Goal: Task Accomplishment & Management: Complete application form

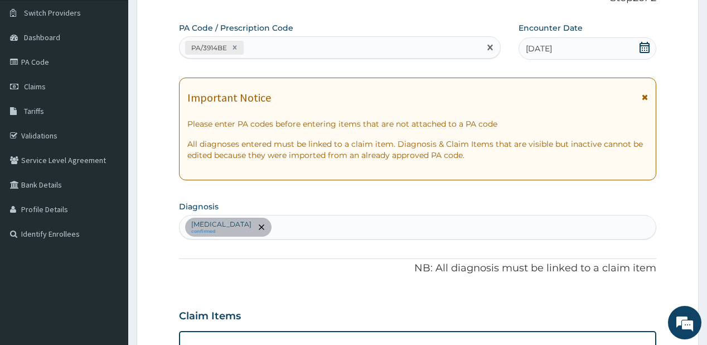
type input "PA/120E29"
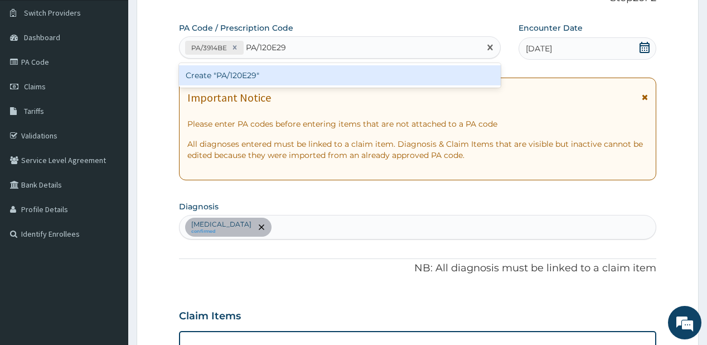
click at [212, 73] on div "Create "PA/120E29"" at bounding box center [339, 75] width 321 height 20
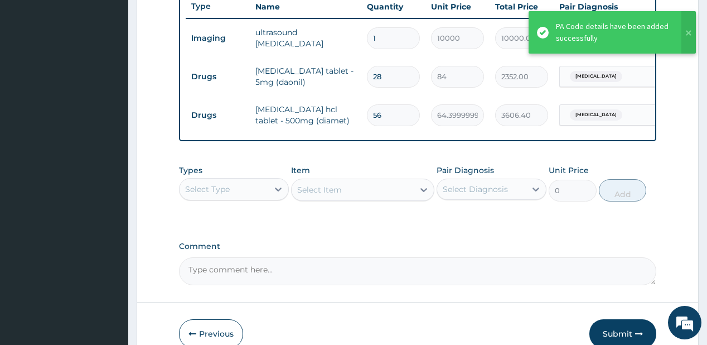
scroll to position [456, 0]
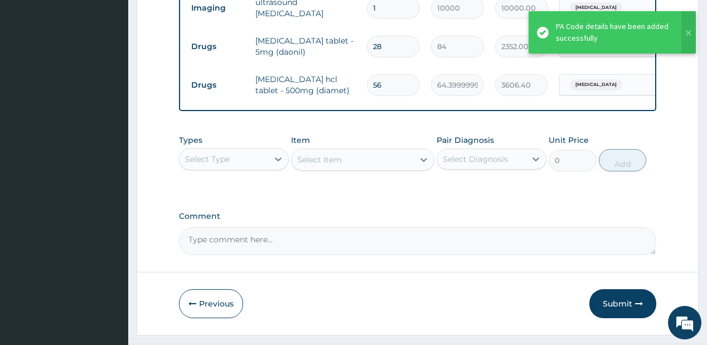
click at [241, 167] on div "Select Type" at bounding box center [224, 159] width 89 height 18
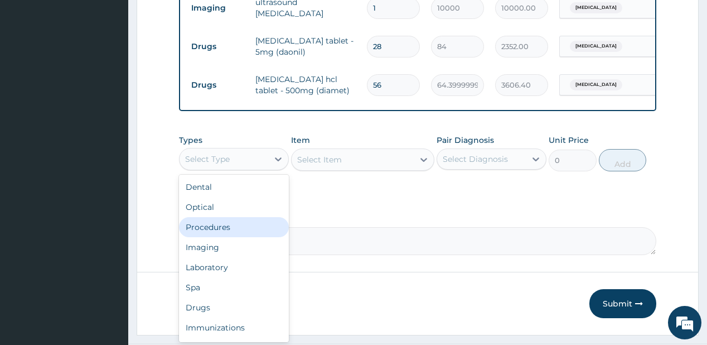
click at [208, 231] on div "Procedures" at bounding box center [234, 227] width 110 height 20
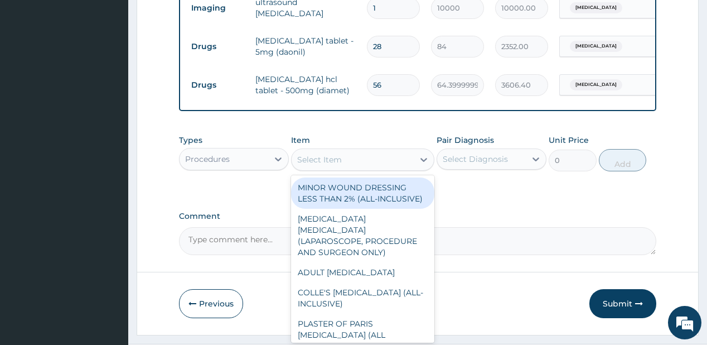
click at [348, 171] on div "Select Item" at bounding box center [362, 159] width 143 height 22
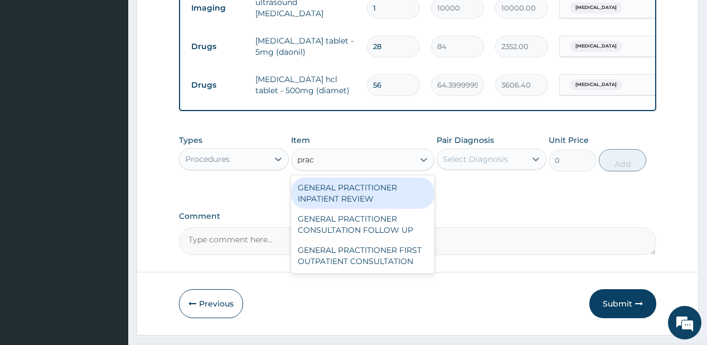
type input "pract"
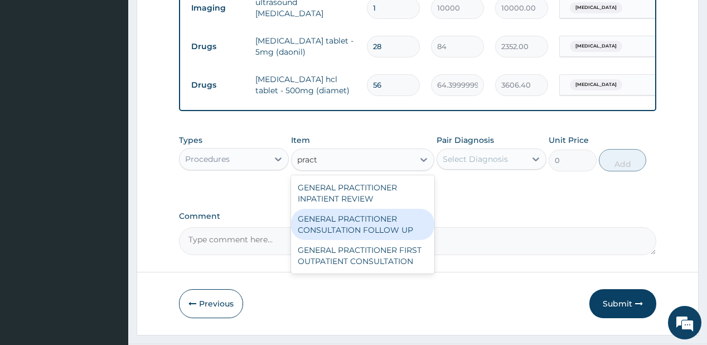
click at [339, 221] on div "GENERAL PRACTITIONER CONSULTATION FOLLOW UP" at bounding box center [362, 224] width 143 height 31
type input "1875"
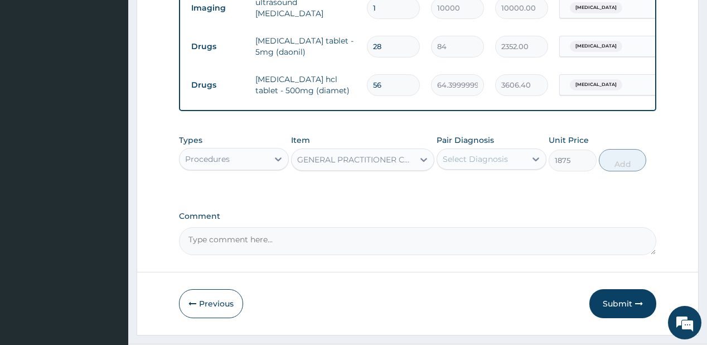
click at [497, 164] on div "Select Diagnosis" at bounding box center [475, 158] width 65 height 11
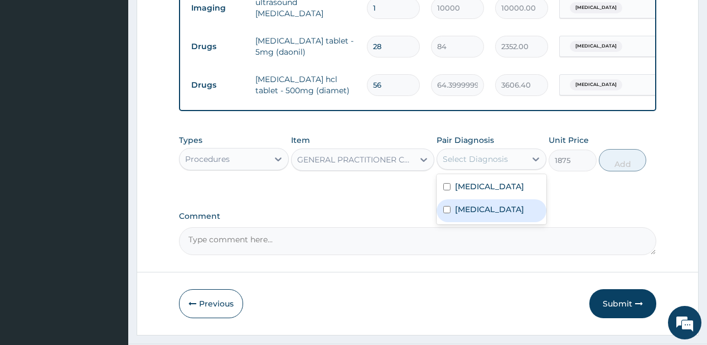
click at [472, 222] on div "Diabetes insipidus" at bounding box center [492, 210] width 110 height 23
checkbox input "true"
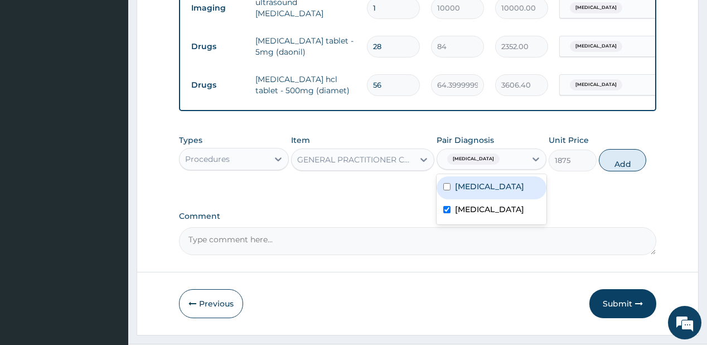
drag, startPoint x: 482, startPoint y: 200, endPoint x: 589, endPoint y: 183, distance: 107.9
click at [483, 199] on div "Epididymitis" at bounding box center [492, 187] width 110 height 23
checkbox input "true"
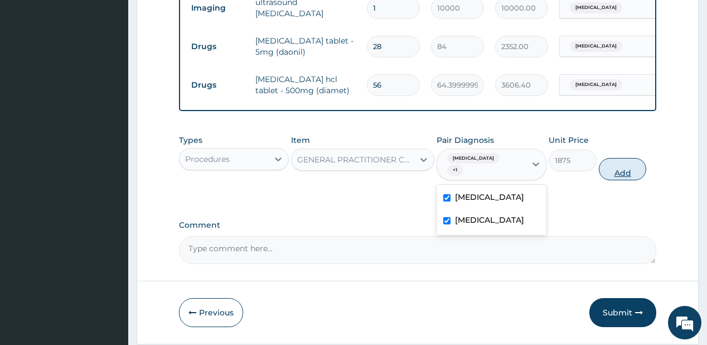
click at [613, 180] on button "Add" at bounding box center [623, 169] width 48 height 22
type input "0"
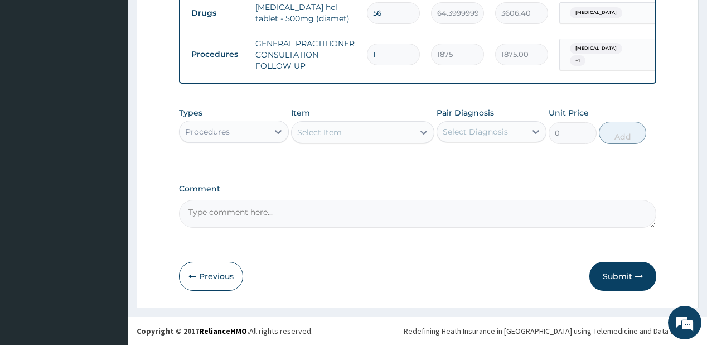
scroll to position [532, 0]
click at [617, 277] on button "Submit" at bounding box center [622, 275] width 67 height 29
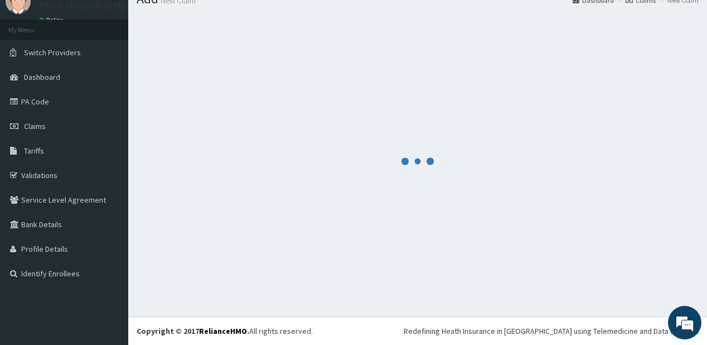
scroll to position [44, 0]
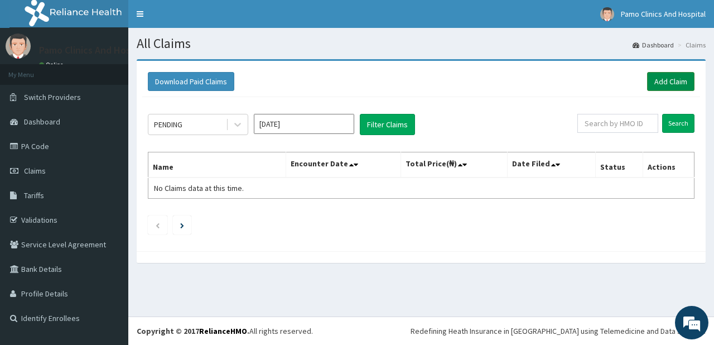
click at [668, 79] on link "Add Claim" at bounding box center [670, 81] width 47 height 19
click at [668, 80] on link "Add Claim" at bounding box center [670, 81] width 47 height 19
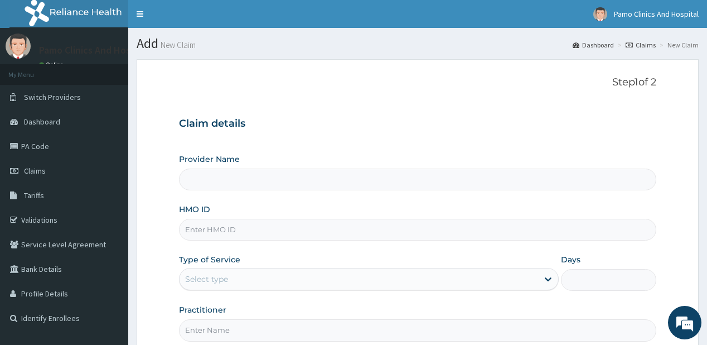
type input "Pamo Clinics And Hospital"
click at [232, 224] on input "HMO ID" at bounding box center [417, 230] width 477 height 22
paste input "ZEI/10022/A"
click at [198, 227] on input "ZEI/10022/A" at bounding box center [417, 230] width 477 height 22
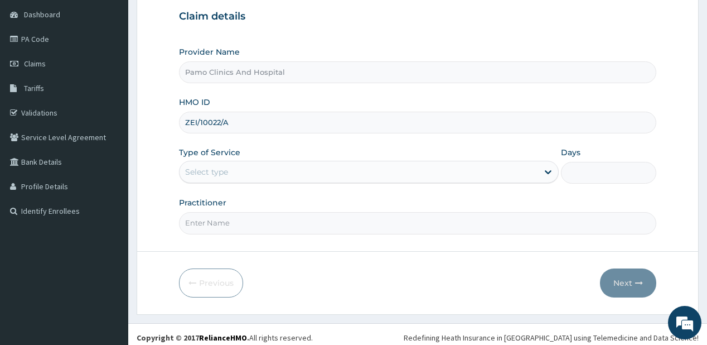
scroll to position [112, 0]
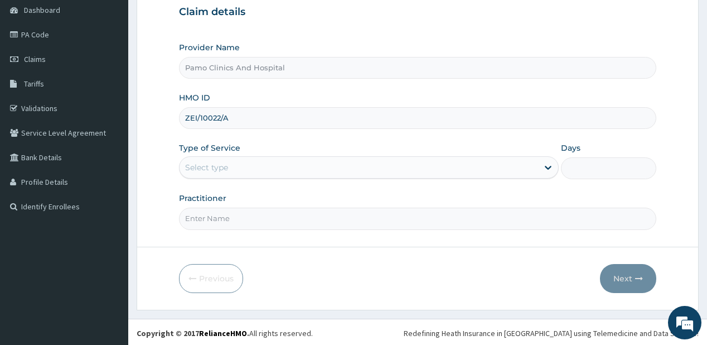
type input "ZEI/10022/A"
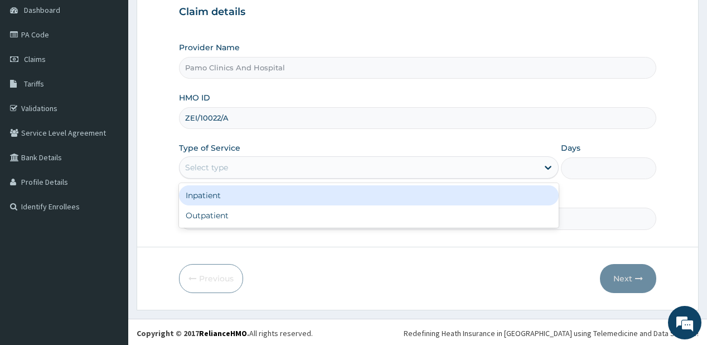
click at [225, 159] on div "Select type" at bounding box center [359, 167] width 358 height 18
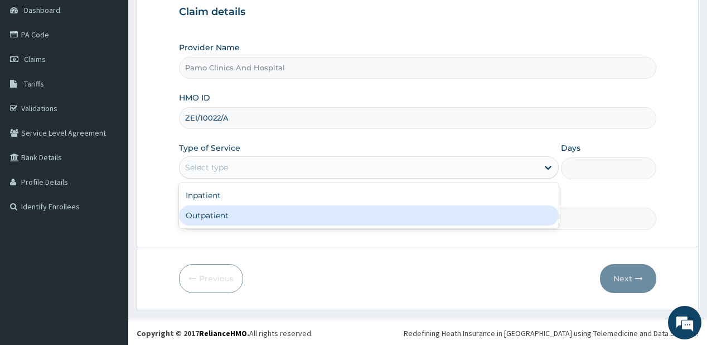
click at [204, 216] on div "Outpatient" at bounding box center [369, 215] width 380 height 20
type input "1"
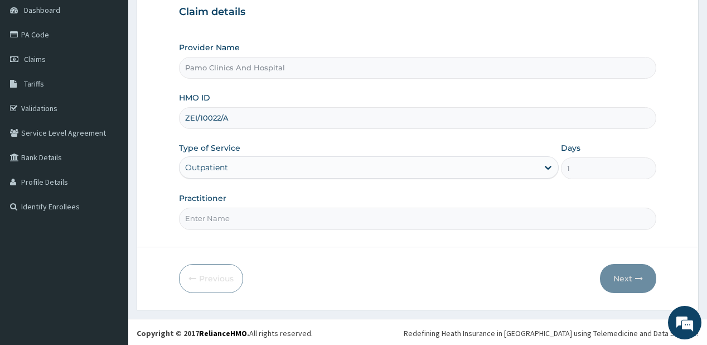
click at [204, 216] on input "Practitioner" at bounding box center [417, 218] width 477 height 22
type input "DR FESTUS DAVIES"
click at [637, 283] on button "Next" at bounding box center [628, 278] width 56 height 29
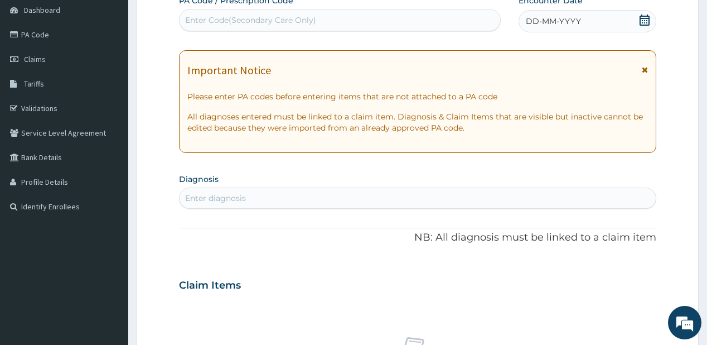
click at [544, 20] on span "DD-MM-YYYY" at bounding box center [553, 21] width 55 height 11
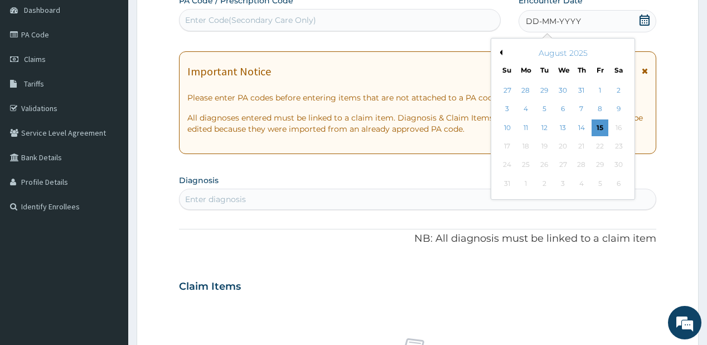
click at [501, 50] on button "Previous Month" at bounding box center [500, 53] width 6 height 6
drag, startPoint x: 523, startPoint y: 163, endPoint x: 479, endPoint y: 171, distance: 44.2
click at [524, 163] on div "28" at bounding box center [525, 165] width 17 height 17
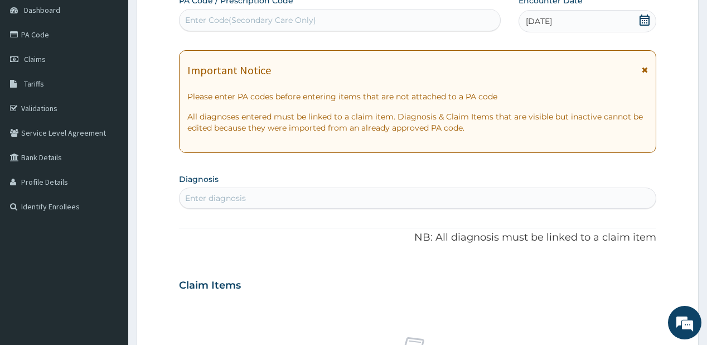
click at [314, 205] on div "Enter diagnosis" at bounding box center [418, 198] width 476 height 18
type input "orchiti"
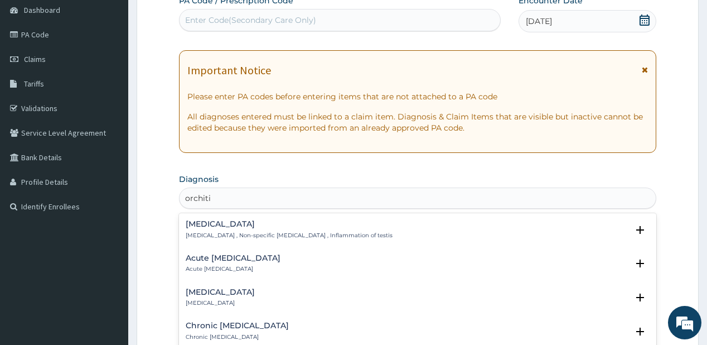
click at [235, 223] on h4 "Orchitis" at bounding box center [289, 224] width 207 height 8
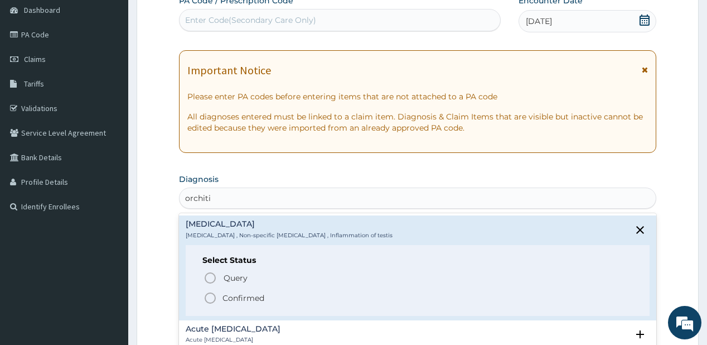
click at [235, 294] on p "Confirmed" at bounding box center [243, 297] width 42 height 11
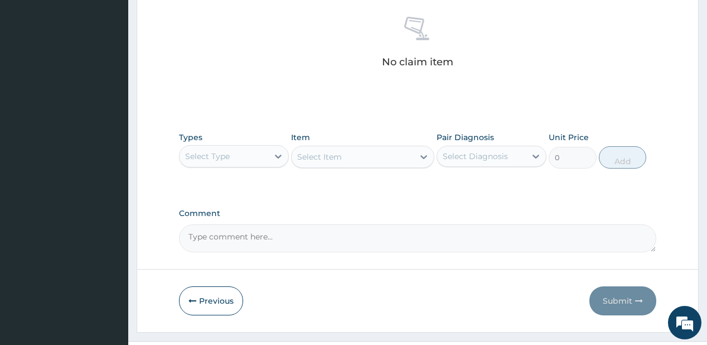
scroll to position [458, 0]
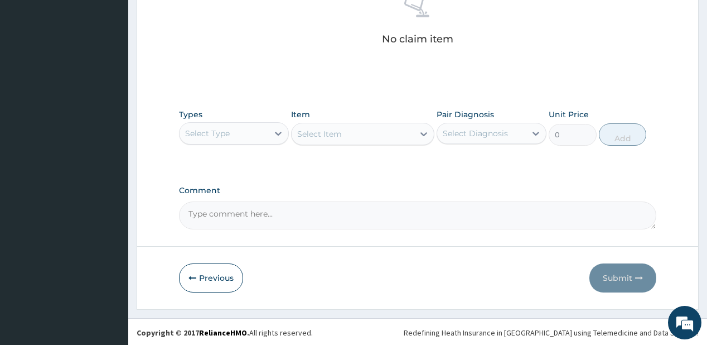
click at [252, 128] on div "Select Type" at bounding box center [224, 133] width 89 height 18
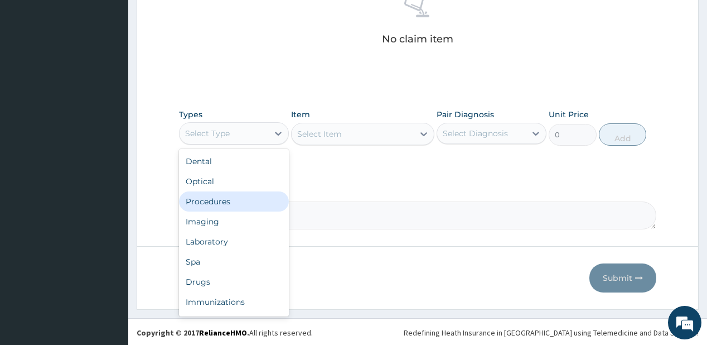
click at [225, 202] on div "Procedures" at bounding box center [234, 201] width 110 height 20
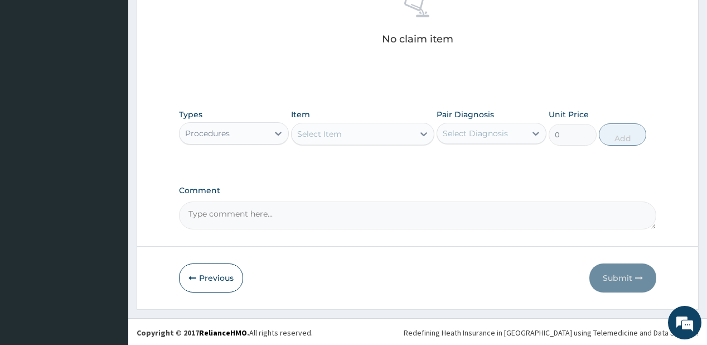
click at [337, 136] on div "Select Item" at bounding box center [319, 133] width 45 height 11
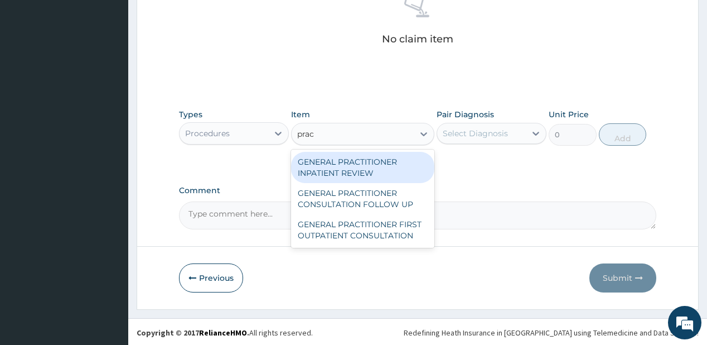
type input "pract"
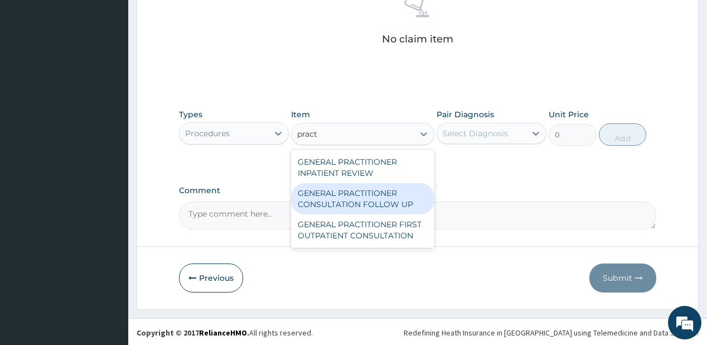
click at [323, 202] on div "GENERAL PRACTITIONER CONSULTATION FOLLOW UP" at bounding box center [362, 198] width 143 height 31
type input "1875"
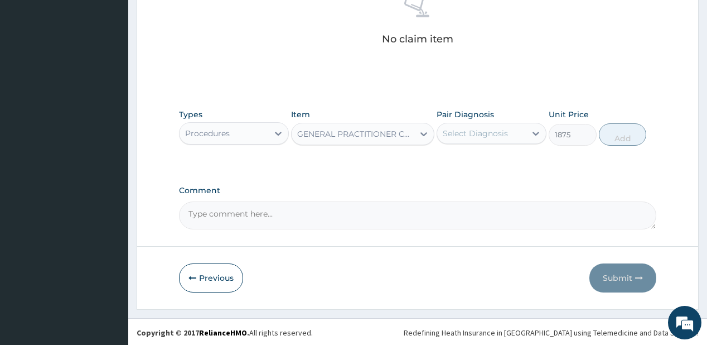
click at [479, 128] on div "Select Diagnosis" at bounding box center [475, 133] width 65 height 11
click at [478, 158] on label "Orchitis" at bounding box center [489, 160] width 69 height 11
checkbox input "true"
click at [622, 126] on button "Add" at bounding box center [623, 134] width 48 height 22
type input "0"
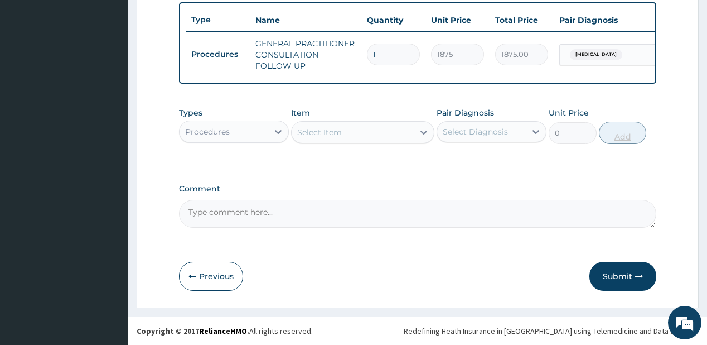
scroll to position [417, 0]
click at [199, 125] on div "Procedures" at bounding box center [224, 132] width 89 height 18
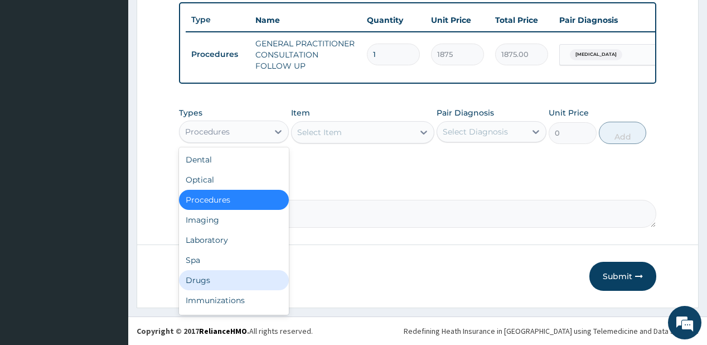
drag, startPoint x: 206, startPoint y: 277, endPoint x: 190, endPoint y: 12, distance: 265.4
click at [206, 270] on div "Drugs" at bounding box center [234, 280] width 110 height 20
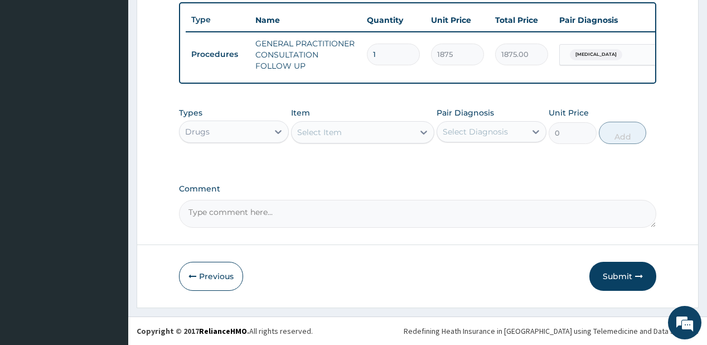
click at [328, 130] on div "Select Item" at bounding box center [319, 132] width 45 height 11
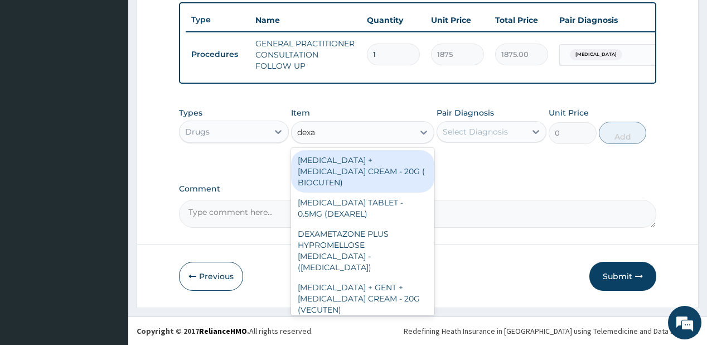
type input "dexam"
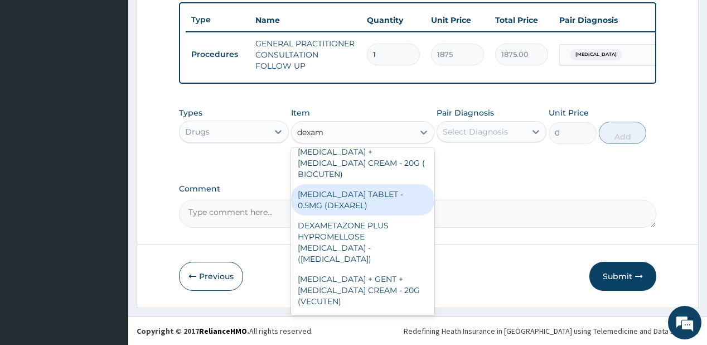
scroll to position [0, 0]
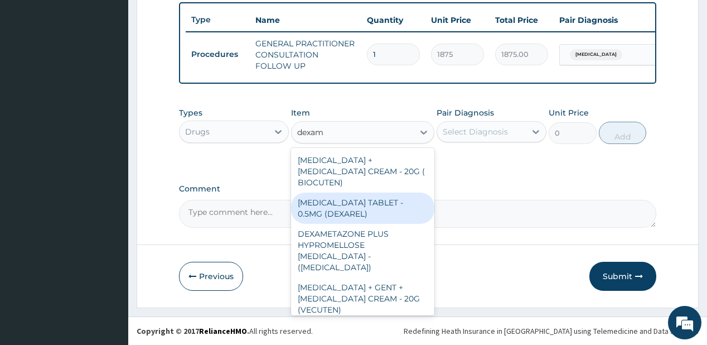
click at [340, 210] on div "DEXAMETHASONE TABLET - 0.5MG (DEXAREL)" at bounding box center [362, 207] width 143 height 31
type input "36.4"
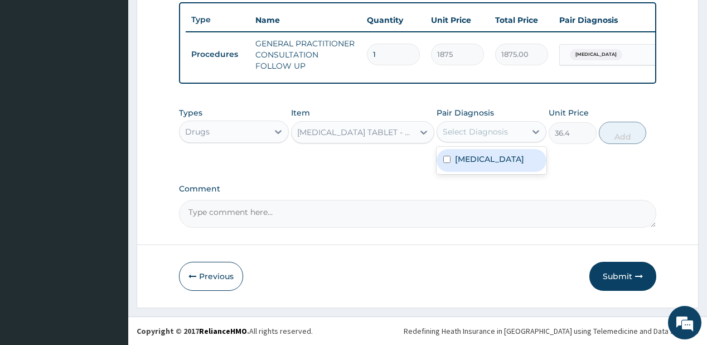
click at [476, 132] on div "Select Diagnosis" at bounding box center [475, 131] width 65 height 11
click at [493, 161] on div "Orchitis" at bounding box center [492, 160] width 110 height 23
checkbox input "true"
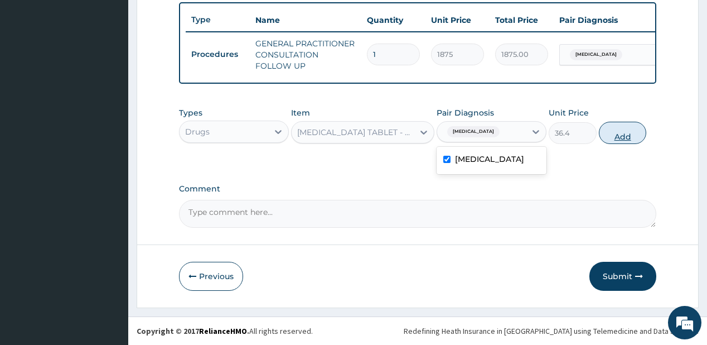
click at [624, 129] on button "Add" at bounding box center [623, 133] width 48 height 22
type input "0"
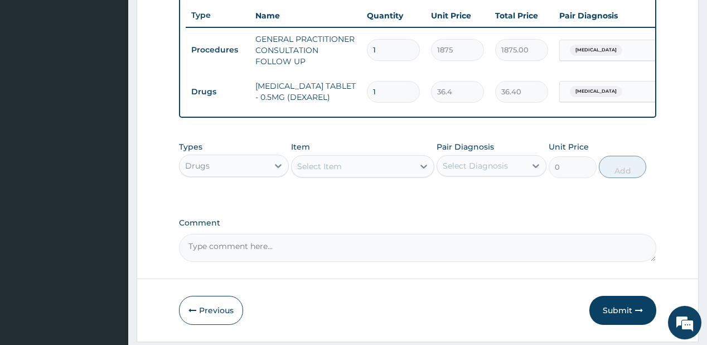
type input "0.00"
type input "2"
type input "72.80"
type input "24"
type input "873.60"
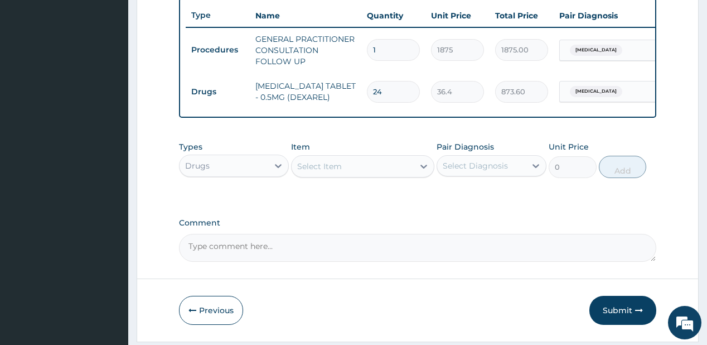
type input "24"
click at [349, 177] on div "Select Item" at bounding box center [362, 166] width 143 height 22
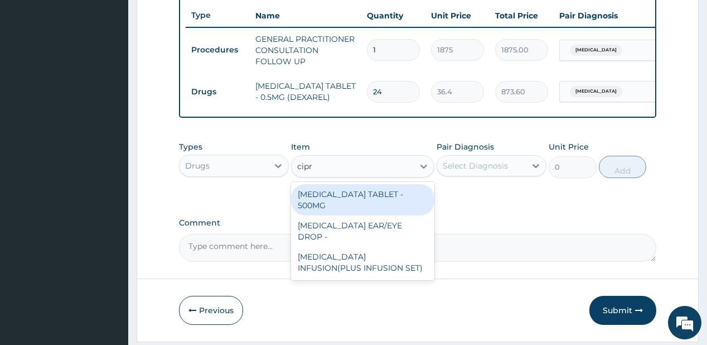
type input "cipro"
click at [328, 209] on div "CIPROFLOXACIN TABLET - 500MG" at bounding box center [362, 199] width 143 height 31
type input "196"
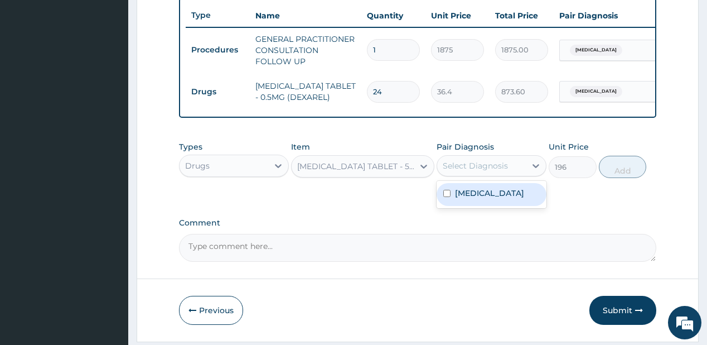
click at [488, 171] on div "Select Diagnosis" at bounding box center [475, 165] width 65 height 11
drag, startPoint x: 489, startPoint y: 210, endPoint x: 592, endPoint y: 185, distance: 105.6
click at [492, 206] on div "Orchitis" at bounding box center [492, 194] width 110 height 23
checkbox input "true"
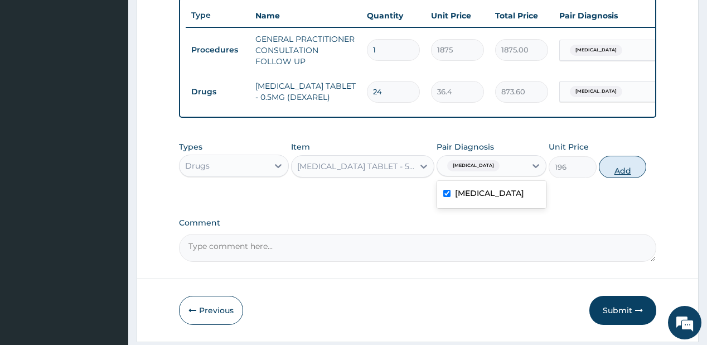
click at [617, 178] on button "Add" at bounding box center [623, 167] width 48 height 22
type input "0"
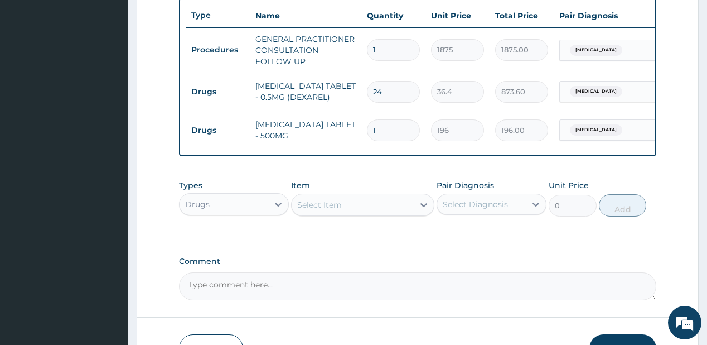
type input "10"
type input "1960.00"
type input "10"
click at [340, 210] on div "Select Item" at bounding box center [319, 204] width 45 height 11
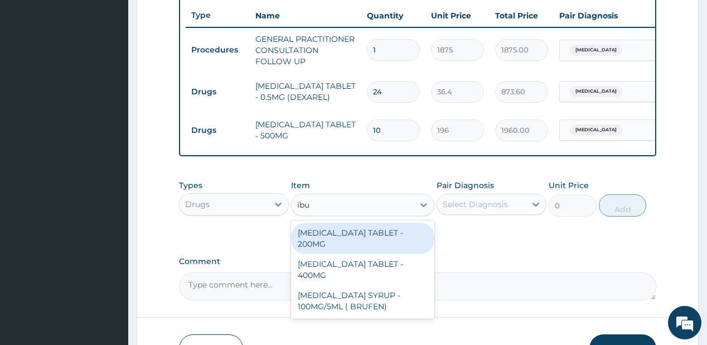
type input "ibup"
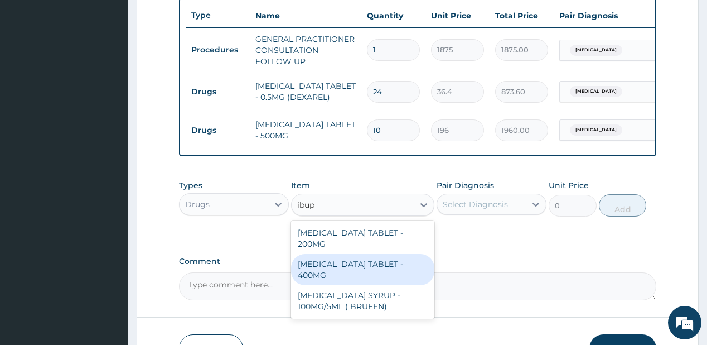
click at [337, 264] on div "IBUPROFEN TABLET - 400MG" at bounding box center [362, 269] width 143 height 31
type input "560"
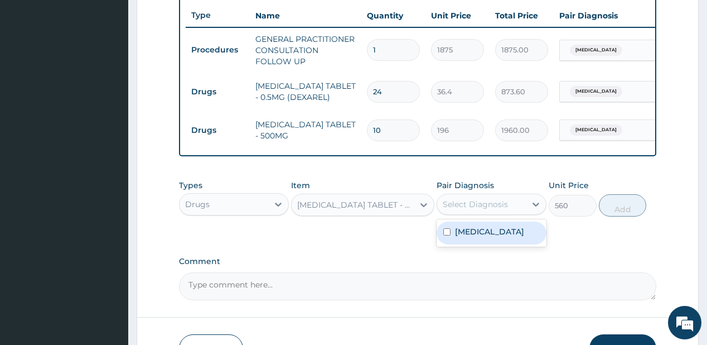
click at [469, 210] on div "Select Diagnosis" at bounding box center [475, 203] width 65 height 11
drag, startPoint x: 486, startPoint y: 241, endPoint x: 554, endPoint y: 224, distance: 69.5
click at [487, 241] on div "Orchitis" at bounding box center [492, 232] width 110 height 23
checkbox input "true"
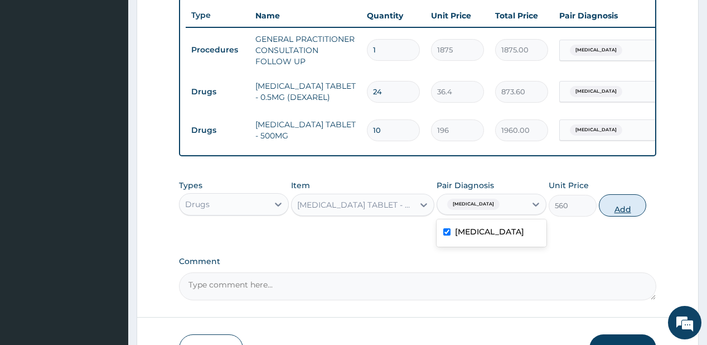
click at [628, 216] on button "Add" at bounding box center [623, 205] width 48 height 22
type input "0"
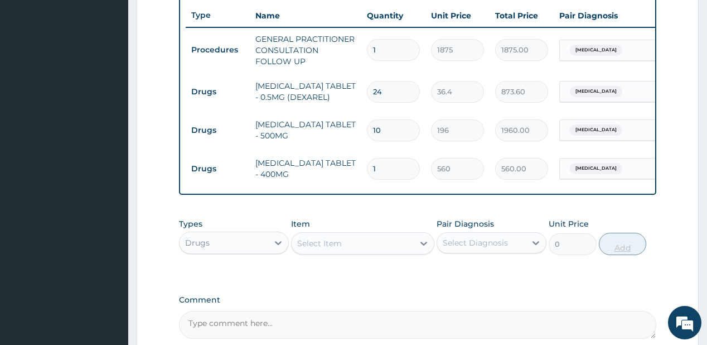
type input "0.00"
type input "6"
type input "3360.00"
type input "6"
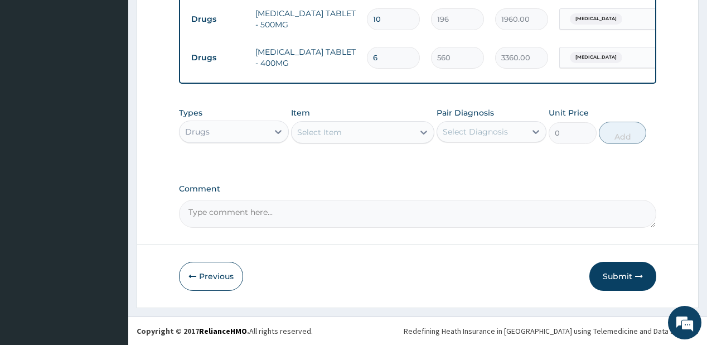
scroll to position [539, 0]
click at [619, 274] on button "Submit" at bounding box center [622, 275] width 67 height 29
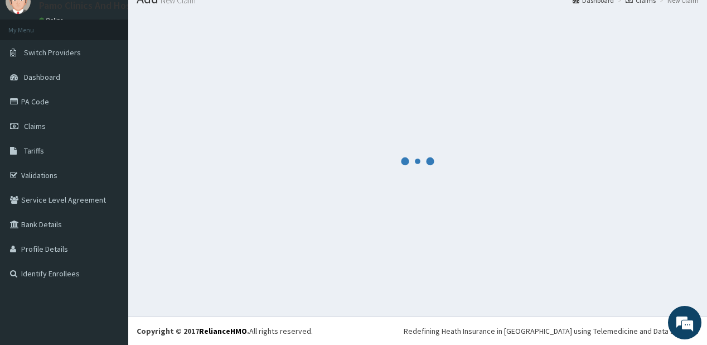
scroll to position [44, 0]
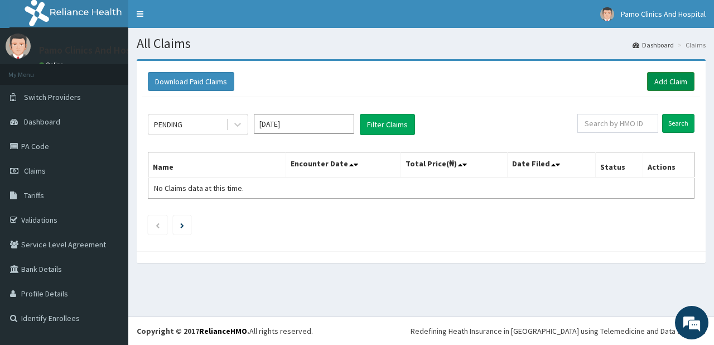
click at [664, 83] on link "Add Claim" at bounding box center [670, 81] width 47 height 19
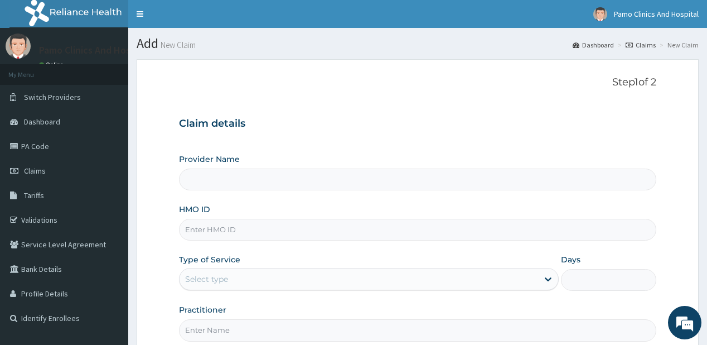
type input "Pamo Clinics And Hospital"
click at [204, 232] on input "HMO ID" at bounding box center [417, 230] width 477 height 22
paste input "60954"
type input "6"
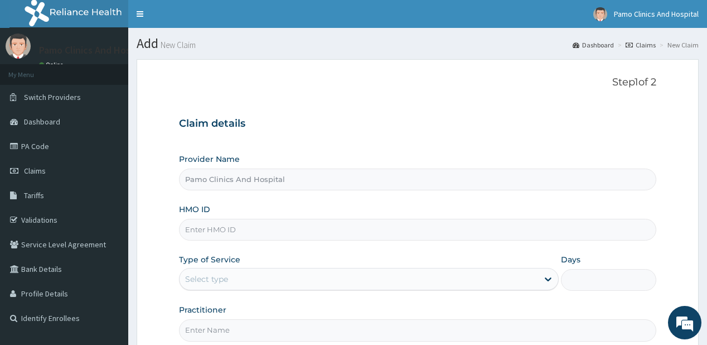
paste input "ZEI/10022/A"
click at [198, 226] on input "ZEI/10022/A" at bounding box center [417, 230] width 477 height 22
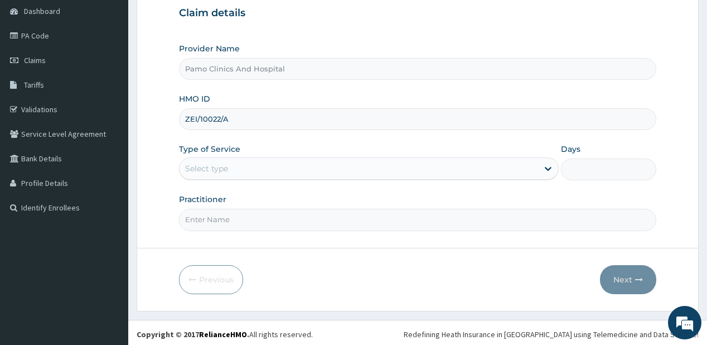
scroll to position [112, 0]
type input "ZEI/10022/A"
click at [203, 162] on div "Select type" at bounding box center [206, 167] width 43 height 11
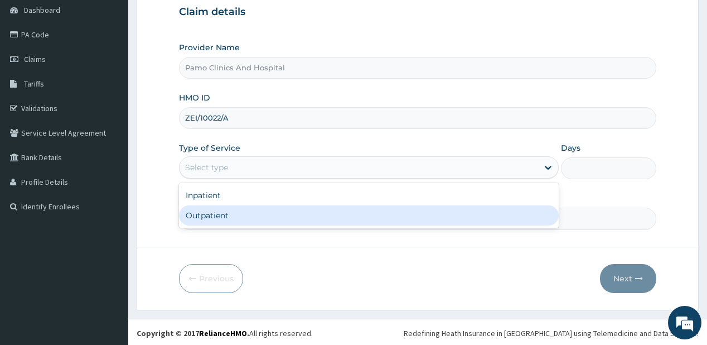
click at [199, 216] on div "Outpatient" at bounding box center [369, 215] width 380 height 20
type input "1"
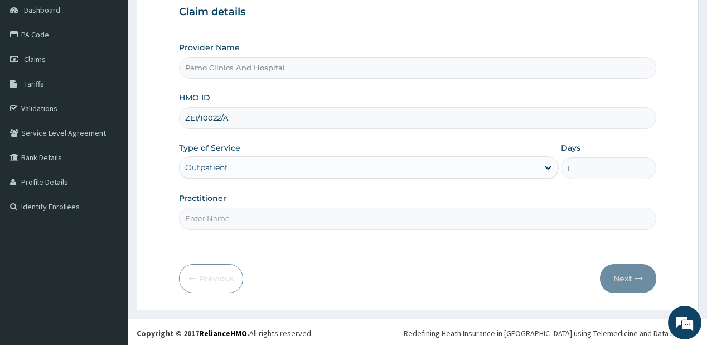
click at [200, 216] on input "Practitioner" at bounding box center [417, 218] width 477 height 22
type input "DR EZECHUKWU TOCHUKWU"
click at [640, 274] on icon "button" at bounding box center [639, 278] width 8 height 8
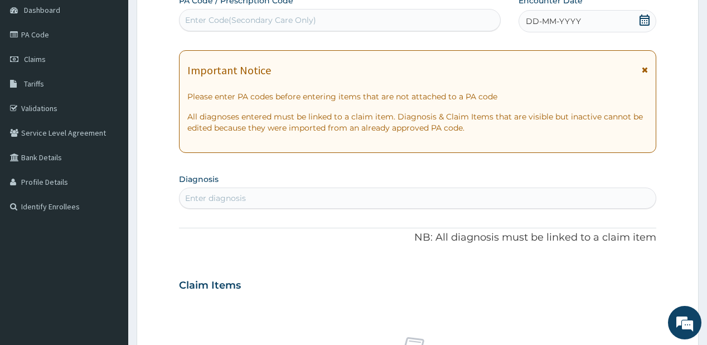
click at [261, 21] on div "Enter Code(Secondary Care Only)" at bounding box center [250, 19] width 131 height 11
paste input "PA/81369B"
type input "PA/81369B"
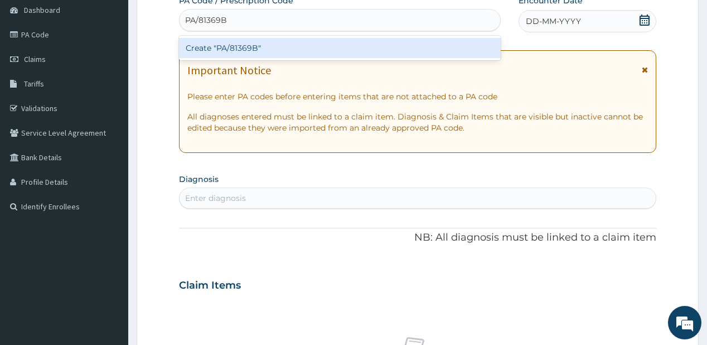
click at [216, 50] on div "Create "PA/81369B"" at bounding box center [339, 48] width 321 height 20
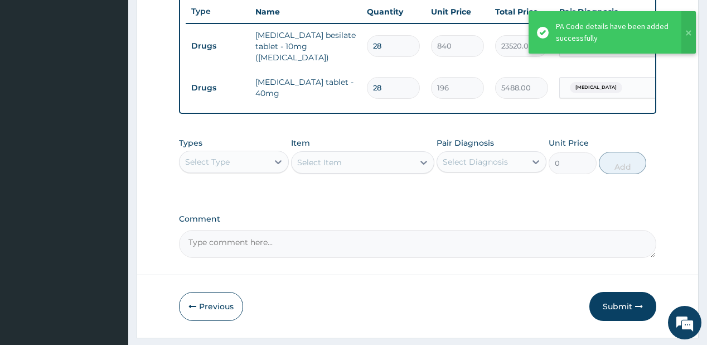
scroll to position [449, 0]
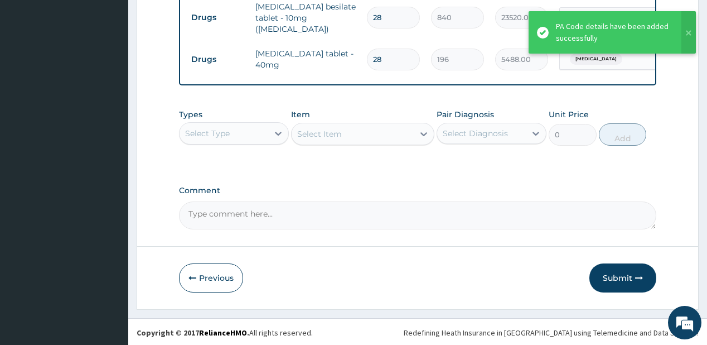
click at [218, 128] on div "Select Type" at bounding box center [207, 133] width 45 height 11
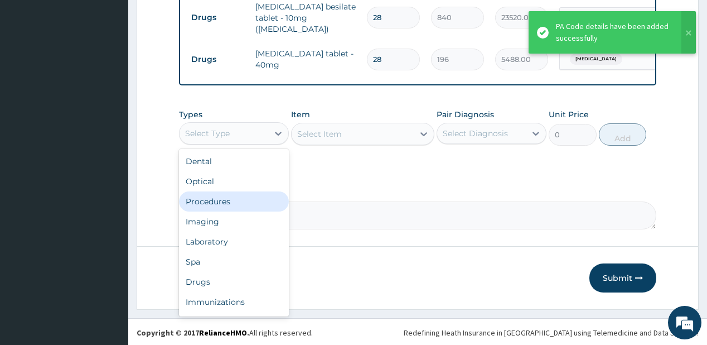
click at [196, 198] on div "Procedures" at bounding box center [234, 201] width 110 height 20
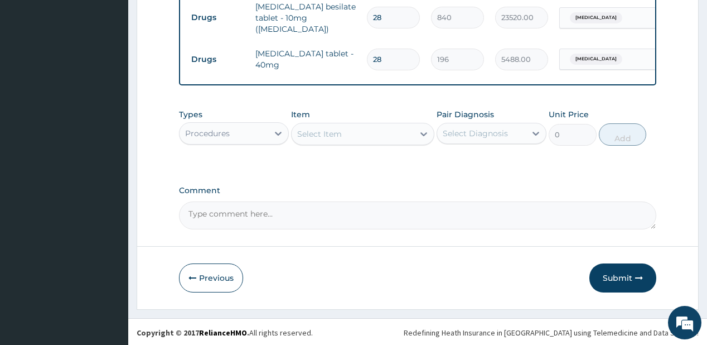
drag, startPoint x: 360, startPoint y: 138, endPoint x: 362, endPoint y: 120, distance: 18.1
click at [361, 132] on div "Select Item" at bounding box center [353, 134] width 122 height 18
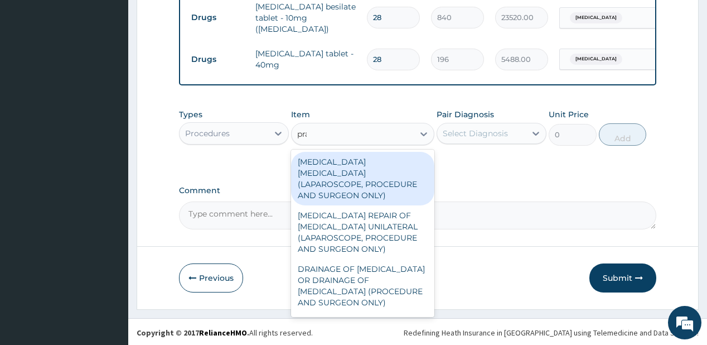
type input "prac"
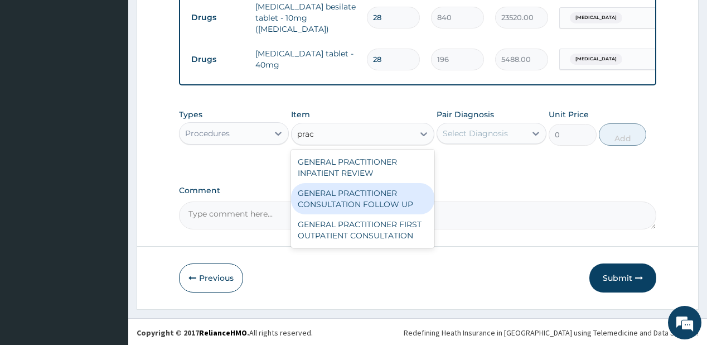
click at [319, 197] on div "GENERAL PRACTITIONER CONSULTATION FOLLOW UP" at bounding box center [362, 198] width 143 height 31
type input "1875"
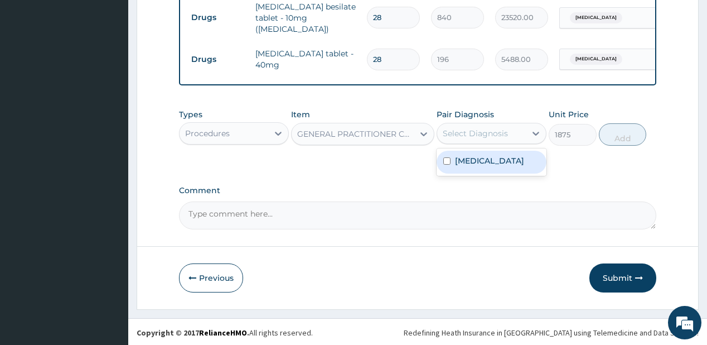
drag, startPoint x: 497, startPoint y: 122, endPoint x: 496, endPoint y: 129, distance: 7.4
click at [498, 123] on div "Select Diagnosis" at bounding box center [492, 133] width 110 height 21
click at [481, 172] on div "Portal hypertension" at bounding box center [492, 162] width 110 height 23
checkbox input "true"
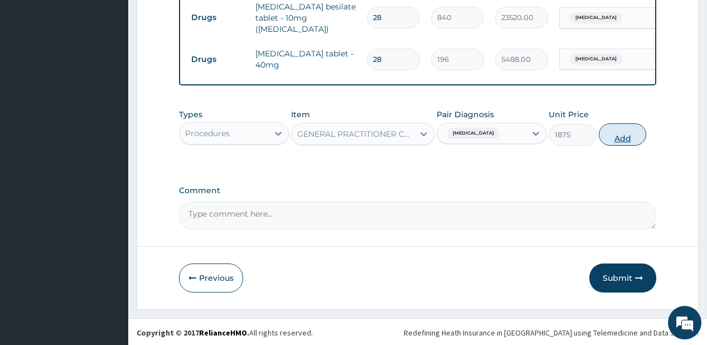
click at [626, 133] on button "Add" at bounding box center [623, 134] width 48 height 22
type input "0"
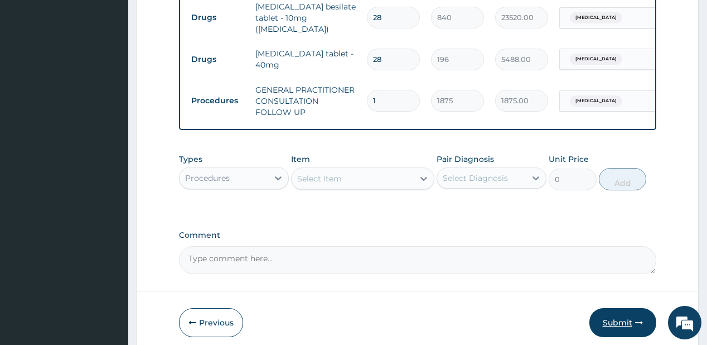
click at [616, 322] on button "Submit" at bounding box center [622, 322] width 67 height 29
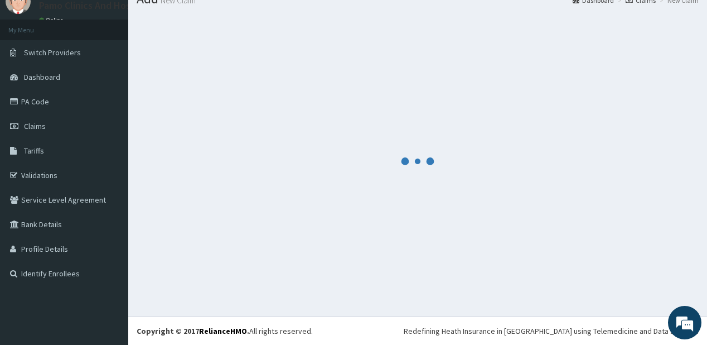
scroll to position [44, 0]
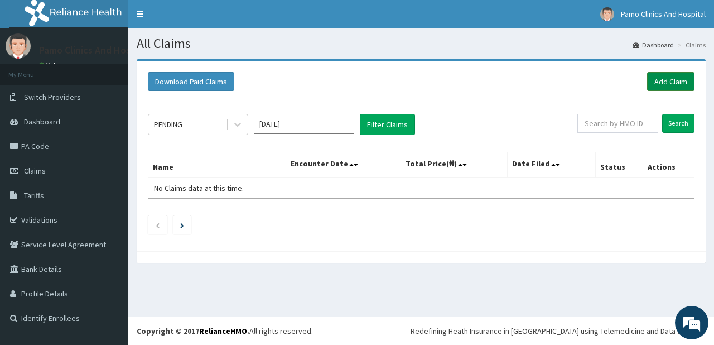
click at [672, 77] on link "Add Claim" at bounding box center [670, 81] width 47 height 19
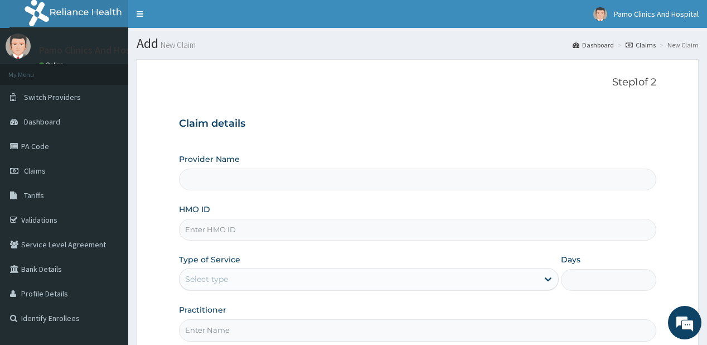
click at [204, 232] on input "HMO ID" at bounding box center [417, 230] width 477 height 22
type input "Pamo Clinics And Hospital"
paste input "RLD/10063/C"
click at [195, 225] on input "RLD/10063/C" at bounding box center [417, 230] width 477 height 22
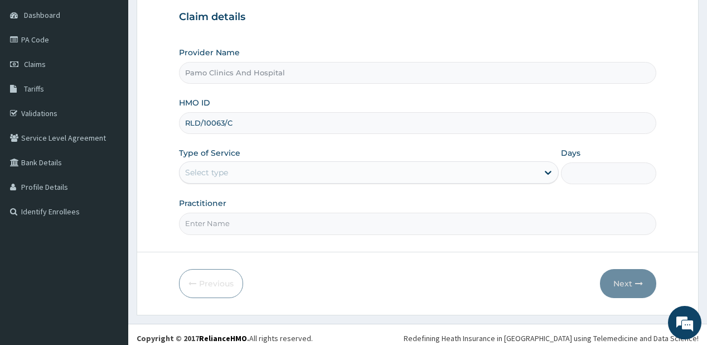
scroll to position [112, 0]
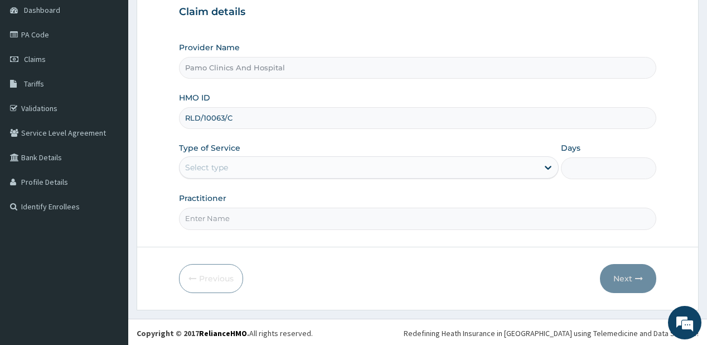
type input "RLD/10063/C"
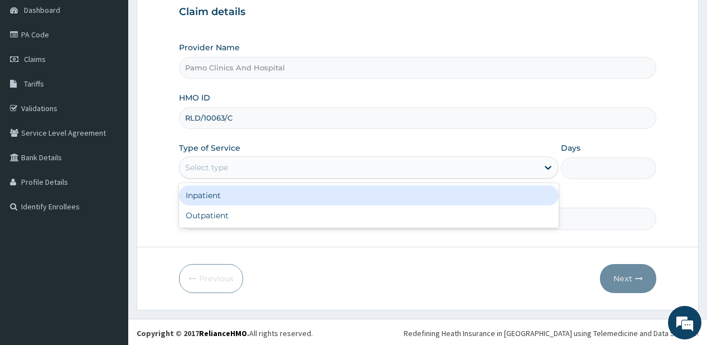
click at [210, 162] on div "Select type" at bounding box center [206, 167] width 43 height 11
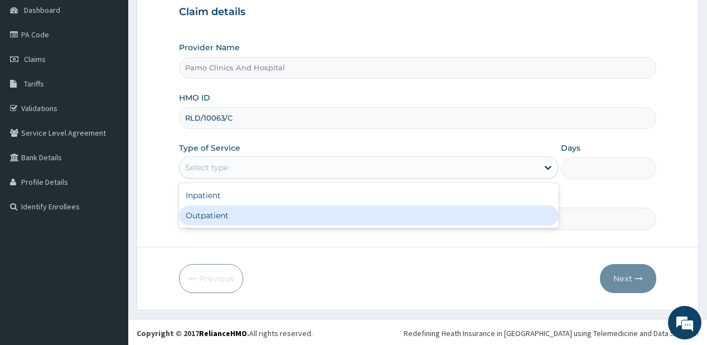
click at [208, 220] on div "Outpatient" at bounding box center [369, 215] width 380 height 20
type input "1"
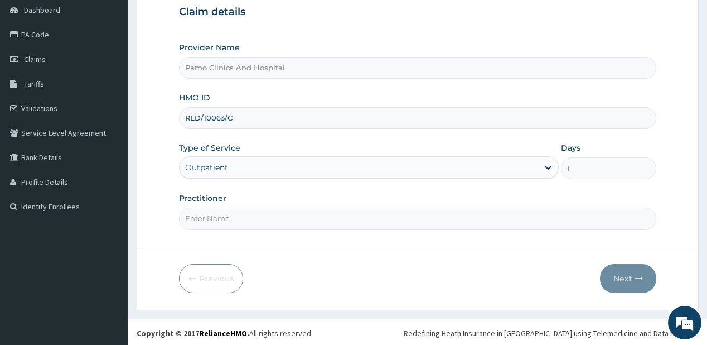
drag, startPoint x: 211, startPoint y: 214, endPoint x: 221, endPoint y: 221, distance: 12.4
click at [211, 214] on input "Practitioner" at bounding box center [417, 218] width 477 height 22
type input "DR FESTUS DAVIES"
click at [645, 273] on button "Next" at bounding box center [628, 278] width 56 height 29
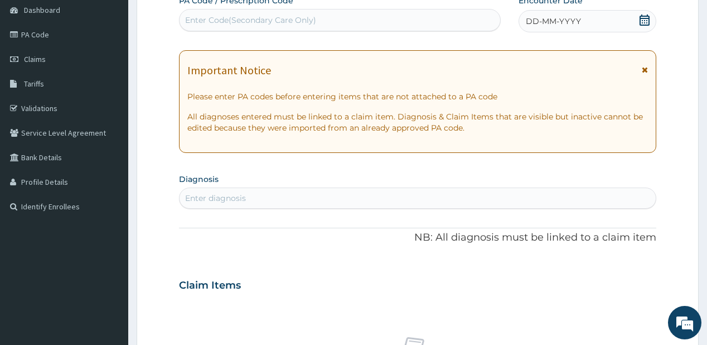
scroll to position [0, 0]
click at [538, 27] on div "DD-MM-YYYY" at bounding box center [588, 21] width 138 height 22
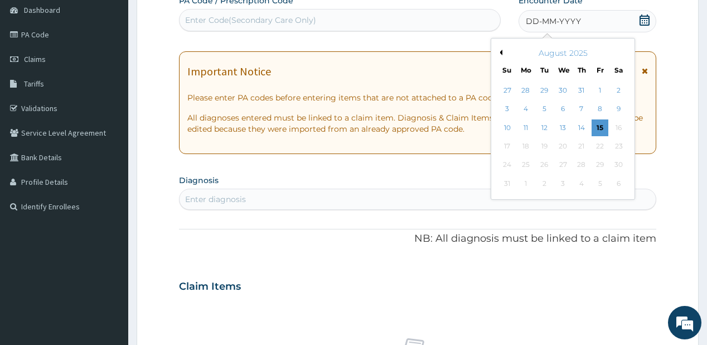
click at [501, 52] on button "Previous Month" at bounding box center [500, 53] width 6 height 6
click at [602, 144] on div "25" at bounding box center [600, 146] width 17 height 17
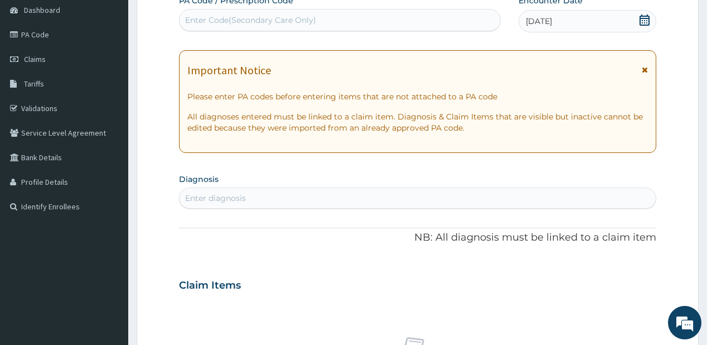
click at [283, 195] on div "Enter diagnosis" at bounding box center [418, 198] width 476 height 18
type input "tinea ver"
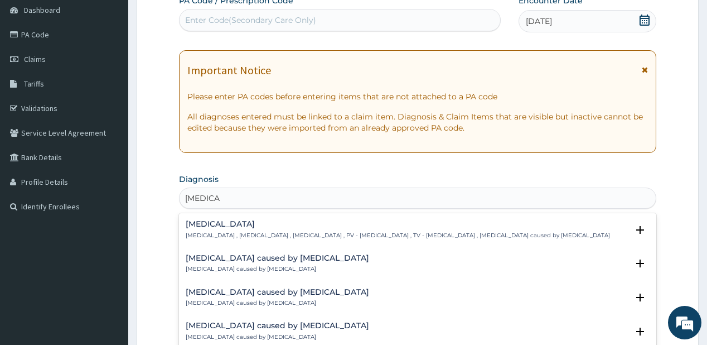
click at [240, 232] on p "Pityriasis versicolor , Tinea versicolor , Tinea flava , PV - Pityriasis versic…" at bounding box center [398, 235] width 424 height 8
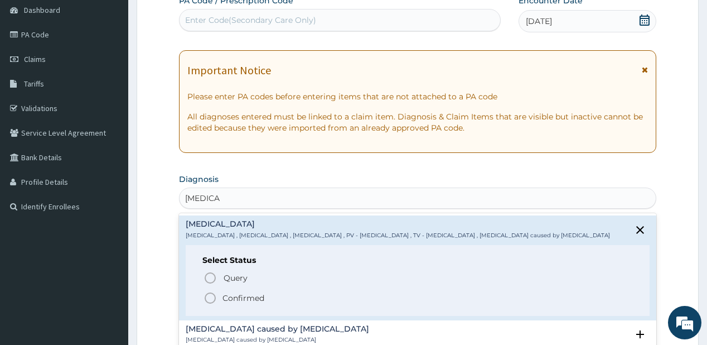
click at [230, 296] on p "Confirmed" at bounding box center [243, 297] width 42 height 11
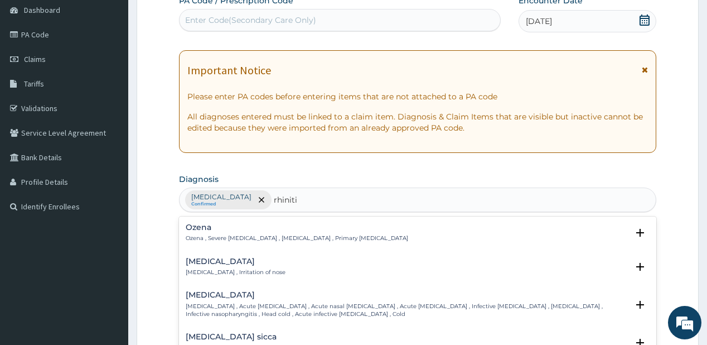
type input "rhinitis"
click at [207, 257] on h4 "Rhinitis" at bounding box center [236, 261] width 100 height 8
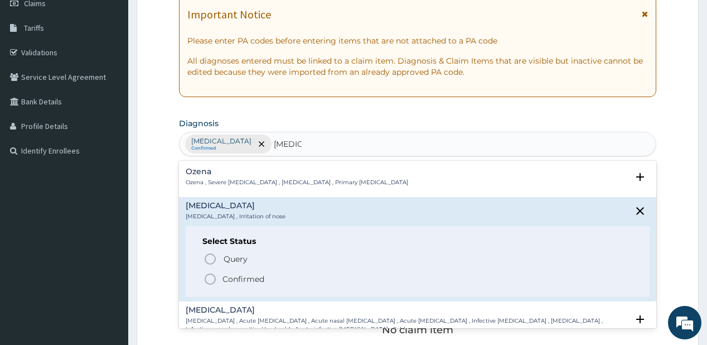
scroll to position [201, 0]
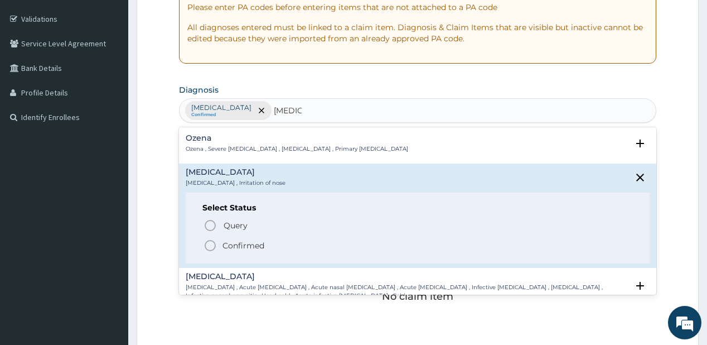
click at [227, 245] on p "Confirmed" at bounding box center [243, 245] width 42 height 11
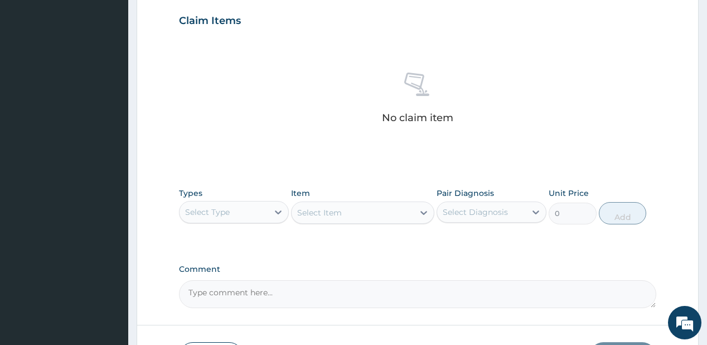
scroll to position [379, 0]
click at [241, 214] on div "Select Type" at bounding box center [224, 212] width 89 height 18
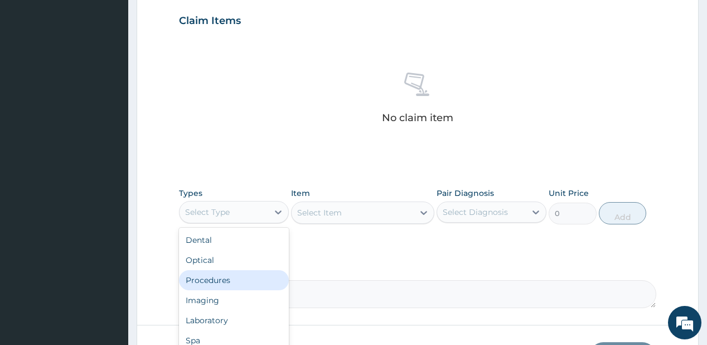
click at [230, 277] on div "Procedures" at bounding box center [234, 280] width 110 height 20
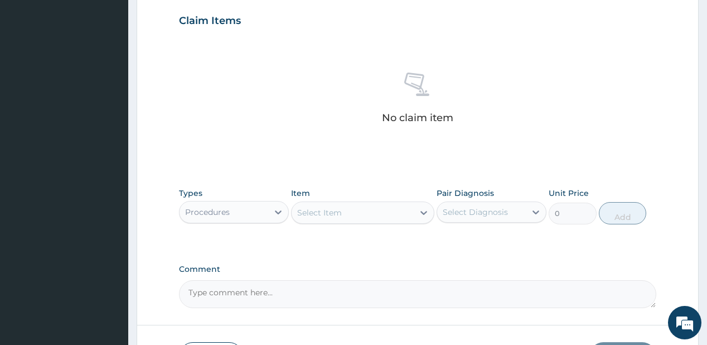
click at [326, 215] on div "Select Item" at bounding box center [319, 212] width 45 height 11
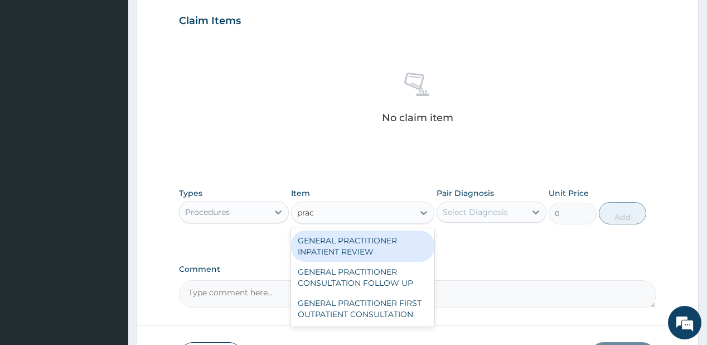
type input "pract"
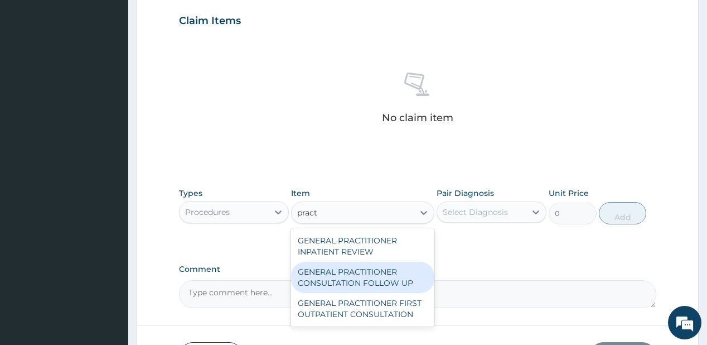
drag, startPoint x: 335, startPoint y: 281, endPoint x: 520, endPoint y: 201, distance: 201.5
click at [341, 282] on div "GENERAL PRACTITIONER CONSULTATION FOLLOW UP" at bounding box center [362, 276] width 143 height 31
type input "1875"
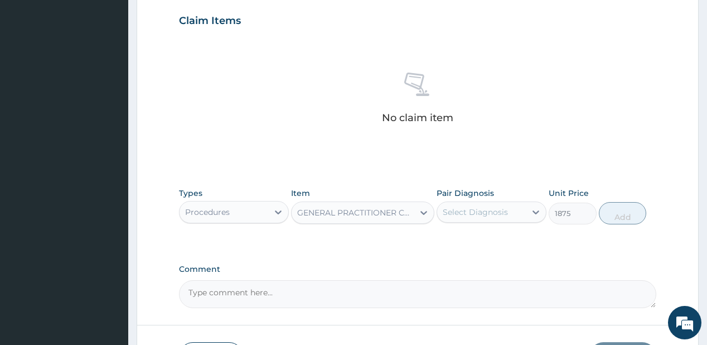
click at [520, 201] on div "Select Diagnosis" at bounding box center [492, 211] width 110 height 21
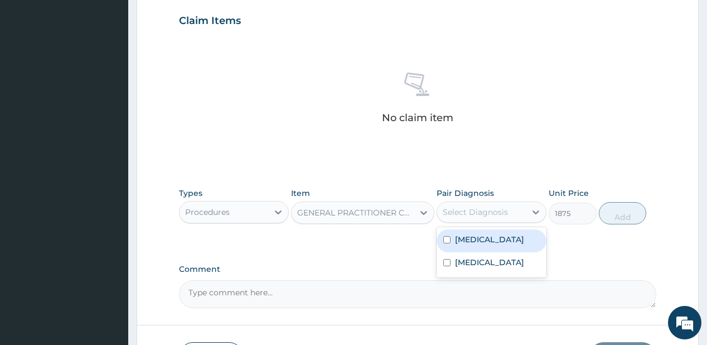
drag, startPoint x: 488, startPoint y: 230, endPoint x: 471, endPoint y: 262, distance: 36.9
click at [488, 233] on div "Pityriasis versicolor" at bounding box center [492, 240] width 110 height 23
checkbox input "true"
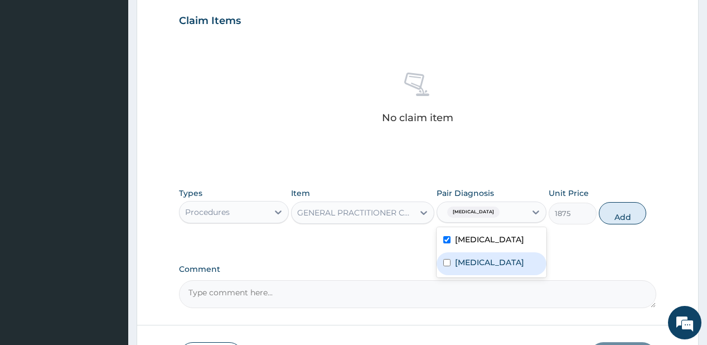
click at [470, 263] on label "Rhinitis" at bounding box center [489, 261] width 69 height 11
checkbox input "true"
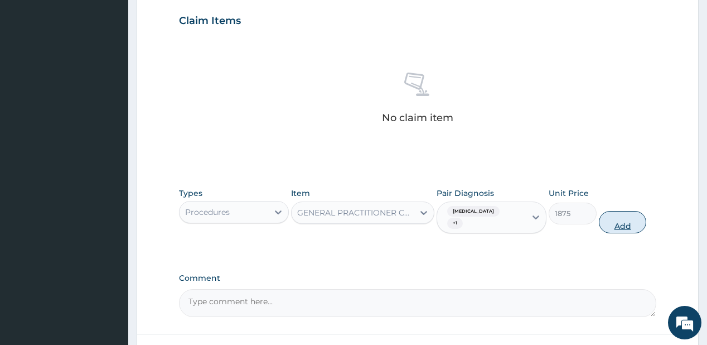
click at [624, 214] on button "Add" at bounding box center [623, 222] width 48 height 22
type input "0"
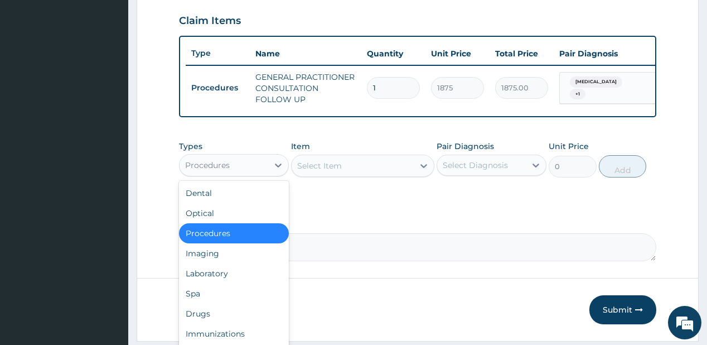
click at [252, 174] on div "Procedures" at bounding box center [224, 165] width 89 height 18
click at [205, 319] on div "Drugs" at bounding box center [234, 313] width 110 height 20
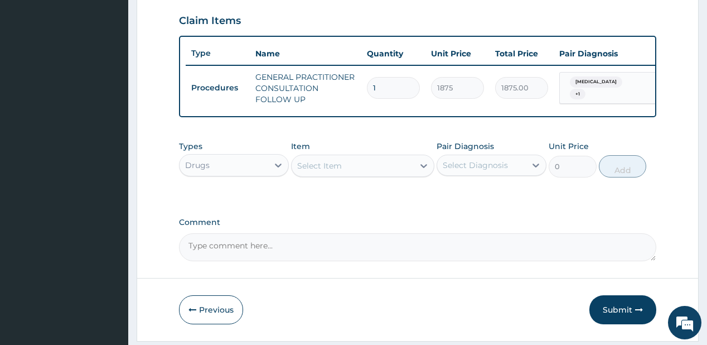
click at [332, 163] on div "Select Item" at bounding box center [353, 166] width 122 height 18
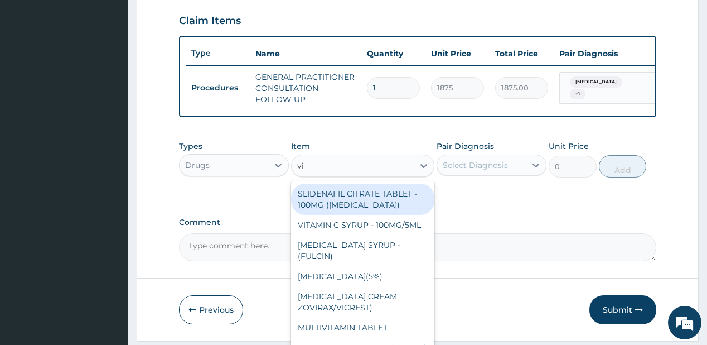
type input "vit"
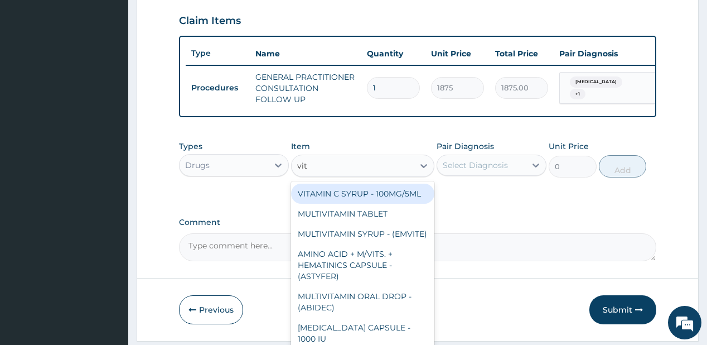
drag, startPoint x: 314, startPoint y: 196, endPoint x: 393, endPoint y: 183, distance: 79.2
click at [314, 196] on div "VITAMIN C SYRUP - 100MG/5ML" at bounding box center [362, 193] width 143 height 20
type input "672"
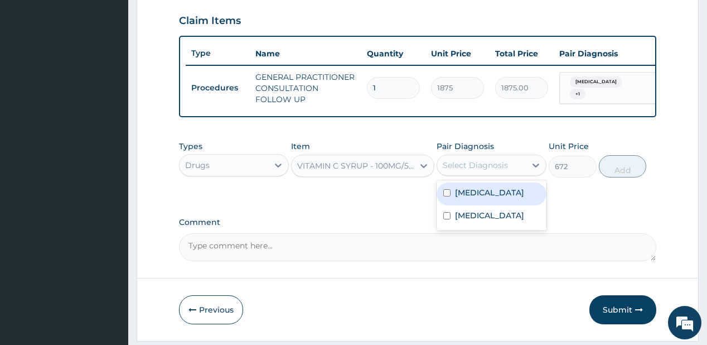
click at [481, 163] on div "Select Diagnosis" at bounding box center [481, 165] width 89 height 18
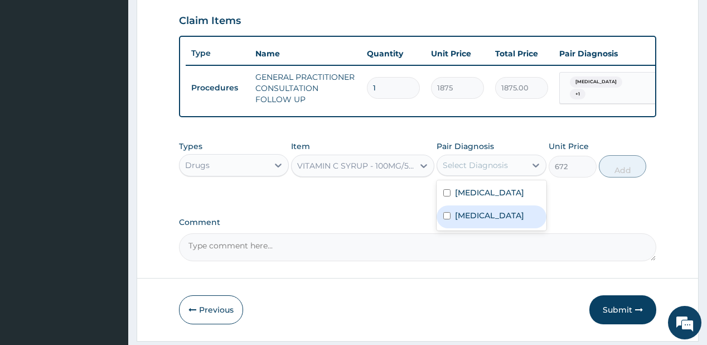
click at [464, 221] on label "Rhinitis" at bounding box center [489, 215] width 69 height 11
checkbox input "true"
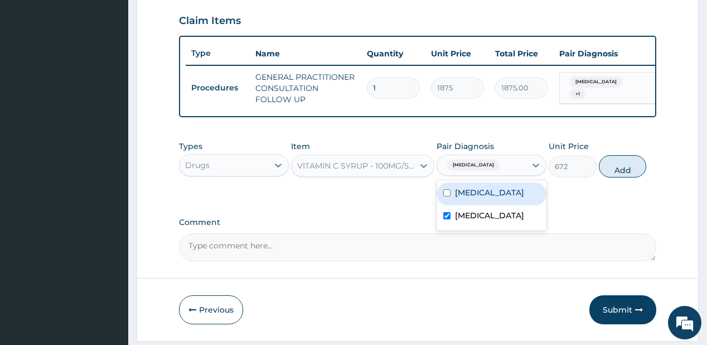
click at [511, 198] on label "Pityriasis versicolor" at bounding box center [489, 192] width 69 height 11
checkbox input "true"
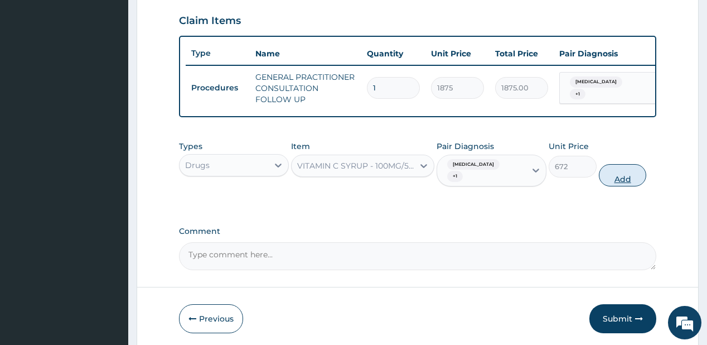
click at [623, 168] on button "Add" at bounding box center [623, 175] width 48 height 22
type input "0"
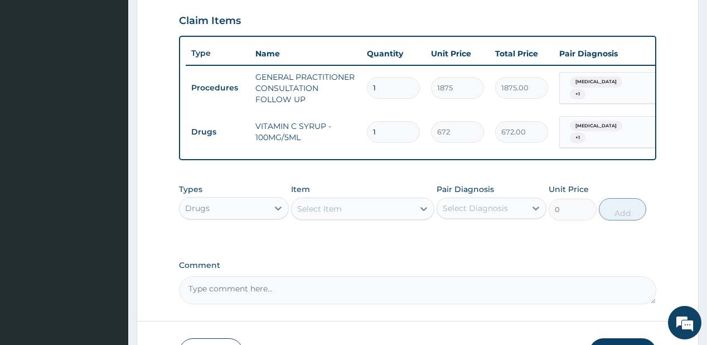
click at [346, 206] on div "Select Item" at bounding box center [353, 209] width 122 height 18
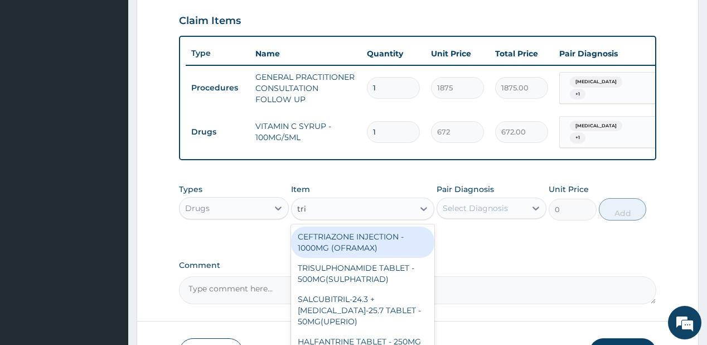
type input "trib"
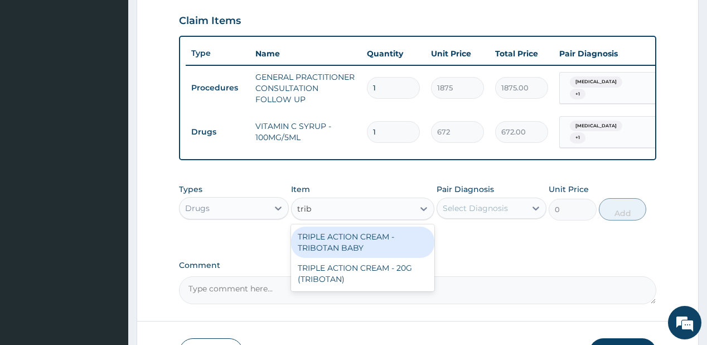
drag, startPoint x: 320, startPoint y: 239, endPoint x: 442, endPoint y: 212, distance: 124.3
click at [320, 239] on div "TRIPLE ACTION CREAM - TRIBOTAN BABY" at bounding box center [362, 241] width 143 height 31
type input "1400"
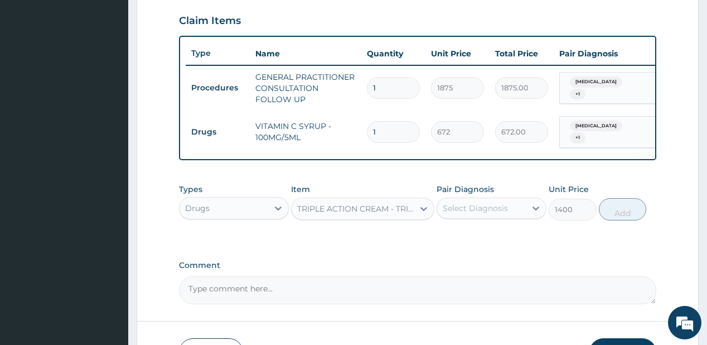
click at [486, 200] on div "Select Diagnosis" at bounding box center [481, 208] width 89 height 18
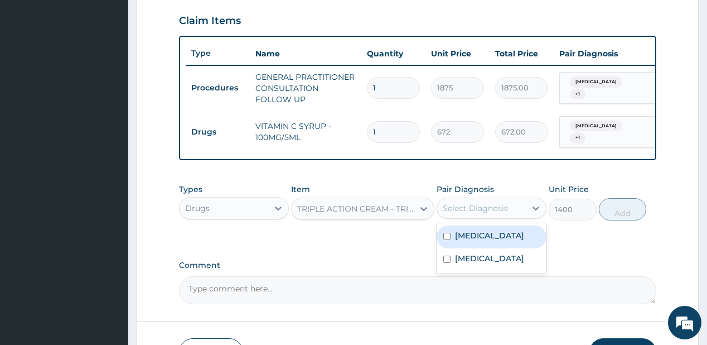
drag, startPoint x: 493, startPoint y: 238, endPoint x: 535, endPoint y: 225, distance: 43.9
click at [496, 236] on label "Pityriasis versicolor" at bounding box center [489, 235] width 69 height 11
checkbox input "true"
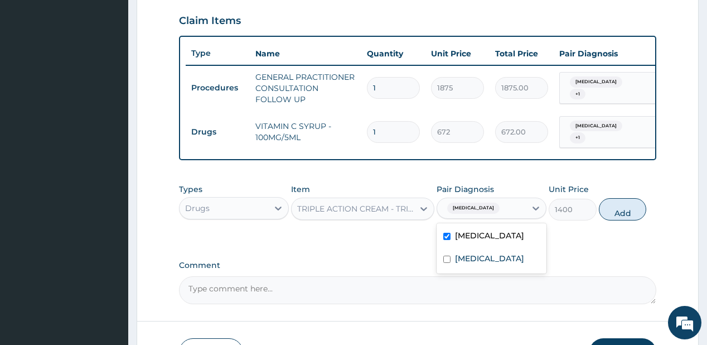
click at [622, 213] on button "Add" at bounding box center [623, 209] width 48 height 22
type input "0"
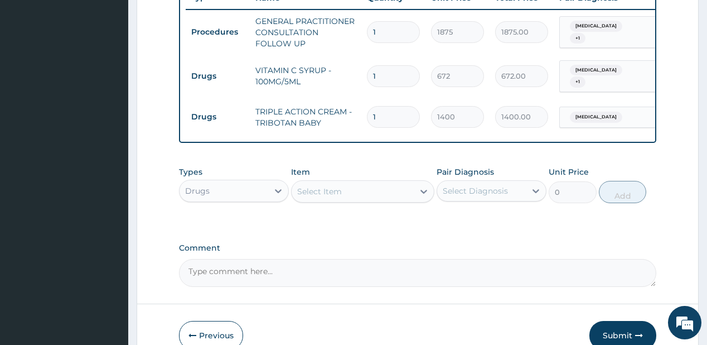
scroll to position [494, 0]
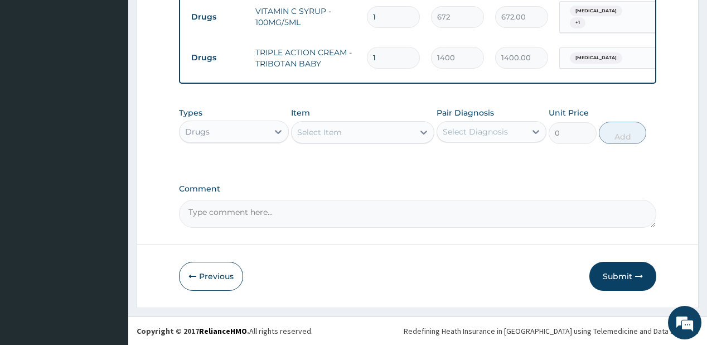
drag, startPoint x: 612, startPoint y: 273, endPoint x: 337, endPoint y: 125, distance: 311.6
click at [612, 273] on button "Submit" at bounding box center [622, 275] width 67 height 29
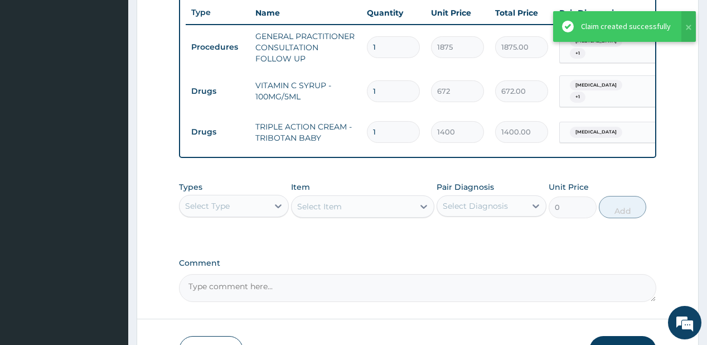
scroll to position [360, 0]
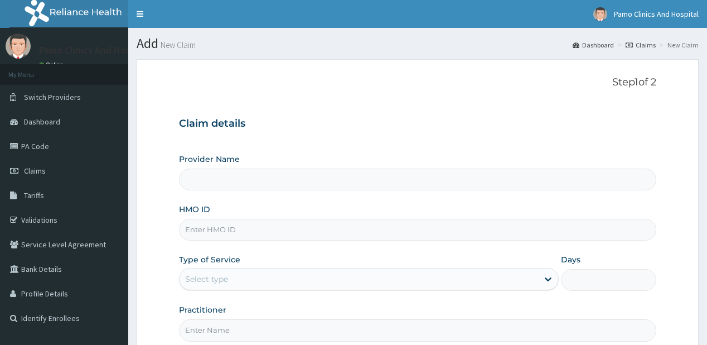
click at [238, 229] on input "HMO ID" at bounding box center [417, 230] width 477 height 22
paste input "RLD/10063/C"
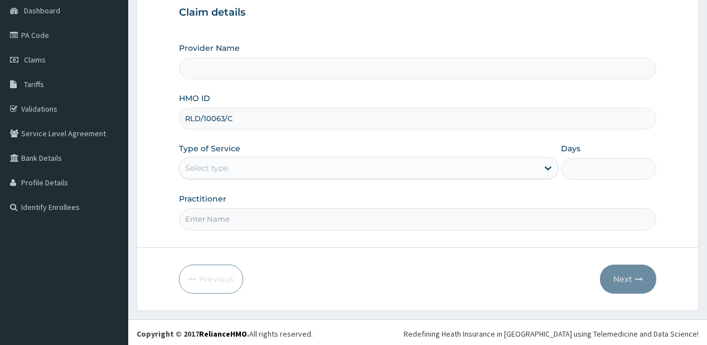
scroll to position [112, 0]
type input "RLD/10063/C"
drag, startPoint x: 258, startPoint y: 149, endPoint x: 258, endPoint y: 158, distance: 8.4
click at [259, 150] on div "Type of Service Select type" at bounding box center [369, 160] width 380 height 37
click at [249, 173] on div "Select type" at bounding box center [359, 167] width 358 height 18
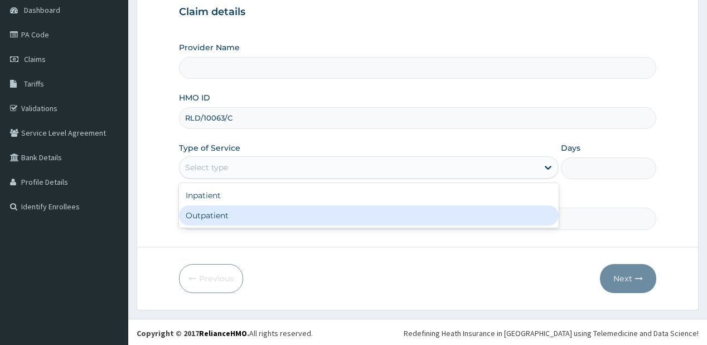
click at [217, 222] on div "Outpatient" at bounding box center [369, 215] width 380 height 20
type input "1"
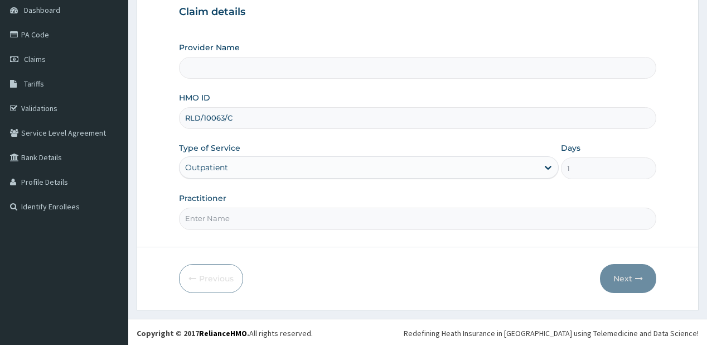
click at [217, 222] on input "Practitioner" at bounding box center [417, 218] width 477 height 22
type input "[PERSON_NAME]"
click at [616, 265] on button "Next" at bounding box center [628, 278] width 56 height 29
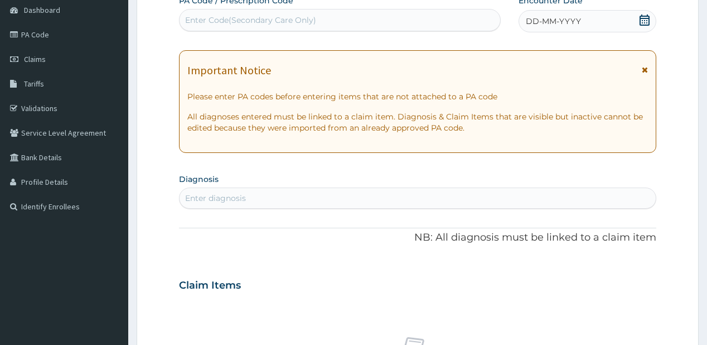
click at [537, 17] on span "DD-MM-YYYY" at bounding box center [553, 21] width 55 height 11
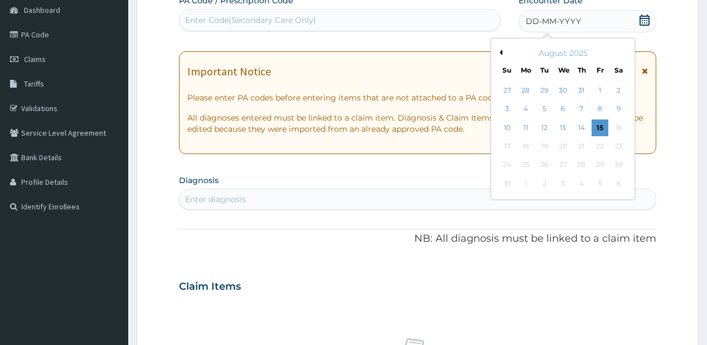
click at [501, 52] on button "Previous Month" at bounding box center [500, 53] width 6 height 6
drag, startPoint x: 600, startPoint y: 142, endPoint x: 337, endPoint y: 198, distance: 268.6
click at [598, 143] on div "25" at bounding box center [600, 146] width 17 height 17
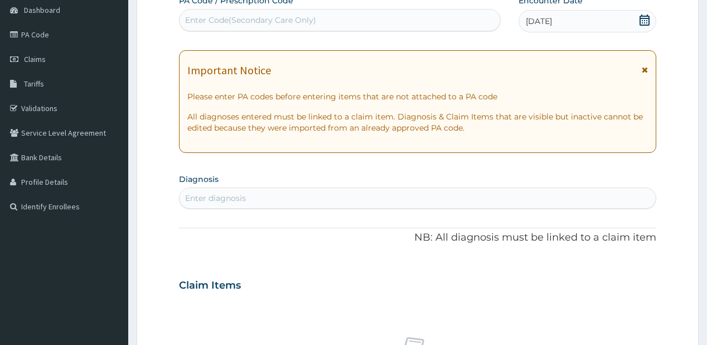
click at [239, 206] on div "Enter diagnosis" at bounding box center [417, 197] width 477 height 21
type input "[MEDICAL_DATA]"
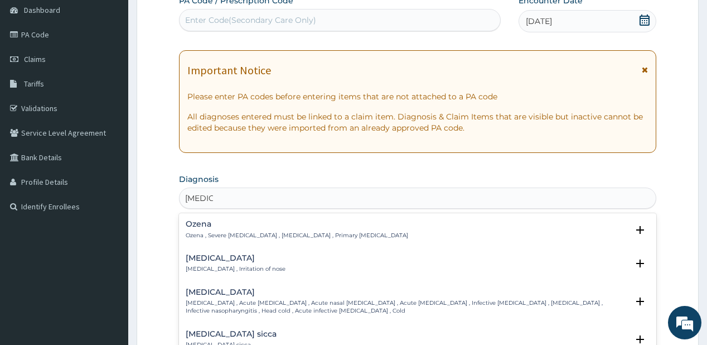
click at [224, 230] on div "Ozena Ozena , Severe chronic rhinitis , Ozaena , Primary atrophic rhinitis" at bounding box center [297, 230] width 222 height 20
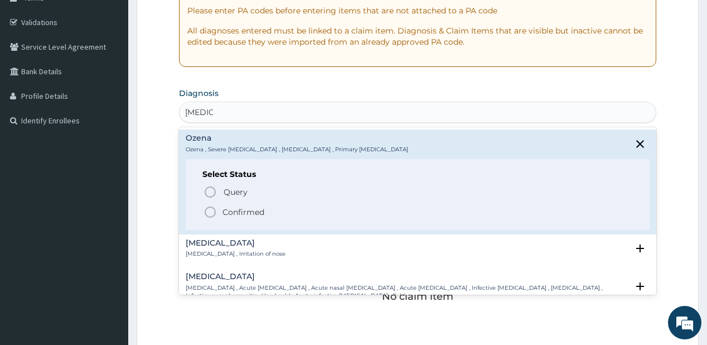
scroll to position [201, 0]
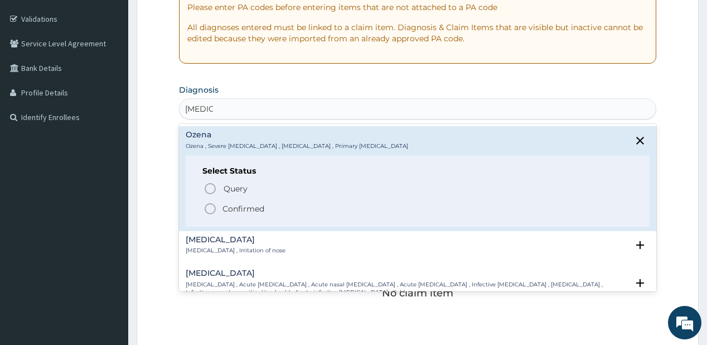
click at [217, 238] on h4 "[MEDICAL_DATA]" at bounding box center [236, 239] width 100 height 8
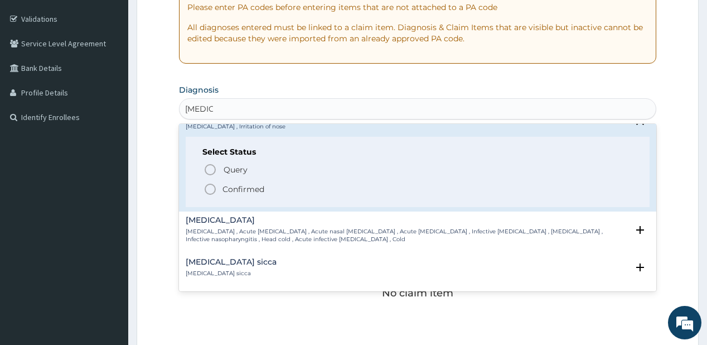
scroll to position [89, 0]
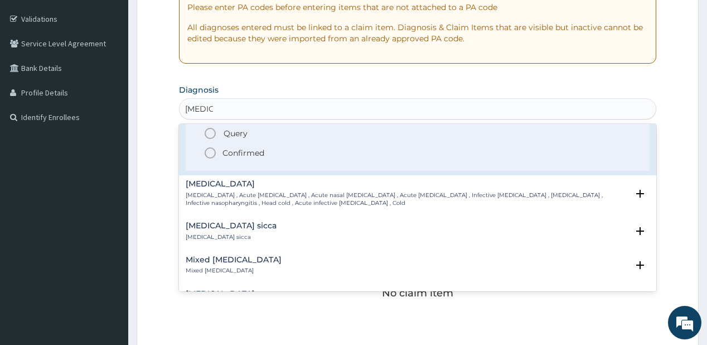
click at [241, 152] on p "Confirmed" at bounding box center [243, 152] width 42 height 11
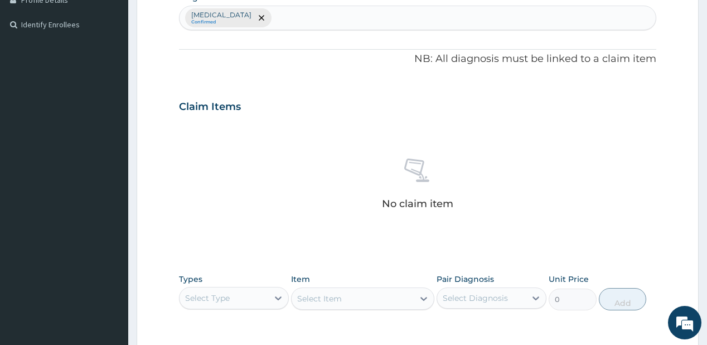
scroll to position [379, 0]
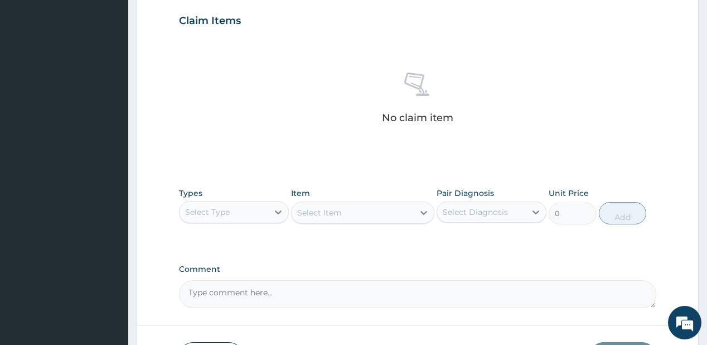
click at [245, 212] on div "Select Type" at bounding box center [224, 212] width 89 height 18
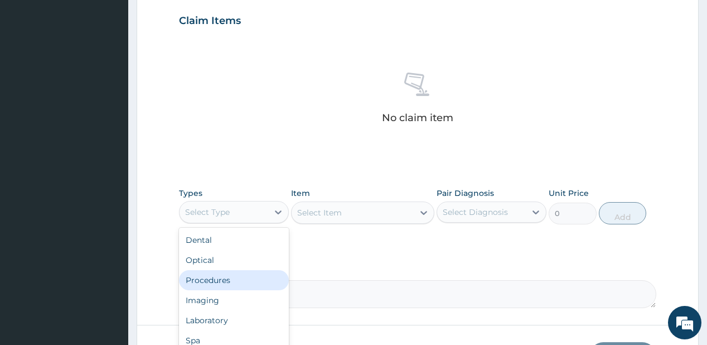
click at [216, 280] on div "Procedures" at bounding box center [234, 280] width 110 height 20
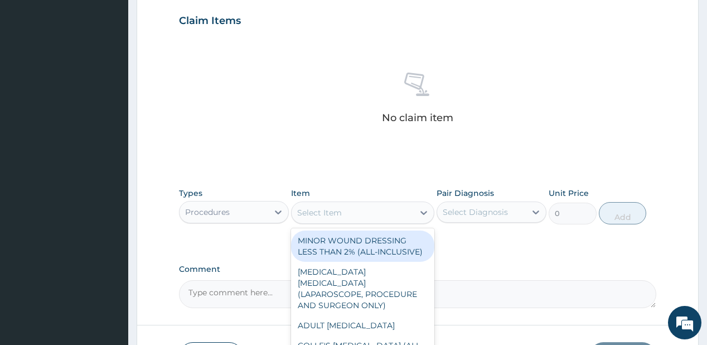
click at [313, 212] on div "Select Item" at bounding box center [319, 212] width 45 height 11
type input "p"
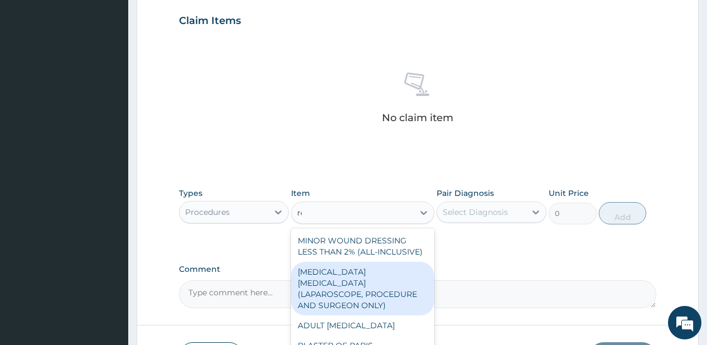
type input "reg"
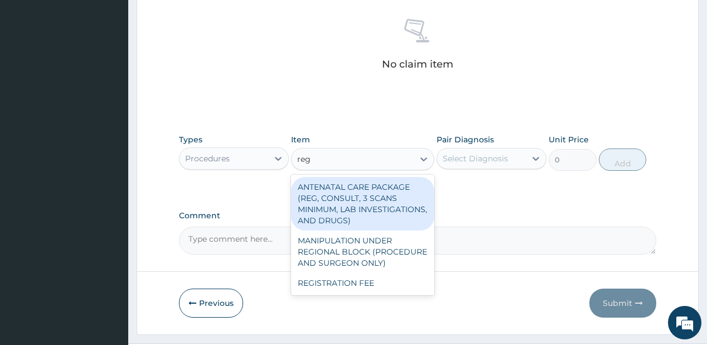
scroll to position [458, 0]
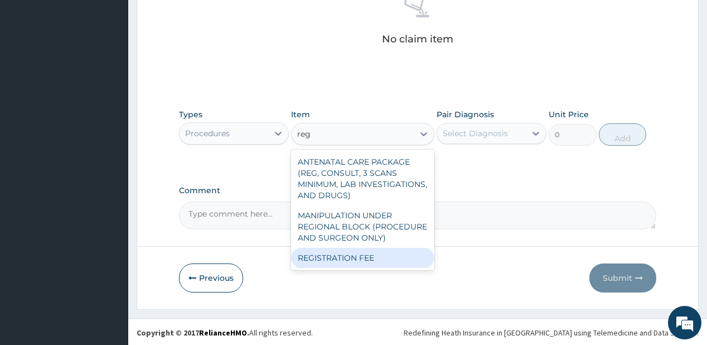
click at [337, 258] on div "REGISTRATION FEE" at bounding box center [362, 258] width 143 height 20
type input "2500"
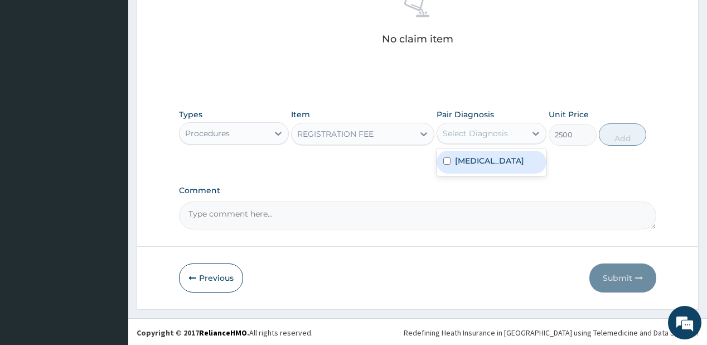
click at [472, 135] on div "Select Diagnosis" at bounding box center [475, 133] width 65 height 11
click at [474, 156] on label "Rhinitis" at bounding box center [489, 160] width 69 height 11
checkbox input "true"
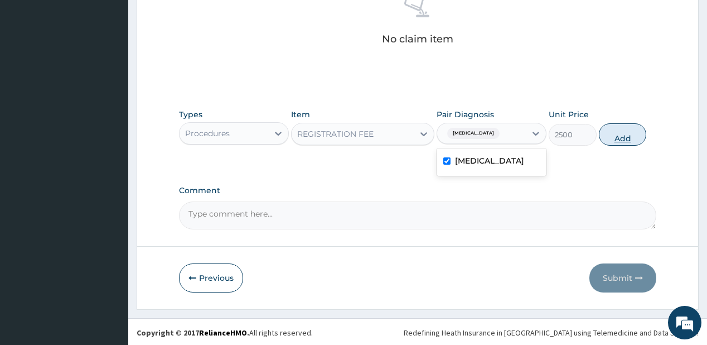
click at [627, 133] on button "Add" at bounding box center [623, 134] width 48 height 22
type input "0"
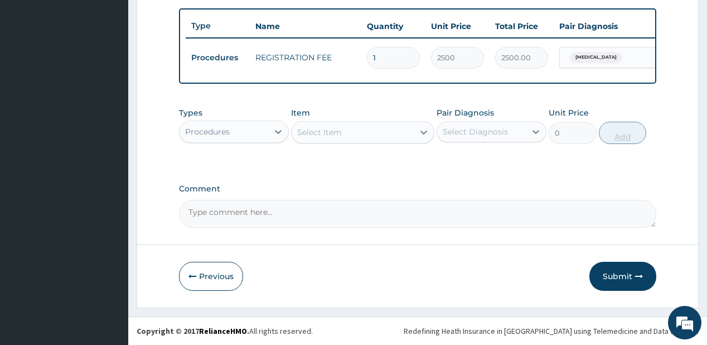
scroll to position [411, 0]
drag, startPoint x: 616, startPoint y: 277, endPoint x: 615, endPoint y: 265, distance: 11.2
click at [616, 277] on button "Submit" at bounding box center [622, 275] width 67 height 29
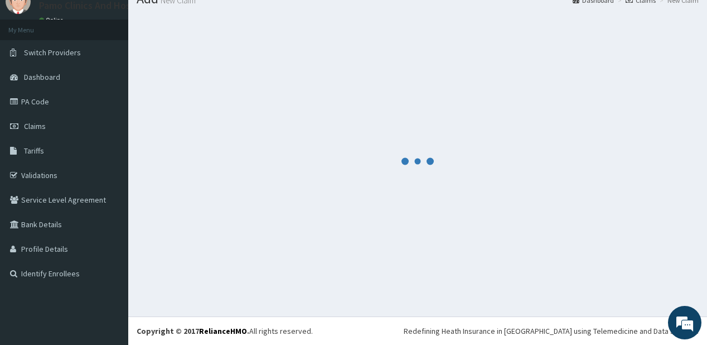
scroll to position [44, 0]
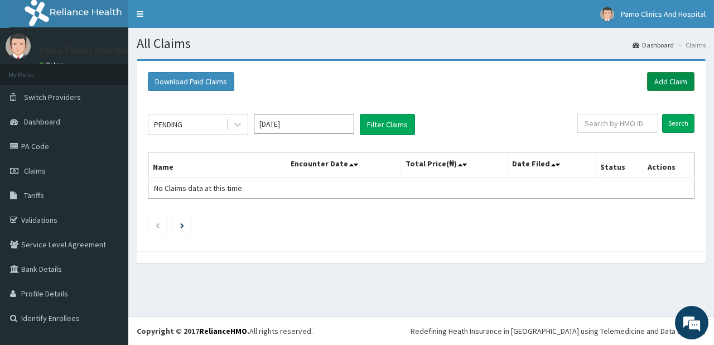
click at [661, 80] on link "Add Claim" at bounding box center [670, 81] width 47 height 19
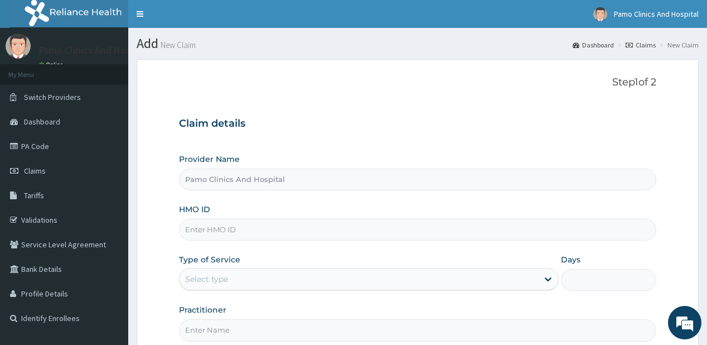
click at [250, 234] on input "HMO ID" at bounding box center [417, 230] width 477 height 22
paste input "HLP/10040/B"
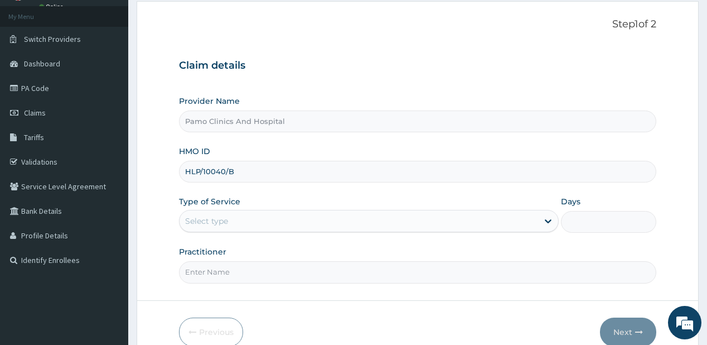
scroll to position [112, 0]
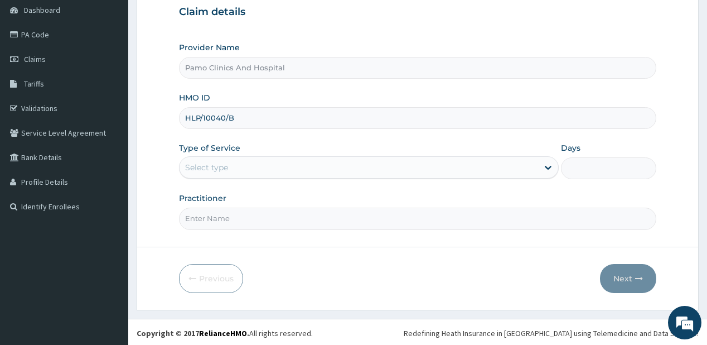
type input "HLP/10040/B"
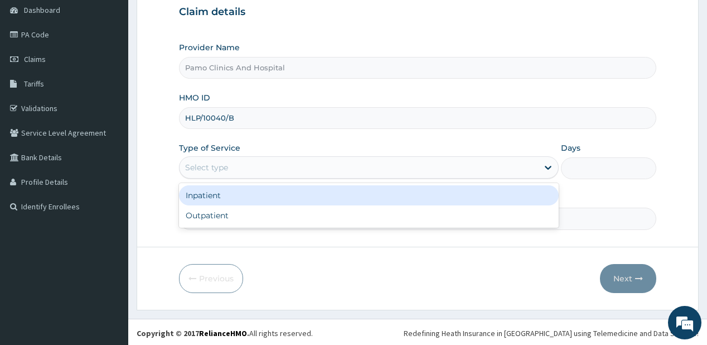
click at [207, 164] on div "Select type" at bounding box center [206, 167] width 43 height 11
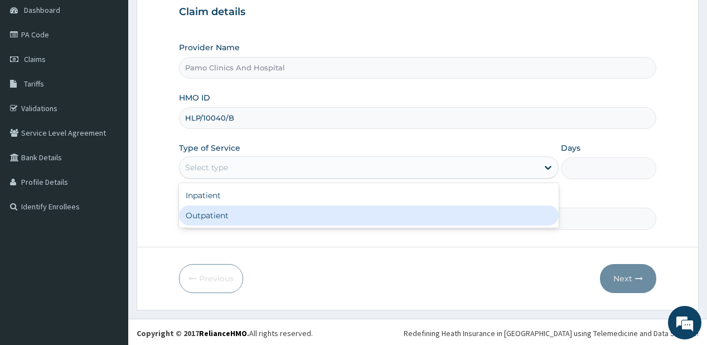
click at [203, 207] on div "Outpatient" at bounding box center [369, 215] width 380 height 20
type input "1"
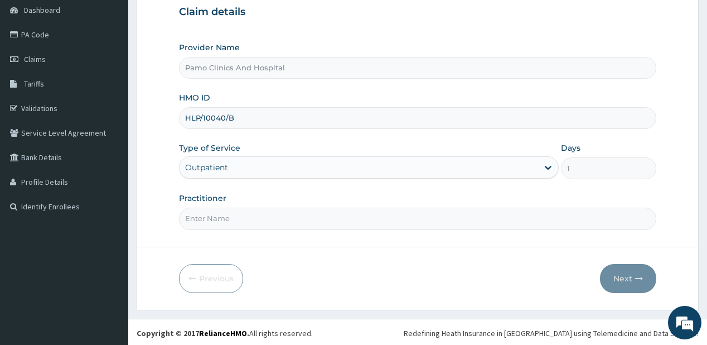
click at [211, 214] on input "Practitioner" at bounding box center [417, 218] width 477 height 22
type input "[PERSON_NAME]"
click at [616, 265] on button "Next" at bounding box center [628, 278] width 56 height 29
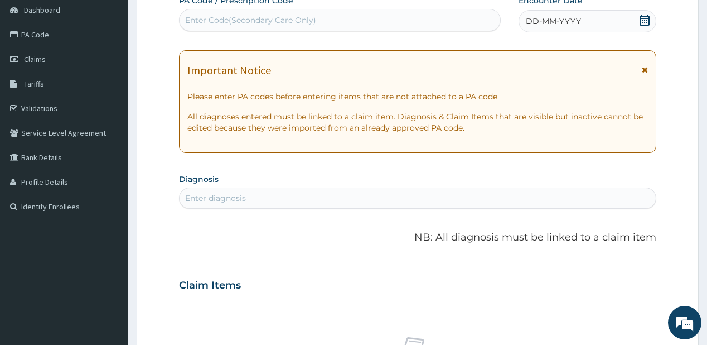
click at [542, 12] on div "DD-MM-YYYY" at bounding box center [588, 21] width 138 height 22
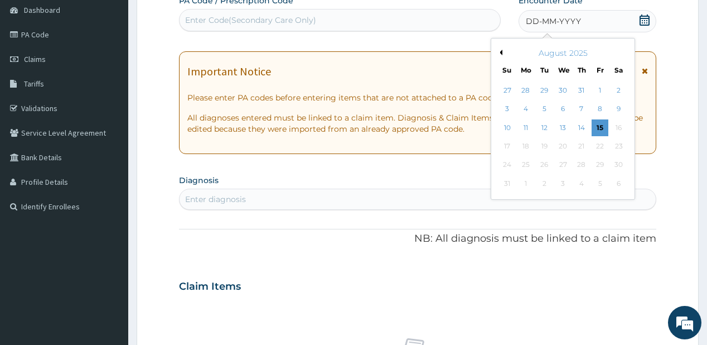
click at [501, 50] on button "Previous Month" at bounding box center [500, 53] width 6 height 6
click at [602, 143] on div "25" at bounding box center [600, 146] width 17 height 17
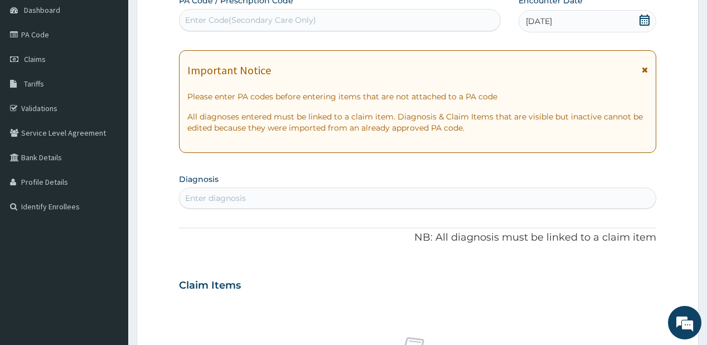
click at [299, 197] on div "Enter diagnosis" at bounding box center [418, 198] width 476 height 18
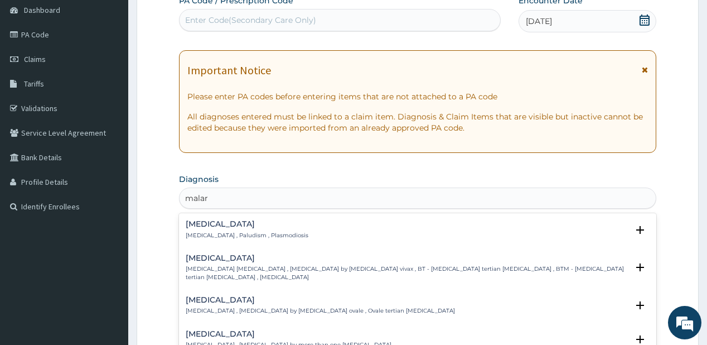
type input "malari"
click at [264, 231] on p "Malaria , Paludism , Plasmodiosis" at bounding box center [247, 235] width 123 height 8
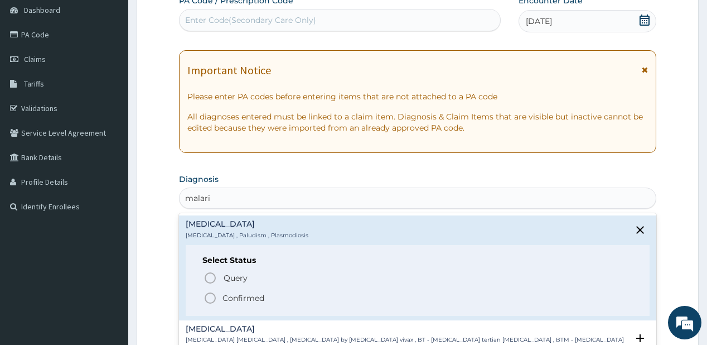
click at [223, 294] on p "Confirmed" at bounding box center [243, 297] width 42 height 11
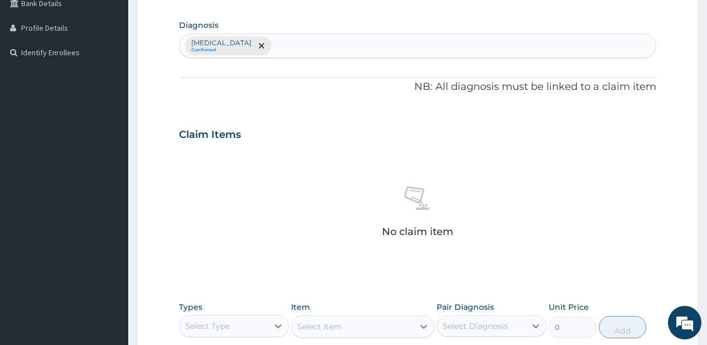
scroll to position [290, 0]
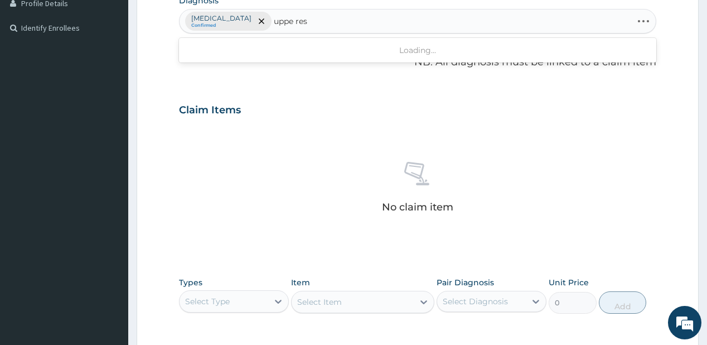
type input "uppe resp"
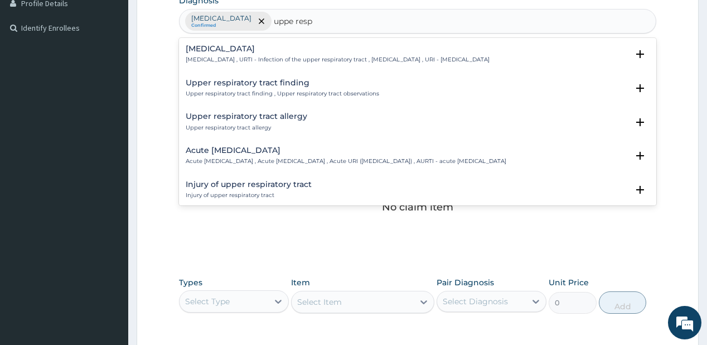
click at [205, 52] on div "Upper respiratory infection Upper respiratory infection , URTI - Infection of t…" at bounding box center [338, 55] width 304 height 20
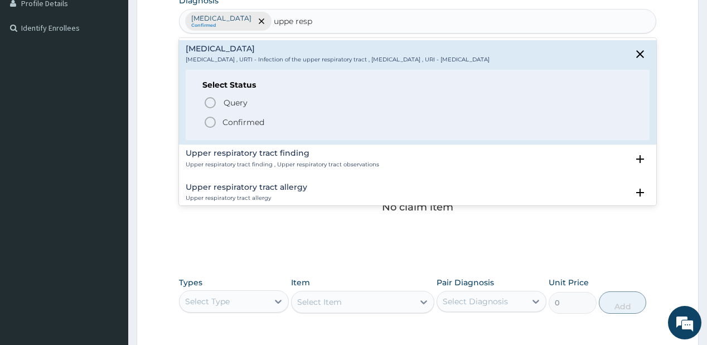
click at [208, 121] on icon "status option filled" at bounding box center [210, 121] width 13 height 13
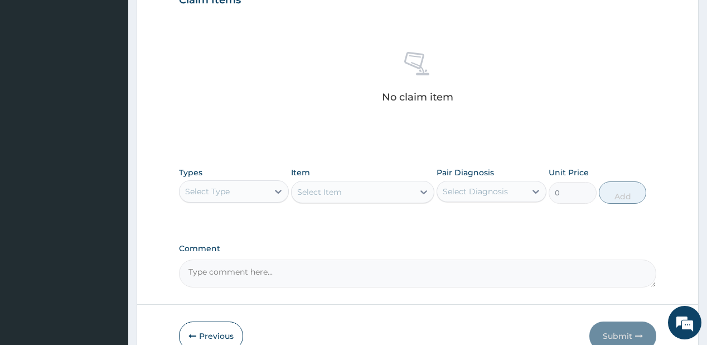
scroll to position [458, 0]
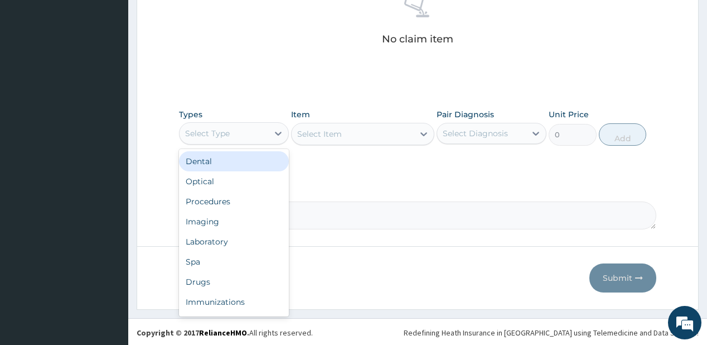
drag, startPoint x: 222, startPoint y: 136, endPoint x: 224, endPoint y: 143, distance: 6.8
click at [222, 136] on div "Select Type" at bounding box center [207, 133] width 45 height 11
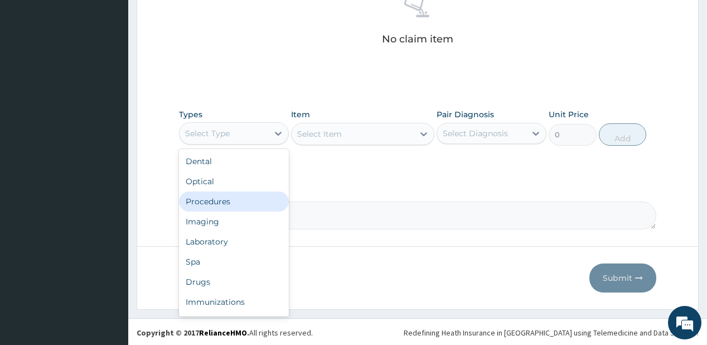
click at [225, 203] on div "Procedures" at bounding box center [234, 201] width 110 height 20
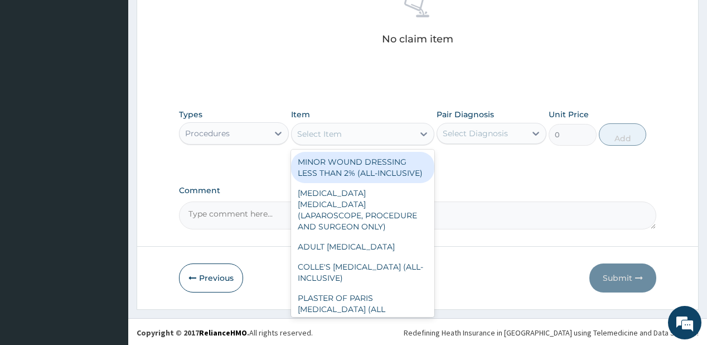
click at [333, 142] on div "Select Item" at bounding box center [362, 134] width 143 height 22
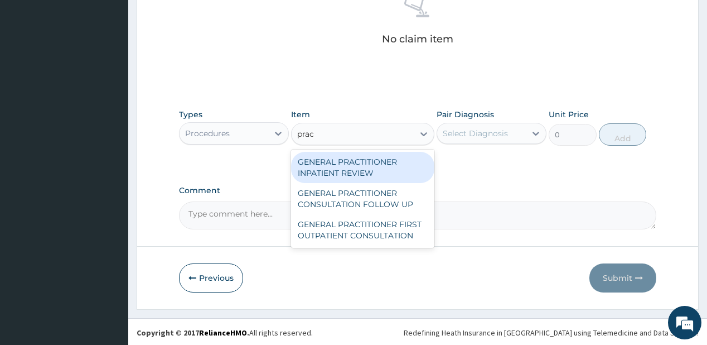
type input "pract"
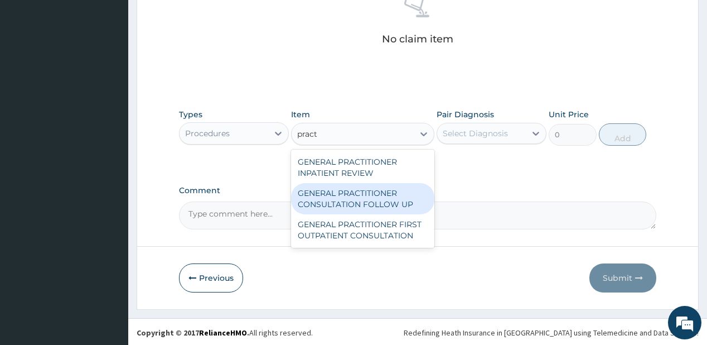
click at [313, 202] on div "GENERAL PRACTITIONER CONSULTATION FOLLOW UP" at bounding box center [362, 198] width 143 height 31
type input "1875"
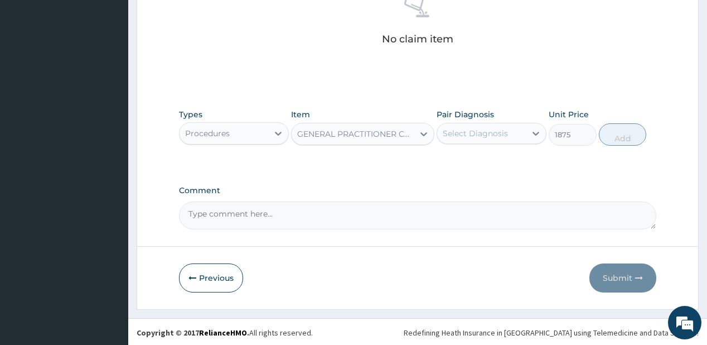
click at [473, 137] on div "Select Diagnosis" at bounding box center [475, 133] width 65 height 11
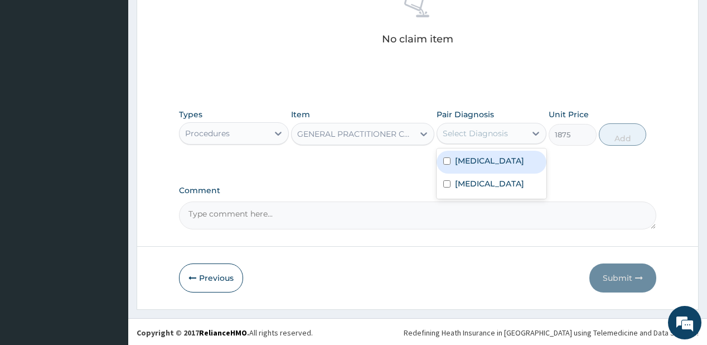
drag, startPoint x: 464, startPoint y: 163, endPoint x: 461, endPoint y: 178, distance: 15.6
click at [464, 164] on label "Malaria" at bounding box center [489, 160] width 69 height 11
checkbox input "true"
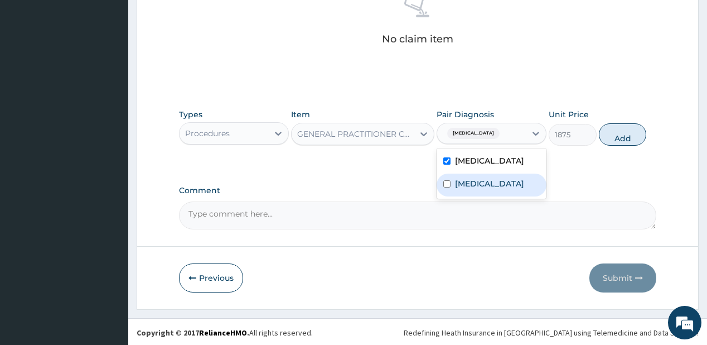
click at [460, 180] on label "Upper respiratory infection" at bounding box center [489, 183] width 69 height 11
checkbox input "true"
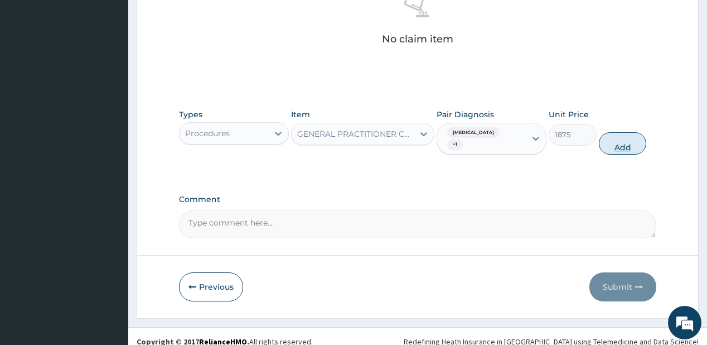
click at [625, 132] on button "Add" at bounding box center [623, 143] width 48 height 22
type input "0"
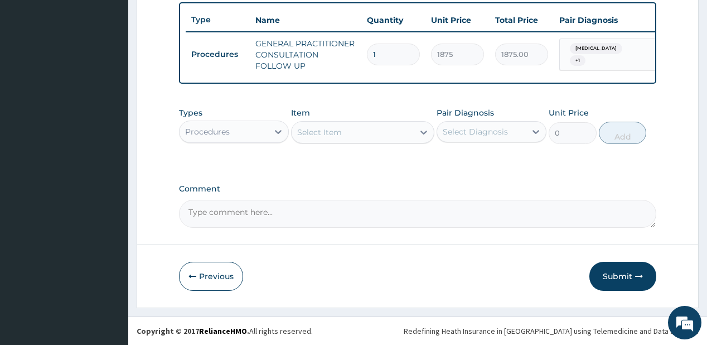
scroll to position [417, 0]
click at [274, 117] on div "Types Procedures" at bounding box center [234, 125] width 110 height 37
click at [253, 129] on div "Procedures" at bounding box center [224, 132] width 89 height 18
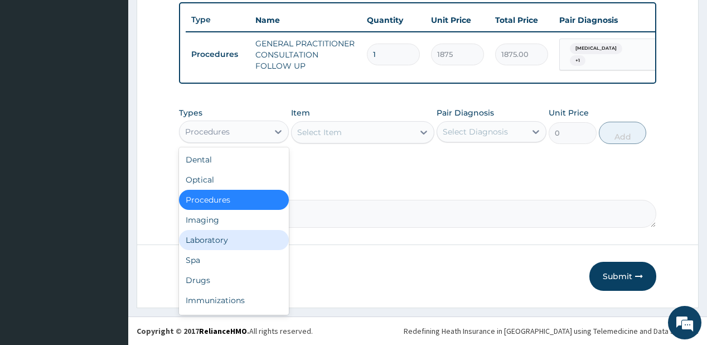
click at [219, 236] on div "Laboratory" at bounding box center [234, 240] width 110 height 20
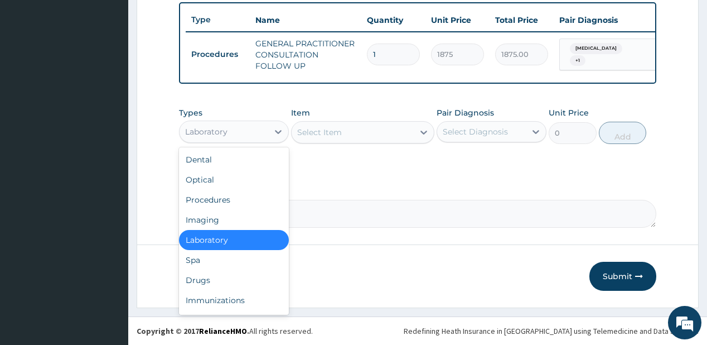
click at [250, 133] on div "Laboratory" at bounding box center [224, 132] width 89 height 18
click at [201, 284] on div "Drugs" at bounding box center [234, 280] width 110 height 20
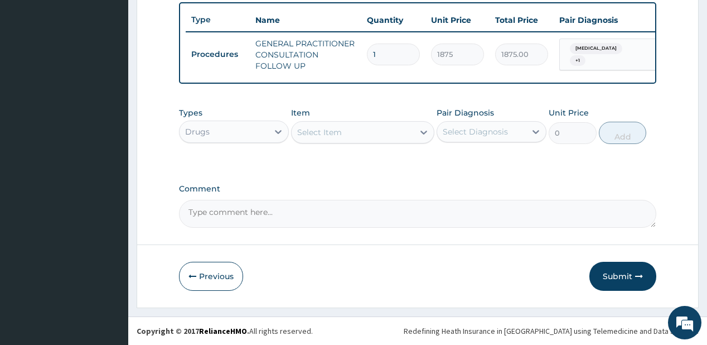
click at [346, 133] on div "Select Item" at bounding box center [353, 132] width 122 height 18
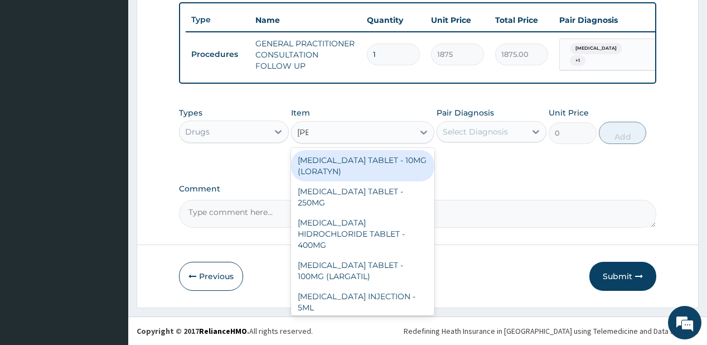
type input "lorat"
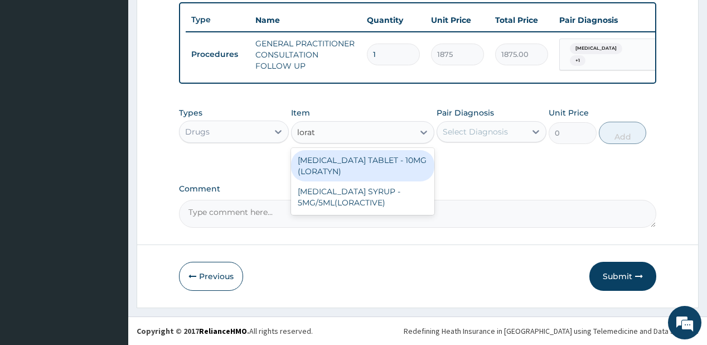
click at [324, 155] on div "LORATADINE TABLET - 10MG (LORATYN)" at bounding box center [362, 165] width 143 height 31
type input "98"
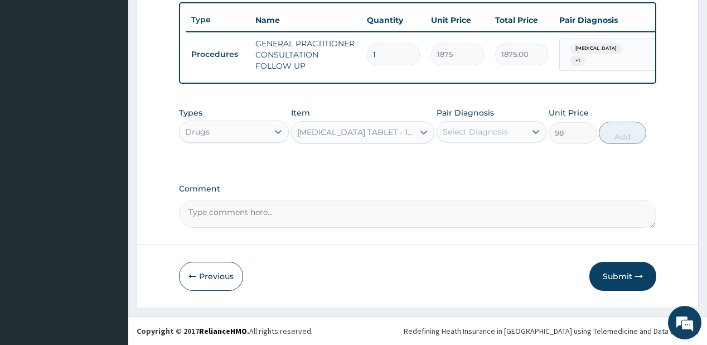
drag, startPoint x: 453, startPoint y: 132, endPoint x: 462, endPoint y: 136, distance: 10.5
click at [453, 132] on div "Select Diagnosis" at bounding box center [475, 131] width 65 height 11
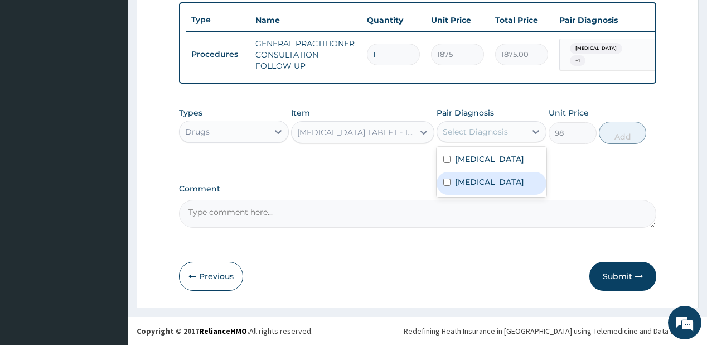
drag, startPoint x: 475, startPoint y: 188, endPoint x: 492, endPoint y: 175, distance: 21.9
click at [477, 186] on label "Upper respiratory infection" at bounding box center [489, 181] width 69 height 11
checkbox input "true"
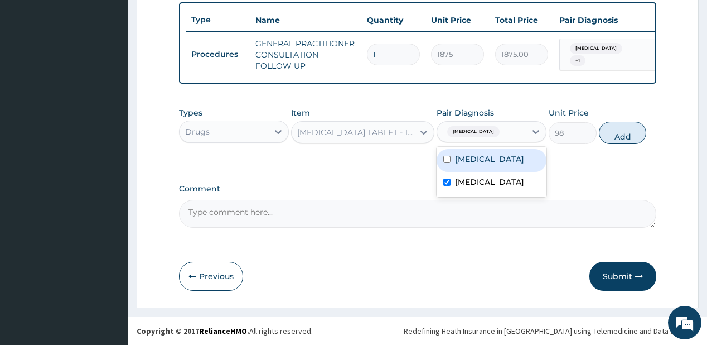
click at [629, 134] on button "Add" at bounding box center [623, 133] width 48 height 22
type input "0"
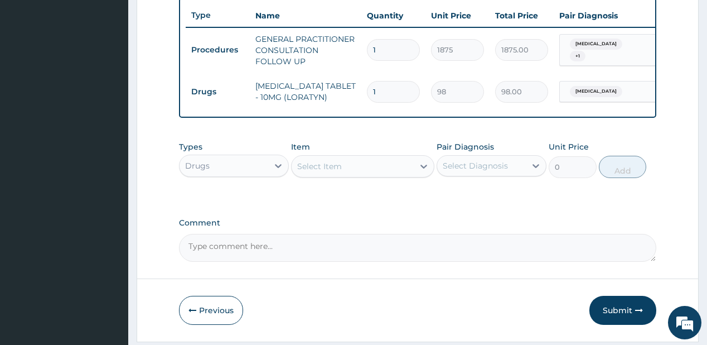
type input "0.00"
type input "6"
type input "588.00"
type input "6"
click at [345, 175] on div "Select Item" at bounding box center [353, 166] width 122 height 18
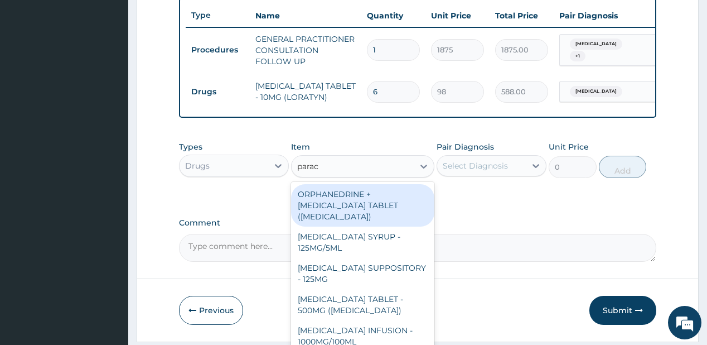
type input "parace"
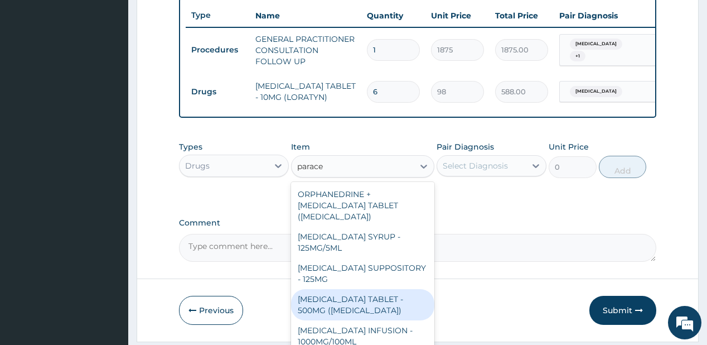
click at [312, 306] on div "[MEDICAL_DATA] TABLET - 500MG ([MEDICAL_DATA])" at bounding box center [362, 304] width 143 height 31
type input "42"
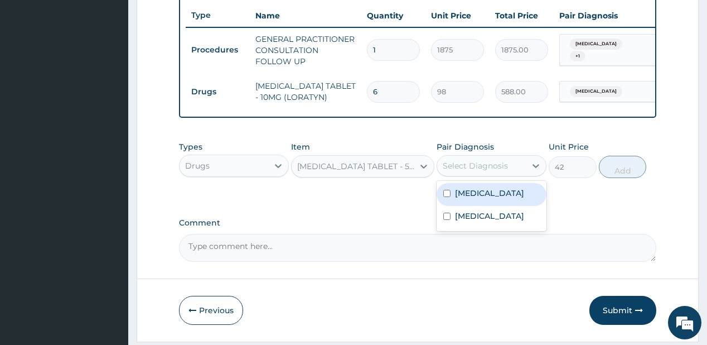
drag, startPoint x: 468, startPoint y: 162, endPoint x: 471, endPoint y: 176, distance: 14.7
click at [469, 162] on div "Select Diagnosis" at bounding box center [481, 166] width 89 height 18
drag, startPoint x: 466, startPoint y: 192, endPoint x: 466, endPoint y: 202, distance: 10.0
click at [466, 197] on label "[MEDICAL_DATA]" at bounding box center [489, 192] width 69 height 11
checkbox input "true"
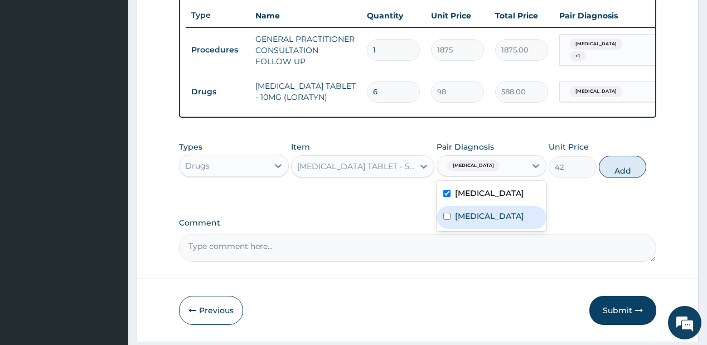
click at [471, 221] on label "[MEDICAL_DATA]" at bounding box center [489, 215] width 69 height 11
checkbox input "true"
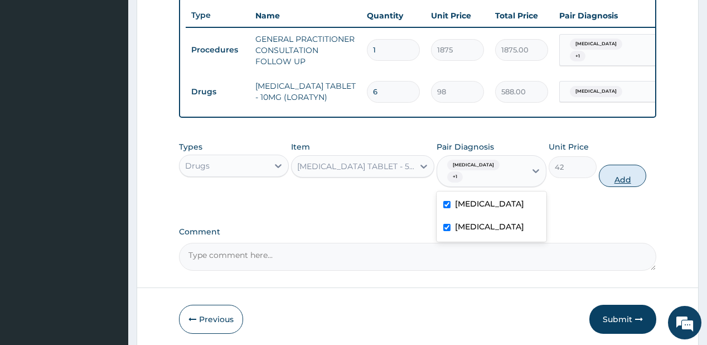
click at [609, 171] on button "Add" at bounding box center [623, 175] width 48 height 22
type input "0"
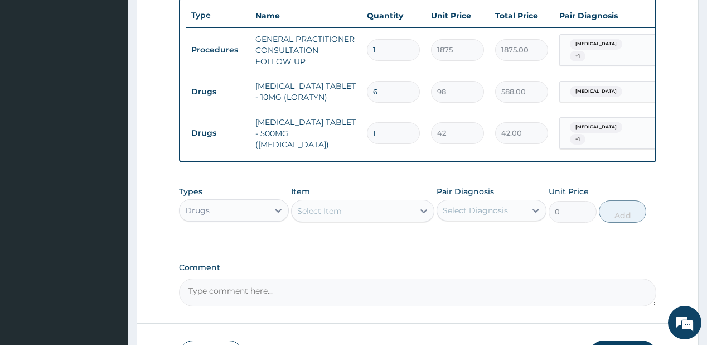
type input "18"
type input "756.00"
type input "18"
click at [314, 210] on div "Select Item" at bounding box center [319, 210] width 45 height 11
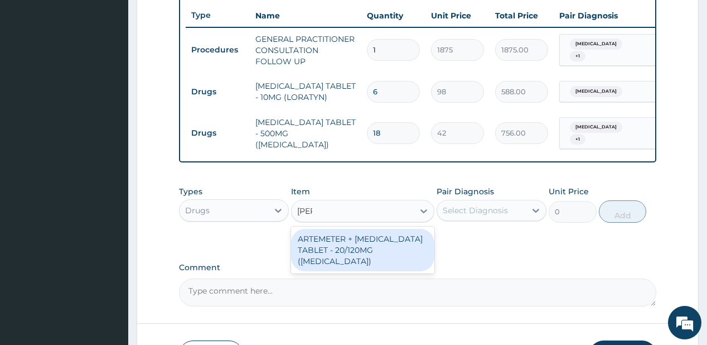
type input "coart"
click at [379, 236] on div "ARTEMETER + [MEDICAL_DATA] TABLET - 20/120MG ([MEDICAL_DATA])" at bounding box center [362, 250] width 143 height 42
type input "210"
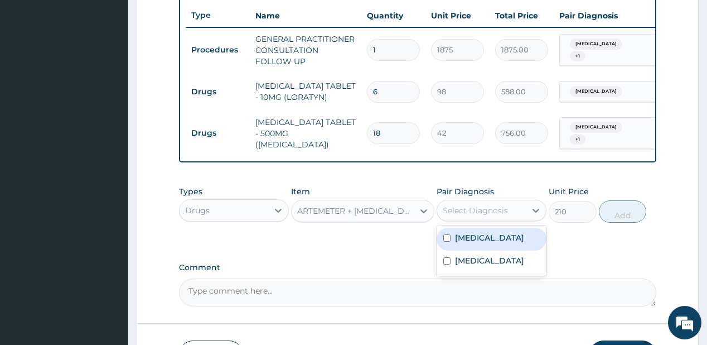
click at [468, 210] on div "Select Diagnosis" at bounding box center [475, 210] width 65 height 11
click at [463, 238] on label "[MEDICAL_DATA]" at bounding box center [489, 237] width 69 height 11
checkbox input "true"
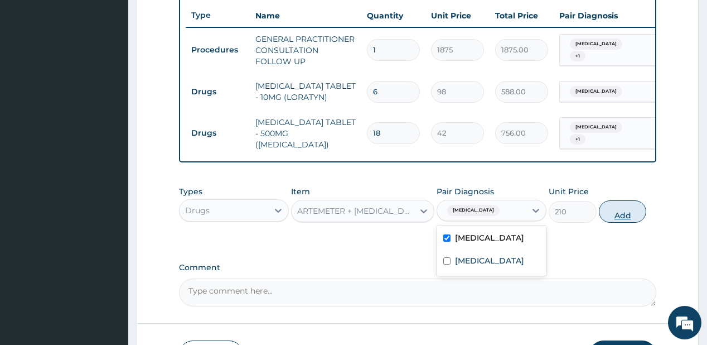
click at [630, 210] on button "Add" at bounding box center [623, 211] width 48 height 22
type input "0"
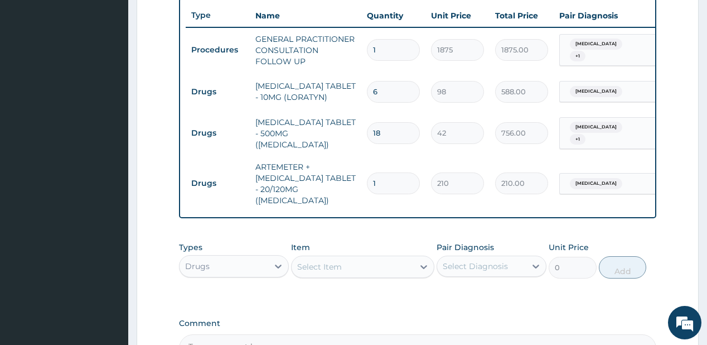
type input "0.00"
type input "2"
type input "420.00"
type input "24"
type input "5040.00"
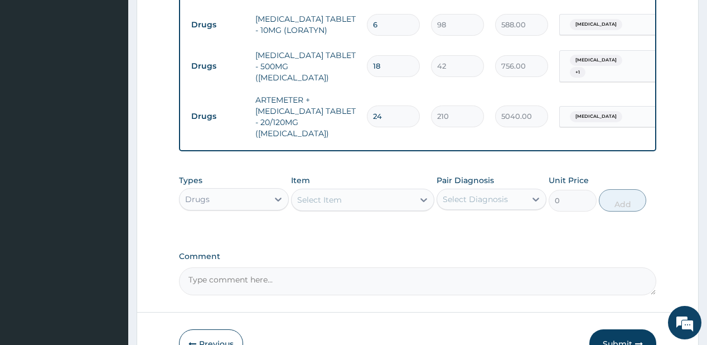
scroll to position [506, 0]
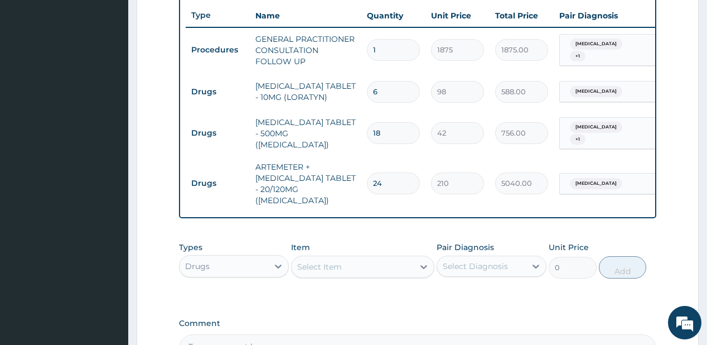
type input "22"
type input "4620.00"
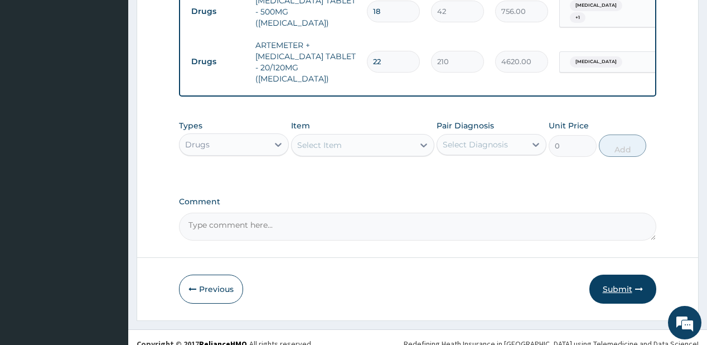
type input "22"
drag, startPoint x: 613, startPoint y: 280, endPoint x: 461, endPoint y: 183, distance: 180.5
click at [613, 280] on button "Submit" at bounding box center [622, 288] width 67 height 29
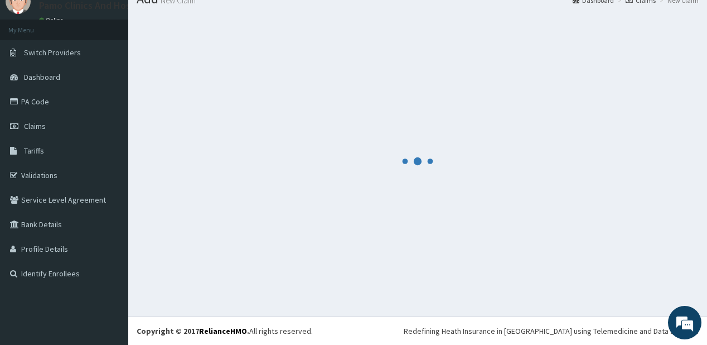
scroll to position [44, 0]
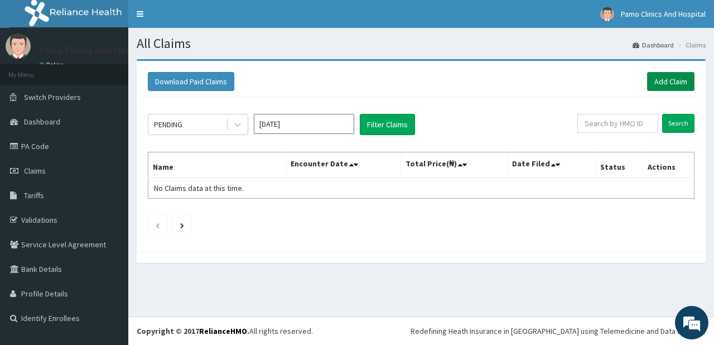
click at [651, 78] on link "Add Claim" at bounding box center [670, 81] width 47 height 19
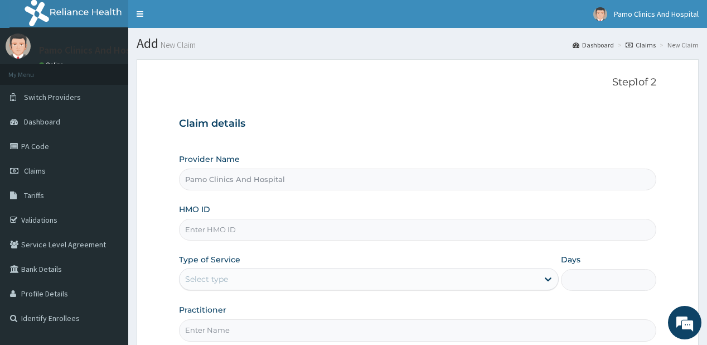
click at [203, 230] on input "HMO ID" at bounding box center [417, 230] width 477 height 22
paste input "ZEI/10113/B"
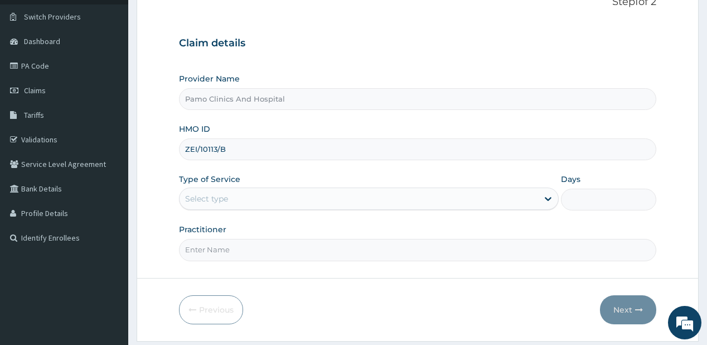
scroll to position [112, 0]
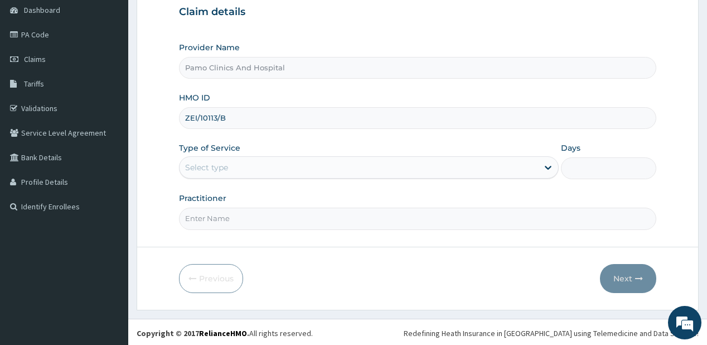
type input "ZEI/10113/B"
click at [216, 164] on div "Select type" at bounding box center [206, 167] width 43 height 11
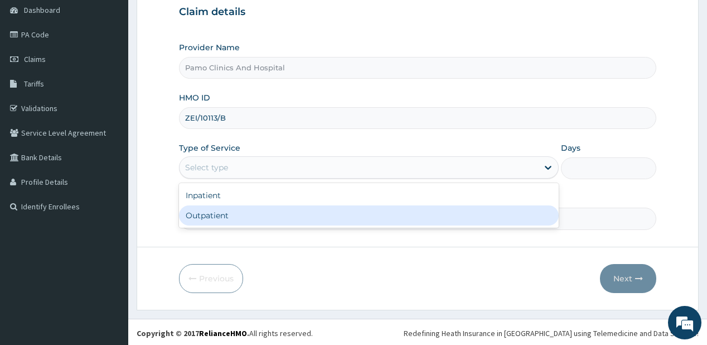
click at [200, 214] on div "Outpatient" at bounding box center [369, 215] width 380 height 20
type input "1"
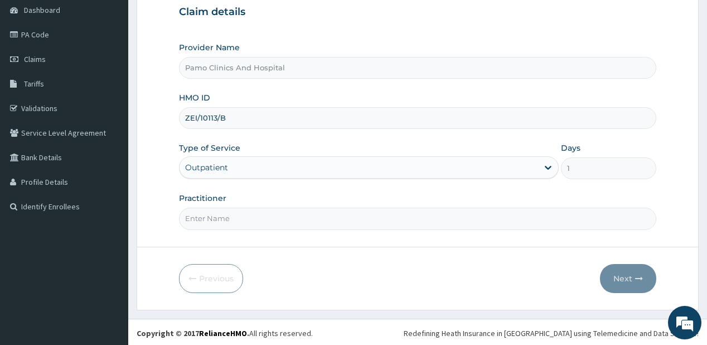
click at [213, 225] on input "Practitioner" at bounding box center [417, 218] width 477 height 22
type input "[PERSON_NAME]"
click at [629, 277] on button "Next" at bounding box center [628, 278] width 56 height 29
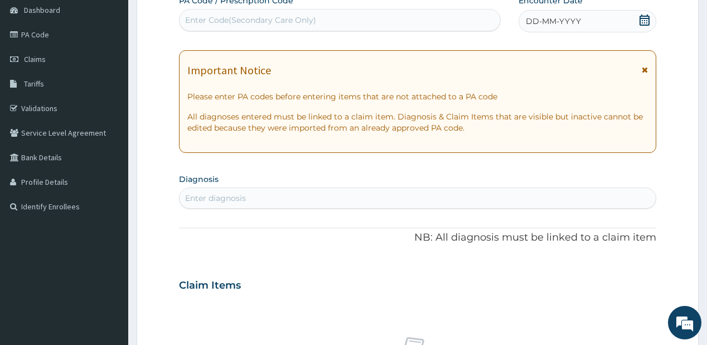
click at [551, 21] on span "DD-MM-YYYY" at bounding box center [553, 21] width 55 height 11
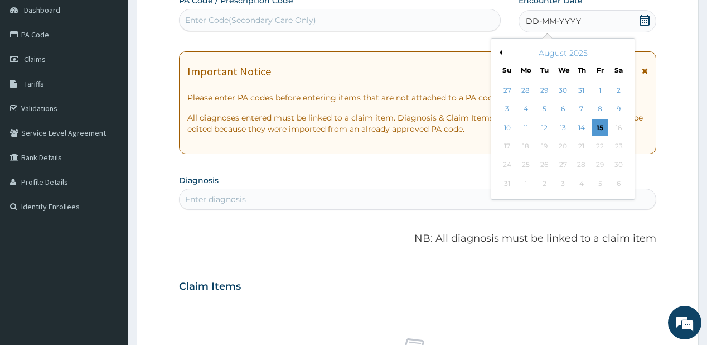
click at [501, 52] on button "Previous Month" at bounding box center [500, 53] width 6 height 6
drag, startPoint x: 626, startPoint y: 143, endPoint x: 310, endPoint y: 188, distance: 318.8
click at [624, 143] on div "26" at bounding box center [618, 146] width 17 height 17
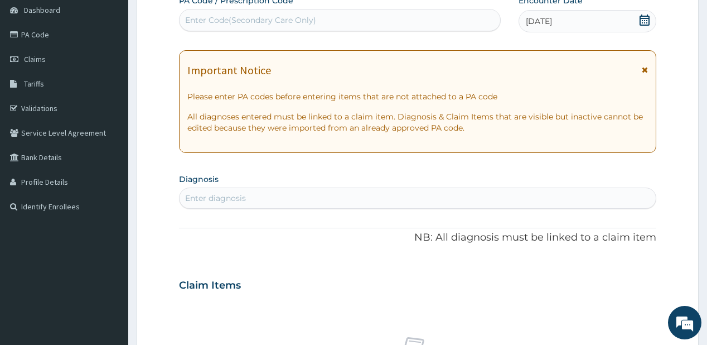
click at [285, 195] on div "Enter diagnosis" at bounding box center [418, 198] width 476 height 18
type input "[MEDICAL_DATA]"
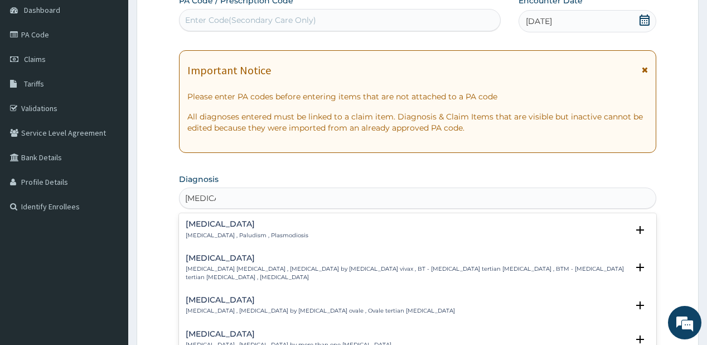
drag, startPoint x: 226, startPoint y: 221, endPoint x: 232, endPoint y: 222, distance: 5.7
click at [227, 217] on div "[MEDICAL_DATA] [MEDICAL_DATA] , Paludism , Plasmodiosis Select Status Query Que…" at bounding box center [417, 232] width 477 height 34
click at [219, 223] on h4 "[MEDICAL_DATA]" at bounding box center [247, 224] width 123 height 8
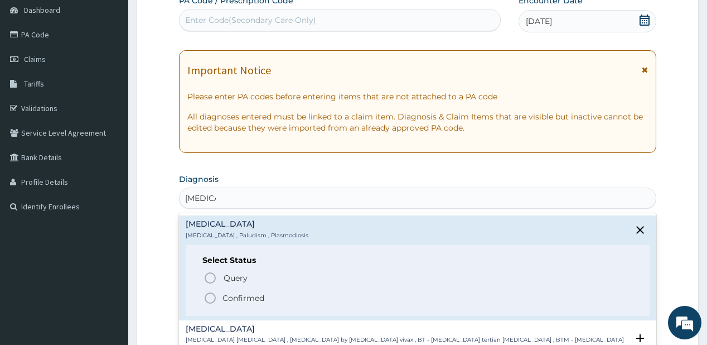
click at [218, 294] on span "Confirmed" at bounding box center [418, 297] width 429 height 13
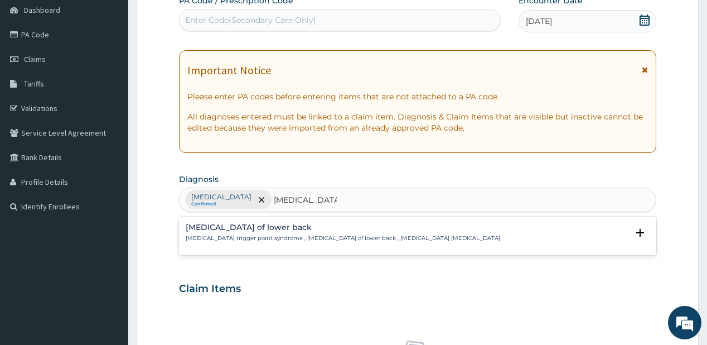
click at [274, 201] on input "[MEDICAL_DATA]" at bounding box center [305, 199] width 63 height 11
type input "[MEDICAL_DATA]"
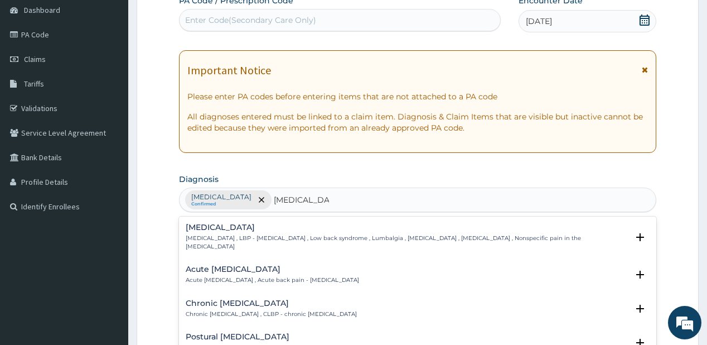
click at [236, 234] on p "Low back pain , LBP - Low back pain , Low back syndrome , Lumbalgia , Lumbago ,…" at bounding box center [407, 242] width 442 height 16
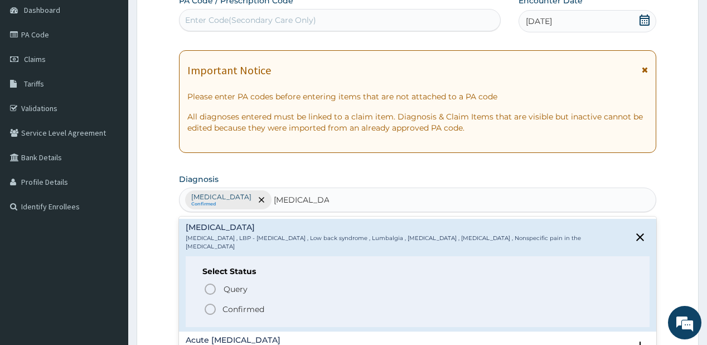
click at [212, 302] on icon "status option filled" at bounding box center [210, 308] width 13 height 13
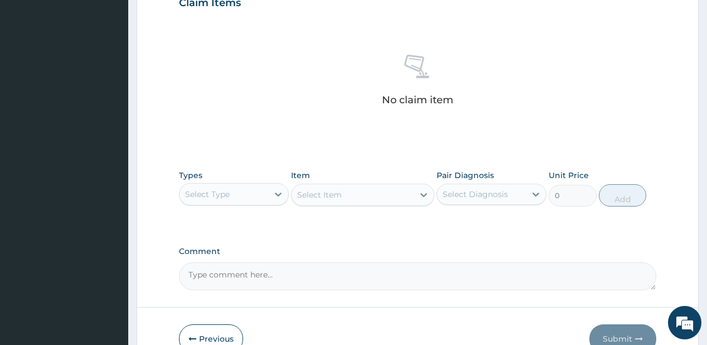
scroll to position [424, 0]
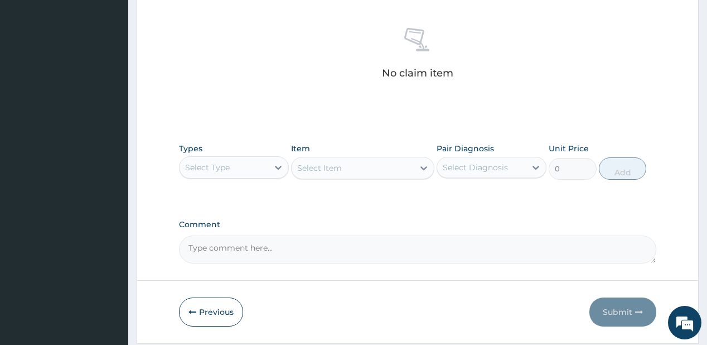
click at [254, 167] on div "Select Type" at bounding box center [224, 167] width 89 height 18
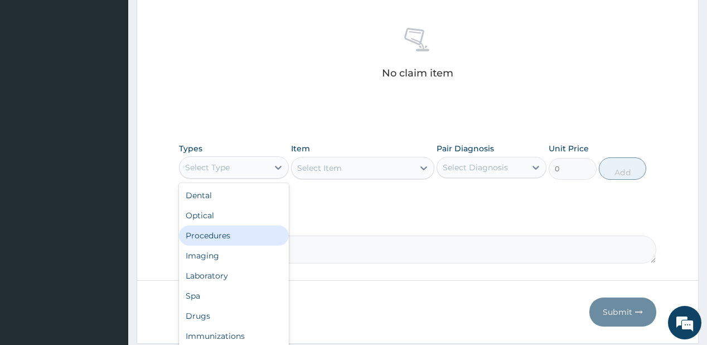
drag, startPoint x: 227, startPoint y: 240, endPoint x: 291, endPoint y: 196, distance: 77.3
click at [227, 239] on div "Procedures" at bounding box center [234, 235] width 110 height 20
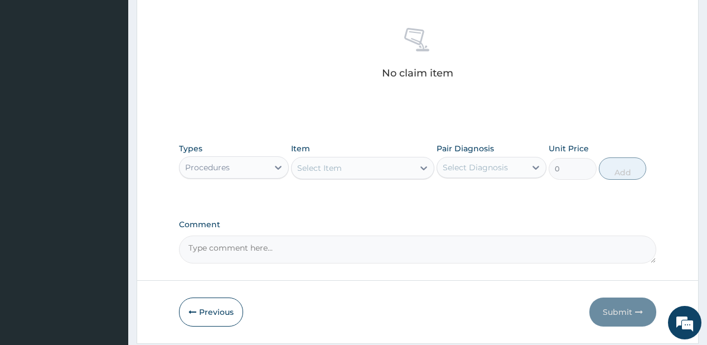
click at [370, 164] on div "Select Item" at bounding box center [353, 168] width 122 height 18
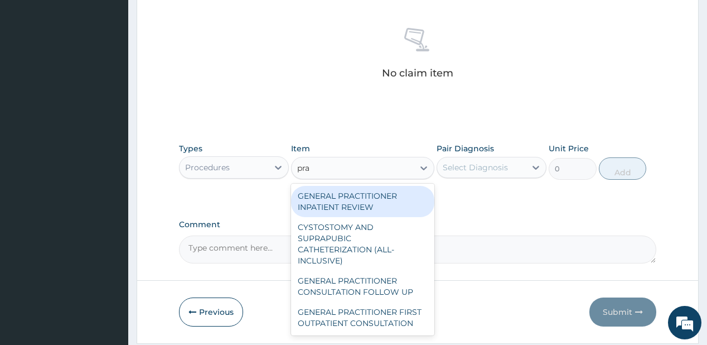
type input "prac"
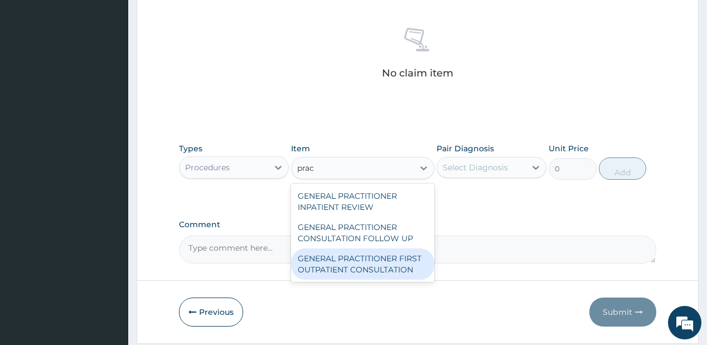
click at [331, 258] on div "GENERAL PRACTITIONER FIRST OUTPATIENT CONSULTATION" at bounding box center [362, 263] width 143 height 31
type input "3750"
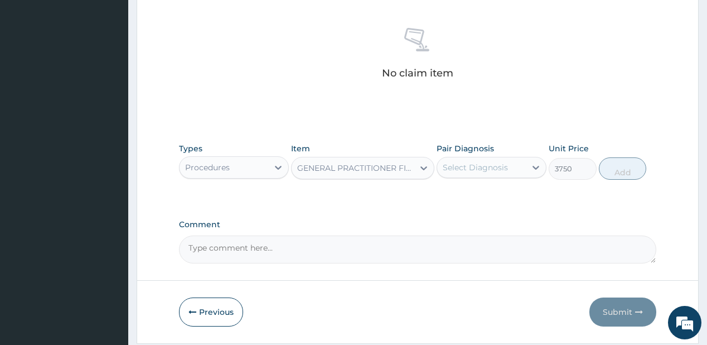
click at [477, 169] on div "Select Diagnosis" at bounding box center [475, 167] width 65 height 11
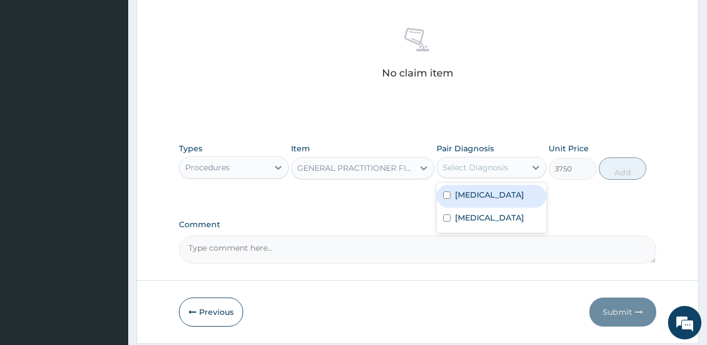
drag, startPoint x: 469, startPoint y: 188, endPoint x: 461, endPoint y: 215, distance: 27.5
click at [469, 191] on label "Malaria" at bounding box center [489, 194] width 69 height 11
checkbox input "true"
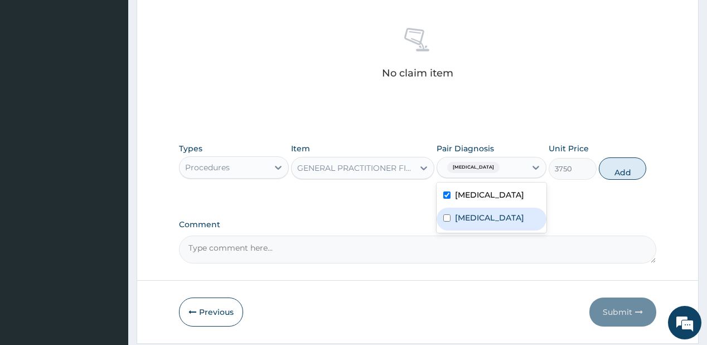
click at [459, 219] on label "Low back pain" at bounding box center [489, 217] width 69 height 11
checkbox input "true"
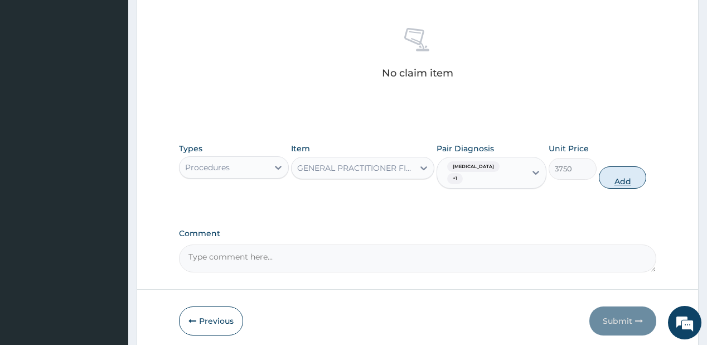
click at [624, 167] on button "Add" at bounding box center [623, 177] width 48 height 22
type input "0"
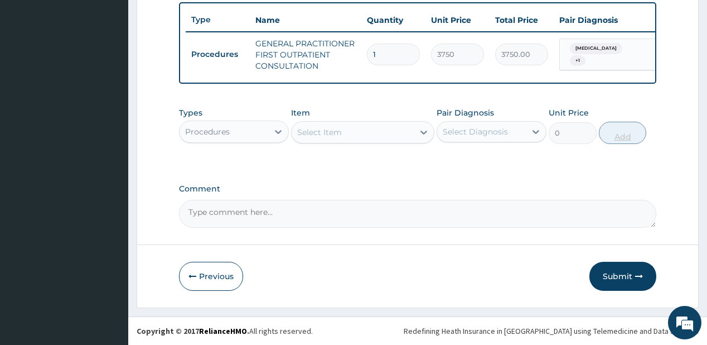
scroll to position [417, 0]
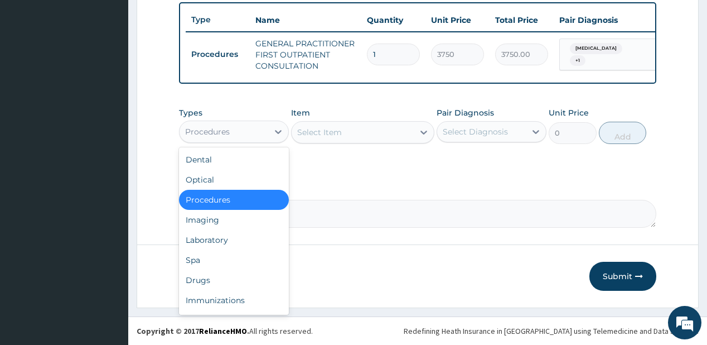
drag, startPoint x: 236, startPoint y: 130, endPoint x: 234, endPoint y: 122, distance: 9.2
click at [238, 129] on div "Procedures" at bounding box center [224, 132] width 89 height 18
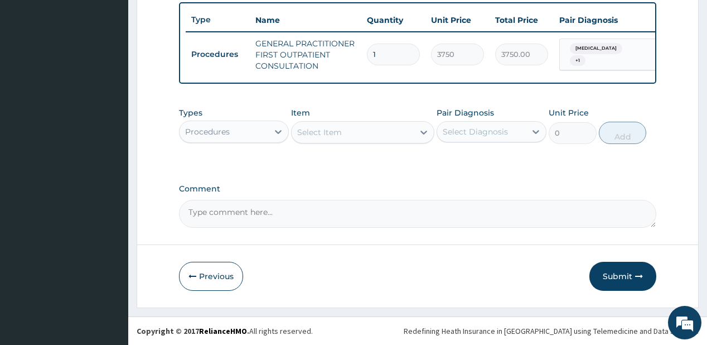
click at [261, 138] on div "Procedures" at bounding box center [224, 132] width 89 height 18
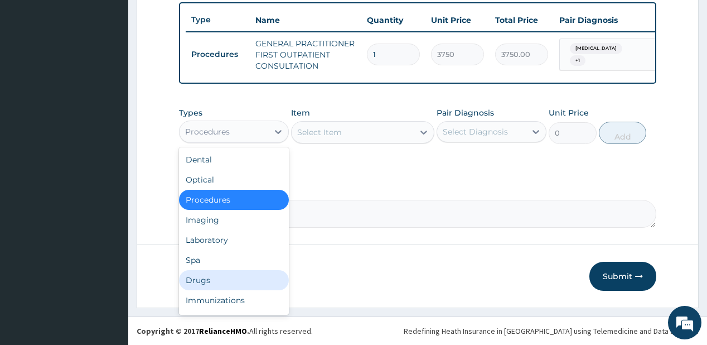
click at [225, 282] on div "Drugs" at bounding box center [234, 280] width 110 height 20
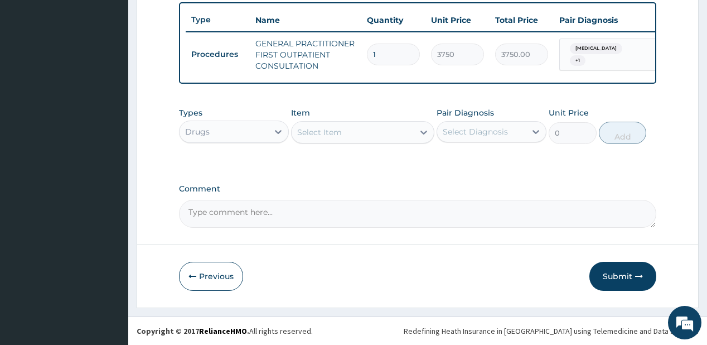
click at [306, 138] on div "Select Item" at bounding box center [319, 132] width 45 height 11
type input "coar"
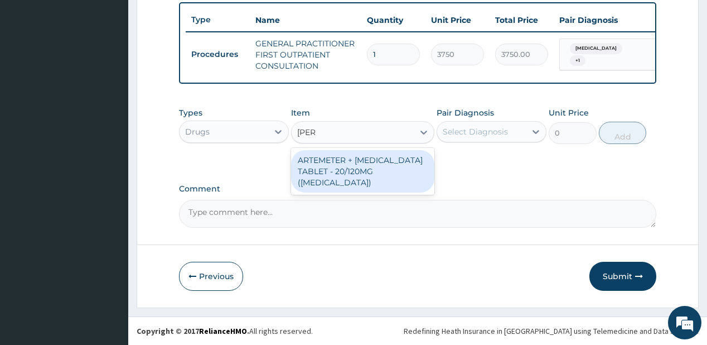
click at [314, 168] on div "ARTEMETER + LUMEFANTRINE TABLET - 20/120MG (COARTEM)" at bounding box center [362, 171] width 143 height 42
type input "210"
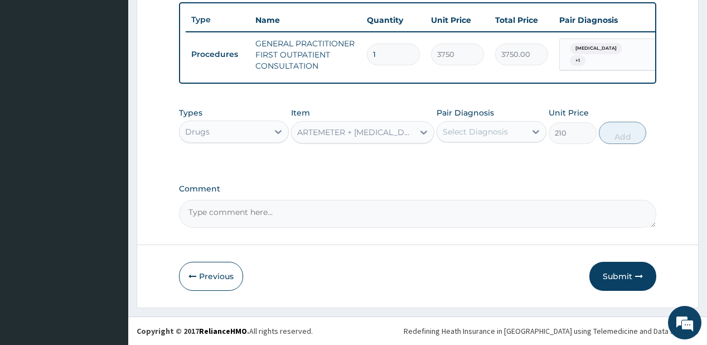
click at [461, 132] on div "Select Diagnosis" at bounding box center [475, 131] width 65 height 11
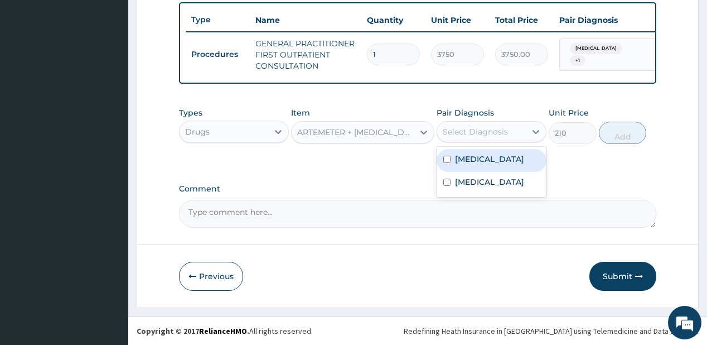
click at [466, 159] on label "Malaria" at bounding box center [489, 158] width 69 height 11
checkbox input "true"
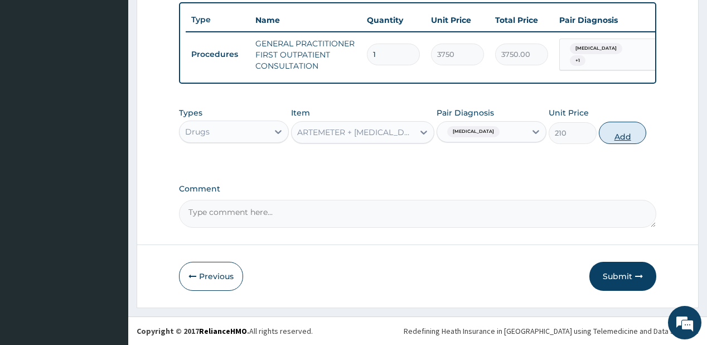
click at [613, 129] on button "Add" at bounding box center [623, 133] width 48 height 22
type input "0"
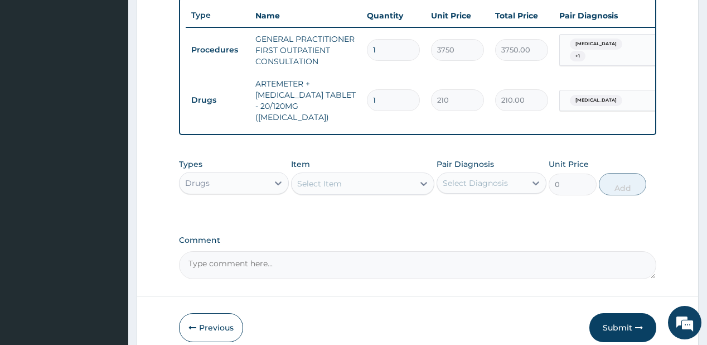
click at [341, 175] on div "Select Item" at bounding box center [353, 184] width 122 height 18
type input "ibupr"
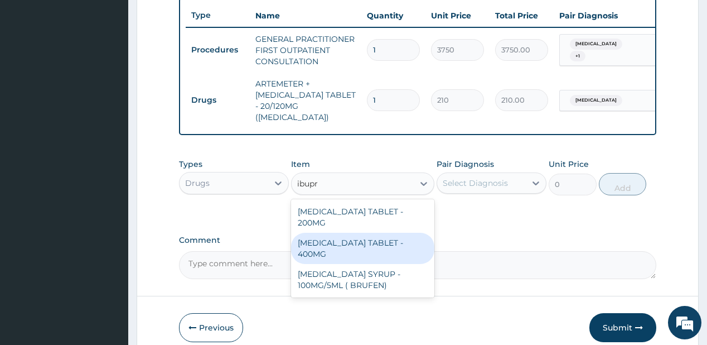
click at [330, 232] on div "IBUPROFEN TABLET - 400MG" at bounding box center [362, 247] width 143 height 31
type input "560"
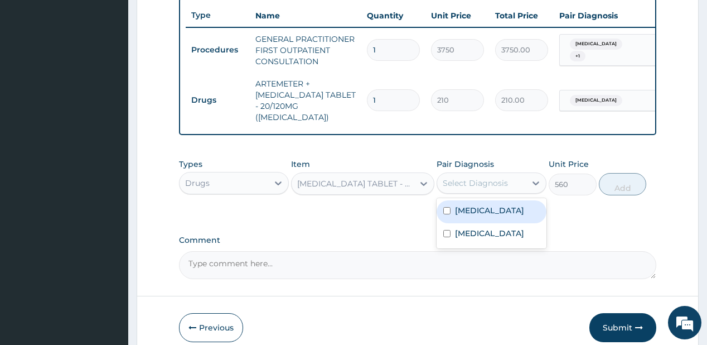
click at [473, 181] on div "Select Diagnosis" at bounding box center [475, 182] width 65 height 11
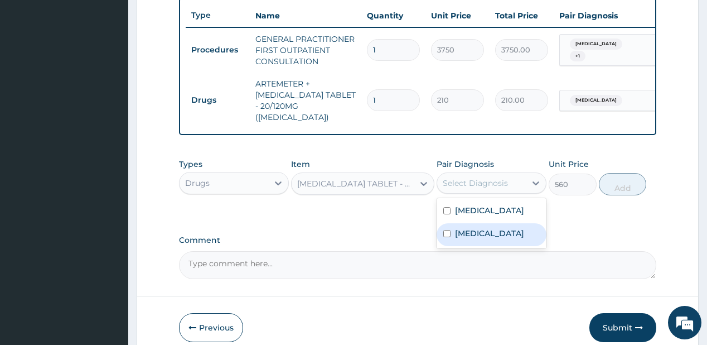
click at [466, 227] on label "Low back pain" at bounding box center [489, 232] width 69 height 11
checkbox input "true"
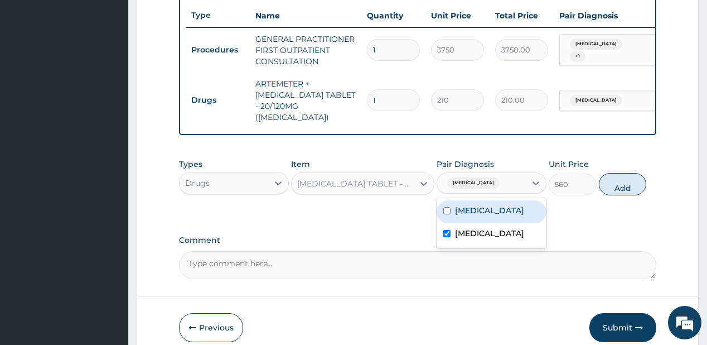
click at [615, 180] on button "Add" at bounding box center [623, 184] width 48 height 22
type input "0"
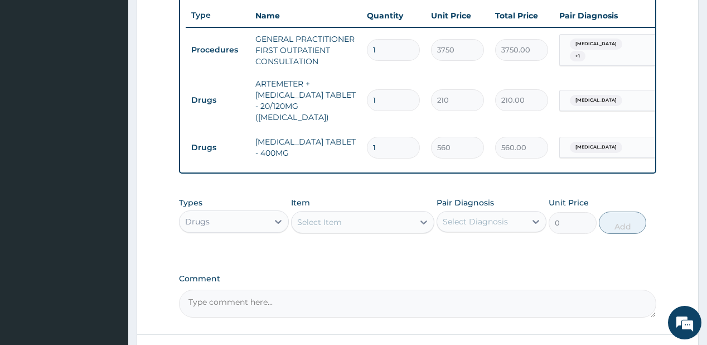
type input "12"
type input "6720.00"
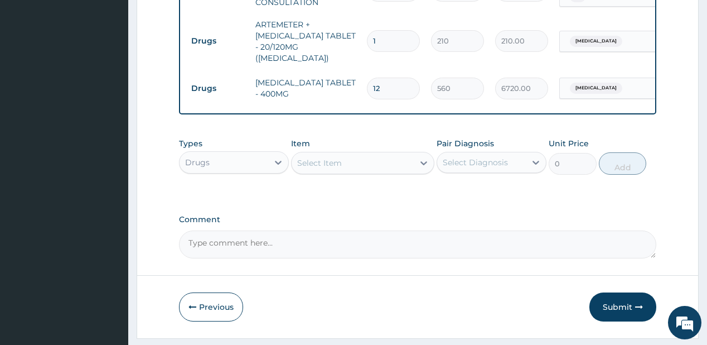
scroll to position [500, 0]
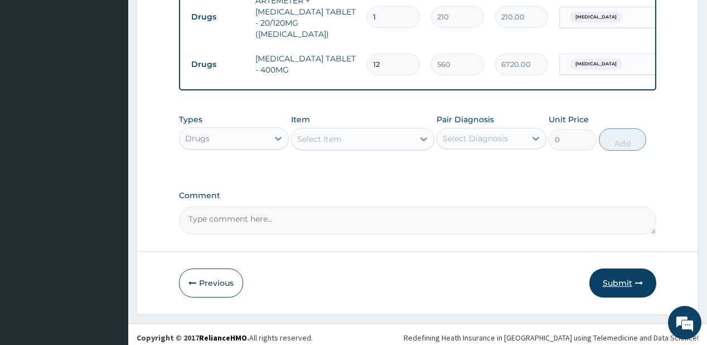
type input "12"
click at [616, 277] on button "Submit" at bounding box center [622, 282] width 67 height 29
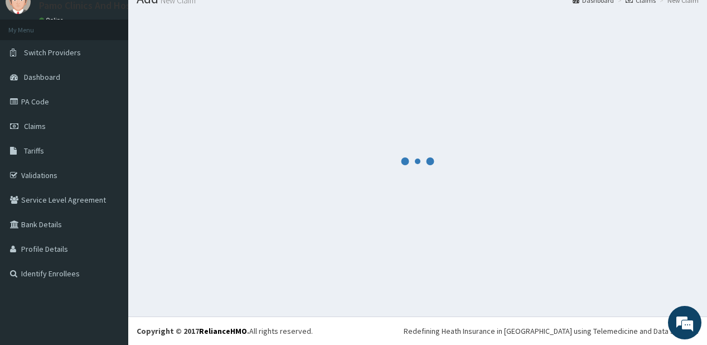
scroll to position [44, 0]
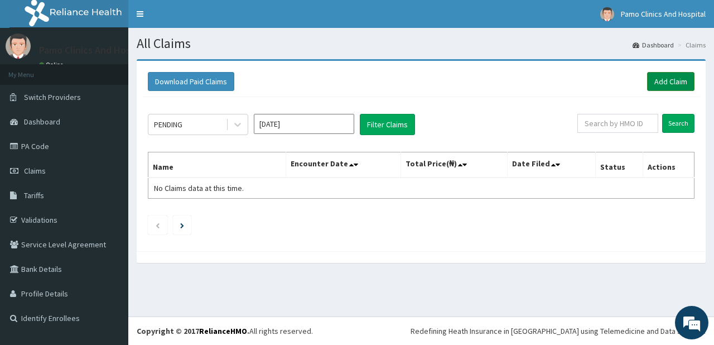
click at [658, 76] on link "Add Claim" at bounding box center [670, 81] width 47 height 19
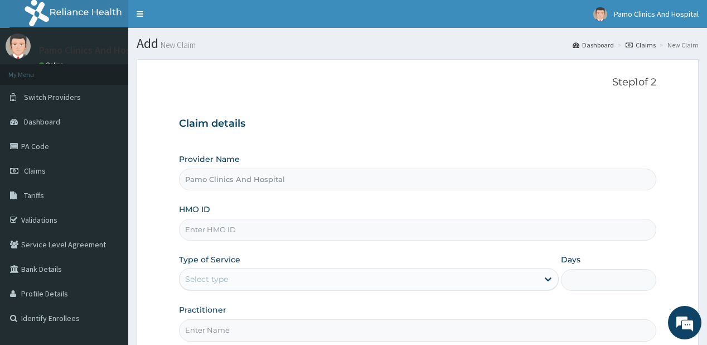
click at [259, 219] on input "HMO ID" at bounding box center [417, 230] width 477 height 22
paste input "ZEI/10113/E"
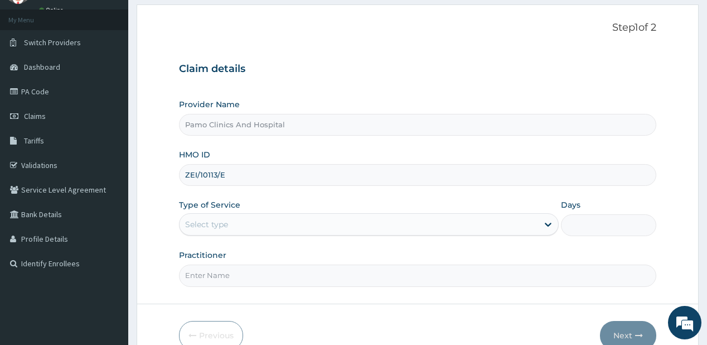
scroll to position [89, 0]
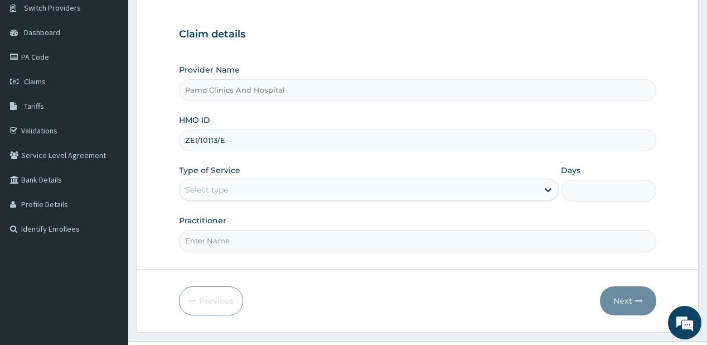
type input "ZEI/10113/E"
click at [222, 176] on div "Type of Service Select type" at bounding box center [369, 182] width 380 height 37
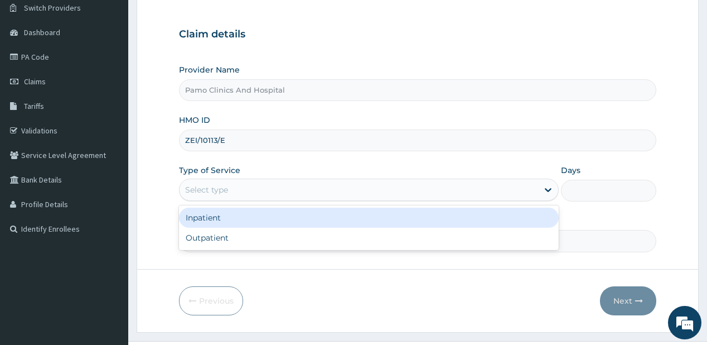
click at [210, 197] on div "Select type" at bounding box center [359, 190] width 358 height 18
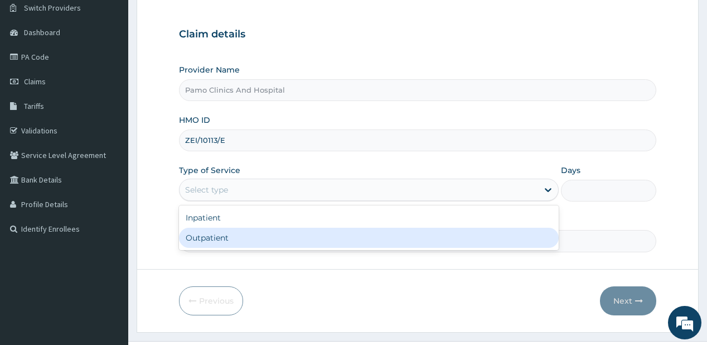
click at [192, 234] on div "Outpatient" at bounding box center [369, 237] width 380 height 20
type input "1"
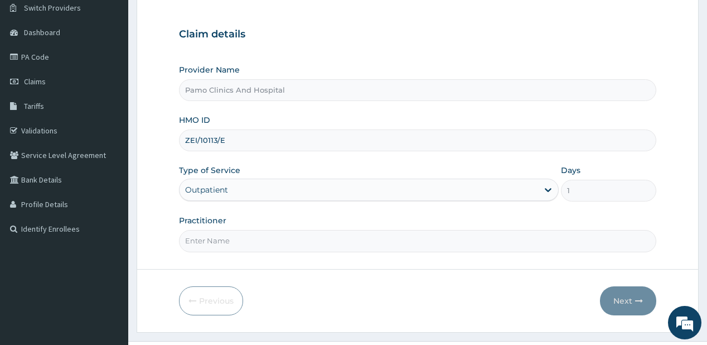
drag, startPoint x: 192, startPoint y: 234, endPoint x: 199, endPoint y: 234, distance: 7.2
click at [192, 234] on input "Practitioner" at bounding box center [417, 241] width 477 height 22
type input "DR EZECHUKWU TOCHUKWU"
click at [615, 297] on button "Next" at bounding box center [628, 300] width 56 height 29
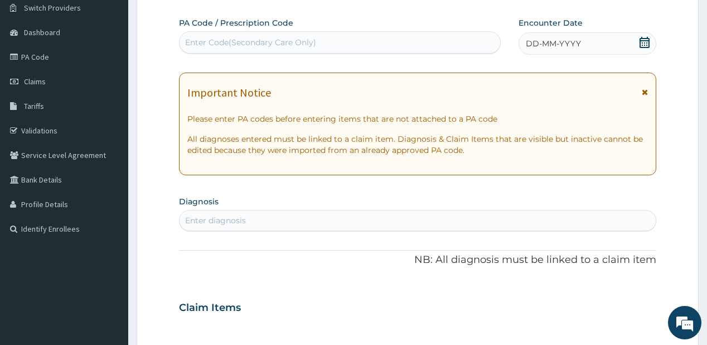
drag, startPoint x: 535, startPoint y: 43, endPoint x: 531, endPoint y: 58, distance: 15.2
click at [535, 43] on span "DD-MM-YYYY" at bounding box center [553, 43] width 55 height 11
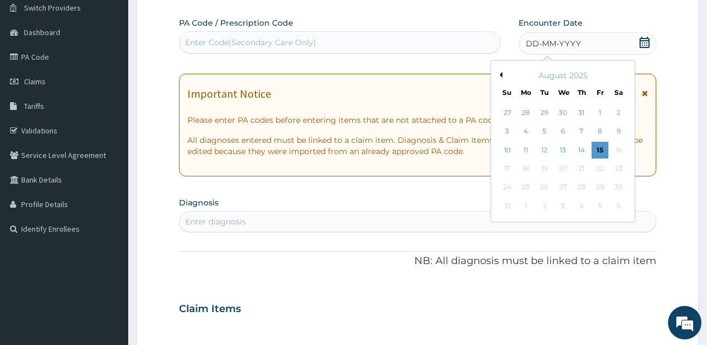
click at [501, 73] on button "Previous Month" at bounding box center [500, 75] width 6 height 6
click at [619, 167] on div "26" at bounding box center [618, 168] width 17 height 17
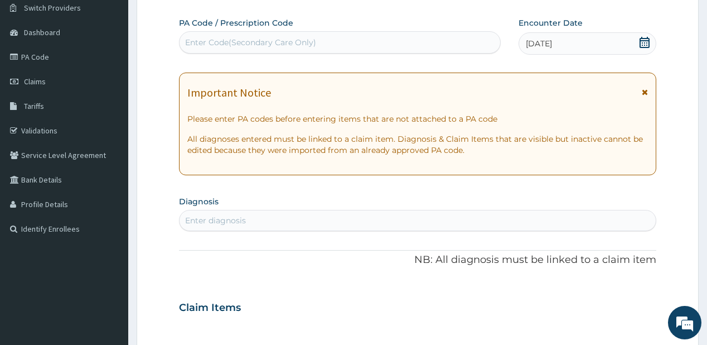
click at [292, 216] on div "Enter diagnosis" at bounding box center [418, 220] width 476 height 18
type input "[MEDICAL_DATA]"
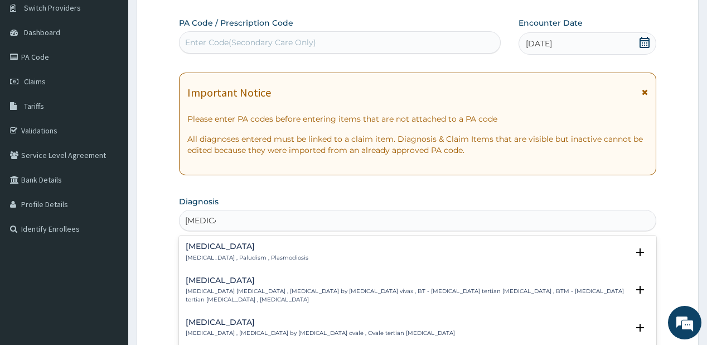
click at [194, 251] on div "Malaria Malaria , Paludism , Plasmodiosis" at bounding box center [247, 252] width 123 height 20
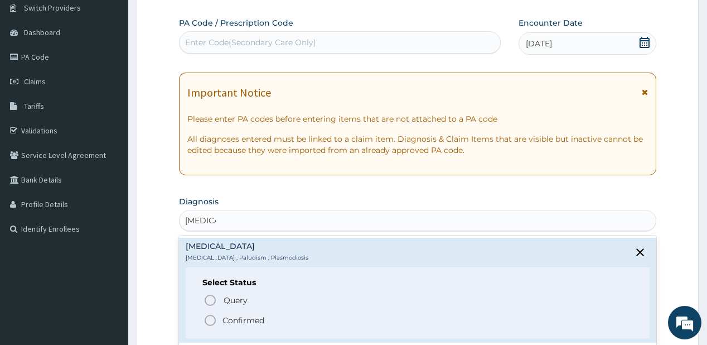
click at [217, 319] on span "Confirmed" at bounding box center [418, 319] width 429 height 13
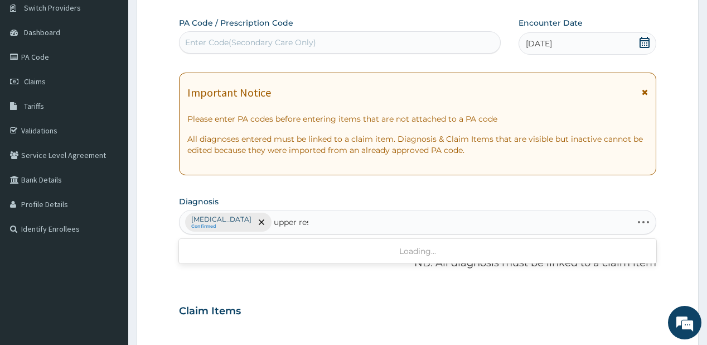
type input "upper resp"
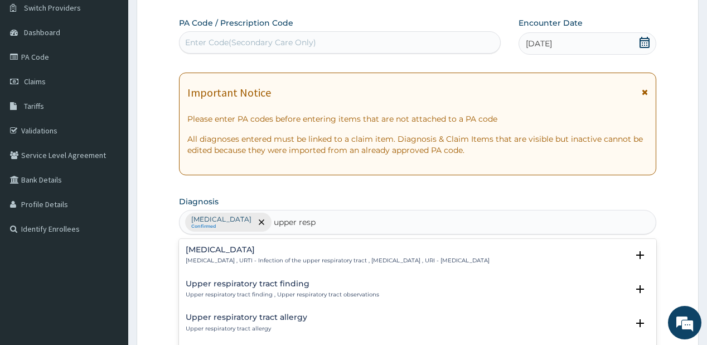
click at [224, 248] on h4 "[MEDICAL_DATA]" at bounding box center [338, 249] width 304 height 8
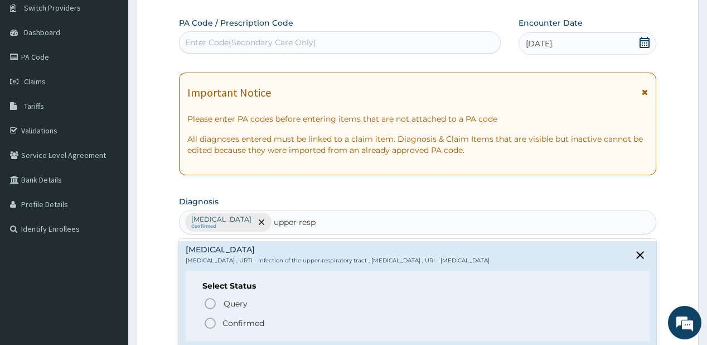
click at [243, 321] on p "Confirmed" at bounding box center [243, 322] width 42 height 11
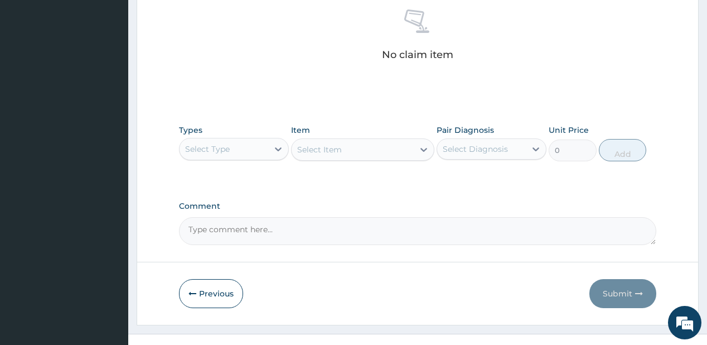
scroll to position [458, 0]
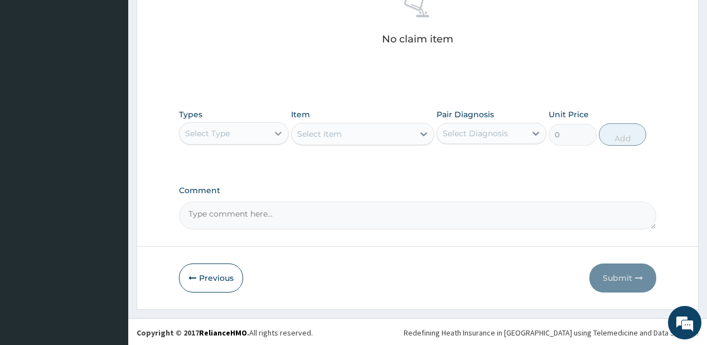
click at [279, 129] on icon at bounding box center [278, 133] width 11 height 11
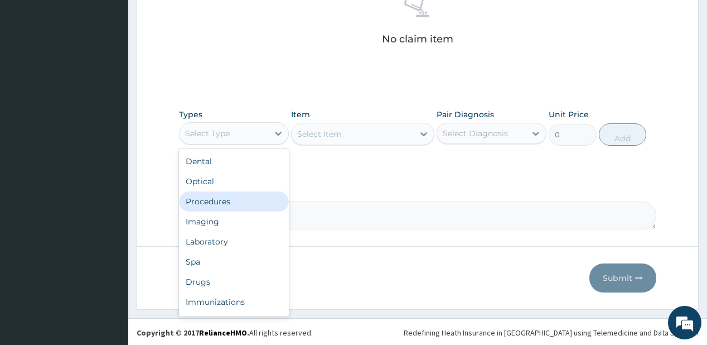
click at [227, 199] on div "Procedures" at bounding box center [234, 201] width 110 height 20
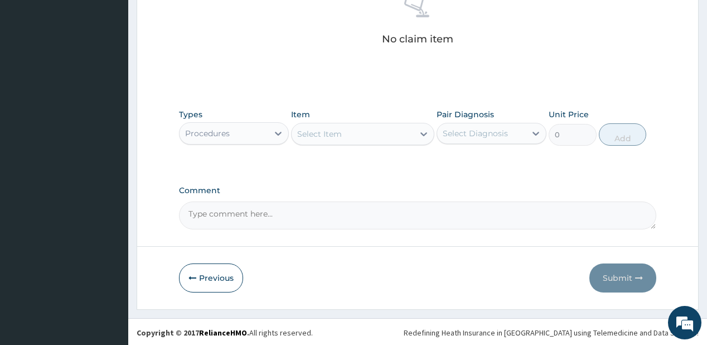
drag, startPoint x: 360, startPoint y: 133, endPoint x: 361, endPoint y: 121, distance: 12.4
click at [361, 123] on div "Select Item" at bounding box center [362, 134] width 143 height 22
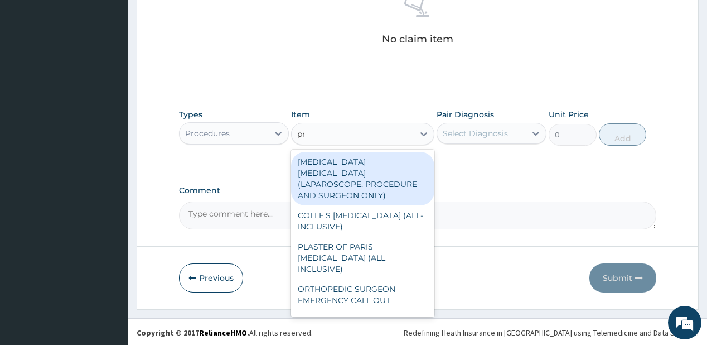
type input "pract"
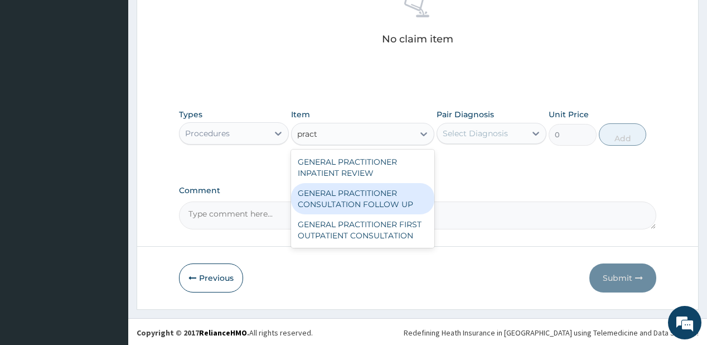
click at [345, 198] on div "GENERAL PRACTITIONER CONSULTATION FOLLOW UP" at bounding box center [362, 198] width 143 height 31
type input "1875"
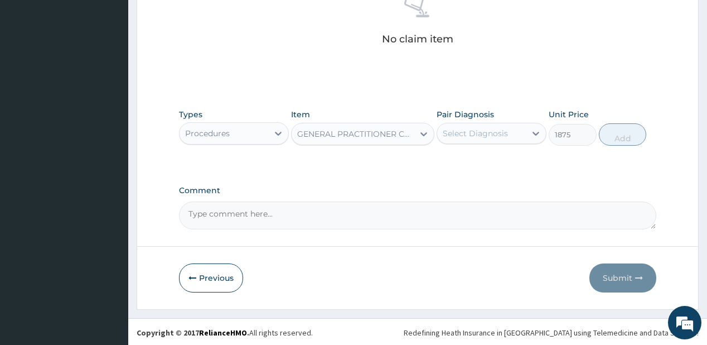
click at [506, 134] on div "Select Diagnosis" at bounding box center [475, 133] width 65 height 11
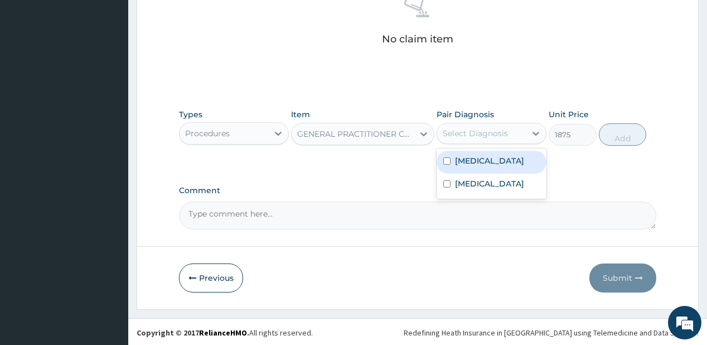
click at [482, 155] on label "[MEDICAL_DATA]" at bounding box center [489, 160] width 69 height 11
checkbox input "true"
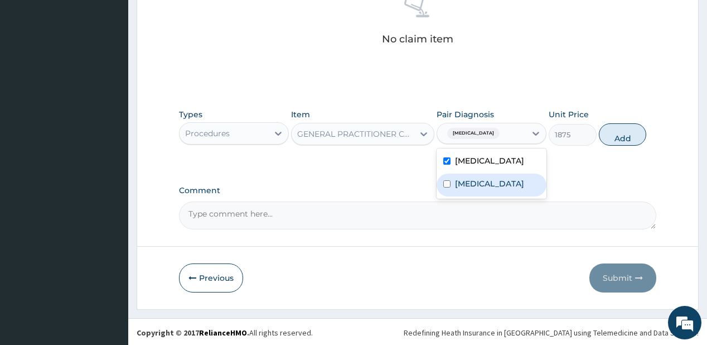
drag, startPoint x: 462, startPoint y: 190, endPoint x: 578, endPoint y: 140, distance: 125.6
click at [467, 187] on label "Upper respiratory infection" at bounding box center [489, 183] width 69 height 11
checkbox input "true"
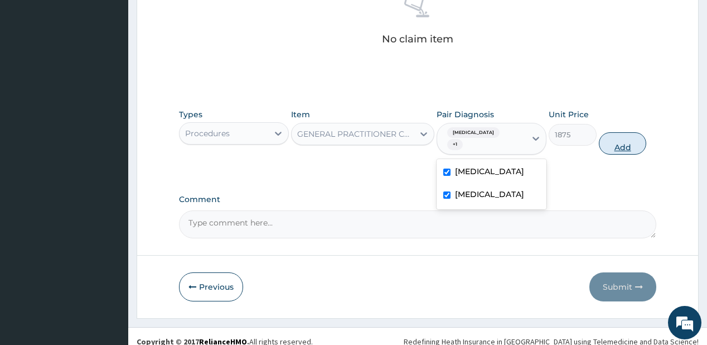
click at [620, 142] on button "Add" at bounding box center [623, 143] width 48 height 22
type input "0"
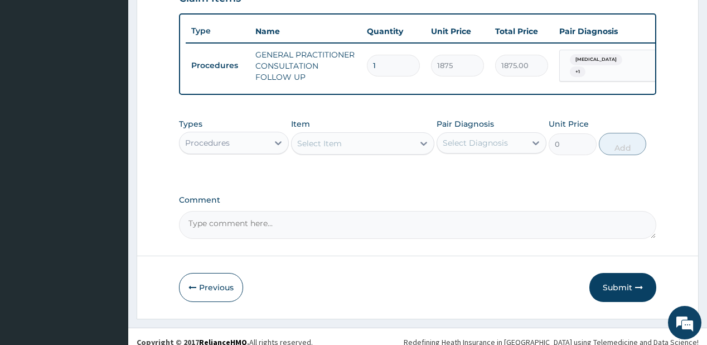
scroll to position [417, 0]
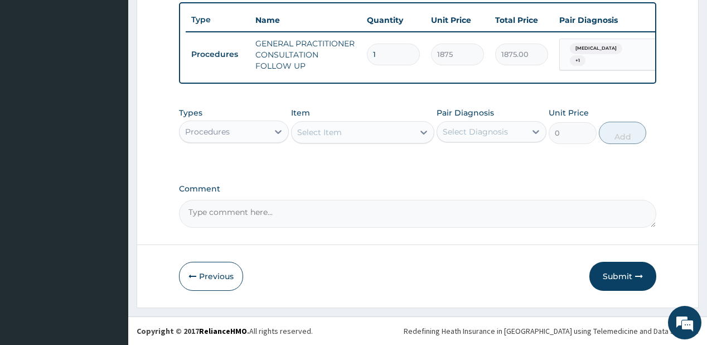
click at [217, 143] on div "Types Procedures" at bounding box center [234, 125] width 110 height 37
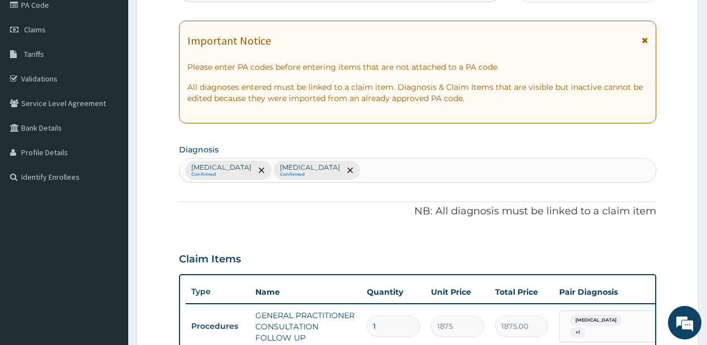
scroll to position [60, 0]
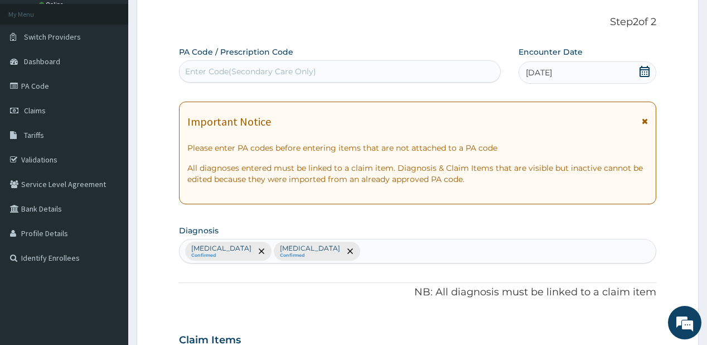
click at [236, 70] on div "Enter Code(Secondary Care Only)" at bounding box center [250, 71] width 131 height 11
paste input "PA/BEB564"
type input "PA/BEB564"
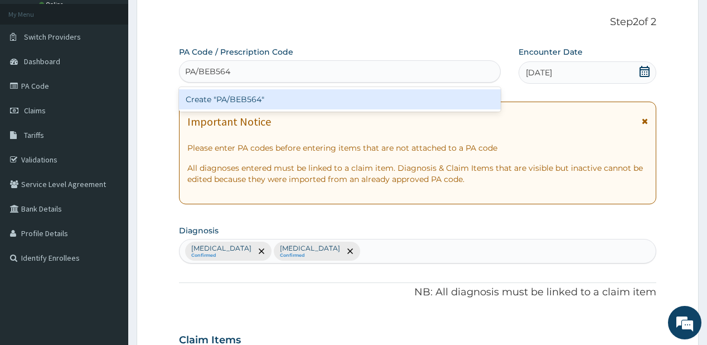
click at [212, 100] on div "Create "PA/BEB564"" at bounding box center [339, 99] width 321 height 20
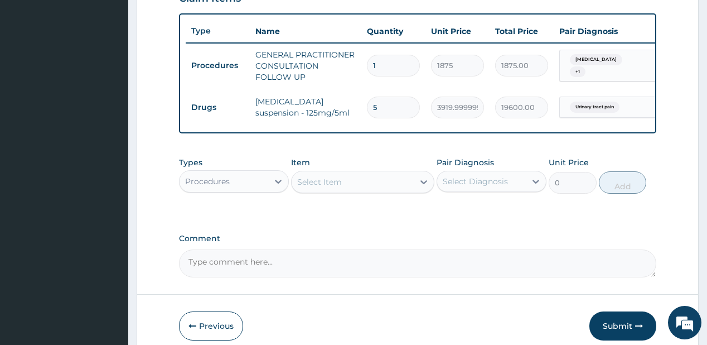
scroll to position [424, 0]
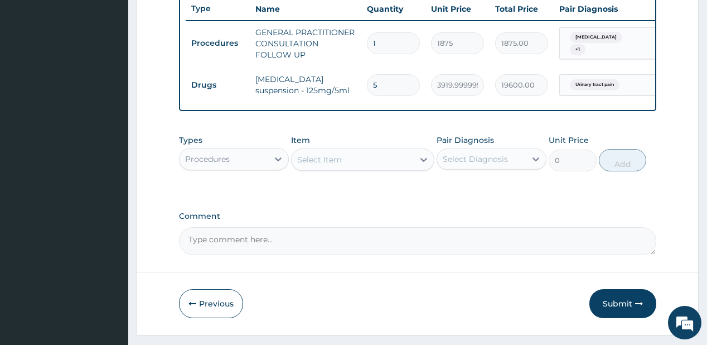
click at [243, 161] on div "Procedures" at bounding box center [224, 159] width 89 height 18
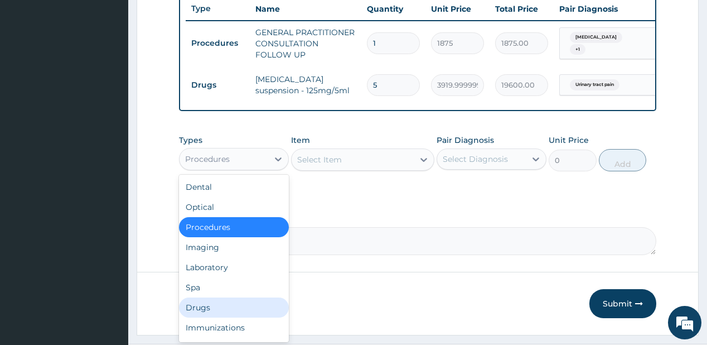
drag, startPoint x: 207, startPoint y: 311, endPoint x: 256, endPoint y: 11, distance: 303.9
click at [207, 309] on div "Drugs" at bounding box center [234, 307] width 110 height 20
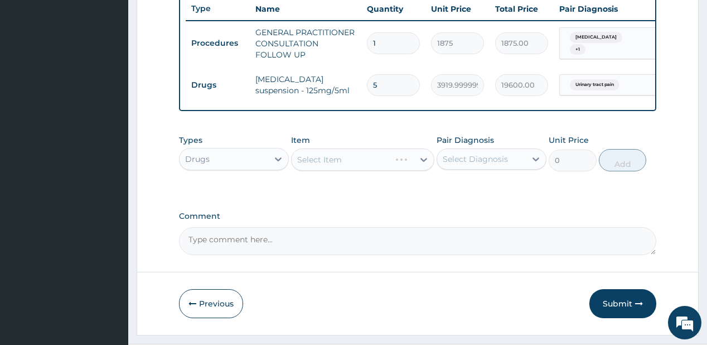
click at [324, 164] on div "Select Item" at bounding box center [362, 159] width 143 height 22
click at [356, 164] on div "Select Item" at bounding box center [353, 160] width 122 height 18
type input "parac"
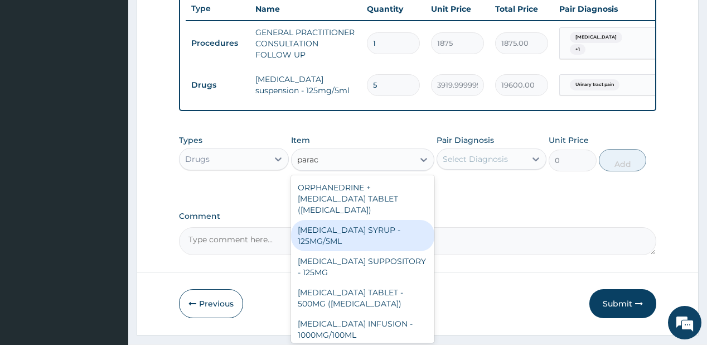
click at [342, 243] on div "[MEDICAL_DATA] SYRUP - 125MG/5ML" at bounding box center [362, 235] width 143 height 31
type input "840"
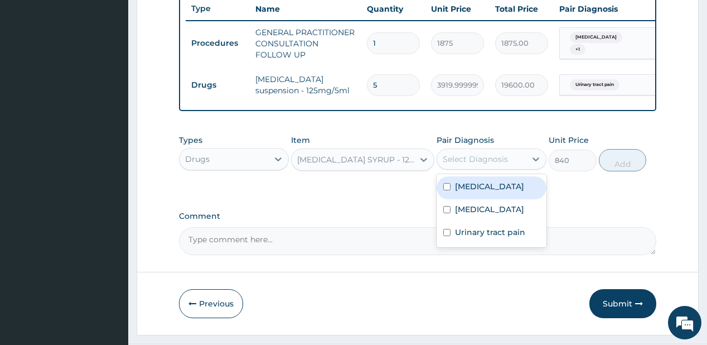
click at [482, 163] on div "Select Diagnosis" at bounding box center [475, 158] width 65 height 11
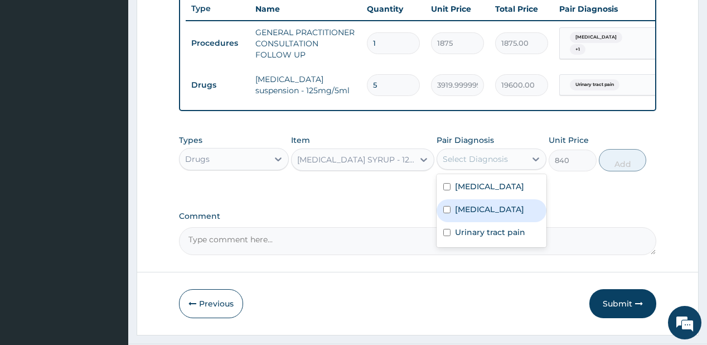
click at [479, 215] on label "Upper respiratory infection" at bounding box center [489, 209] width 69 height 11
checkbox input "true"
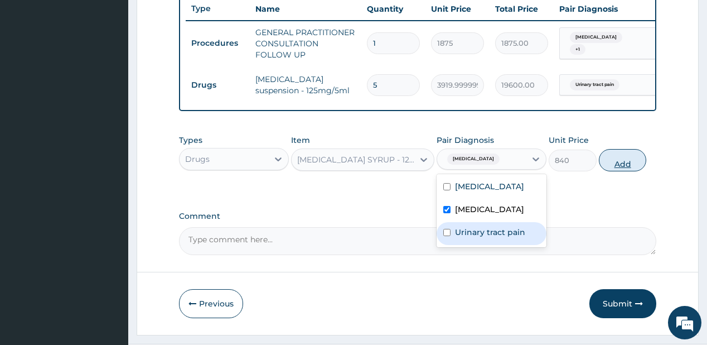
drag, startPoint x: 490, startPoint y: 247, endPoint x: 633, endPoint y: 174, distance: 160.8
click at [510, 229] on div "Malaria Upper respiratory infection Urinary tract pain" at bounding box center [492, 210] width 110 height 73
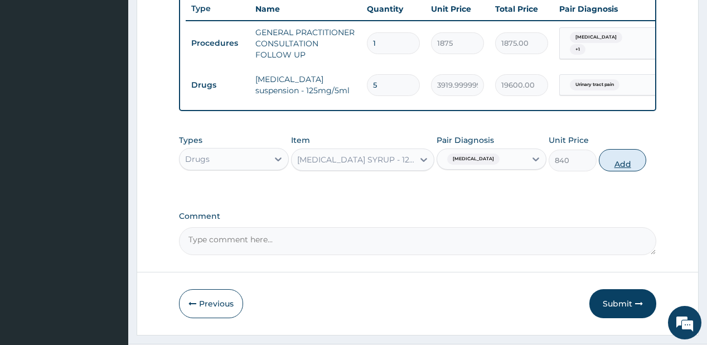
click at [628, 168] on button "Add" at bounding box center [623, 160] width 48 height 22
type input "0"
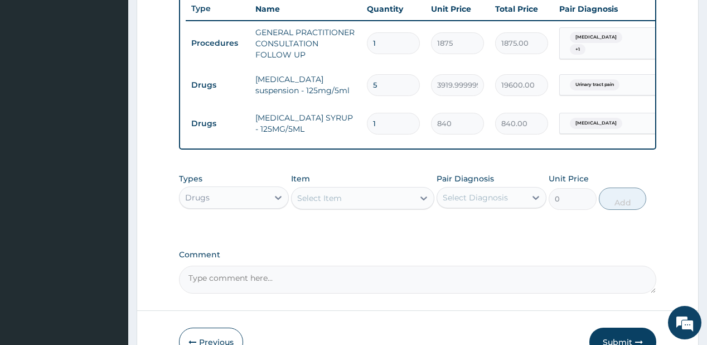
click at [384, 201] on div "Select Item" at bounding box center [353, 198] width 122 height 18
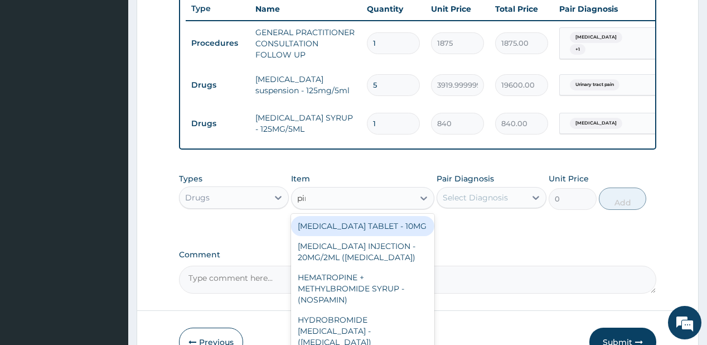
type input "piri"
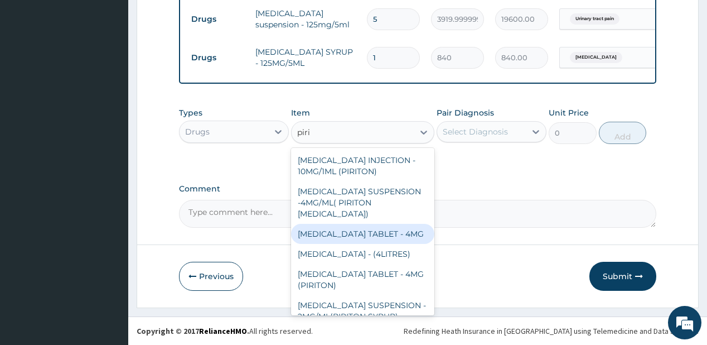
scroll to position [45, 0]
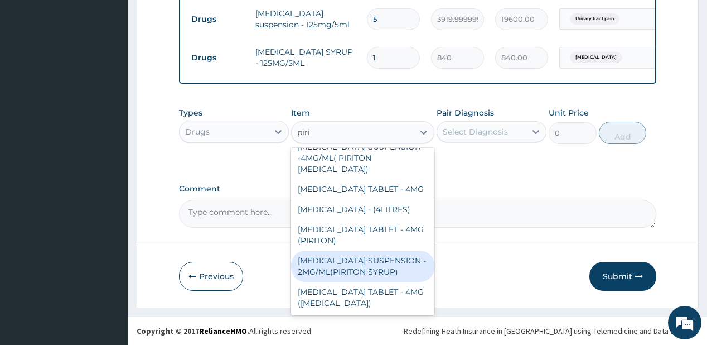
click at [345, 282] on div "[MEDICAL_DATA] SUSPENSION - 2MG/ML(PIRITON SYRUP)" at bounding box center [362, 265] width 143 height 31
type input "840"
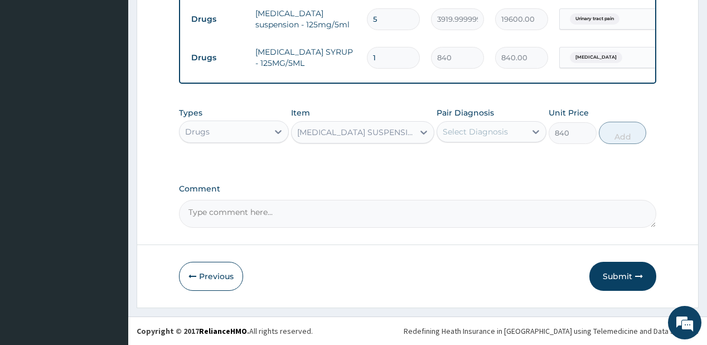
click div "Select Diagnosis"
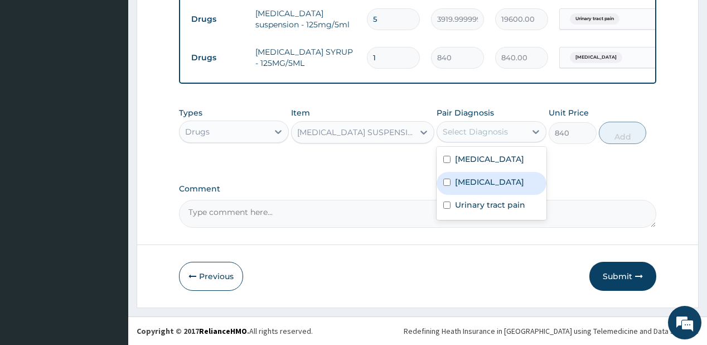
click div "Upper respiratory infection"
checkbox input "true"
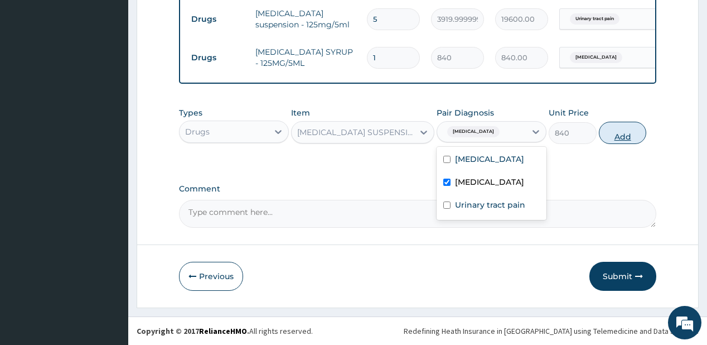
click button "Add"
type input "0"
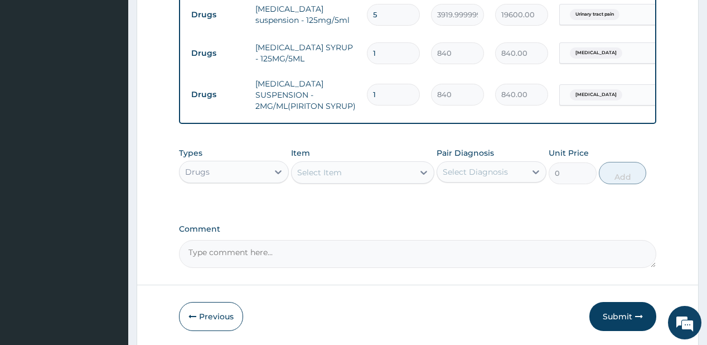
click div "Select Item"
type input "coart"
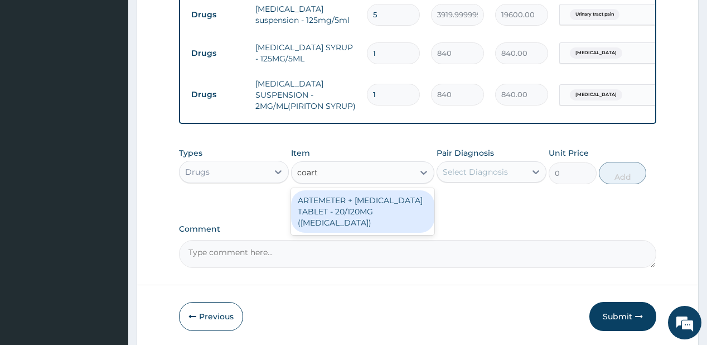
click div "ARTEMETER + [MEDICAL_DATA] TABLET - 20/120MG ([MEDICAL_DATA])"
type input "210"
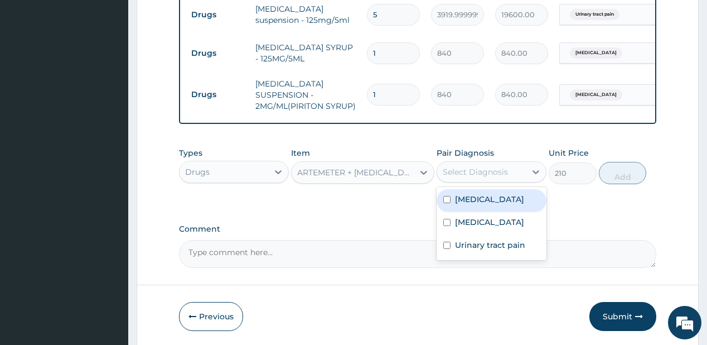
click div "Select Diagnosis"
drag, startPoint x: 494, startPoint y: 202, endPoint x: 588, endPoint y: 181, distance: 96.0
click div "[MEDICAL_DATA]"
checkbox input "true"
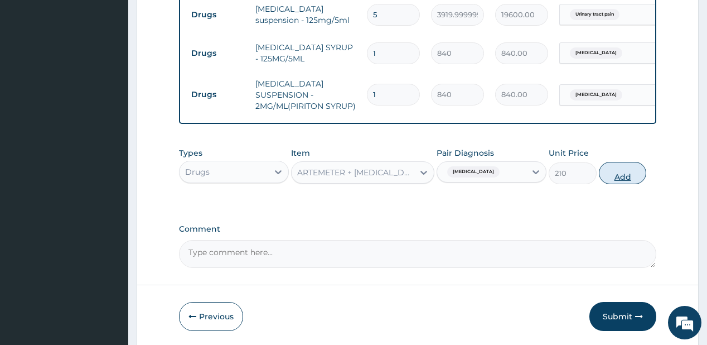
click button "Add"
type input "0"
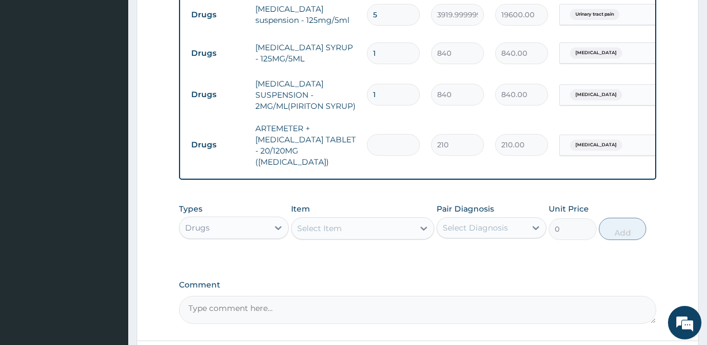
type input "0.00"
type input "6"
type input "1260.00"
type input "6"
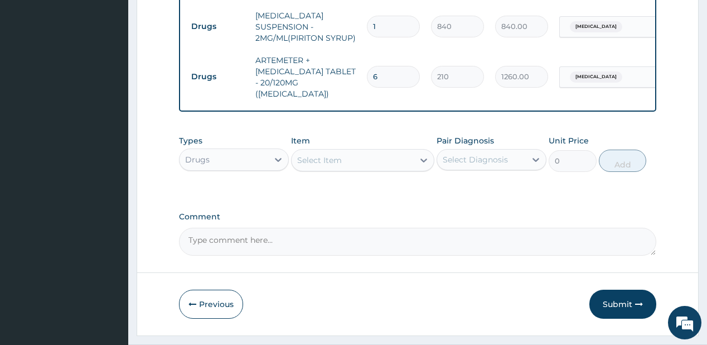
scroll to position [583, 0]
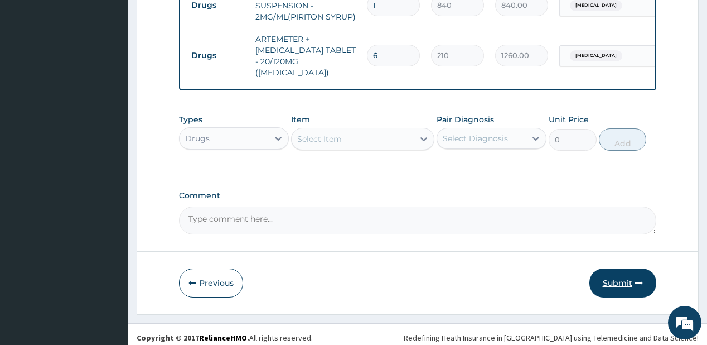
click button "Submit"
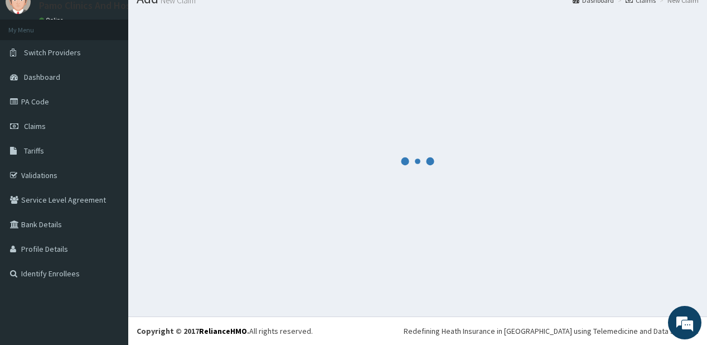
scroll to position [44, 0]
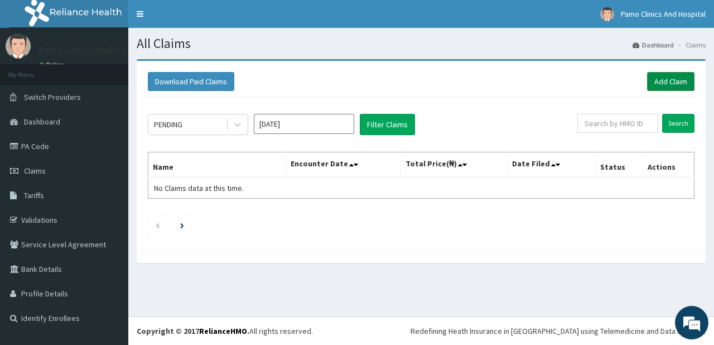
click at [660, 76] on link "Add Claim" at bounding box center [670, 81] width 47 height 19
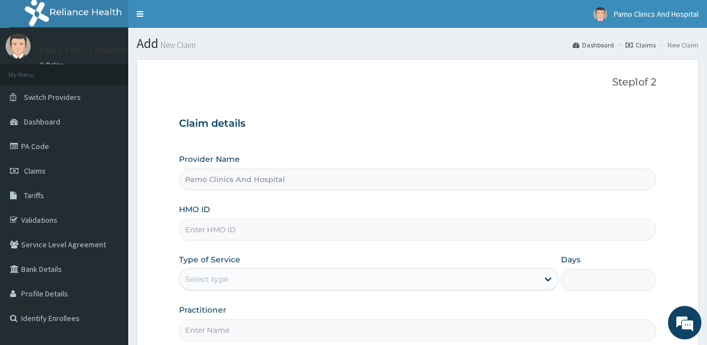
click at [232, 224] on input "HMO ID" at bounding box center [417, 230] width 477 height 22
paste input "ZEI/10113/D"
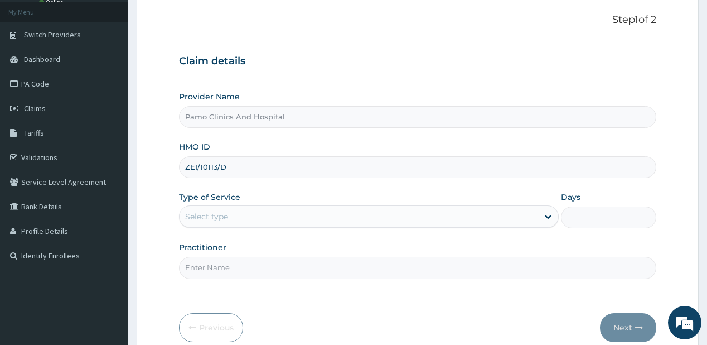
scroll to position [112, 0]
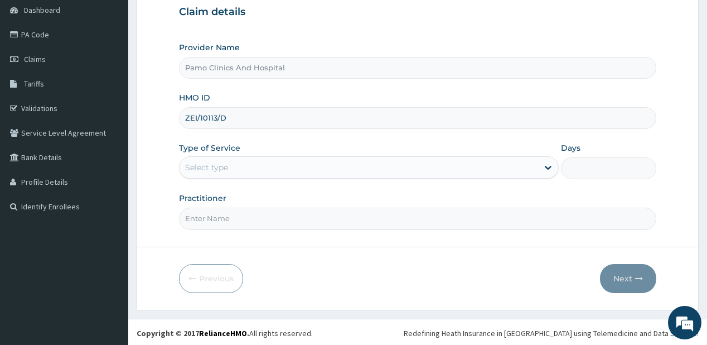
type input "ZEI/10113/D"
click at [210, 162] on div "Select type" at bounding box center [206, 167] width 43 height 11
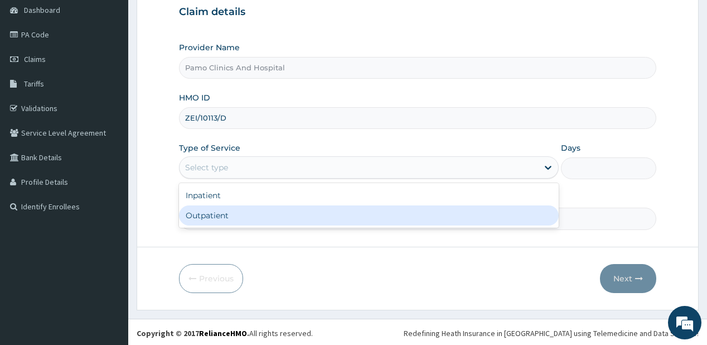
click at [195, 216] on div "Outpatient" at bounding box center [369, 215] width 380 height 20
type input "1"
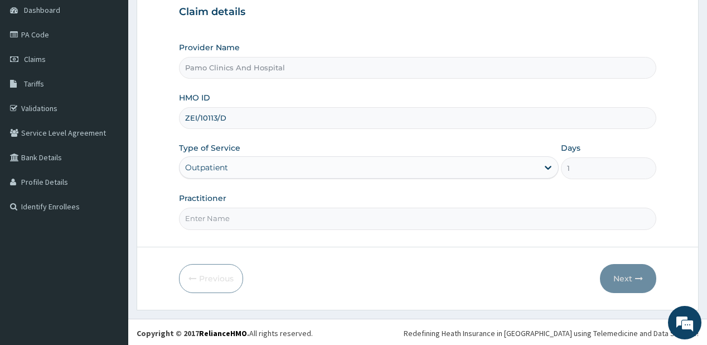
drag, startPoint x: 214, startPoint y: 215, endPoint x: 292, endPoint y: 223, distance: 79.1
click at [214, 215] on input "Practitioner" at bounding box center [417, 218] width 477 height 22
type input "[PERSON_NAME]"
click at [622, 270] on button "Next" at bounding box center [628, 278] width 56 height 29
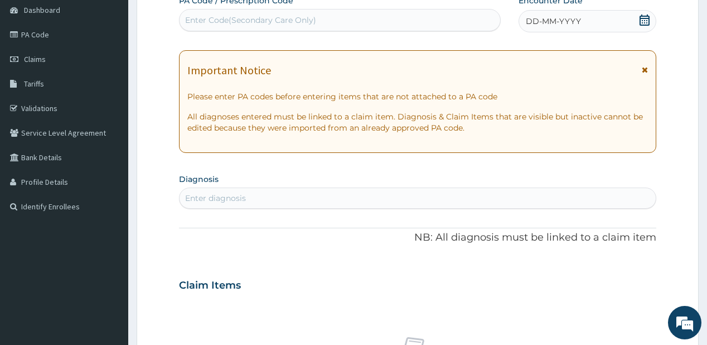
click at [542, 11] on div "DD-MM-YYYY" at bounding box center [588, 21] width 138 height 22
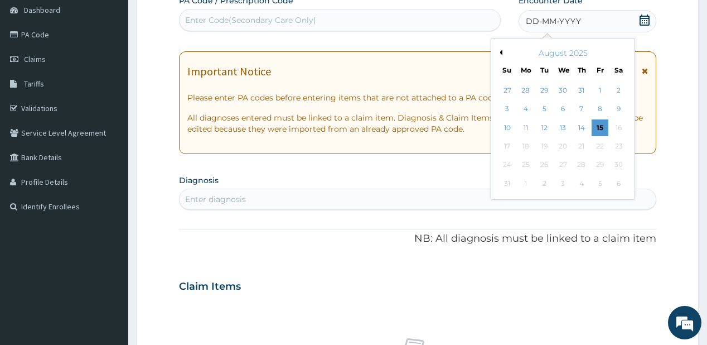
click at [538, 20] on span "DD-MM-YYYY" at bounding box center [553, 21] width 55 height 11
click at [502, 53] on button "Previous Month" at bounding box center [500, 53] width 6 height 6
click at [622, 144] on div "26" at bounding box center [618, 146] width 17 height 17
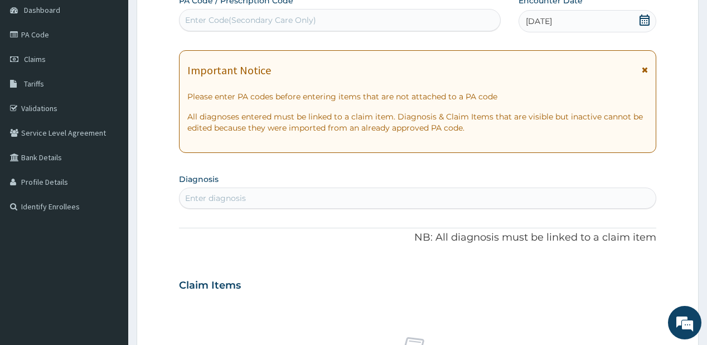
click at [243, 198] on div "Enter diagnosis" at bounding box center [215, 197] width 61 height 11
type input "[MEDICAL_DATA]"
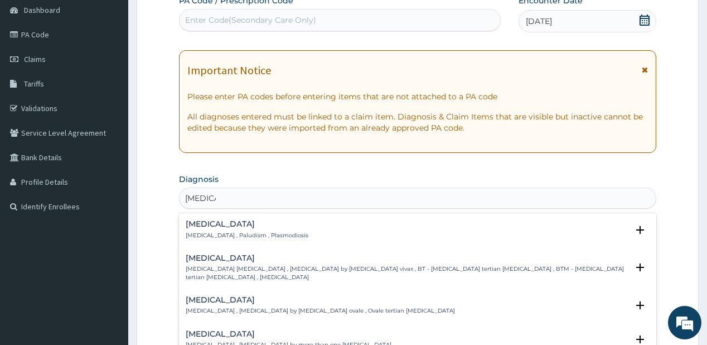
click at [210, 225] on h4 "[MEDICAL_DATA]" at bounding box center [247, 224] width 123 height 8
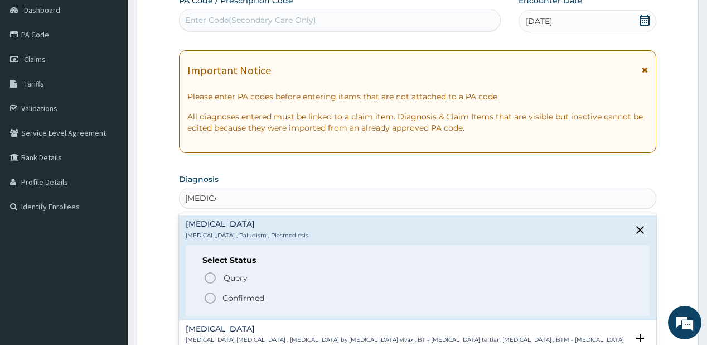
click at [225, 298] on p "Confirmed" at bounding box center [243, 297] width 42 height 11
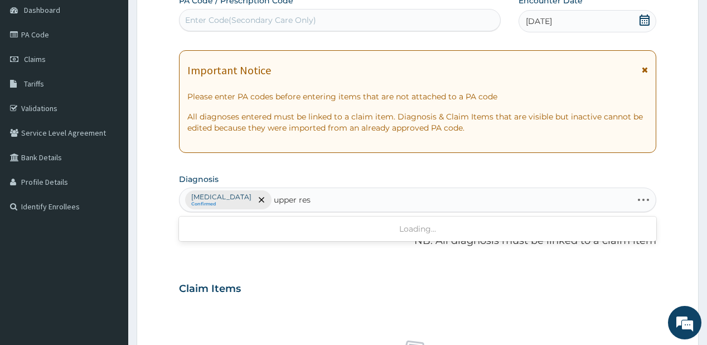
type input "upper resp"
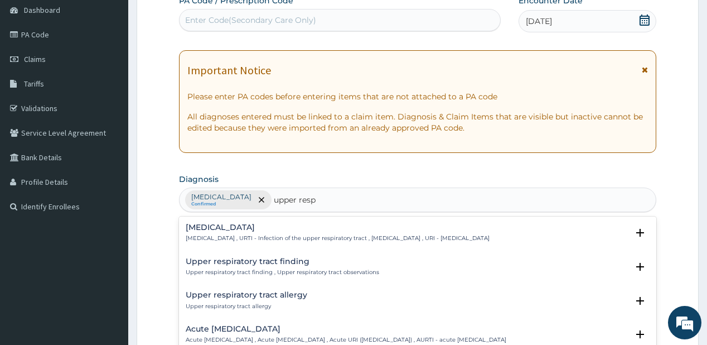
click at [219, 232] on div "[MEDICAL_DATA] [MEDICAL_DATA] , URTI - Infection of the upper respiratory tract…" at bounding box center [338, 233] width 304 height 20
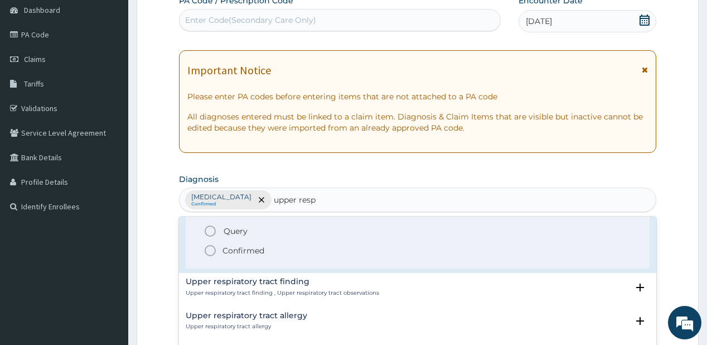
scroll to position [45, 0]
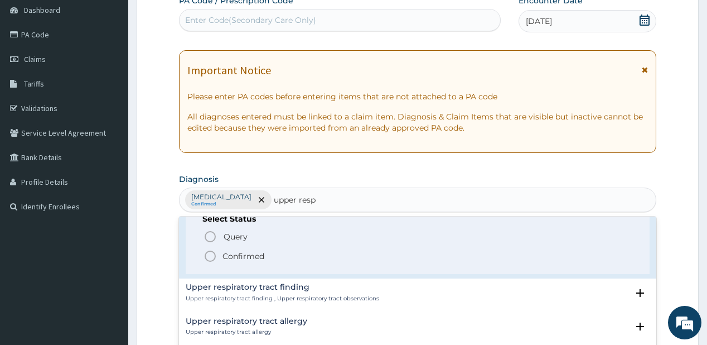
click at [214, 253] on circle "status option filled" at bounding box center [210, 256] width 10 height 10
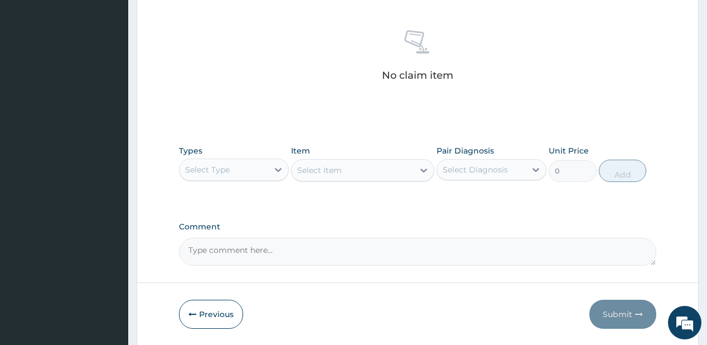
scroll to position [424, 0]
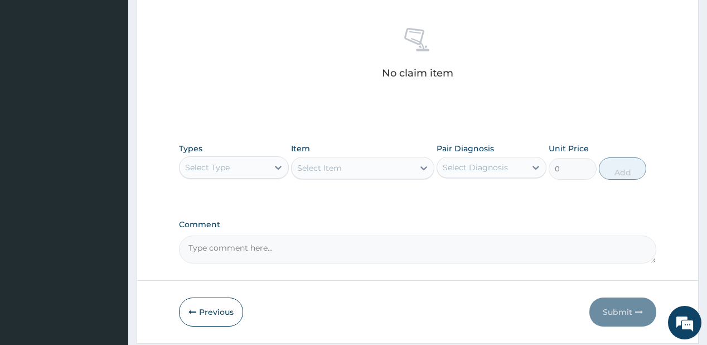
click at [232, 169] on div "Select Type" at bounding box center [224, 167] width 89 height 18
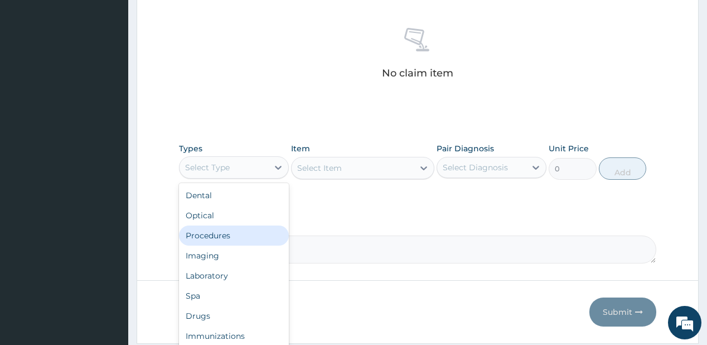
click at [225, 232] on div "Procedures" at bounding box center [234, 235] width 110 height 20
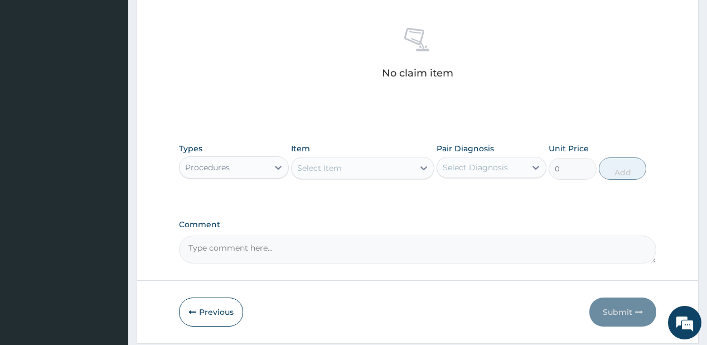
click at [371, 172] on div "Select Item" at bounding box center [353, 168] width 122 height 18
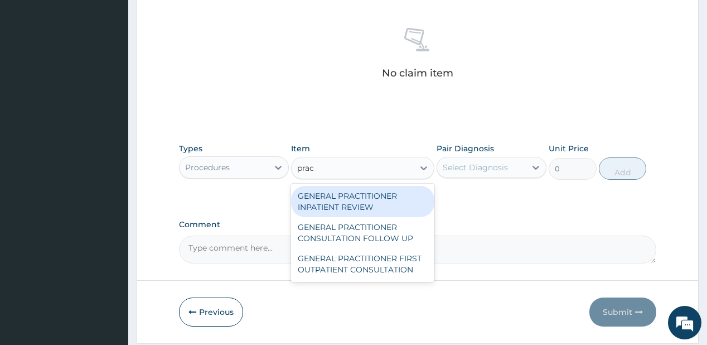
type input "pract"
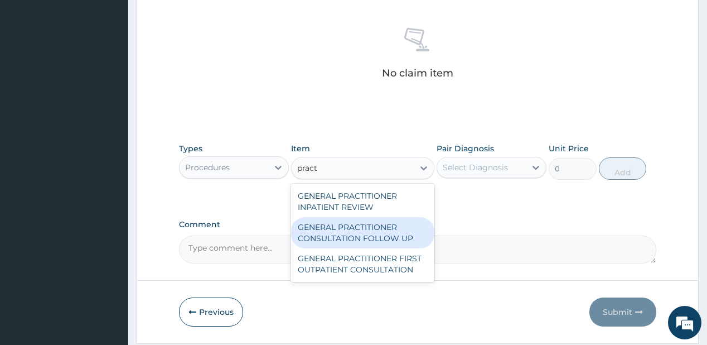
click at [384, 234] on div "GENERAL PRACTITIONER CONSULTATION FOLLOW UP" at bounding box center [362, 232] width 143 height 31
type input "1875"
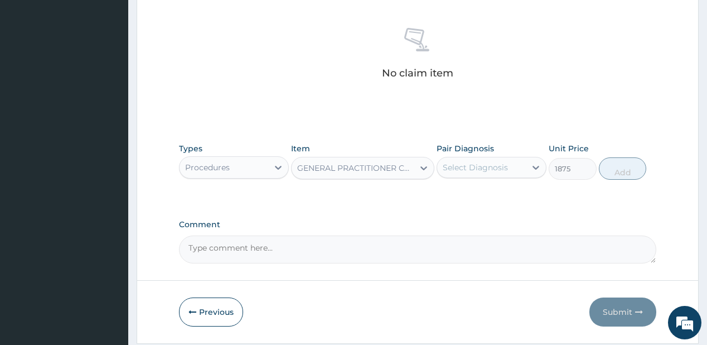
click at [460, 163] on div "Select Diagnosis" at bounding box center [475, 167] width 65 height 11
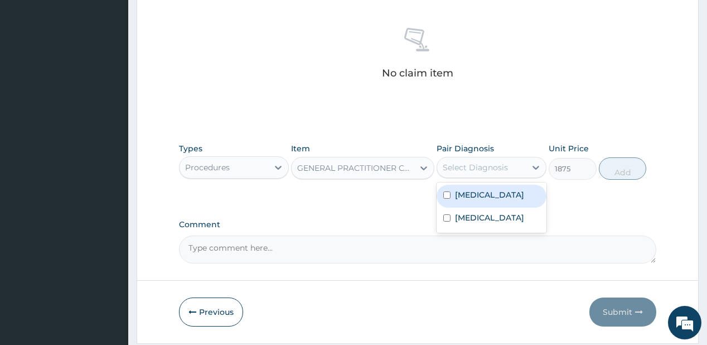
drag, startPoint x: 471, startPoint y: 196, endPoint x: 473, endPoint y: 239, distance: 43.0
click at [472, 202] on div "[MEDICAL_DATA]" at bounding box center [492, 196] width 110 height 23
checkbox input "true"
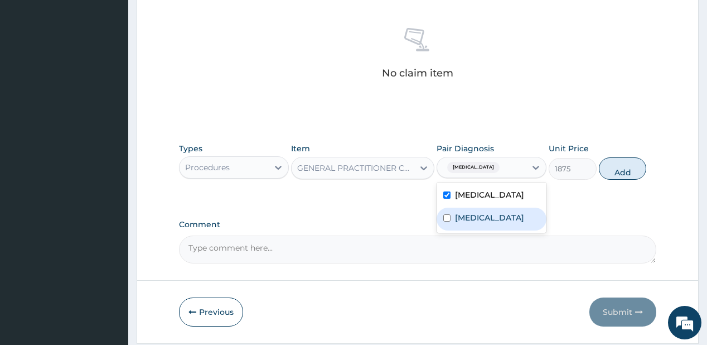
click at [473, 230] on div "[MEDICAL_DATA]" at bounding box center [492, 218] width 110 height 23
checkbox input "true"
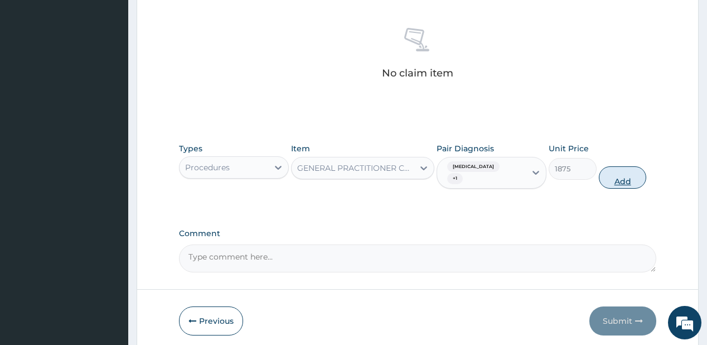
click at [616, 166] on button "Add" at bounding box center [623, 177] width 48 height 22
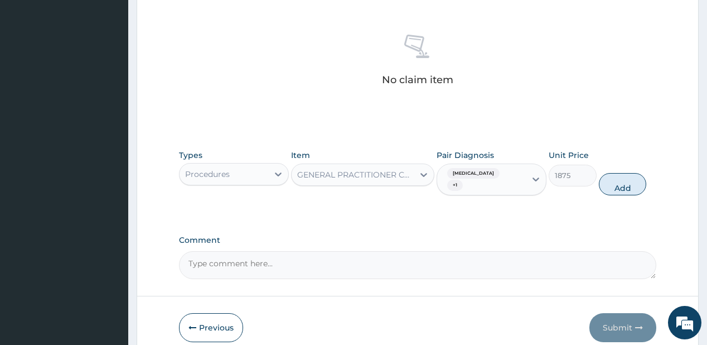
type input "0"
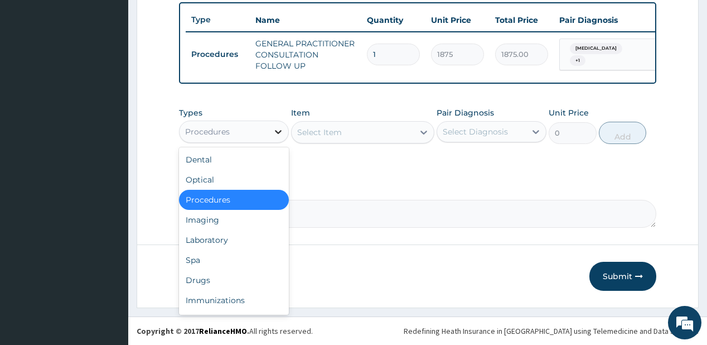
click at [277, 135] on icon at bounding box center [278, 131] width 11 height 11
click at [231, 239] on div "Laboratory" at bounding box center [234, 240] width 110 height 20
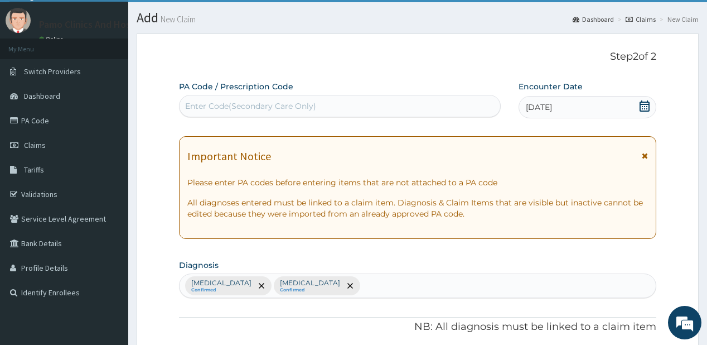
scroll to position [16, 0]
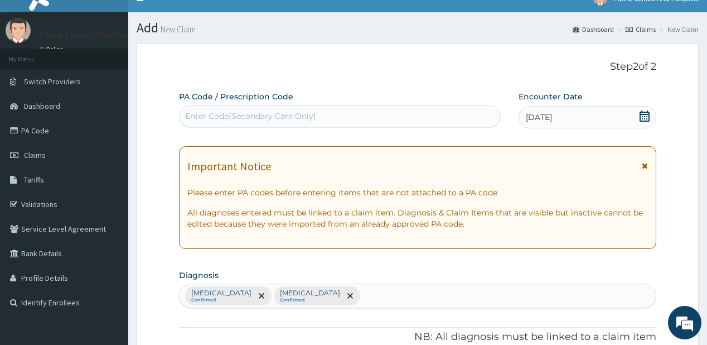
click at [276, 116] on div "Enter Code(Secondary Care Only)" at bounding box center [250, 115] width 131 height 11
paste input "PA/7EC3DA"
type input "PA/7EC3DA"
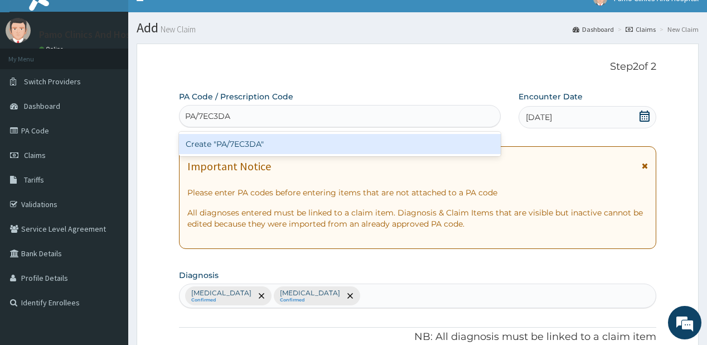
click at [248, 143] on div "Create "PA/7EC3DA"" at bounding box center [339, 144] width 321 height 20
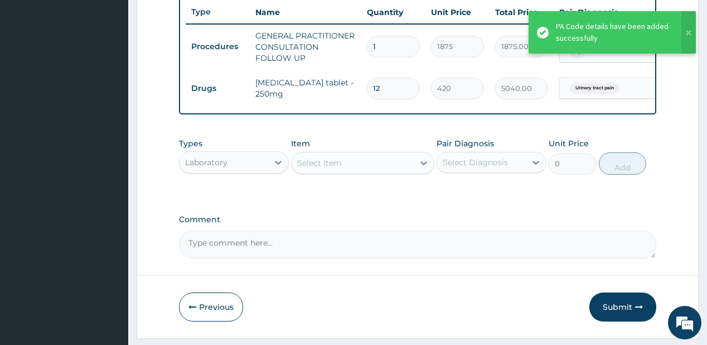
scroll to position [456, 0]
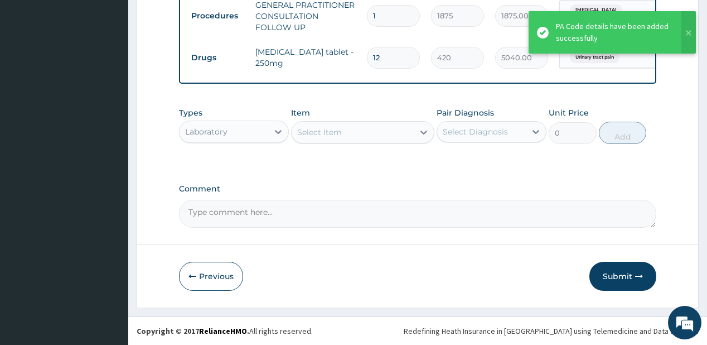
click at [215, 130] on div "Laboratory" at bounding box center [206, 131] width 42 height 11
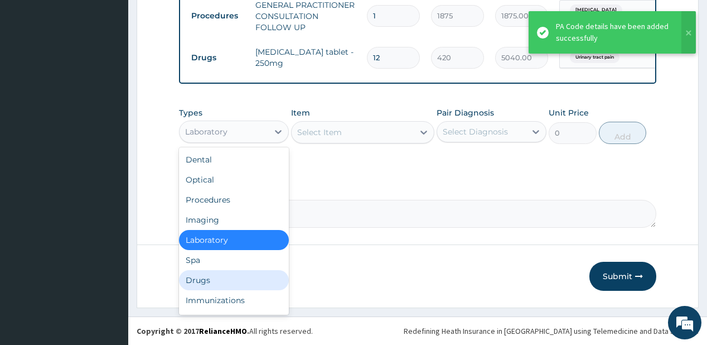
drag, startPoint x: 207, startPoint y: 282, endPoint x: 179, endPoint y: 11, distance: 271.8
click at [204, 279] on div "Drugs" at bounding box center [234, 280] width 110 height 20
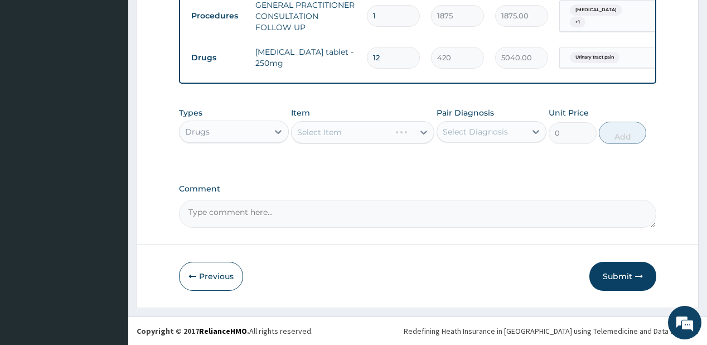
click at [331, 134] on div "Select Item" at bounding box center [362, 132] width 143 height 22
click at [331, 134] on div "Select Item" at bounding box center [319, 132] width 45 height 11
type input "parace"
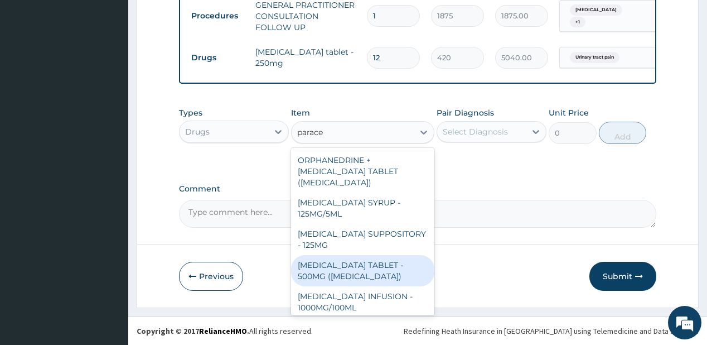
click at [323, 273] on div "[MEDICAL_DATA] TABLET - 500MG ([MEDICAL_DATA])" at bounding box center [362, 270] width 143 height 31
type input "42"
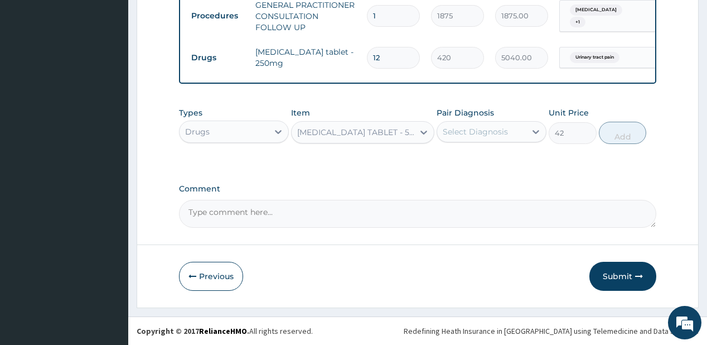
click at [477, 125] on div "Select Diagnosis" at bounding box center [481, 132] width 89 height 18
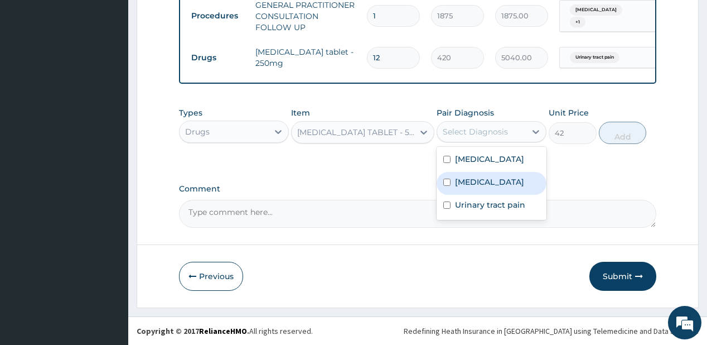
drag, startPoint x: 474, startPoint y: 192, endPoint x: 651, endPoint y: 164, distance: 178.3
click at [477, 187] on label "[MEDICAL_DATA]" at bounding box center [489, 181] width 69 height 11
checkbox input "true"
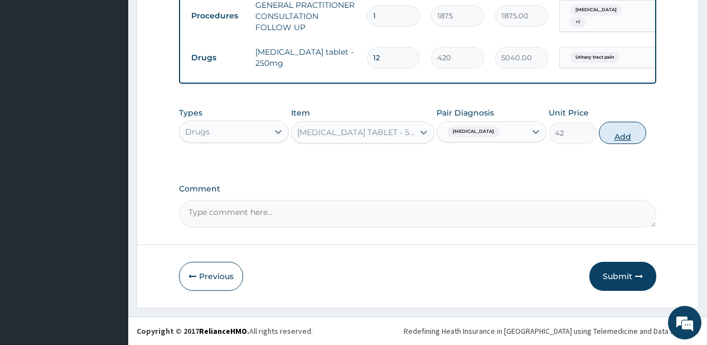
click at [618, 136] on button "Add" at bounding box center [623, 133] width 48 height 22
type input "0"
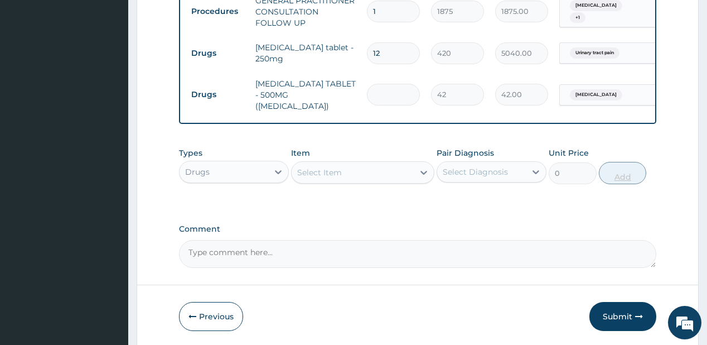
type input "0.00"
type input "9"
type input "378.00"
type input "9"
click at [390, 176] on div "Select Item" at bounding box center [353, 172] width 122 height 18
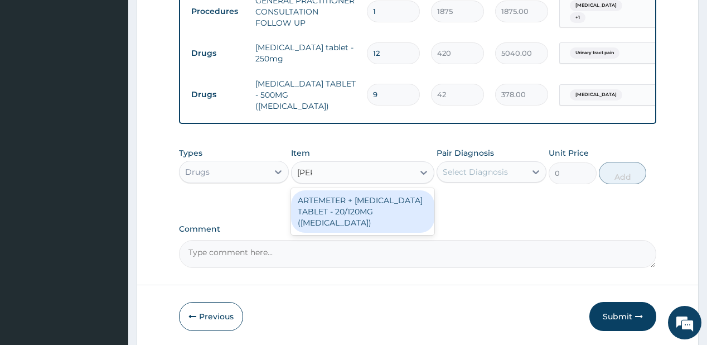
type input "coart"
drag, startPoint x: 375, startPoint y: 210, endPoint x: 427, endPoint y: 178, distance: 60.0
click at [375, 210] on div "ARTEMETER + [MEDICAL_DATA] TABLET - 20/120MG ([MEDICAL_DATA])" at bounding box center [362, 211] width 143 height 42
type input "210"
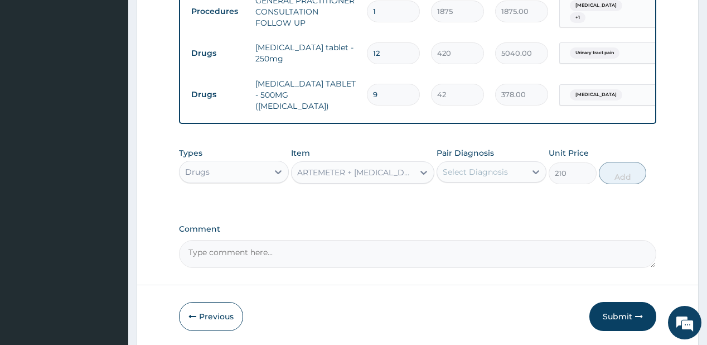
click at [465, 171] on div "Select Diagnosis" at bounding box center [475, 171] width 65 height 11
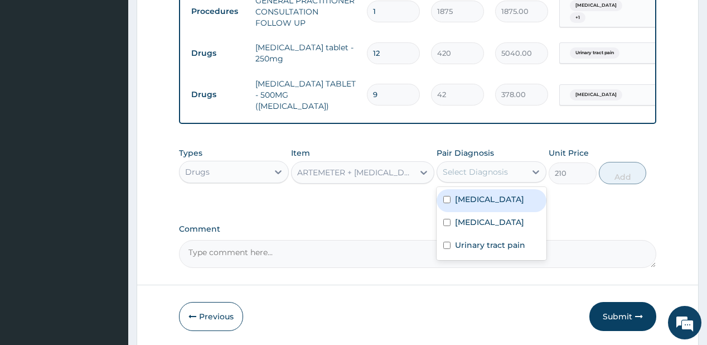
drag, startPoint x: 473, startPoint y: 201, endPoint x: 592, endPoint y: 173, distance: 122.4
click at [473, 200] on label "[MEDICAL_DATA]" at bounding box center [489, 198] width 69 height 11
checkbox input "true"
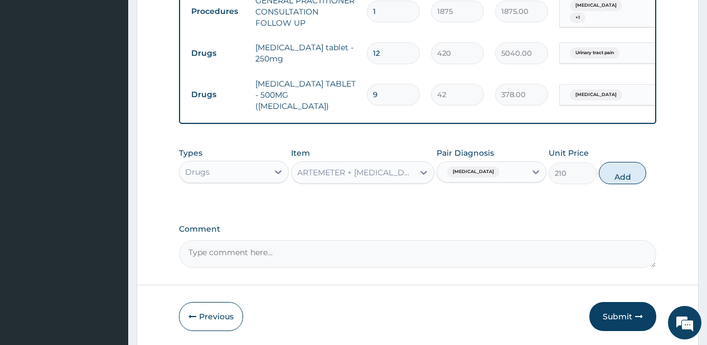
click at [618, 169] on button "Add" at bounding box center [623, 173] width 48 height 22
type input "0"
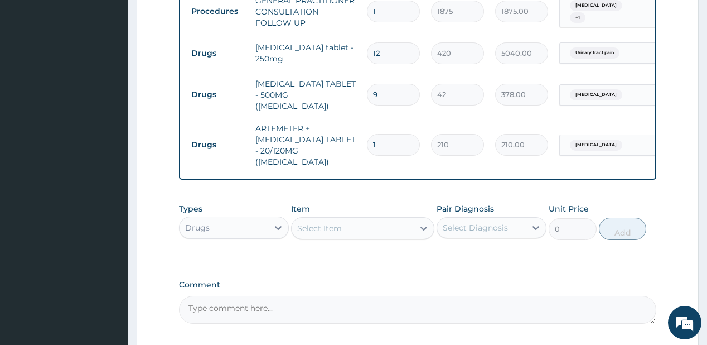
type input "12"
type input "2520.00"
type input "12"
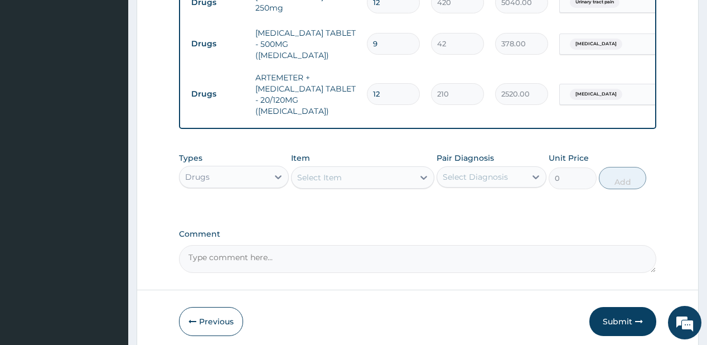
scroll to position [539, 0]
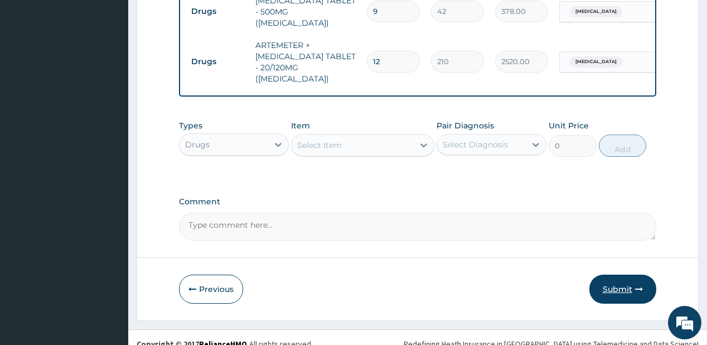
click at [624, 276] on button "Submit" at bounding box center [622, 288] width 67 height 29
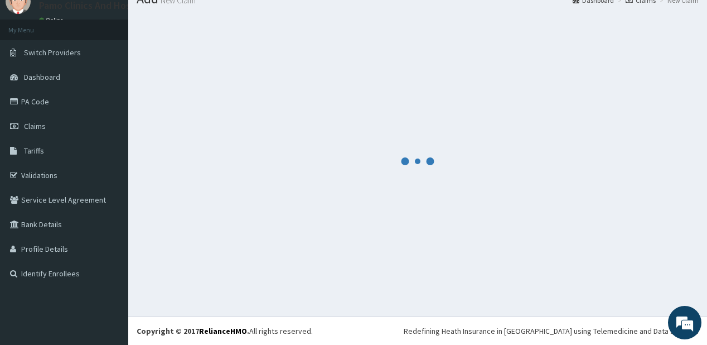
scroll to position [44, 0]
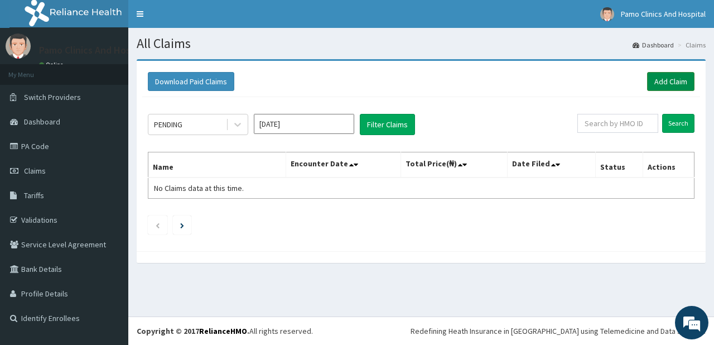
click at [674, 76] on link "Add Claim" at bounding box center [670, 81] width 47 height 19
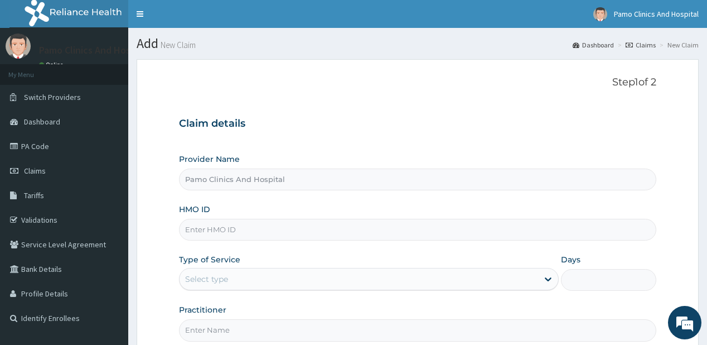
click at [205, 231] on input "HMO ID" at bounding box center [417, 230] width 477 height 22
paste input "LHC/10028/A"
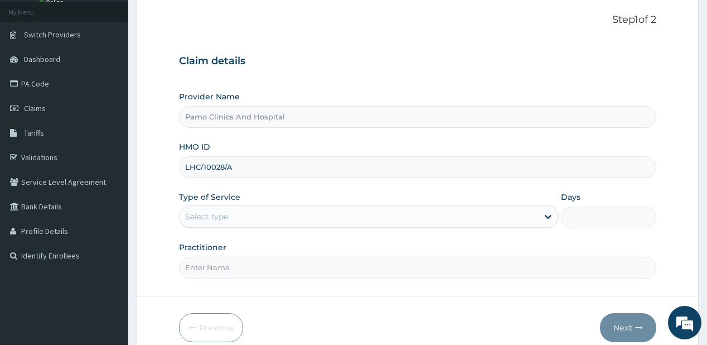
scroll to position [112, 0]
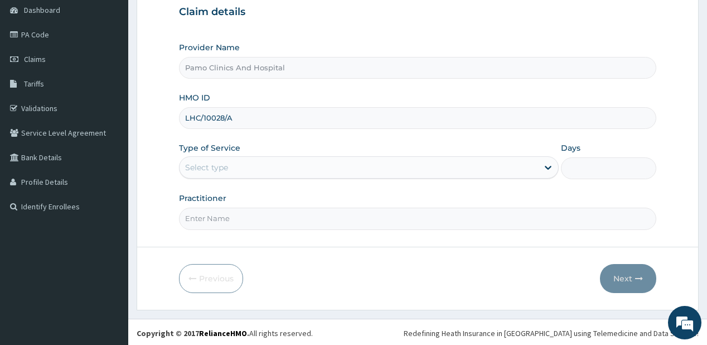
type input "LHC/10028/A"
click at [190, 162] on div "Select type" at bounding box center [206, 167] width 43 height 11
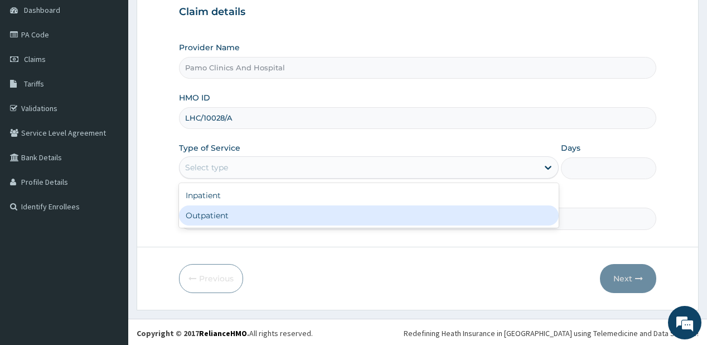
click at [207, 214] on div "Outpatient" at bounding box center [369, 215] width 380 height 20
type input "1"
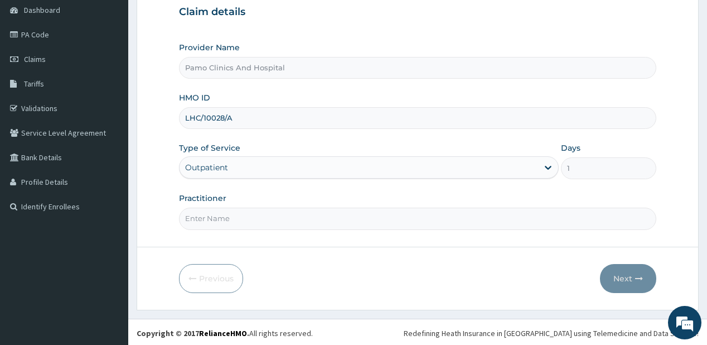
drag, startPoint x: 214, startPoint y: 214, endPoint x: 221, endPoint y: 225, distance: 13.0
click at [214, 214] on input "Practitioner" at bounding box center [417, 218] width 477 height 22
type input "[PERSON_NAME]"
click at [628, 270] on button "Next" at bounding box center [628, 278] width 56 height 29
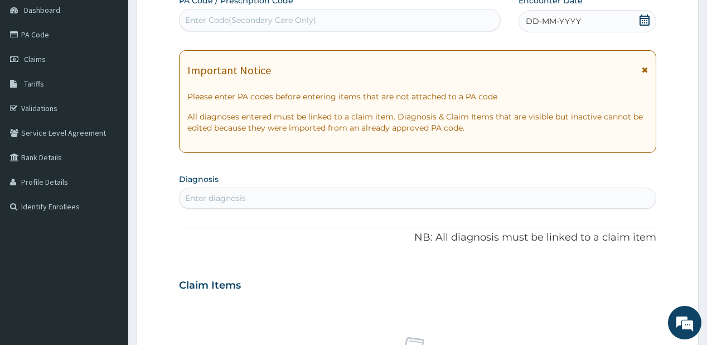
click at [546, 22] on span "DD-MM-YYYY" at bounding box center [553, 21] width 55 height 11
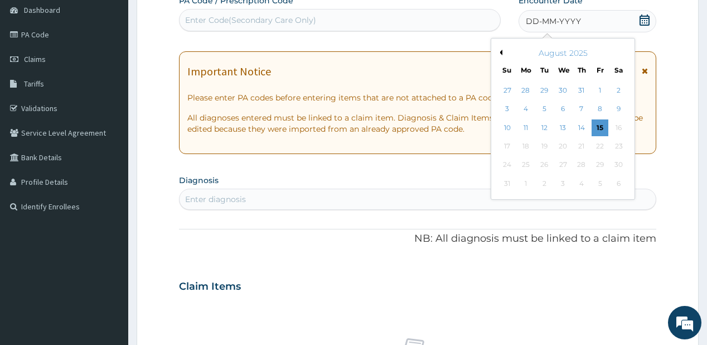
click at [500, 50] on button "Previous Month" at bounding box center [500, 53] width 6 height 6
click at [618, 143] on div "26" at bounding box center [618, 146] width 17 height 17
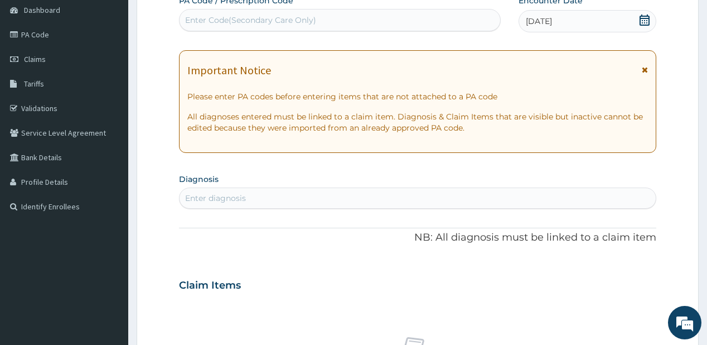
click at [339, 190] on div "Enter diagnosis" at bounding box center [418, 198] width 476 height 18
type input "malaria"
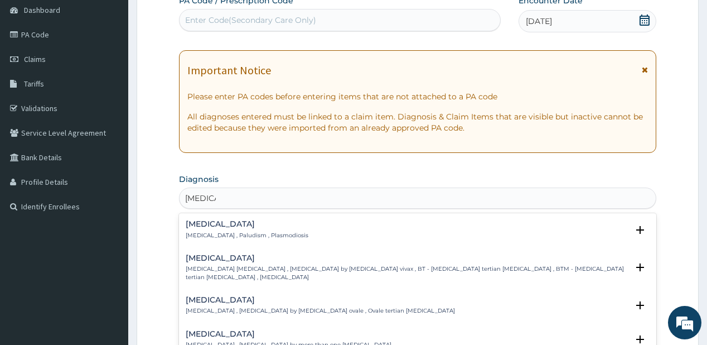
click at [214, 229] on div "Malaria Malaria , Paludism , Plasmodiosis" at bounding box center [247, 230] width 123 height 20
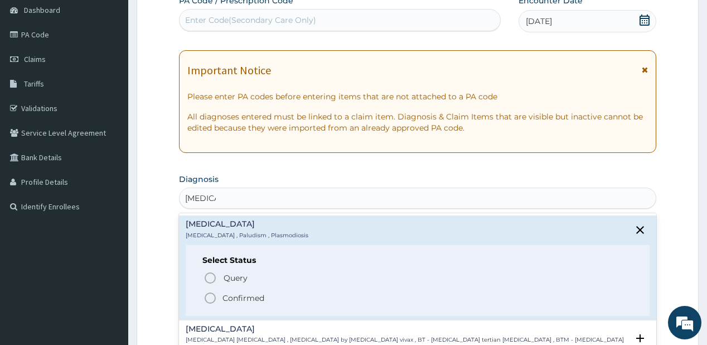
click at [215, 298] on circle "status option filled" at bounding box center [210, 298] width 10 height 10
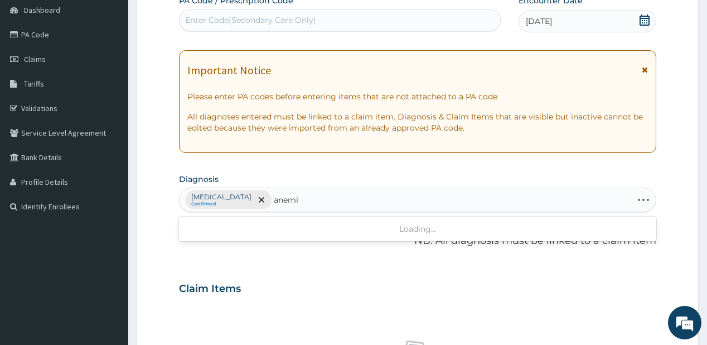
type input "anemia"
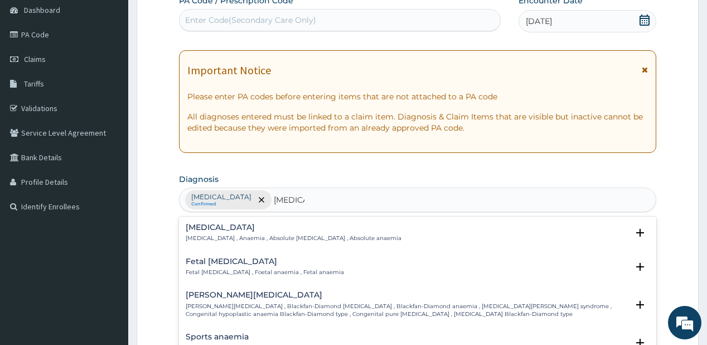
click at [198, 235] on p "Anemia , Anaemia , Absolute anemia , Absolute anaemia" at bounding box center [294, 238] width 216 height 8
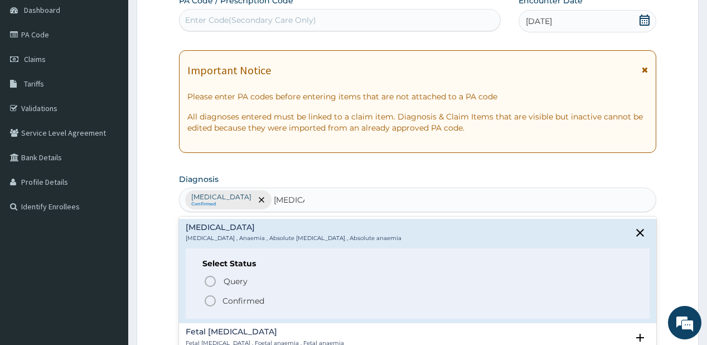
click at [218, 277] on span "Query Query covers suspected (?), Keep in view (kiv), Ruled out (r/o)" at bounding box center [418, 280] width 429 height 15
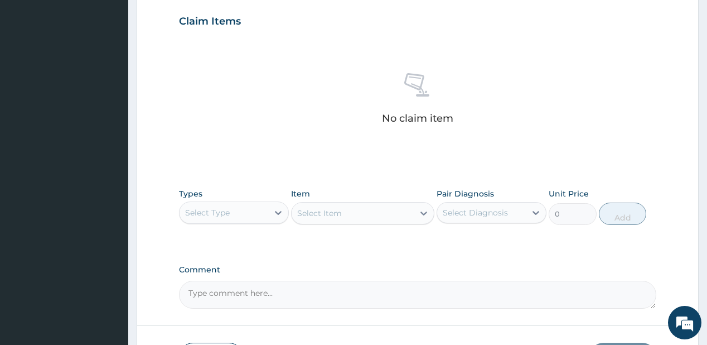
scroll to position [379, 0]
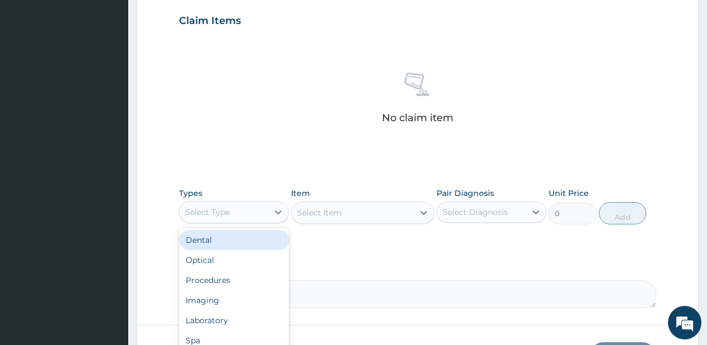
click at [237, 203] on div "Select Type" at bounding box center [224, 212] width 89 height 18
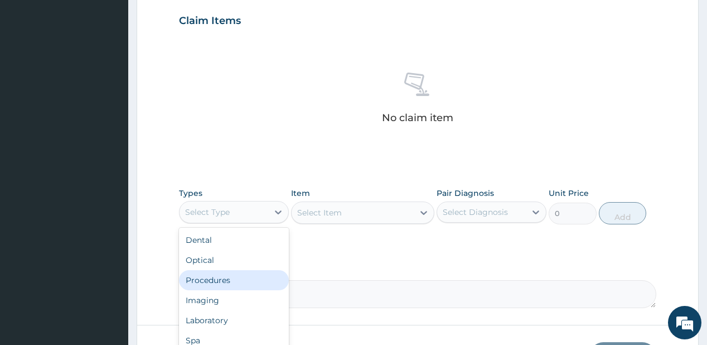
click at [210, 285] on div "Procedures" at bounding box center [234, 280] width 110 height 20
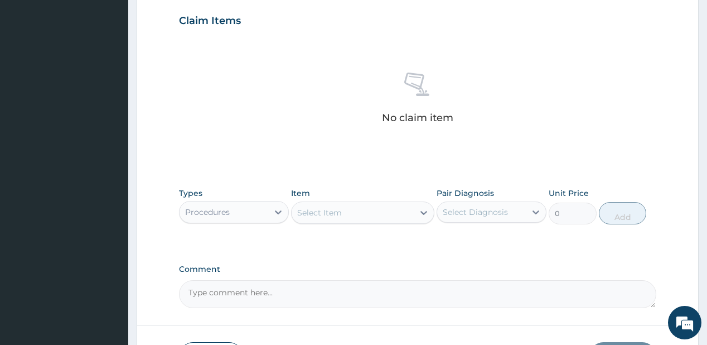
click at [339, 210] on div "Select Item" at bounding box center [319, 212] width 45 height 11
type input "prac"
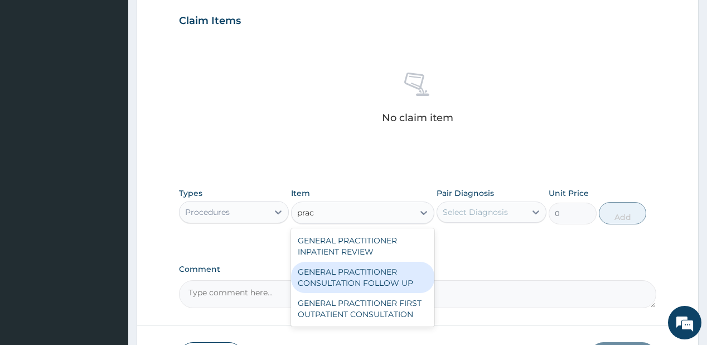
click at [337, 277] on div "GENERAL PRACTITIONER CONSULTATION FOLLOW UP" at bounding box center [362, 276] width 143 height 31
type input "1875"
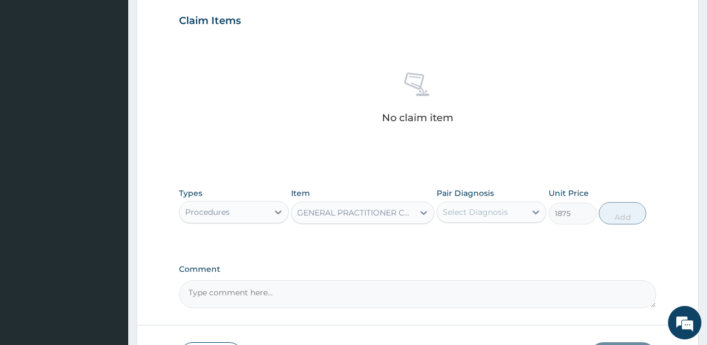
click at [481, 206] on div "Select Diagnosis" at bounding box center [475, 211] width 65 height 11
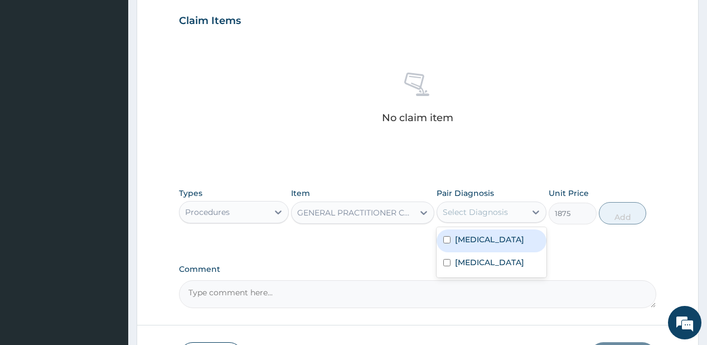
drag, startPoint x: 472, startPoint y: 231, endPoint x: 461, endPoint y: 267, distance: 37.4
click at [472, 232] on div "Malaria" at bounding box center [492, 240] width 110 height 23
checkbox input "true"
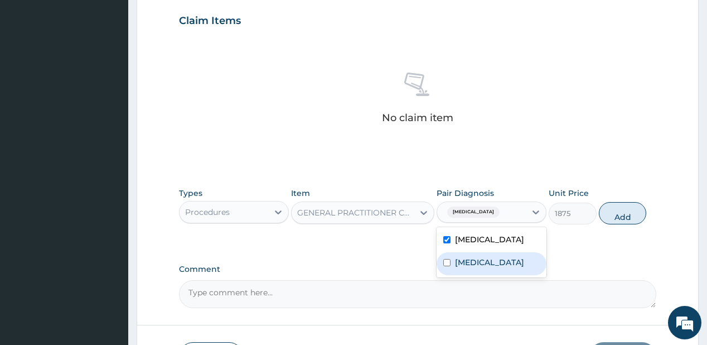
click at [456, 270] on div "Anemia" at bounding box center [492, 263] width 110 height 23
checkbox input "true"
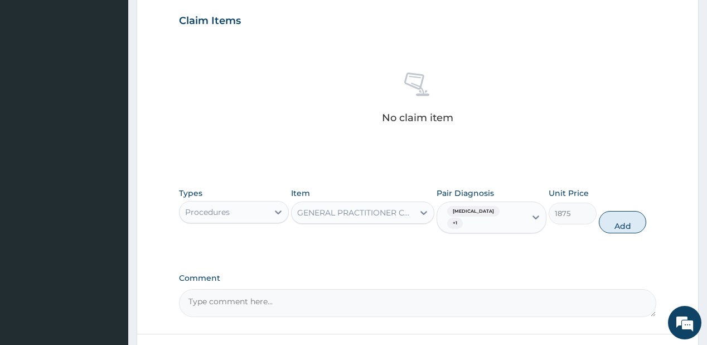
drag, startPoint x: 622, startPoint y: 202, endPoint x: 209, endPoint y: 226, distance: 413.8
click at [621, 211] on button "Add" at bounding box center [623, 222] width 48 height 22
type input "0"
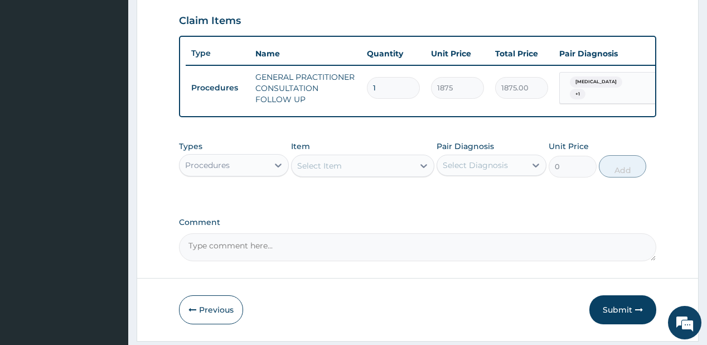
click at [231, 177] on div "Types Procedures" at bounding box center [234, 159] width 110 height 37
click at [250, 169] on div "Procedures" at bounding box center [224, 165] width 89 height 18
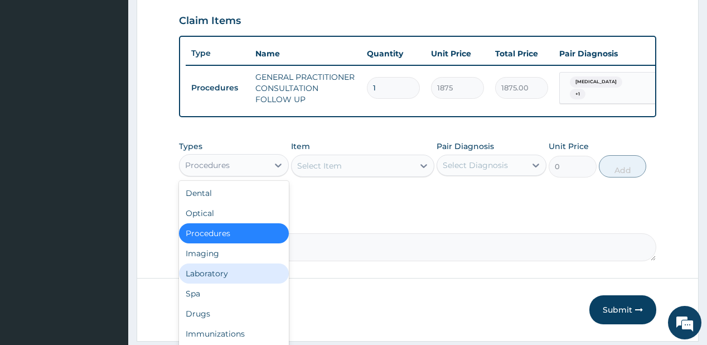
click at [227, 283] on div "Laboratory" at bounding box center [234, 273] width 110 height 20
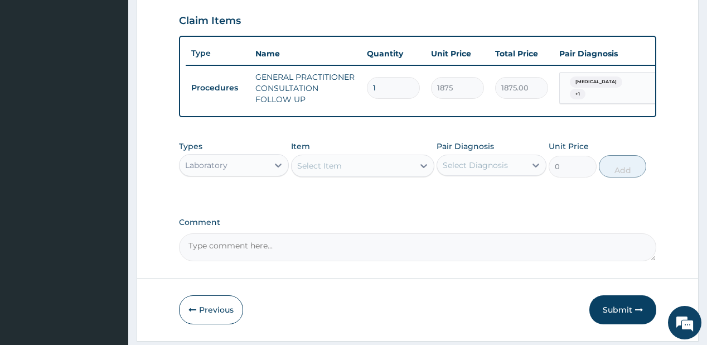
click at [340, 171] on div "Select Item" at bounding box center [319, 165] width 45 height 11
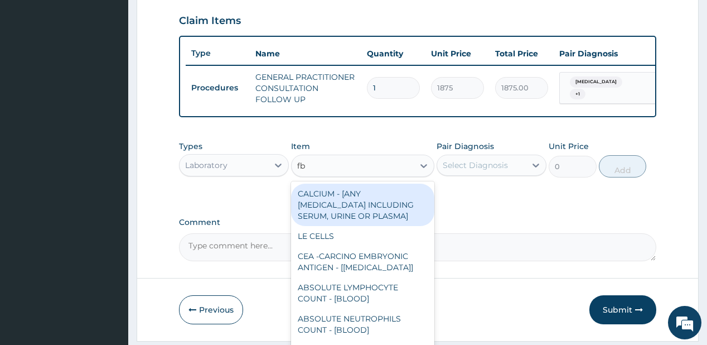
type input "fbc"
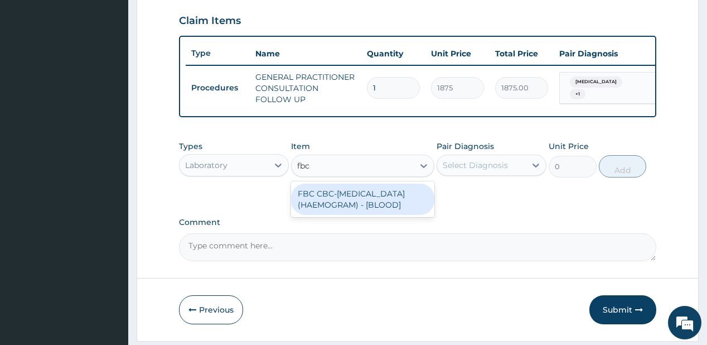
click at [330, 209] on div "FBC CBC-COMPLETE BLOOD COUNT (HAEMOGRAM) - [BLOOD]" at bounding box center [362, 198] width 143 height 31
type input "5000"
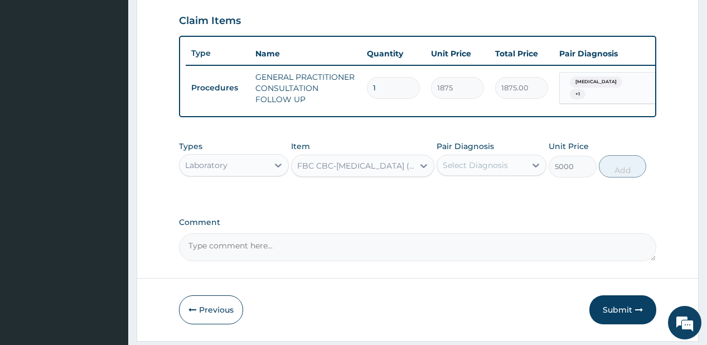
click at [478, 171] on div "Select Diagnosis" at bounding box center [475, 164] width 65 height 11
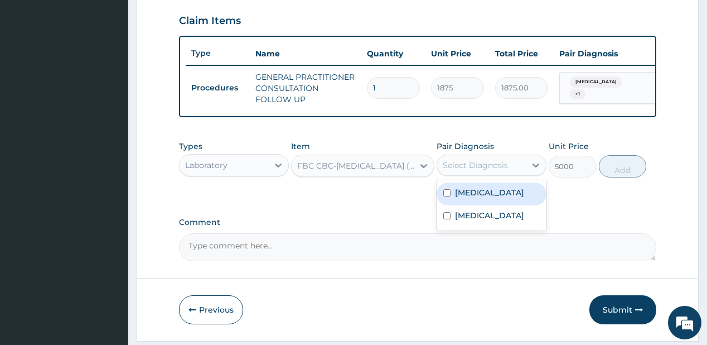
drag, startPoint x: 476, startPoint y: 195, endPoint x: 472, endPoint y: 213, distance: 18.8
click at [476, 196] on label "Malaria" at bounding box center [489, 192] width 69 height 11
checkbox input "true"
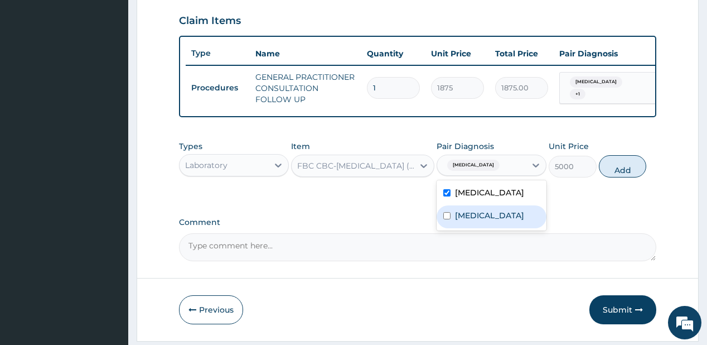
click at [476, 221] on label "Anemia" at bounding box center [489, 215] width 69 height 11
checkbox input "true"
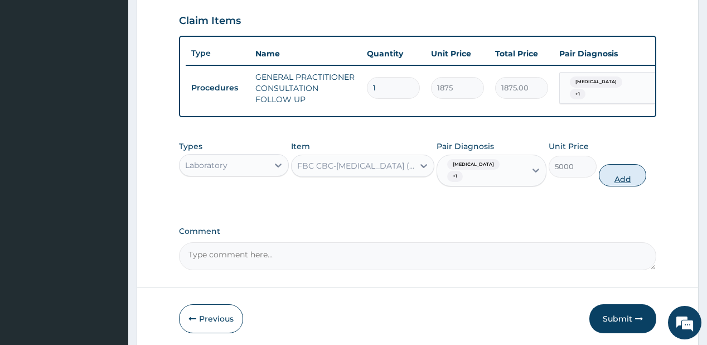
click at [624, 165] on button "Add" at bounding box center [623, 175] width 48 height 22
type input "0"
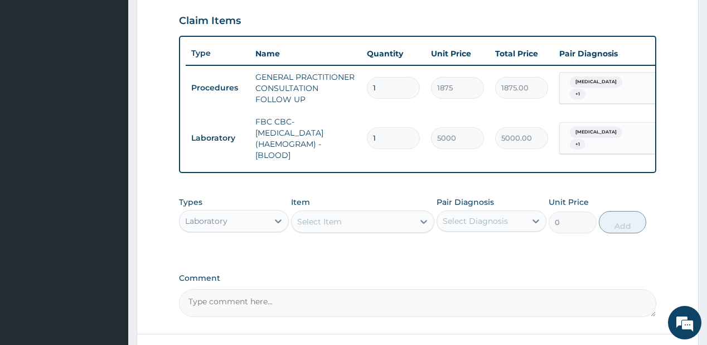
click at [309, 230] on div "Select Item" at bounding box center [353, 221] width 122 height 18
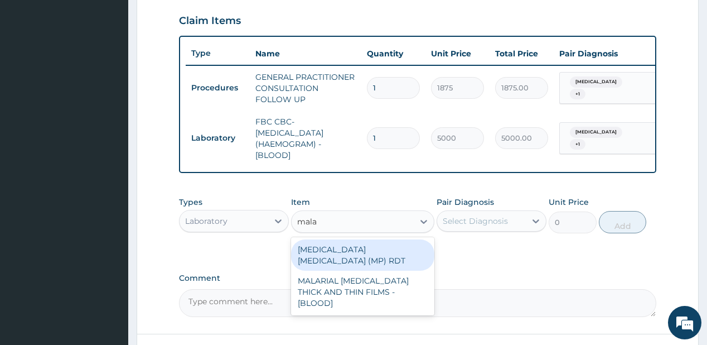
type input "malar"
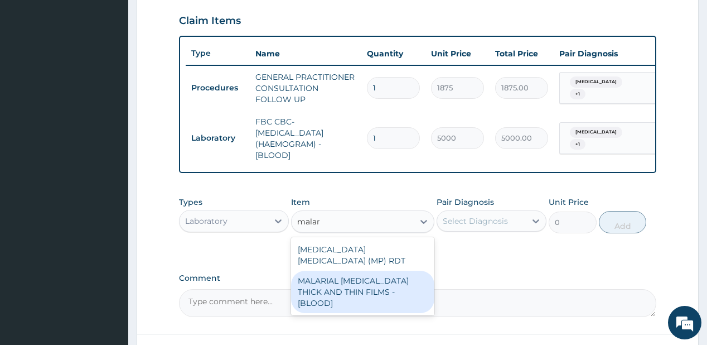
click at [311, 280] on div "MALARIAL PARASITE THICK AND THIN FILMS - [BLOOD]" at bounding box center [362, 291] width 143 height 42
type input "2187.5"
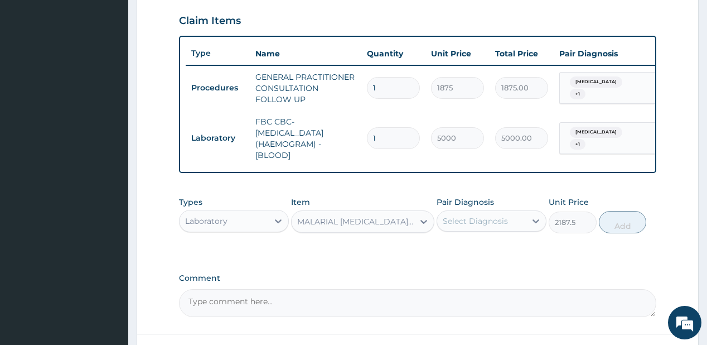
click at [463, 212] on div "Pair Diagnosis Select Diagnosis" at bounding box center [492, 214] width 110 height 37
click at [462, 226] on div "Select Diagnosis" at bounding box center [475, 220] width 65 height 11
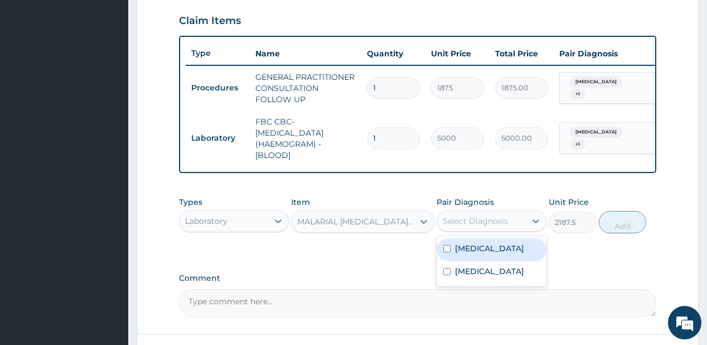
click at [459, 249] on label "Malaria" at bounding box center [489, 248] width 69 height 11
checkbox input "true"
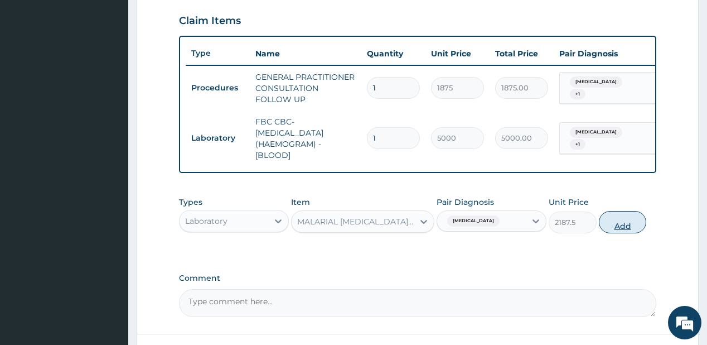
click at [624, 224] on button "Add" at bounding box center [623, 222] width 48 height 22
type input "0"
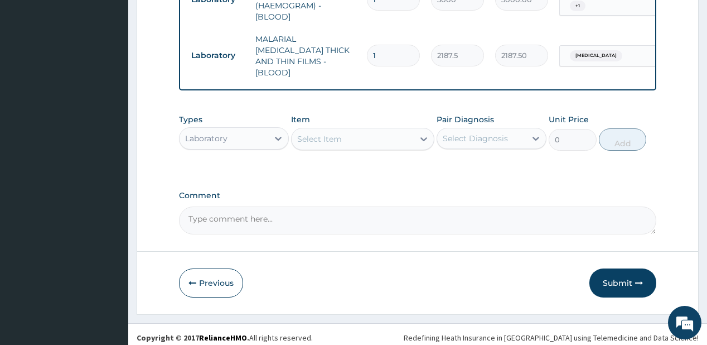
scroll to position [517, 0]
click at [225, 133] on div "Laboratory" at bounding box center [206, 138] width 42 height 11
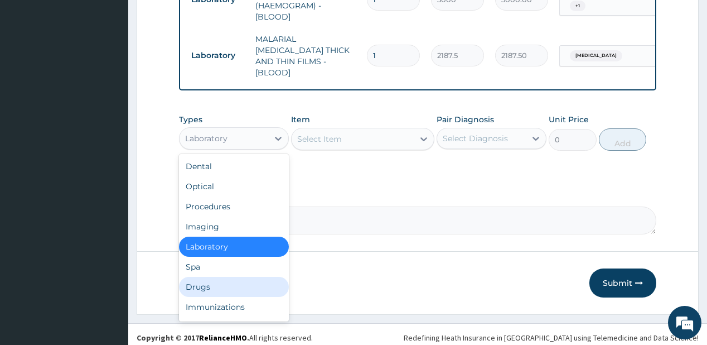
click at [201, 277] on div "Drugs" at bounding box center [234, 287] width 110 height 20
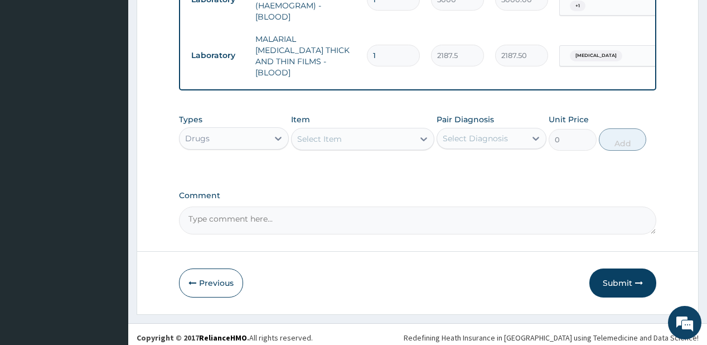
click at [369, 132] on div "Select Item" at bounding box center [353, 139] width 122 height 18
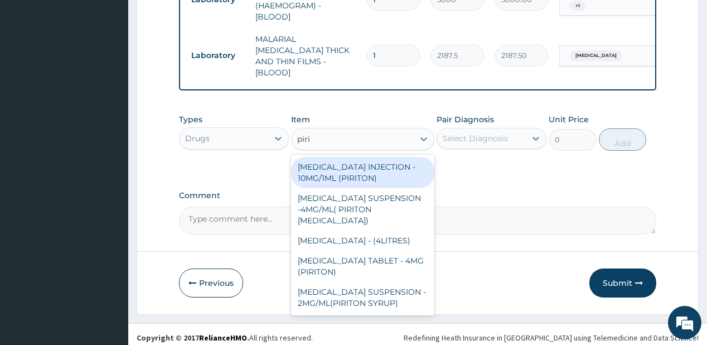
type input "pirit"
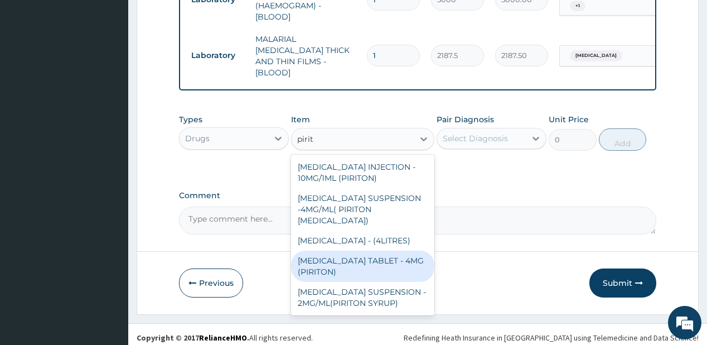
click at [340, 280] on div "CHLORPHENIRAMINE TABLET - 4MG (PIRITON)" at bounding box center [362, 265] width 143 height 31
type input "22.4"
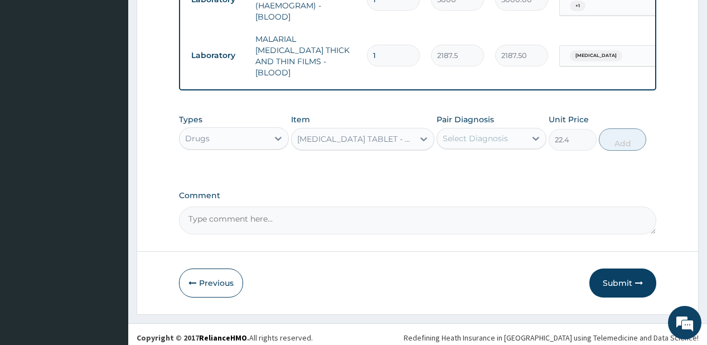
click at [500, 133] on div "Select Diagnosis" at bounding box center [475, 138] width 65 height 11
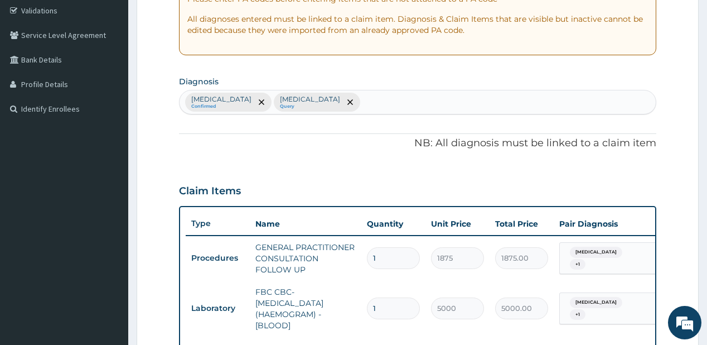
scroll to position [116, 0]
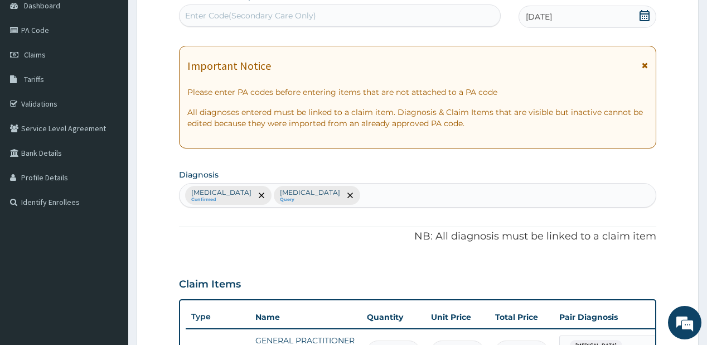
click at [305, 198] on div "Malaria Confirmed Anemia Query" at bounding box center [418, 194] width 476 height 23
click at [362, 191] on input "upperr resp" at bounding box center [385, 195] width 47 height 11
type input "upper resp"
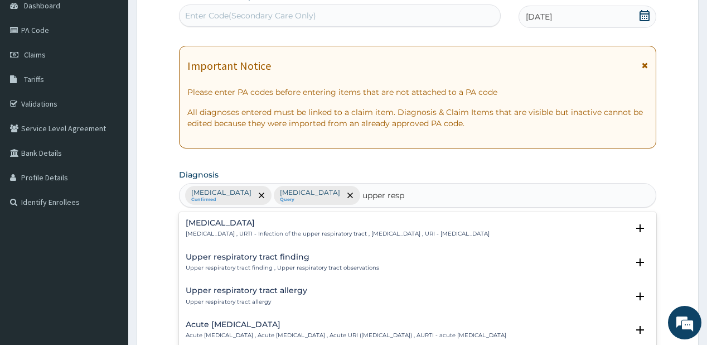
click at [264, 230] on p "Upper respiratory infection , URTI - Infection of the upper respiratory tract ,…" at bounding box center [338, 234] width 304 height 8
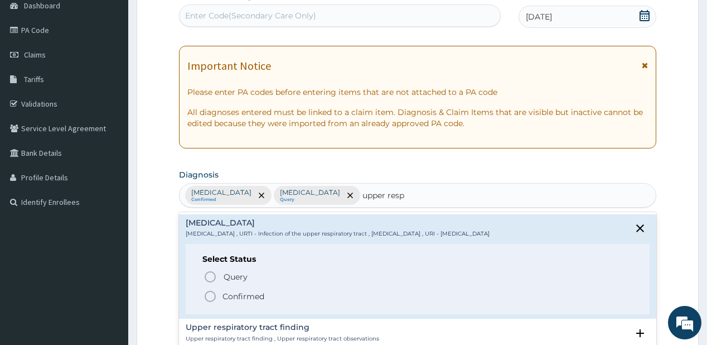
click at [240, 301] on p "Confirmed" at bounding box center [243, 295] width 42 height 11
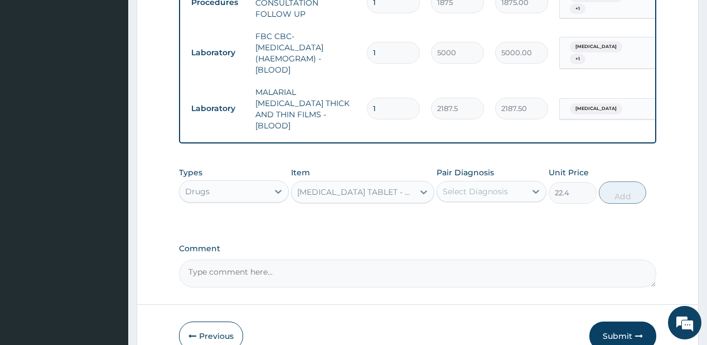
scroll to position [473, 0]
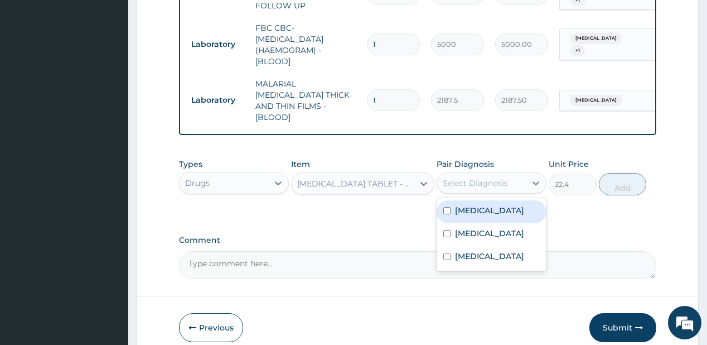
click at [478, 177] on div "Select Diagnosis" at bounding box center [475, 182] width 65 height 11
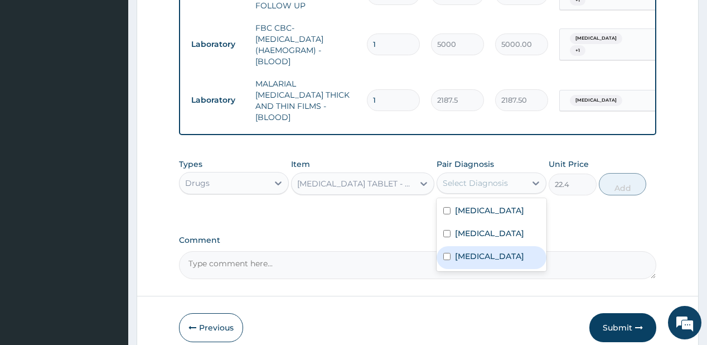
click at [486, 258] on label "Upper respiratory infection" at bounding box center [489, 255] width 69 height 11
checkbox input "true"
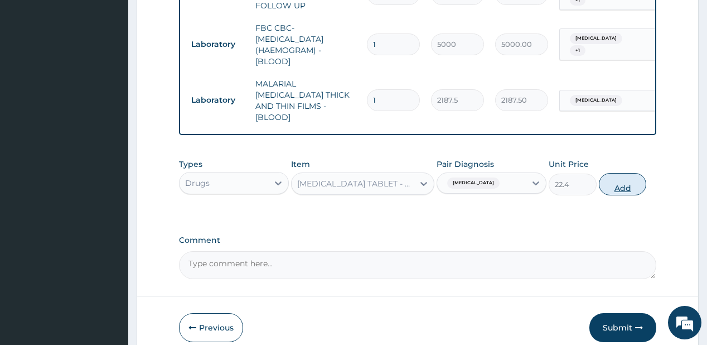
click at [613, 176] on button "Add" at bounding box center [623, 184] width 48 height 22
type input "0"
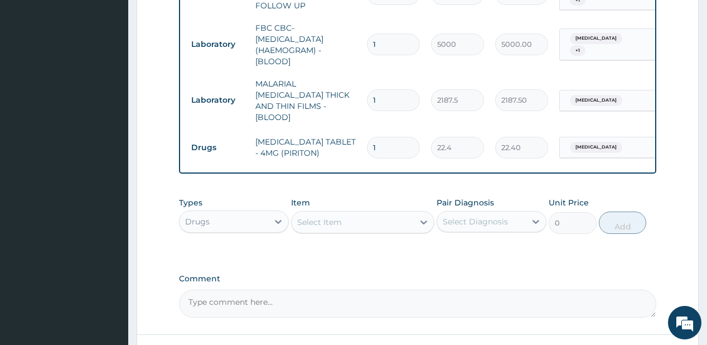
click at [326, 216] on div "Select Item" at bounding box center [319, 221] width 45 height 11
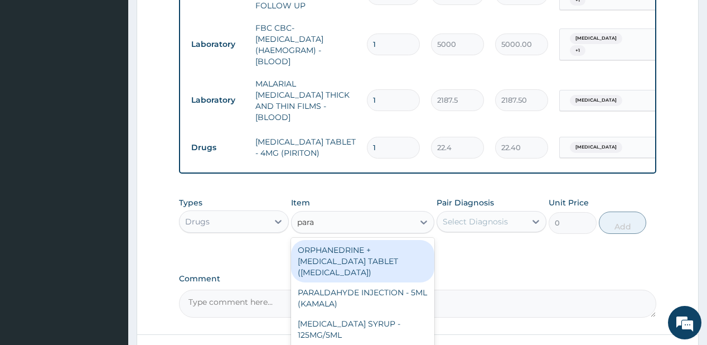
type input "parac"
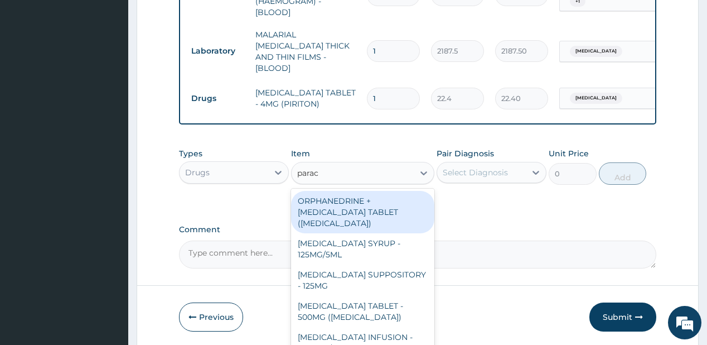
scroll to position [556, 0]
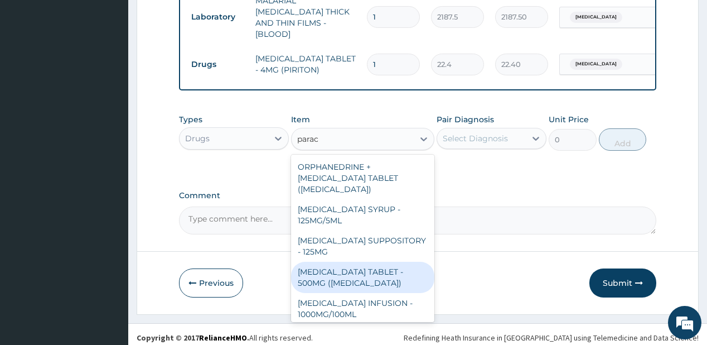
click at [347, 269] on div "PARACETAMOL TABLET - 500MG (PANADOL)" at bounding box center [362, 276] width 143 height 31
type input "42"
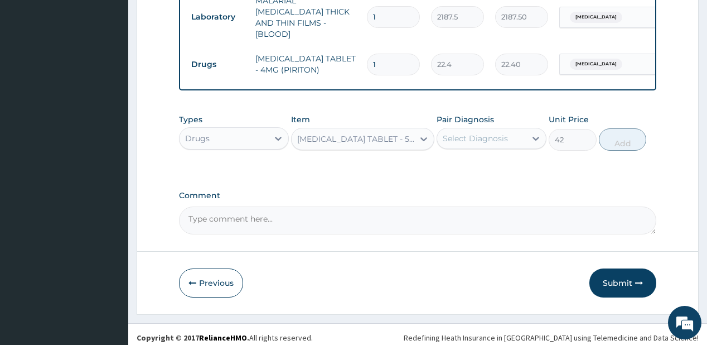
click at [483, 133] on div "Select Diagnosis" at bounding box center [475, 138] width 65 height 11
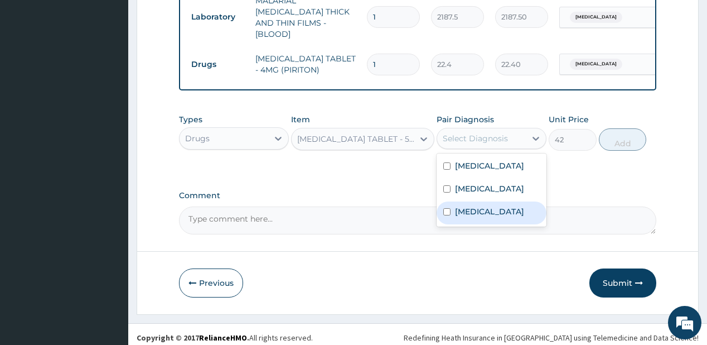
drag, startPoint x: 470, startPoint y: 215, endPoint x: 512, endPoint y: 162, distance: 67.8
click at [475, 212] on label "Upper respiratory infection" at bounding box center [489, 211] width 69 height 11
checkbox input "true"
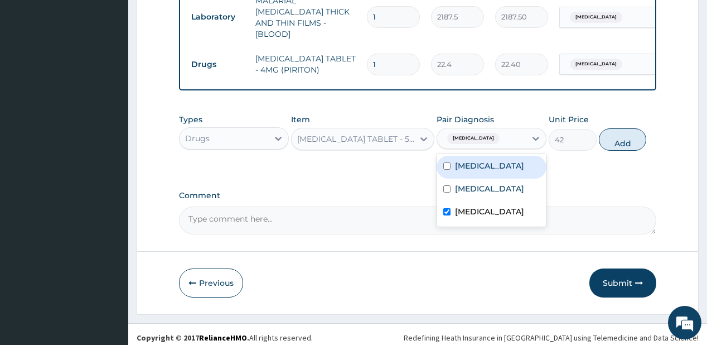
click at [513, 161] on div "Malaria" at bounding box center [492, 167] width 110 height 23
checkbox input "true"
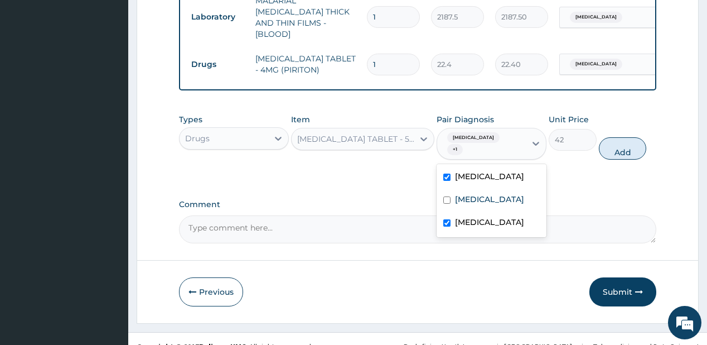
click at [618, 138] on button "Add" at bounding box center [623, 148] width 48 height 22
type input "0"
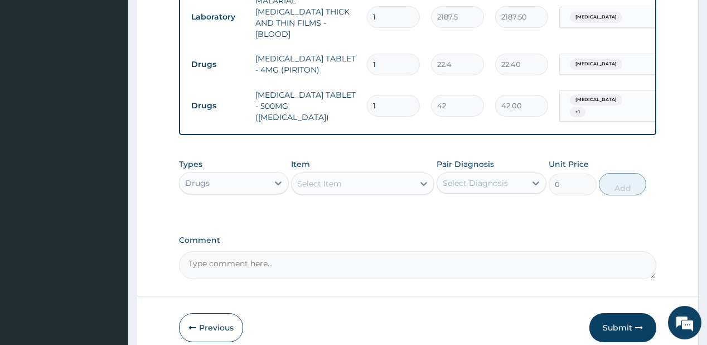
type input "18"
type input "756.00"
type input "18"
click at [346, 175] on div "Select Item" at bounding box center [353, 184] width 122 height 18
type input "coart"
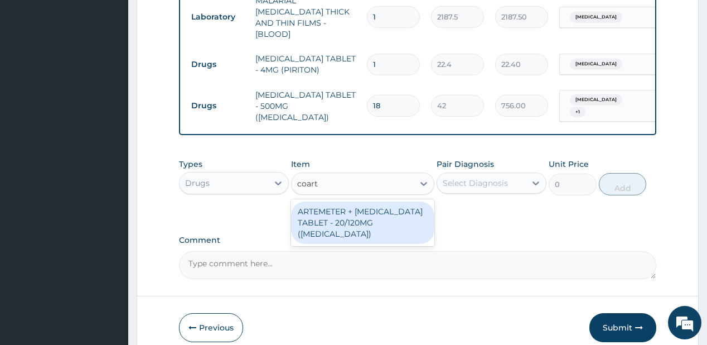
click at [332, 204] on div "ARTEMETER + LUMEFANTRINE TABLET - 20/120MG (COARTEM)" at bounding box center [362, 222] width 143 height 42
type input "210"
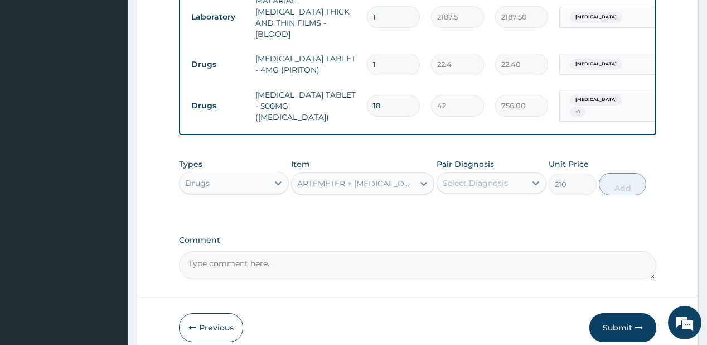
click at [496, 178] on div "Select Diagnosis" at bounding box center [475, 182] width 65 height 11
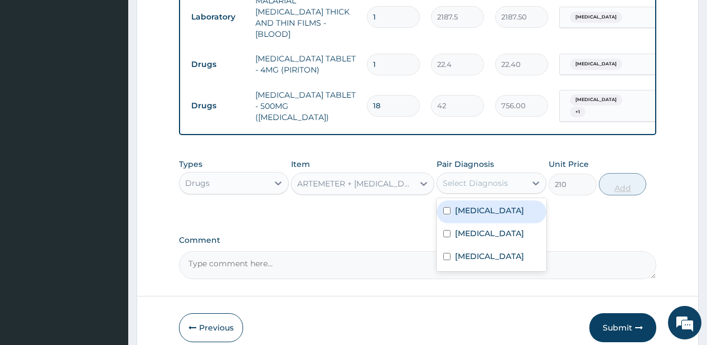
drag, startPoint x: 490, startPoint y: 201, endPoint x: 602, endPoint y: 179, distance: 114.7
click at [491, 200] on div "Malaria" at bounding box center [492, 211] width 110 height 23
checkbox input "true"
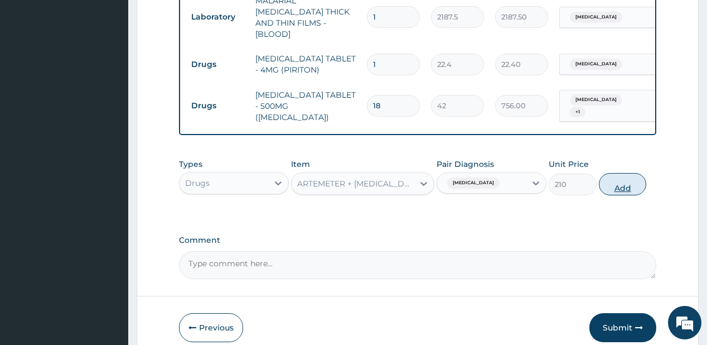
click at [615, 175] on button "Add" at bounding box center [623, 184] width 48 height 22
type input "0"
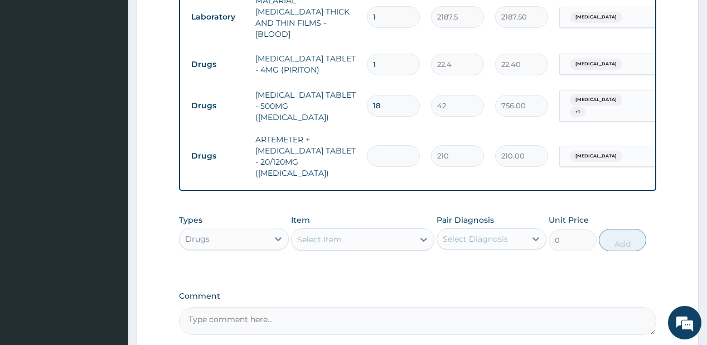
type input "0.00"
type input "2"
type input "420.00"
type input "24"
type input "5040.00"
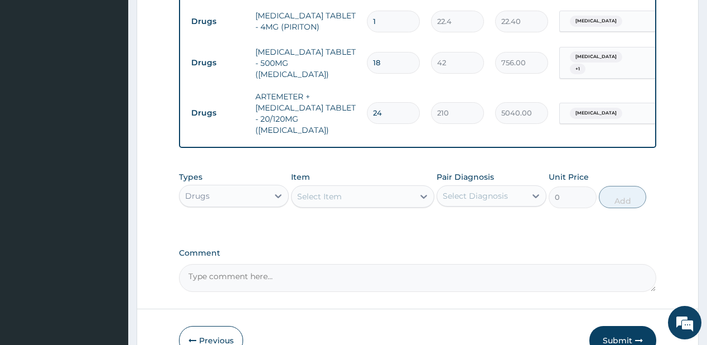
scroll to position [643, 0]
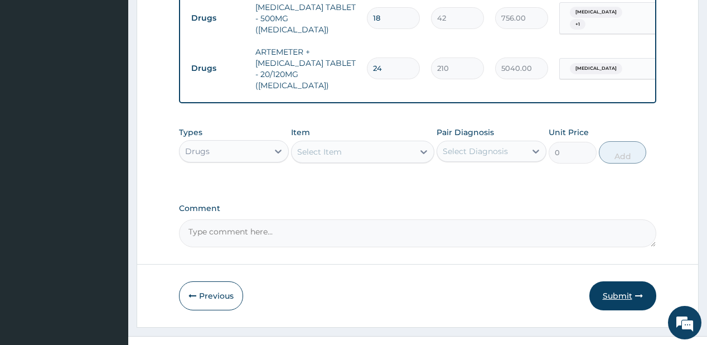
type input "24"
click at [616, 281] on button "Submit" at bounding box center [622, 295] width 67 height 29
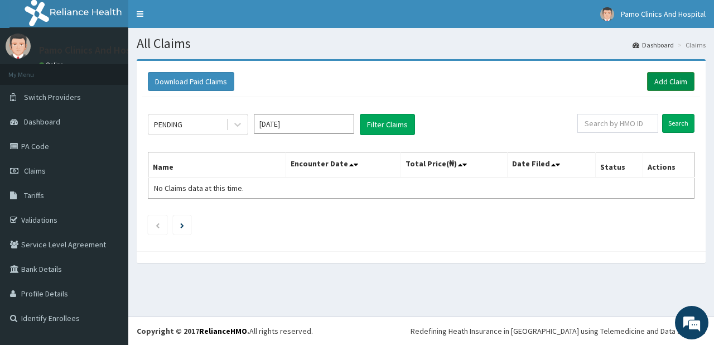
click at [658, 75] on link "Add Claim" at bounding box center [670, 81] width 47 height 19
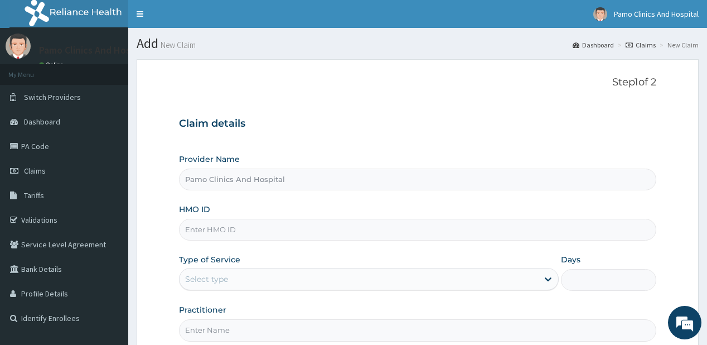
click at [224, 227] on input "HMO ID" at bounding box center [417, 230] width 477 height 22
paste input "JIE/10006/A"
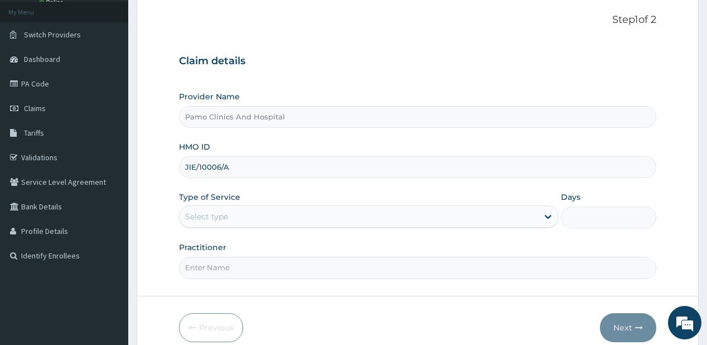
scroll to position [89, 0]
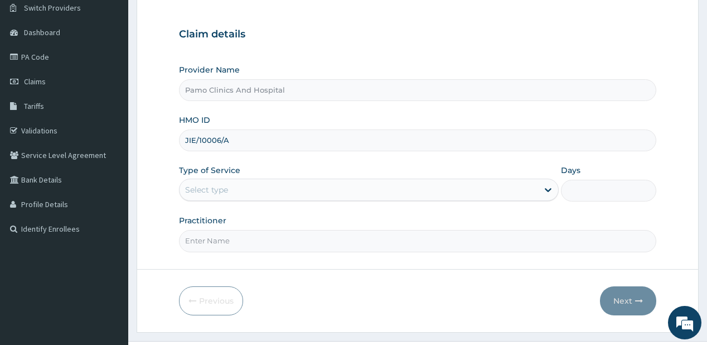
type input "JIE/10006/A"
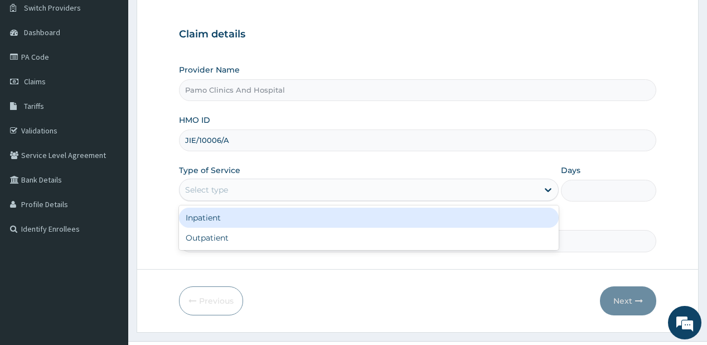
click at [211, 187] on div "Select type" at bounding box center [206, 189] width 43 height 11
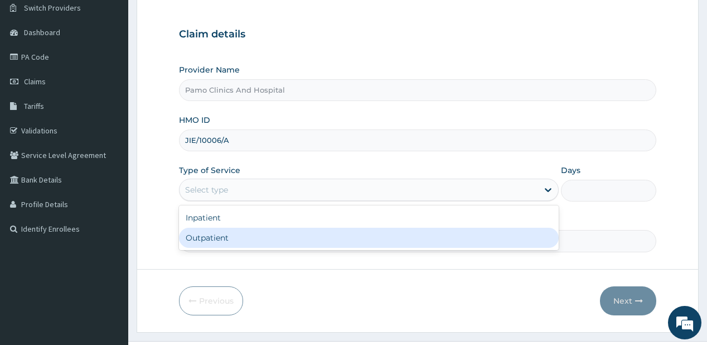
click at [201, 232] on div "Outpatient" at bounding box center [369, 237] width 380 height 20
type input "1"
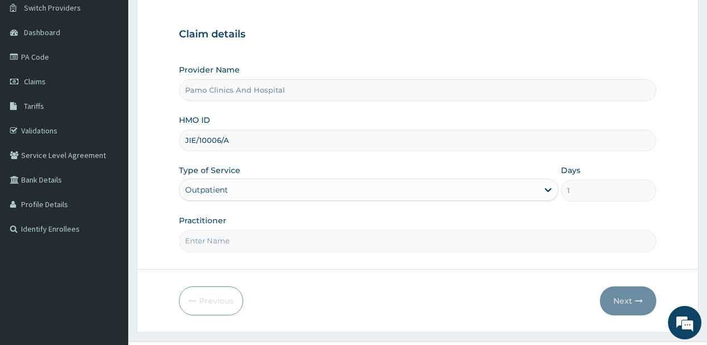
drag, startPoint x: 201, startPoint y: 236, endPoint x: 238, endPoint y: 246, distance: 38.8
click at [201, 236] on input "Practitioner" at bounding box center [417, 241] width 477 height 22
type input "DR FESTUS DAVIES"
click at [624, 296] on button "Next" at bounding box center [628, 300] width 56 height 29
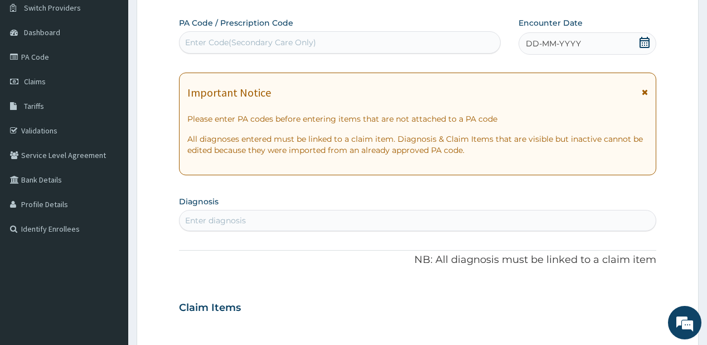
click at [538, 45] on span "DD-MM-YYYY" at bounding box center [553, 43] width 55 height 11
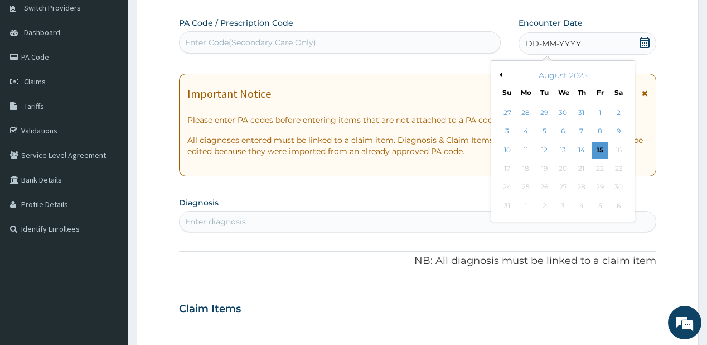
click at [500, 73] on button "Previous Month" at bounding box center [500, 75] width 6 height 6
click at [615, 163] on div "26" at bounding box center [618, 168] width 17 height 17
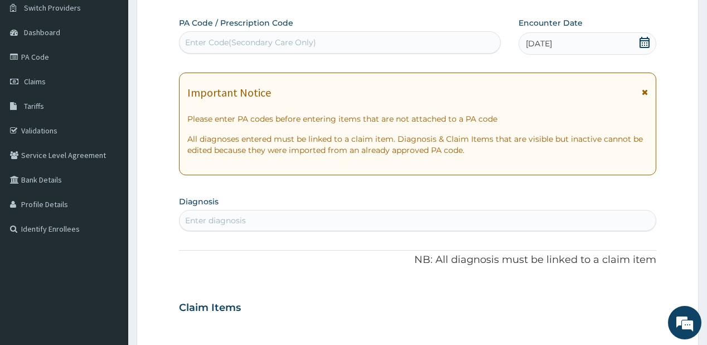
click at [212, 217] on div "Enter diagnosis" at bounding box center [215, 220] width 61 height 11
type input "candid"
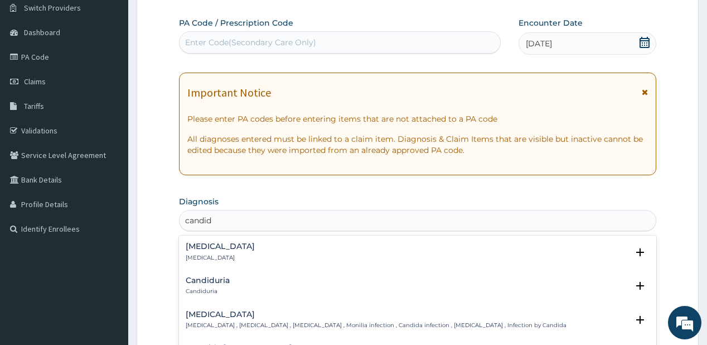
click at [198, 313] on h4 "Candidiasis" at bounding box center [376, 314] width 381 height 8
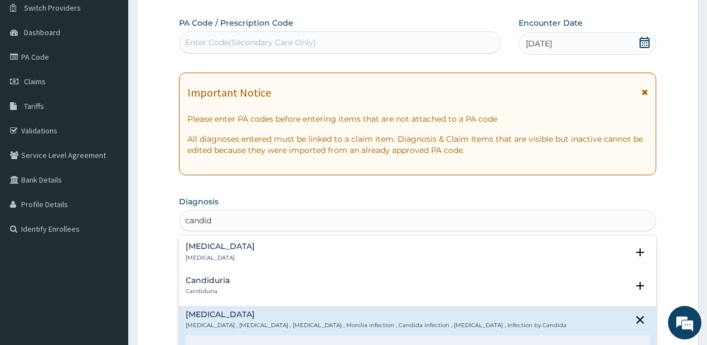
scroll to position [134, 0]
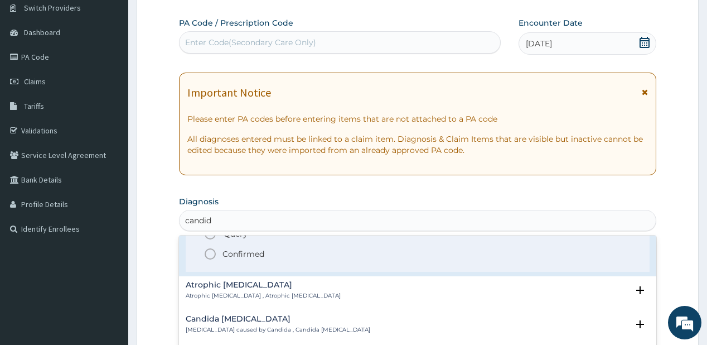
click at [214, 250] on circle "status option filled" at bounding box center [210, 254] width 10 height 10
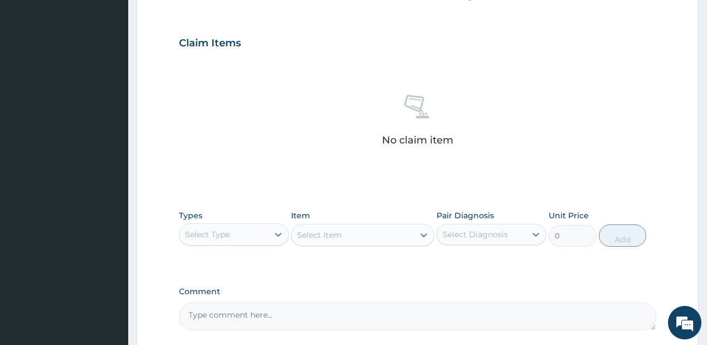
scroll to position [401, 0]
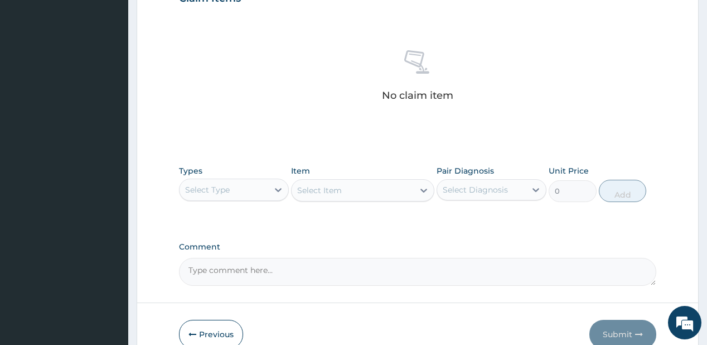
click at [227, 190] on div "Select Type" at bounding box center [207, 189] width 45 height 11
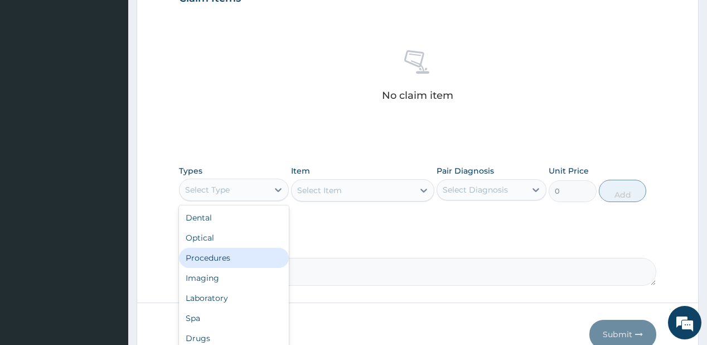
click at [215, 256] on div "Procedures" at bounding box center [234, 258] width 110 height 20
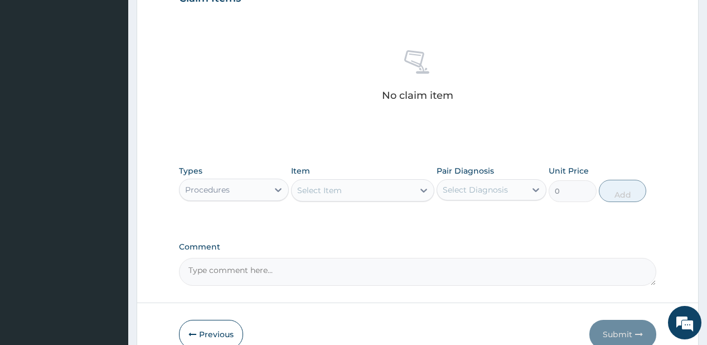
click at [350, 187] on div "Select Item" at bounding box center [353, 190] width 122 height 18
type input "pract"
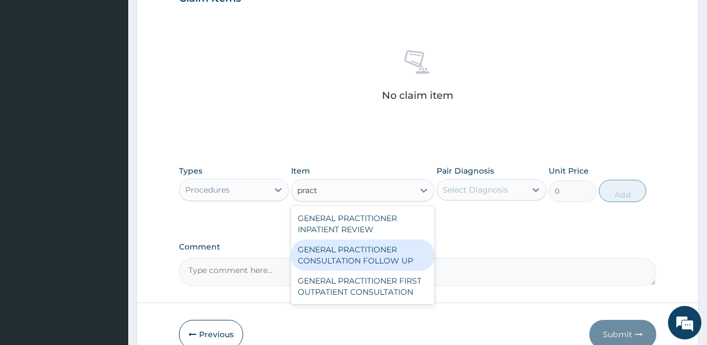
drag, startPoint x: 357, startPoint y: 263, endPoint x: 479, endPoint y: 204, distance: 136.4
click at [357, 263] on div "GENERAL PRACTITIONER CONSULTATION FOLLOW UP" at bounding box center [362, 254] width 143 height 31
type input "1875"
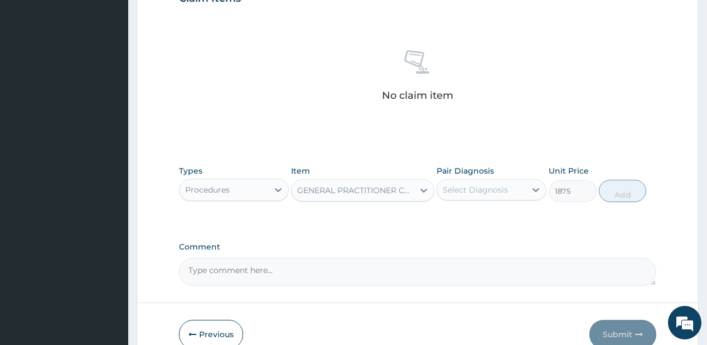
click at [493, 185] on div "Select Diagnosis" at bounding box center [475, 189] width 65 height 11
drag, startPoint x: 479, startPoint y: 219, endPoint x: 629, endPoint y: 190, distance: 152.7
click at [480, 216] on label "Candidiasis" at bounding box center [489, 216] width 69 height 11
checkbox input "true"
click at [629, 188] on button "Add" at bounding box center [623, 191] width 48 height 22
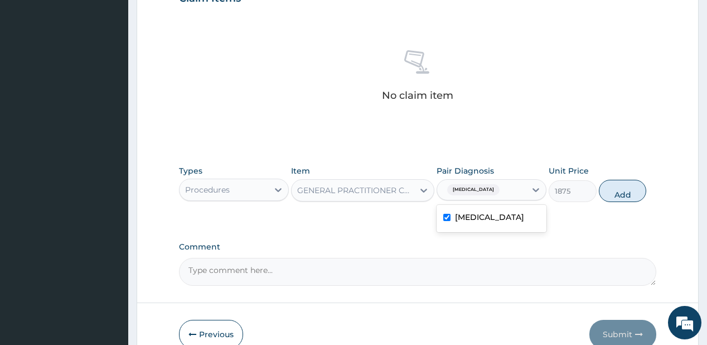
type input "0"
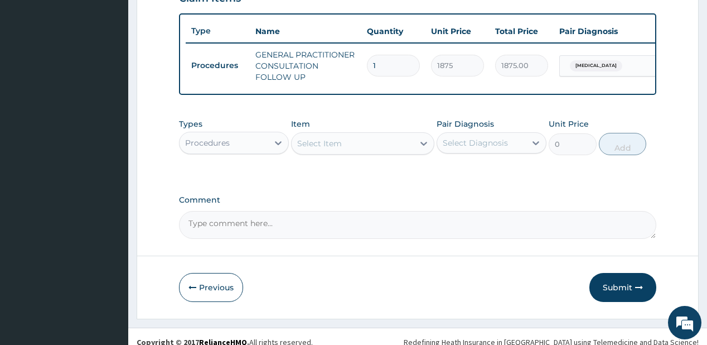
click at [222, 148] on div "Procedures" at bounding box center [207, 142] width 45 height 11
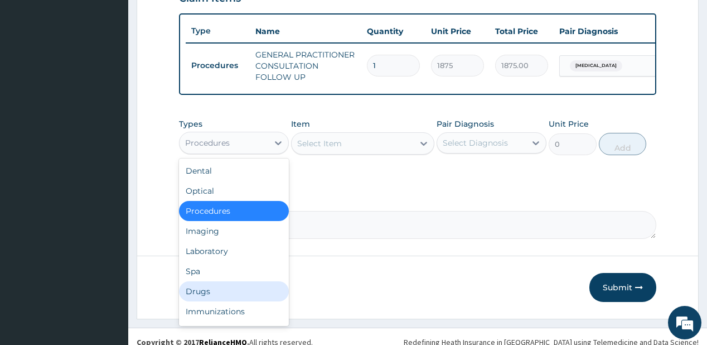
click at [205, 292] on div "Drugs" at bounding box center [234, 291] width 110 height 20
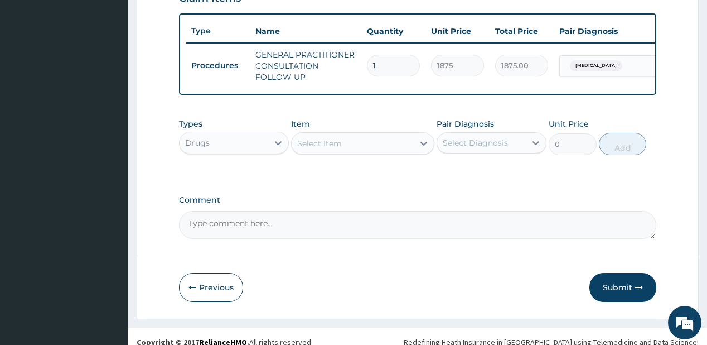
click at [333, 149] on div "Select Item" at bounding box center [319, 143] width 45 height 11
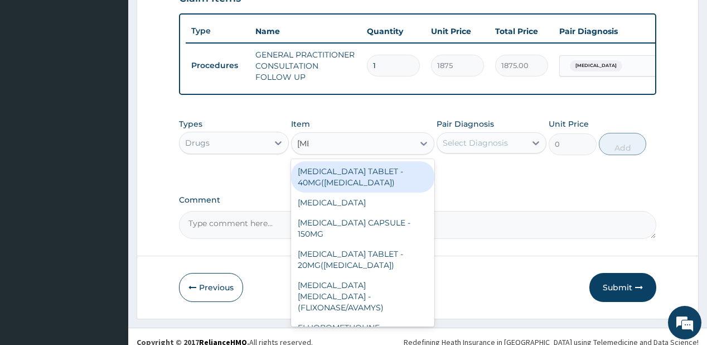
type input "fluc"
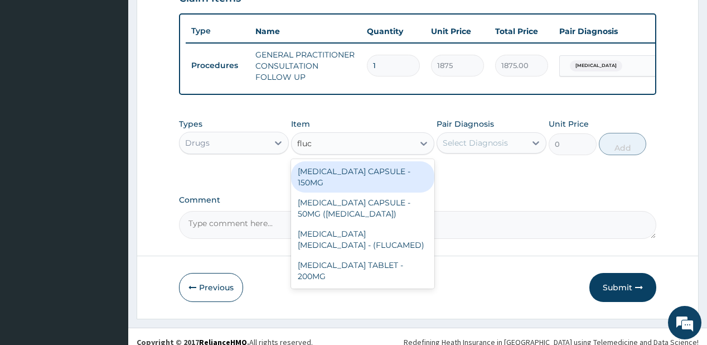
click at [326, 183] on div "FLUCONAZOLE CAPSULE - 150MG" at bounding box center [362, 176] width 143 height 31
type input "308"
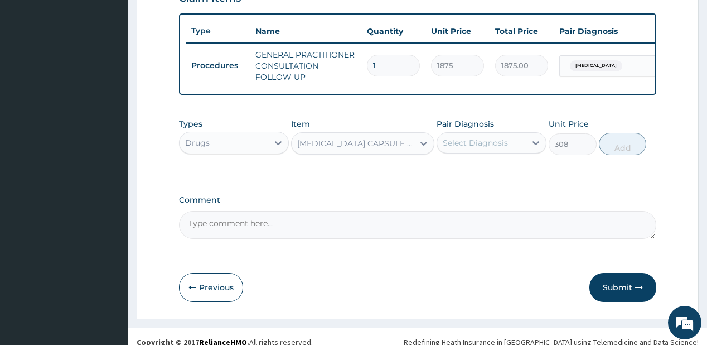
click at [471, 147] on div "Select Diagnosis" at bounding box center [475, 142] width 65 height 11
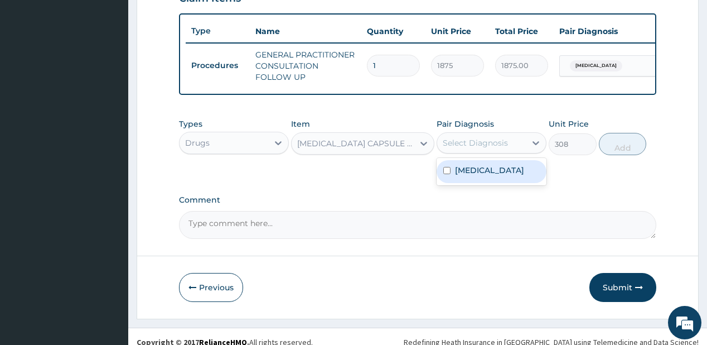
click at [491, 175] on label "Candidiasis" at bounding box center [489, 169] width 69 height 11
checkbox input "true"
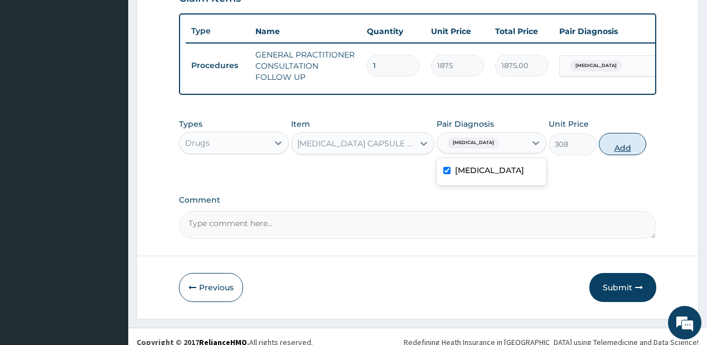
click at [613, 149] on button "Add" at bounding box center [623, 144] width 48 height 22
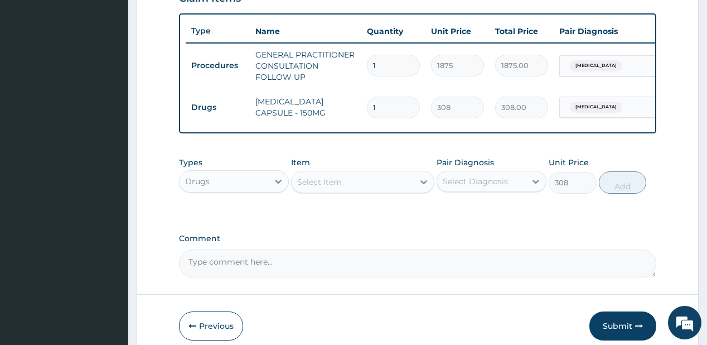
type input "0"
type input "0.00"
type input "6"
type input "1848.00"
type input "6"
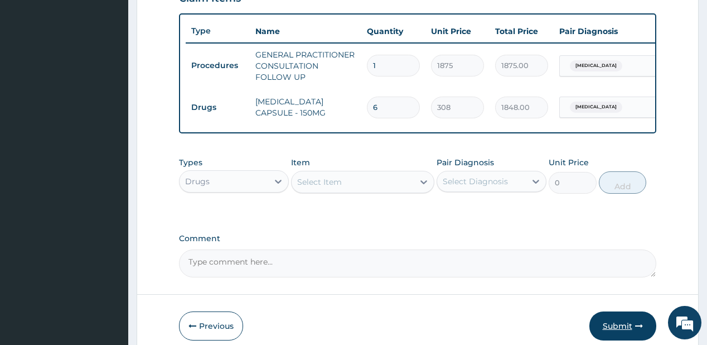
click at [323, 187] on div "Select Item" at bounding box center [319, 181] width 45 height 11
type input "clotri"
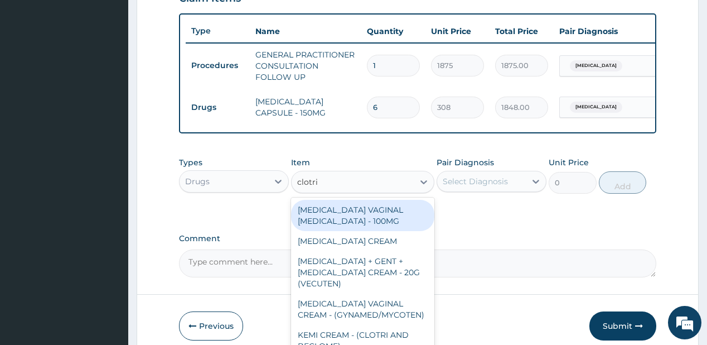
click at [341, 227] on div "CLOTRIMAZOLE VAGINAL PESSARY - 100MG" at bounding box center [362, 215] width 143 height 31
type input "448"
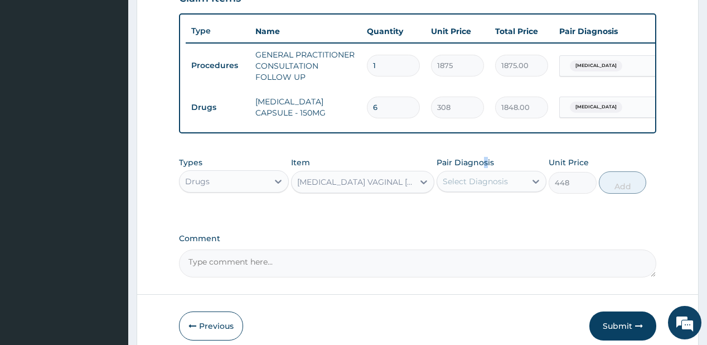
click at [495, 169] on div "Pair Diagnosis Select Diagnosis" at bounding box center [492, 175] width 110 height 37
click at [484, 185] on div "Select Diagnosis" at bounding box center [475, 181] width 65 height 11
click at [473, 210] on label "Candidiasis" at bounding box center [489, 208] width 69 height 11
checkbox input "true"
drag, startPoint x: 618, startPoint y: 183, endPoint x: 616, endPoint y: 176, distance: 7.4
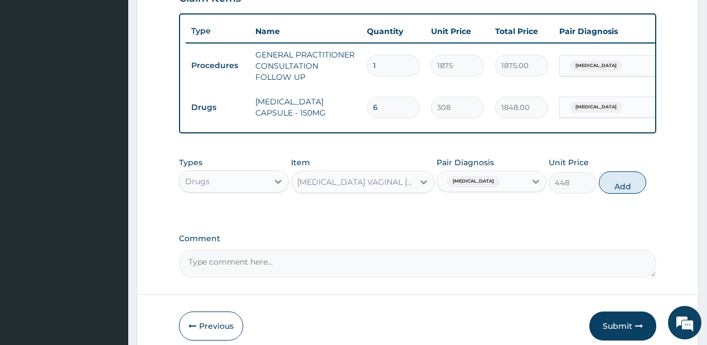
click at [618, 182] on button "Add" at bounding box center [623, 182] width 48 height 22
type input "0"
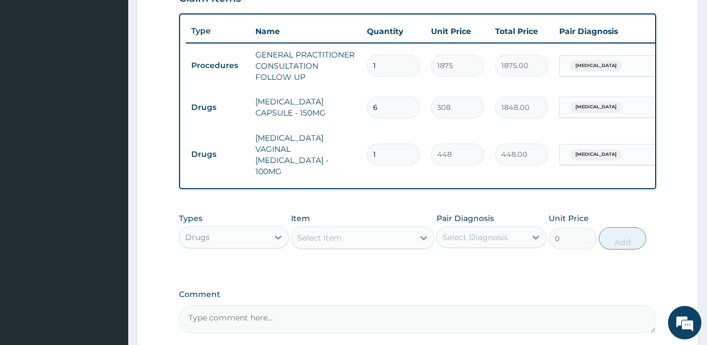
type input "0.00"
type input "6"
type input "2688.00"
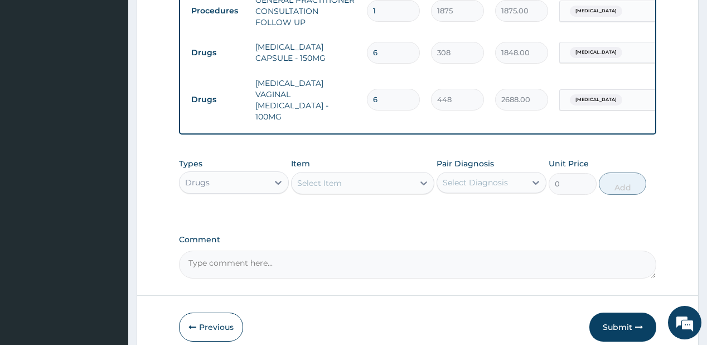
scroll to position [500, 0]
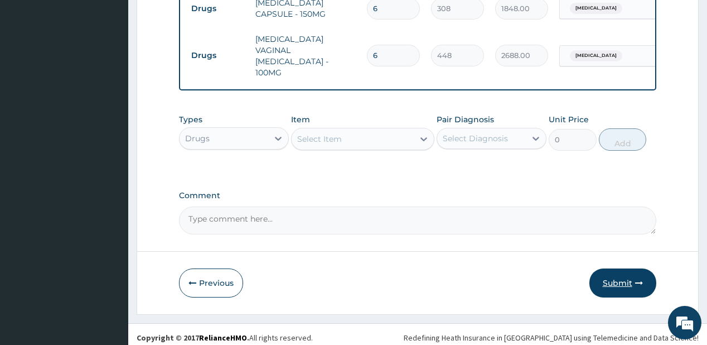
type input "6"
click at [640, 279] on icon "button" at bounding box center [639, 283] width 8 height 8
click at [611, 275] on button "Submit" at bounding box center [622, 282] width 67 height 29
click at [614, 275] on button "Submit" at bounding box center [622, 282] width 67 height 29
click at [611, 280] on button "Submit" at bounding box center [622, 282] width 67 height 29
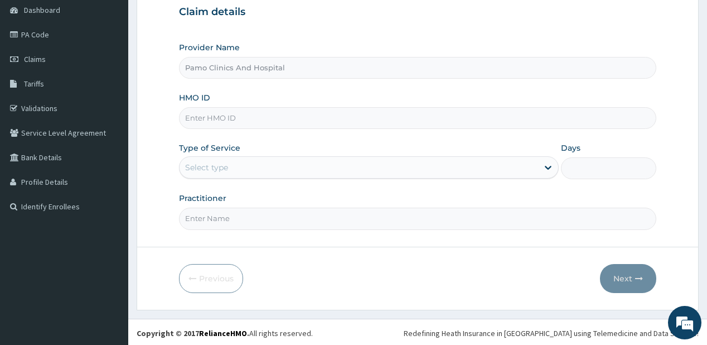
click at [188, 119] on input "HMO ID" at bounding box center [417, 118] width 477 height 22
paste input "ERM/10161/D"
type input "ERM/10161/D"
click at [209, 165] on div "Select type" at bounding box center [206, 167] width 43 height 11
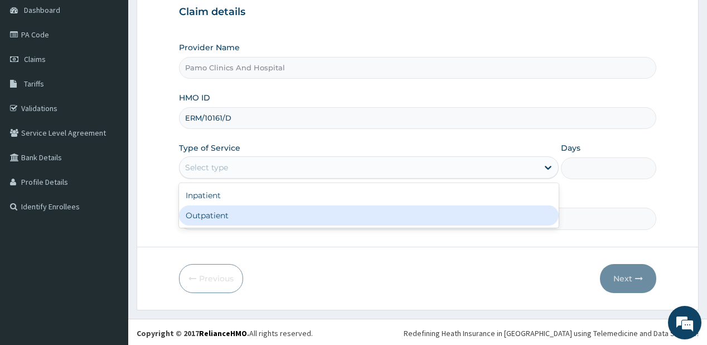
click at [204, 212] on div "Outpatient" at bounding box center [369, 215] width 380 height 20
type input "1"
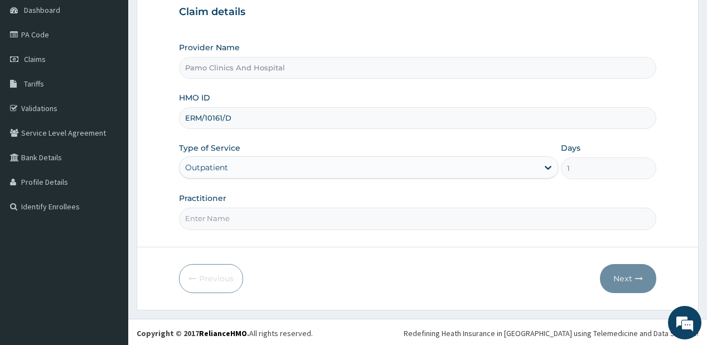
click at [210, 219] on input "Practitioner" at bounding box center [417, 218] width 477 height 22
type input "[PERSON_NAME]"
click at [619, 273] on button "Next" at bounding box center [628, 278] width 56 height 29
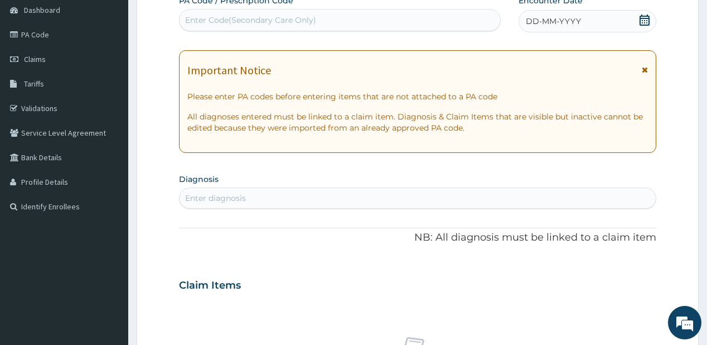
click at [557, 18] on span "DD-MM-YYYY" at bounding box center [553, 21] width 55 height 11
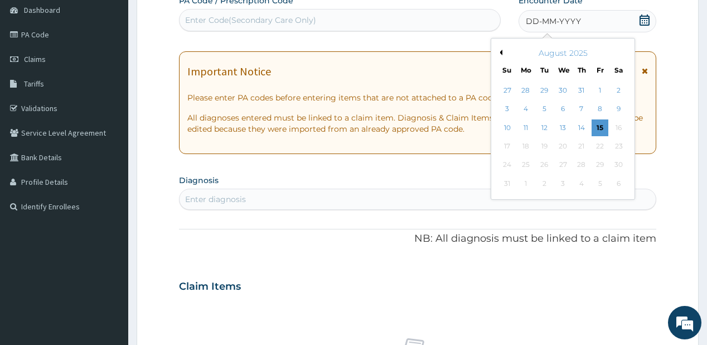
click at [500, 51] on button "Previous Month" at bounding box center [500, 53] width 6 height 6
click at [622, 143] on div "26" at bounding box center [618, 146] width 17 height 17
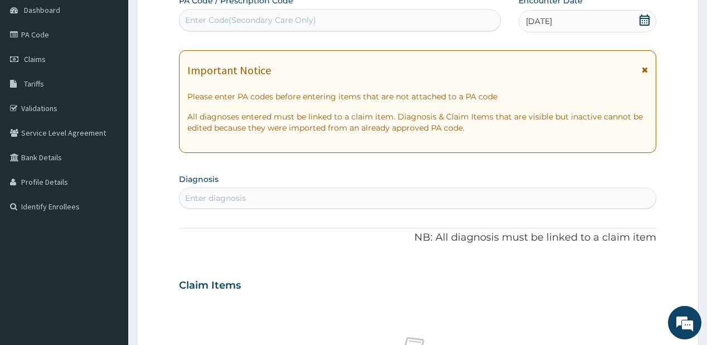
click at [216, 194] on div "Enter diagnosis" at bounding box center [215, 197] width 61 height 11
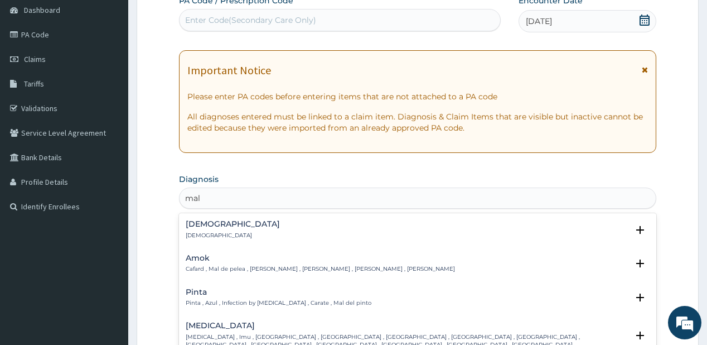
type input "mal"
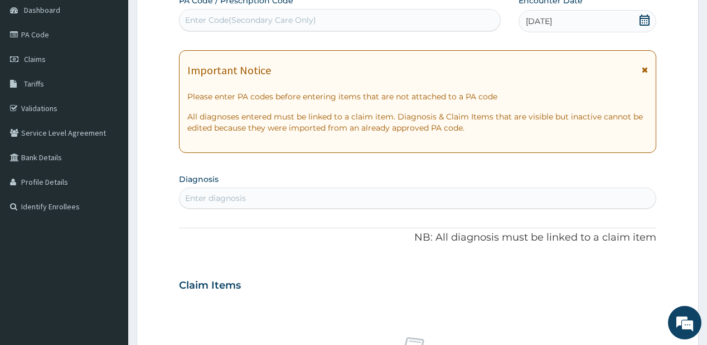
click at [279, 202] on div "Enter diagnosis" at bounding box center [418, 198] width 476 height 18
type input "[MEDICAL_DATA]"
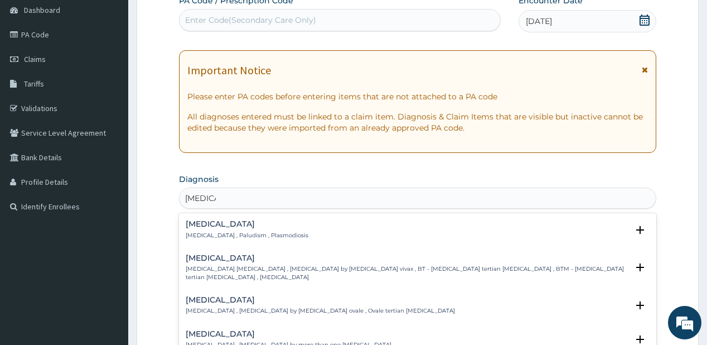
click at [223, 228] on div "[MEDICAL_DATA] [MEDICAL_DATA] , Paludism , Plasmodiosis" at bounding box center [247, 230] width 123 height 20
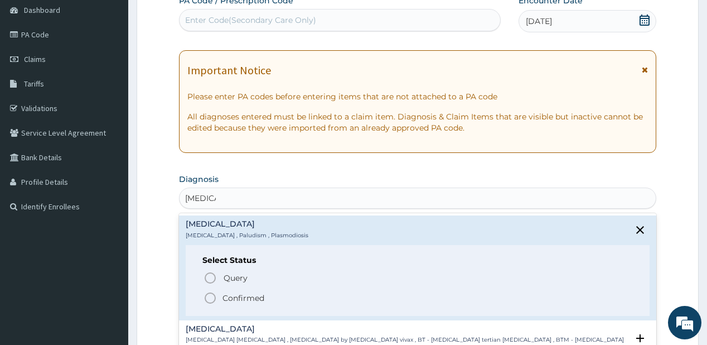
drag, startPoint x: 209, startPoint y: 298, endPoint x: 169, endPoint y: 3, distance: 297.7
click at [209, 297] on icon "status option filled" at bounding box center [210, 297] width 13 height 13
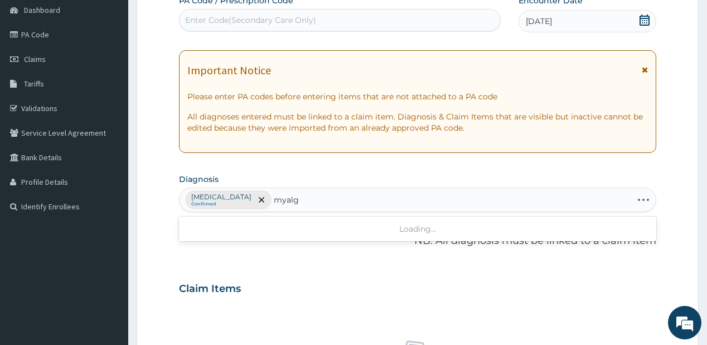
type input "myalgia"
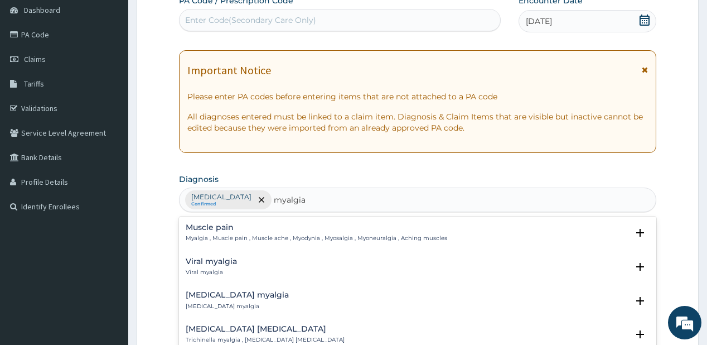
click at [220, 225] on h4 "Muscle pain" at bounding box center [316, 227] width 261 height 8
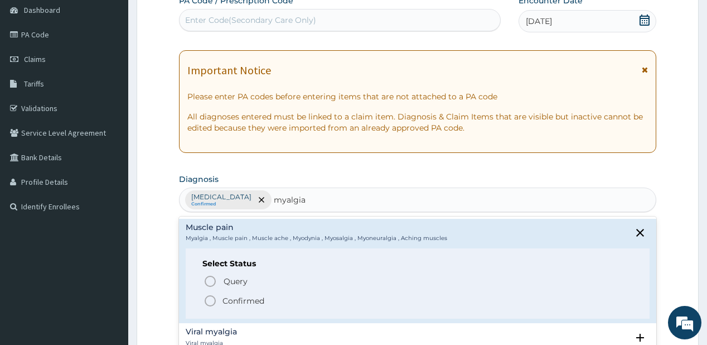
click at [216, 298] on span "Confirmed" at bounding box center [418, 300] width 429 height 13
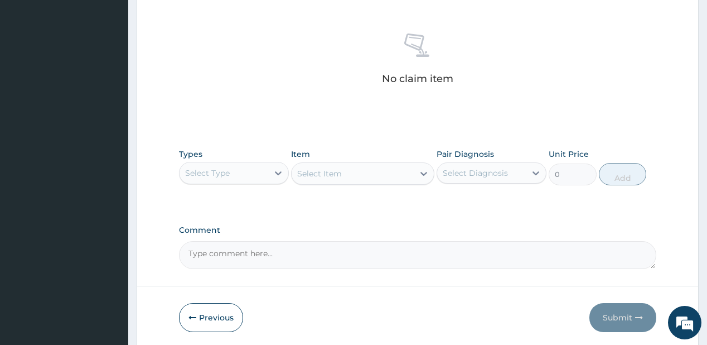
scroll to position [458, 0]
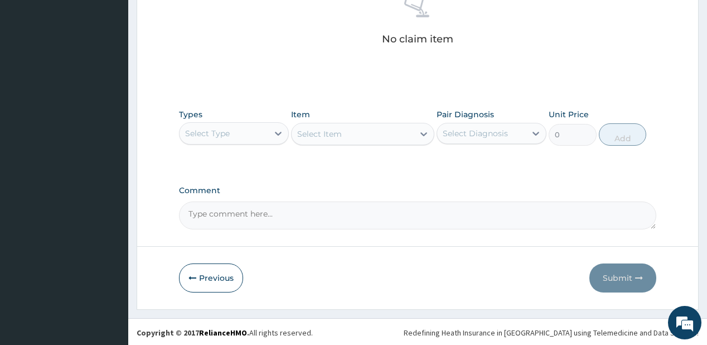
click at [246, 127] on div "Select Type" at bounding box center [224, 133] width 89 height 18
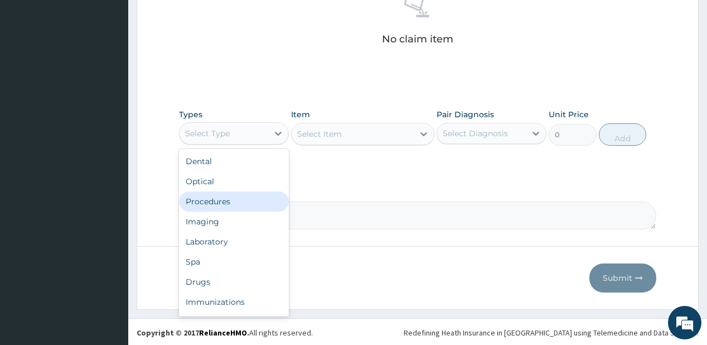
click at [219, 206] on div "Procedures" at bounding box center [234, 201] width 110 height 20
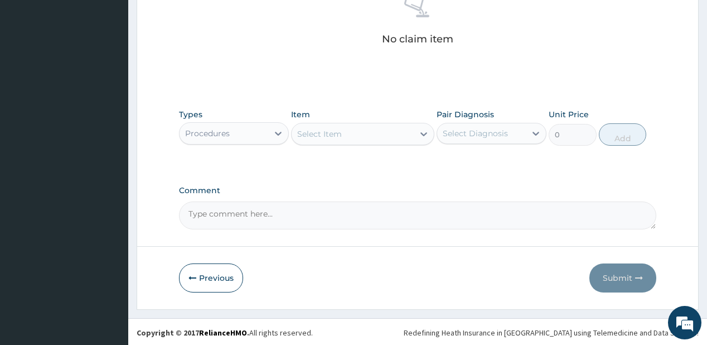
click at [393, 134] on div "Select Item" at bounding box center [353, 134] width 122 height 18
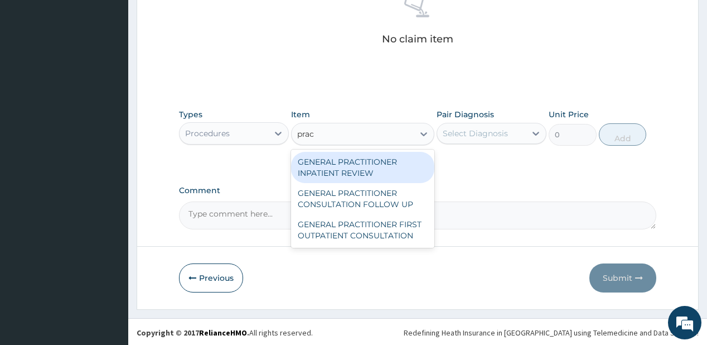
type input "pract"
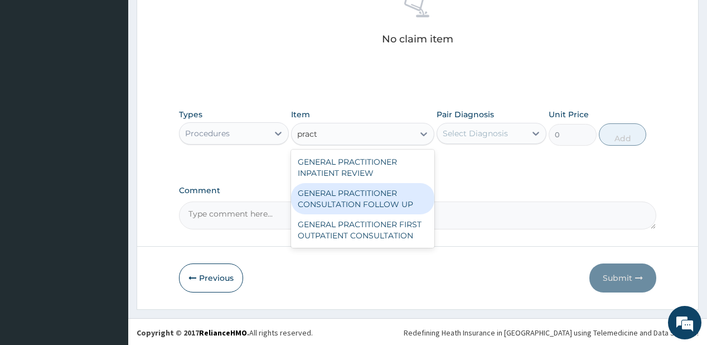
click at [345, 193] on div "GENERAL PRACTITIONER CONSULTATION FOLLOW UP" at bounding box center [362, 198] width 143 height 31
type input "1875"
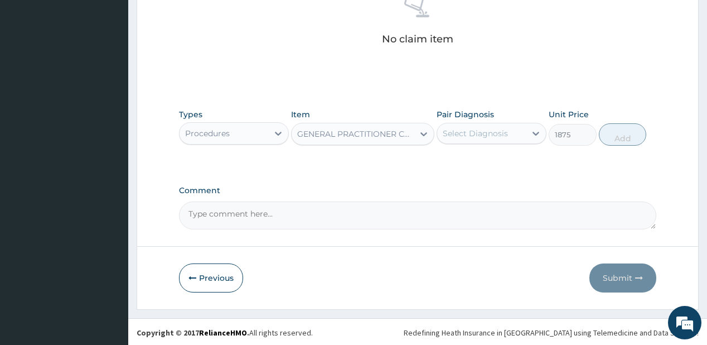
click at [501, 130] on div "Select Diagnosis" at bounding box center [475, 133] width 65 height 11
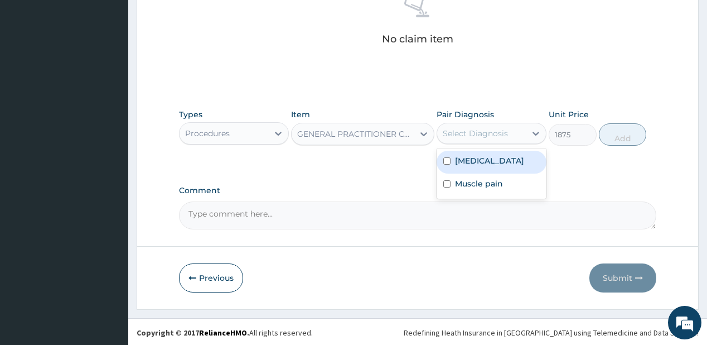
click at [481, 163] on label "[MEDICAL_DATA]" at bounding box center [489, 160] width 69 height 11
checkbox input "true"
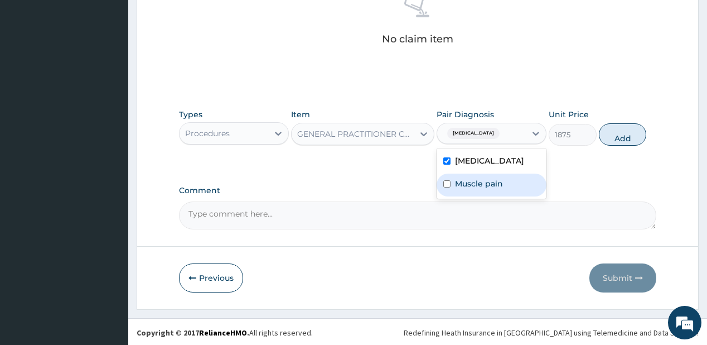
click at [468, 183] on label "Muscle pain" at bounding box center [479, 183] width 48 height 11
checkbox input "true"
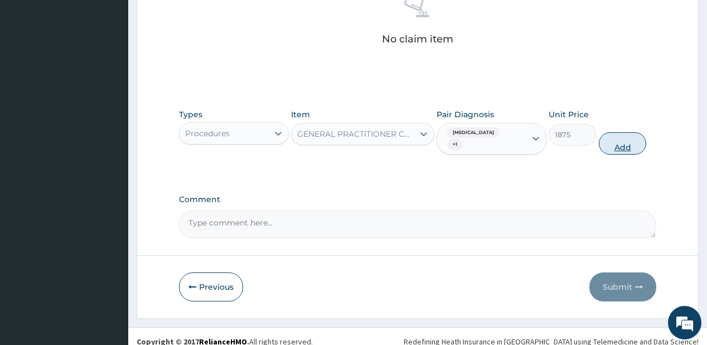
click at [628, 132] on button "Add" at bounding box center [623, 143] width 48 height 22
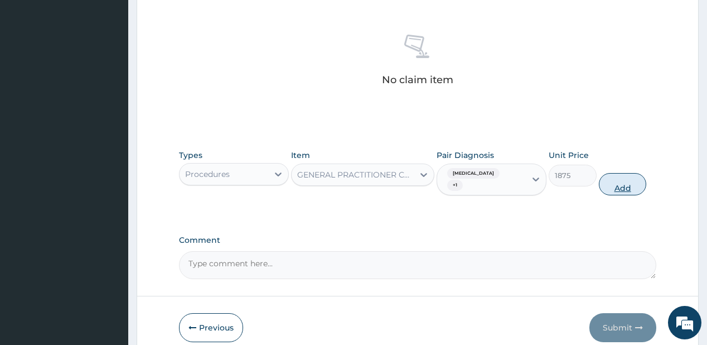
type input "0"
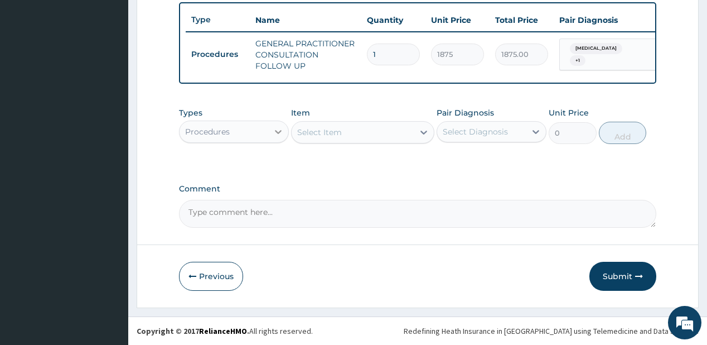
click at [274, 132] on icon at bounding box center [278, 131] width 11 height 11
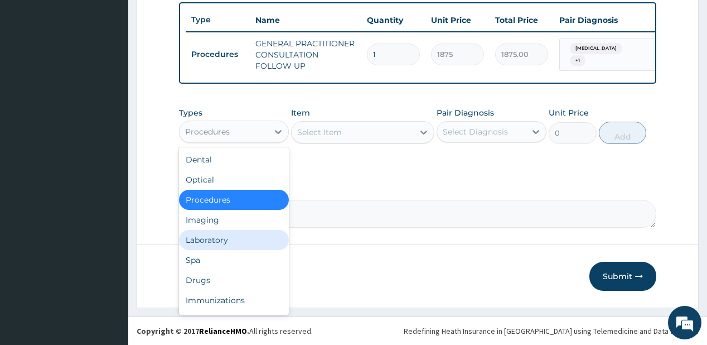
click at [227, 241] on div "Laboratory" at bounding box center [234, 240] width 110 height 20
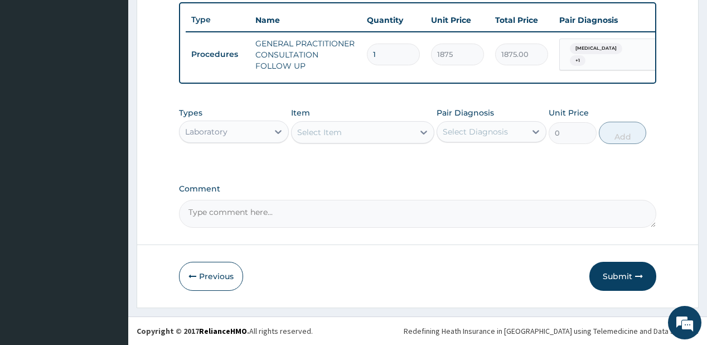
click at [323, 132] on div "Select Item" at bounding box center [319, 132] width 45 height 11
type input "fbc"
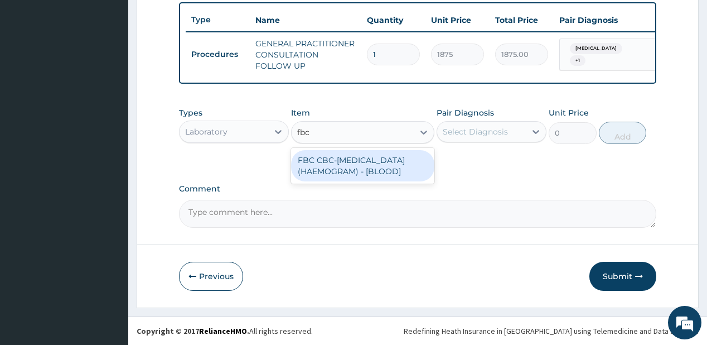
click at [330, 165] on div "FBC CBC-[MEDICAL_DATA] (HAEMOGRAM) - [BLOOD]" at bounding box center [362, 165] width 143 height 31
type input "5000"
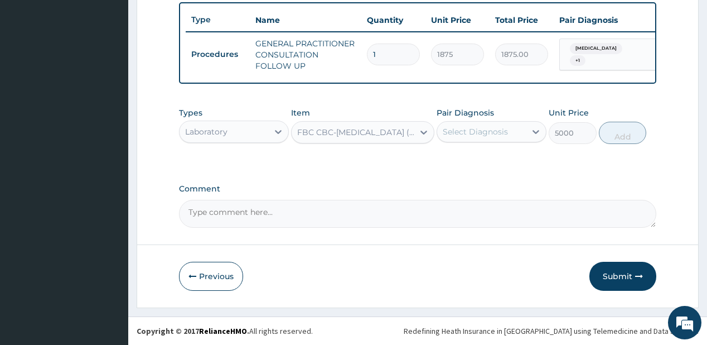
click at [486, 129] on div "Select Diagnosis" at bounding box center [475, 131] width 65 height 11
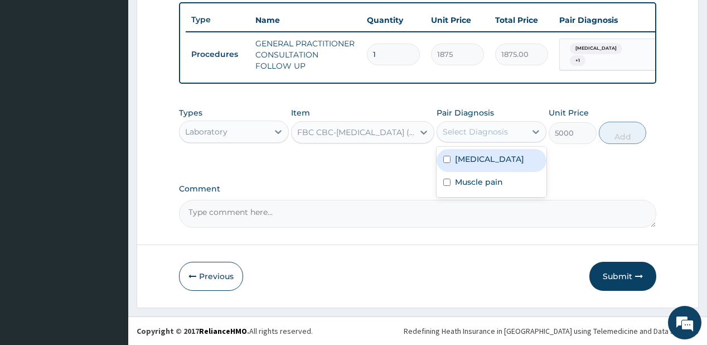
click at [482, 166] on div "[MEDICAL_DATA]" at bounding box center [492, 160] width 110 height 23
checkbox input "true"
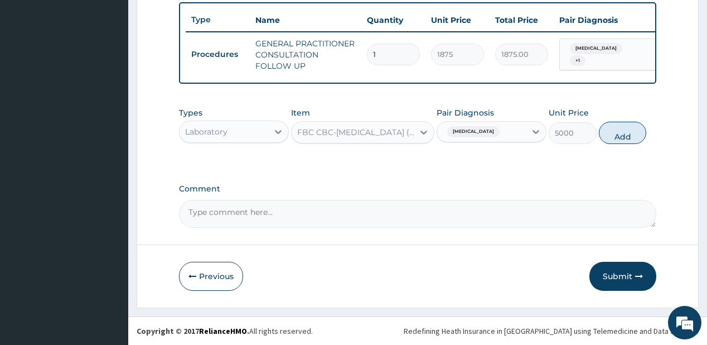
drag, startPoint x: 636, startPoint y: 132, endPoint x: 463, endPoint y: 148, distance: 173.1
click at [636, 131] on button "Add" at bounding box center [623, 133] width 48 height 22
type input "0"
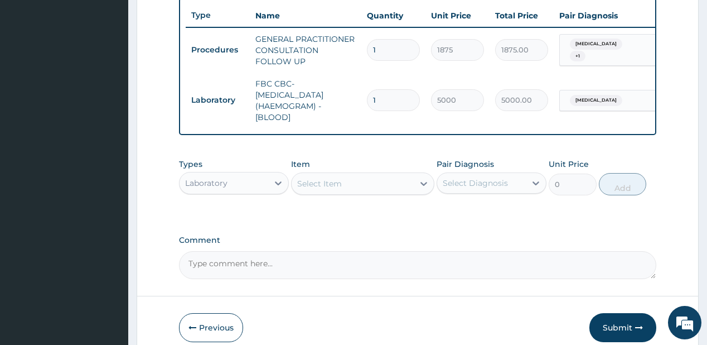
click at [350, 183] on div "Select Item" at bounding box center [353, 184] width 122 height 18
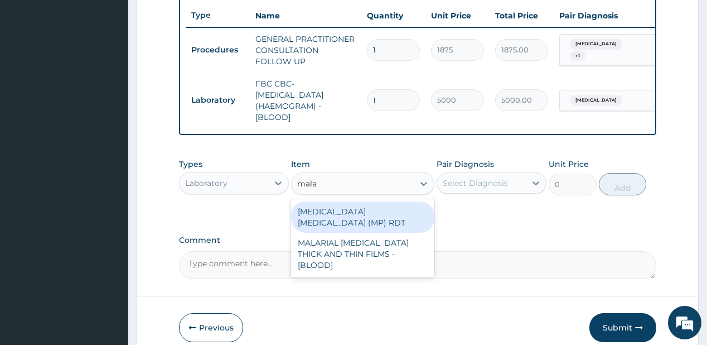
type input "malar"
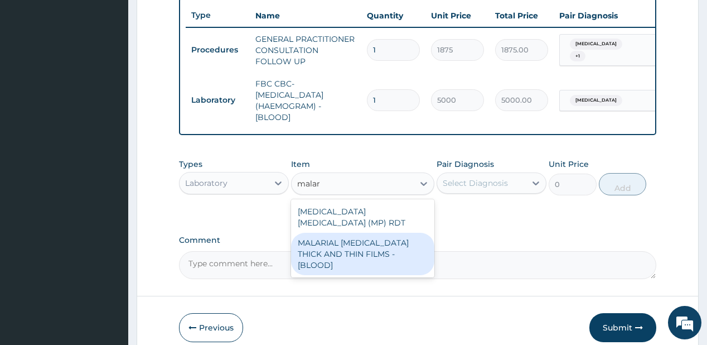
click at [358, 235] on div "MALARIAL [MEDICAL_DATA] THICK AND THIN FILMS - [BLOOD]" at bounding box center [362, 253] width 143 height 42
type input "2187.5"
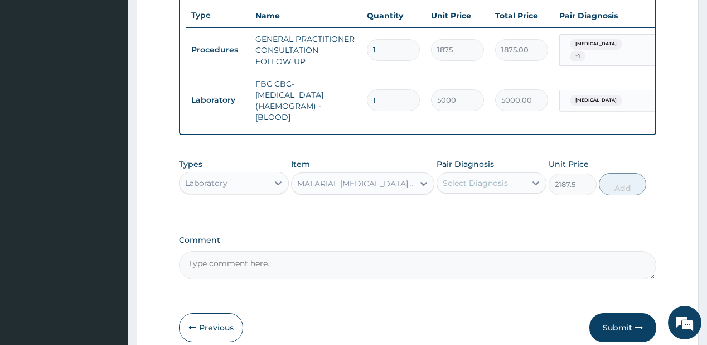
click at [458, 188] on div "Select Diagnosis" at bounding box center [475, 182] width 65 height 11
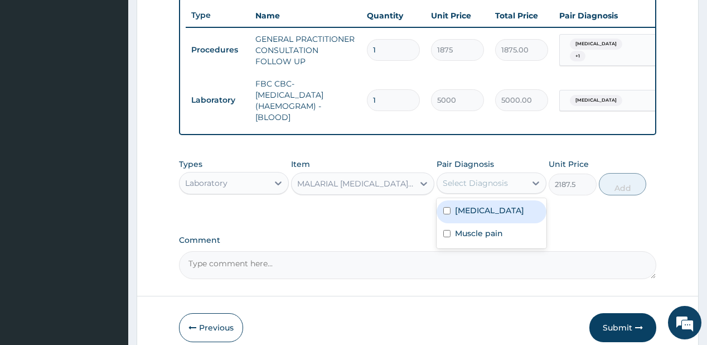
click at [464, 214] on label "[MEDICAL_DATA]" at bounding box center [489, 210] width 69 height 11
checkbox input "true"
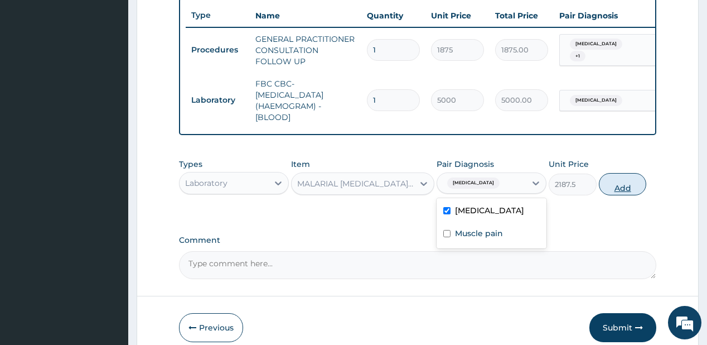
click at [626, 191] on button "Add" at bounding box center [623, 184] width 48 height 22
type input "0"
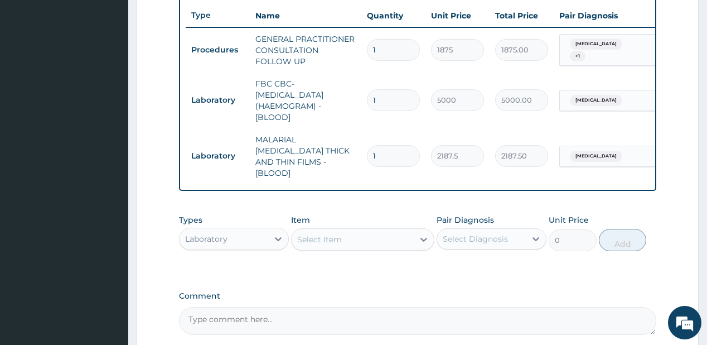
click at [256, 232] on div "Laboratory" at bounding box center [224, 239] width 89 height 18
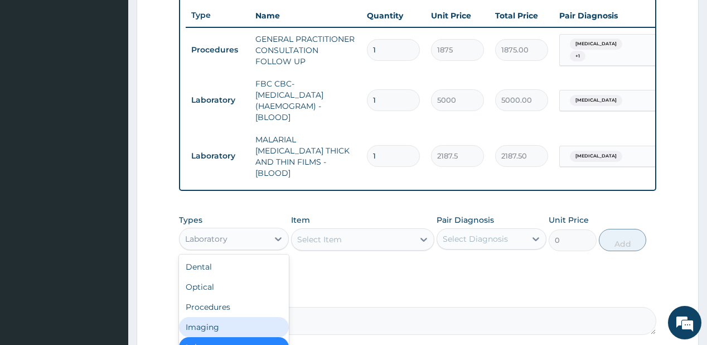
scroll to position [506, 0]
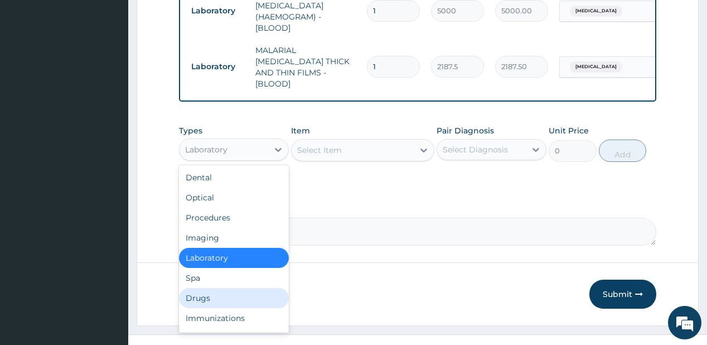
click at [198, 289] on div "Drugs" at bounding box center [234, 298] width 110 height 20
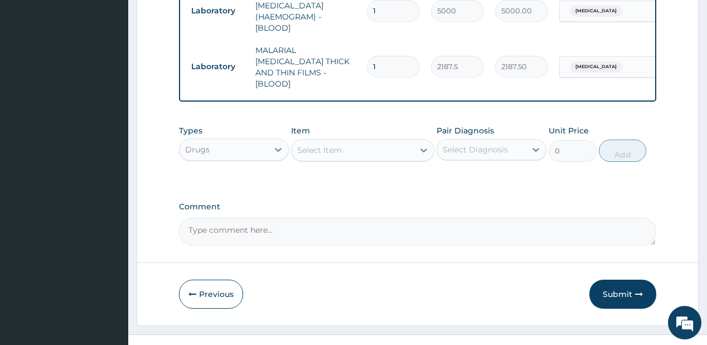
click at [325, 144] on div "Select Item" at bounding box center [319, 149] width 45 height 11
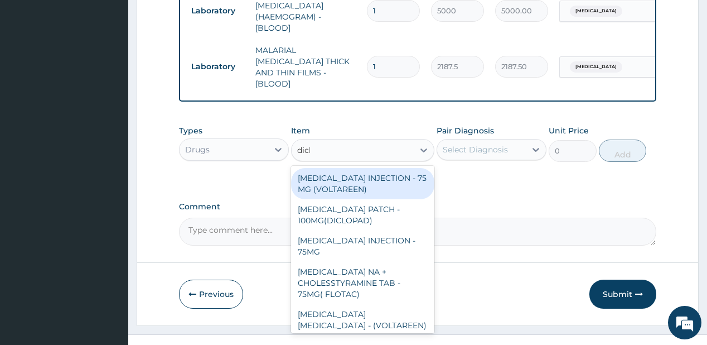
type input "diclo"
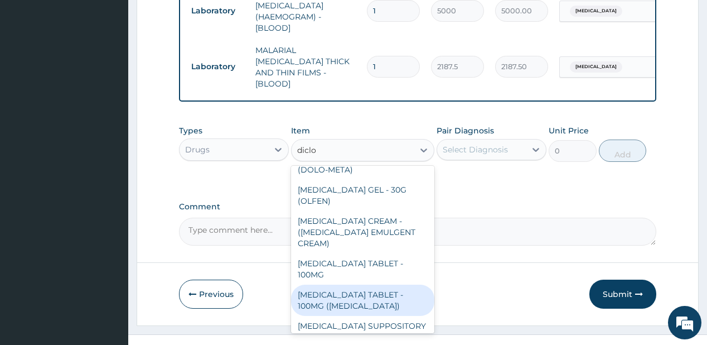
scroll to position [223, 0]
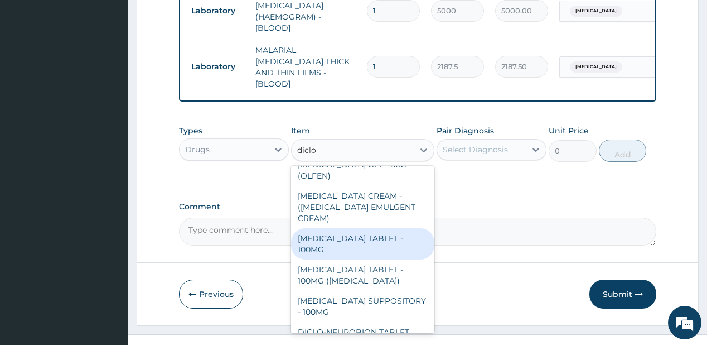
click at [341, 232] on div "[MEDICAL_DATA] TABLET - 100MG" at bounding box center [362, 243] width 143 height 31
type input "112"
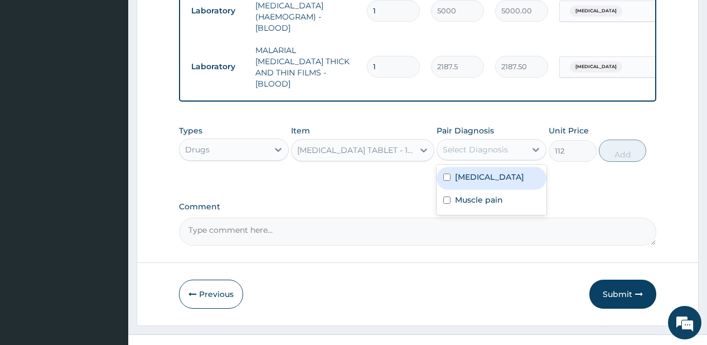
click at [488, 144] on div "Select Diagnosis" at bounding box center [475, 149] width 65 height 11
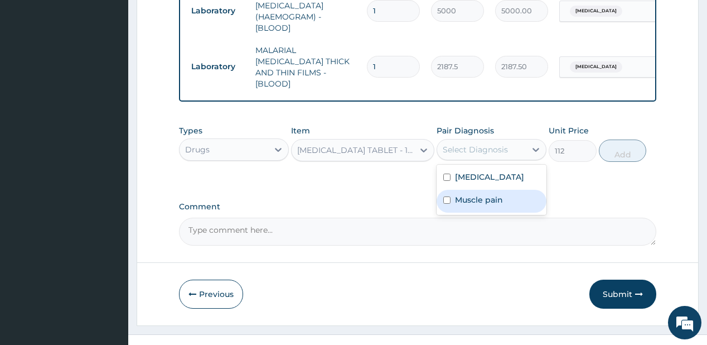
click at [467, 198] on label "Muscle pain" at bounding box center [479, 199] width 48 height 11
checkbox input "true"
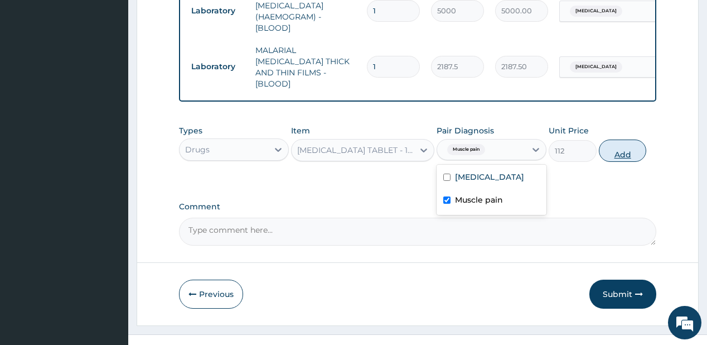
click at [622, 142] on button "Add" at bounding box center [623, 150] width 48 height 22
type input "0"
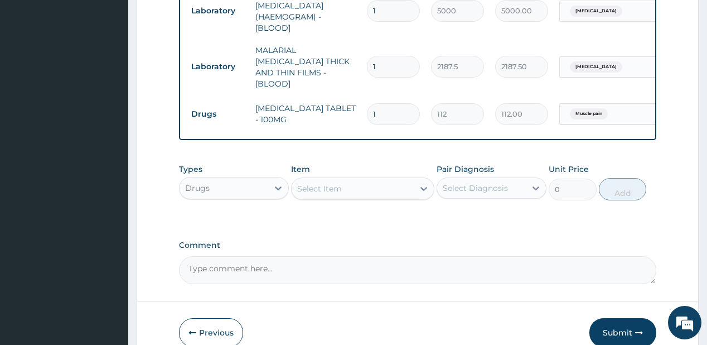
click at [355, 180] on div "Select Item" at bounding box center [353, 189] width 122 height 18
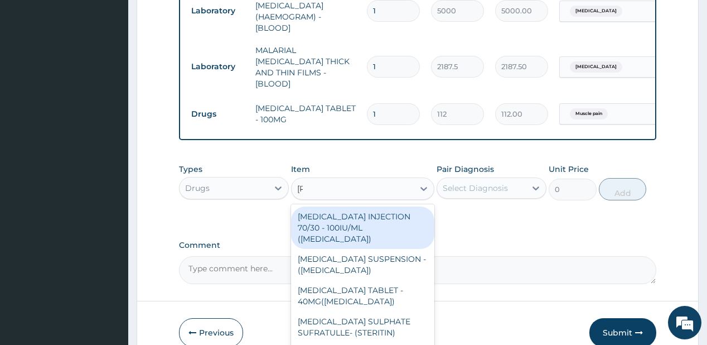
type input "coart"
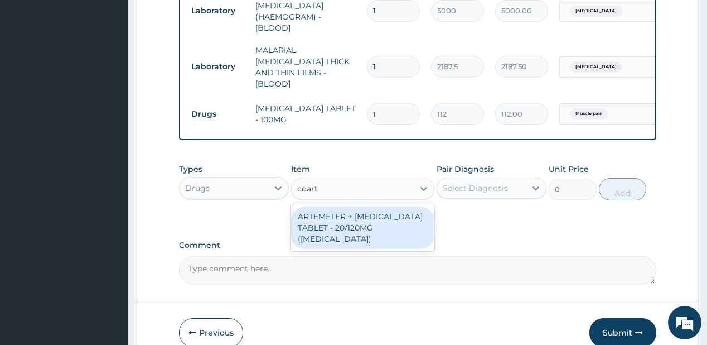
click at [328, 209] on div "ARTEMETER + [MEDICAL_DATA] TABLET - 20/120MG ([MEDICAL_DATA])" at bounding box center [362, 227] width 143 height 42
type input "210"
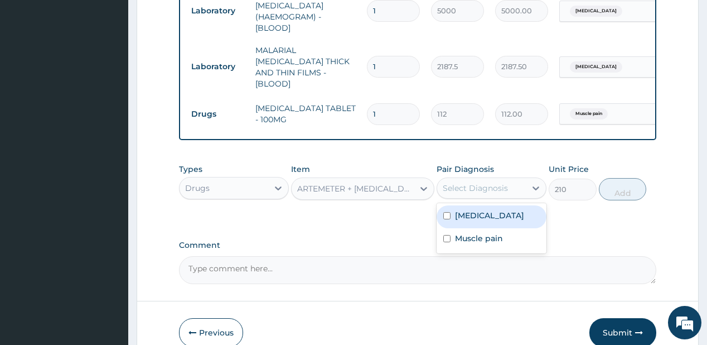
click at [478, 183] on div "Select Diagnosis" at bounding box center [475, 187] width 65 height 11
click at [458, 210] on label "[MEDICAL_DATA]" at bounding box center [489, 215] width 69 height 11
checkbox input "true"
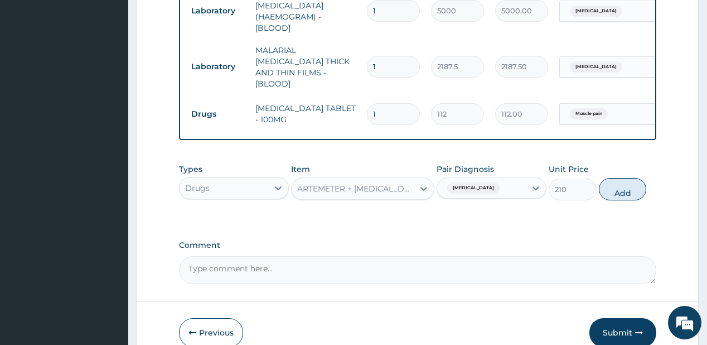
click at [624, 181] on button "Add" at bounding box center [623, 189] width 48 height 22
type input "0"
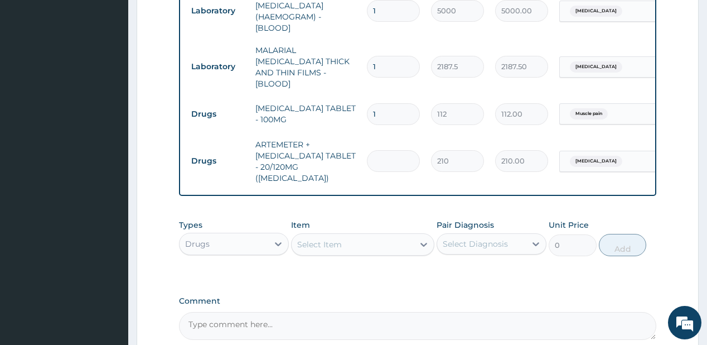
type input "0.00"
type input "2"
type input "420.00"
type input "24"
type input "5040.00"
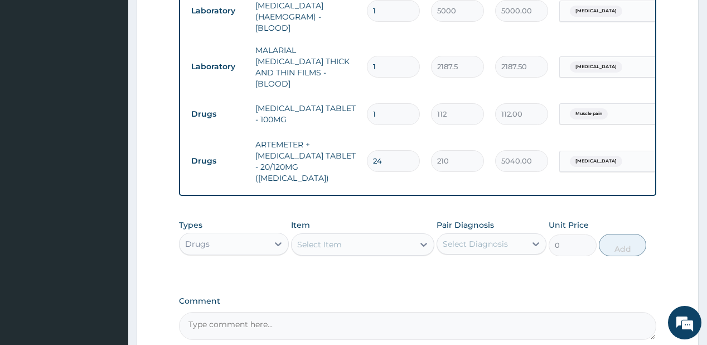
type input "24"
click at [394, 103] on input "1" at bounding box center [393, 114] width 53 height 22
type input "10"
type input "1120.00"
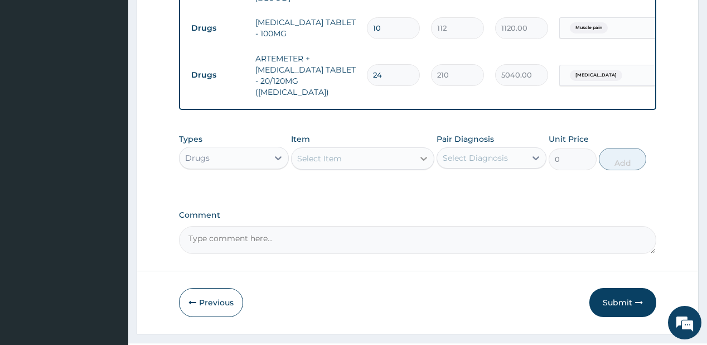
scroll to position [595, 0]
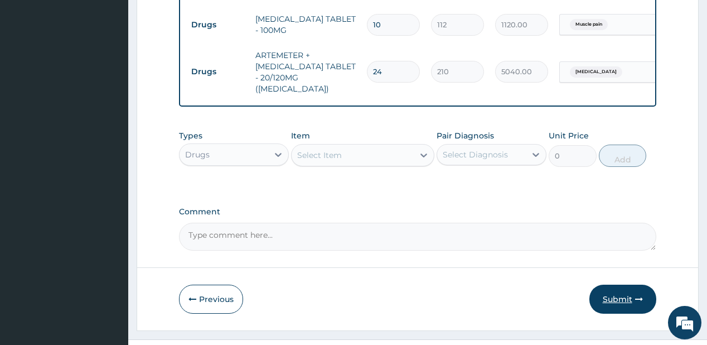
type input "10"
drag, startPoint x: 614, startPoint y: 285, endPoint x: 498, endPoint y: 4, distance: 304.5
click at [614, 285] on button "Submit" at bounding box center [622, 298] width 67 height 29
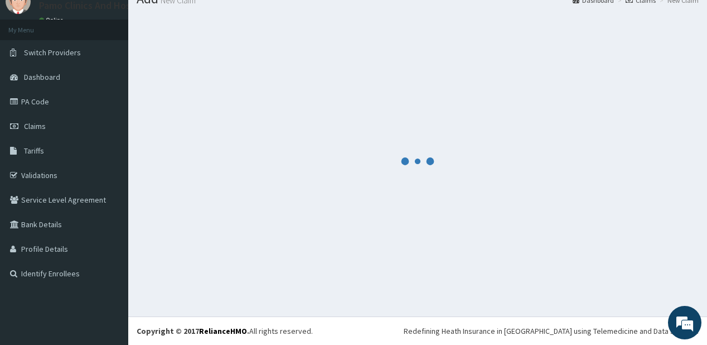
scroll to position [44, 0]
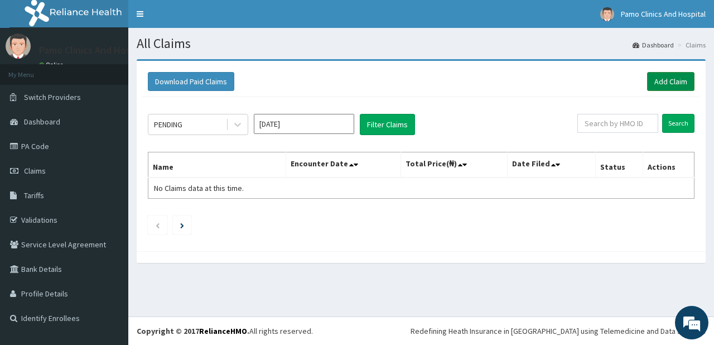
click at [665, 80] on link "Add Claim" at bounding box center [670, 81] width 47 height 19
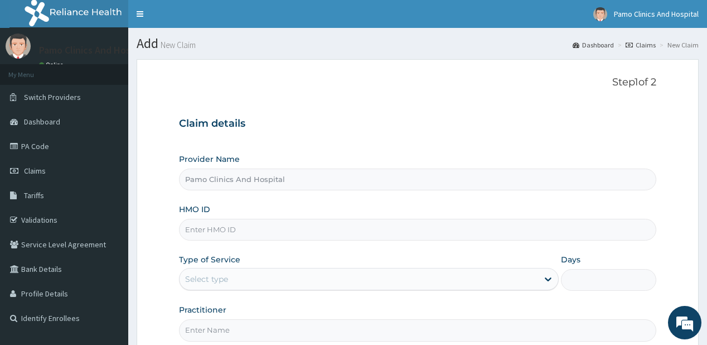
click at [196, 232] on input "HMO ID" at bounding box center [417, 230] width 477 height 22
paste input "ERM/10161/F"
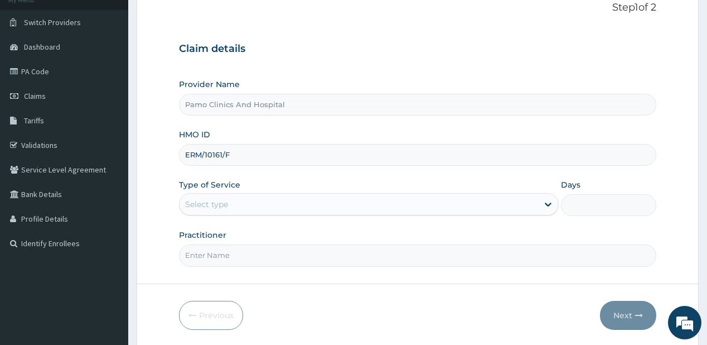
scroll to position [112, 0]
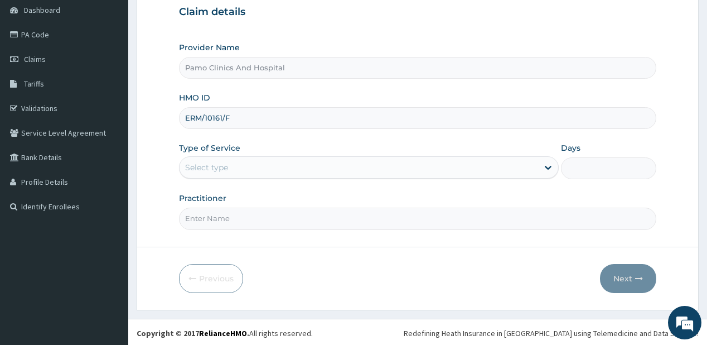
type input "ERM/10161/F"
click at [214, 169] on div "Select type" at bounding box center [206, 167] width 43 height 11
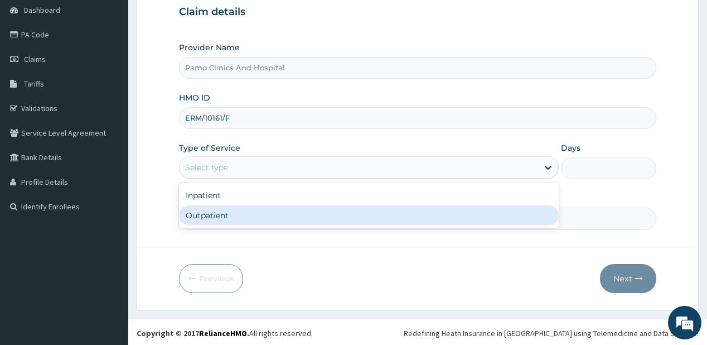
click at [209, 217] on div "Outpatient" at bounding box center [369, 215] width 380 height 20
type input "1"
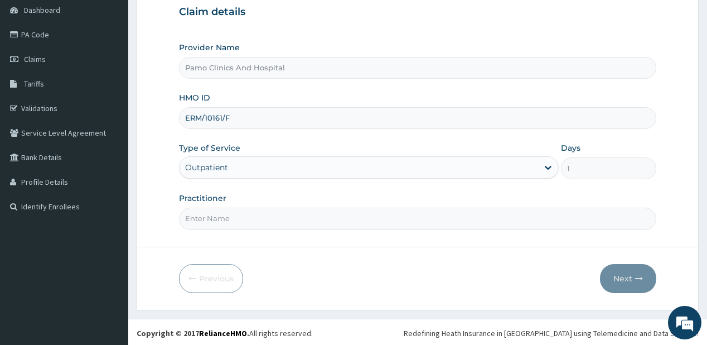
click at [209, 219] on input "Practitioner" at bounding box center [417, 218] width 477 height 22
type input "DR FESTUS DAVIES"
click at [628, 269] on button "Next" at bounding box center [628, 278] width 56 height 29
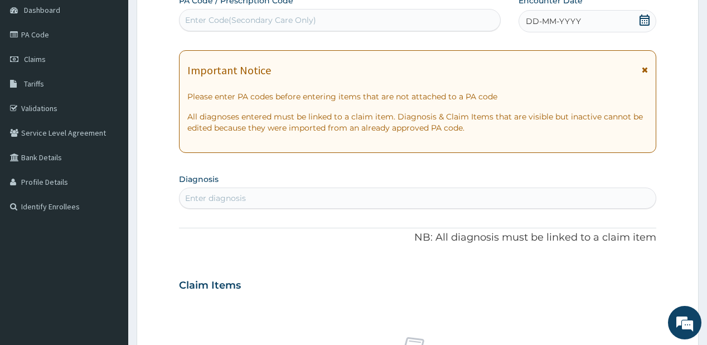
click at [534, 16] on span "DD-MM-YYYY" at bounding box center [553, 21] width 55 height 11
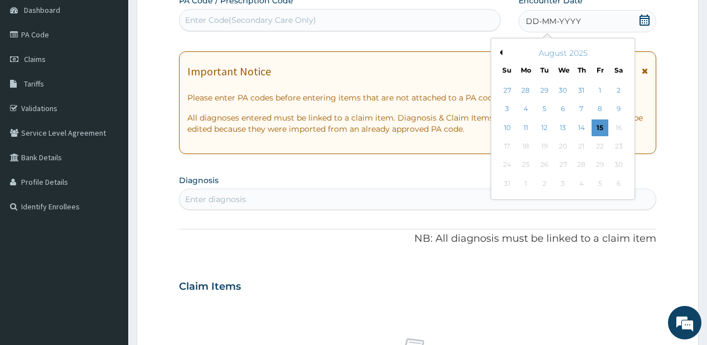
click at [499, 51] on button "Previous Month" at bounding box center [500, 53] width 6 height 6
drag, startPoint x: 614, startPoint y: 146, endPoint x: 260, endPoint y: 152, distance: 353.5
click at [614, 146] on div "26" at bounding box center [618, 146] width 17 height 17
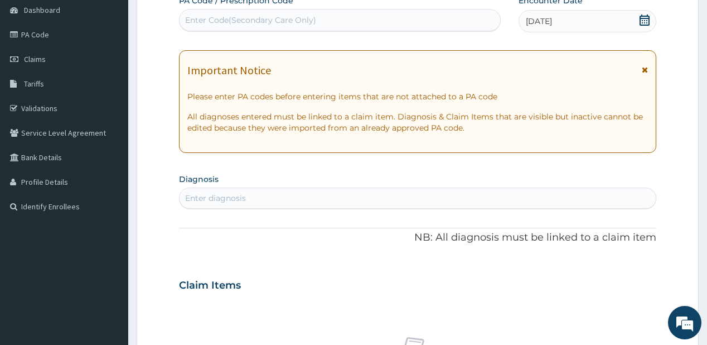
click at [197, 194] on div "Enter diagnosis" at bounding box center [215, 197] width 61 height 11
type input "[MEDICAL_DATA]"
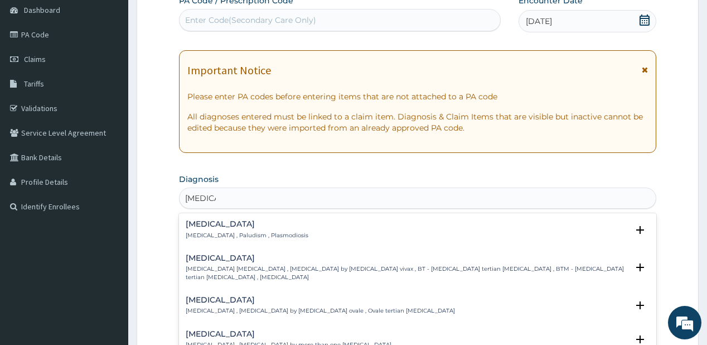
click at [205, 226] on h4 "[MEDICAL_DATA]" at bounding box center [247, 224] width 123 height 8
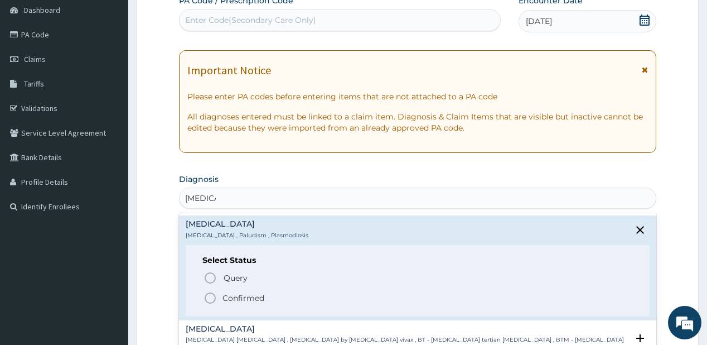
click at [210, 292] on icon "status option filled" at bounding box center [210, 297] width 13 height 13
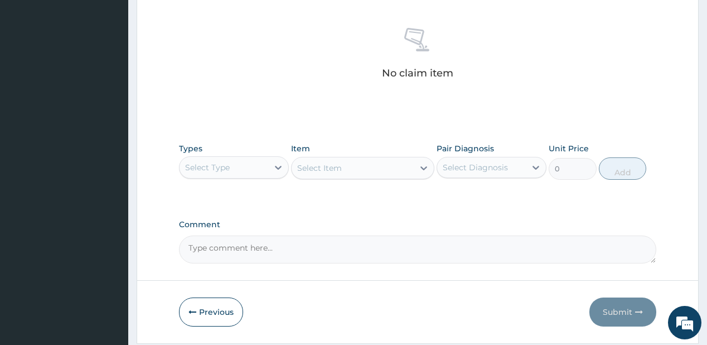
scroll to position [424, 0]
click at [241, 167] on div "Select Type" at bounding box center [224, 167] width 89 height 18
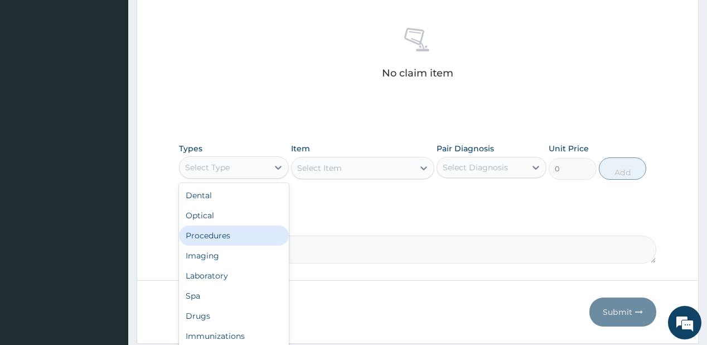
click at [225, 234] on div "Procedures" at bounding box center [234, 235] width 110 height 20
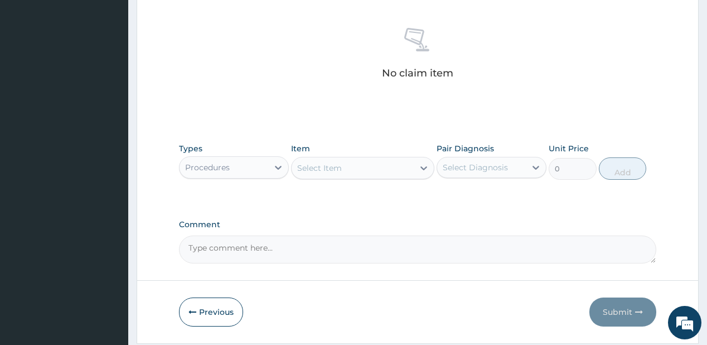
click at [318, 173] on div "Select Item" at bounding box center [353, 168] width 122 height 18
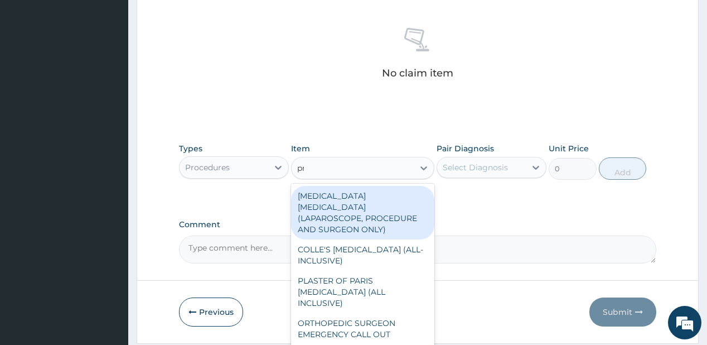
type input "prac"
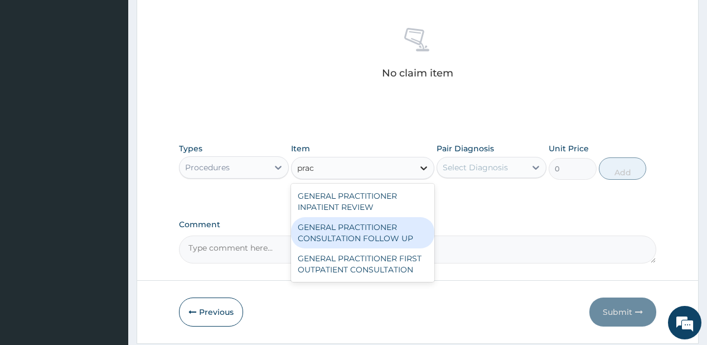
drag, startPoint x: 346, startPoint y: 234, endPoint x: 422, endPoint y: 169, distance: 99.2
click at [346, 234] on div "GENERAL PRACTITIONER CONSULTATION FOLLOW UP" at bounding box center [362, 232] width 143 height 31
type input "1875"
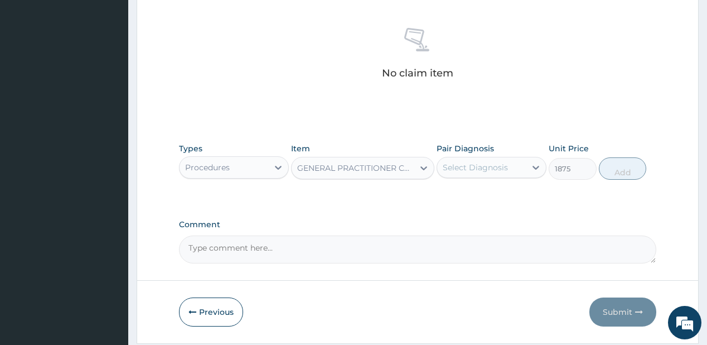
click at [468, 165] on div "Select Diagnosis" at bounding box center [475, 167] width 65 height 11
click at [496, 188] on div "Malaria" at bounding box center [492, 196] width 110 height 23
checkbox input "true"
click at [612, 167] on button "Add" at bounding box center [623, 168] width 48 height 22
type input "0"
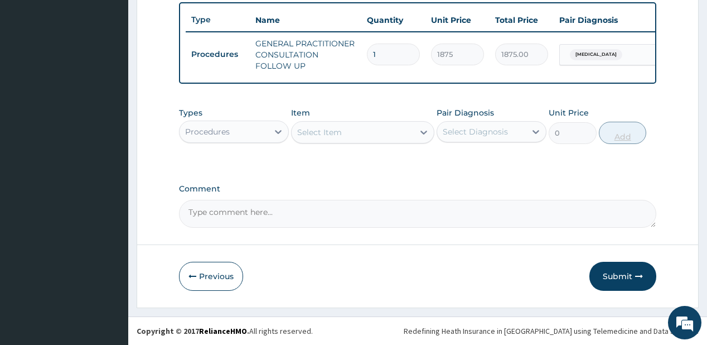
scroll to position [417, 0]
click at [238, 138] on div "Procedures" at bounding box center [224, 132] width 89 height 18
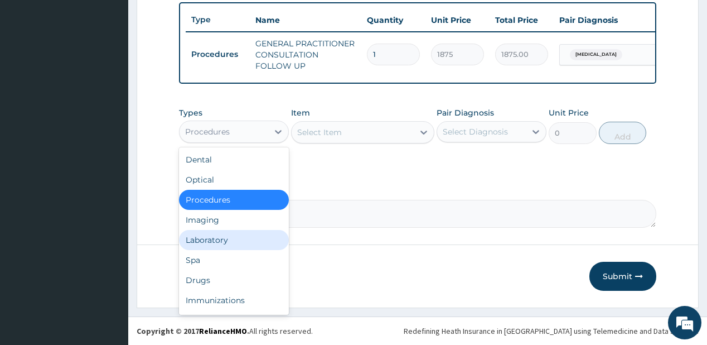
drag, startPoint x: 234, startPoint y: 241, endPoint x: 219, endPoint y: 4, distance: 237.5
click at [234, 227] on div "Dental Optical Procedures Imaging Laboratory Spa Drugs Immunizations Others Gym" at bounding box center [234, 230] width 110 height 167
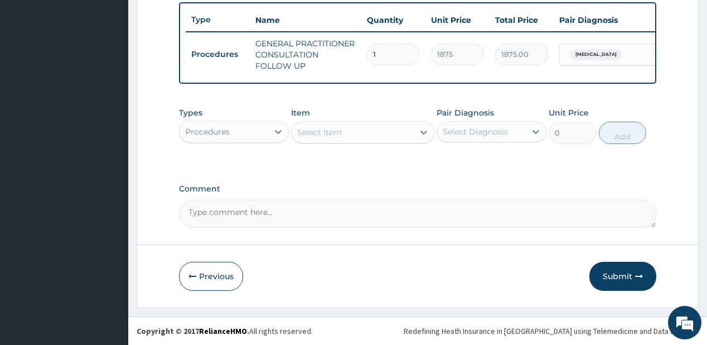
click at [244, 137] on div "Procedures" at bounding box center [224, 132] width 89 height 18
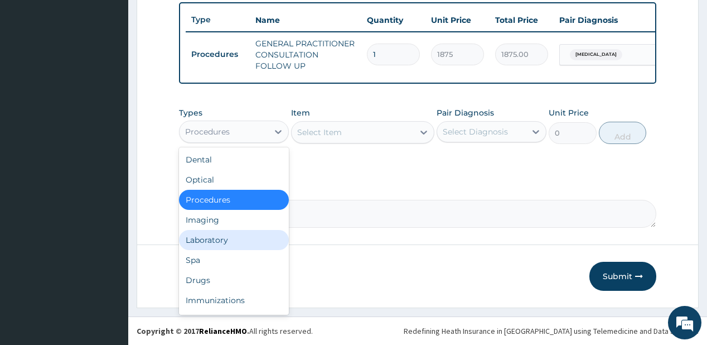
drag, startPoint x: 210, startPoint y: 241, endPoint x: 290, endPoint y: 208, distance: 87.0
click at [210, 241] on div "Laboratory" at bounding box center [234, 240] width 110 height 20
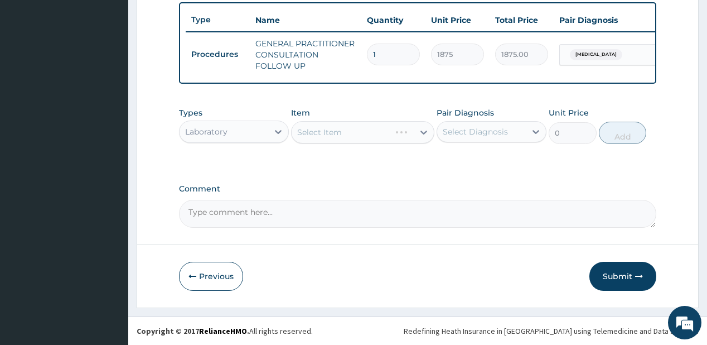
click at [330, 134] on div "Select Item" at bounding box center [362, 132] width 143 height 22
click at [330, 134] on div "Select Item" at bounding box center [319, 132] width 45 height 11
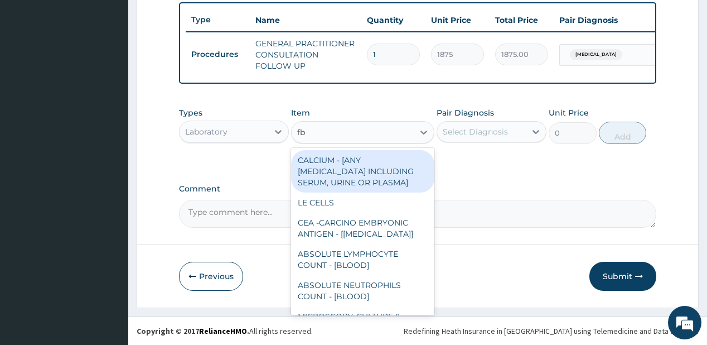
type input "fbc"
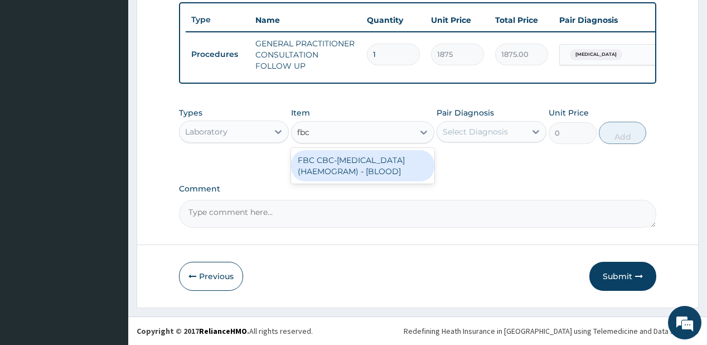
click at [339, 181] on div "FBC CBC-[MEDICAL_DATA] (HAEMOGRAM) - [BLOOD]" at bounding box center [362, 165] width 143 height 31
type input "5000"
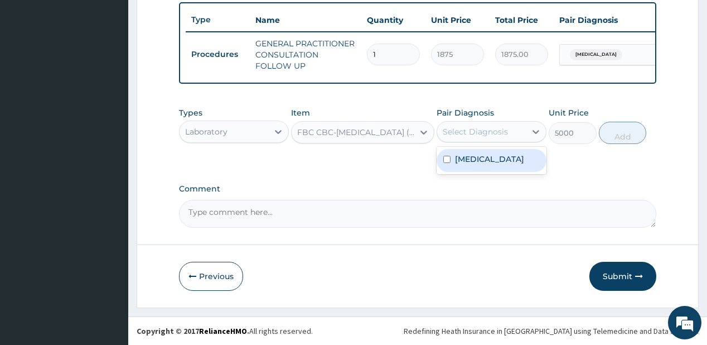
click at [482, 132] on div "Select Diagnosis" at bounding box center [475, 131] width 65 height 11
click at [478, 165] on div "[MEDICAL_DATA]" at bounding box center [492, 160] width 110 height 23
checkbox input "true"
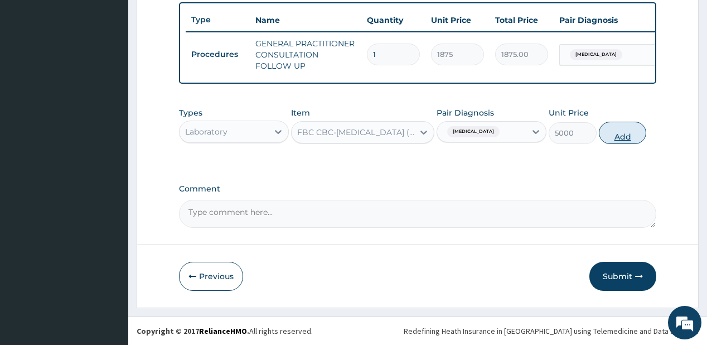
click at [617, 138] on button "Add" at bounding box center [623, 133] width 48 height 22
type input "0"
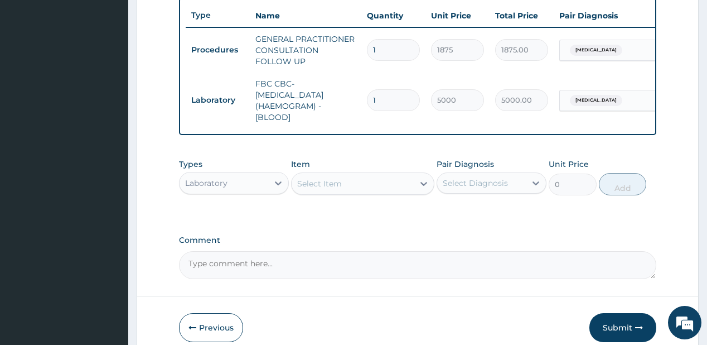
click at [330, 189] on div "Select Item" at bounding box center [319, 183] width 45 height 11
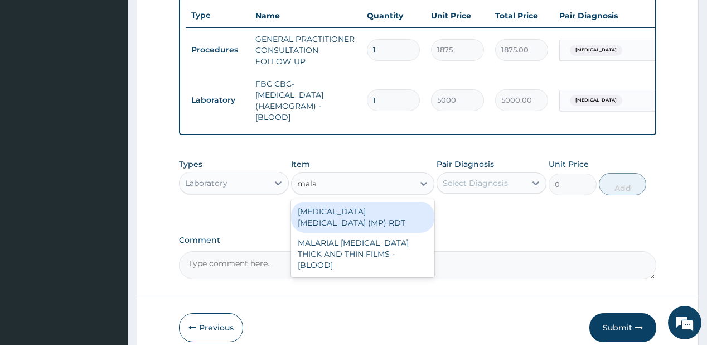
type input "malar"
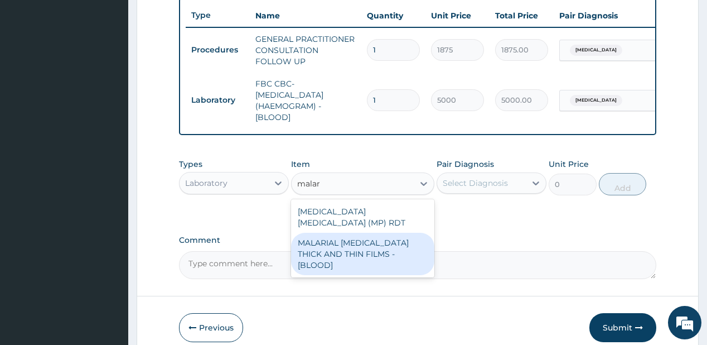
drag, startPoint x: 317, startPoint y: 239, endPoint x: 441, endPoint y: 224, distance: 125.2
click at [317, 239] on div "MALARIAL [MEDICAL_DATA] THICK AND THIN FILMS - [BLOOD]" at bounding box center [362, 253] width 143 height 42
type input "2187.5"
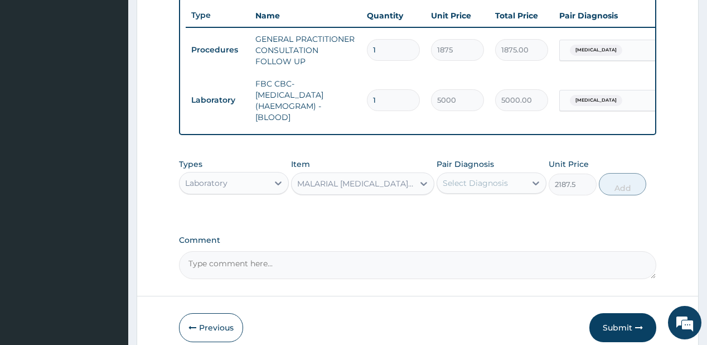
click at [474, 188] on div "Select Diagnosis" at bounding box center [475, 182] width 65 height 11
drag, startPoint x: 476, startPoint y: 216, endPoint x: 592, endPoint y: 184, distance: 119.9
click at [477, 216] on label "[MEDICAL_DATA]" at bounding box center [489, 210] width 69 height 11
checkbox input "true"
click at [620, 189] on button "Add" at bounding box center [623, 184] width 48 height 22
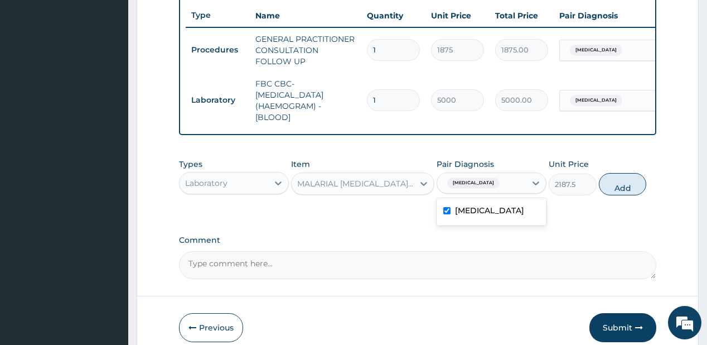
type input "0"
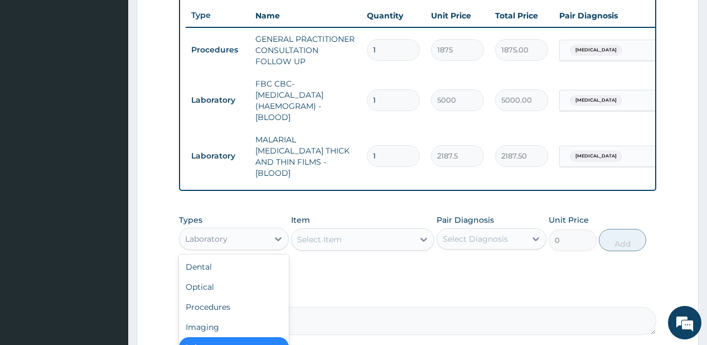
drag, startPoint x: 243, startPoint y: 236, endPoint x: 239, endPoint y: 231, distance: 6.4
click at [240, 232] on div "Laboratory" at bounding box center [224, 239] width 89 height 18
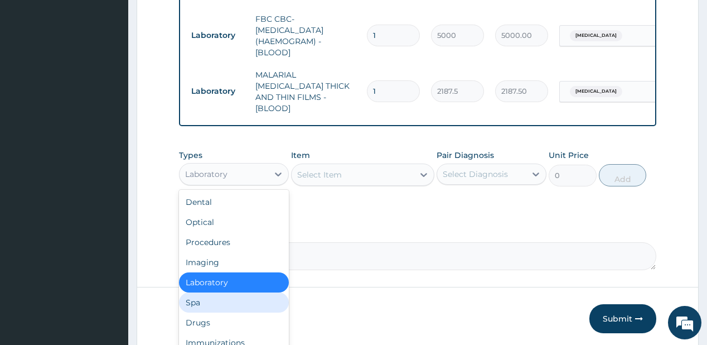
scroll to position [517, 0]
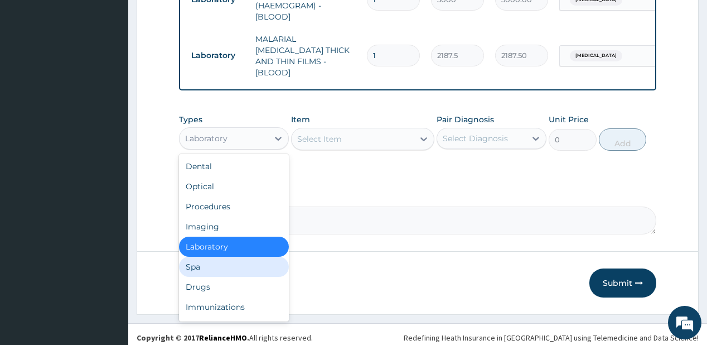
click at [209, 269] on div "Spa" at bounding box center [234, 266] width 110 height 20
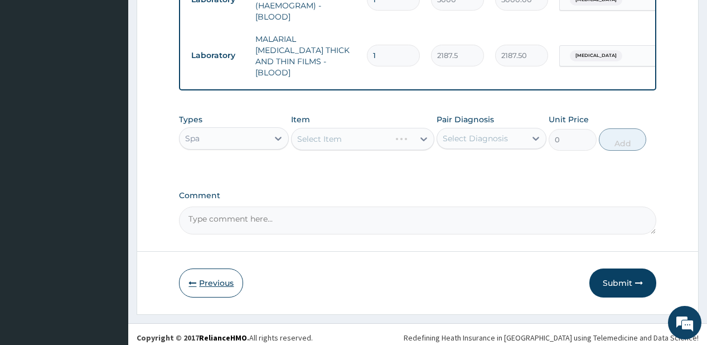
click at [206, 277] on button "Previous" at bounding box center [211, 282] width 64 height 29
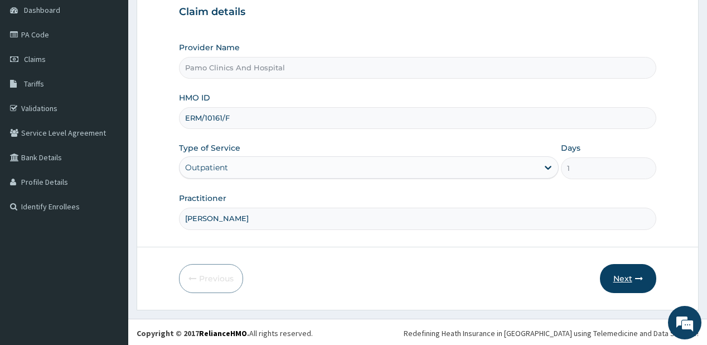
click at [618, 272] on button "Next" at bounding box center [628, 278] width 56 height 29
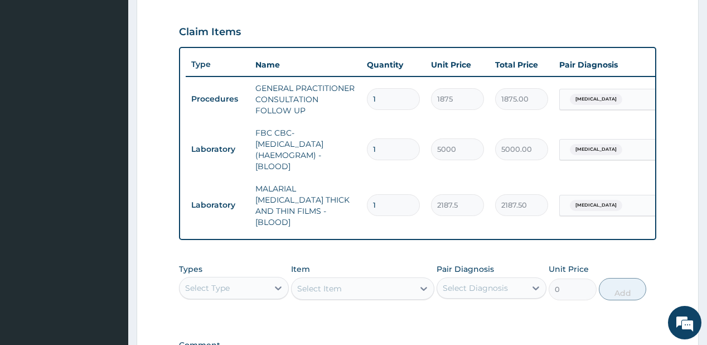
scroll to position [468, 0]
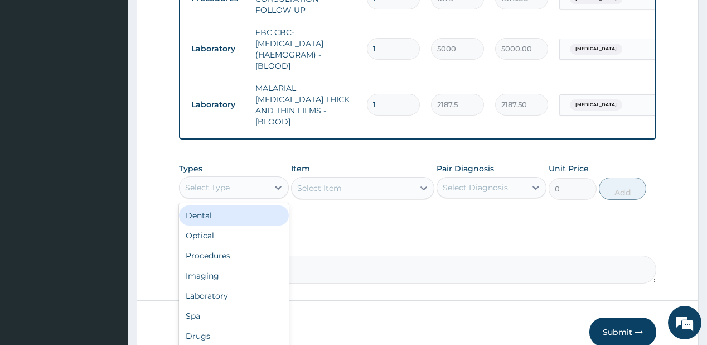
click at [224, 178] on div "Select Type" at bounding box center [224, 187] width 89 height 18
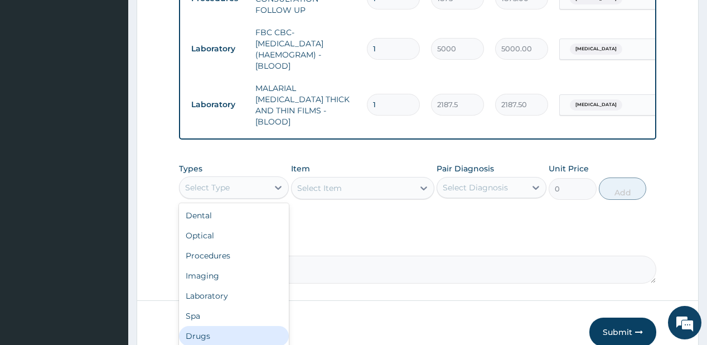
click at [204, 328] on div "Drugs" at bounding box center [234, 336] width 110 height 20
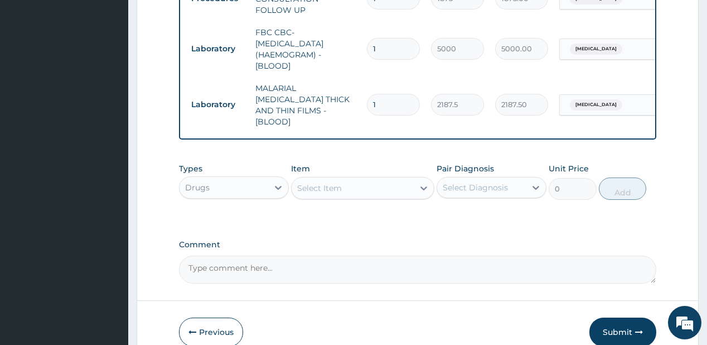
click at [326, 182] on div "Select Item" at bounding box center [319, 187] width 45 height 11
type input "parace"
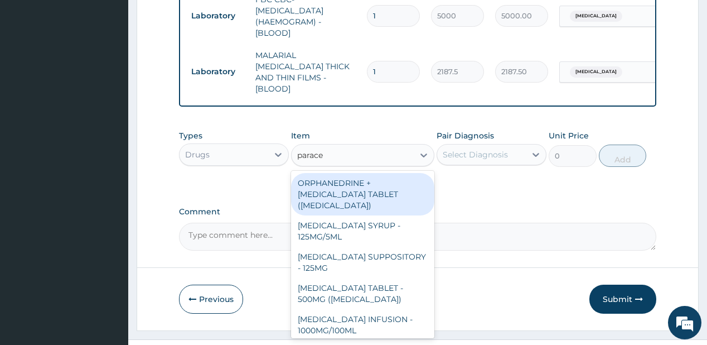
scroll to position [517, 0]
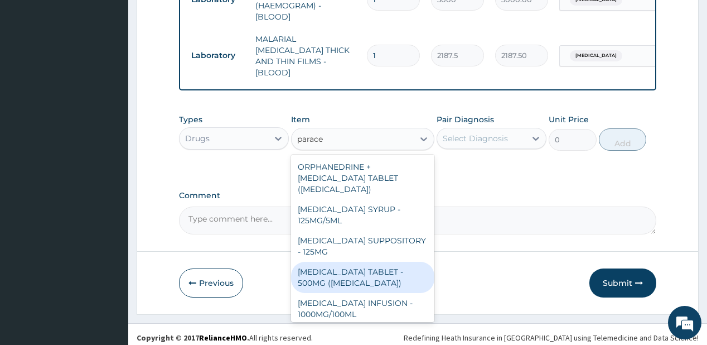
drag, startPoint x: 351, startPoint y: 279, endPoint x: 454, endPoint y: 157, distance: 159.5
click at [351, 278] on div "PARACETAMOL TABLET - 500MG (PANADOL)" at bounding box center [362, 276] width 143 height 31
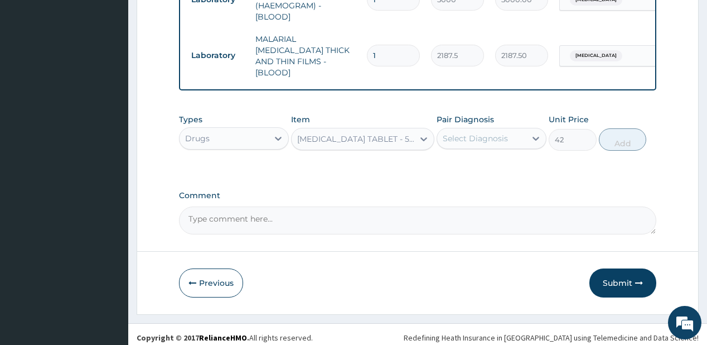
type input "42"
click at [488, 133] on div "Select Diagnosis" at bounding box center [475, 138] width 65 height 11
click at [477, 165] on div "Malaria" at bounding box center [492, 167] width 110 height 23
checkbox input "true"
click at [621, 137] on button "Add" at bounding box center [623, 139] width 48 height 22
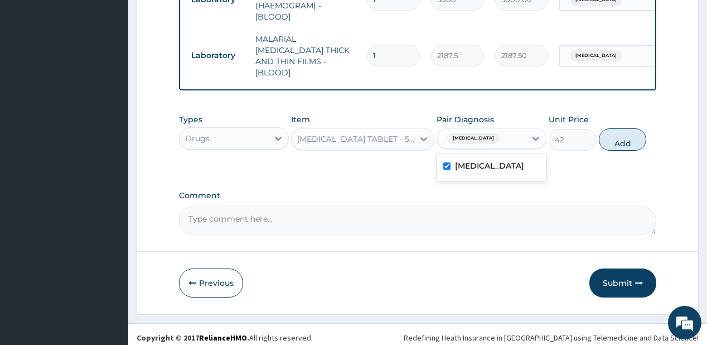
type input "0"
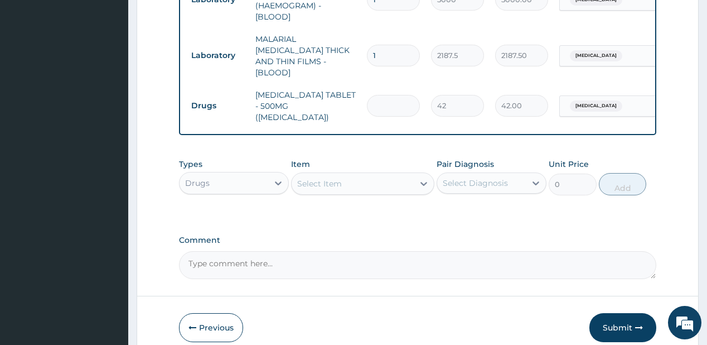
type input "0.00"
type input "9"
type input "378.00"
type input "9"
click at [397, 176] on div "Select Item" at bounding box center [353, 184] width 122 height 18
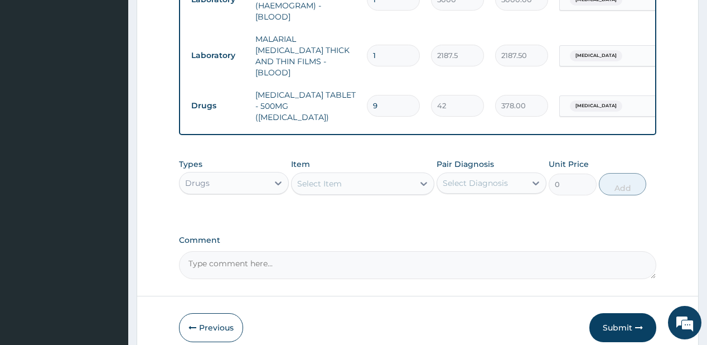
type input "coart"
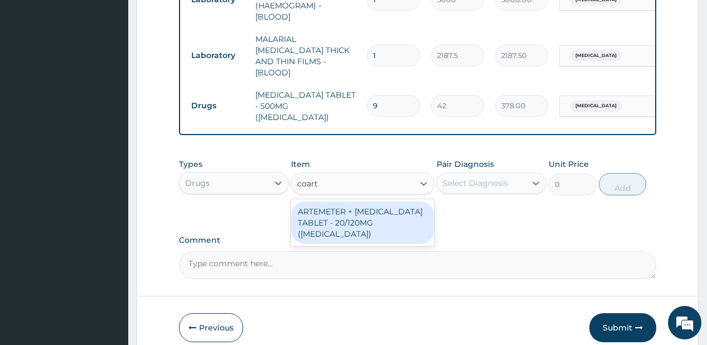
click at [361, 212] on div "ARTEMETER + [MEDICAL_DATA] TABLET - 20/120MG ([MEDICAL_DATA])" at bounding box center [362, 222] width 143 height 42
type input "210"
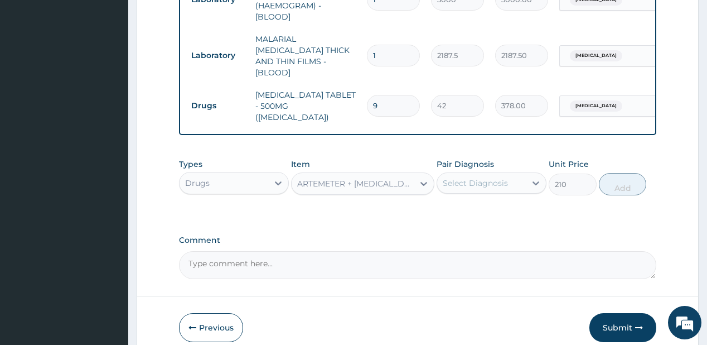
click at [482, 177] on div "Select Diagnosis" at bounding box center [475, 182] width 65 height 11
click at [476, 177] on div "Select Diagnosis" at bounding box center [475, 182] width 65 height 11
click at [475, 205] on div "[MEDICAL_DATA]" at bounding box center [492, 211] width 110 height 23
checkbox input "true"
click at [619, 173] on button "Add" at bounding box center [623, 184] width 48 height 22
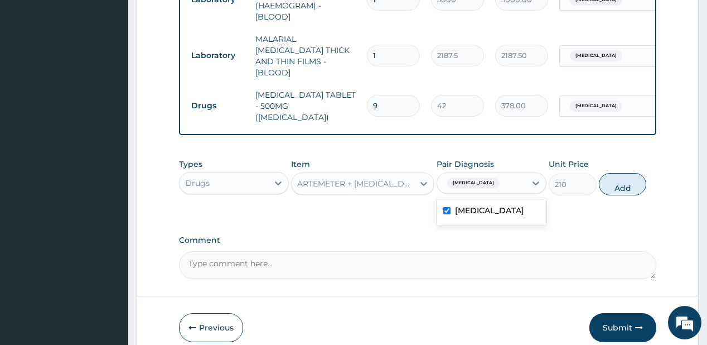
type input "0"
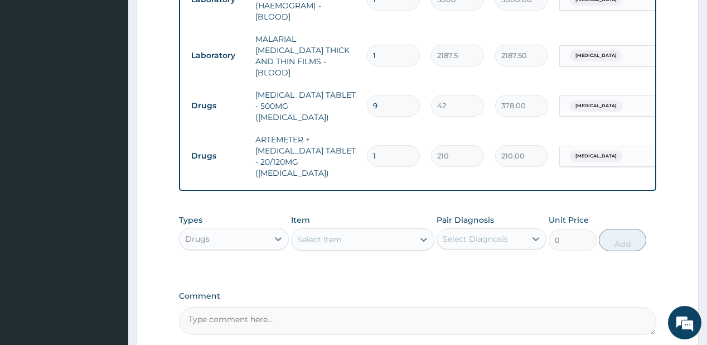
type input "18"
type input "3780.00"
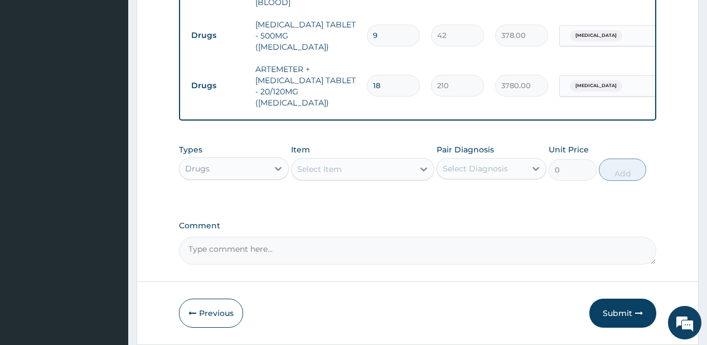
scroll to position [600, 0]
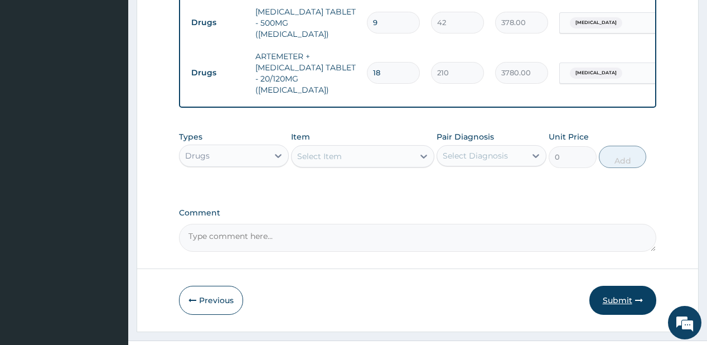
type input "18"
click at [609, 285] on button "Submit" at bounding box center [622, 299] width 67 height 29
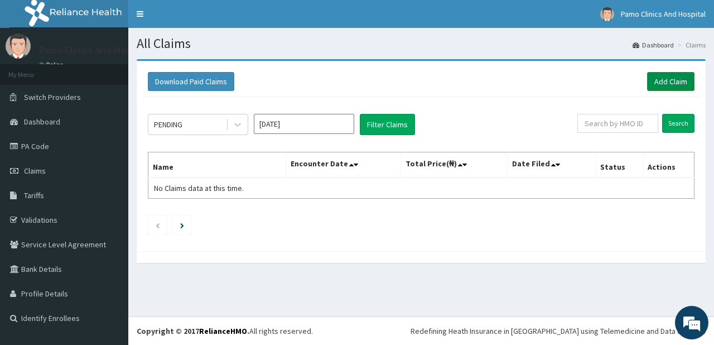
click at [663, 83] on link "Add Claim" at bounding box center [670, 81] width 47 height 19
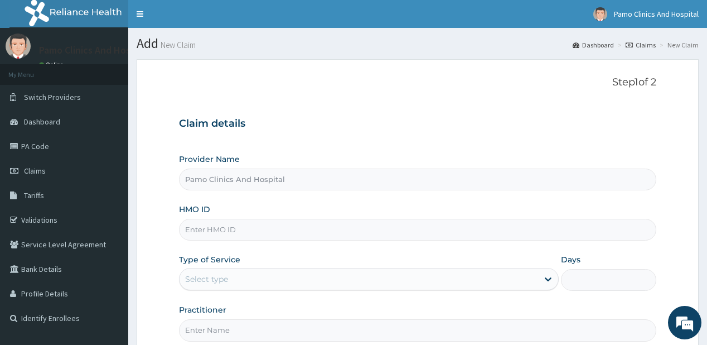
click at [220, 226] on input "HMO ID" at bounding box center [417, 230] width 477 height 22
paste input "PRL/10028/D"
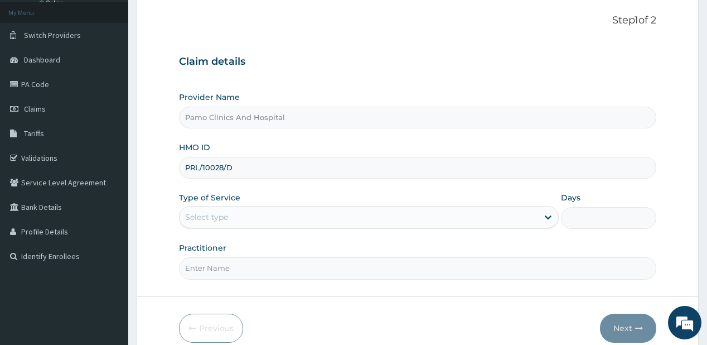
scroll to position [89, 0]
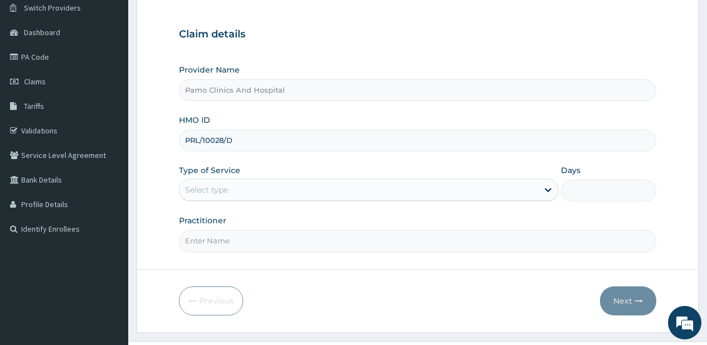
type input "PRL/10028/D"
click at [242, 191] on div "Select type" at bounding box center [359, 190] width 358 height 18
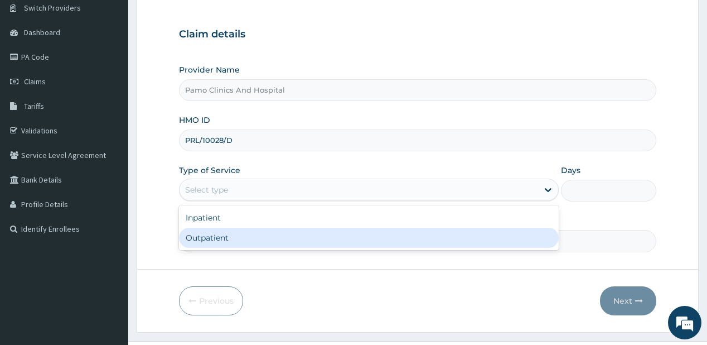
click at [199, 235] on div "Outpatient" at bounding box center [369, 237] width 380 height 20
type input "1"
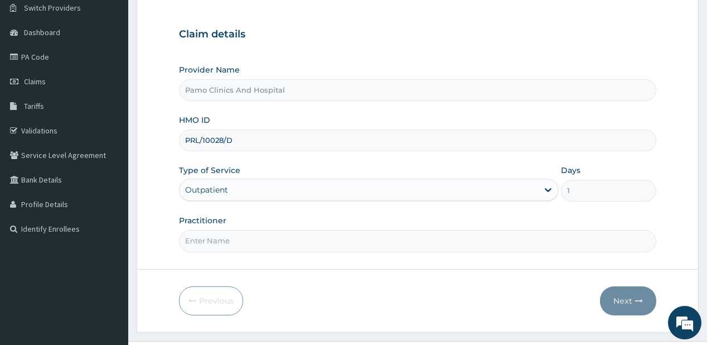
click at [199, 237] on input "Practitioner" at bounding box center [417, 241] width 477 height 22
type input "[PERSON_NAME]"
click at [625, 298] on button "Next" at bounding box center [628, 300] width 56 height 29
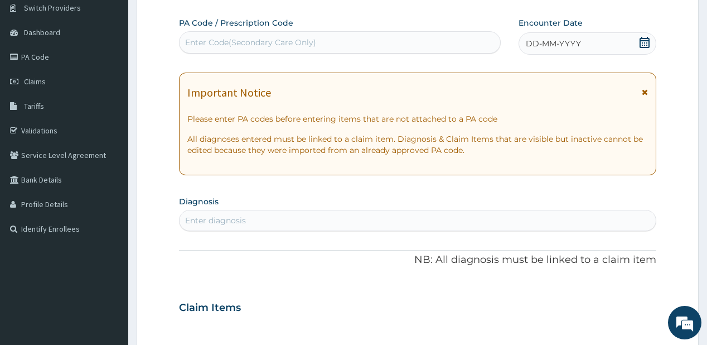
click at [540, 41] on span "DD-MM-YYYY" at bounding box center [553, 43] width 55 height 11
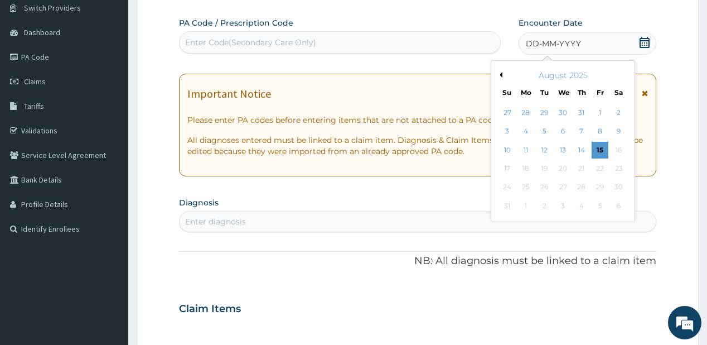
click at [500, 75] on button "Previous Month" at bounding box center [500, 75] width 6 height 6
click at [619, 162] on div "26" at bounding box center [618, 168] width 17 height 17
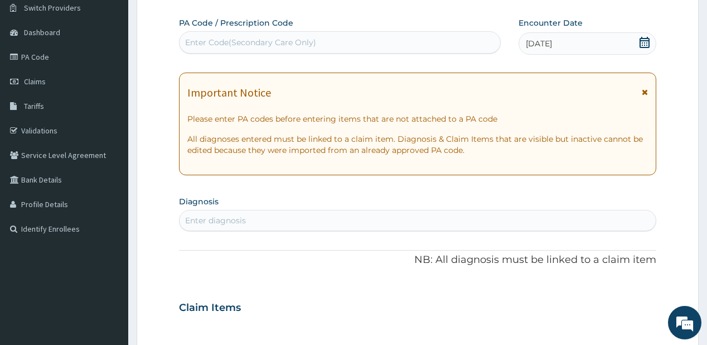
click at [294, 227] on div "Enter diagnosis" at bounding box center [418, 220] width 476 height 18
type input "[MEDICAL_DATA]"
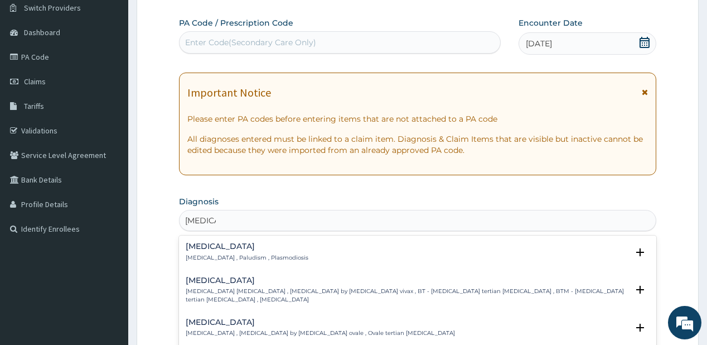
click at [204, 252] on div "[MEDICAL_DATA] [MEDICAL_DATA] , Paludism , Plasmodiosis" at bounding box center [247, 252] width 123 height 20
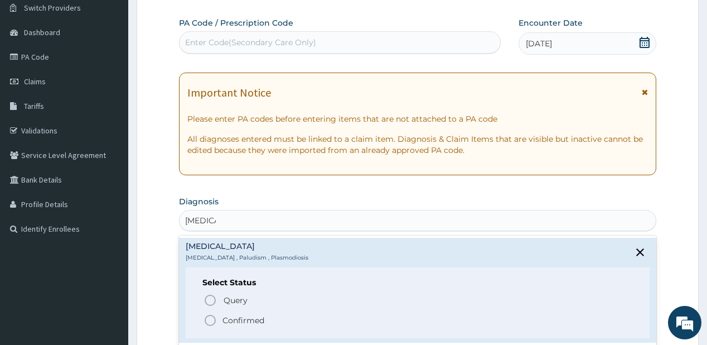
click at [210, 321] on icon "status option filled" at bounding box center [210, 319] width 13 height 13
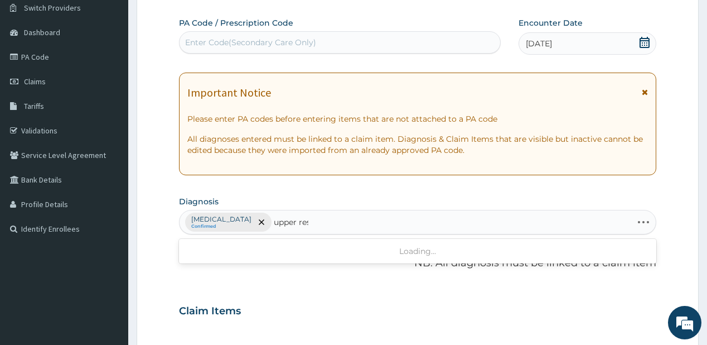
type input "upper resp"
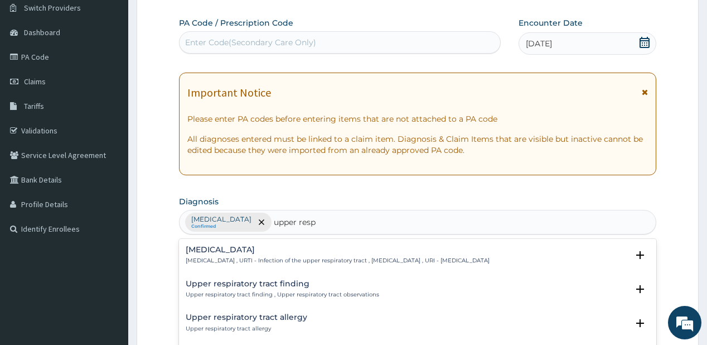
click at [257, 259] on p "[MEDICAL_DATA] , URTI - Infection of the upper respiratory tract , [MEDICAL_DAT…" at bounding box center [338, 260] width 304 height 8
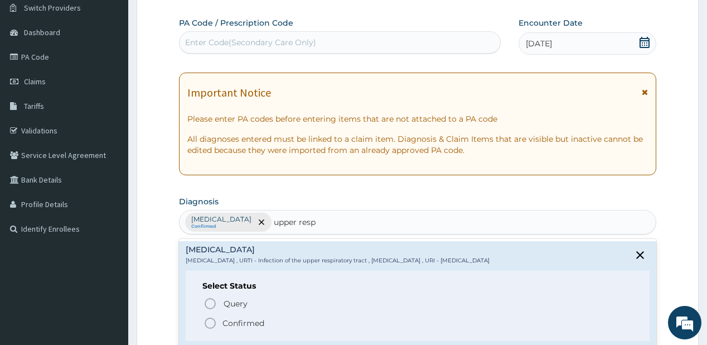
click at [224, 323] on p "Confirmed" at bounding box center [243, 322] width 42 height 11
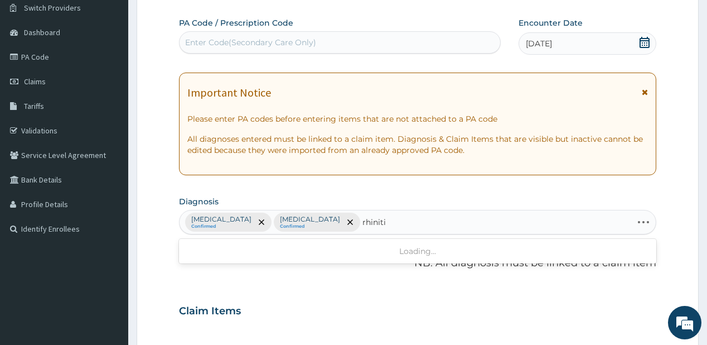
type input "rhinitis"
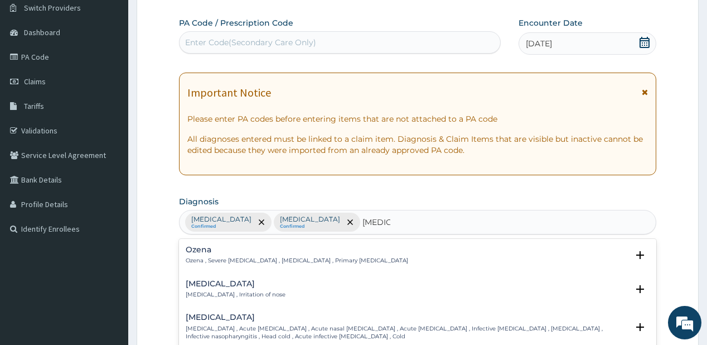
click at [193, 282] on h4 "Rhinitis" at bounding box center [236, 283] width 100 height 8
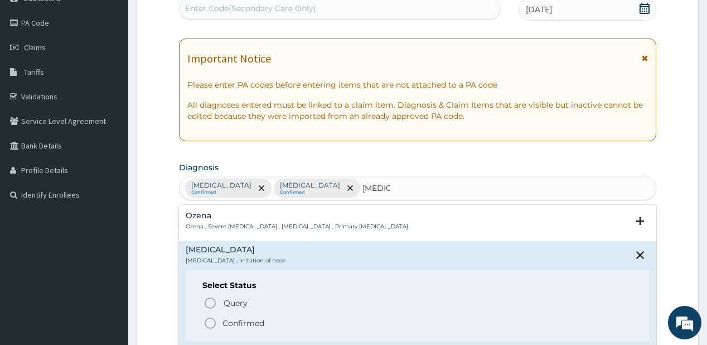
scroll to position [223, 0]
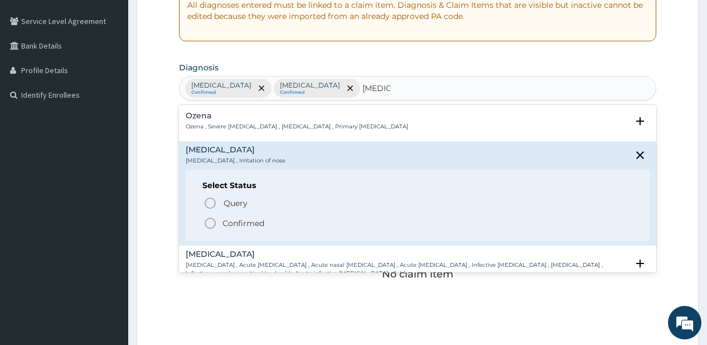
click at [221, 219] on span "Confirmed" at bounding box center [418, 222] width 429 height 13
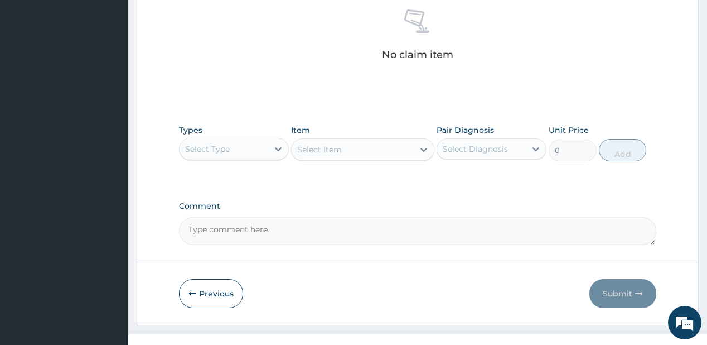
scroll to position [458, 0]
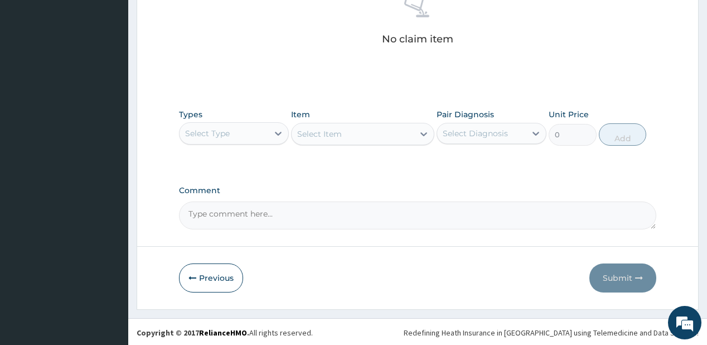
click at [243, 130] on div "Select Type" at bounding box center [224, 133] width 89 height 18
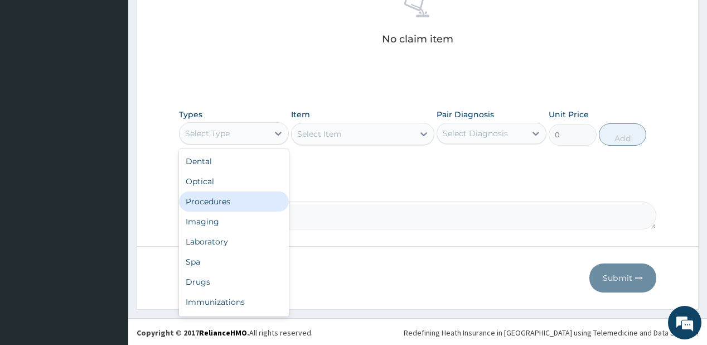
click at [224, 193] on div "Procedures" at bounding box center [234, 201] width 110 height 20
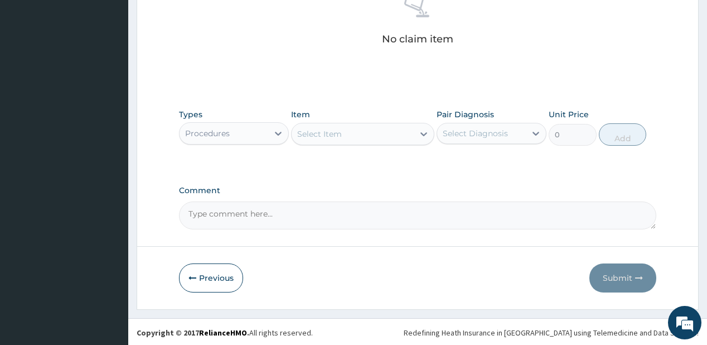
click at [337, 129] on div "Select Item" at bounding box center [319, 133] width 45 height 11
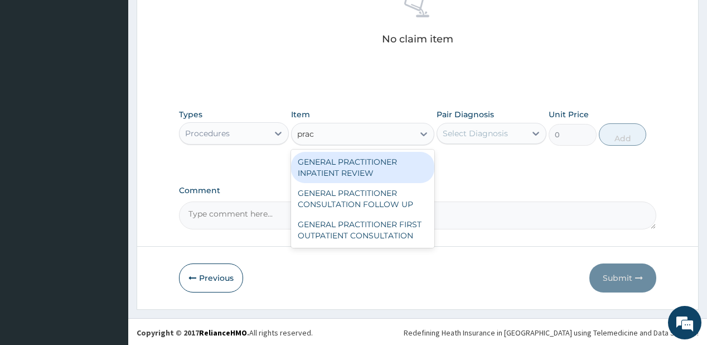
type input "pract"
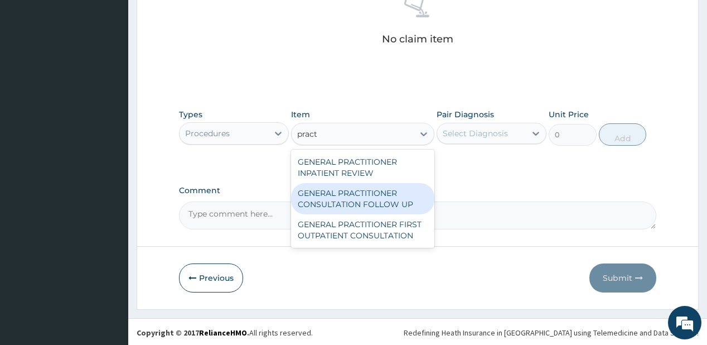
click at [304, 203] on div "GENERAL PRACTITIONER CONSULTATION FOLLOW UP" at bounding box center [362, 198] width 143 height 31
type input "1875"
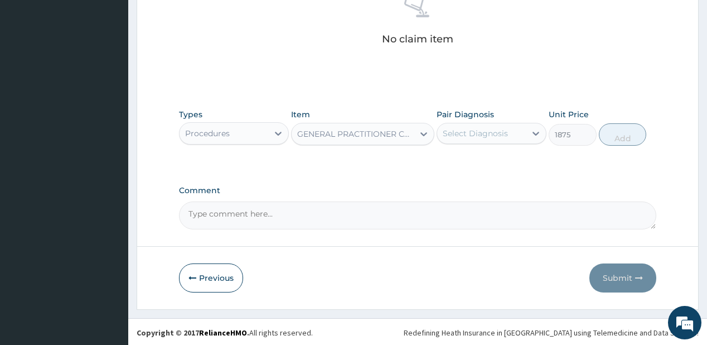
click at [464, 125] on div "Select Diagnosis" at bounding box center [481, 133] width 89 height 18
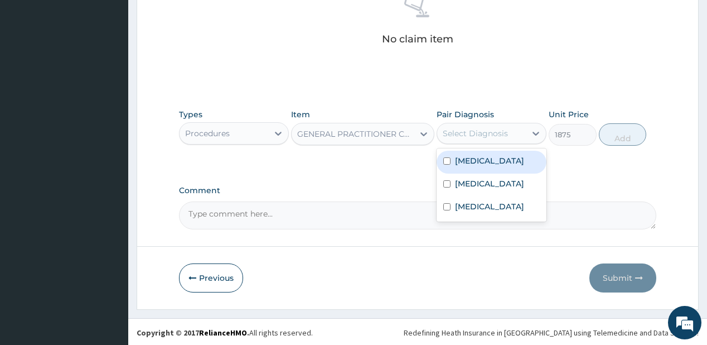
click at [457, 155] on label "[MEDICAL_DATA]" at bounding box center [489, 160] width 69 height 11
checkbox input "true"
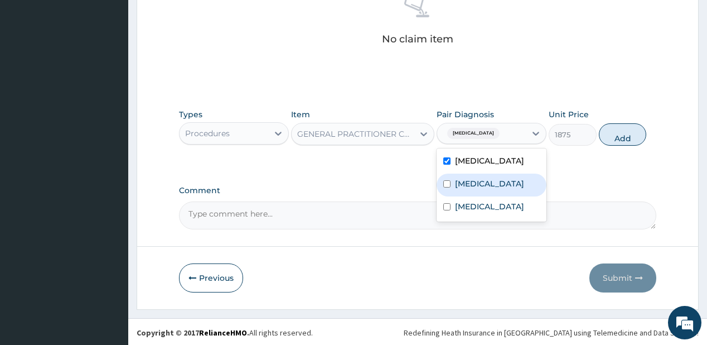
click at [446, 185] on input "checkbox" at bounding box center [446, 183] width 7 height 7
checkbox input "true"
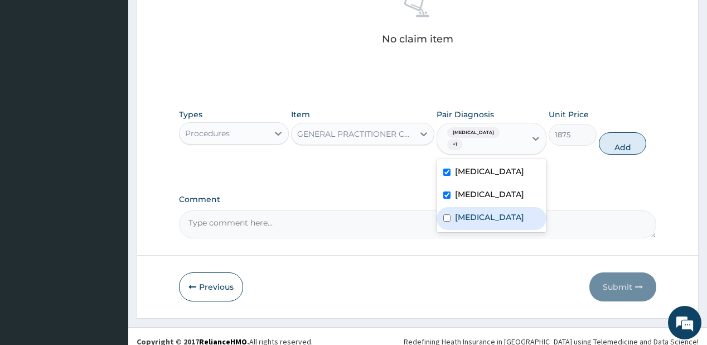
drag, startPoint x: 464, startPoint y: 212, endPoint x: 553, endPoint y: 145, distance: 111.8
click at [468, 205] on div "Malaria Upper respiratory infection Rhinitis" at bounding box center [492, 195] width 110 height 73
drag, startPoint x: 468, startPoint y: 224, endPoint x: 492, endPoint y: 198, distance: 35.1
click at [468, 223] on div "Rhinitis" at bounding box center [492, 218] width 110 height 23
checkbox input "true"
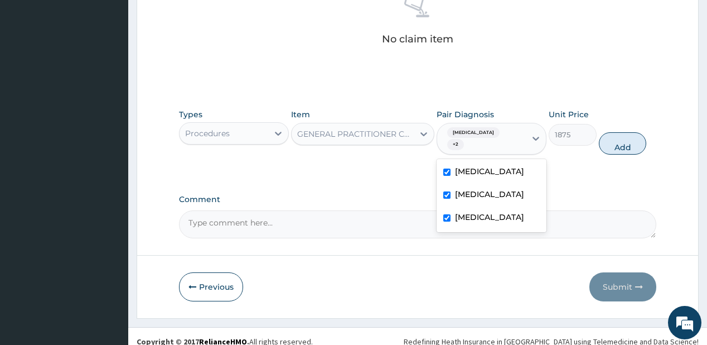
drag, startPoint x: 626, startPoint y: 134, endPoint x: 239, endPoint y: 154, distance: 387.4
click at [626, 134] on button "Add" at bounding box center [623, 143] width 48 height 22
type input "0"
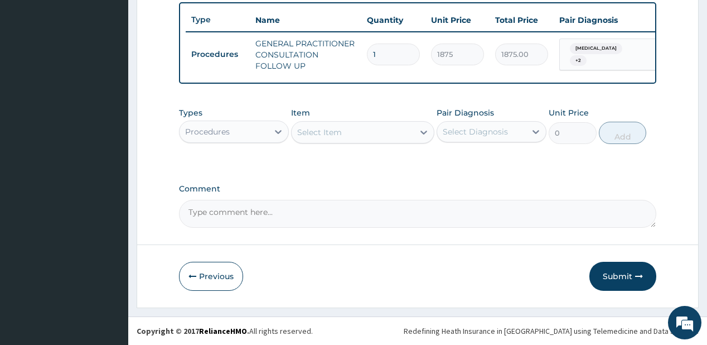
scroll to position [417, 0]
click at [222, 135] on div "Procedures" at bounding box center [207, 131] width 45 height 11
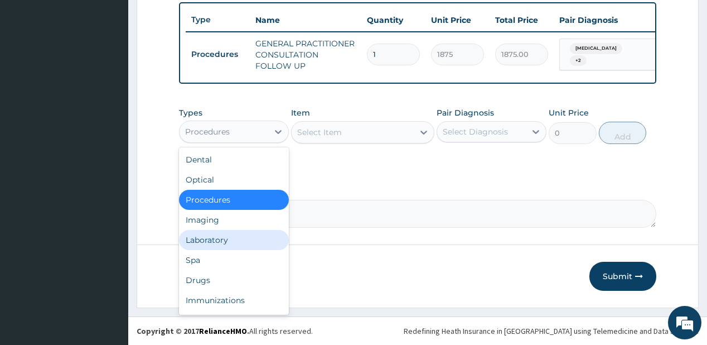
click at [210, 236] on div "Laboratory" at bounding box center [234, 240] width 110 height 20
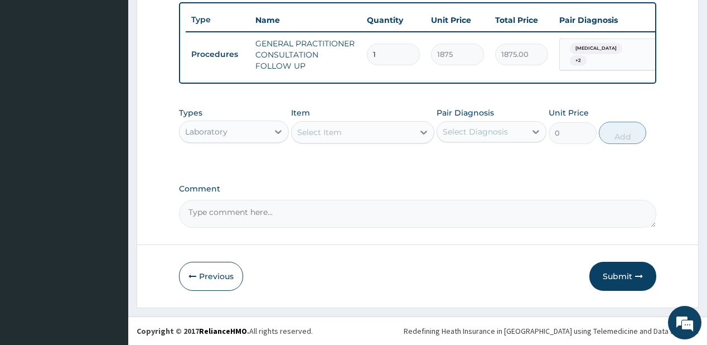
click at [319, 128] on div "Select Item" at bounding box center [319, 132] width 45 height 11
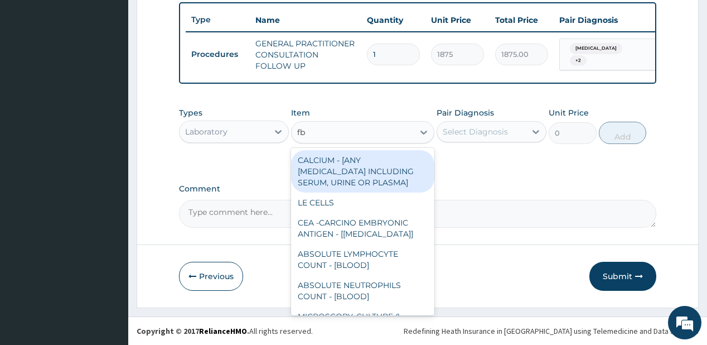
type input "fbc"
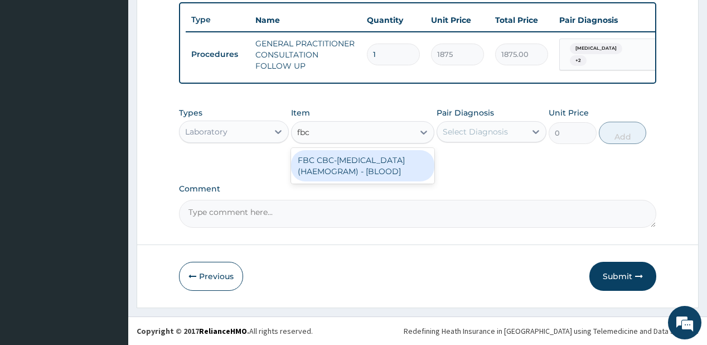
click at [335, 180] on div "FBC CBC-[MEDICAL_DATA] (HAEMOGRAM) - [BLOOD]" at bounding box center [362, 165] width 143 height 31
type input "5000"
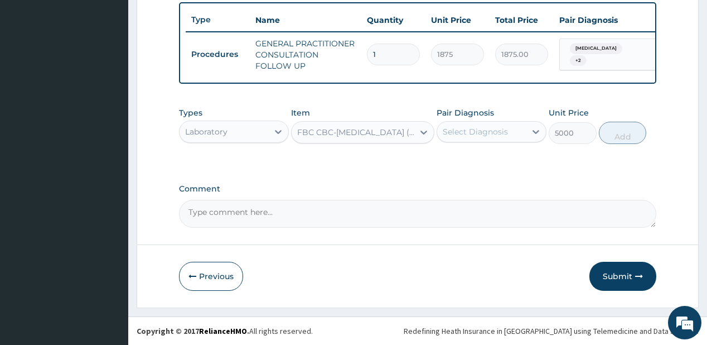
click at [493, 127] on div "Select Diagnosis" at bounding box center [475, 131] width 65 height 11
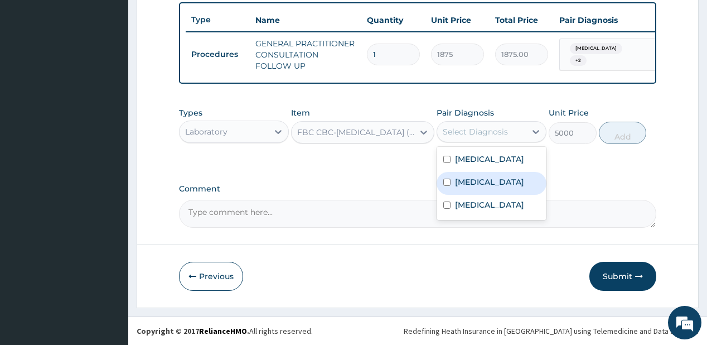
click at [480, 178] on label "[MEDICAL_DATA]" at bounding box center [489, 181] width 69 height 11
checkbox input "true"
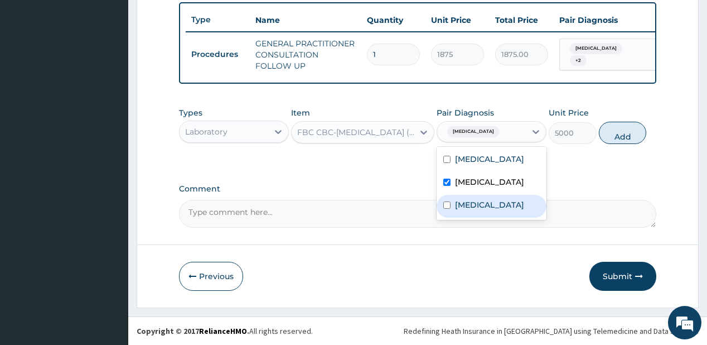
drag, startPoint x: 456, startPoint y: 214, endPoint x: 573, endPoint y: 163, distance: 127.6
click at [461, 210] on div "Rhinitis" at bounding box center [492, 206] width 110 height 23
checkbox input "true"
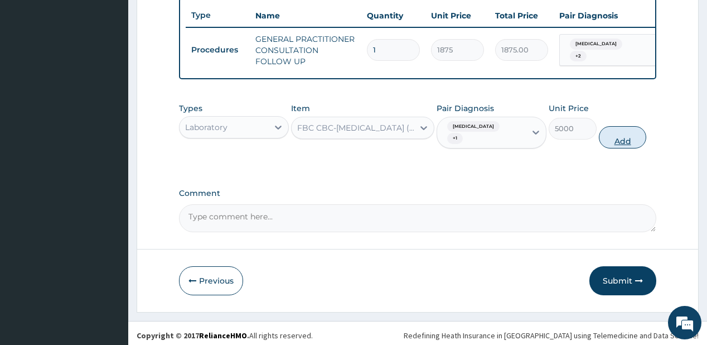
click at [613, 131] on button "Add" at bounding box center [623, 137] width 48 height 22
type input "0"
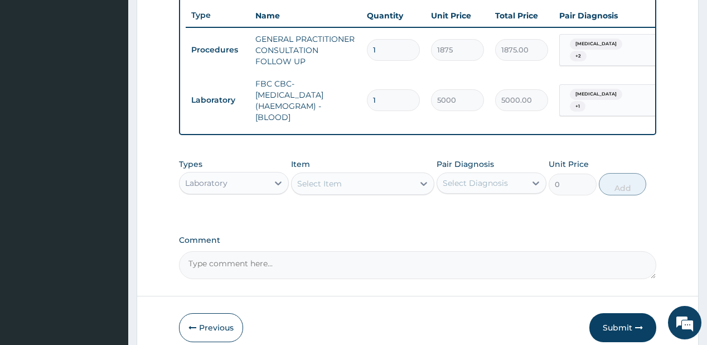
click at [325, 176] on div "Item Select Item" at bounding box center [362, 176] width 143 height 37
click at [324, 192] on div "Select Item" at bounding box center [353, 184] width 122 height 18
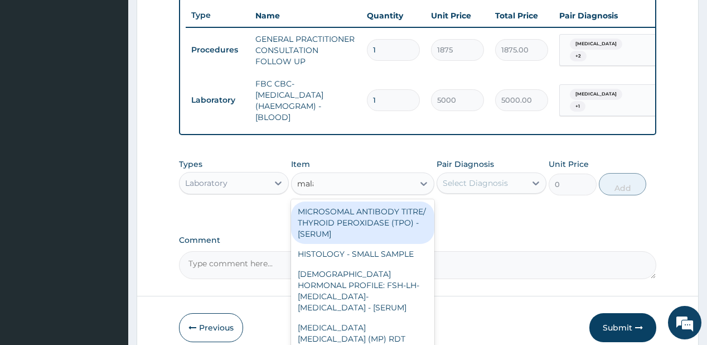
type input "malar"
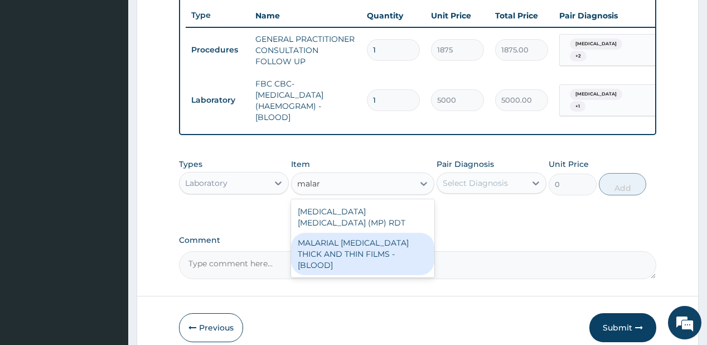
drag, startPoint x: 318, startPoint y: 243, endPoint x: 449, endPoint y: 187, distance: 141.9
click at [321, 241] on div "MALARIAL [MEDICAL_DATA] THICK AND THIN FILMS - [BLOOD]" at bounding box center [362, 253] width 143 height 42
type input "2187.5"
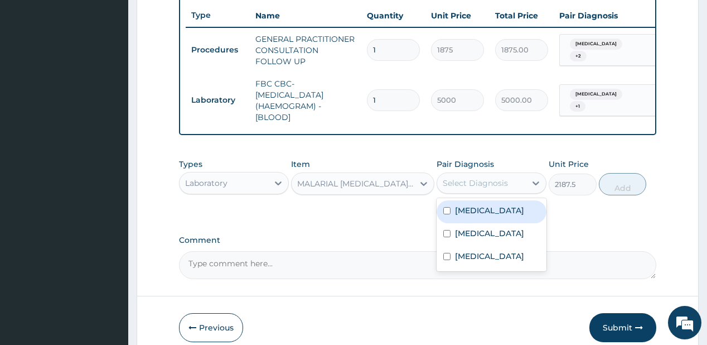
click at [470, 188] on div "Select Diagnosis" at bounding box center [475, 182] width 65 height 11
click at [488, 219] on div "[MEDICAL_DATA]" at bounding box center [492, 211] width 110 height 23
checkbox input "true"
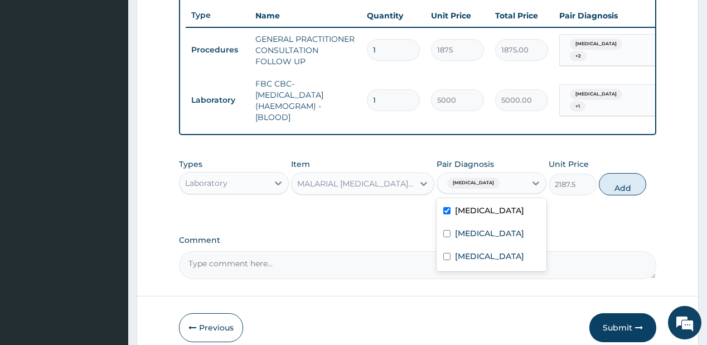
click at [643, 196] on div "Types Laboratory Item MALARIAL PARASITE THICK AND THIN FILMS - [BLOOD] Pair Dia…" at bounding box center [417, 177] width 477 height 48
click at [625, 193] on button "Add" at bounding box center [623, 184] width 48 height 22
type input "0"
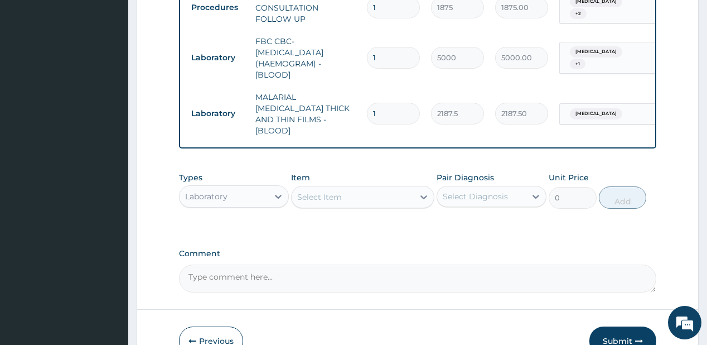
scroll to position [506, 0]
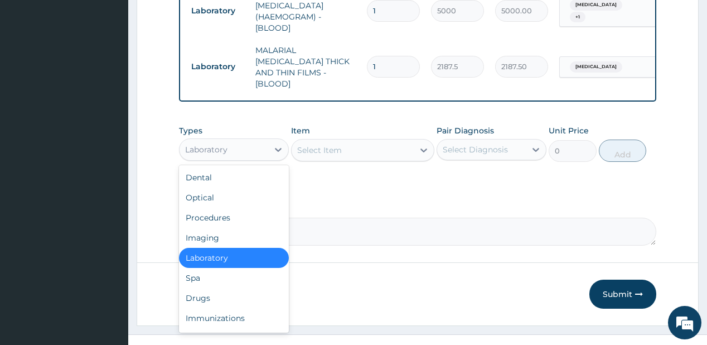
click at [223, 150] on div "Laboratory" at bounding box center [224, 150] width 89 height 18
drag, startPoint x: 209, startPoint y: 286, endPoint x: 206, endPoint y: 13, distance: 273.2
click at [209, 288] on div "Drugs" at bounding box center [234, 298] width 110 height 20
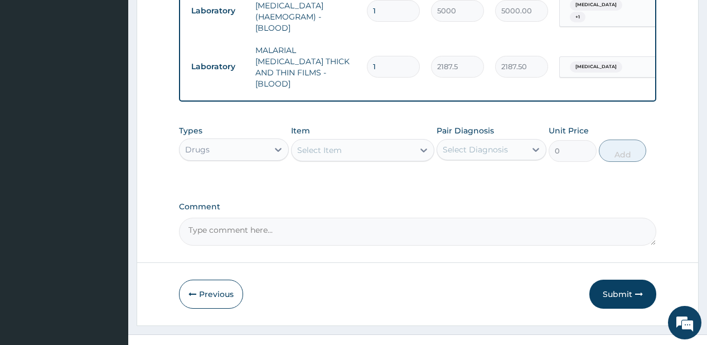
click at [376, 149] on div "Select Item" at bounding box center [353, 150] width 122 height 18
type input "septr"
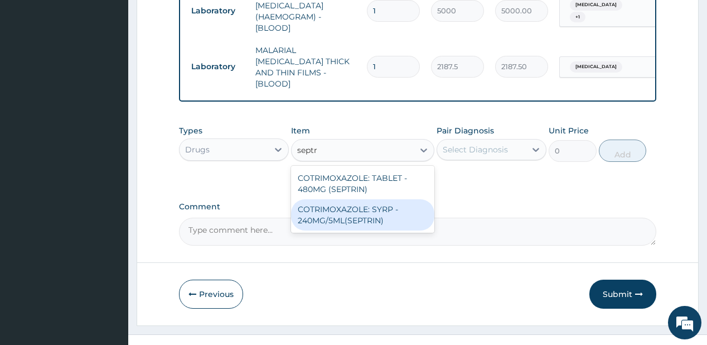
click at [359, 214] on div "COTRIMOXAZOLE: SYRP - 240MG/5ML(SEPTRIN)" at bounding box center [362, 214] width 143 height 31
type input "700"
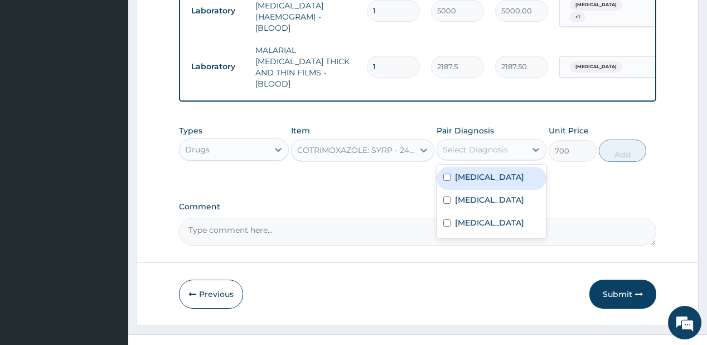
click at [500, 144] on div "Select Diagnosis" at bounding box center [475, 149] width 65 height 11
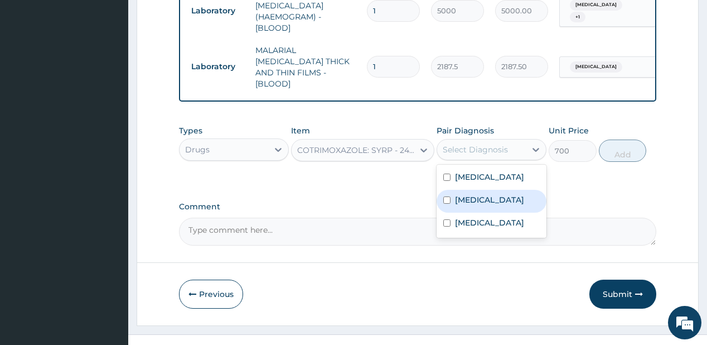
drag, startPoint x: 479, startPoint y: 204, endPoint x: 480, endPoint y: 225, distance: 21.2
click at [479, 205] on label "[MEDICAL_DATA]" at bounding box center [489, 199] width 69 height 11
checkbox input "true"
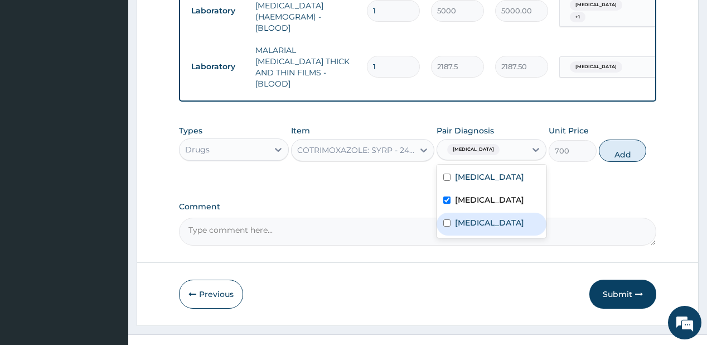
click at [475, 228] on label "Rhinitis" at bounding box center [489, 222] width 69 height 11
checkbox input "true"
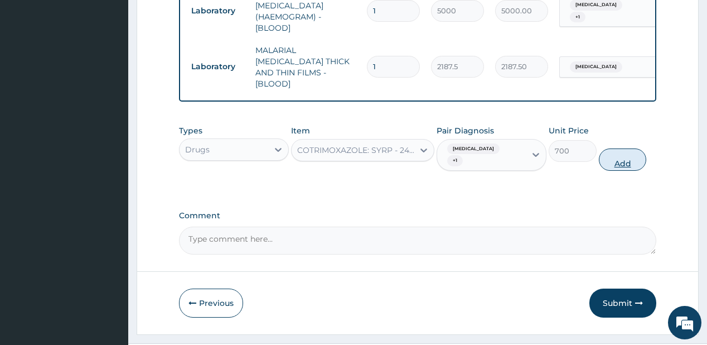
click at [621, 161] on button "Add" at bounding box center [623, 159] width 48 height 22
type input "0"
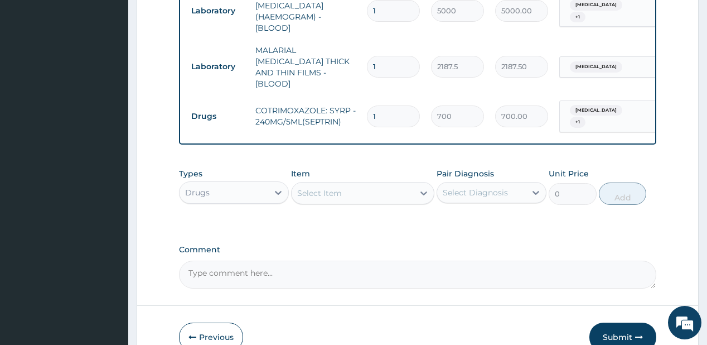
click at [359, 187] on div "Select Item" at bounding box center [353, 193] width 122 height 18
type input "piri"
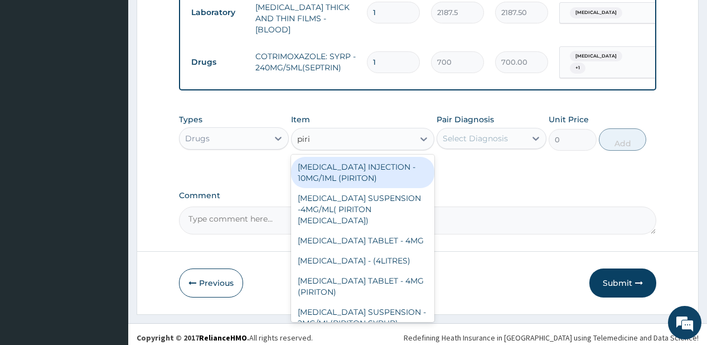
scroll to position [45, 0]
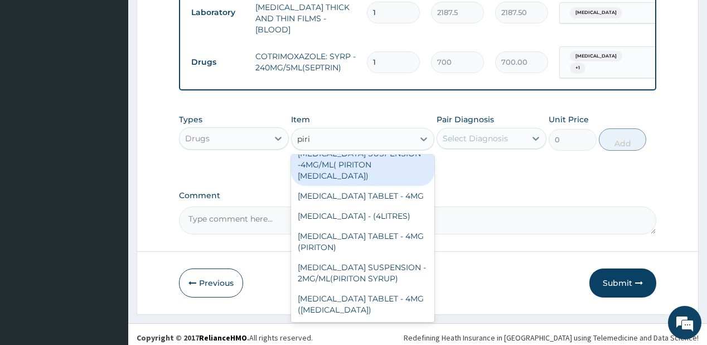
click at [375, 175] on div "CHLORPHENIRAMINE SUSPENSION -4MG/ML( PIRITON EXPECTORANT)" at bounding box center [362, 164] width 143 height 42
type input "1372"
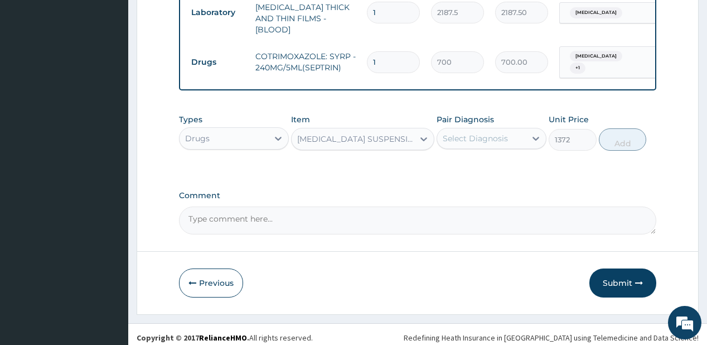
click at [503, 141] on div "Select Diagnosis" at bounding box center [492, 138] width 110 height 21
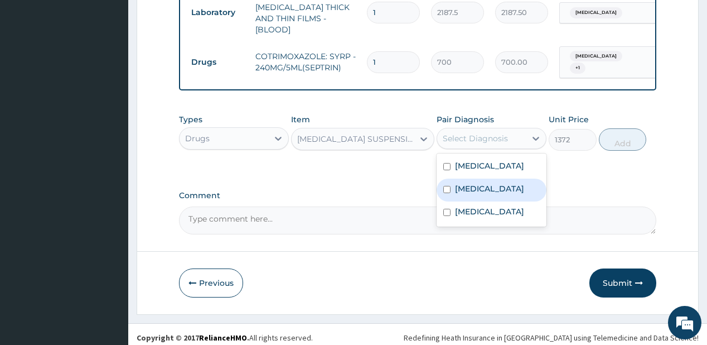
drag, startPoint x: 466, startPoint y: 187, endPoint x: 509, endPoint y: 219, distance: 53.1
click at [466, 187] on label "[MEDICAL_DATA]" at bounding box center [489, 188] width 69 height 11
checkbox input "true"
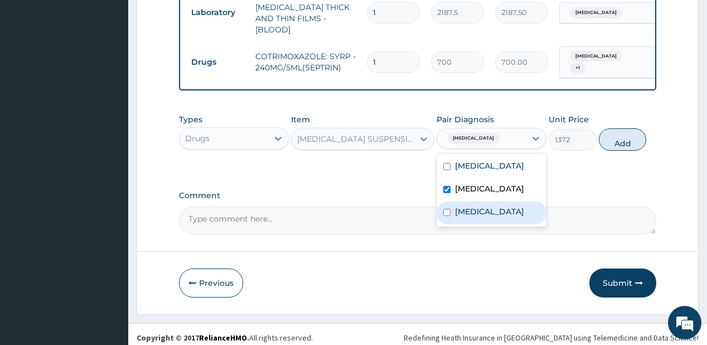
click at [500, 220] on div "Rhinitis" at bounding box center [492, 212] width 110 height 23
checkbox input "true"
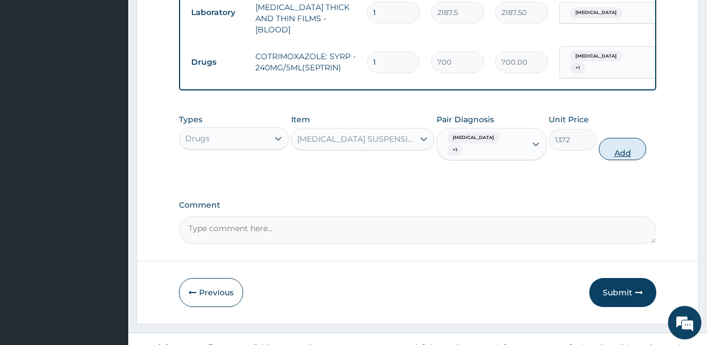
click at [626, 141] on button "Add" at bounding box center [623, 149] width 48 height 22
type input "0"
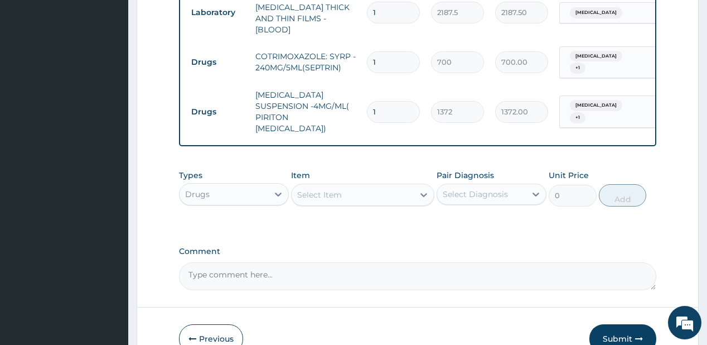
click at [331, 186] on div "Select Item" at bounding box center [353, 195] width 122 height 18
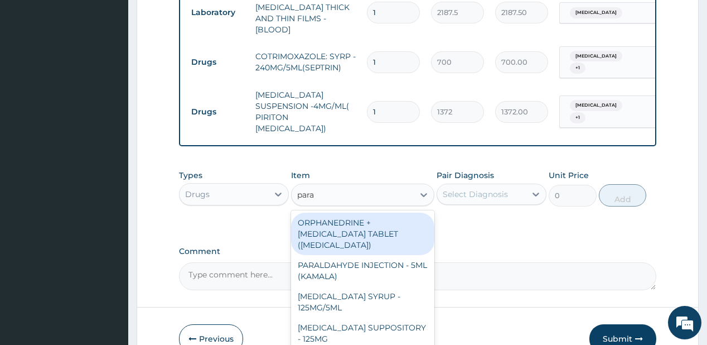
type input "parac"
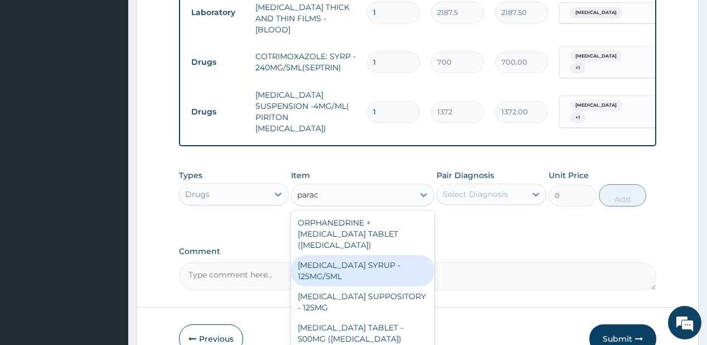
click at [335, 258] on div "[MEDICAL_DATA] SYRUP - 125MG/5ML" at bounding box center [362, 270] width 143 height 31
type input "840"
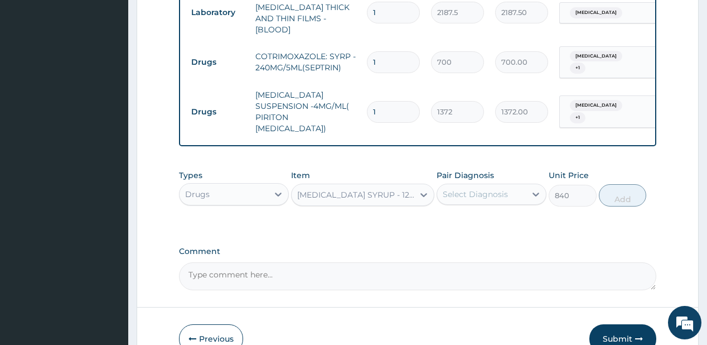
click at [473, 188] on div "Select Diagnosis" at bounding box center [475, 193] width 65 height 11
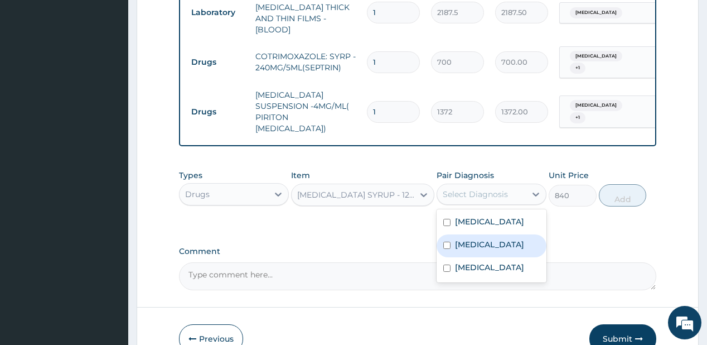
click at [484, 239] on label "[MEDICAL_DATA]" at bounding box center [489, 244] width 69 height 11
checkbox input "true"
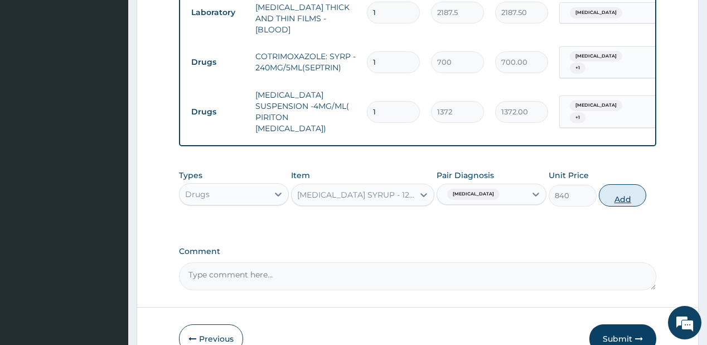
click at [618, 184] on button "Add" at bounding box center [623, 195] width 48 height 22
type input "0"
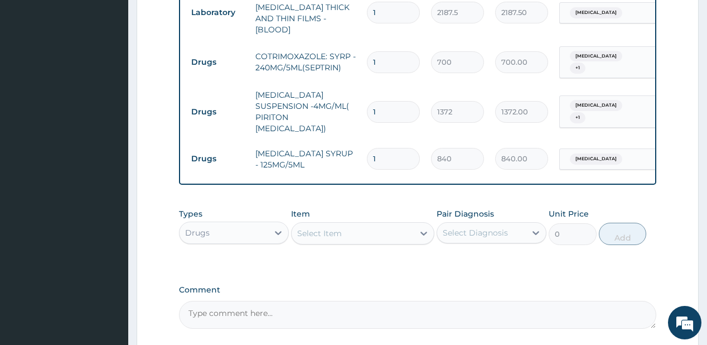
click at [358, 224] on div "Select Item" at bounding box center [353, 233] width 122 height 18
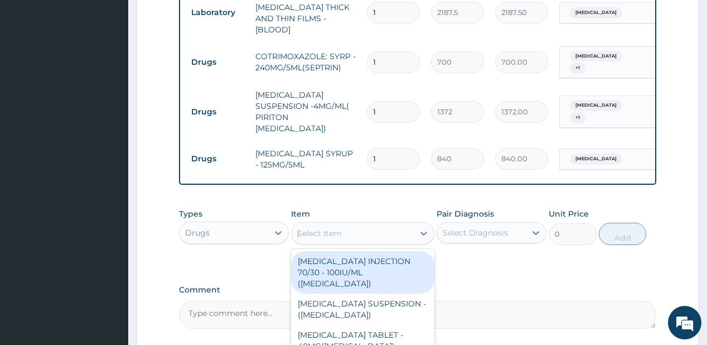
type input "coart"
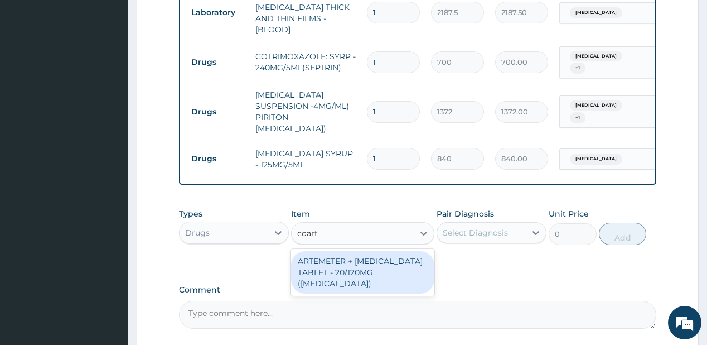
click at [348, 259] on div "ARTEMETER + [MEDICAL_DATA] TABLET - 20/120MG ([MEDICAL_DATA])" at bounding box center [362, 272] width 143 height 42
type input "210"
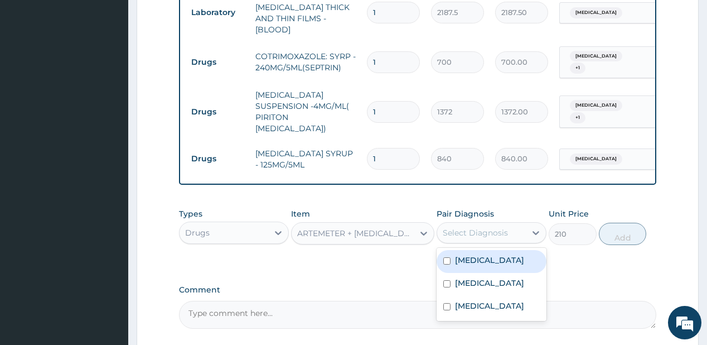
click at [495, 227] on div "Select Diagnosis" at bounding box center [475, 232] width 65 height 11
click at [481, 254] on label "[MEDICAL_DATA]" at bounding box center [489, 259] width 69 height 11
checkbox input "true"
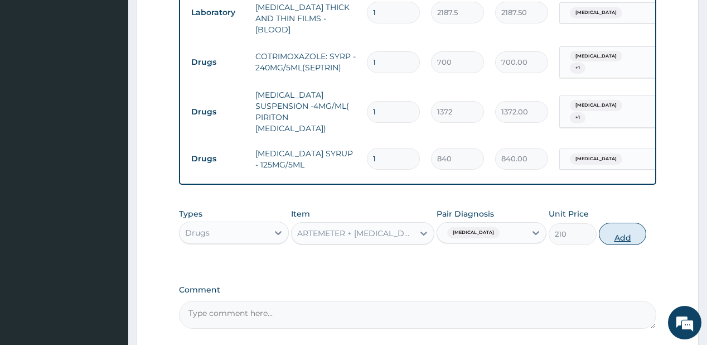
click at [620, 222] on button "Add" at bounding box center [623, 233] width 48 height 22
type input "0"
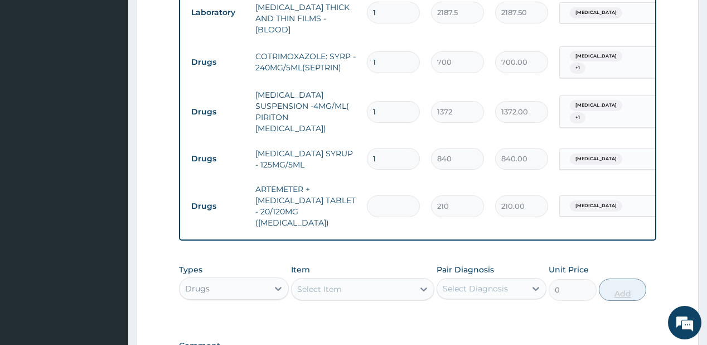
type input "0.00"
type input "6"
type input "1260.00"
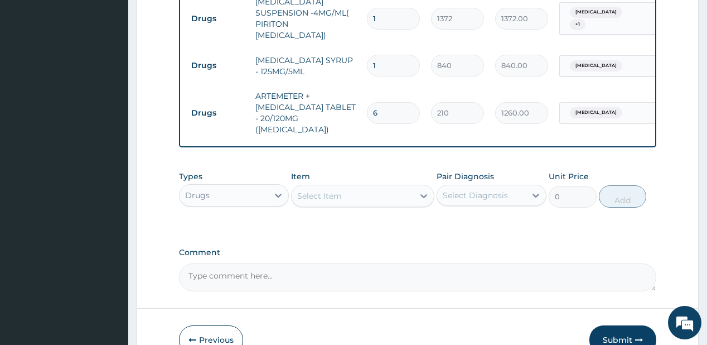
scroll to position [688, 0]
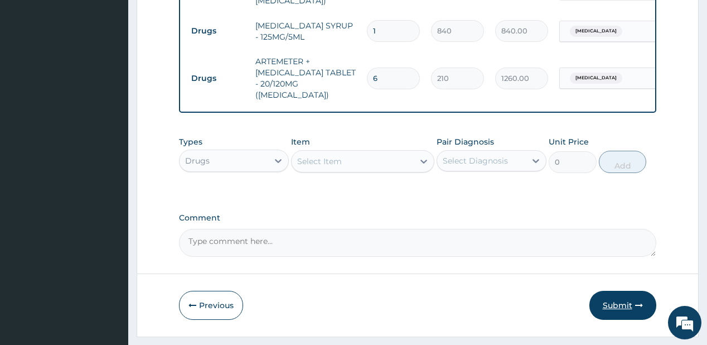
type input "6"
click at [629, 290] on button "Submit" at bounding box center [622, 304] width 67 height 29
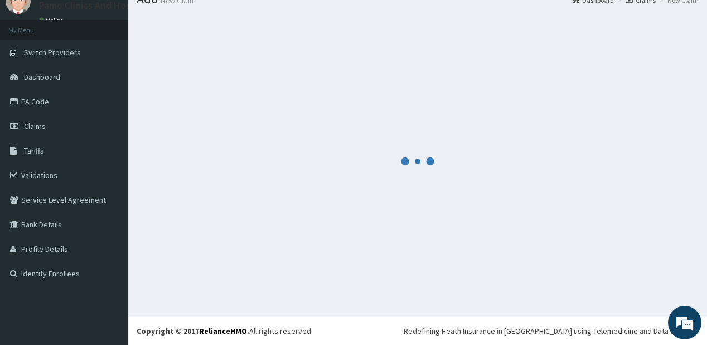
scroll to position [44, 0]
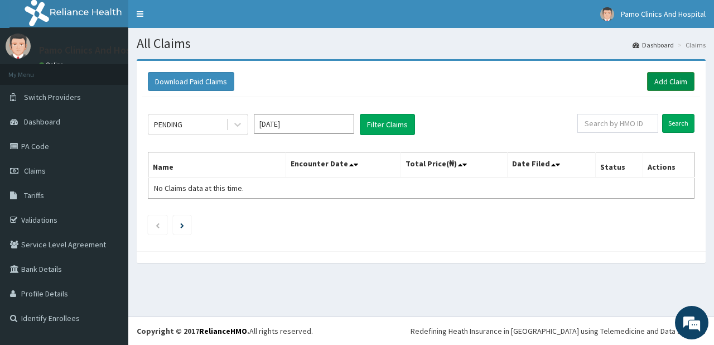
click at [661, 76] on link "Add Claim" at bounding box center [670, 81] width 47 height 19
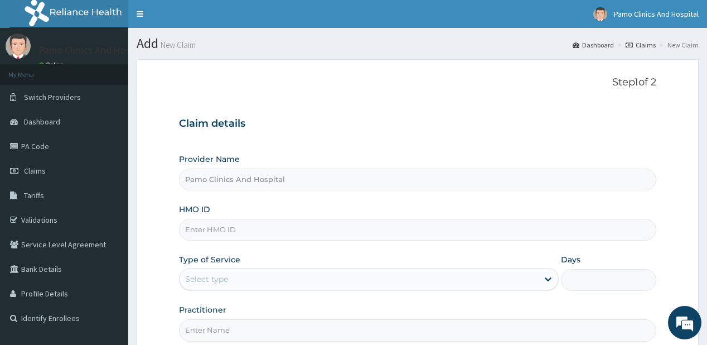
drag, startPoint x: 186, startPoint y: 230, endPoint x: 196, endPoint y: 223, distance: 11.6
click at [186, 229] on input "HMO ID" at bounding box center [417, 230] width 477 height 22
paste input "WAY/10041/A"
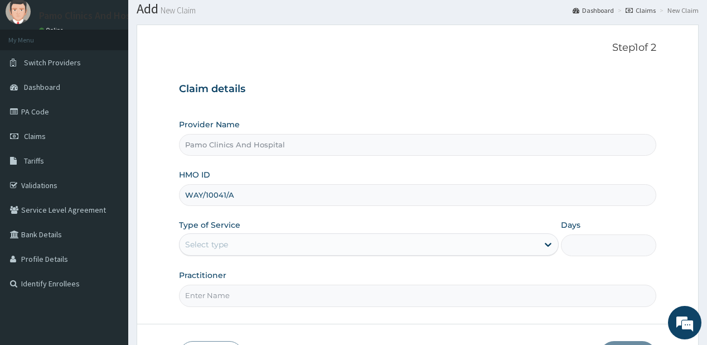
scroll to position [112, 0]
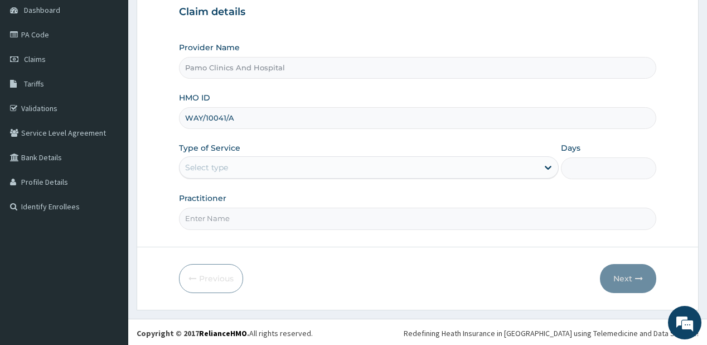
type input "WAY/10041/A"
click at [198, 165] on div "Select type" at bounding box center [206, 167] width 43 height 11
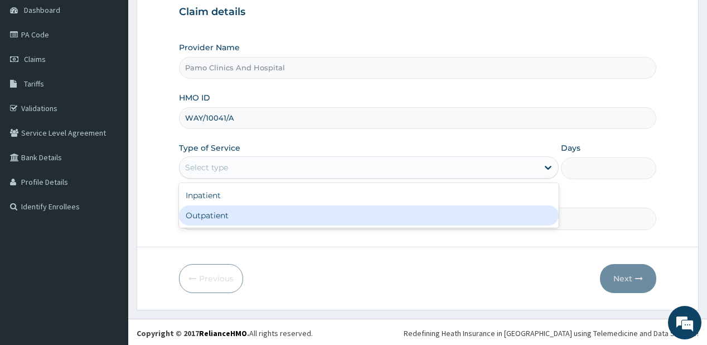
click at [204, 215] on div "Outpatient" at bounding box center [369, 215] width 380 height 20
type input "1"
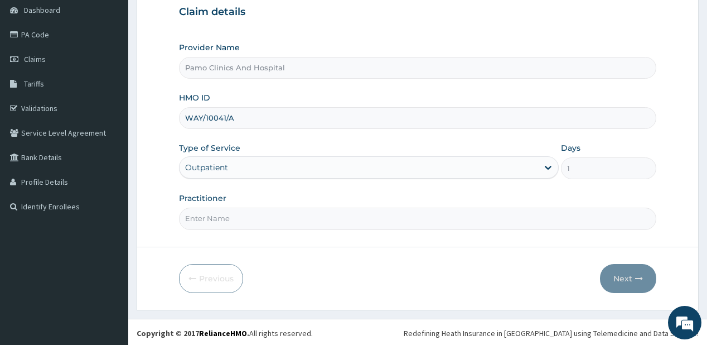
click at [238, 222] on input "Practitioner" at bounding box center [417, 218] width 477 height 22
type input "[PERSON_NAME]"
click at [617, 275] on button "Next" at bounding box center [628, 278] width 56 height 29
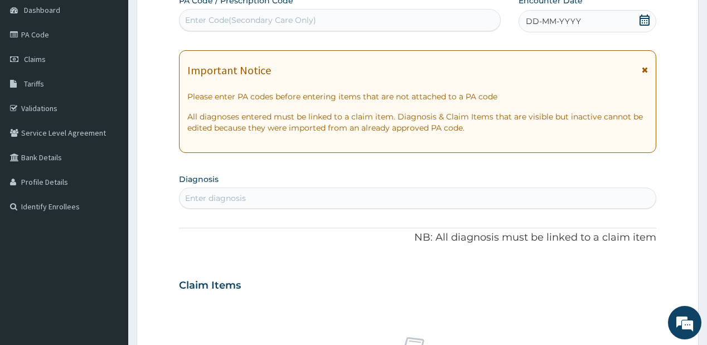
click at [212, 201] on div "Enter diagnosis" at bounding box center [215, 197] width 61 height 11
type input "[MEDICAL_DATA]"
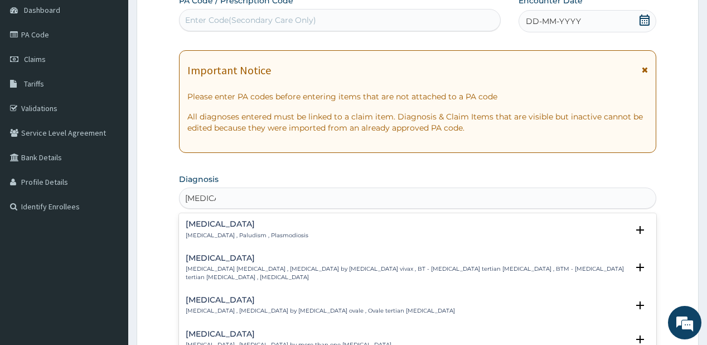
click at [212, 226] on h4 "[MEDICAL_DATA]" at bounding box center [247, 224] width 123 height 8
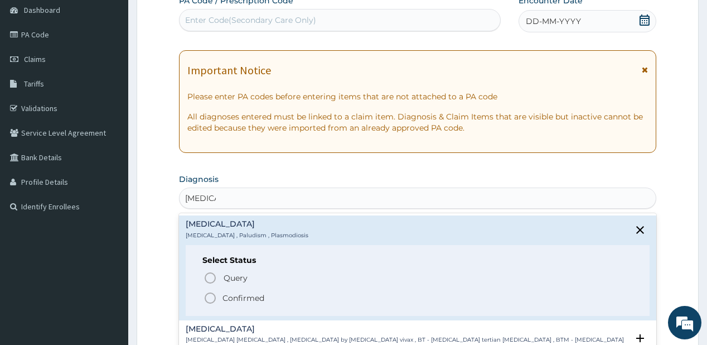
click at [223, 302] on p "Confirmed" at bounding box center [243, 297] width 42 height 11
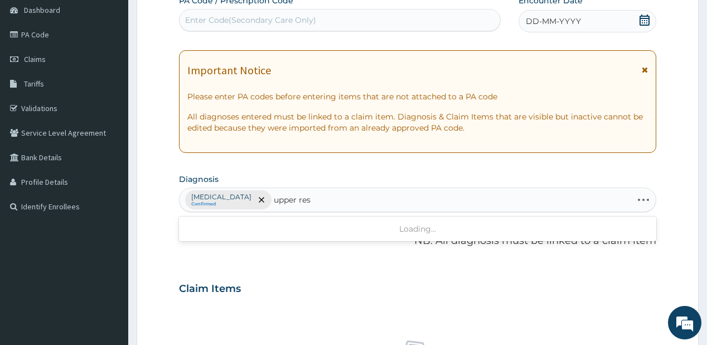
type input "upper resp"
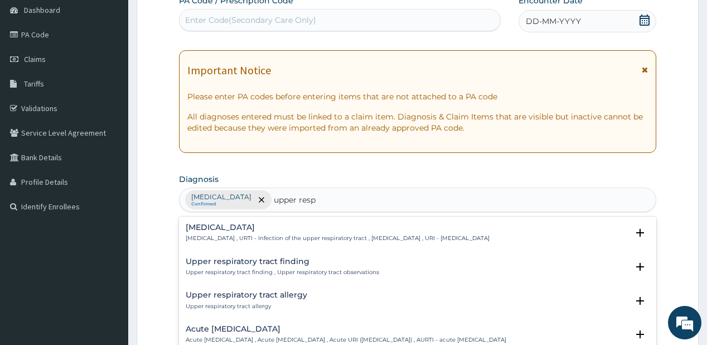
click at [215, 235] on p "[MEDICAL_DATA] , URTI - Infection of the upper respiratory tract , [MEDICAL_DAT…" at bounding box center [338, 238] width 304 height 8
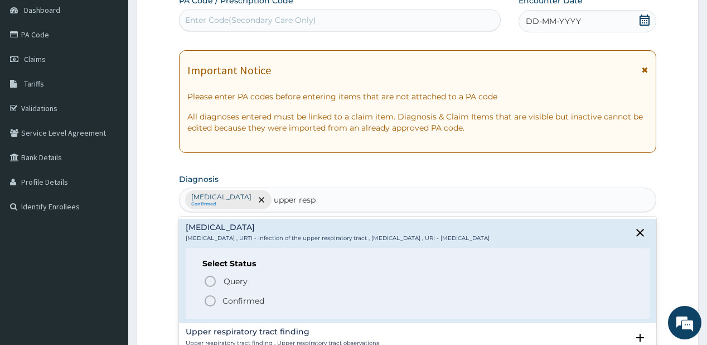
click at [219, 299] on span "Confirmed" at bounding box center [418, 300] width 429 height 13
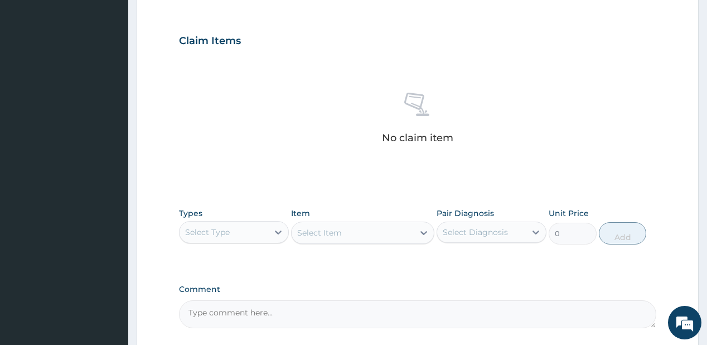
scroll to position [458, 0]
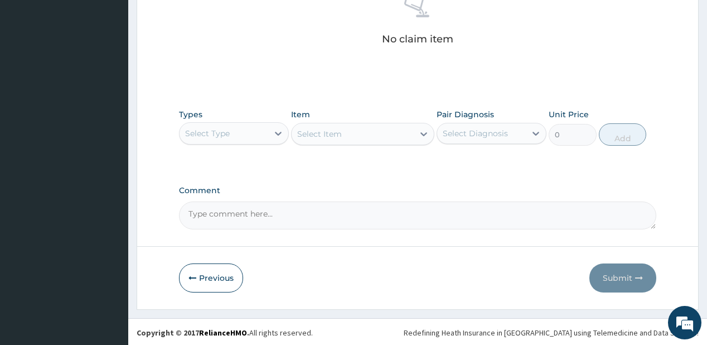
click at [229, 136] on div "Select Type" at bounding box center [207, 133] width 45 height 11
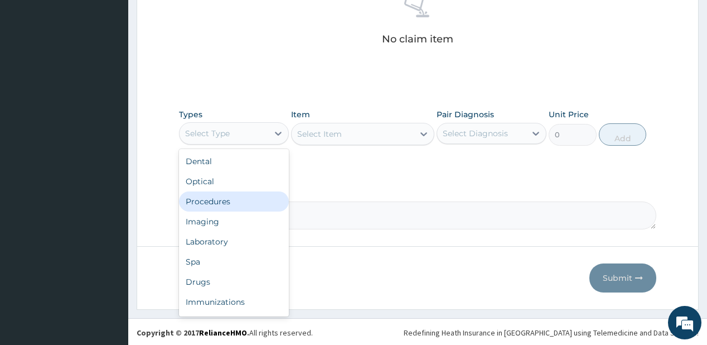
click at [203, 201] on div "Procedures" at bounding box center [234, 201] width 110 height 20
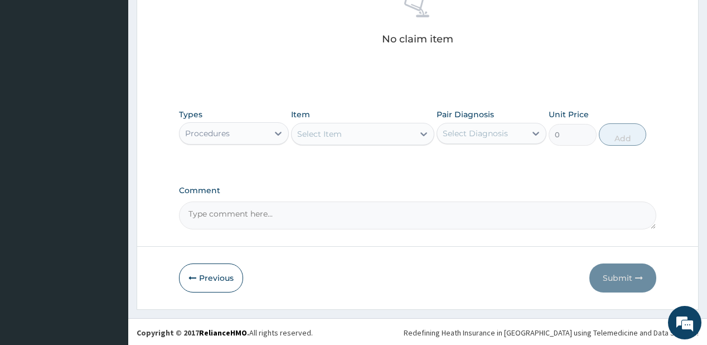
click at [379, 139] on div "Select Item" at bounding box center [353, 134] width 122 height 18
type input "pract"
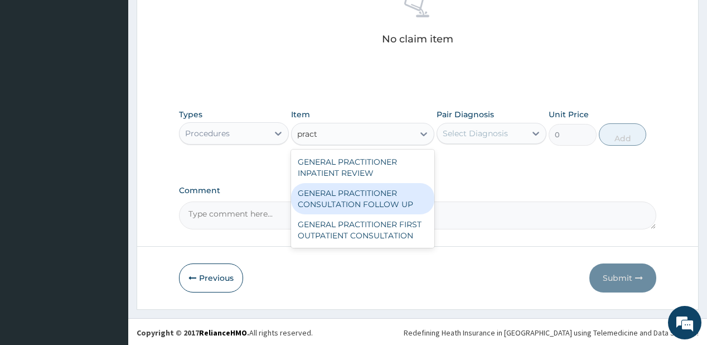
click at [316, 197] on div "GENERAL PRACTITIONER CONSULTATION FOLLOW UP" at bounding box center [362, 198] width 143 height 31
type input "1875"
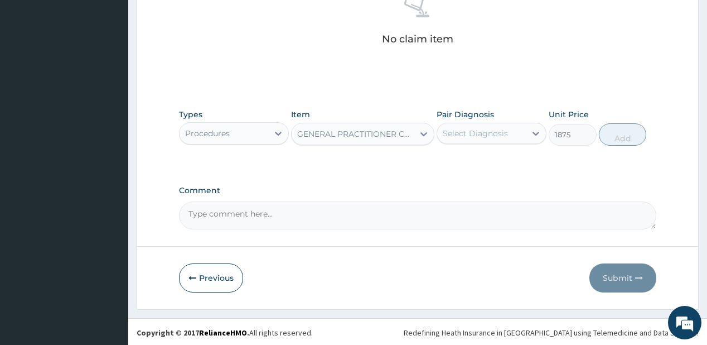
click at [462, 132] on div "Select Diagnosis" at bounding box center [475, 133] width 65 height 11
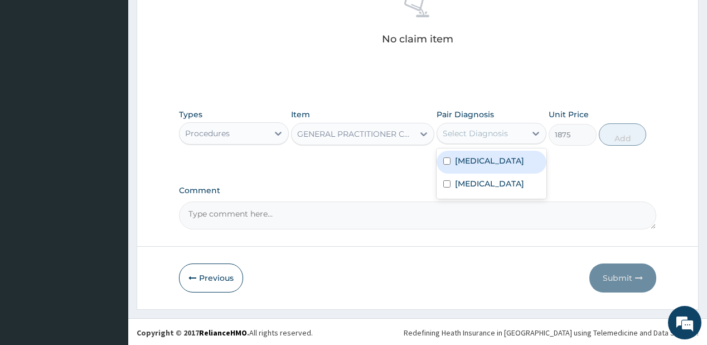
click at [464, 156] on label "[MEDICAL_DATA]" at bounding box center [489, 160] width 69 height 11
checkbox input "true"
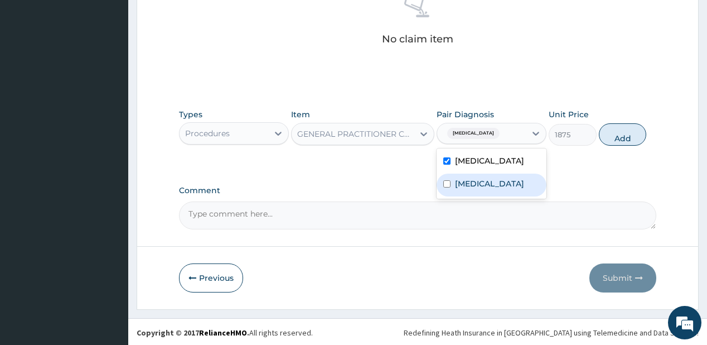
drag, startPoint x: 468, startPoint y: 195, endPoint x: 523, endPoint y: 152, distance: 69.8
click at [468, 189] on label "[MEDICAL_DATA]" at bounding box center [489, 183] width 69 height 11
checkbox input "true"
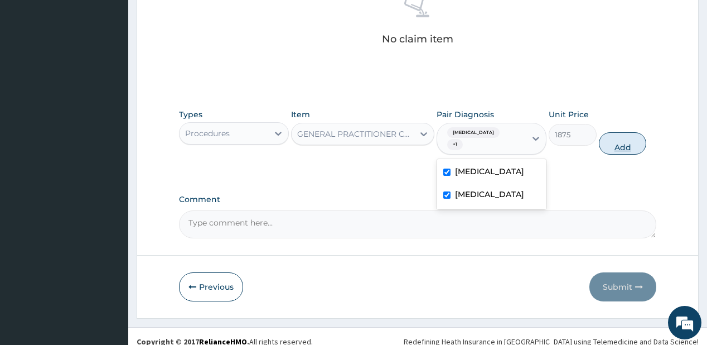
click at [615, 136] on button "Add" at bounding box center [623, 143] width 48 height 22
type input "0"
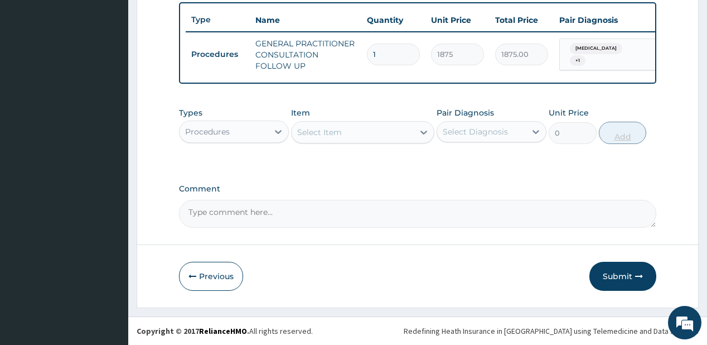
scroll to position [417, 0]
click at [240, 136] on div "Procedures" at bounding box center [224, 132] width 89 height 18
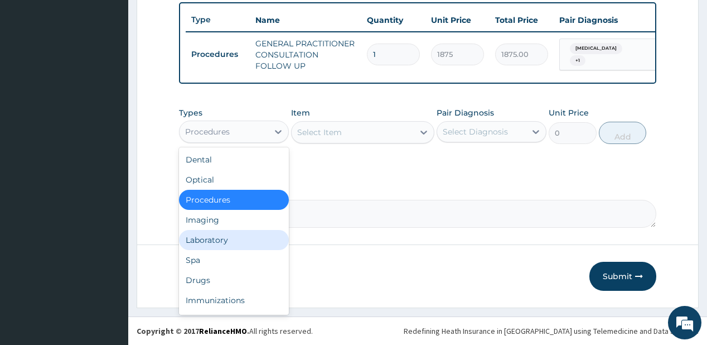
click at [216, 240] on div "Laboratory" at bounding box center [234, 240] width 110 height 20
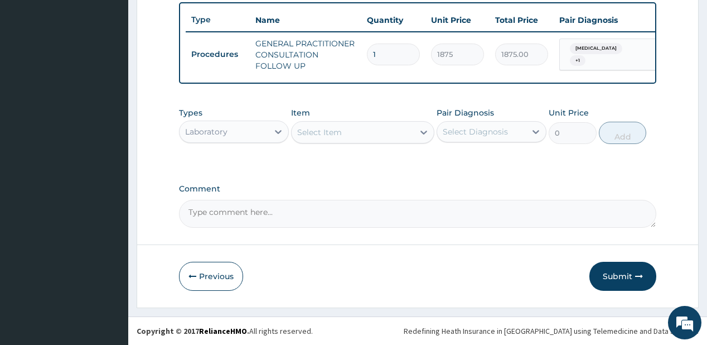
click at [355, 133] on div "Select Item" at bounding box center [353, 132] width 122 height 18
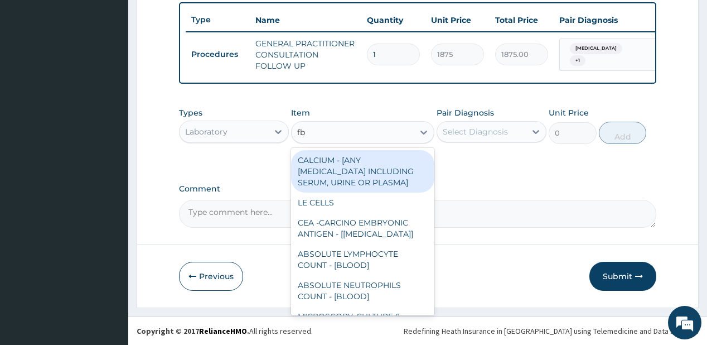
type input "fbc"
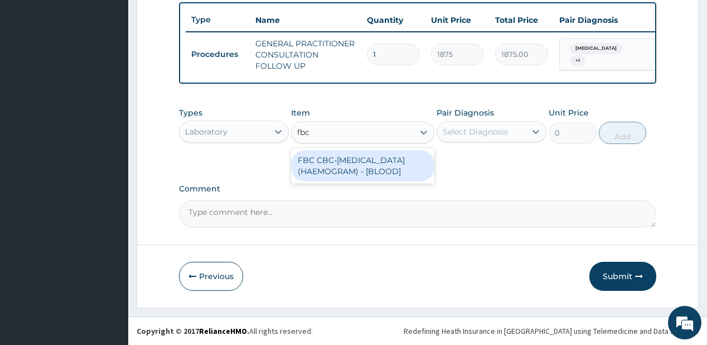
click at [343, 175] on div "FBC CBC-[MEDICAL_DATA] (HAEMOGRAM) - [BLOOD]" at bounding box center [362, 165] width 143 height 31
type input "5000"
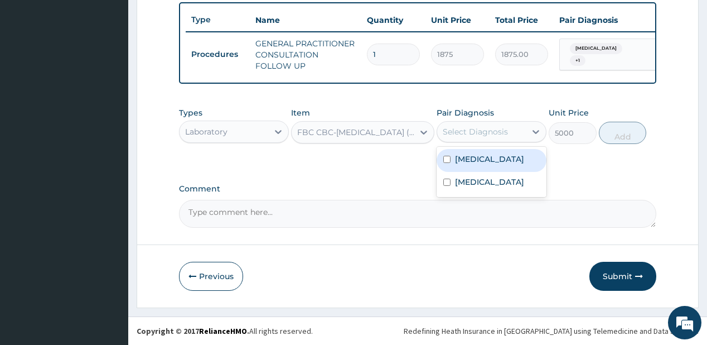
click at [483, 131] on div "Select Diagnosis" at bounding box center [475, 131] width 65 height 11
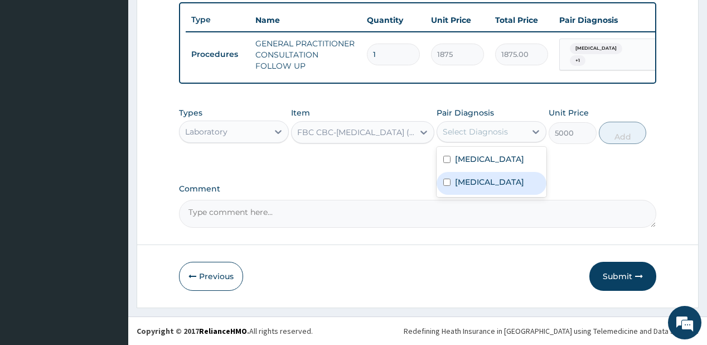
drag, startPoint x: 493, startPoint y: 192, endPoint x: 591, endPoint y: 164, distance: 102.0
click at [493, 187] on label "[MEDICAL_DATA]" at bounding box center [489, 181] width 69 height 11
checkbox input "true"
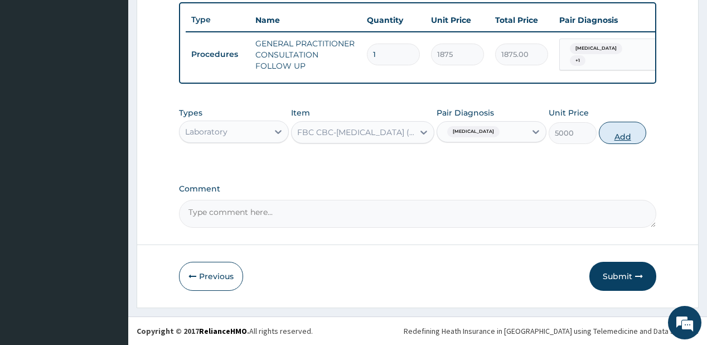
click at [618, 135] on button "Add" at bounding box center [623, 133] width 48 height 22
type input "0"
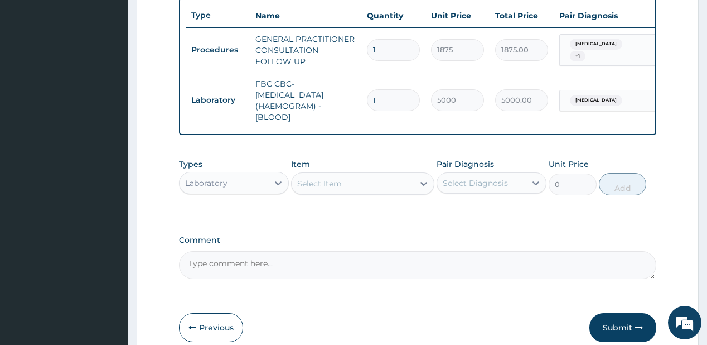
click at [326, 189] on div "Select Item" at bounding box center [319, 183] width 45 height 11
type input "mala"
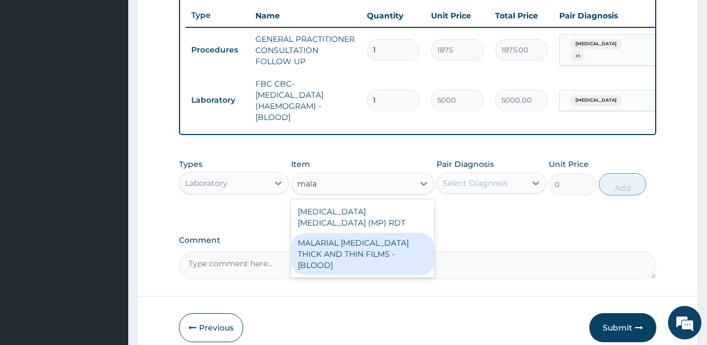
click at [319, 259] on div "[MEDICAL_DATA] [MEDICAL_DATA] (MP) RDT MALARIAL [MEDICAL_DATA] THICK AND THIN F…" at bounding box center [362, 238] width 143 height 78
drag, startPoint x: 323, startPoint y: 245, endPoint x: 435, endPoint y: 213, distance: 116.1
click at [323, 245] on div "MALARIAL [MEDICAL_DATA] THICK AND THIN FILMS - [BLOOD]" at bounding box center [362, 253] width 143 height 42
type input "2187.5"
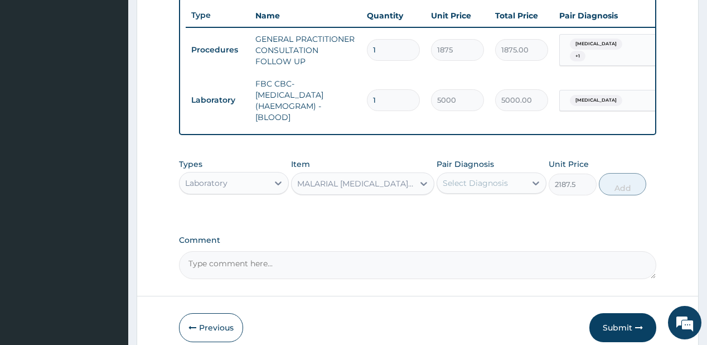
click at [486, 188] on div "Select Diagnosis" at bounding box center [475, 182] width 65 height 11
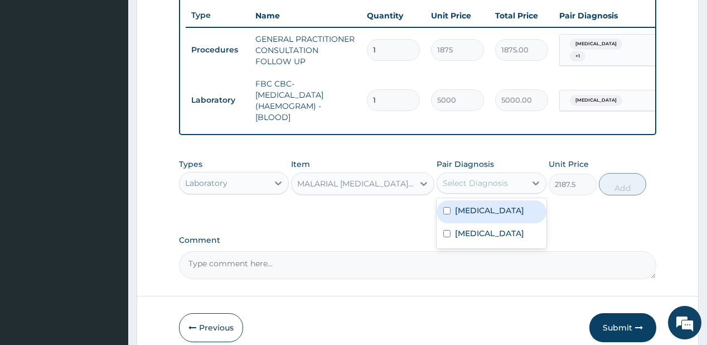
click at [471, 216] on label "[MEDICAL_DATA]" at bounding box center [489, 210] width 69 height 11
checkbox input "true"
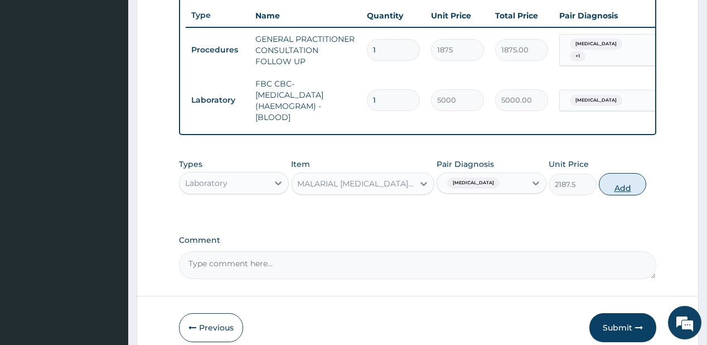
click at [619, 192] on button "Add" at bounding box center [623, 184] width 48 height 22
type input "0"
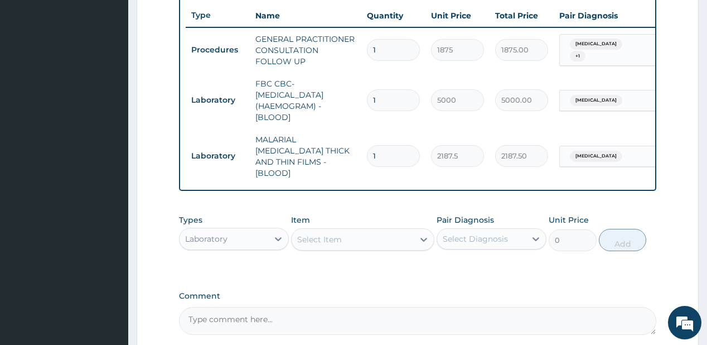
click at [225, 239] on div "Laboratory" at bounding box center [224, 239] width 89 height 18
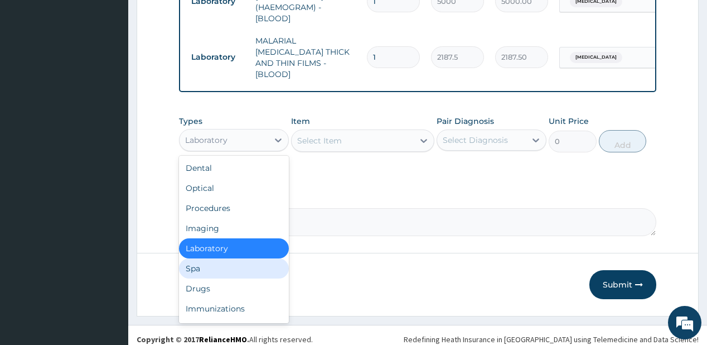
scroll to position [517, 0]
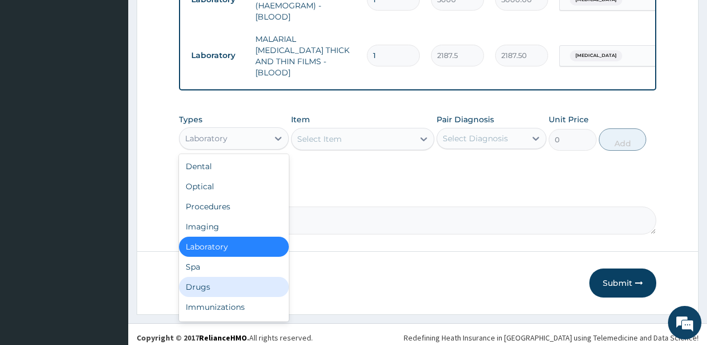
click at [201, 281] on div "Drugs" at bounding box center [234, 287] width 110 height 20
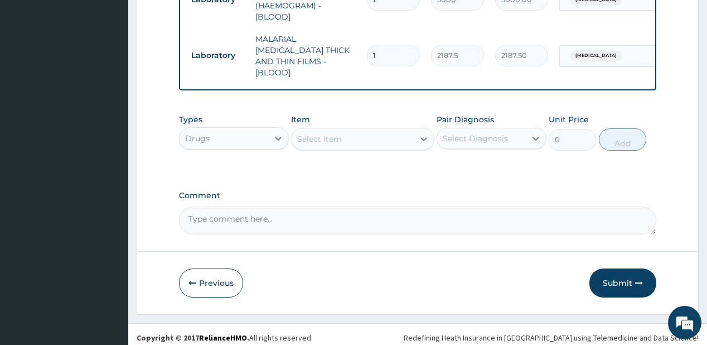
click at [328, 134] on div "Select Item" at bounding box center [319, 138] width 45 height 11
type input "coart"
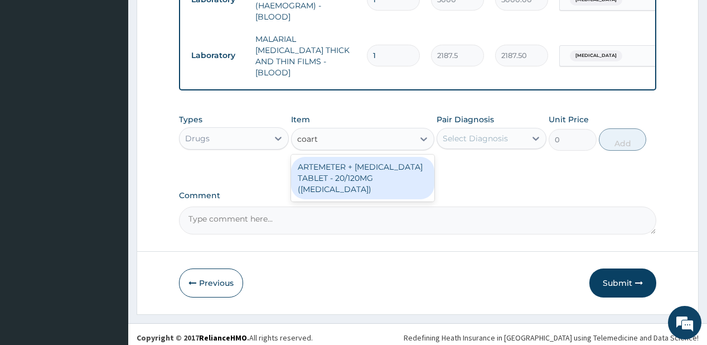
click at [326, 158] on div "ARTEMETER + [MEDICAL_DATA] TABLET - 20/120MG ([MEDICAL_DATA])" at bounding box center [362, 178] width 143 height 42
type input "210"
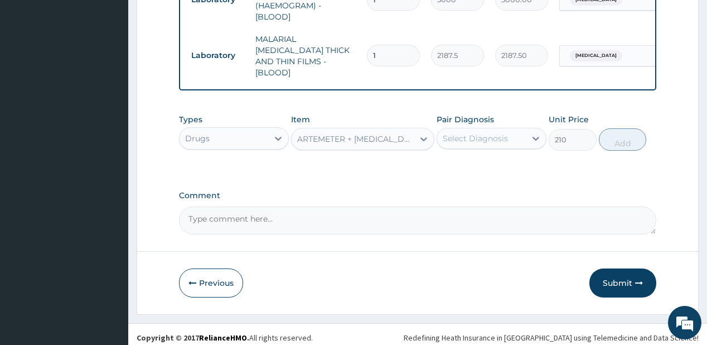
click at [502, 133] on div "Select Diagnosis" at bounding box center [475, 138] width 65 height 11
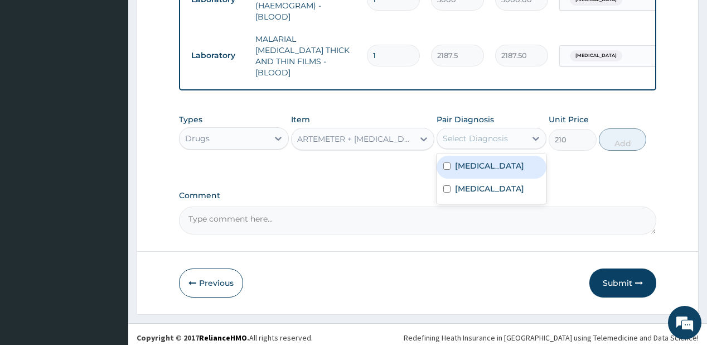
click at [488, 156] on div "[MEDICAL_DATA]" at bounding box center [492, 167] width 110 height 23
checkbox input "true"
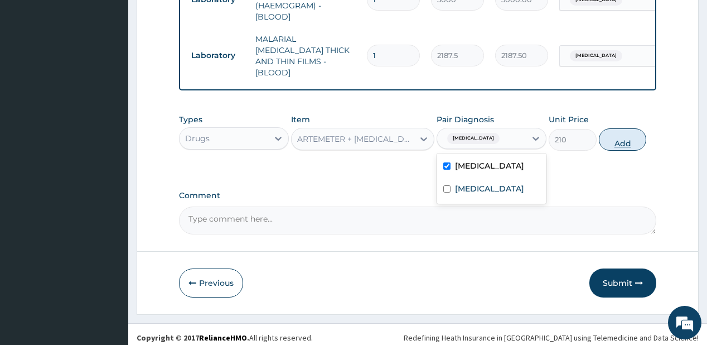
click at [613, 133] on button "Add" at bounding box center [623, 139] width 48 height 22
type input "0"
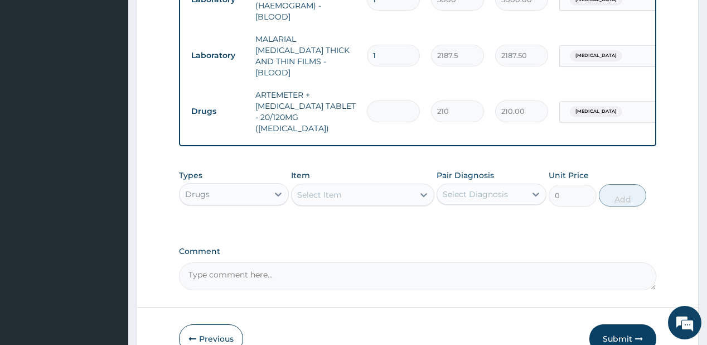
type input "0.00"
type input "2"
type input "420.00"
type input "24"
type input "5040.00"
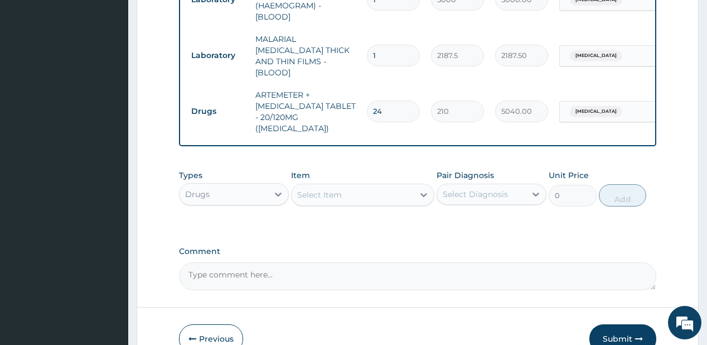
type input "24"
click at [311, 189] on div "Select Item" at bounding box center [319, 194] width 45 height 11
type input "parace"
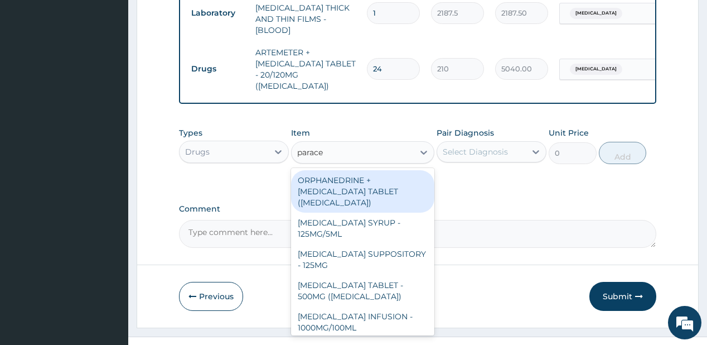
scroll to position [562, 0]
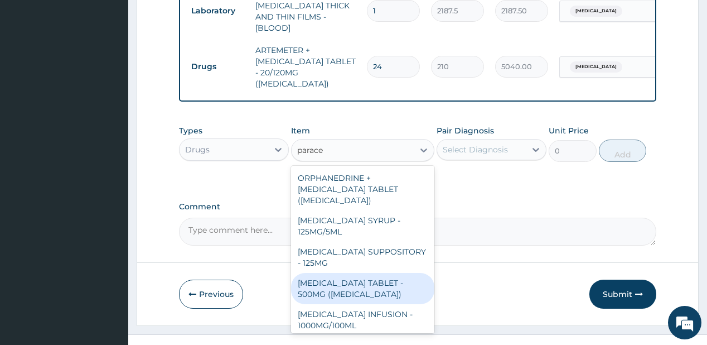
click at [333, 273] on div "[MEDICAL_DATA] TABLET - 500MG ([MEDICAL_DATA])" at bounding box center [362, 288] width 143 height 31
type input "42"
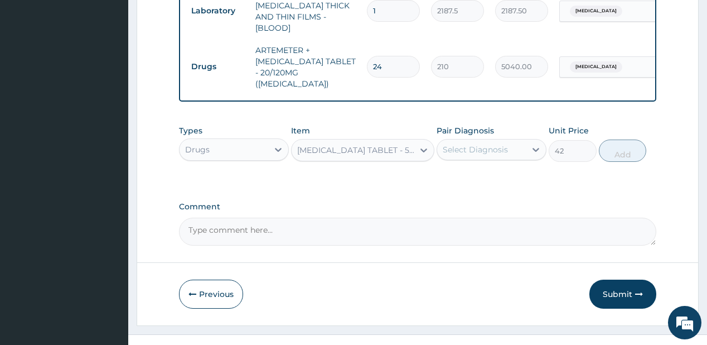
click at [488, 141] on div "Select Diagnosis" at bounding box center [481, 150] width 89 height 18
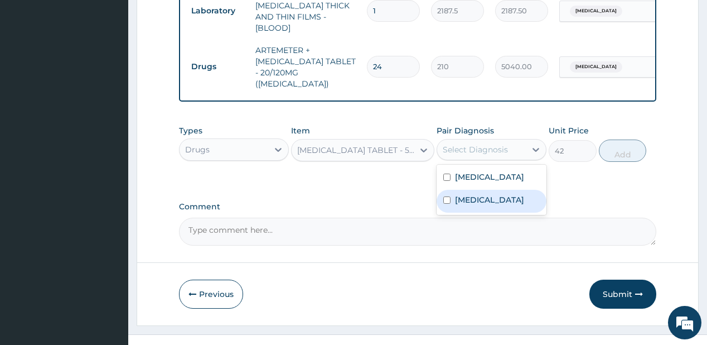
click at [473, 194] on label "[MEDICAL_DATA]" at bounding box center [489, 199] width 69 height 11
checkbox input "true"
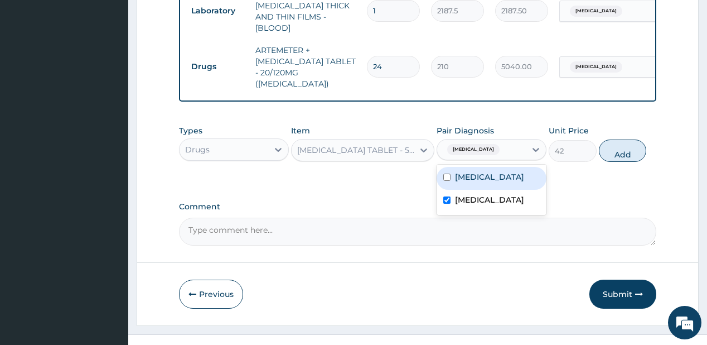
drag, startPoint x: 486, startPoint y: 166, endPoint x: 542, endPoint y: 153, distance: 57.3
click at [486, 167] on div "[MEDICAL_DATA]" at bounding box center [492, 178] width 110 height 23
checkbox input "true"
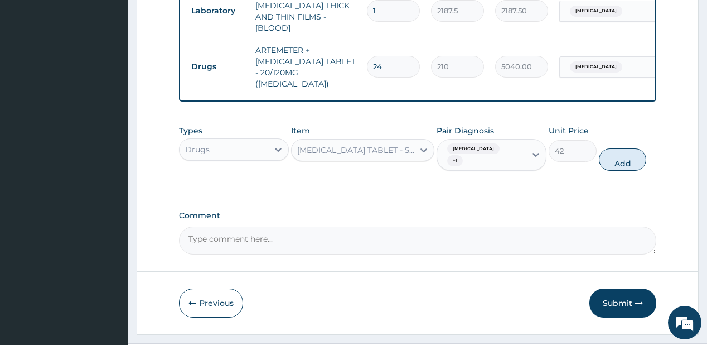
click at [614, 148] on button "Add" at bounding box center [623, 159] width 48 height 22
type input "0"
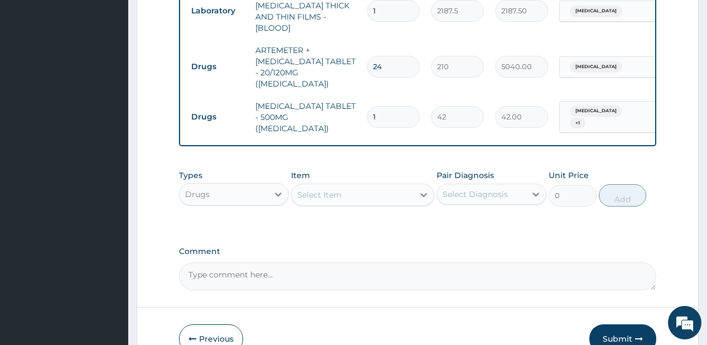
type input "18"
type input "756.00"
type input "18"
click at [343, 186] on div "Select Item" at bounding box center [353, 195] width 122 height 18
type input "amoxi"
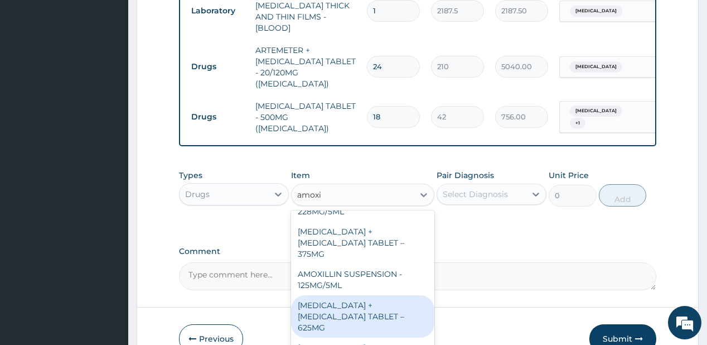
scroll to position [312, 0]
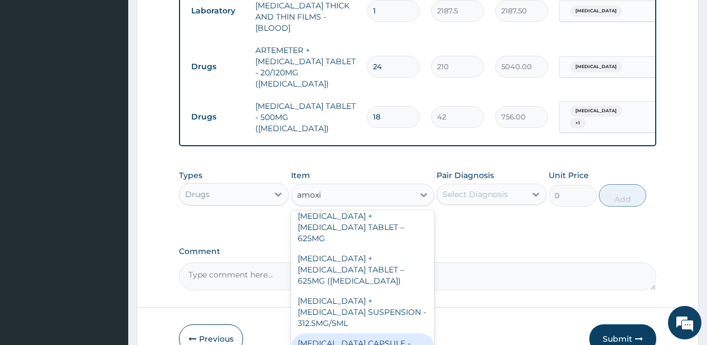
click at [340, 333] on div "[MEDICAL_DATA] CAPSULE - 500MG" at bounding box center [362, 348] width 143 height 31
type input "112"
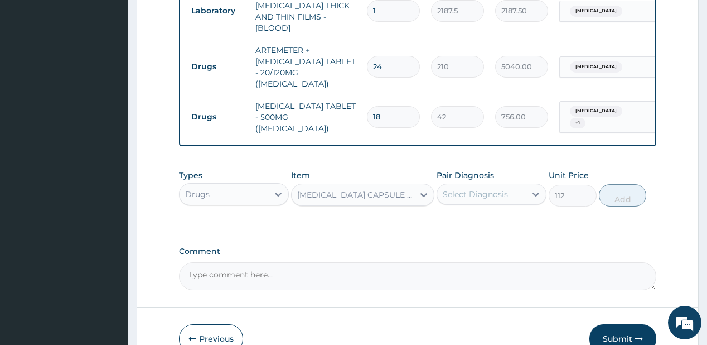
click at [471, 188] on div "Select Diagnosis" at bounding box center [475, 193] width 65 height 11
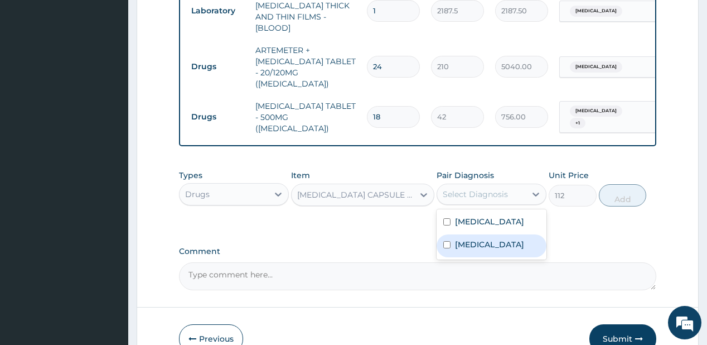
drag, startPoint x: 466, startPoint y: 230, endPoint x: 594, endPoint y: 172, distance: 141.0
click at [466, 239] on label "[MEDICAL_DATA]" at bounding box center [489, 244] width 69 height 11
checkbox input "true"
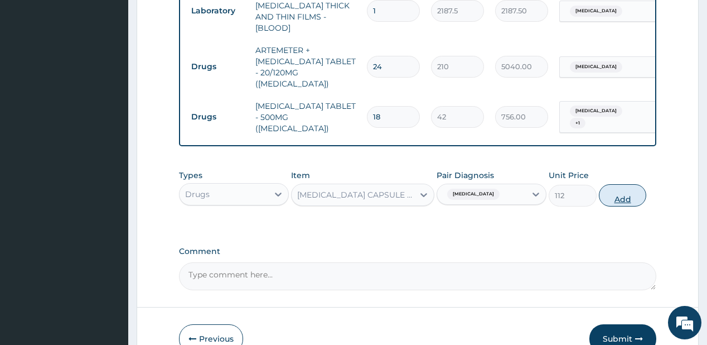
click at [616, 184] on button "Add" at bounding box center [623, 195] width 48 height 22
type input "0"
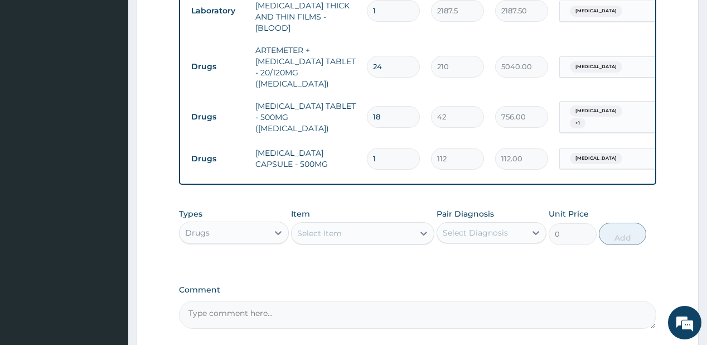
type input "21"
type input "2352.00"
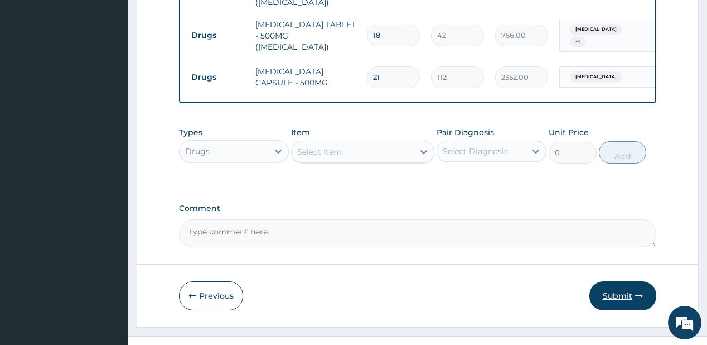
type input "21"
drag, startPoint x: 612, startPoint y: 273, endPoint x: 590, endPoint y: 240, distance: 39.1
click at [611, 281] on button "Submit" at bounding box center [622, 295] width 67 height 29
click at [615, 281] on button "Submit" at bounding box center [622, 295] width 67 height 29
click at [621, 281] on button "Submit" at bounding box center [622, 295] width 67 height 29
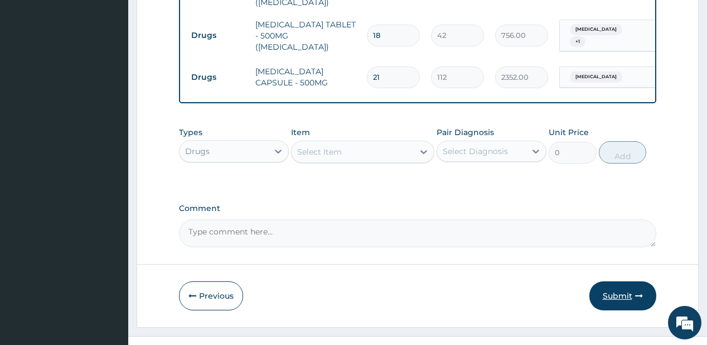
click at [612, 281] on button "Submit" at bounding box center [622, 295] width 67 height 29
click at [616, 281] on button "Submit" at bounding box center [622, 295] width 67 height 29
click at [622, 281] on button "Submit" at bounding box center [622, 295] width 67 height 29
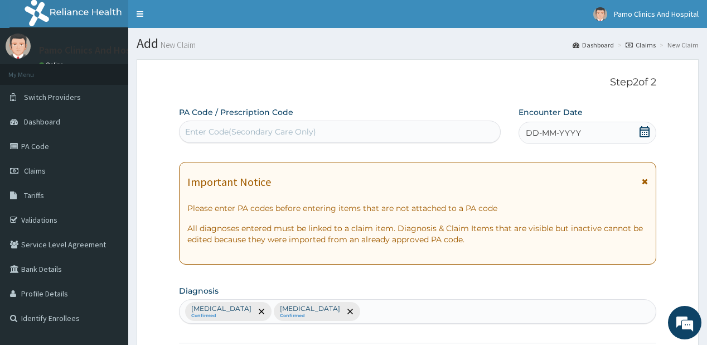
scroll to position [0, 0]
drag, startPoint x: 560, startPoint y: 127, endPoint x: 544, endPoint y: 89, distance: 41.0
click at [566, 126] on div "DD-MM-YYYY" at bounding box center [588, 133] width 138 height 22
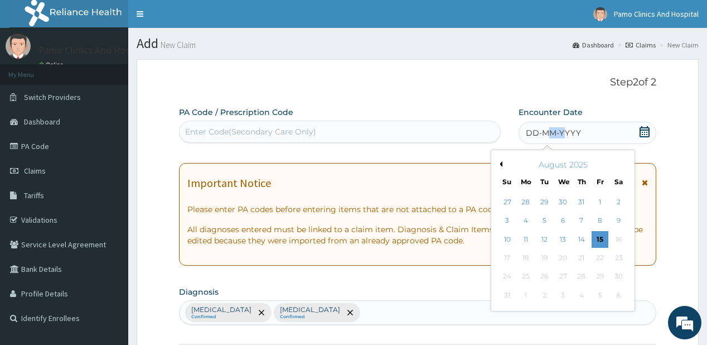
click at [501, 162] on button "Previous Month" at bounding box center [500, 164] width 6 height 6
click at [614, 253] on div "26" at bounding box center [618, 257] width 17 height 17
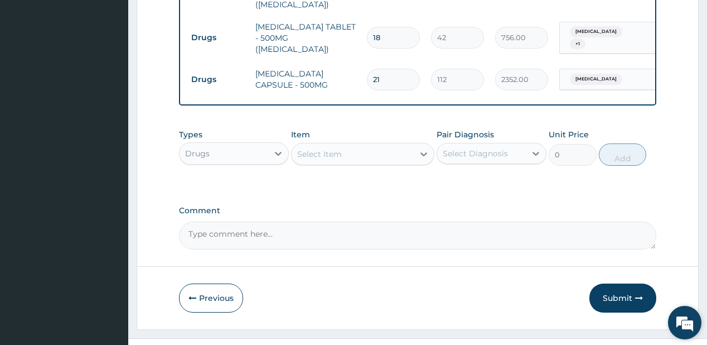
scroll to position [643, 0]
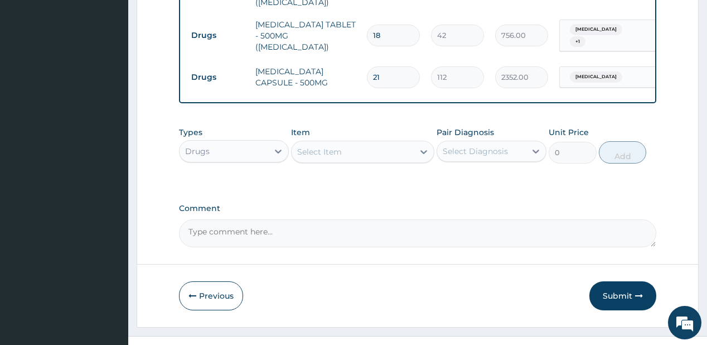
drag, startPoint x: 628, startPoint y: 277, endPoint x: 626, endPoint y: 267, distance: 10.4
click at [628, 281] on button "Submit" at bounding box center [622, 295] width 67 height 29
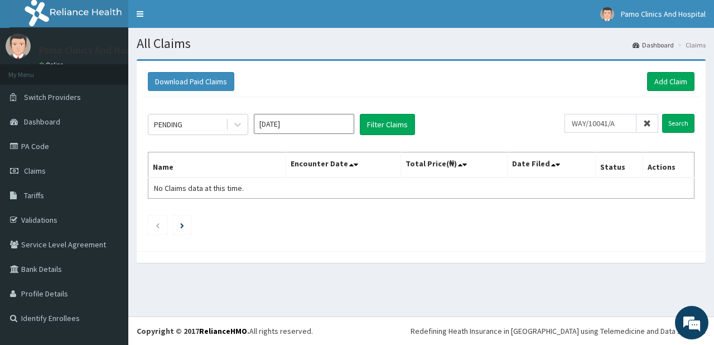
scroll to position [0, 2]
type input "WAY/10041/A"
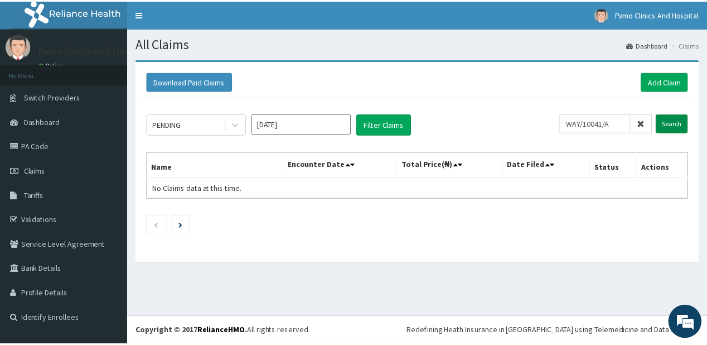
scroll to position [0, 0]
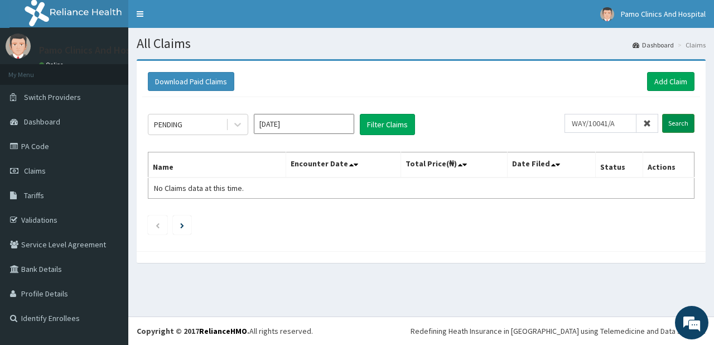
click at [681, 120] on input "Search" at bounding box center [678, 123] width 32 height 19
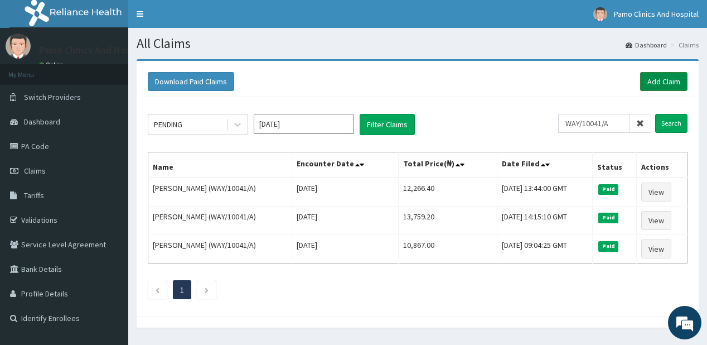
click at [652, 76] on link "Add Claim" at bounding box center [663, 81] width 47 height 19
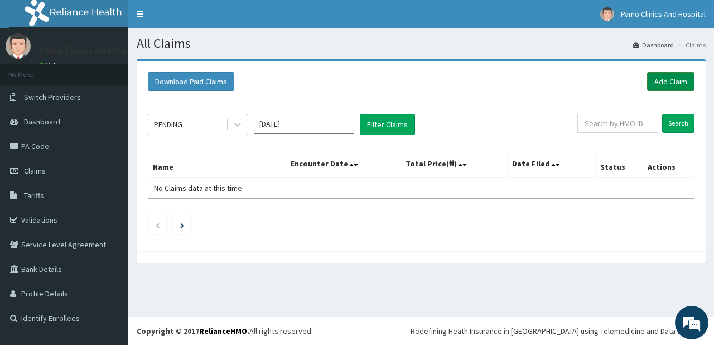
click at [661, 82] on link "Add Claim" at bounding box center [670, 81] width 47 height 19
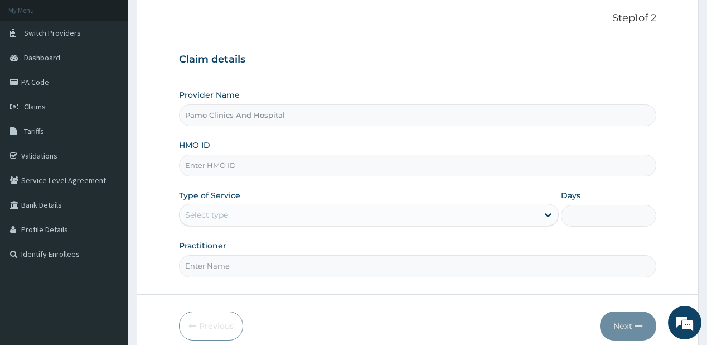
scroll to position [89, 0]
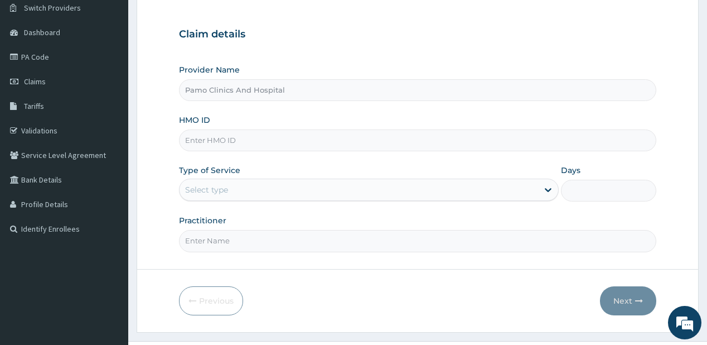
click at [221, 144] on input "HMO ID" at bounding box center [417, 140] width 477 height 22
paste input "CYS/10112/A"
click at [194, 140] on input "CYS/10112/A" at bounding box center [417, 140] width 477 height 22
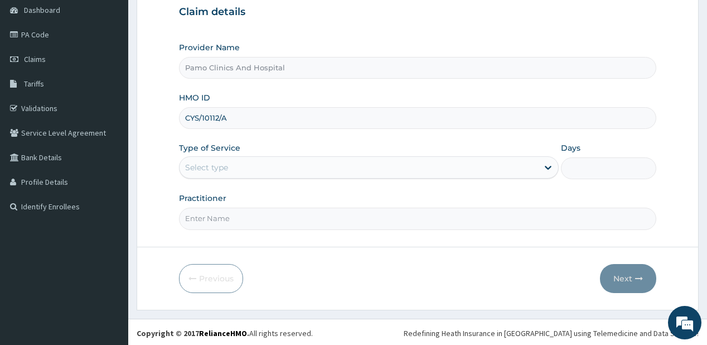
type input "CYS/10112/A"
click at [247, 159] on div "Select type" at bounding box center [359, 167] width 358 height 18
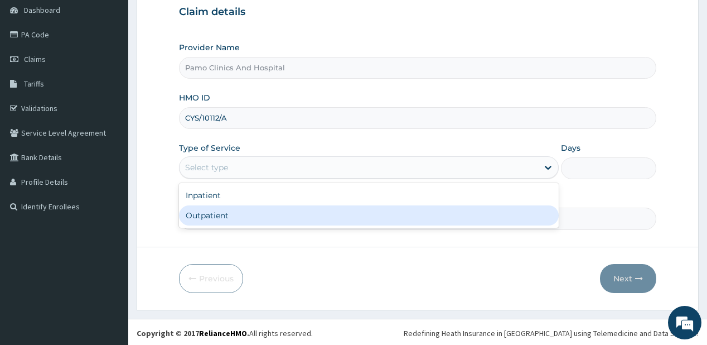
click at [223, 221] on div "Outpatient" at bounding box center [369, 215] width 380 height 20
type input "1"
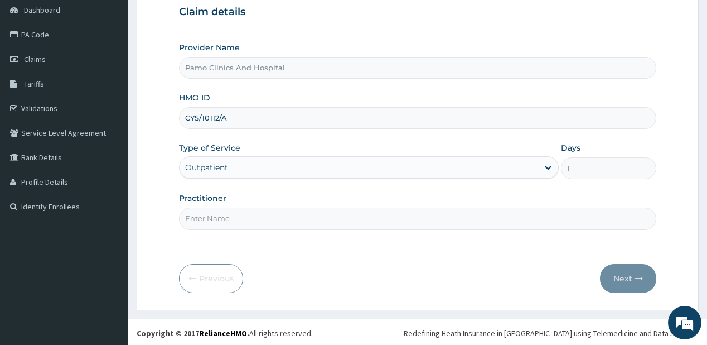
click at [223, 221] on input "Practitioner" at bounding box center [417, 218] width 477 height 22
type input "DR FESTUS DAVIES"
click at [627, 274] on button "Next" at bounding box center [628, 278] width 56 height 29
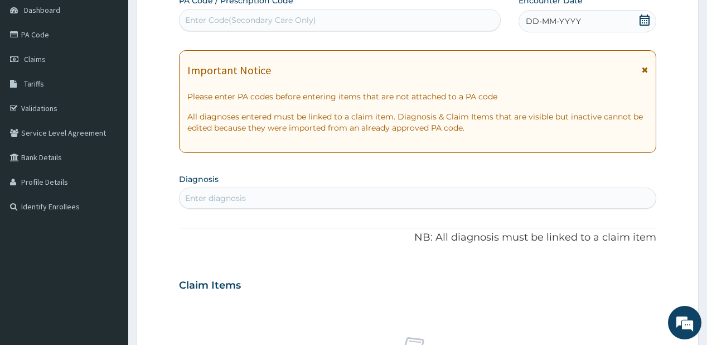
click at [554, 21] on span "DD-MM-YYYY" at bounding box center [553, 21] width 55 height 11
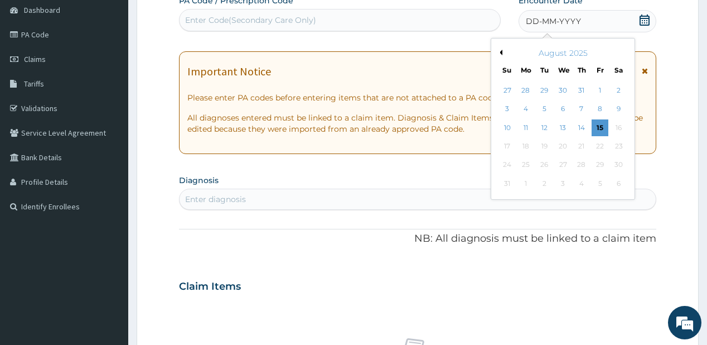
click at [500, 50] on button "Previous Month" at bounding box center [500, 53] width 6 height 6
click at [617, 145] on div "26" at bounding box center [618, 146] width 17 height 17
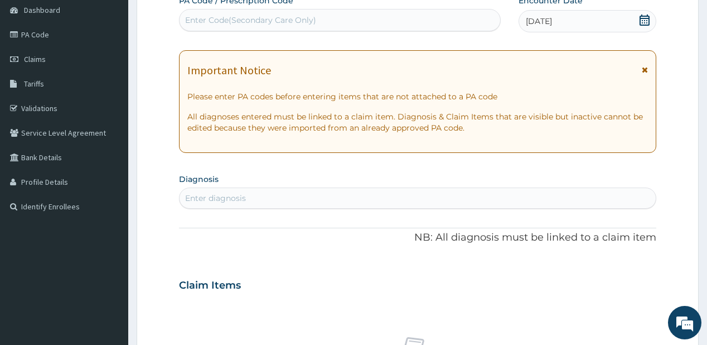
click at [241, 197] on div "Enter diagnosis" at bounding box center [215, 197] width 61 height 11
type input "malaria"
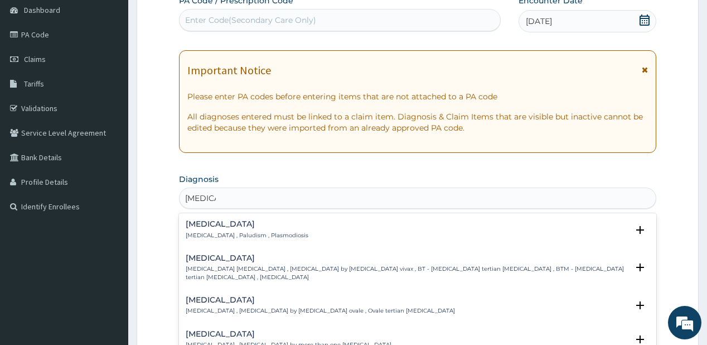
click at [210, 229] on div "Malaria Malaria , Paludism , Plasmodiosis" at bounding box center [247, 230] width 123 height 20
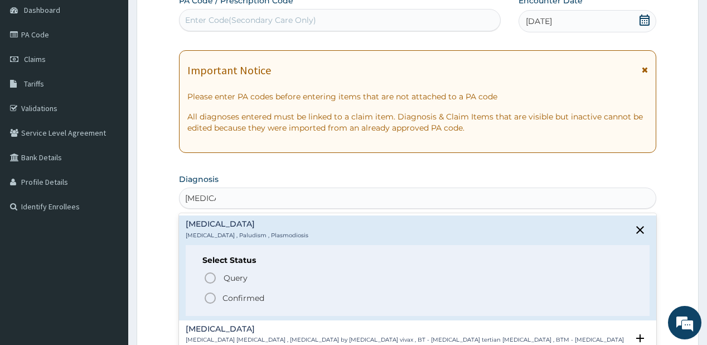
click at [216, 295] on icon "status option filled" at bounding box center [210, 297] width 13 height 13
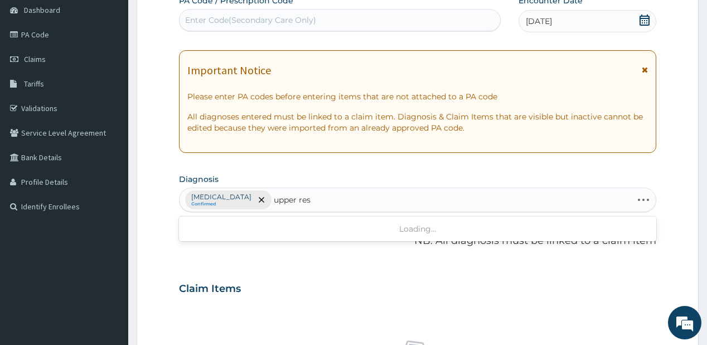
type input "upper resp"
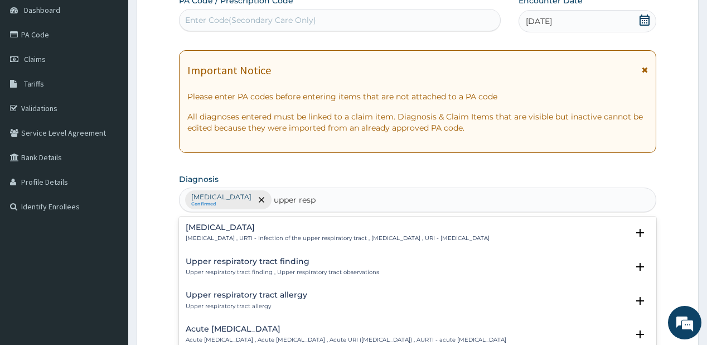
click at [224, 231] on div "Upper respiratory infection Upper respiratory infection , URTI - Infection of t…" at bounding box center [338, 233] width 304 height 20
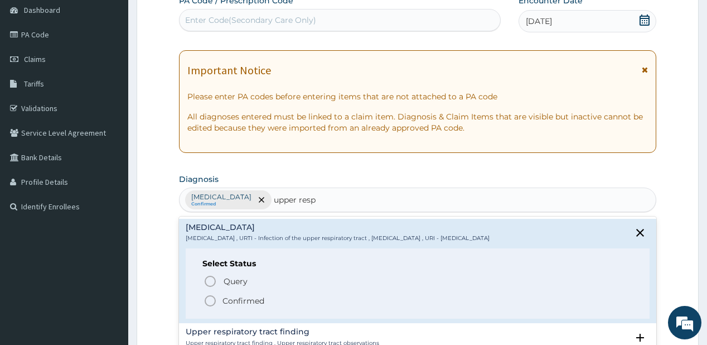
click at [234, 298] on p "Confirmed" at bounding box center [243, 300] width 42 height 11
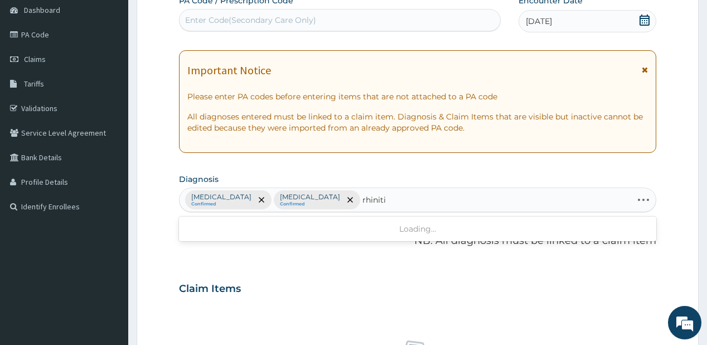
type input "rhinitis"
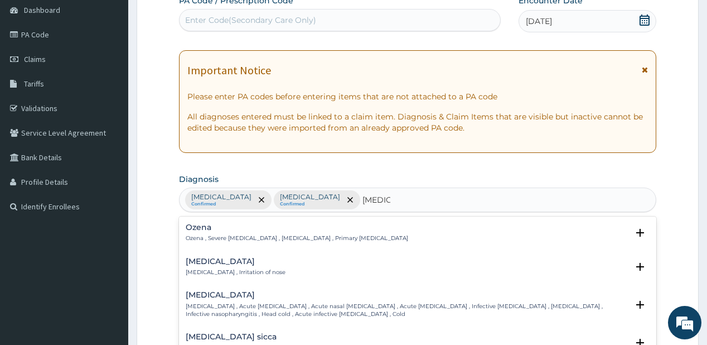
click at [205, 259] on h4 "Rhinitis" at bounding box center [236, 261] width 100 height 8
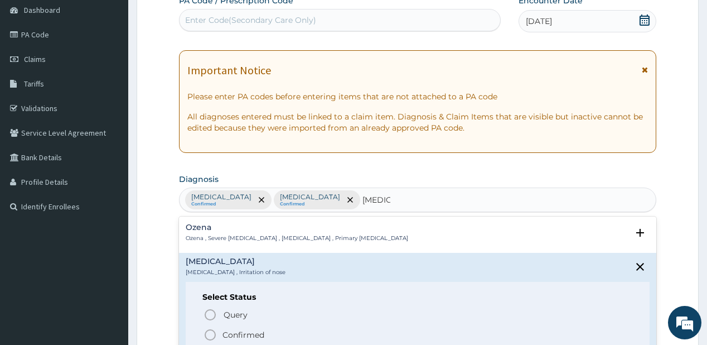
click at [213, 333] on icon "status option filled" at bounding box center [210, 334] width 13 height 13
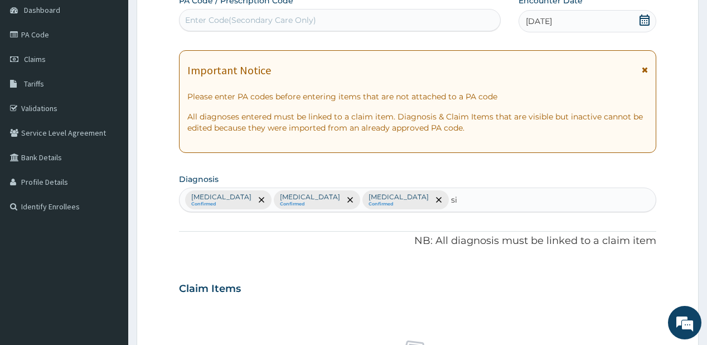
type input "sin"
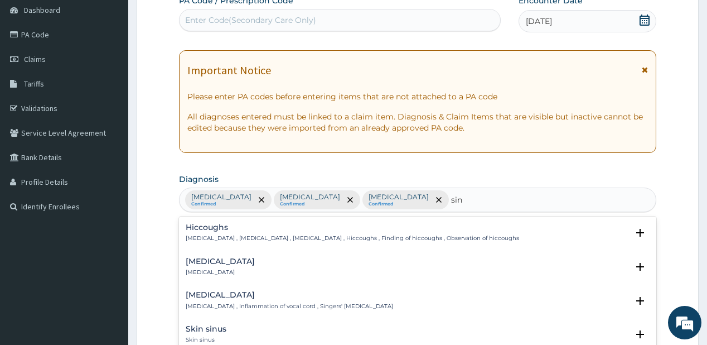
click at [187, 264] on h4 "Sinusitis" at bounding box center [220, 261] width 69 height 8
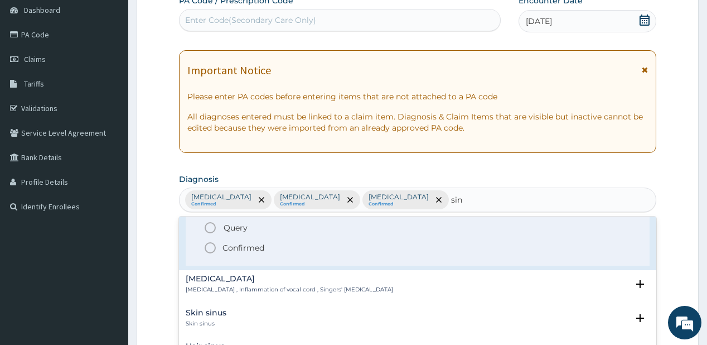
scroll to position [89, 0]
click at [217, 244] on span "Confirmed" at bounding box center [418, 245] width 429 height 13
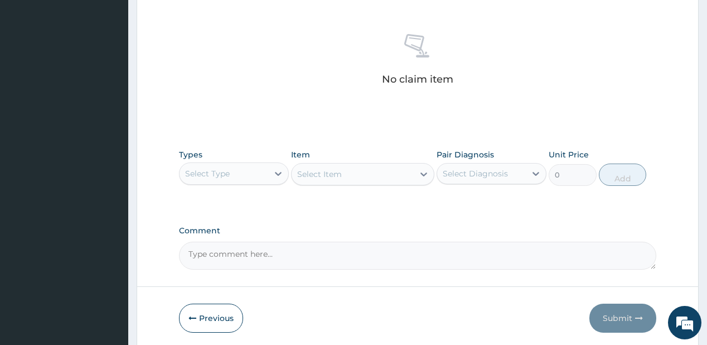
scroll to position [458, 0]
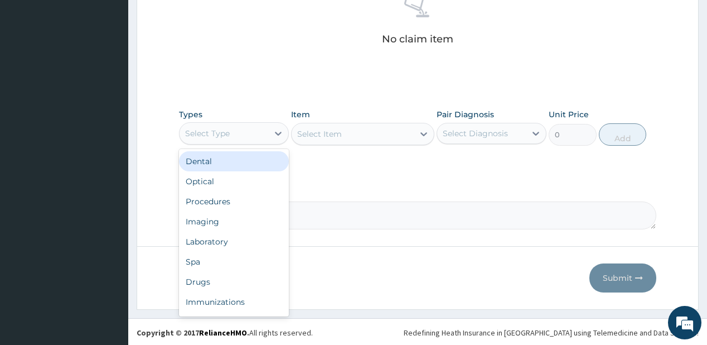
click at [259, 122] on div "Select Type" at bounding box center [234, 133] width 110 height 22
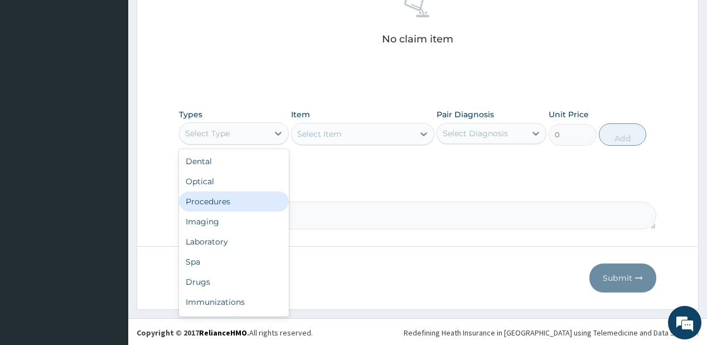
click at [215, 205] on div "Procedures" at bounding box center [234, 201] width 110 height 20
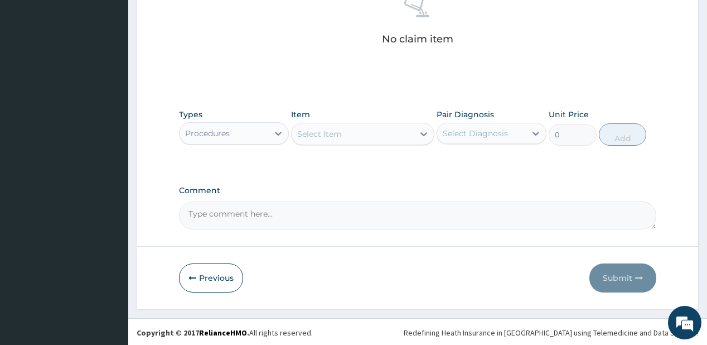
click at [348, 132] on div "Select Item" at bounding box center [353, 134] width 122 height 18
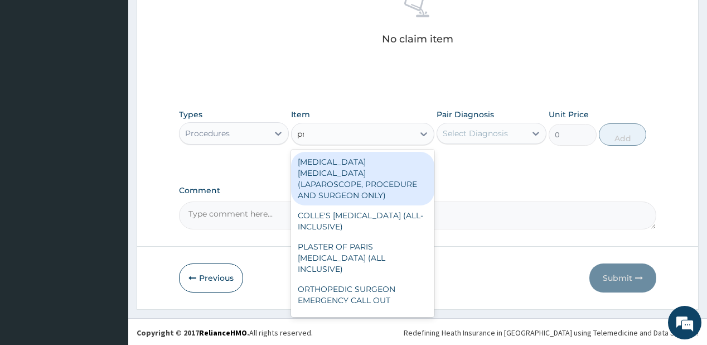
type input "pract"
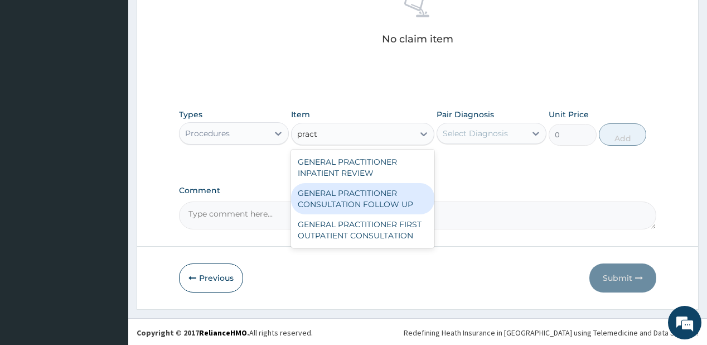
click at [324, 198] on div "GENERAL PRACTITIONER CONSULTATION FOLLOW UP" at bounding box center [362, 198] width 143 height 31
type input "1875"
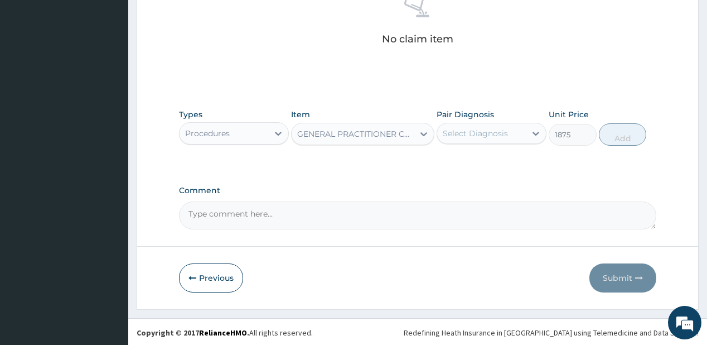
click at [467, 139] on div "Select Diagnosis" at bounding box center [481, 133] width 89 height 18
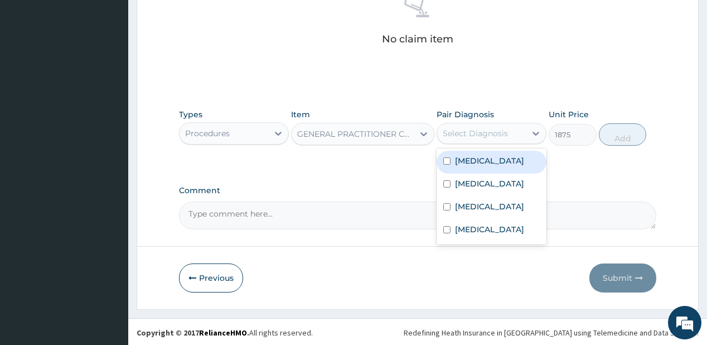
click at [485, 161] on div "Malaria" at bounding box center [492, 162] width 110 height 23
checkbox input "true"
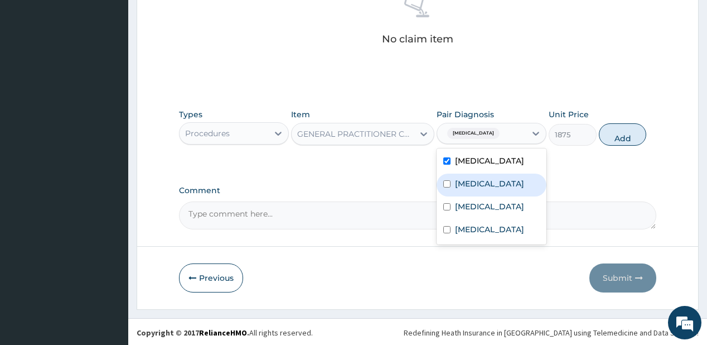
click at [478, 185] on label "Upper respiratory infection" at bounding box center [489, 183] width 69 height 11
checkbox input "true"
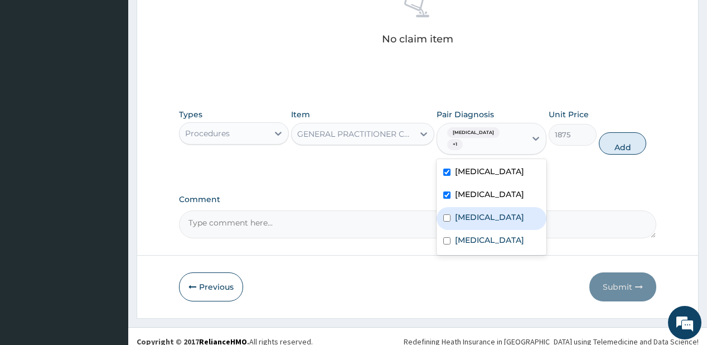
click at [469, 211] on label "Rhinitis" at bounding box center [489, 216] width 69 height 11
checkbox input "true"
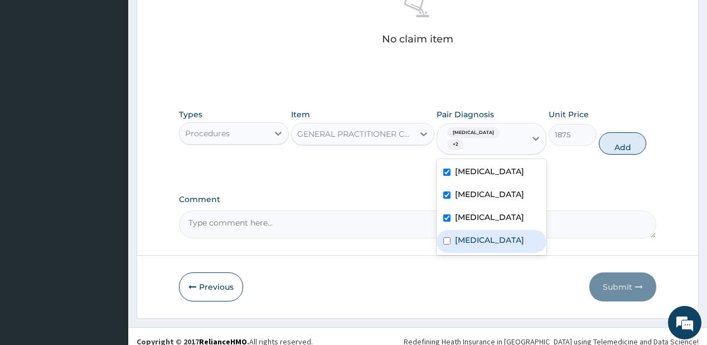
drag, startPoint x: 462, startPoint y: 244, endPoint x: 570, endPoint y: 177, distance: 127.2
click at [463, 243] on label "Sinusitis" at bounding box center [489, 239] width 69 height 11
checkbox input "true"
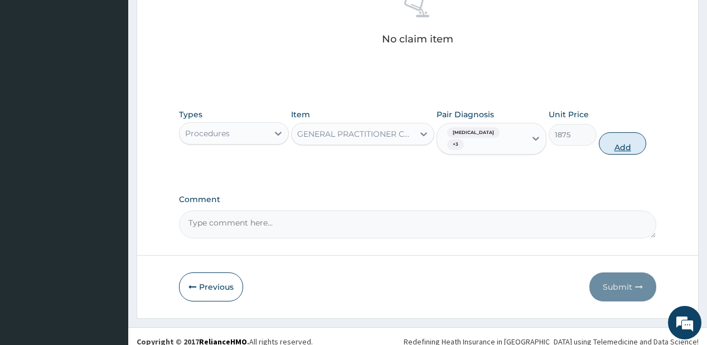
click at [608, 132] on button "Add" at bounding box center [623, 143] width 48 height 22
type input "0"
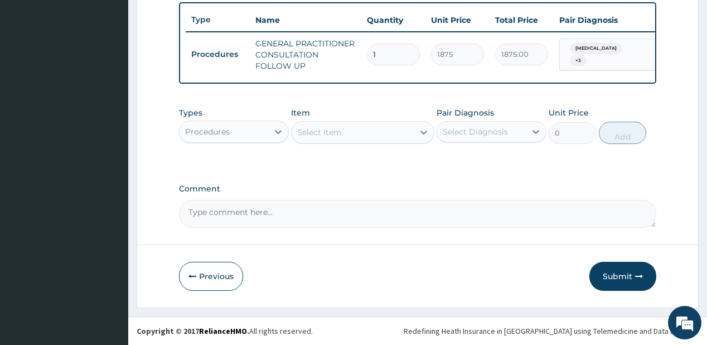
scroll to position [417, 0]
click at [231, 140] on div "Procedures" at bounding box center [224, 132] width 89 height 18
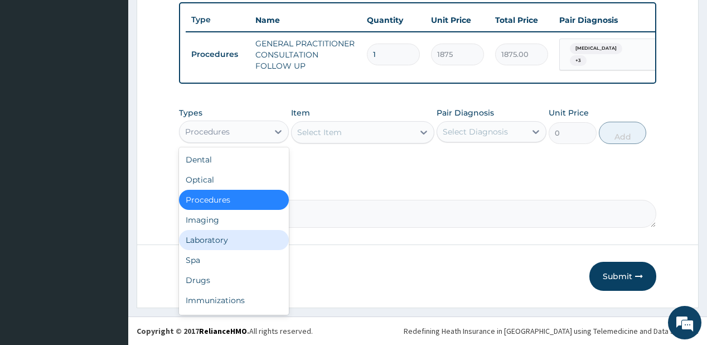
click at [239, 240] on div "Laboratory" at bounding box center [234, 240] width 110 height 20
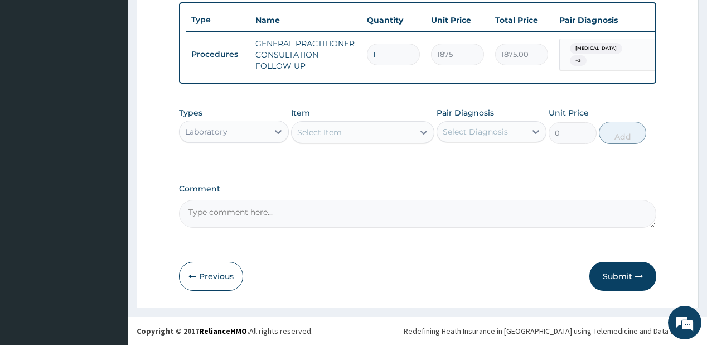
click at [309, 140] on div "Select Item" at bounding box center [353, 132] width 122 height 18
click at [320, 130] on div "Select Item" at bounding box center [319, 132] width 45 height 11
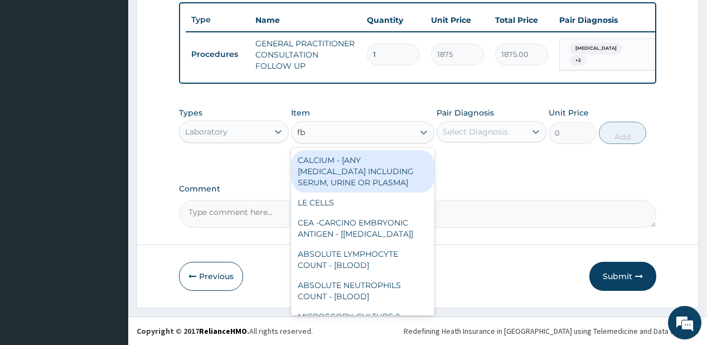
type input "fbc"
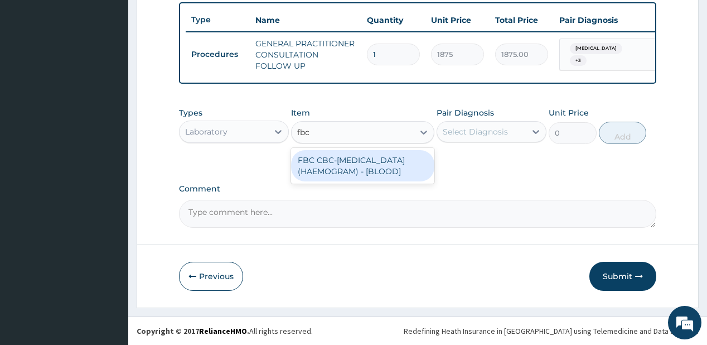
click at [337, 181] on div "FBC CBC-[MEDICAL_DATA] (HAEMOGRAM) - [BLOOD]" at bounding box center [362, 165] width 143 height 31
type input "5000"
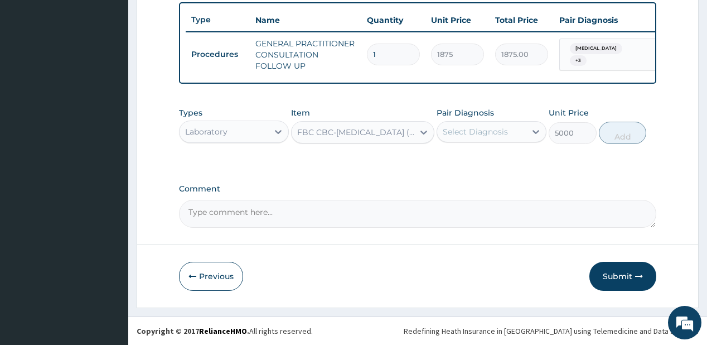
click at [468, 135] on div "Select Diagnosis" at bounding box center [475, 131] width 65 height 11
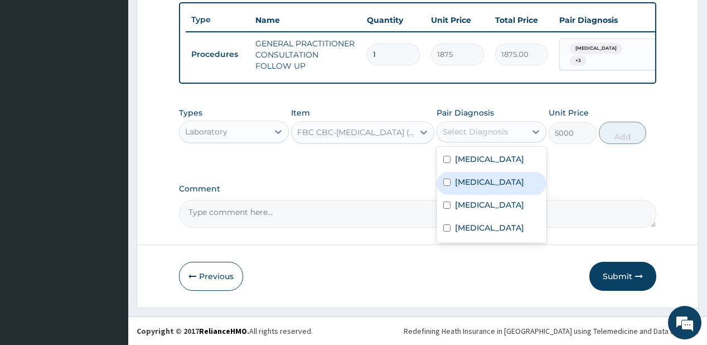
drag, startPoint x: 479, startPoint y: 182, endPoint x: 474, endPoint y: 210, distance: 28.4
click at [479, 182] on label "Upper respiratory infection" at bounding box center [489, 181] width 69 height 11
checkbox input "true"
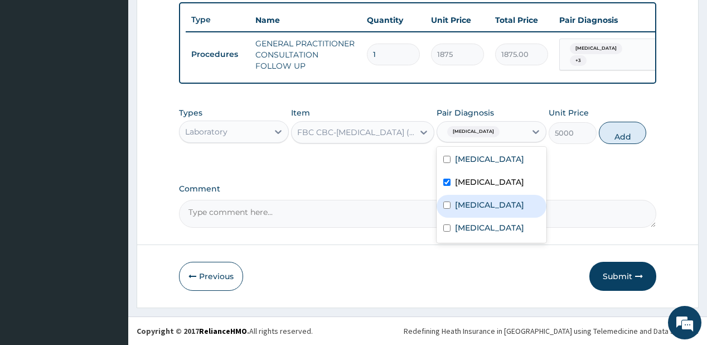
click at [468, 210] on label "Rhinitis" at bounding box center [489, 204] width 69 height 11
checkbox input "true"
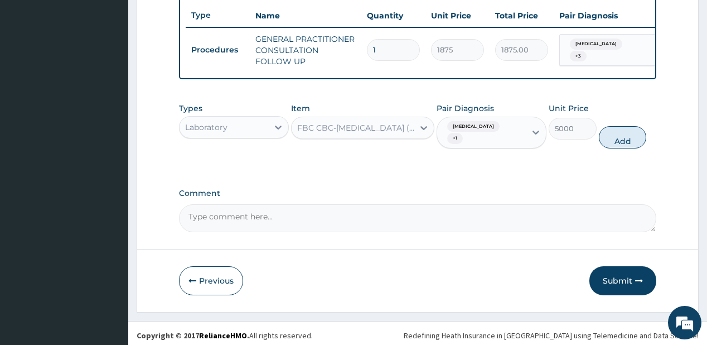
drag, startPoint x: 623, startPoint y: 141, endPoint x: 394, endPoint y: 144, distance: 229.2
click at [623, 141] on button "Add" at bounding box center [623, 137] width 48 height 22
type input "0"
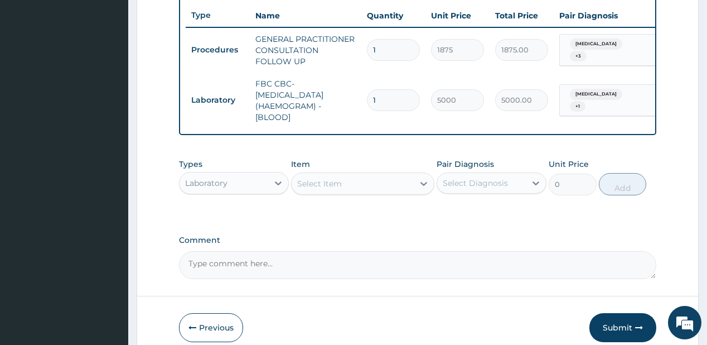
click at [359, 187] on div "Select Item" at bounding box center [353, 184] width 122 height 18
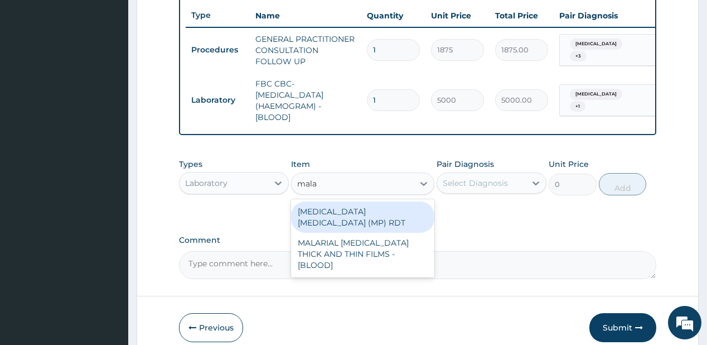
type input "malar"
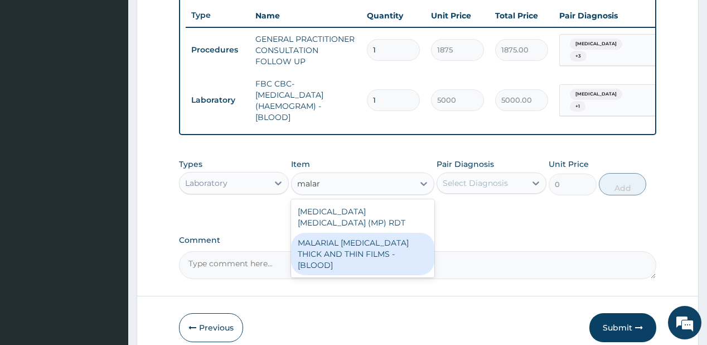
click at [308, 246] on div "MALARIAL PARASITE THICK AND THIN FILMS - [BLOOD]" at bounding box center [362, 253] width 143 height 42
type input "2187.5"
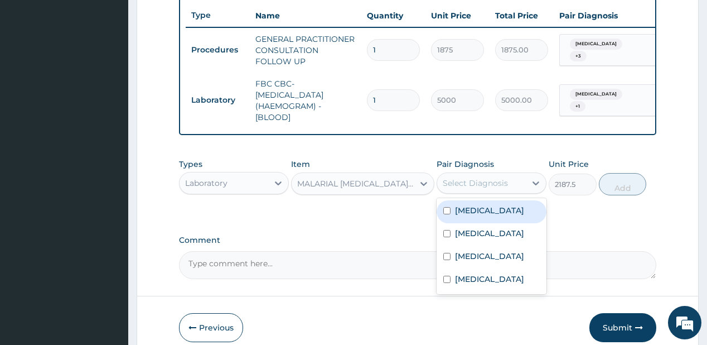
click at [484, 181] on div "Select Diagnosis" at bounding box center [481, 183] width 89 height 18
click at [464, 215] on label "Malaria" at bounding box center [489, 210] width 69 height 11
checkbox input "true"
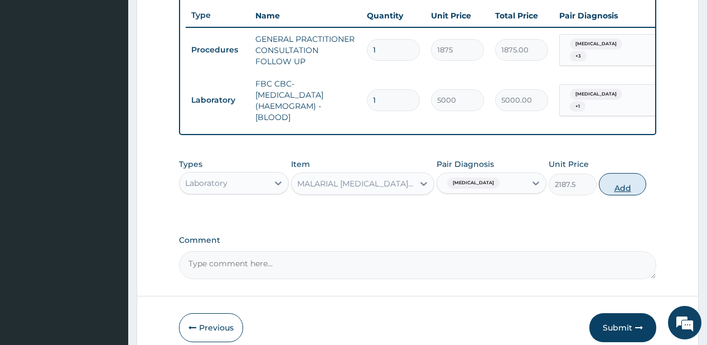
click at [609, 193] on button "Add" at bounding box center [623, 184] width 48 height 22
type input "0"
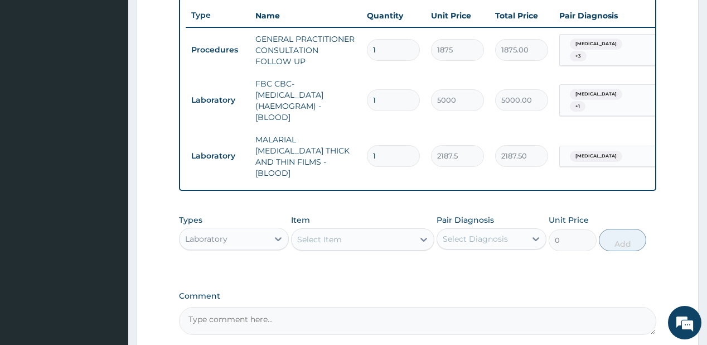
click at [254, 243] on div "Types Laboratory" at bounding box center [234, 232] width 110 height 37
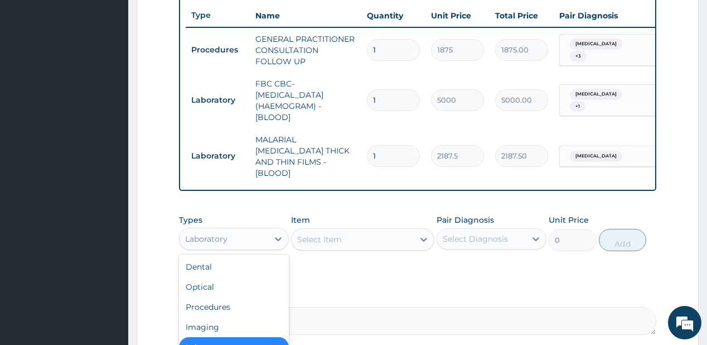
click at [227, 238] on div "Laboratory" at bounding box center [224, 239] width 89 height 18
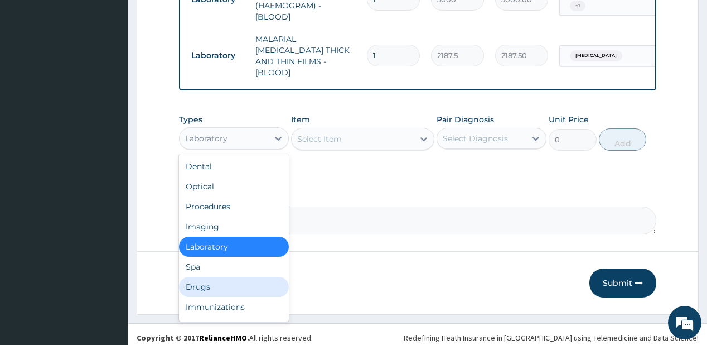
click at [198, 284] on div "Drugs" at bounding box center [234, 287] width 110 height 20
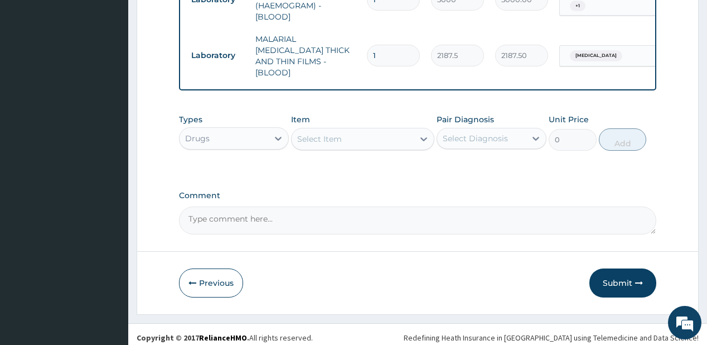
click at [344, 135] on div "Select Item" at bounding box center [353, 139] width 122 height 18
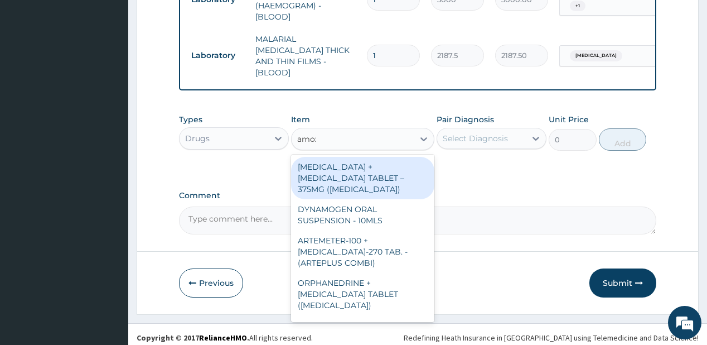
type input "amoxi"
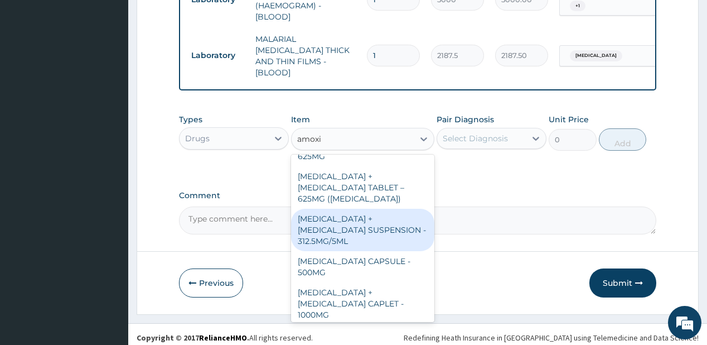
scroll to position [357, 0]
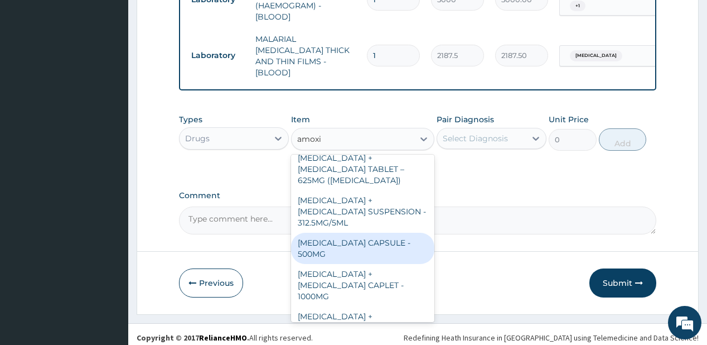
click at [346, 232] on div "AMOXICILLIN CAPSULE - 500MG" at bounding box center [362, 247] width 143 height 31
type input "112"
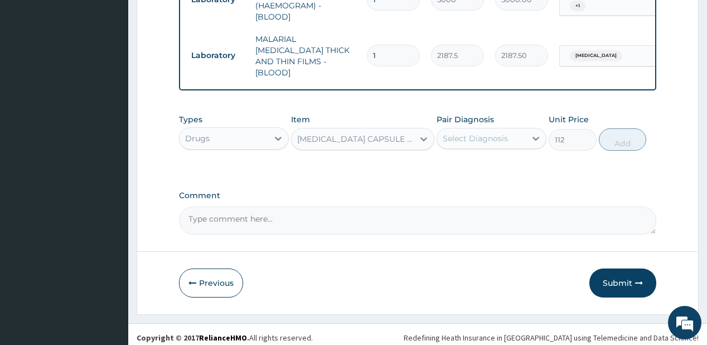
click at [472, 133] on div "Select Diagnosis" at bounding box center [475, 138] width 65 height 11
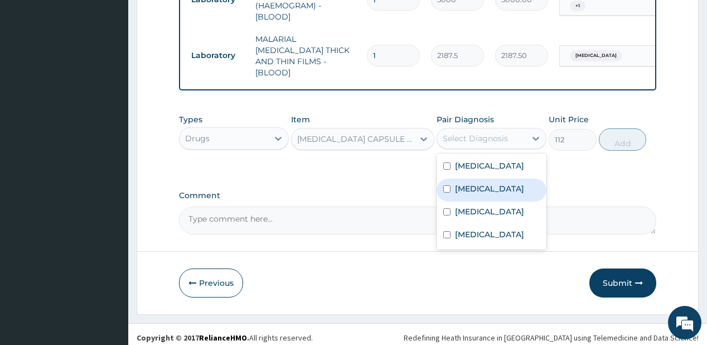
click at [471, 185] on label "Upper respiratory infection" at bounding box center [489, 188] width 69 height 11
checkbox input "true"
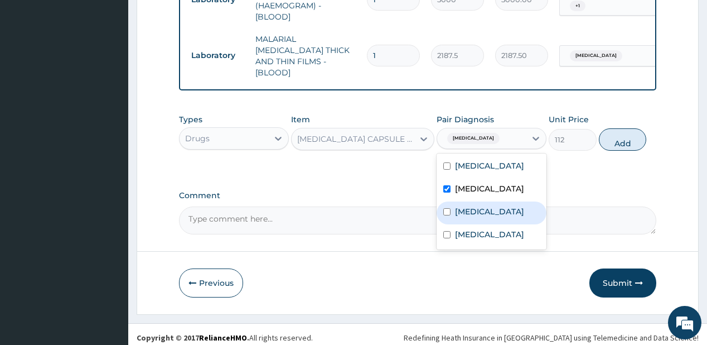
click at [464, 212] on label "Rhinitis" at bounding box center [489, 211] width 69 height 11
checkbox input "true"
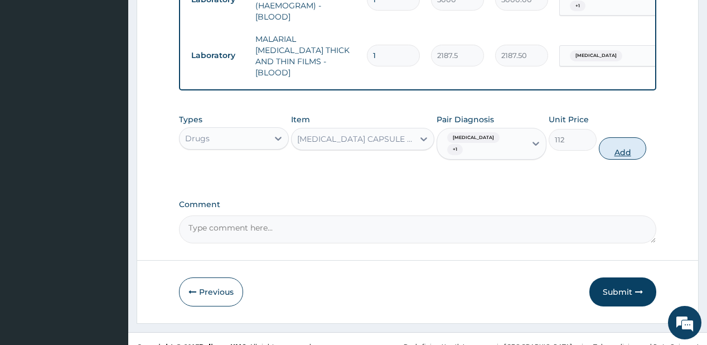
click at [611, 141] on button "Add" at bounding box center [623, 148] width 48 height 22
type input "0"
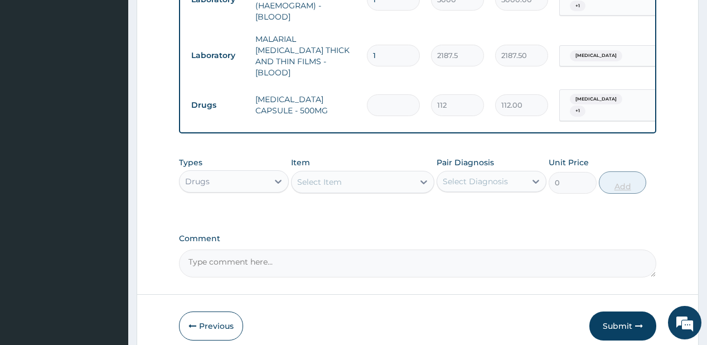
type input "0.00"
type input "2"
type input "224.00"
type input "21"
type input "2352.00"
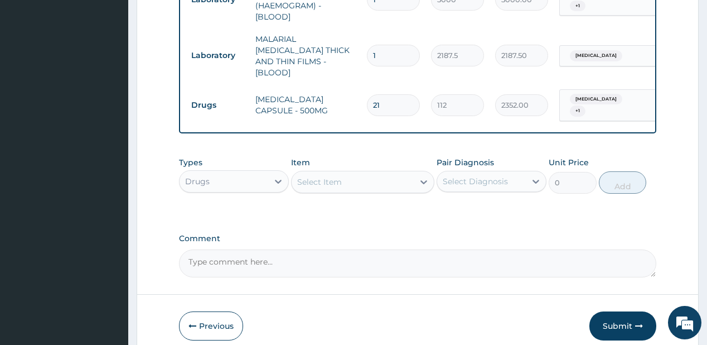
type input "21"
click at [402, 171] on div "Select Item" at bounding box center [362, 182] width 143 height 22
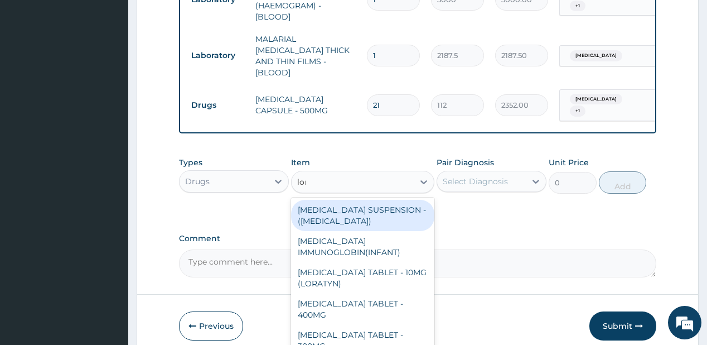
type input "lora"
drag, startPoint x: 377, startPoint y: 205, endPoint x: 372, endPoint y: 210, distance: 6.3
click at [372, 210] on div "LORATADINE TABLET - 10MG (LORATYN)" at bounding box center [362, 215] width 143 height 31
type input "98"
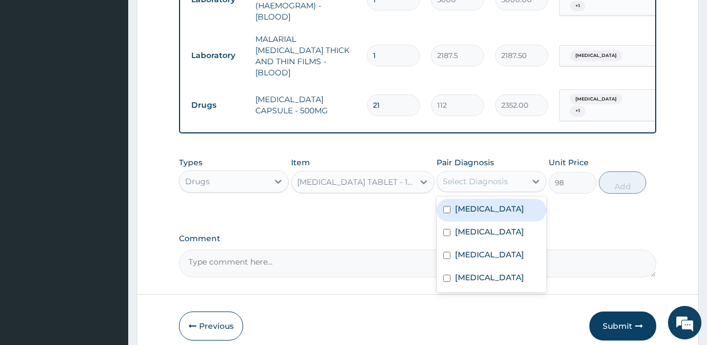
click at [479, 176] on div "Select Diagnosis" at bounding box center [475, 181] width 65 height 11
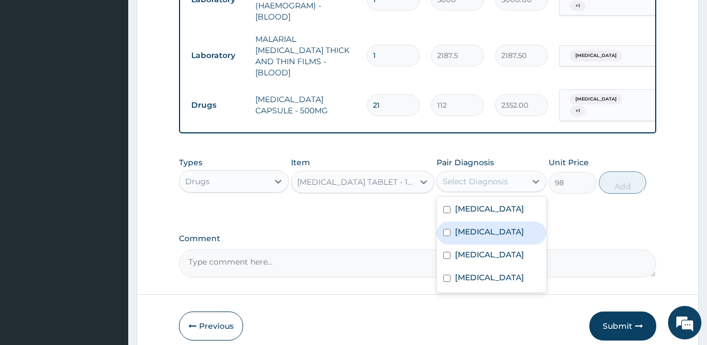
click at [479, 232] on label "Upper respiratory infection" at bounding box center [489, 231] width 69 height 11
checkbox input "true"
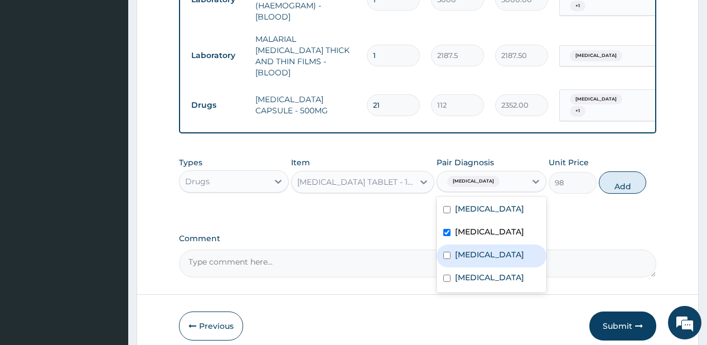
drag, startPoint x: 480, startPoint y: 267, endPoint x: 479, endPoint y: 289, distance: 22.9
click at [481, 267] on div "Rhinitis" at bounding box center [492, 255] width 110 height 23
checkbox input "true"
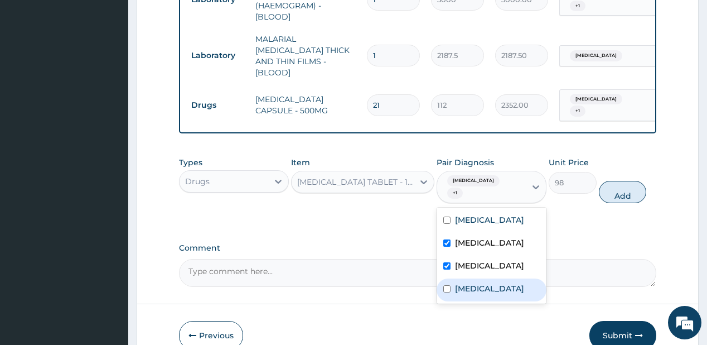
drag, startPoint x: 479, startPoint y: 289, endPoint x: 541, endPoint y: 252, distance: 71.8
click at [485, 285] on div "Sinusitis" at bounding box center [492, 289] width 110 height 23
checkbox input "true"
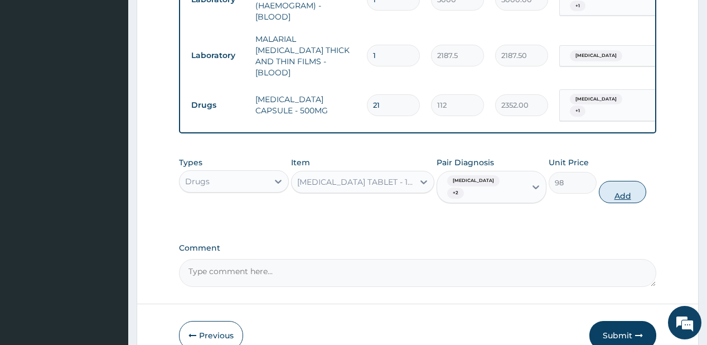
click at [621, 190] on button "Add" at bounding box center [623, 192] width 48 height 22
type input "0"
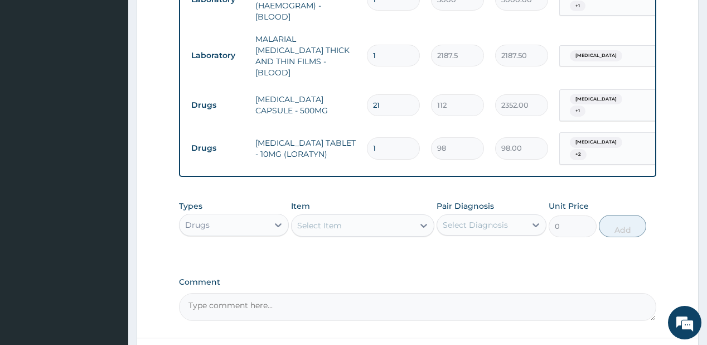
type input "0.00"
type input "5"
type input "490.00"
type input "5"
click at [340, 220] on div "Select Item" at bounding box center [319, 225] width 45 height 11
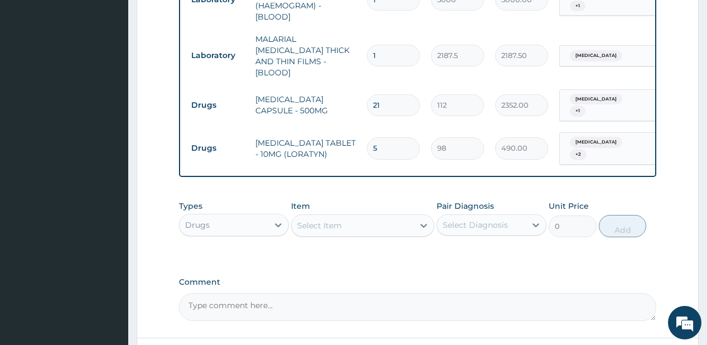
type input "parace"
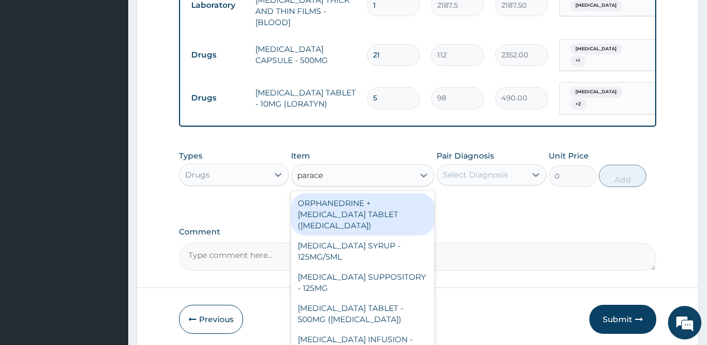
scroll to position [603, 0]
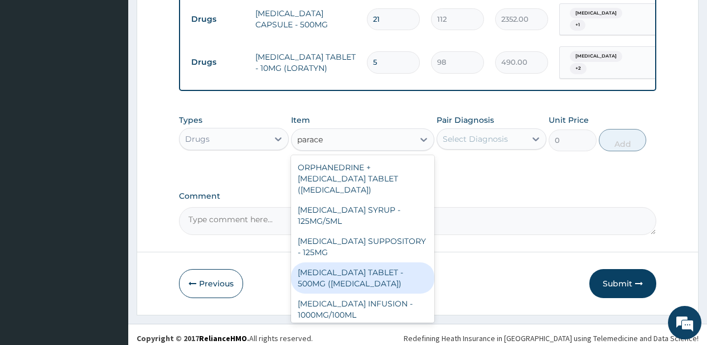
click at [346, 267] on div "PARACETAMOL TABLET - 500MG (PANADOL)" at bounding box center [362, 277] width 143 height 31
type input "42"
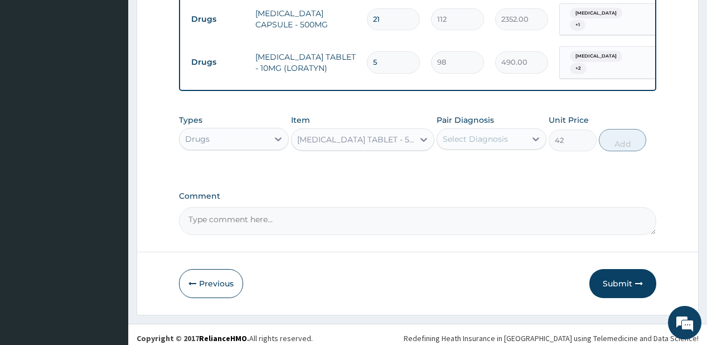
click at [495, 133] on div "Select Diagnosis" at bounding box center [475, 138] width 65 height 11
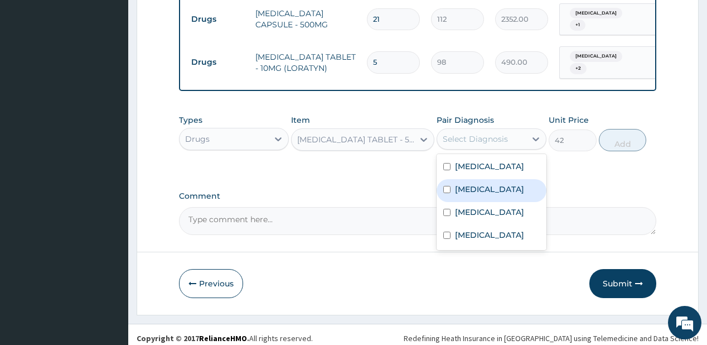
click at [486, 185] on label "Upper respiratory infection" at bounding box center [489, 188] width 69 height 11
checkbox input "true"
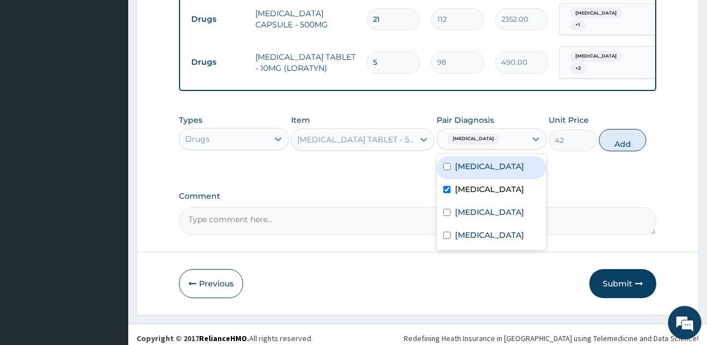
click at [488, 166] on div "[MEDICAL_DATA]" at bounding box center [492, 167] width 110 height 23
checkbox input "true"
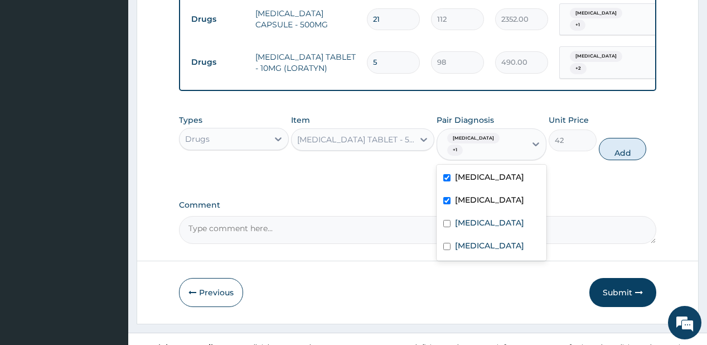
click at [610, 141] on button "Add" at bounding box center [623, 149] width 48 height 22
type input "0"
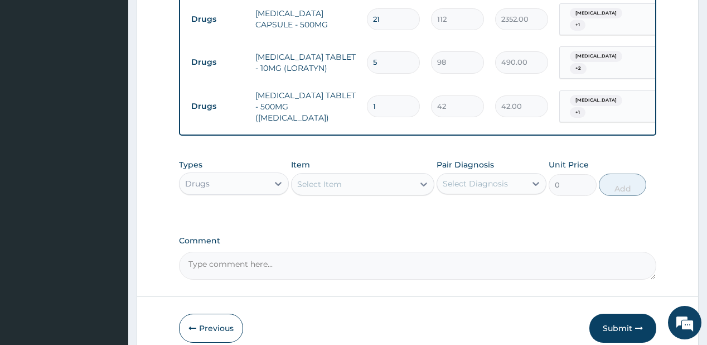
type input "18"
type input "756.00"
type input "18"
click at [330, 178] on div "Select Item" at bounding box center [319, 183] width 45 height 11
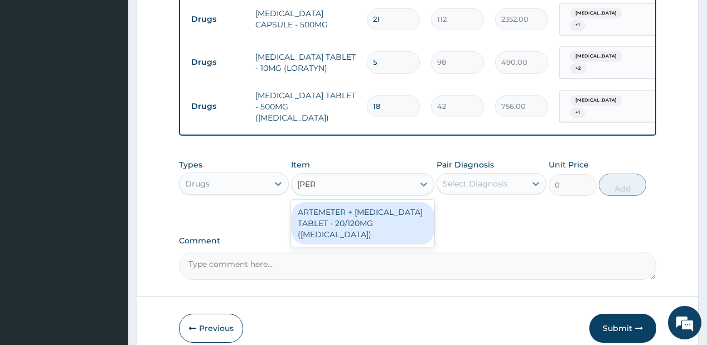
type input "coart"
click at [334, 207] on div "ARTEMETER + LUMEFANTRINE TABLET - 20/120MG (COARTEM)" at bounding box center [362, 223] width 143 height 42
type input "210"
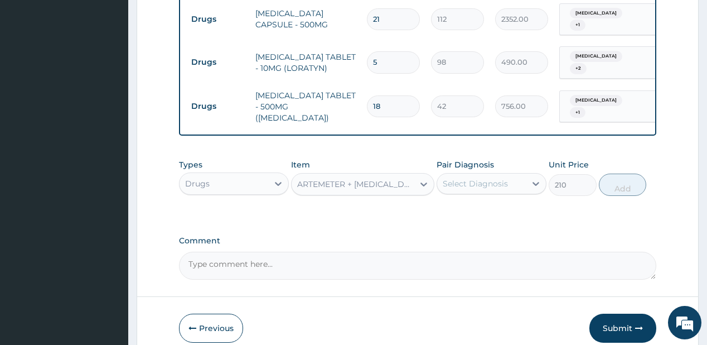
click at [453, 178] on div "Select Diagnosis" at bounding box center [475, 183] width 65 height 11
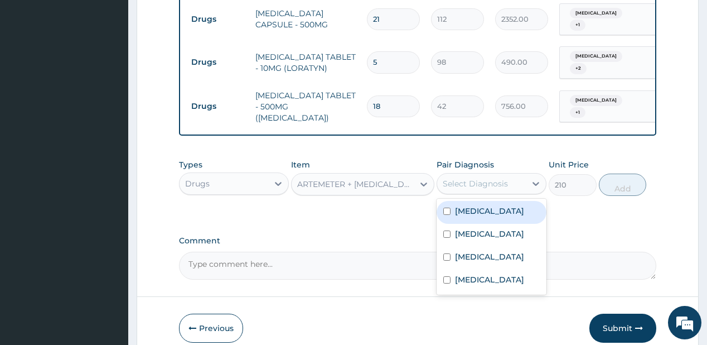
click at [471, 205] on label "[MEDICAL_DATA]" at bounding box center [489, 210] width 69 height 11
checkbox input "true"
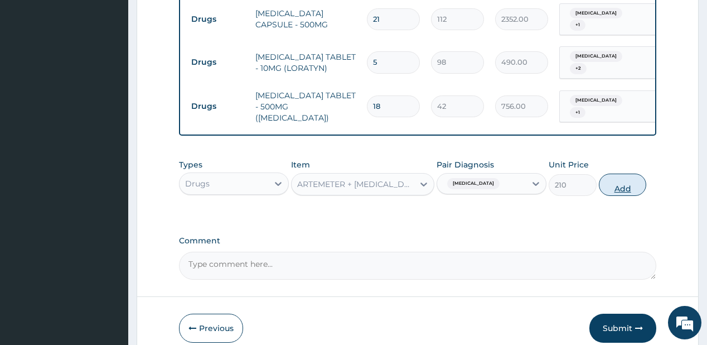
click at [613, 173] on button "Add" at bounding box center [623, 184] width 48 height 22
type input "0"
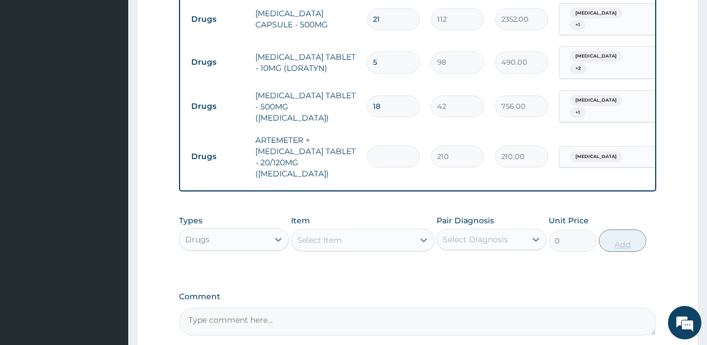
type input "0.00"
type input "2"
type input "420.00"
type input "24"
type input "5040.00"
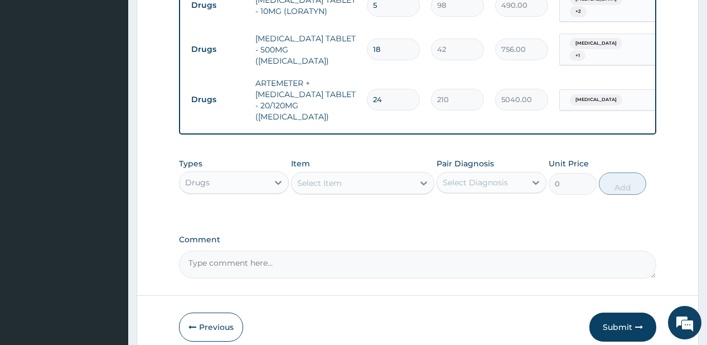
scroll to position [691, 0]
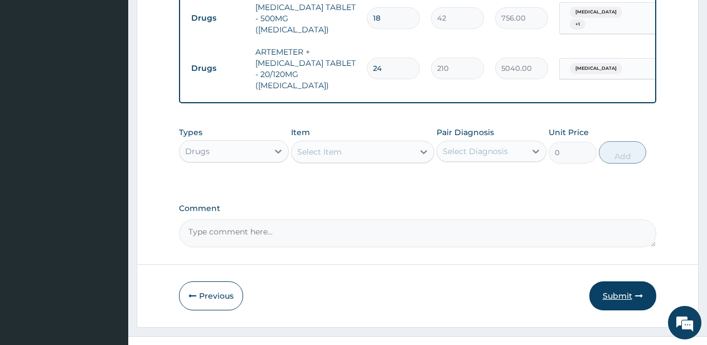
type input "24"
click at [609, 281] on button "Submit" at bounding box center [622, 295] width 67 height 29
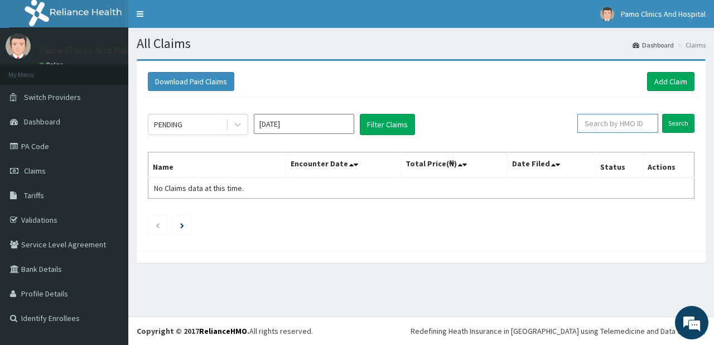
click at [626, 123] on input "text" at bounding box center [617, 123] width 81 height 19
paste input "CYS/10112/A"
type input "CYS/10112/A"
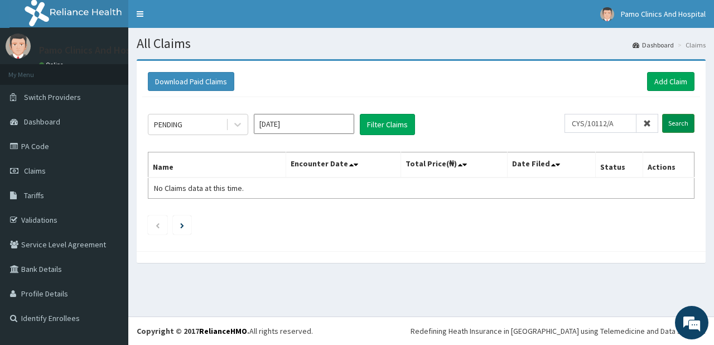
click at [667, 124] on input "Search" at bounding box center [678, 123] width 32 height 19
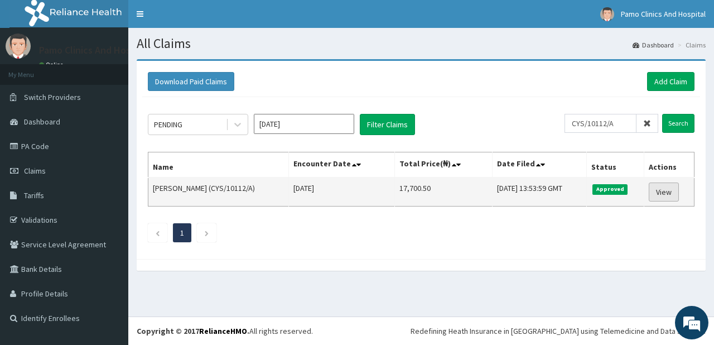
click at [671, 192] on link "View" at bounding box center [663, 191] width 30 height 19
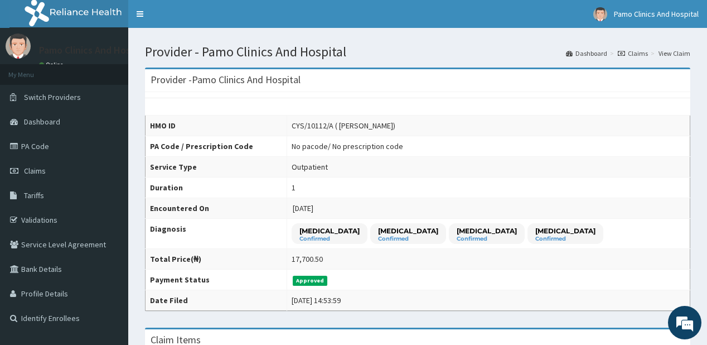
click at [634, 52] on link "Claims" at bounding box center [633, 53] width 30 height 9
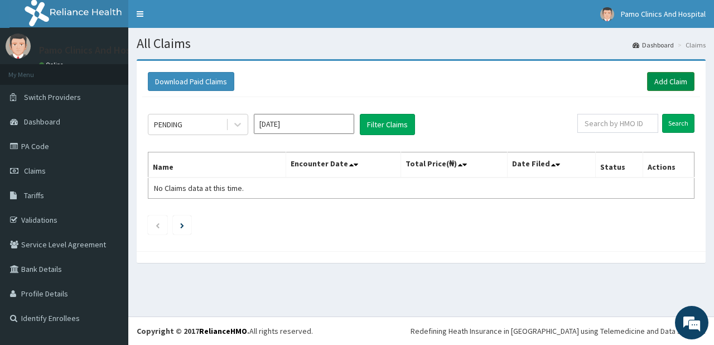
click at [651, 76] on link "Add Claim" at bounding box center [670, 81] width 47 height 19
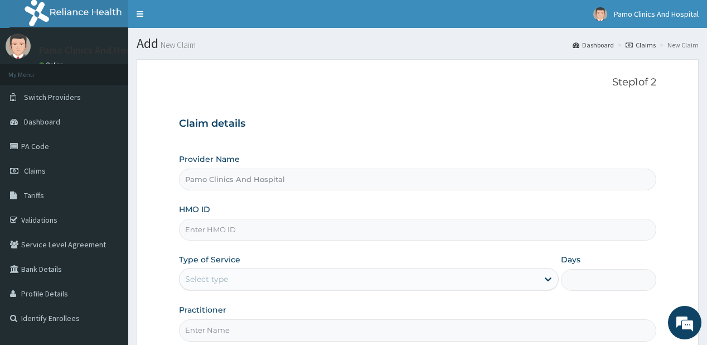
click at [240, 227] on input "HMO ID" at bounding box center [417, 230] width 477 height 22
paste input "CYS/10112/A"
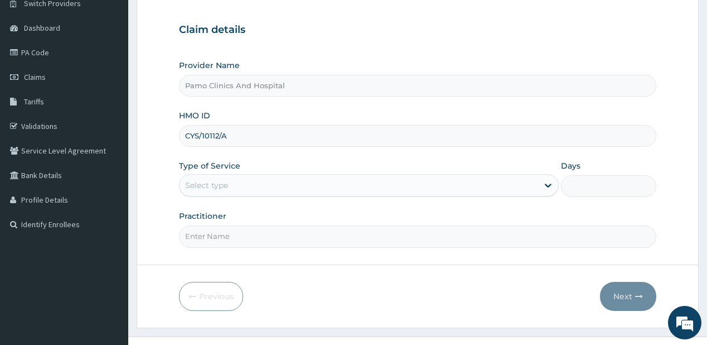
scroll to position [112, 0]
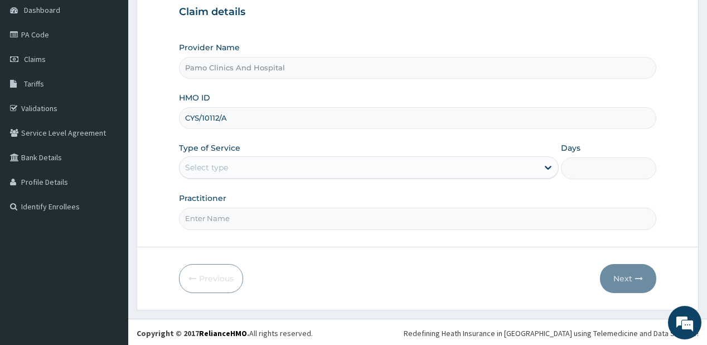
type input "CYS/10112/A"
click at [217, 169] on div "Select type" at bounding box center [206, 167] width 43 height 11
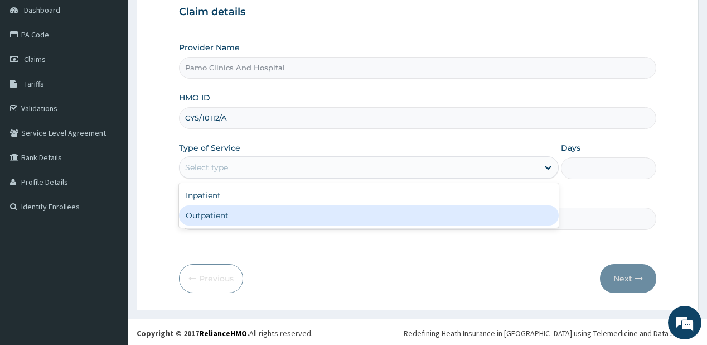
drag, startPoint x: 213, startPoint y: 219, endPoint x: 214, endPoint y: 224, distance: 5.6
click at [214, 219] on div "Outpatient" at bounding box center [369, 215] width 380 height 20
type input "1"
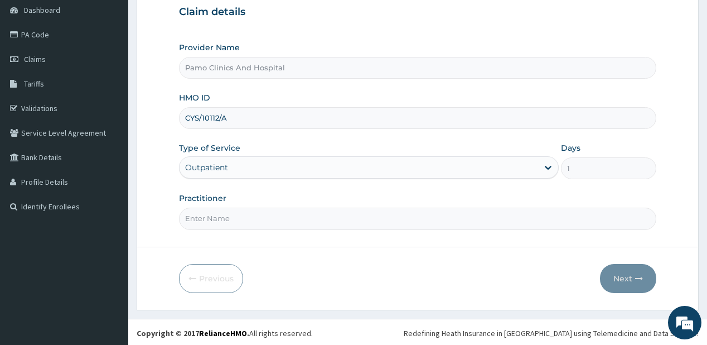
drag, startPoint x: 214, startPoint y: 225, endPoint x: 220, endPoint y: 227, distance: 6.2
click at [214, 225] on input "Practitioner" at bounding box center [417, 218] width 477 height 22
type input "DR EZECHUKWU TOCHUKWU"
click at [637, 276] on icon "button" at bounding box center [639, 278] width 8 height 8
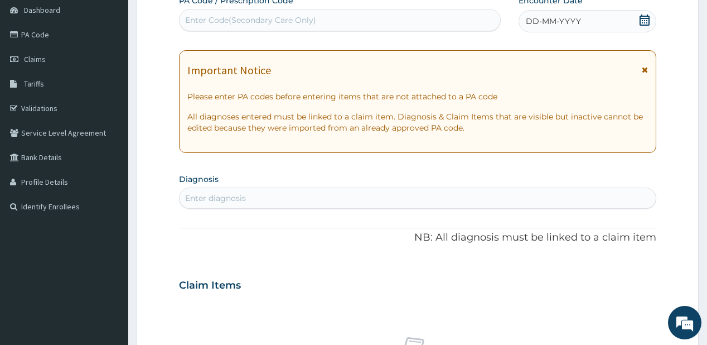
click at [537, 24] on span "DD-MM-YYYY" at bounding box center [553, 21] width 55 height 11
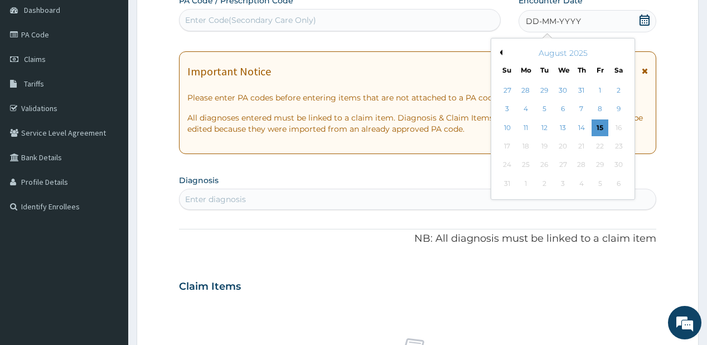
click at [497, 51] on button "Previous Month" at bounding box center [500, 53] width 6 height 6
click at [616, 146] on div "26" at bounding box center [618, 146] width 17 height 17
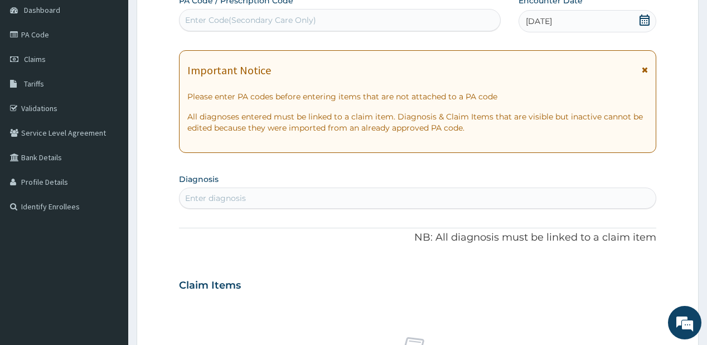
click at [263, 196] on div "Enter diagnosis" at bounding box center [418, 198] width 476 height 18
type input "malaria"
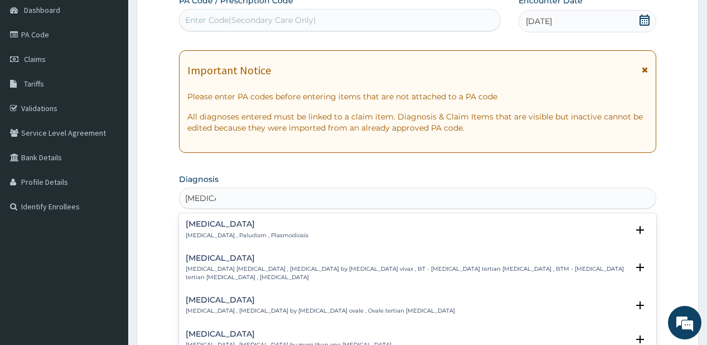
click at [210, 222] on h4 "[MEDICAL_DATA]" at bounding box center [247, 224] width 123 height 8
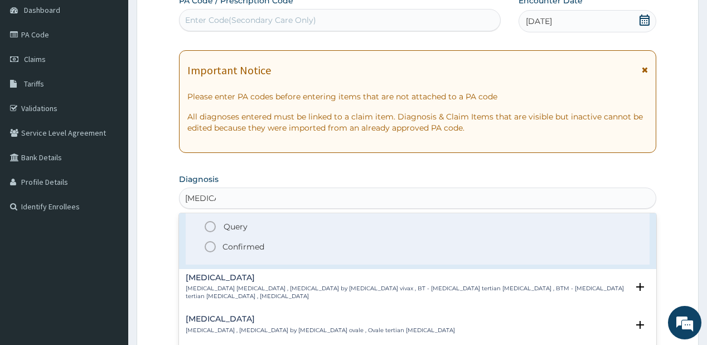
scroll to position [45, 0]
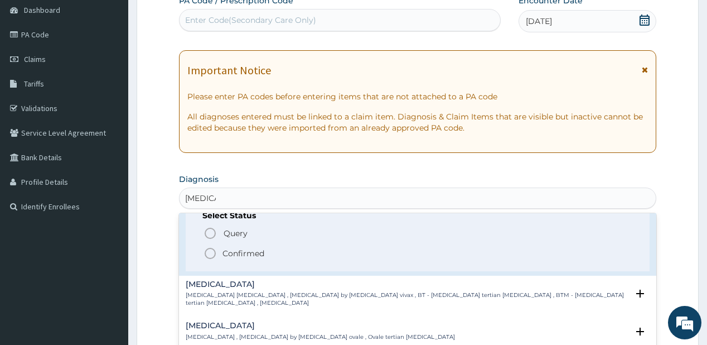
click at [221, 256] on span "Confirmed" at bounding box center [418, 252] width 429 height 13
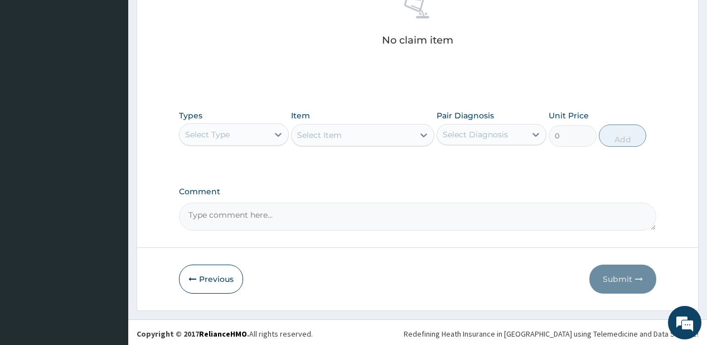
scroll to position [458, 0]
click at [237, 134] on div "Select Type" at bounding box center [224, 133] width 89 height 18
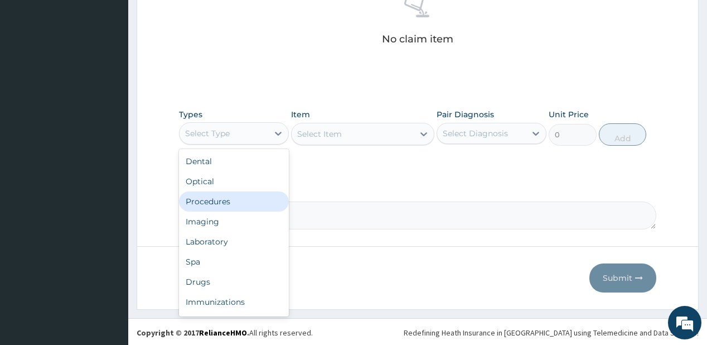
click at [241, 201] on div "Procedures" at bounding box center [234, 201] width 110 height 20
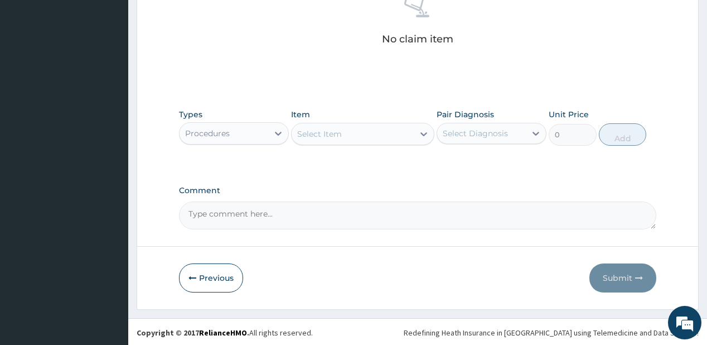
click at [355, 130] on div "Select Item" at bounding box center [353, 134] width 122 height 18
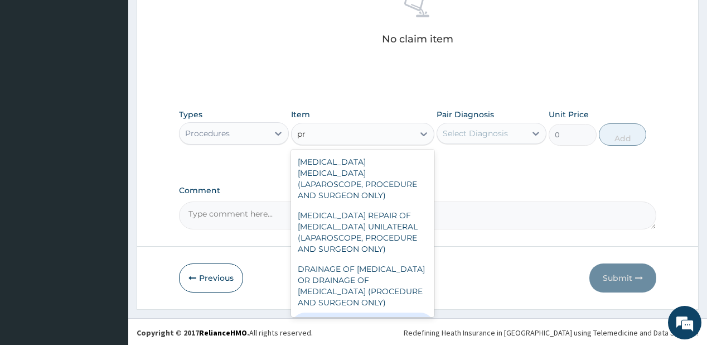
type input "p"
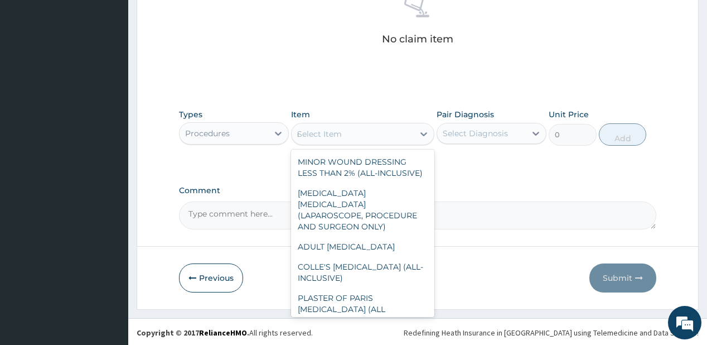
type input "reg"
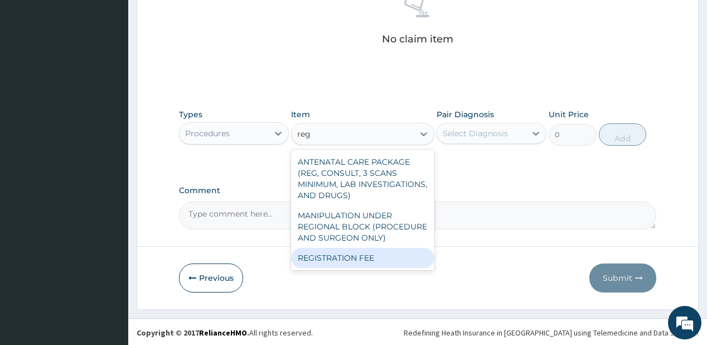
click at [322, 259] on div "REGISTRATION FEE" at bounding box center [362, 258] width 143 height 20
type input "2500"
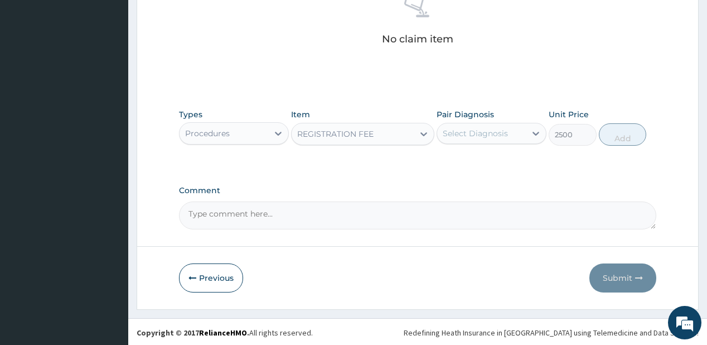
drag, startPoint x: 486, startPoint y: 134, endPoint x: 499, endPoint y: 198, distance: 65.9
click at [486, 134] on div "Select Diagnosis" at bounding box center [475, 133] width 65 height 11
click at [495, 163] on div "[MEDICAL_DATA]" at bounding box center [492, 162] width 110 height 23
checkbox input "true"
click at [613, 132] on button "Add" at bounding box center [623, 134] width 48 height 22
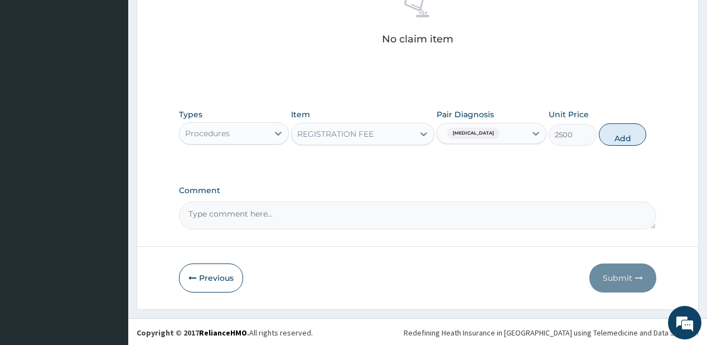
type input "0"
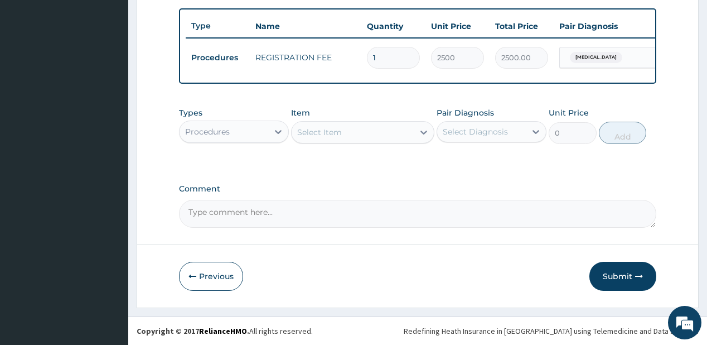
scroll to position [411, 0]
click at [612, 274] on button "Submit" at bounding box center [622, 275] width 67 height 29
click at [623, 272] on button "Submit" at bounding box center [622, 275] width 67 height 29
drag, startPoint x: 605, startPoint y: 269, endPoint x: 600, endPoint y: 258, distance: 13.0
click at [605, 269] on button "Submit" at bounding box center [622, 275] width 67 height 29
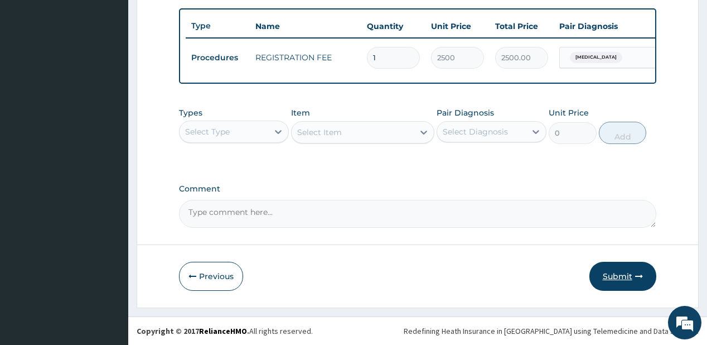
click at [620, 277] on button "Submit" at bounding box center [622, 275] width 67 height 29
click at [607, 272] on button "Submit" at bounding box center [622, 275] width 67 height 29
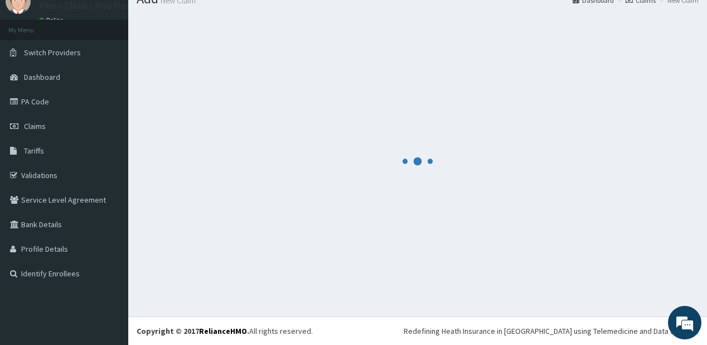
scroll to position [44, 0]
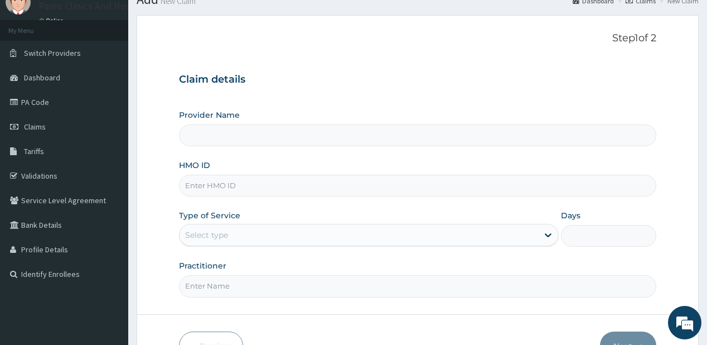
drag, startPoint x: 206, startPoint y: 187, endPoint x: 485, endPoint y: 221, distance: 280.9
click at [206, 187] on input "HMO ID" at bounding box center [417, 186] width 477 height 22
paste input "8779"
type input "8"
click at [225, 184] on input "HMO ID" at bounding box center [417, 186] width 477 height 22
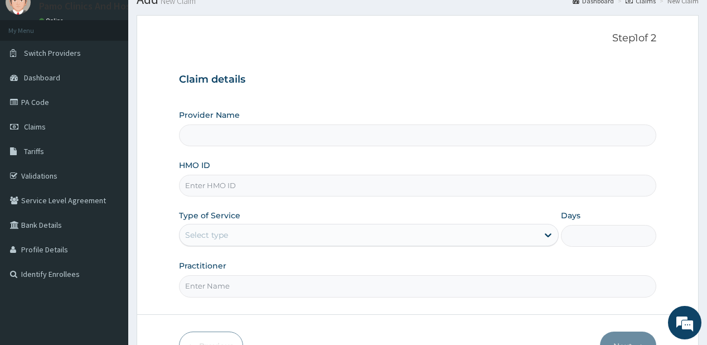
paste input "PII/10011/B"
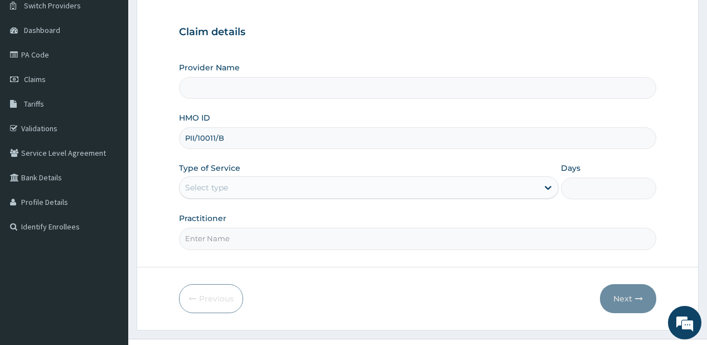
scroll to position [112, 0]
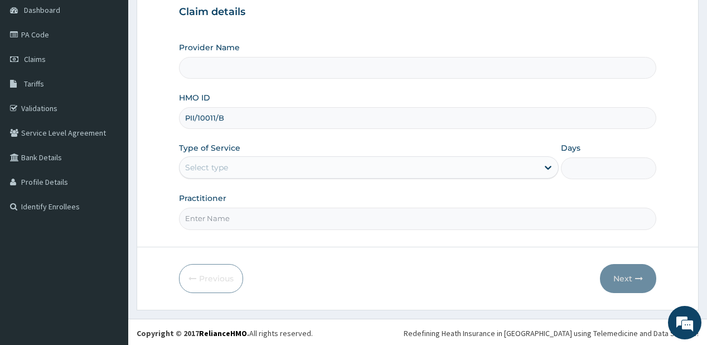
type input "PII/10011/B"
click at [202, 169] on div "Select type" at bounding box center [206, 167] width 43 height 11
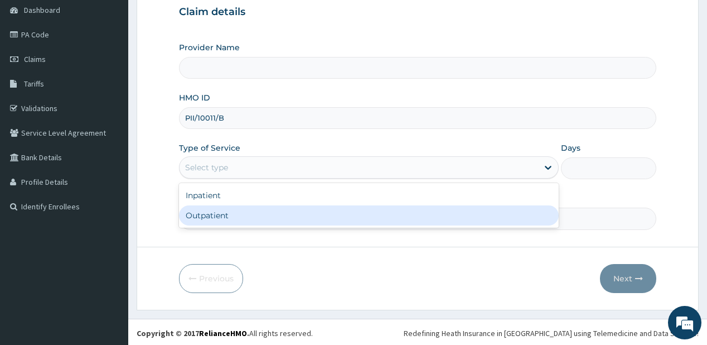
click at [206, 221] on div "Outpatient" at bounding box center [369, 215] width 380 height 20
type input "1"
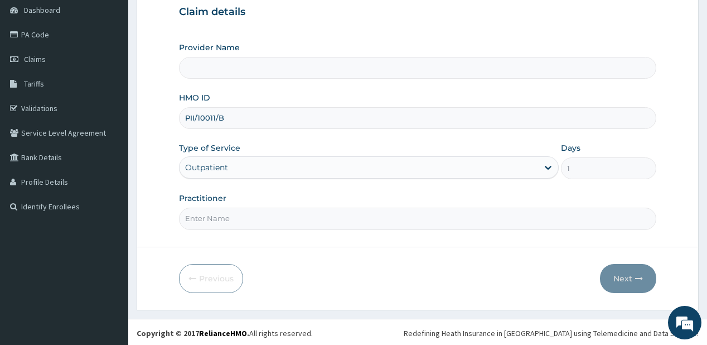
click at [206, 221] on input "Practitioner" at bounding box center [417, 218] width 477 height 22
type input "[PERSON_NAME]"
click at [633, 274] on button "Next" at bounding box center [628, 278] width 56 height 29
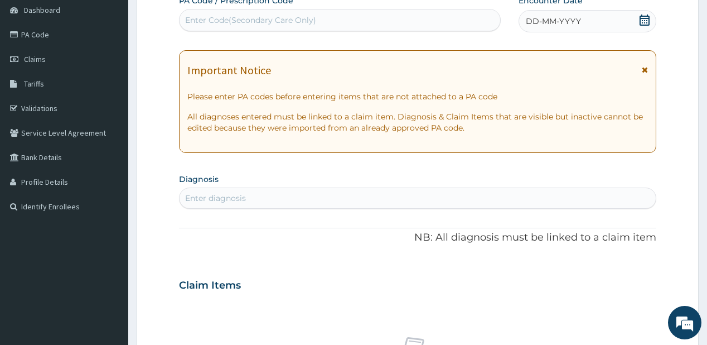
click at [580, 17] on div "DD-MM-YYYY" at bounding box center [588, 21] width 138 height 22
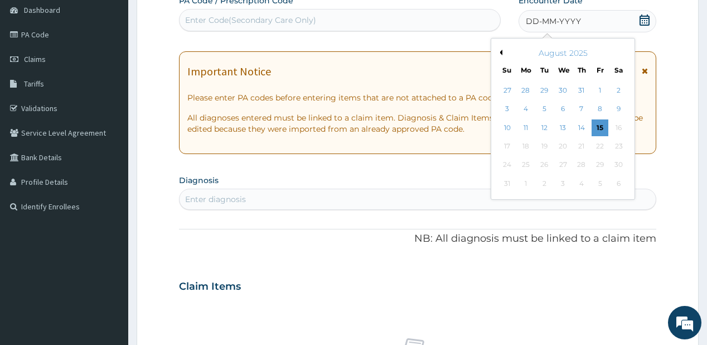
click at [500, 51] on button "Previous Month" at bounding box center [500, 53] width 6 height 6
click at [622, 143] on div "26" at bounding box center [618, 146] width 17 height 17
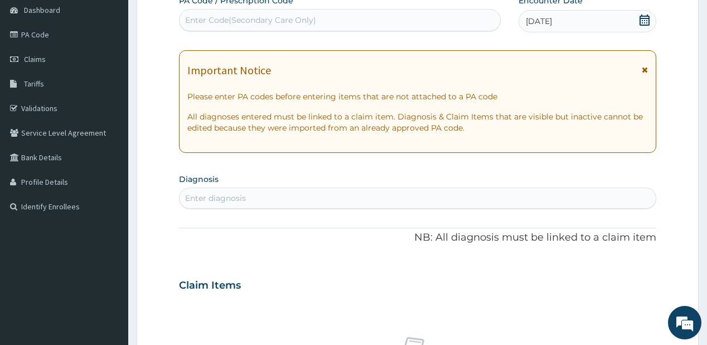
click at [243, 202] on div "Enter diagnosis" at bounding box center [215, 197] width 61 height 11
type input "complicated malar"
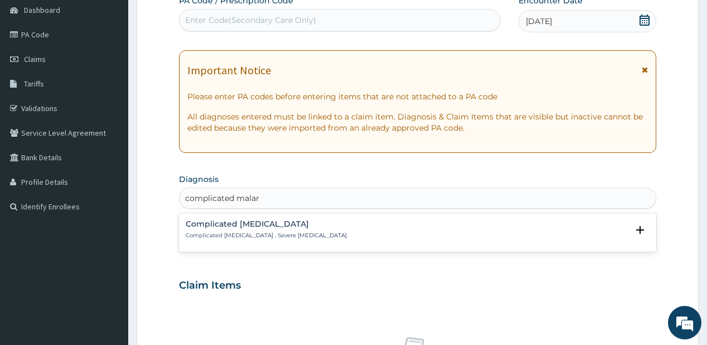
click at [290, 230] on div "Complicated [MEDICAL_DATA] Complicated [MEDICAL_DATA] , Severe [MEDICAL_DATA]" at bounding box center [417, 230] width 463 height 20
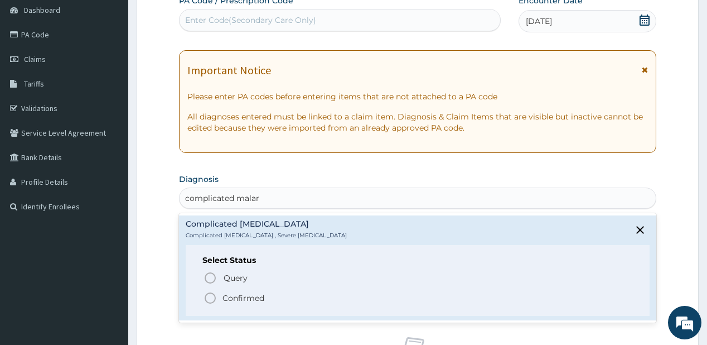
click at [230, 292] on p "Confirmed" at bounding box center [243, 297] width 42 height 11
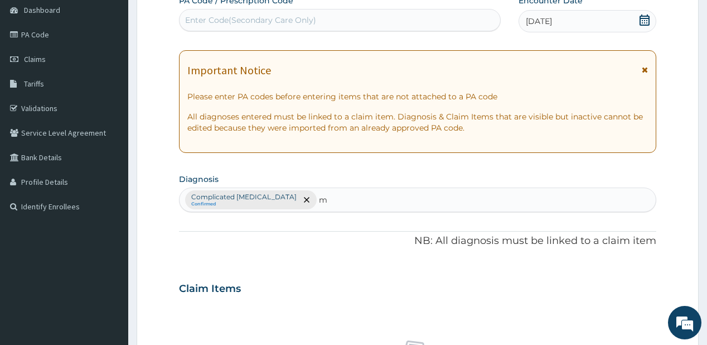
type input "m"
type input "upper resp"
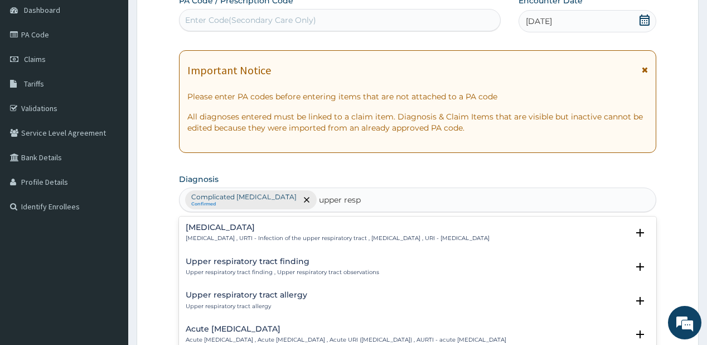
click at [214, 223] on h4 "[MEDICAL_DATA]" at bounding box center [338, 227] width 304 height 8
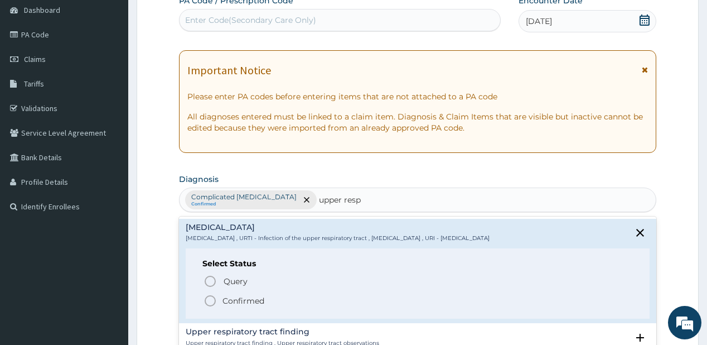
click at [230, 298] on p "Confirmed" at bounding box center [243, 300] width 42 height 11
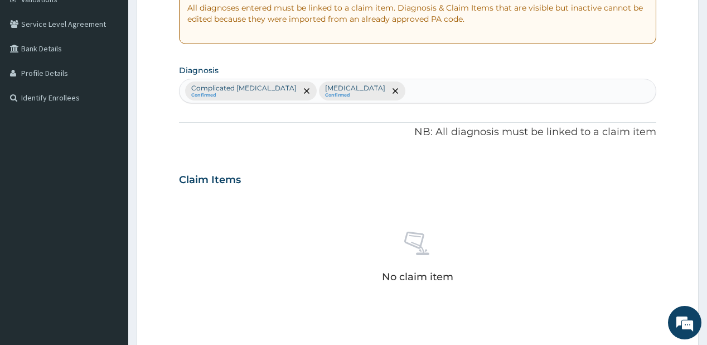
scroll to position [369, 0]
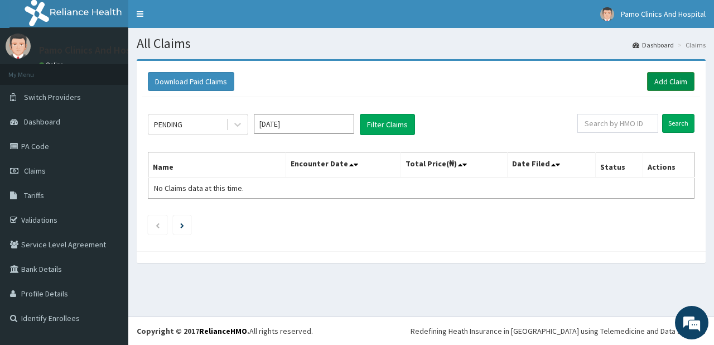
click at [669, 77] on link "Add Claim" at bounding box center [670, 81] width 47 height 19
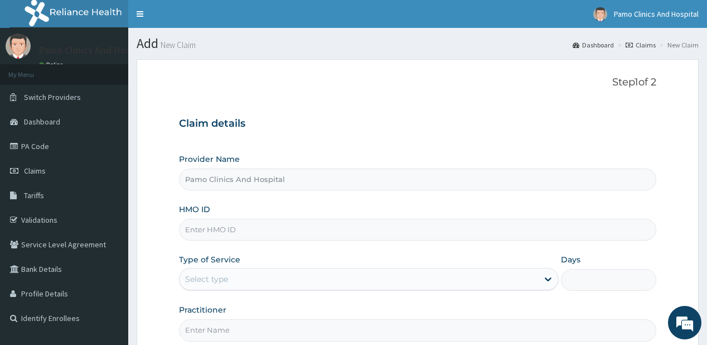
click at [207, 226] on input "HMO ID" at bounding box center [417, 230] width 477 height 22
paste input "PII/10011/B"
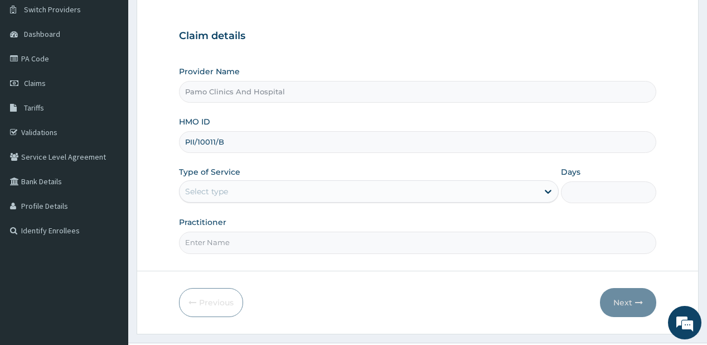
scroll to position [89, 0]
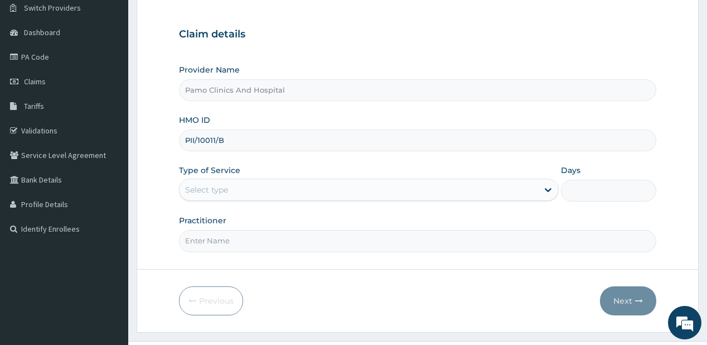
type input "PII/10011/B"
click at [207, 187] on div "Select type" at bounding box center [206, 189] width 43 height 11
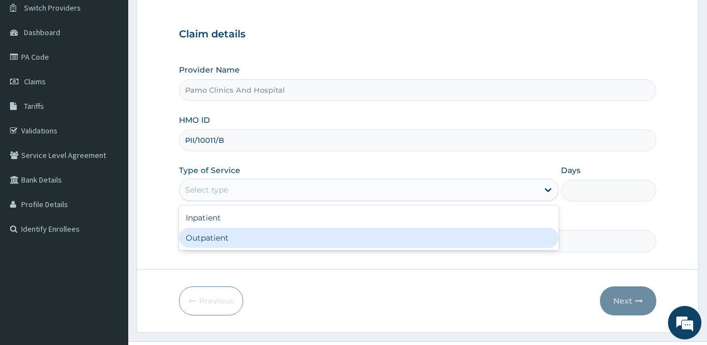
click at [215, 235] on div "Outpatient" at bounding box center [369, 237] width 380 height 20
type input "1"
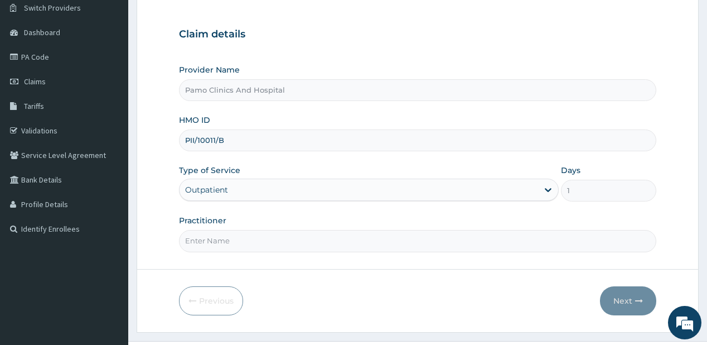
click at [215, 235] on input "Practitioner" at bounding box center [417, 241] width 477 height 22
type input "[PERSON_NAME]"
click at [631, 301] on button "Next" at bounding box center [628, 300] width 56 height 29
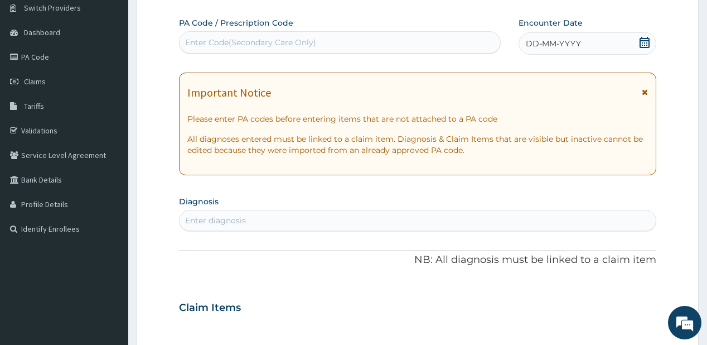
scroll to position [0, 0]
click at [564, 40] on span "DD-MM-YYYY" at bounding box center [553, 43] width 55 height 11
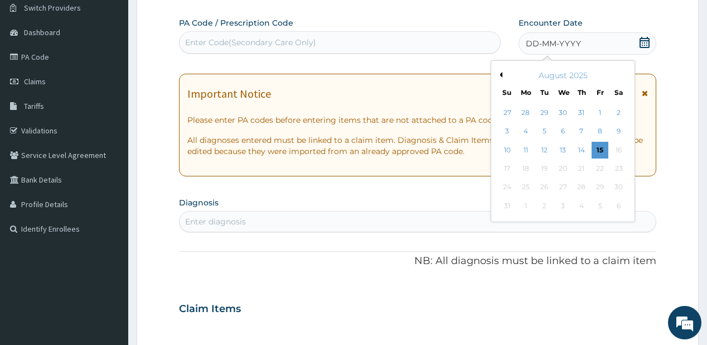
click at [502, 72] on button "Previous Month" at bounding box center [500, 75] width 6 height 6
drag, startPoint x: 621, startPoint y: 163, endPoint x: 287, endPoint y: 173, distance: 334.7
click at [622, 163] on div "26" at bounding box center [618, 168] width 17 height 17
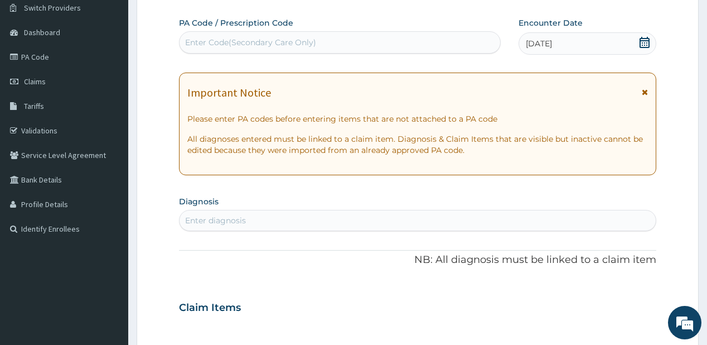
click at [199, 217] on div "Enter diagnosis" at bounding box center [215, 220] width 61 height 11
type input "[MEDICAL_DATA]"
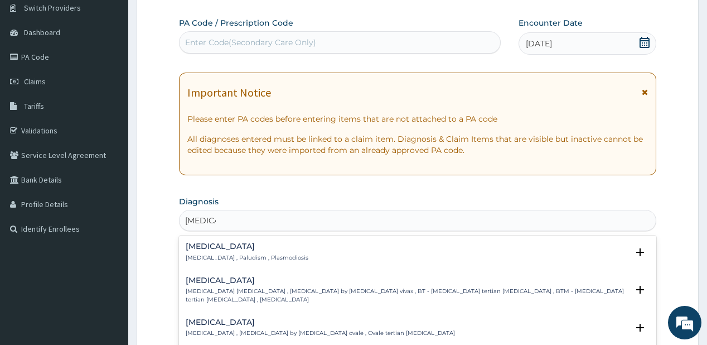
click at [203, 245] on h4 "[MEDICAL_DATA]" at bounding box center [247, 246] width 123 height 8
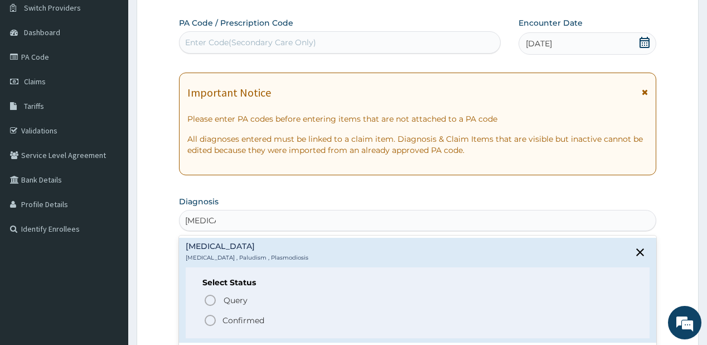
click at [221, 320] on span "Confirmed" at bounding box center [418, 319] width 429 height 13
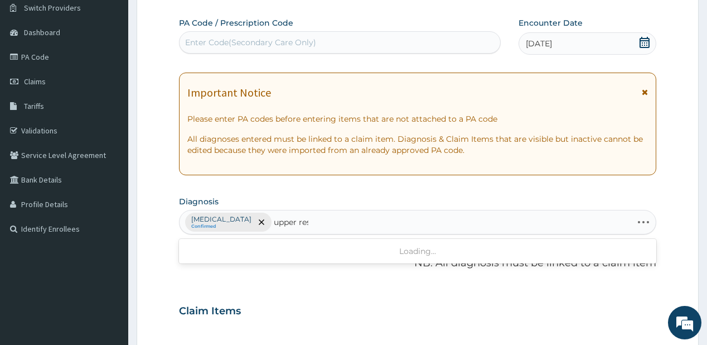
type input "upper resp"
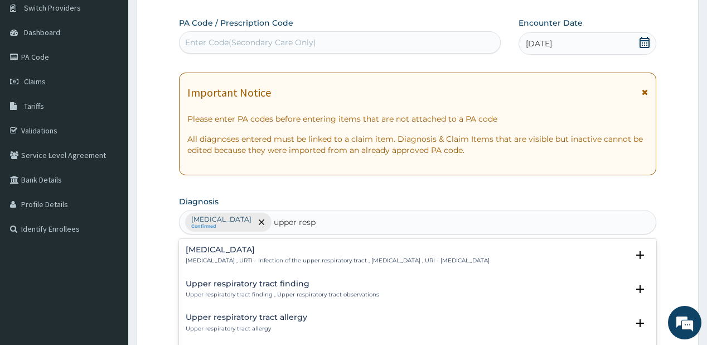
click at [227, 254] on div "[MEDICAL_DATA] [MEDICAL_DATA] , URTI - Infection of the upper respiratory tract…" at bounding box center [338, 255] width 304 height 20
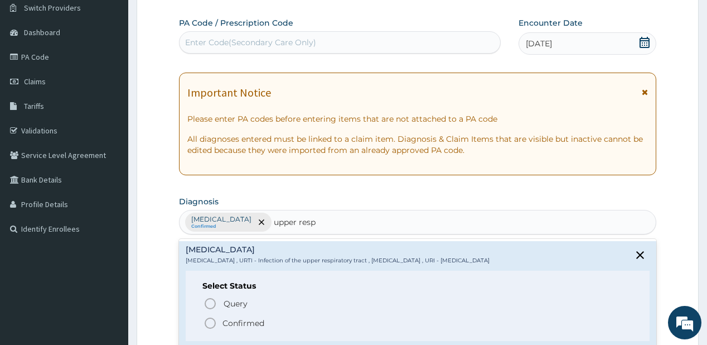
drag, startPoint x: 211, startPoint y: 321, endPoint x: 292, endPoint y: 191, distance: 153.0
click at [211, 318] on icon "status option filled" at bounding box center [210, 322] width 13 height 13
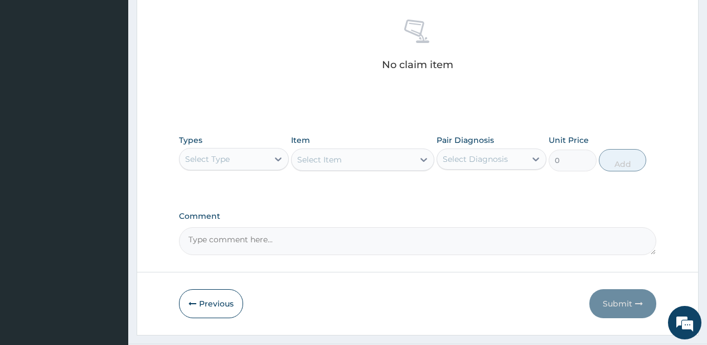
scroll to position [446, 0]
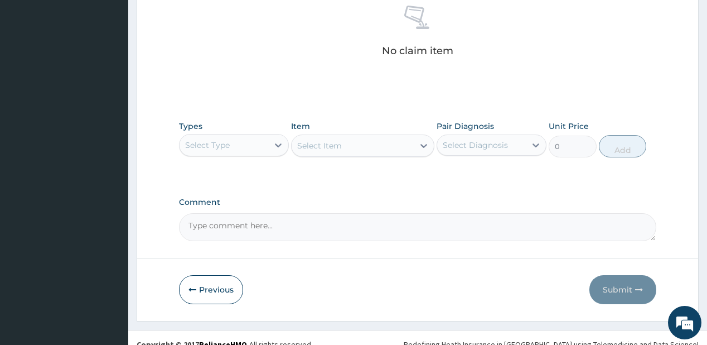
click at [224, 141] on div "Select Type" at bounding box center [207, 144] width 45 height 11
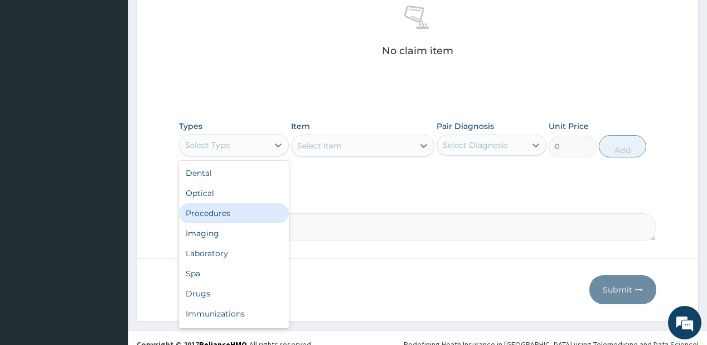
click at [212, 216] on div "Procedures" at bounding box center [234, 213] width 110 height 20
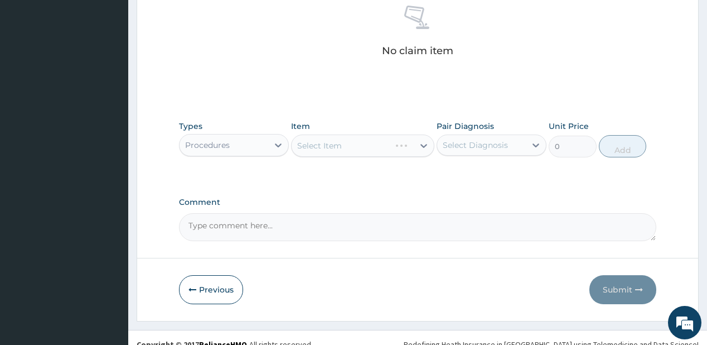
click at [330, 138] on div "Select Item" at bounding box center [362, 145] width 143 height 22
click at [310, 140] on div "Select Item" at bounding box center [319, 145] width 45 height 11
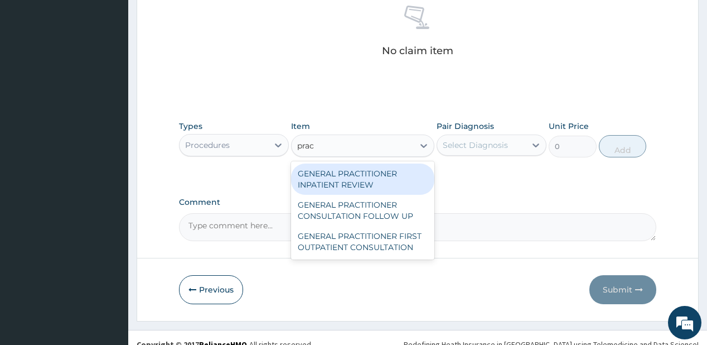
type input "pract"
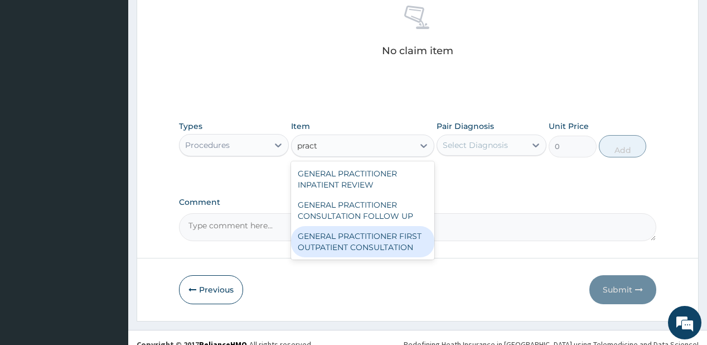
click at [325, 236] on div "GENERAL PRACTITIONER FIRST OUTPATIENT CONSULTATION" at bounding box center [362, 241] width 143 height 31
type input "3750"
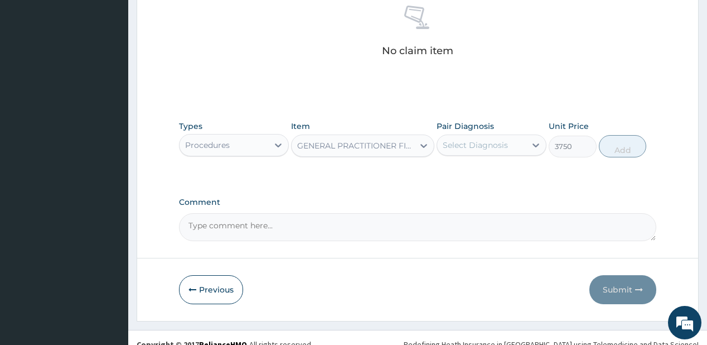
click at [483, 136] on div "Select Diagnosis" at bounding box center [481, 145] width 89 height 18
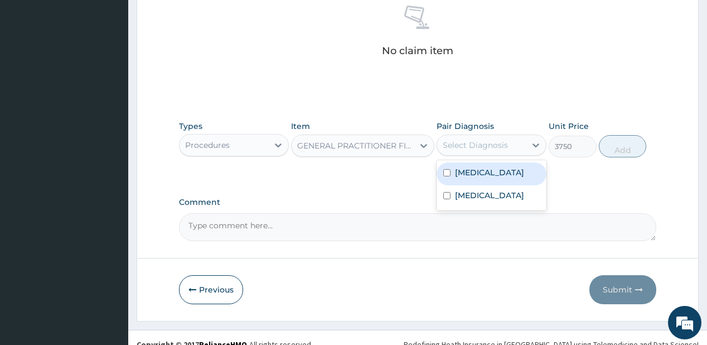
click at [479, 180] on div "[MEDICAL_DATA]" at bounding box center [492, 173] width 110 height 23
checkbox input "true"
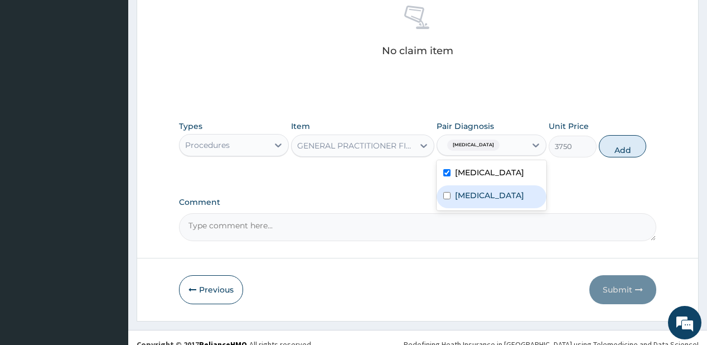
drag, startPoint x: 467, startPoint y: 196, endPoint x: 575, endPoint y: 156, distance: 115.6
click at [467, 196] on label "[MEDICAL_DATA]" at bounding box center [489, 195] width 69 height 11
checkbox input "true"
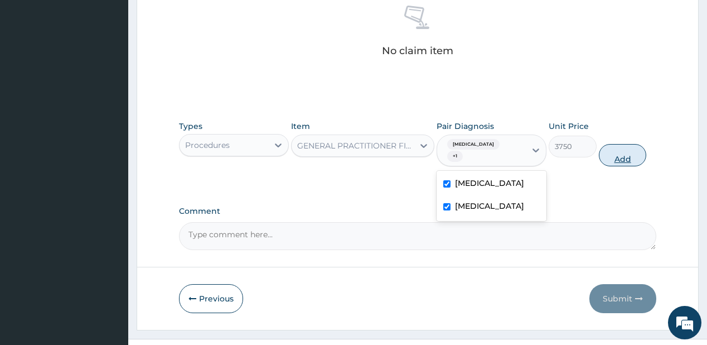
click at [626, 144] on button "Add" at bounding box center [623, 155] width 48 height 22
type input "0"
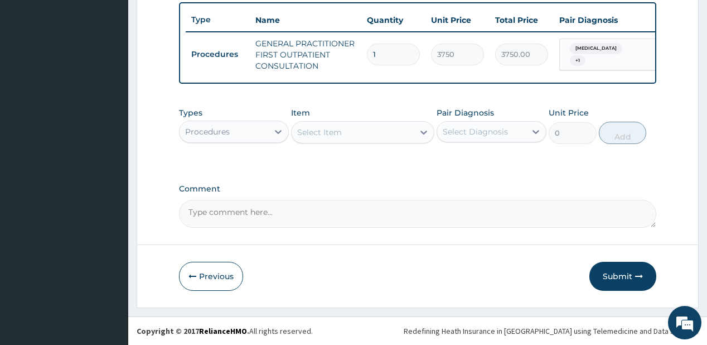
scroll to position [417, 0]
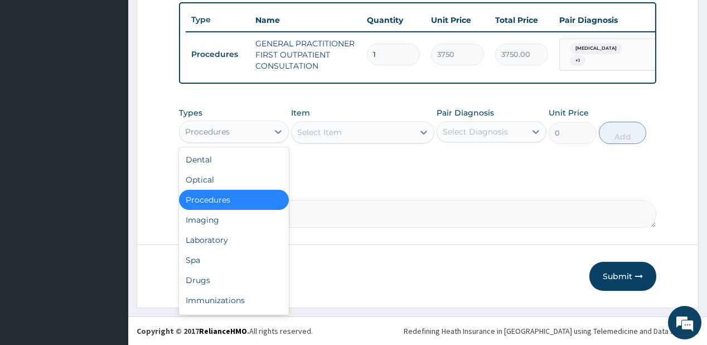
click at [202, 141] on div "Procedures" at bounding box center [234, 131] width 110 height 22
click at [216, 239] on div "Laboratory" at bounding box center [234, 240] width 110 height 20
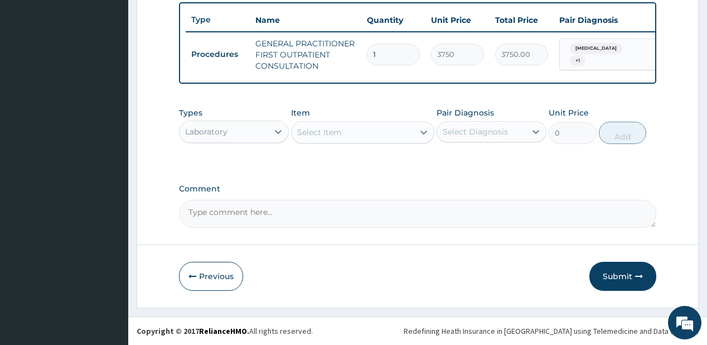
click at [346, 127] on div "Select Item" at bounding box center [353, 132] width 122 height 18
type input "fbc"
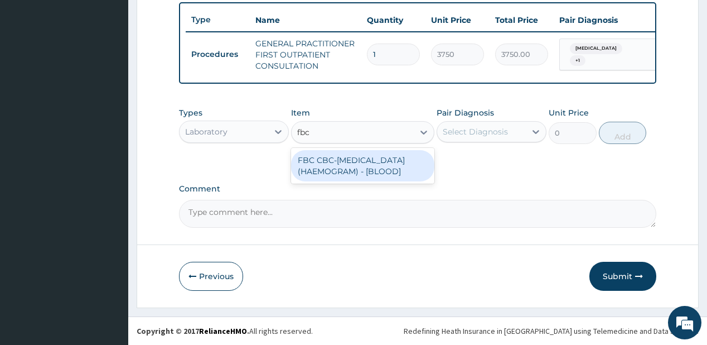
click at [335, 167] on div "FBC CBC-[MEDICAL_DATA] (HAEMOGRAM) - [BLOOD]" at bounding box center [362, 165] width 143 height 31
type input "5000"
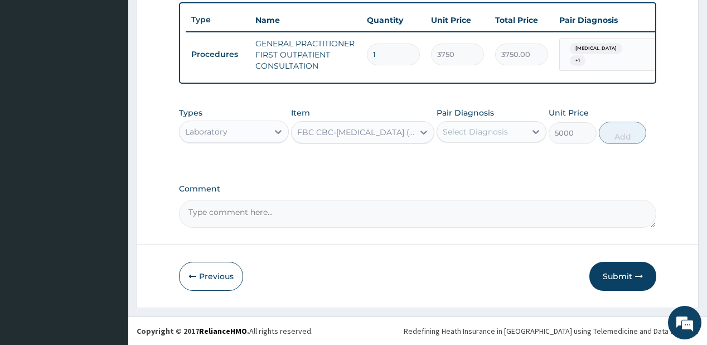
click at [461, 127] on div "Select Diagnosis" at bounding box center [475, 131] width 65 height 11
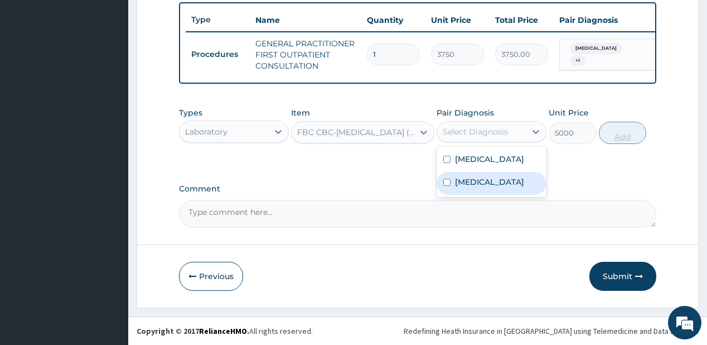
drag, startPoint x: 473, startPoint y: 181, endPoint x: 606, endPoint y: 132, distance: 142.0
click at [473, 181] on label "[MEDICAL_DATA]" at bounding box center [489, 181] width 69 height 11
checkbox input "true"
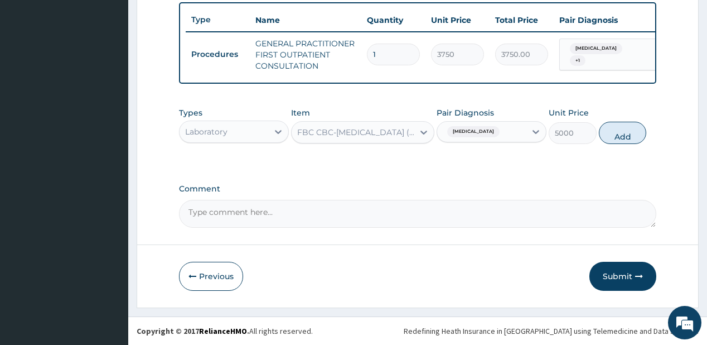
drag, startPoint x: 638, startPoint y: 132, endPoint x: 307, endPoint y: 145, distance: 332.0
click at [638, 131] on button "Add" at bounding box center [623, 133] width 48 height 22
type input "0"
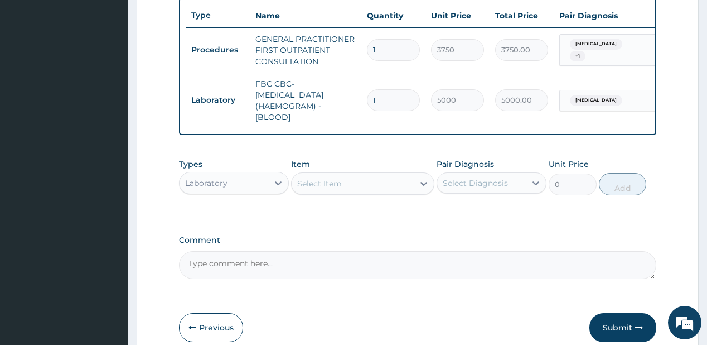
click at [329, 185] on div "Select Item" at bounding box center [319, 183] width 45 height 11
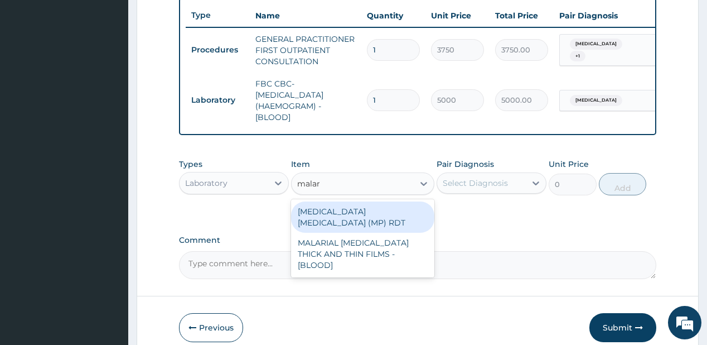
type input "malari"
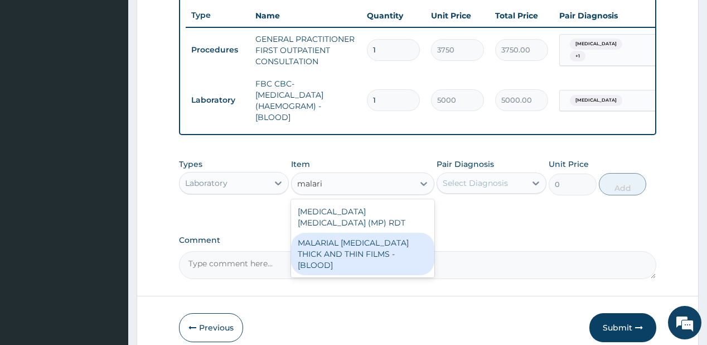
click at [350, 245] on div "MALARIAL [MEDICAL_DATA] THICK AND THIN FILMS - [BLOOD]" at bounding box center [362, 253] width 143 height 42
type input "2187.5"
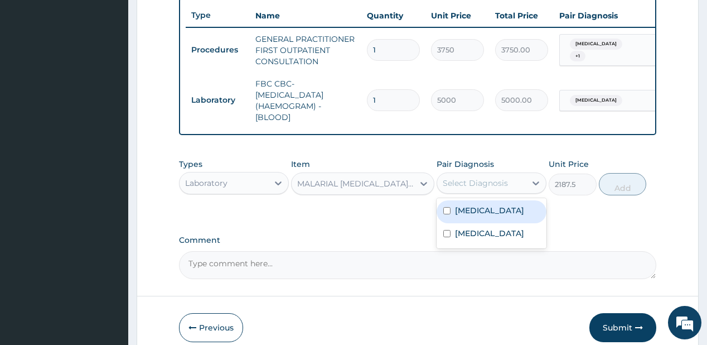
click at [486, 183] on div "Select Diagnosis" at bounding box center [475, 182] width 65 height 11
click at [491, 212] on div "[MEDICAL_DATA]" at bounding box center [492, 211] width 110 height 23
checkbox input "true"
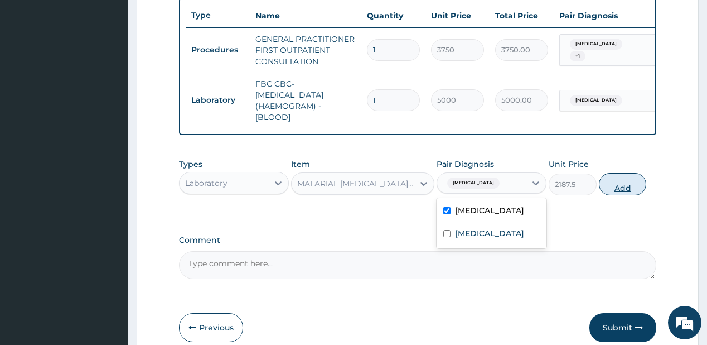
click at [618, 189] on button "Add" at bounding box center [623, 184] width 48 height 22
type input "0"
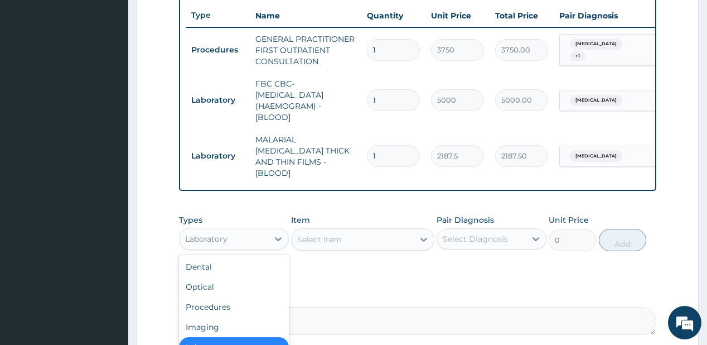
click at [254, 232] on div "Laboratory" at bounding box center [224, 239] width 89 height 18
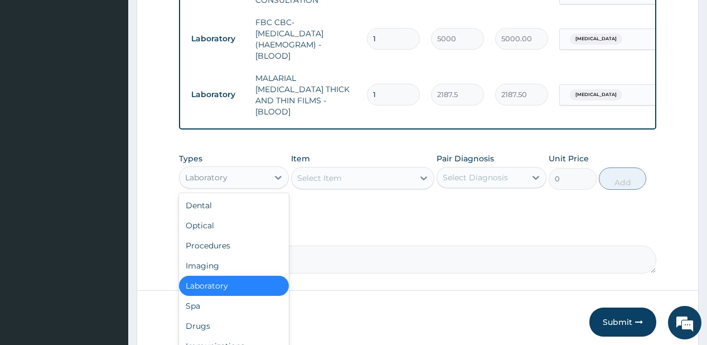
scroll to position [517, 0]
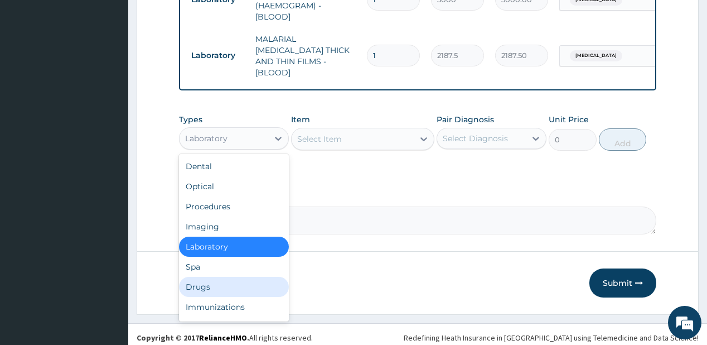
click at [205, 277] on div "Drugs" at bounding box center [234, 287] width 110 height 20
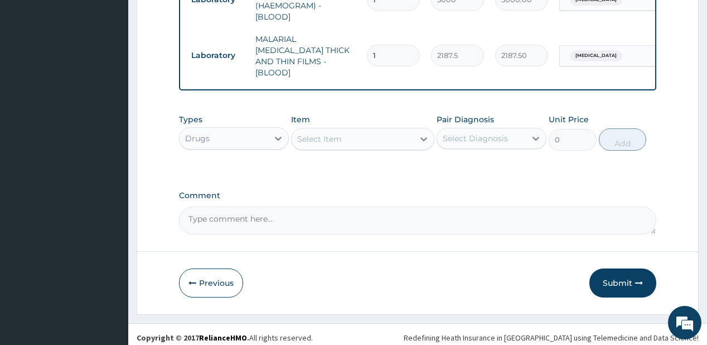
drag, startPoint x: 338, startPoint y: 133, endPoint x: 326, endPoint y: 139, distance: 14.0
click at [338, 133] on div "Select Item" at bounding box center [319, 138] width 45 height 11
type input "arteme"
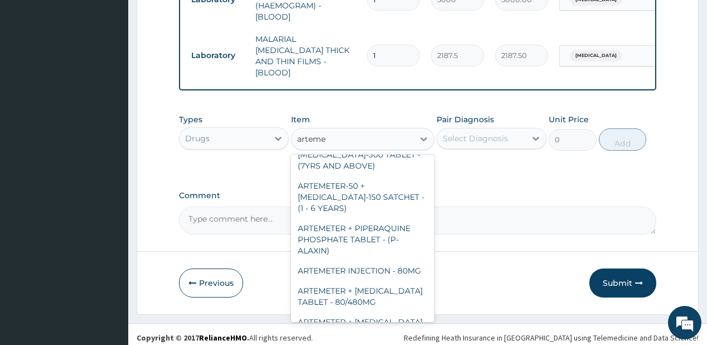
scroll to position [491, 0]
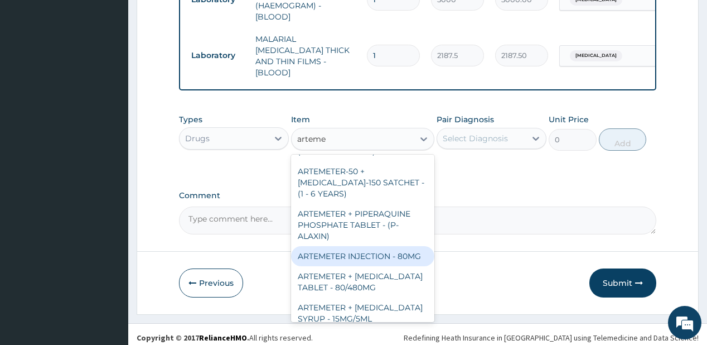
click at [350, 246] on div "ARTEMETER INJECTION - 80MG" at bounding box center [362, 256] width 143 height 20
type input "475.99999999999994"
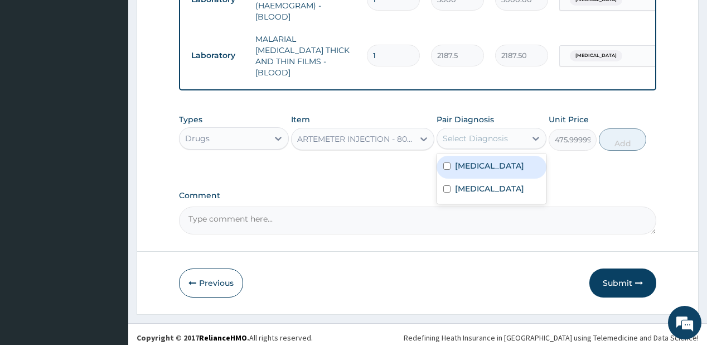
click at [497, 133] on div "Select Diagnosis" at bounding box center [475, 138] width 65 height 11
click at [486, 165] on div "[MEDICAL_DATA]" at bounding box center [492, 167] width 110 height 23
checkbox input "true"
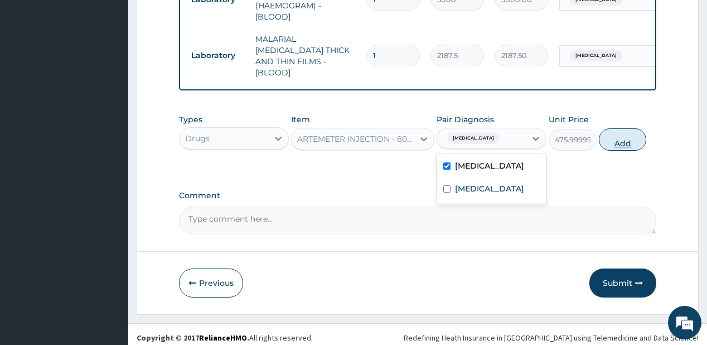
click at [623, 134] on button "Add" at bounding box center [623, 139] width 48 height 22
type input "0"
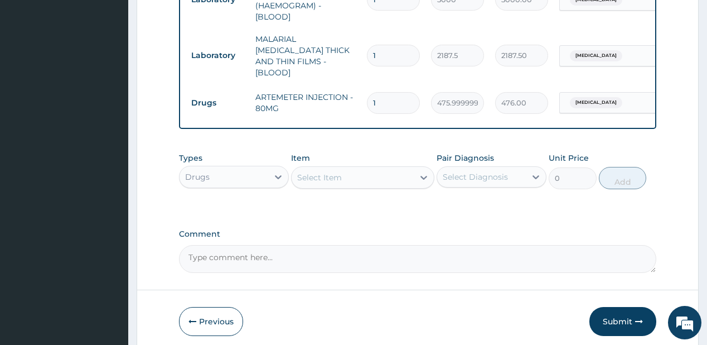
type input "0.00"
type input "6"
type input "2856.00"
type input "6"
click at [416, 174] on div at bounding box center [424, 177] width 20 height 20
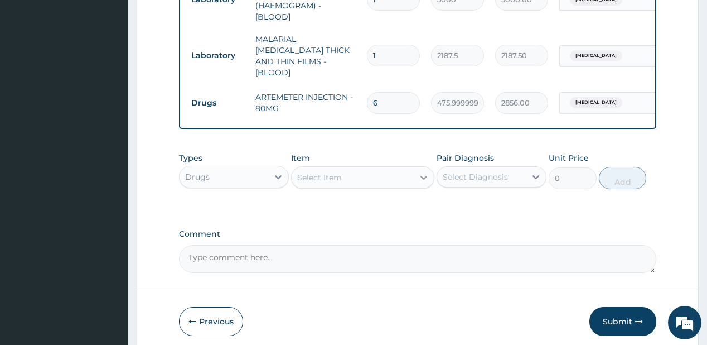
type input "coart"
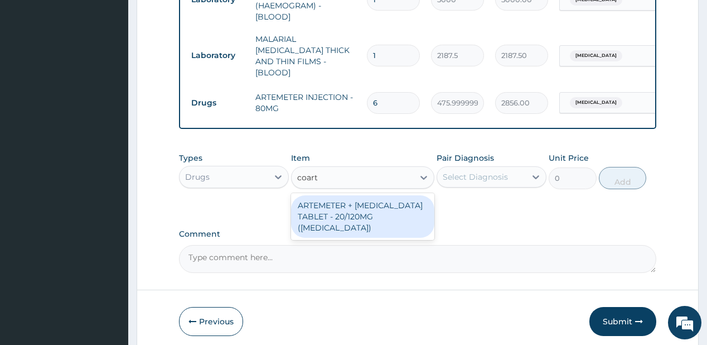
drag, startPoint x: 377, startPoint y: 192, endPoint x: 360, endPoint y: 190, distance: 18.1
click at [377, 195] on div "ARTEMETER + [MEDICAL_DATA] TABLET - 20/120MG ([MEDICAL_DATA])" at bounding box center [362, 216] width 143 height 42
type input "210"
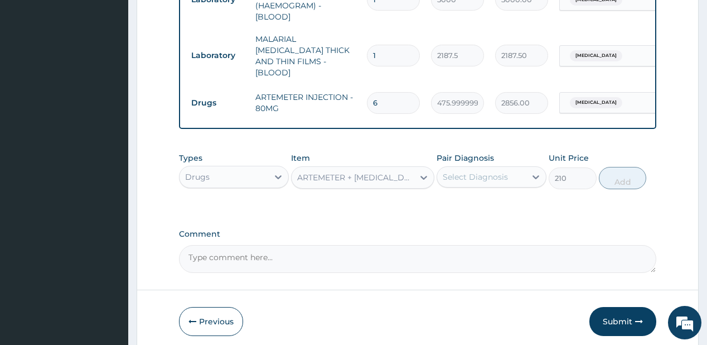
click at [467, 173] on div "Select Diagnosis" at bounding box center [475, 176] width 65 height 11
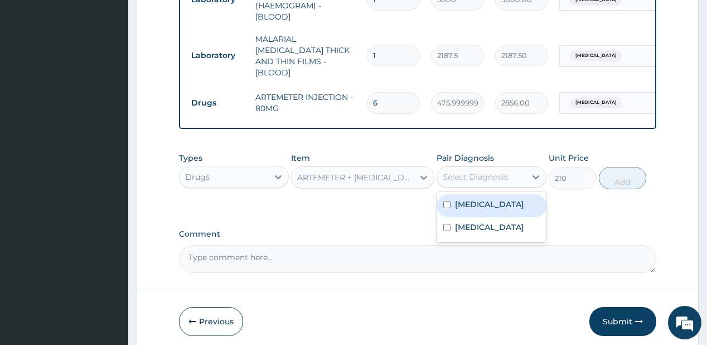
click at [476, 198] on label "[MEDICAL_DATA]" at bounding box center [489, 203] width 69 height 11
checkbox input "true"
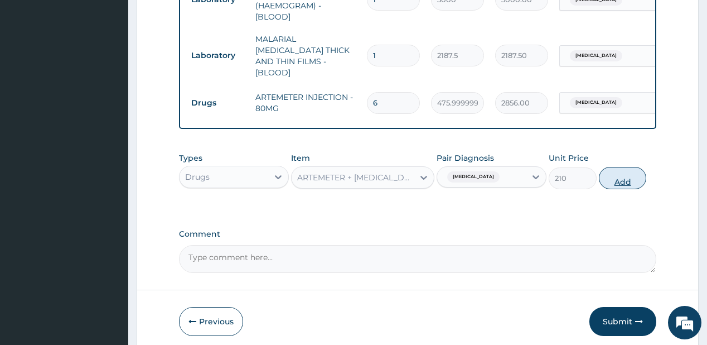
click at [626, 171] on button "Add" at bounding box center [623, 178] width 48 height 22
type input "0"
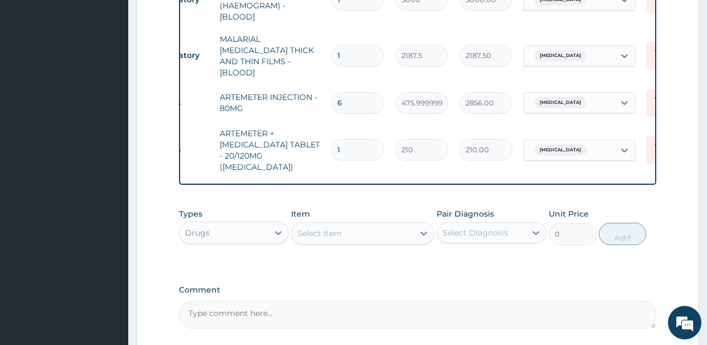
scroll to position [0, 54]
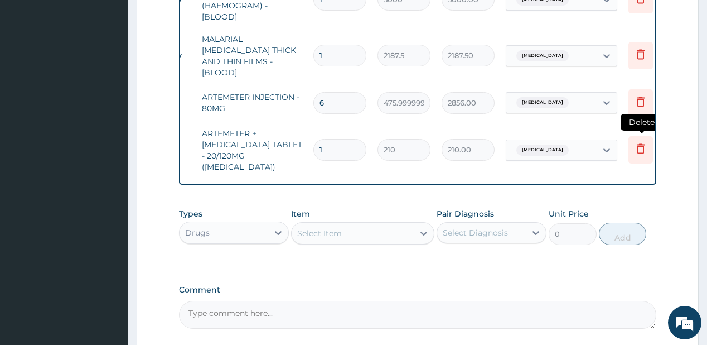
click at [640, 142] on icon at bounding box center [640, 148] width 13 height 13
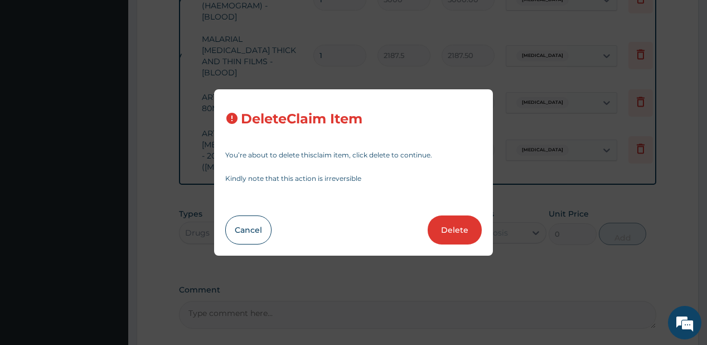
click at [461, 222] on button "Delete" at bounding box center [455, 229] width 54 height 29
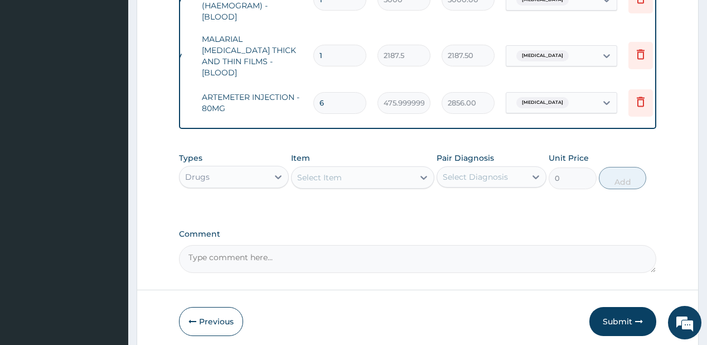
click at [339, 172] on div "Select Item" at bounding box center [319, 177] width 45 height 11
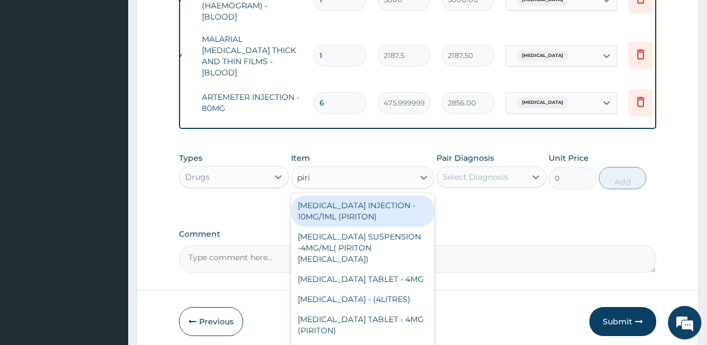
type input "pirit"
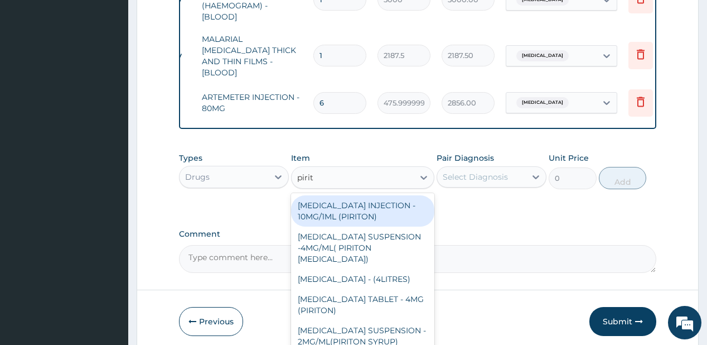
scroll to position [27, 0]
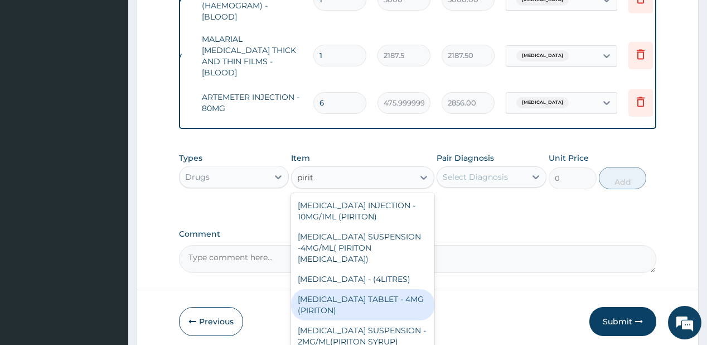
drag, startPoint x: 326, startPoint y: 294, endPoint x: 424, endPoint y: 183, distance: 148.5
click at [326, 292] on div "[MEDICAL_DATA] TABLET - 4MG (PIRITON)" at bounding box center [362, 304] width 143 height 31
type input "22.4"
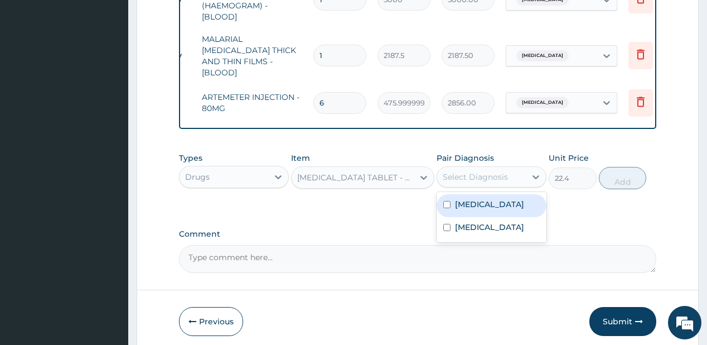
click at [473, 172] on div "Select Diagnosis" at bounding box center [475, 176] width 65 height 11
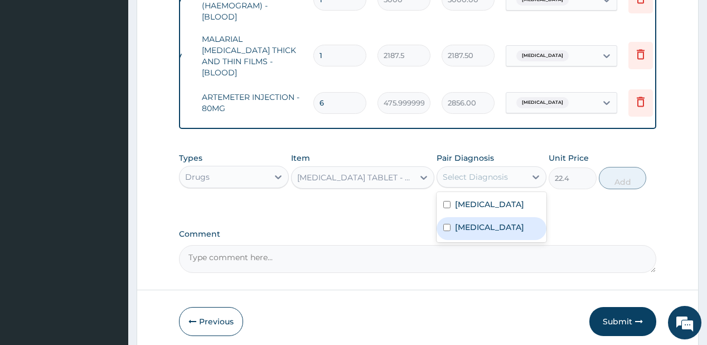
drag, startPoint x: 468, startPoint y: 225, endPoint x: 573, endPoint y: 183, distance: 113.1
click at [473, 223] on label "[MEDICAL_DATA]" at bounding box center [489, 226] width 69 height 11
checkbox input "true"
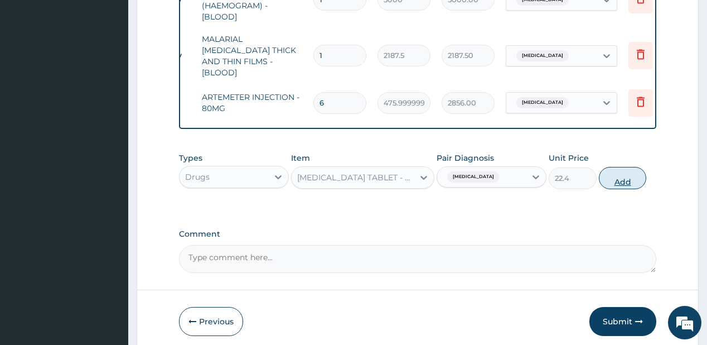
click at [608, 174] on button "Add" at bounding box center [623, 178] width 48 height 22
type input "0"
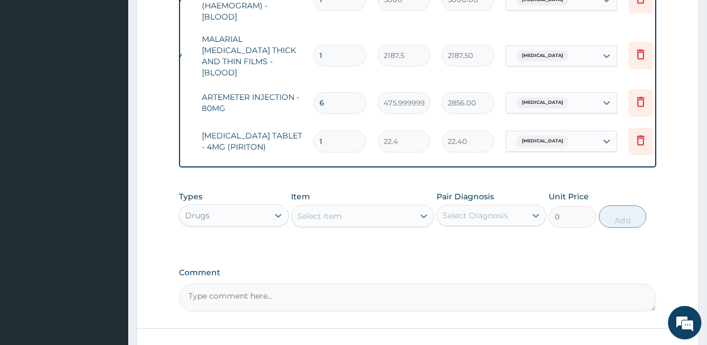
type input "0.00"
type input "7"
type input "156.80"
type input "7"
click at [343, 207] on div "Select Item" at bounding box center [353, 216] width 122 height 18
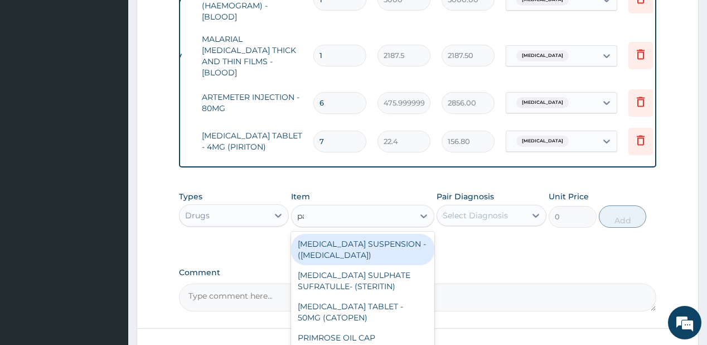
type input "parac"
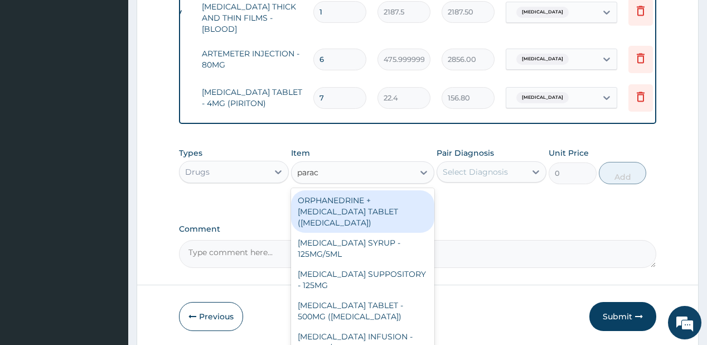
scroll to position [594, 0]
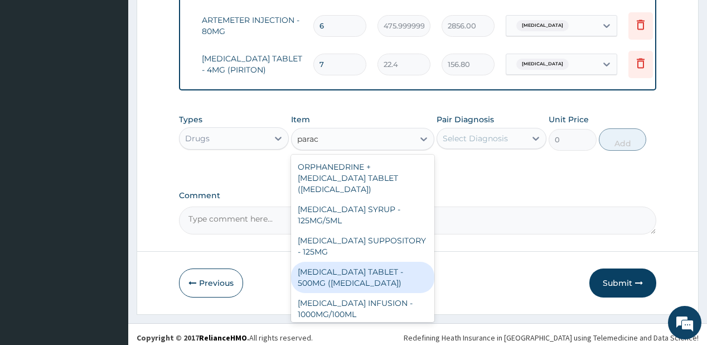
drag, startPoint x: 344, startPoint y: 273, endPoint x: 422, endPoint y: 116, distance: 175.5
click at [344, 273] on div "[MEDICAL_DATA] TABLET - 500MG ([MEDICAL_DATA])" at bounding box center [362, 276] width 143 height 31
type input "42"
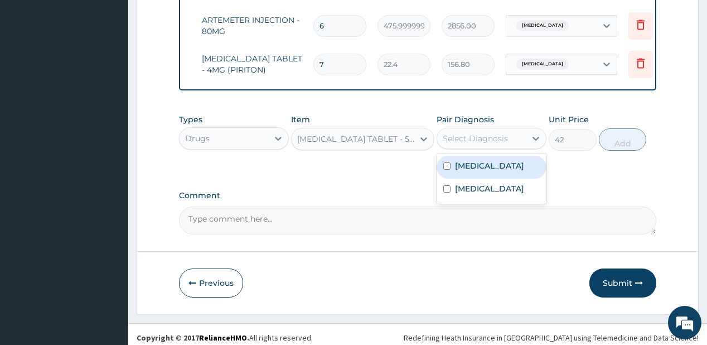
click at [489, 133] on div "Select Diagnosis" at bounding box center [475, 138] width 65 height 11
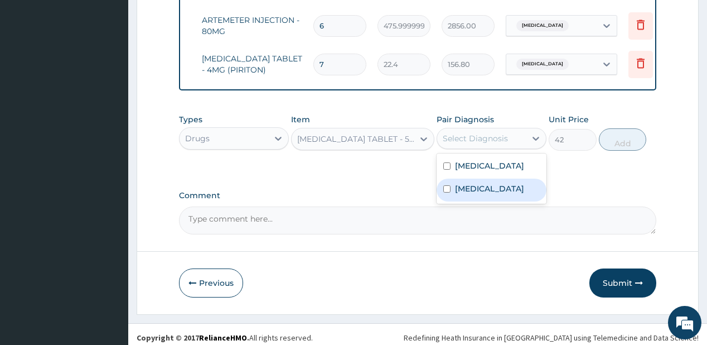
click at [469, 185] on label "[MEDICAL_DATA]" at bounding box center [489, 188] width 69 height 11
checkbox input "true"
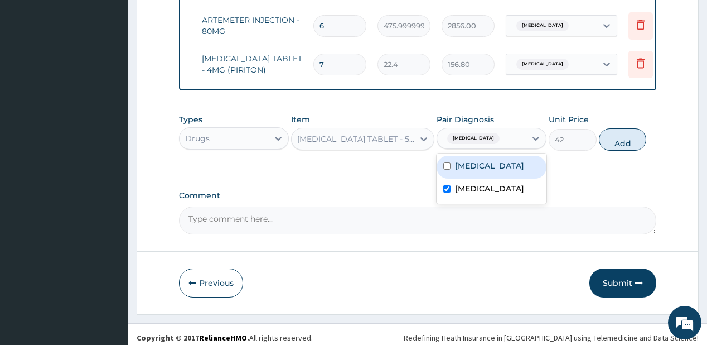
drag, startPoint x: 485, startPoint y: 158, endPoint x: 504, endPoint y: 150, distance: 21.2
click at [485, 158] on div "[MEDICAL_DATA]" at bounding box center [492, 167] width 110 height 23
checkbox input "true"
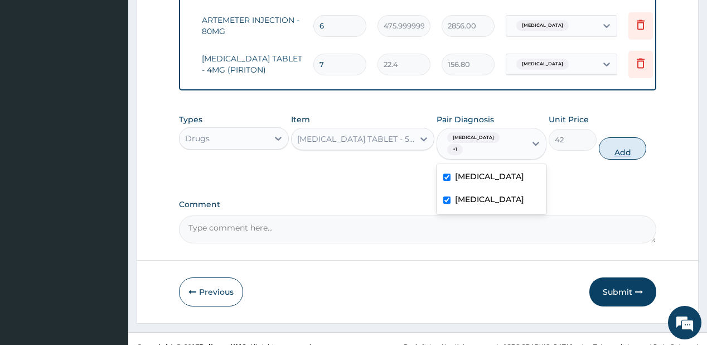
click at [628, 144] on button "Add" at bounding box center [623, 148] width 48 height 22
type input "0"
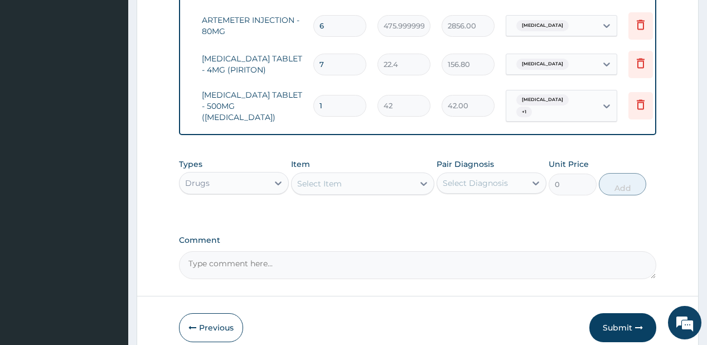
type input "18"
type input "756.00"
type input "18"
click at [609, 318] on button "Submit" at bounding box center [622, 327] width 67 height 29
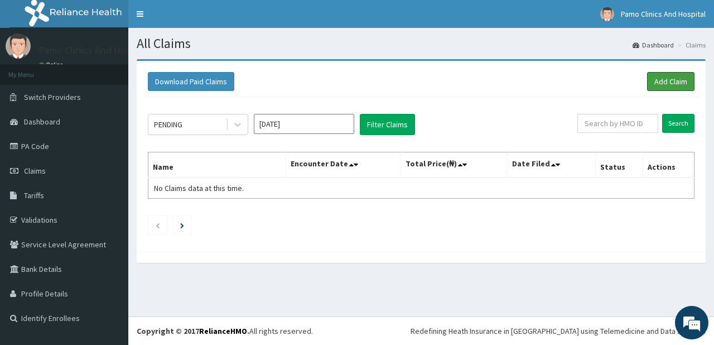
drag, startPoint x: 662, startPoint y: 78, endPoint x: 658, endPoint y: 71, distance: 7.7
click at [662, 77] on link "Add Claim" at bounding box center [670, 81] width 47 height 19
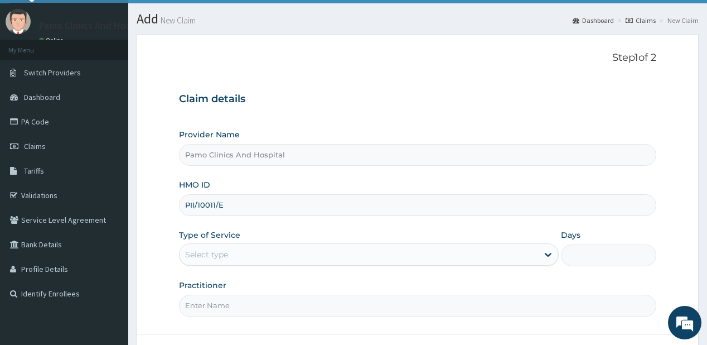
scroll to position [89, 0]
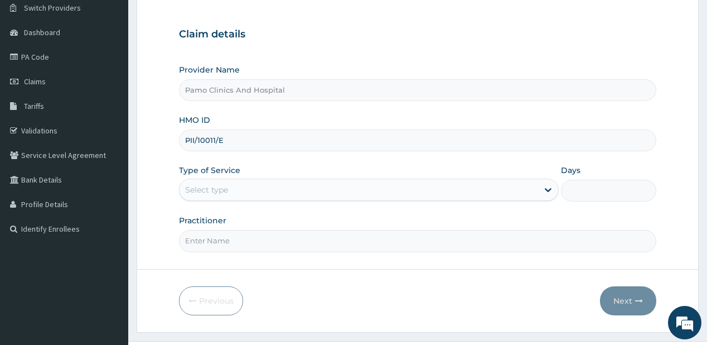
type input "PII/10011/E"
click at [213, 188] on div "Select type" at bounding box center [206, 189] width 43 height 11
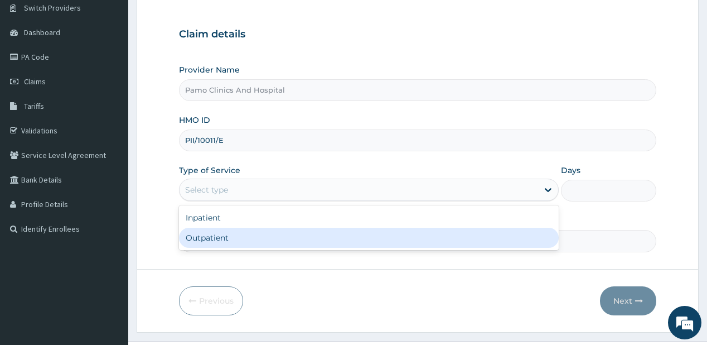
click at [197, 238] on div "Outpatient" at bounding box center [369, 237] width 380 height 20
type input "1"
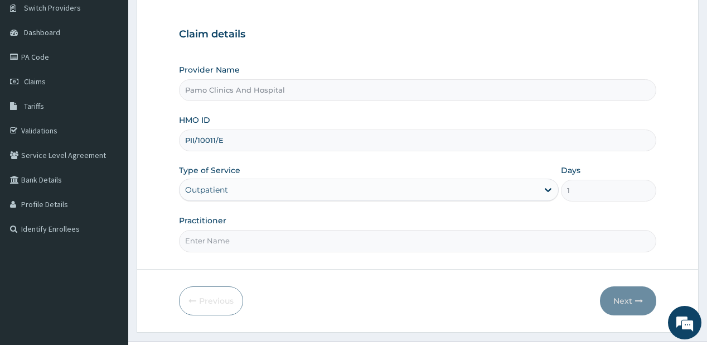
click at [197, 238] on input "Practitioner" at bounding box center [417, 241] width 477 height 22
type input "[PERSON_NAME]"
click at [617, 302] on button "Next" at bounding box center [628, 300] width 56 height 29
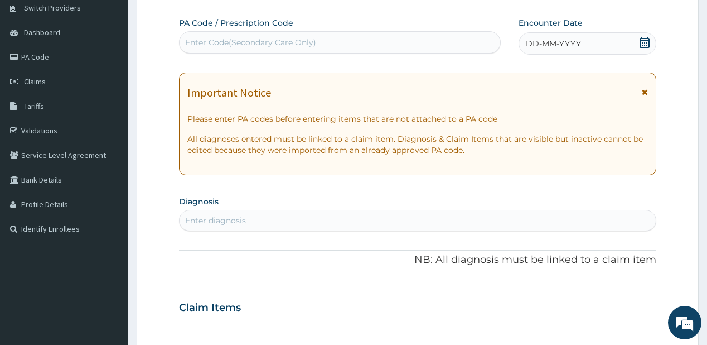
click at [560, 43] on span "DD-MM-YYYY" at bounding box center [553, 43] width 55 height 11
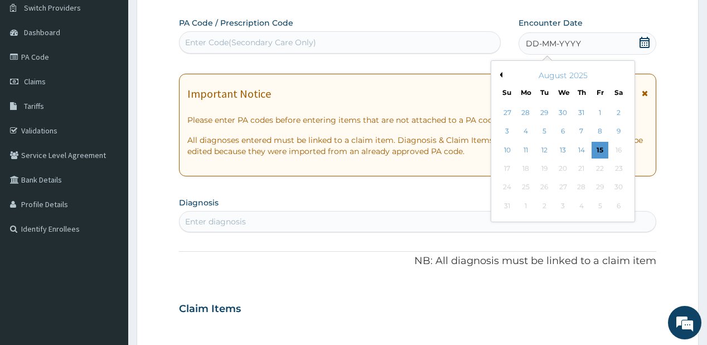
scroll to position [0, 0]
click at [498, 74] on button "Previous Month" at bounding box center [500, 75] width 6 height 6
drag, startPoint x: 618, startPoint y: 165, endPoint x: 290, endPoint y: 42, distance: 350.2
click at [618, 165] on div "26" at bounding box center [618, 168] width 17 height 17
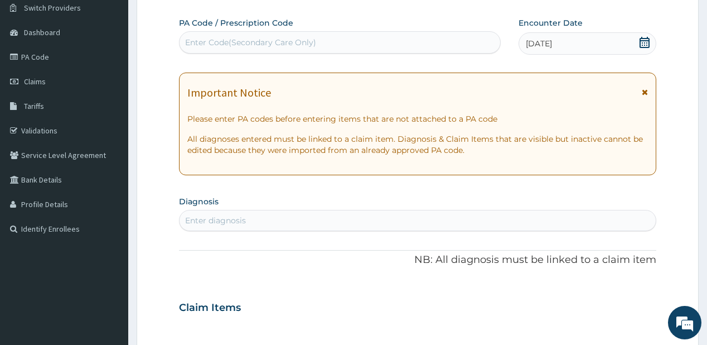
click at [204, 224] on div "Enter diagnosis" at bounding box center [215, 220] width 61 height 11
type input "[MEDICAL_DATA]"
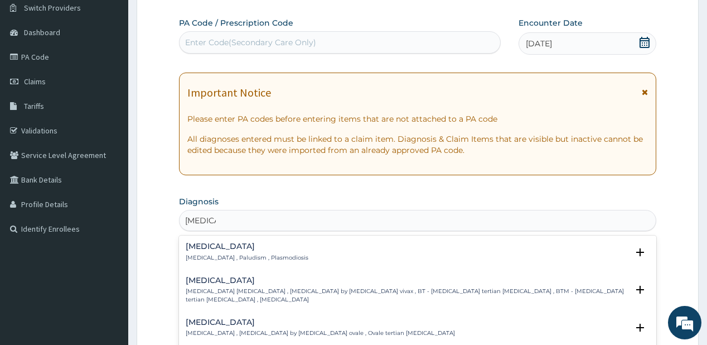
click at [192, 247] on h4 "[MEDICAL_DATA]" at bounding box center [247, 246] width 123 height 8
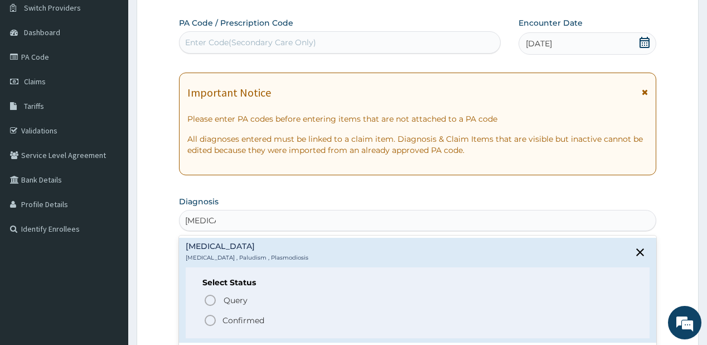
click at [212, 319] on icon "status option filled" at bounding box center [210, 319] width 13 height 13
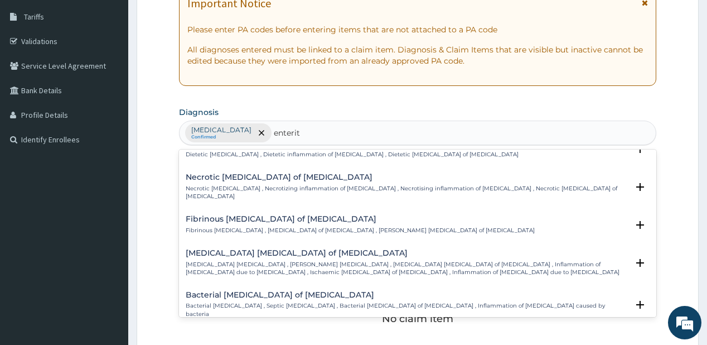
scroll to position [794, 0]
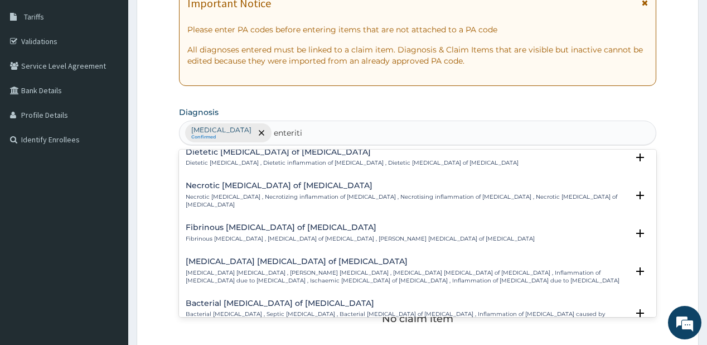
type input "[MEDICAL_DATA]"
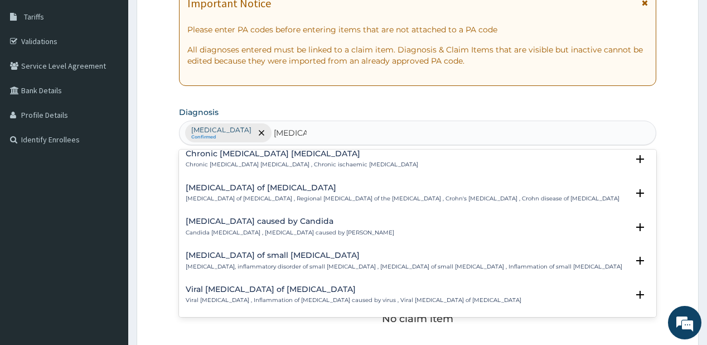
scroll to position [445, 0]
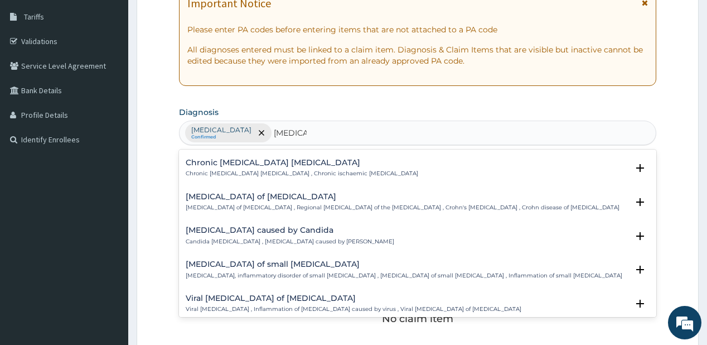
click at [202, 261] on div "[MEDICAL_DATA] of small [MEDICAL_DATA] [MEDICAL_DATA], inflammatory disorder of…" at bounding box center [404, 270] width 437 height 20
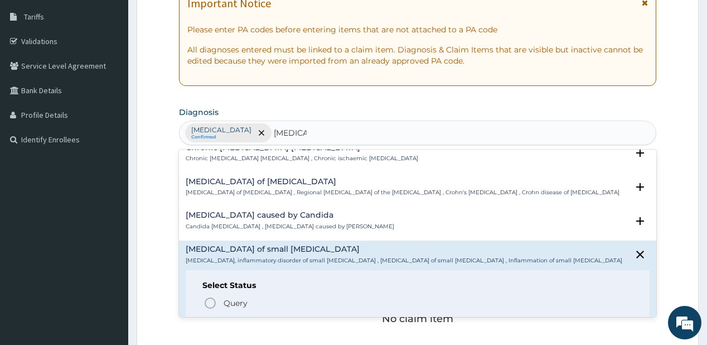
scroll to position [490, 0]
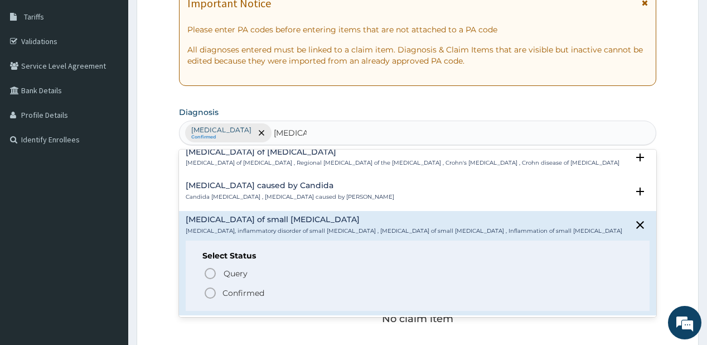
drag, startPoint x: 207, startPoint y: 280, endPoint x: 206, endPoint y: 272, distance: 8.5
click at [207, 286] on icon "status option filled" at bounding box center [210, 292] width 13 height 13
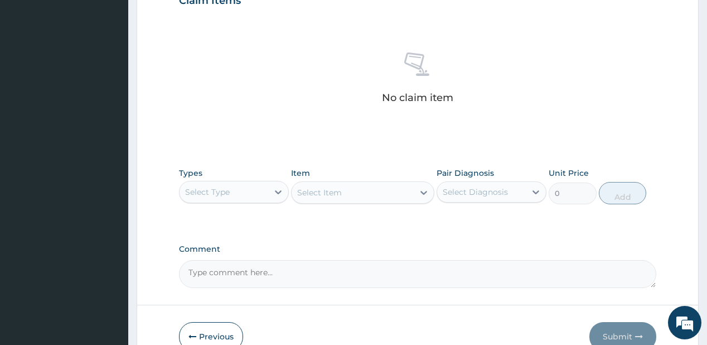
scroll to position [458, 0]
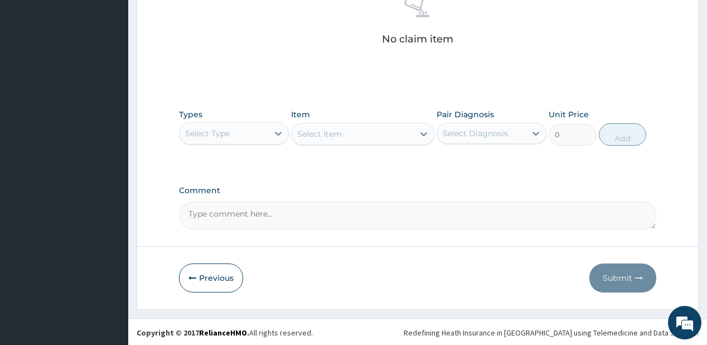
click at [250, 128] on div "Select Type" at bounding box center [224, 133] width 89 height 18
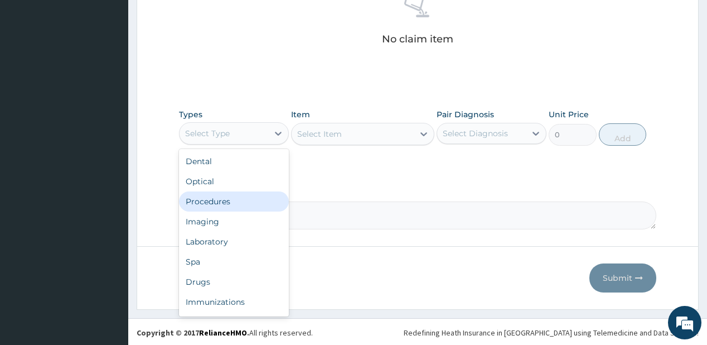
click at [223, 200] on div "Procedures" at bounding box center [234, 201] width 110 height 20
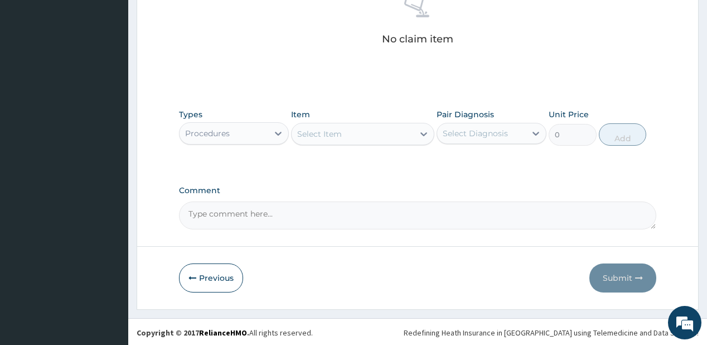
click at [342, 128] on div "Select Item" at bounding box center [353, 134] width 122 height 18
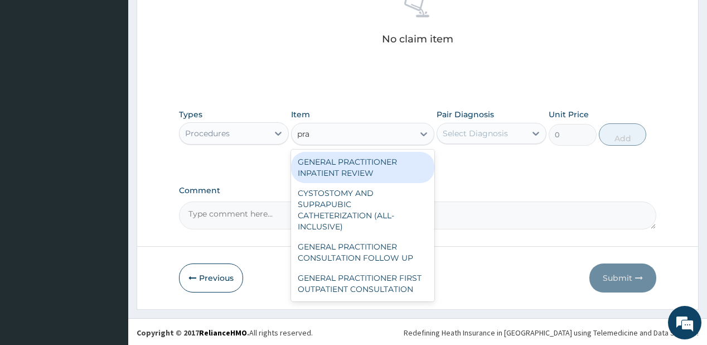
type input "prac"
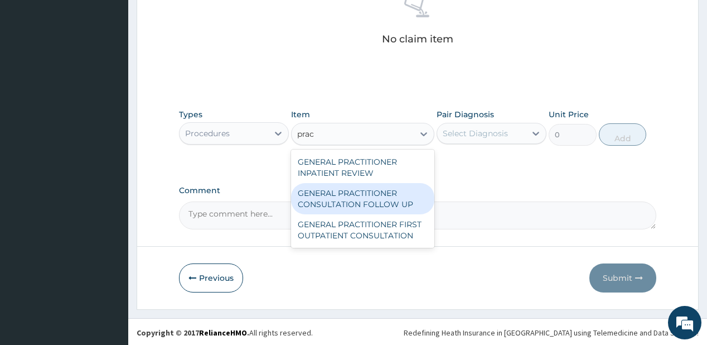
click at [330, 201] on div "GENERAL PRACTITIONER CONSULTATION FOLLOW UP" at bounding box center [362, 198] width 143 height 31
type input "1875"
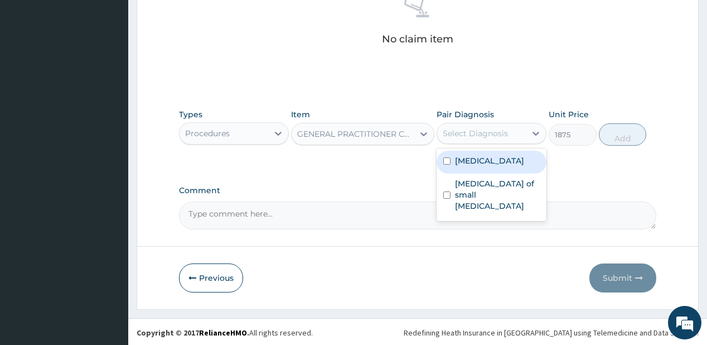
click at [476, 131] on div "Select Diagnosis" at bounding box center [475, 133] width 65 height 11
drag, startPoint x: 469, startPoint y: 157, endPoint x: 477, endPoint y: 188, distance: 31.6
click at [469, 158] on label "[MEDICAL_DATA]" at bounding box center [489, 160] width 69 height 11
checkbox input "true"
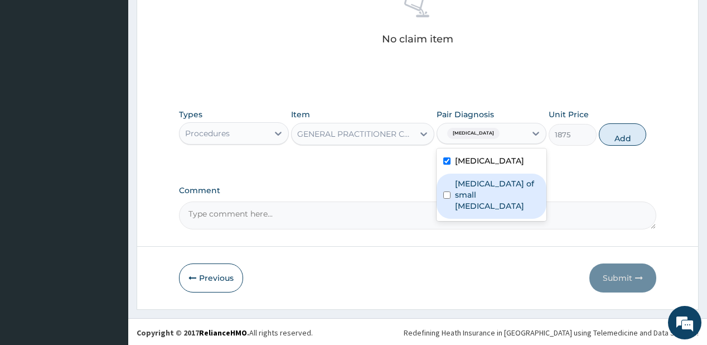
drag, startPoint x: 475, startPoint y: 192, endPoint x: 600, endPoint y: 123, distance: 143.5
click at [475, 193] on label "Enteritis of small intestine" at bounding box center [497, 194] width 85 height 33
checkbox input "true"
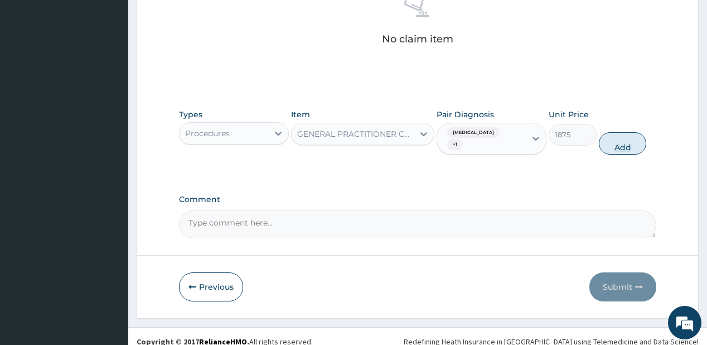
click at [611, 135] on button "Add" at bounding box center [623, 143] width 48 height 22
type input "0"
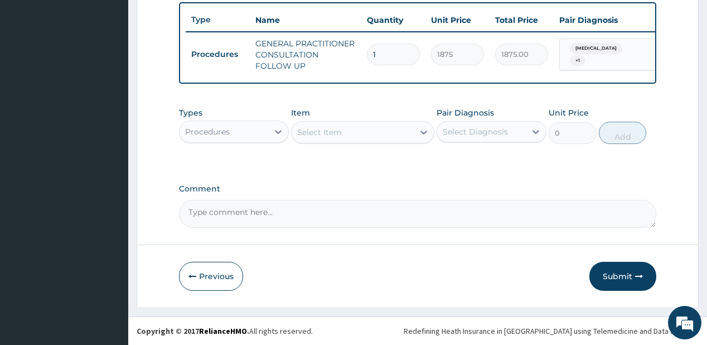
scroll to position [417, 0]
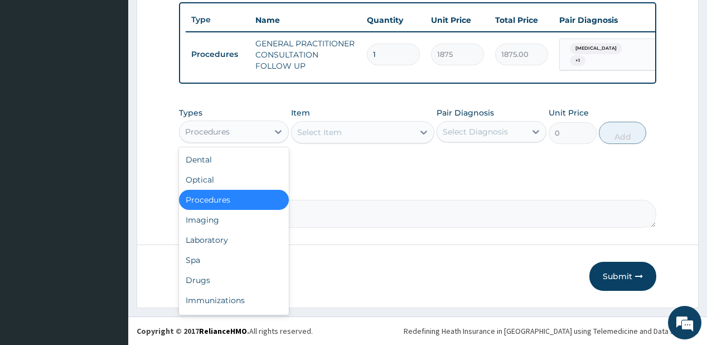
click at [248, 134] on div "Procedures" at bounding box center [224, 132] width 89 height 18
click at [211, 236] on div "Laboratory" at bounding box center [234, 240] width 110 height 20
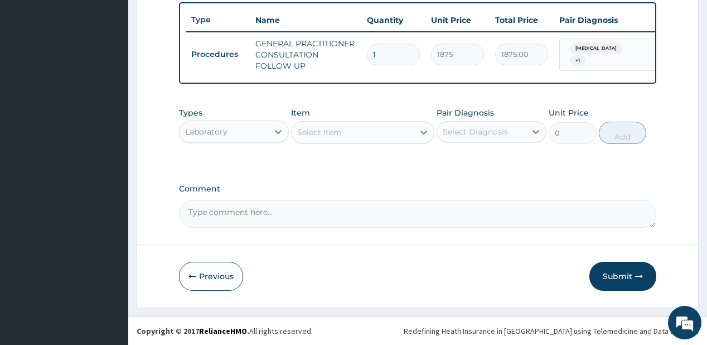
click at [320, 134] on div "Select Item" at bounding box center [319, 132] width 45 height 11
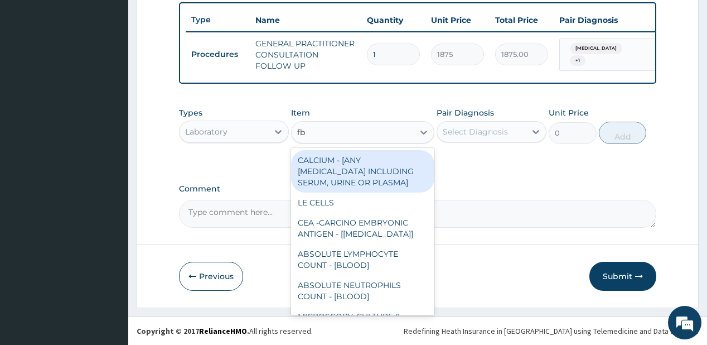
type input "fbc"
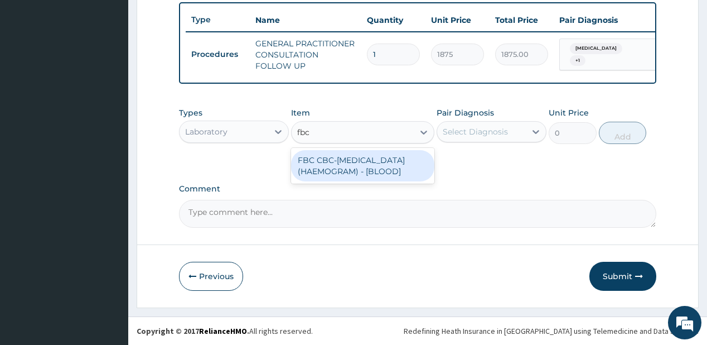
click at [363, 171] on div "FBC CBC-COMPLETE BLOOD COUNT (HAEMOGRAM) - [BLOOD]" at bounding box center [362, 165] width 143 height 31
type input "5000"
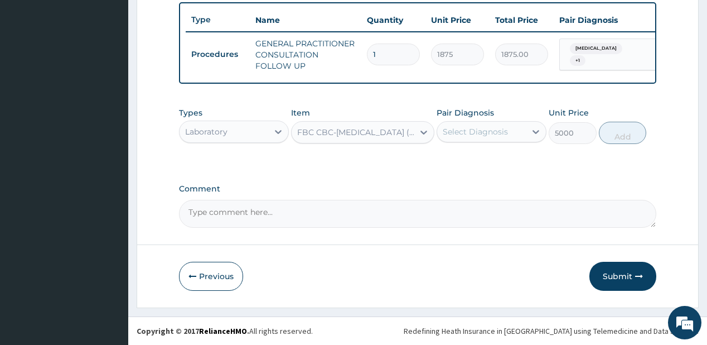
click at [474, 132] on div "Select Diagnosis" at bounding box center [475, 131] width 65 height 11
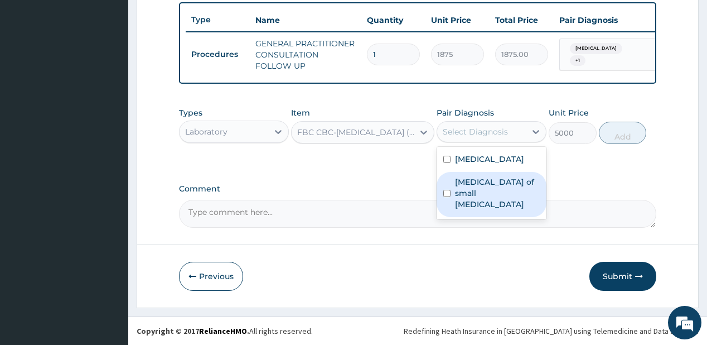
click at [455, 188] on label "Enteritis of small intestine" at bounding box center [497, 192] width 85 height 33
checkbox input "true"
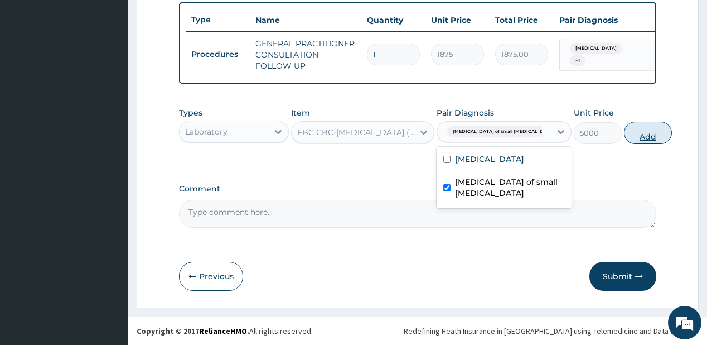
click at [624, 130] on button "Add" at bounding box center [648, 133] width 48 height 22
type input "0"
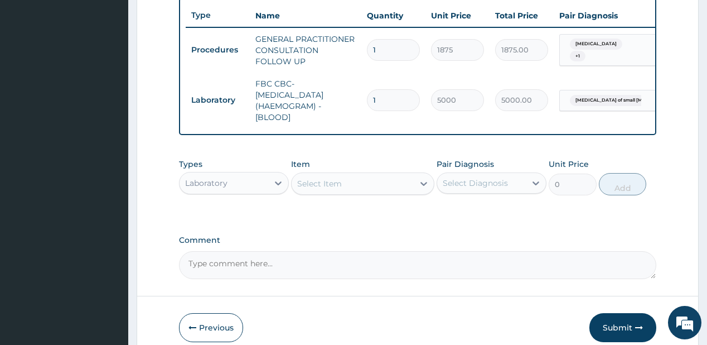
click at [346, 190] on div "Select Item" at bounding box center [353, 184] width 122 height 18
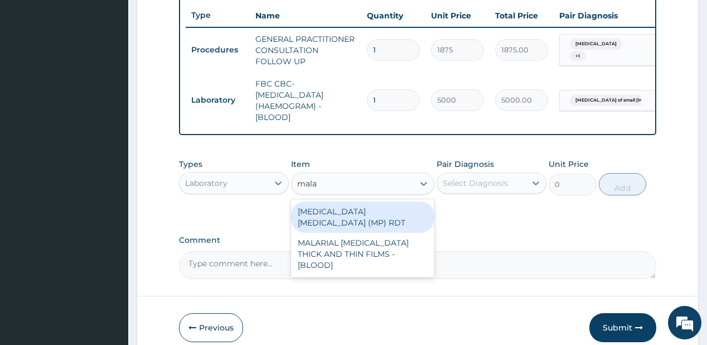
type input "malar"
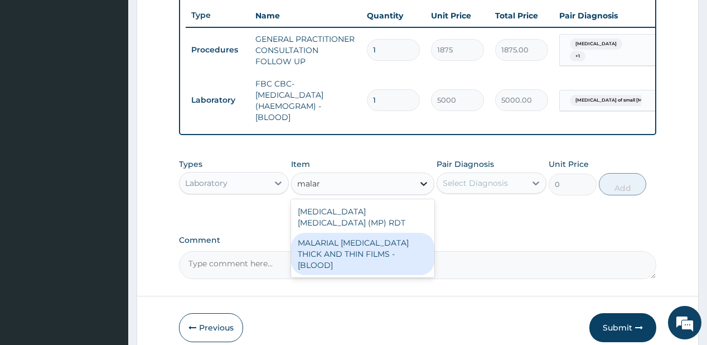
drag, startPoint x: 314, startPoint y: 243, endPoint x: 422, endPoint y: 183, distance: 123.0
click at [314, 241] on div "MALARIAL [MEDICAL_DATA] THICK AND THIN FILMS - [BLOOD]" at bounding box center [362, 253] width 143 height 42
type input "2187.5"
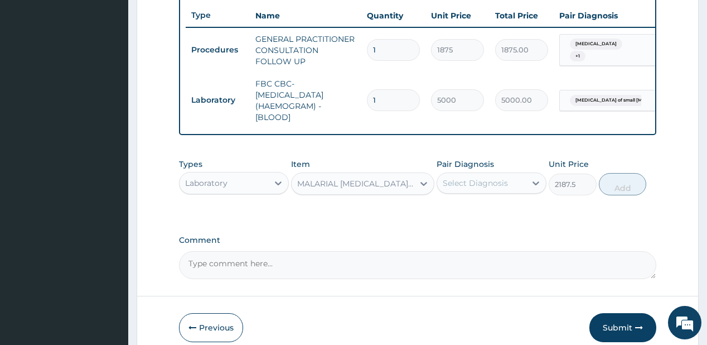
click at [472, 188] on div "Select Diagnosis" at bounding box center [475, 182] width 65 height 11
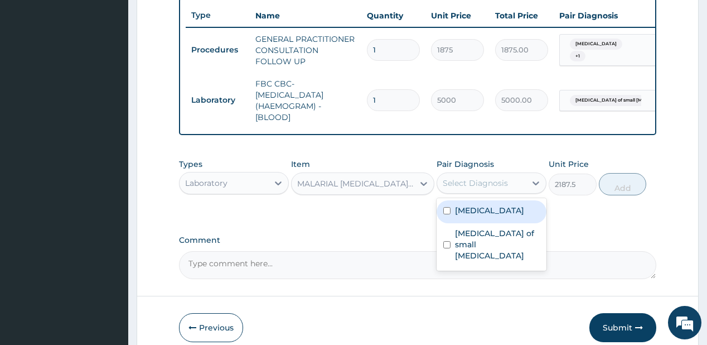
click at [457, 214] on label "Malaria" at bounding box center [489, 210] width 69 height 11
checkbox input "true"
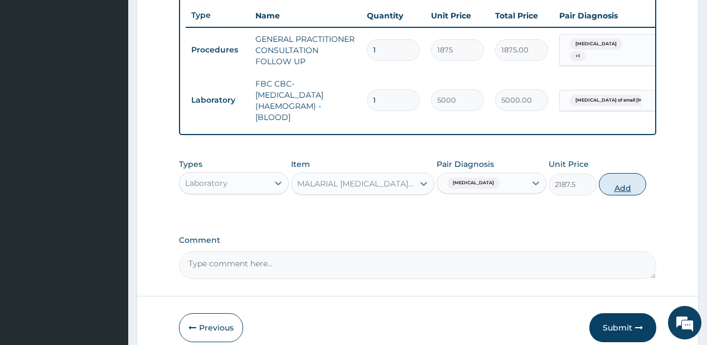
click at [621, 189] on button "Add" at bounding box center [623, 184] width 48 height 22
type input "0"
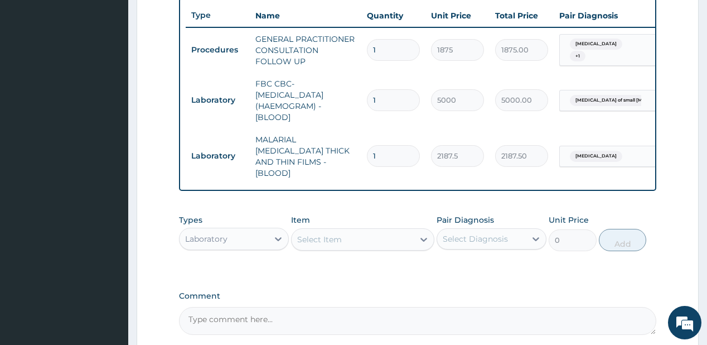
click at [222, 235] on div "Laboratory" at bounding box center [206, 238] width 42 height 11
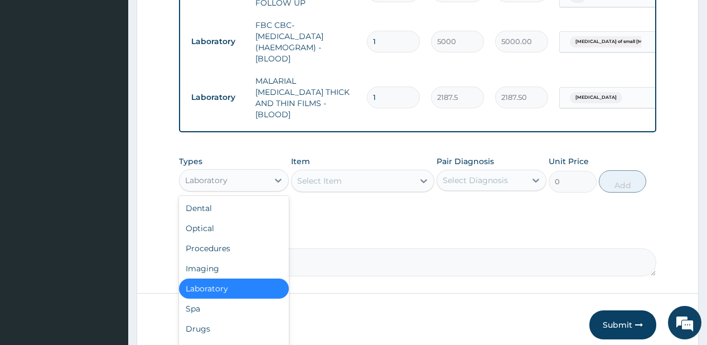
scroll to position [506, 0]
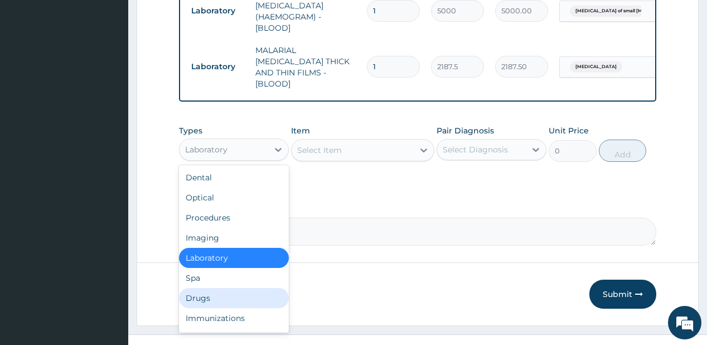
drag, startPoint x: 204, startPoint y: 292, endPoint x: 314, endPoint y: 12, distance: 300.4
click at [205, 292] on div "Drugs" at bounding box center [234, 298] width 110 height 20
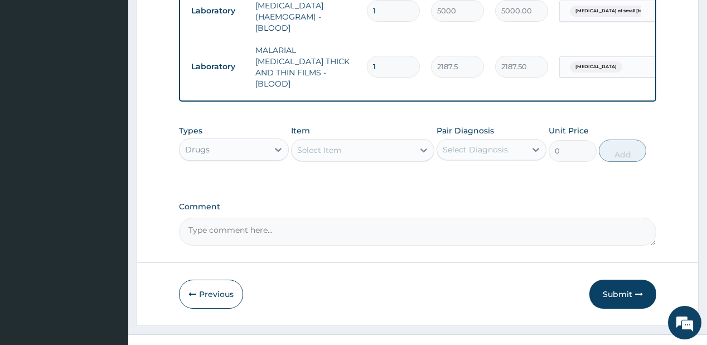
click at [350, 146] on div "Select Item" at bounding box center [353, 150] width 122 height 18
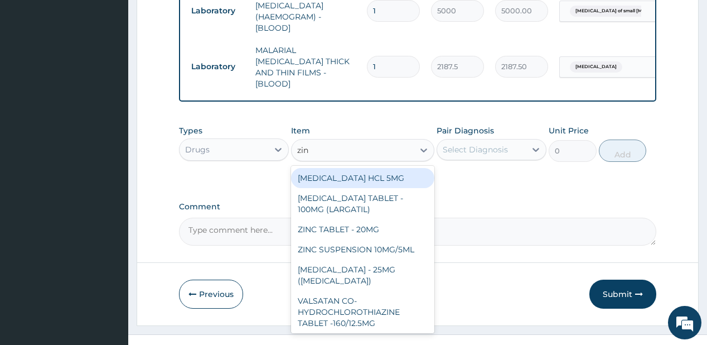
type input "zinc"
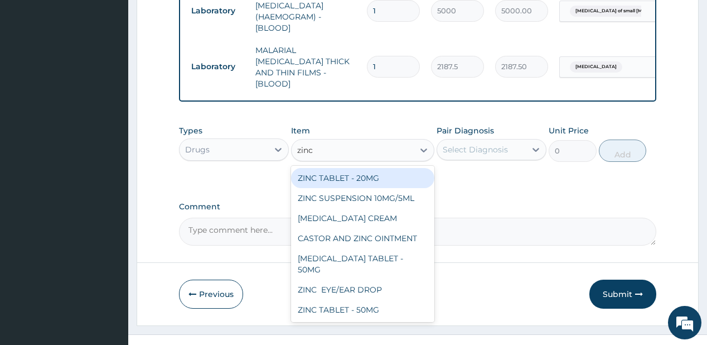
drag, startPoint x: 336, startPoint y: 172, endPoint x: 438, endPoint y: 137, distance: 108.4
click at [336, 172] on div "ZINC TABLET - 20MG" at bounding box center [362, 178] width 143 height 20
type input "64.39999999999999"
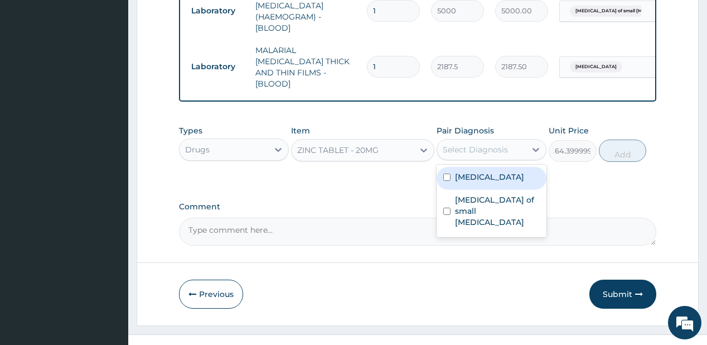
click at [464, 144] on div "Select Diagnosis" at bounding box center [475, 149] width 65 height 11
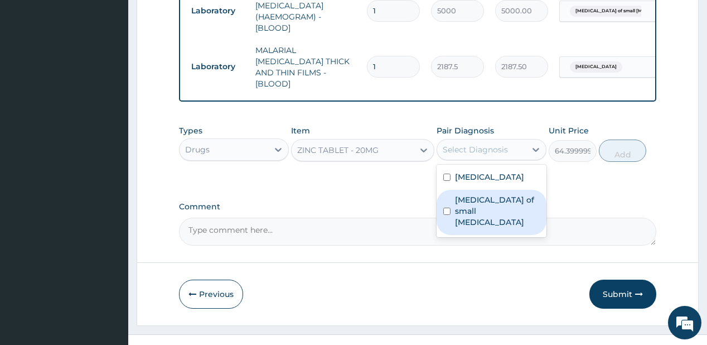
click at [497, 194] on label "Enteritis of small intestine" at bounding box center [497, 210] width 85 height 33
checkbox input "true"
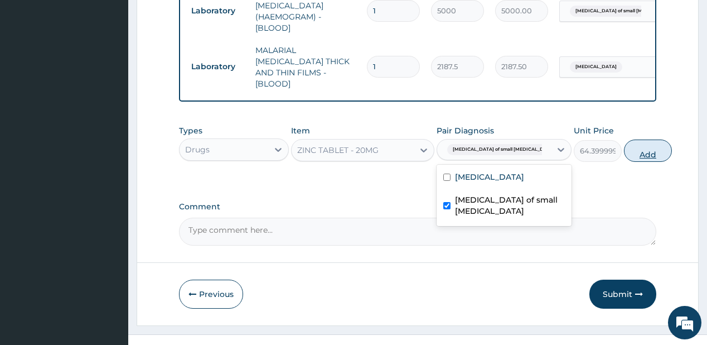
click at [624, 147] on button "Add" at bounding box center [648, 150] width 48 height 22
type input "0"
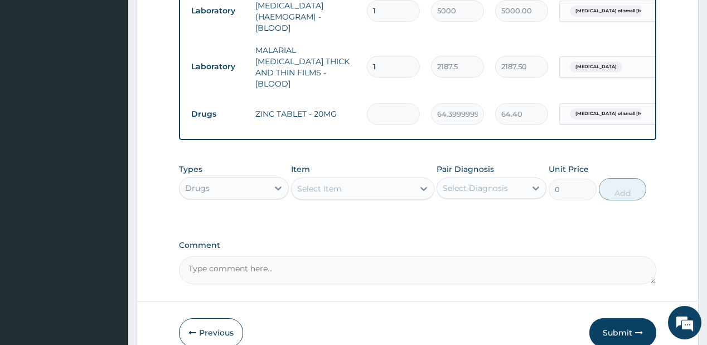
type input "0.00"
type input "5"
type input "322.00"
type input "5"
click at [326, 183] on div "Select Item" at bounding box center [319, 188] width 45 height 11
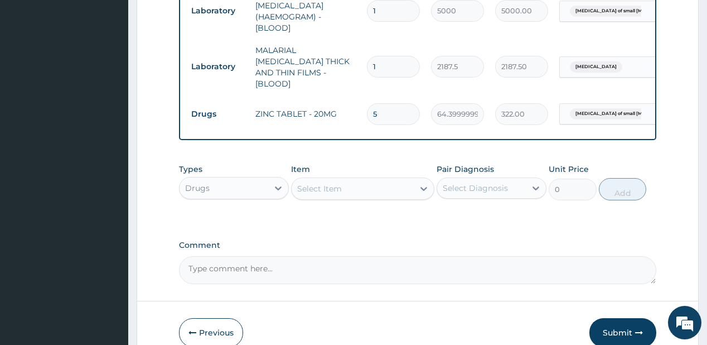
type input "amoxi"
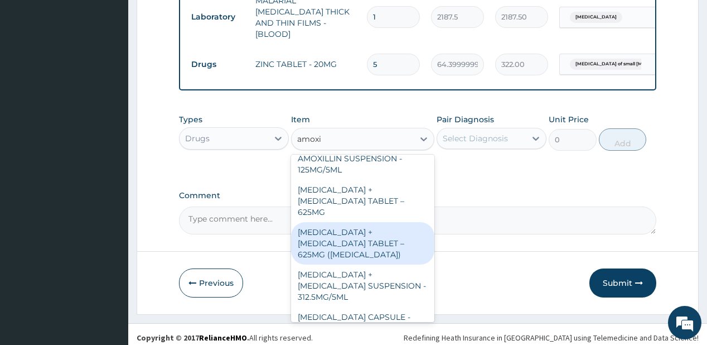
scroll to position [312, 0]
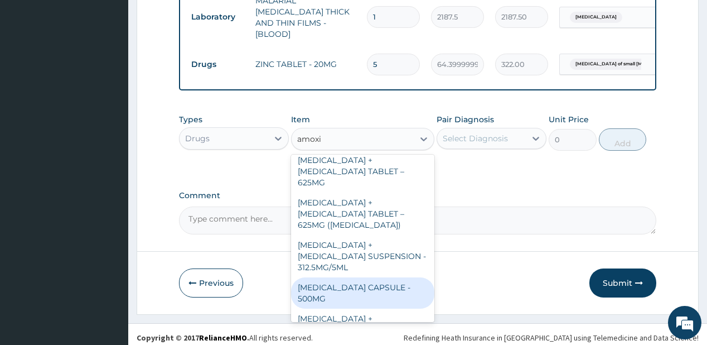
drag, startPoint x: 344, startPoint y: 254, endPoint x: 348, endPoint y: 249, distance: 5.9
click at [344, 277] on div "AMOXICILLIN CAPSULE - 500MG" at bounding box center [362, 292] width 143 height 31
type input "112"
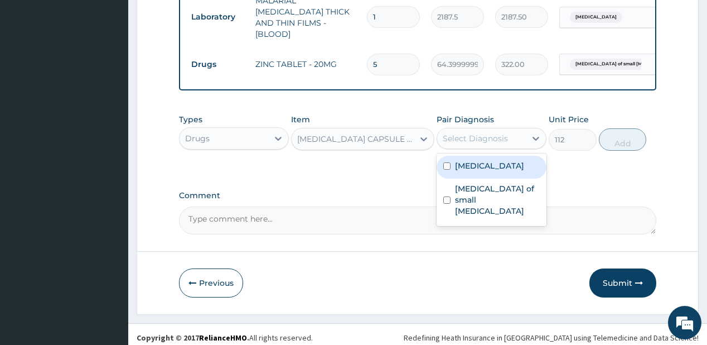
click at [491, 134] on div "Select Diagnosis" at bounding box center [475, 138] width 65 height 11
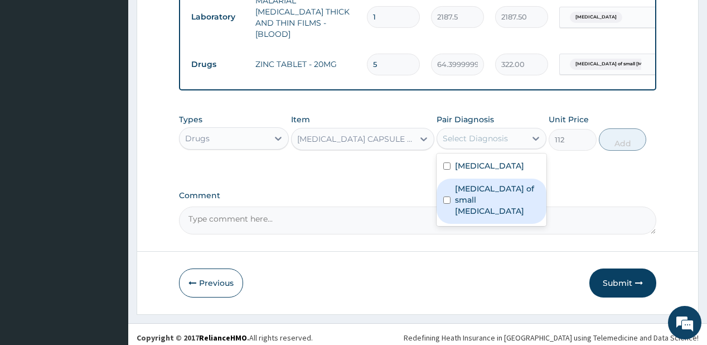
click at [464, 194] on label "Enteritis of small intestine" at bounding box center [497, 199] width 85 height 33
checkbox input "true"
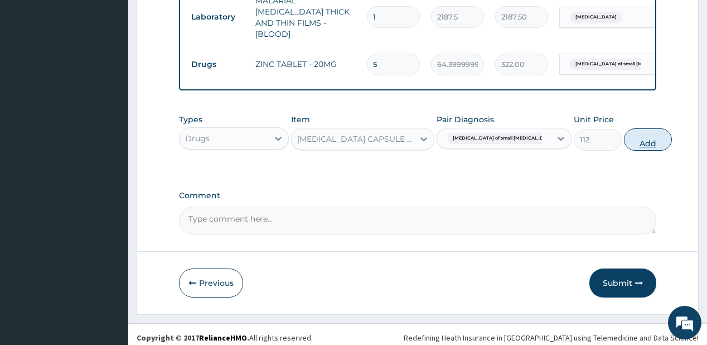
click at [624, 132] on button "Add" at bounding box center [648, 139] width 48 height 22
type input "0"
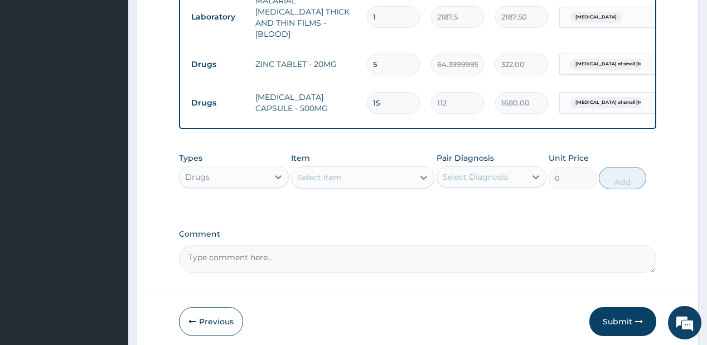
type input "15"
click at [330, 175] on div "Select Item" at bounding box center [319, 177] width 45 height 11
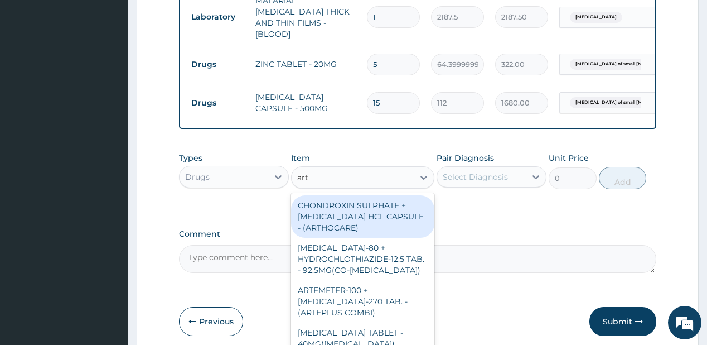
type input "arte"
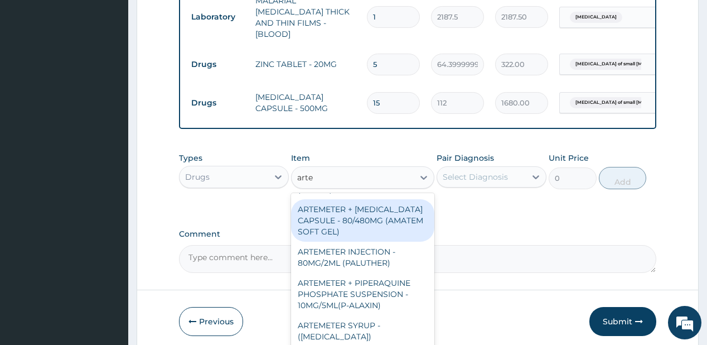
scroll to position [357, 0]
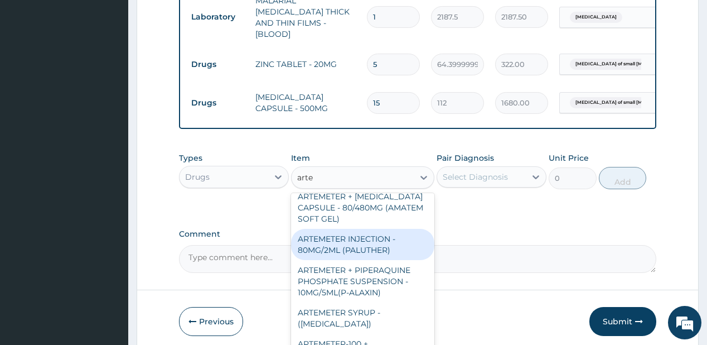
click at [321, 232] on div "ARTEMETER INJECTION - 80MG/2ML (PALUTHER)" at bounding box center [362, 244] width 143 height 31
type input "700"
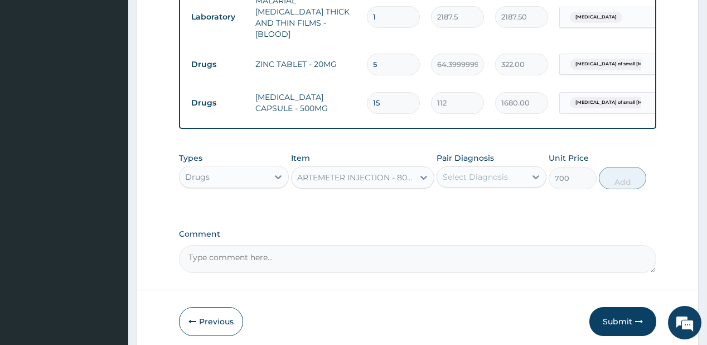
click at [517, 168] on div "Select Diagnosis" at bounding box center [481, 177] width 89 height 18
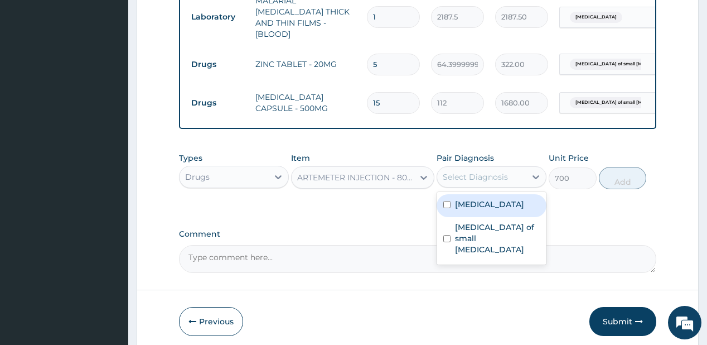
click at [493, 198] on div "Malaria" at bounding box center [492, 205] width 110 height 23
checkbox input "true"
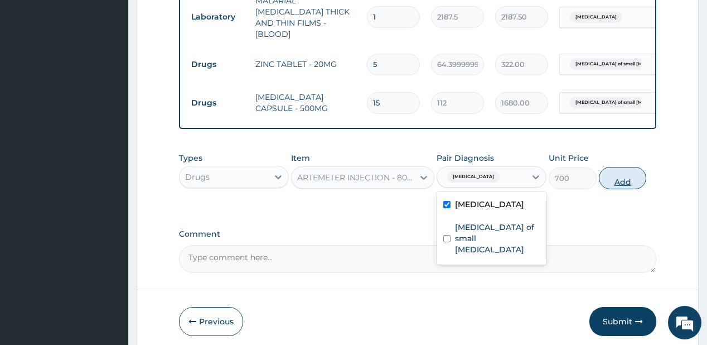
click at [637, 169] on button "Add" at bounding box center [623, 178] width 48 height 22
type input "0"
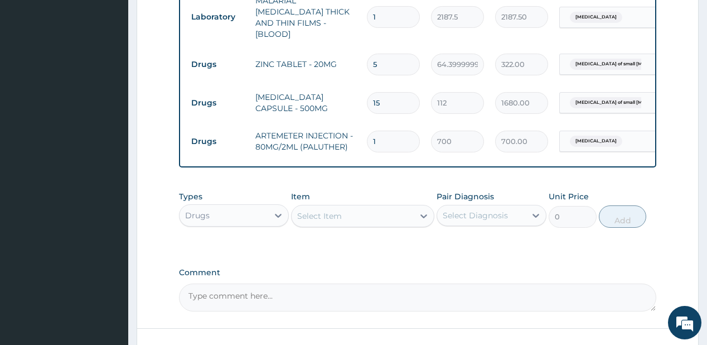
type input "0.00"
type input "6"
type input "4200.00"
type input "6"
click at [316, 212] on div "Select Item" at bounding box center [319, 215] width 45 height 11
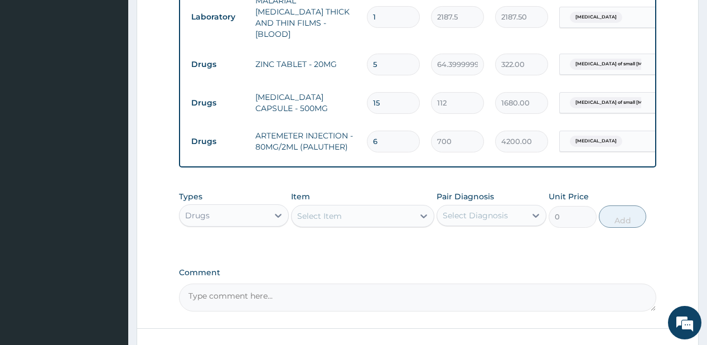
type input "parace"
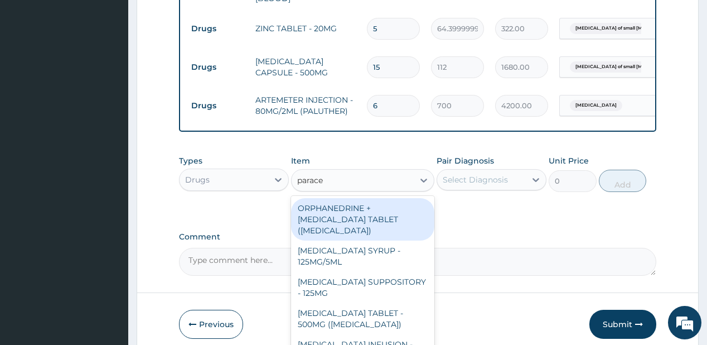
scroll to position [633, 0]
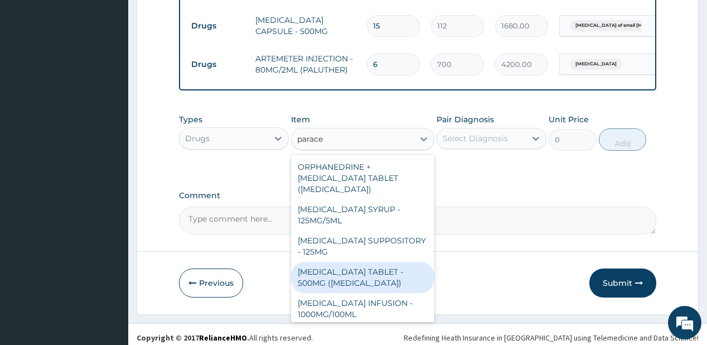
drag, startPoint x: 331, startPoint y: 272, endPoint x: 490, endPoint y: 118, distance: 221.6
click at [332, 272] on div "PARACETAMOL TABLET - 500MG (PANADOL)" at bounding box center [362, 276] width 143 height 31
type input "42"
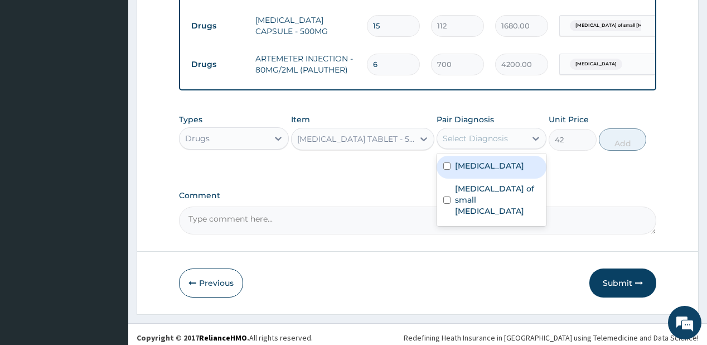
click at [487, 129] on div "Select Diagnosis" at bounding box center [481, 138] width 89 height 18
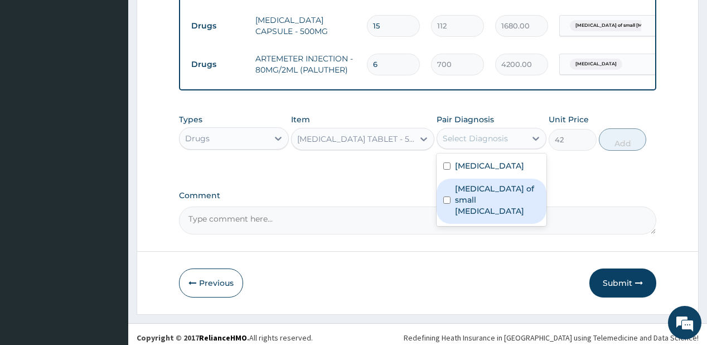
click at [493, 183] on label "Enteritis of small intestine" at bounding box center [497, 199] width 85 height 33
checkbox input "true"
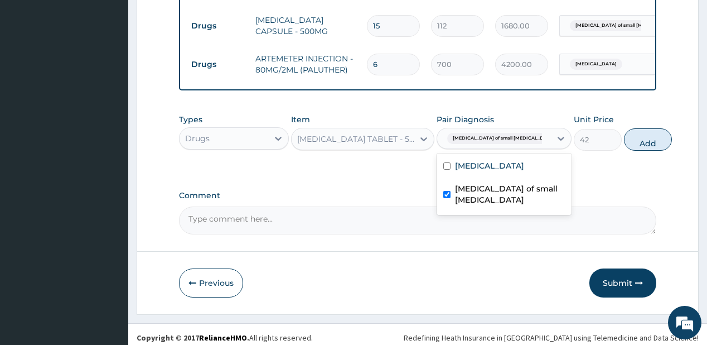
click at [490, 153] on div "Malaria Enteritis of small intestine" at bounding box center [504, 183] width 135 height 61
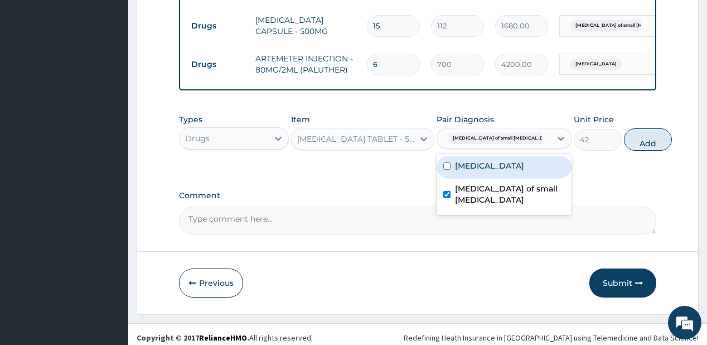
click at [473, 160] on label "Malaria" at bounding box center [489, 165] width 69 height 11
checkbox input "true"
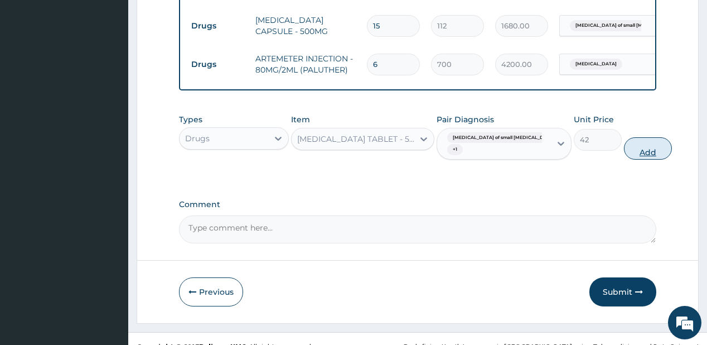
click at [624, 141] on button "Add" at bounding box center [648, 148] width 48 height 22
type input "0"
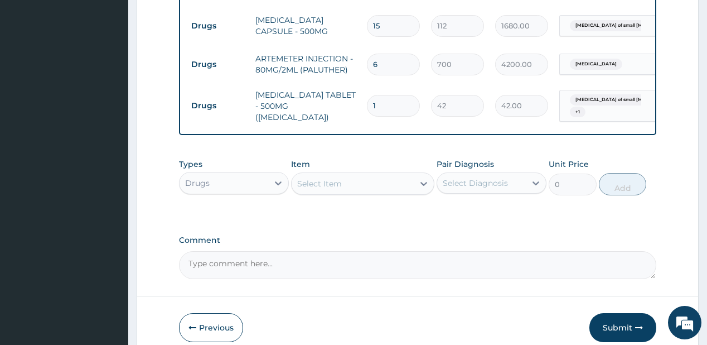
type input "18"
type input "756.00"
type input "18"
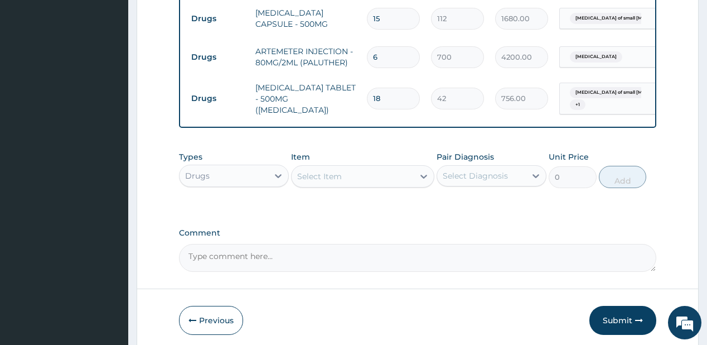
scroll to position [676, 0]
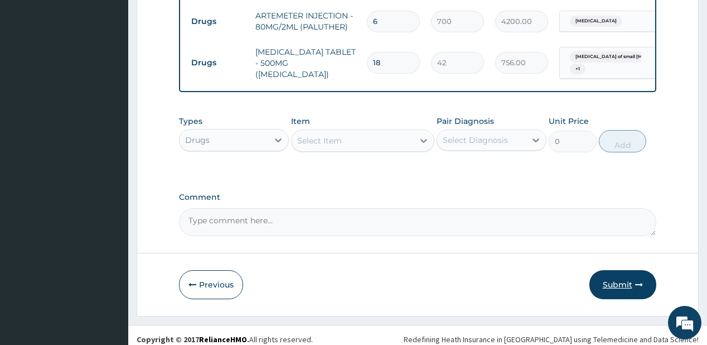
click at [610, 276] on button "Submit" at bounding box center [622, 284] width 67 height 29
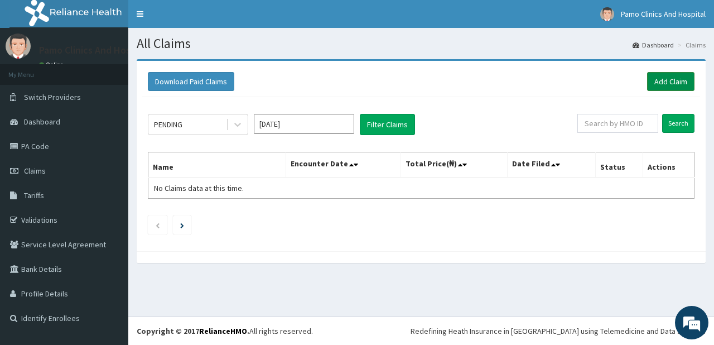
drag, startPoint x: 669, startPoint y: 77, endPoint x: 666, endPoint y: 82, distance: 6.0
click at [670, 77] on link "Add Claim" at bounding box center [670, 81] width 47 height 19
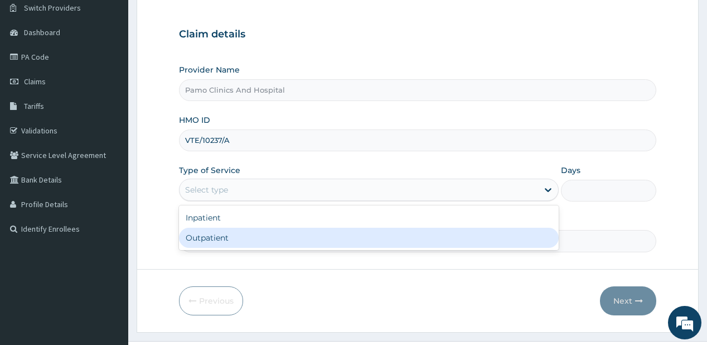
click at [220, 237] on div "Outpatient" at bounding box center [369, 237] width 380 height 20
type input "1"
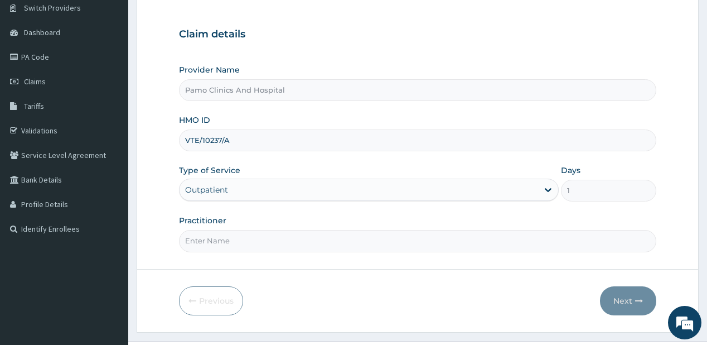
scroll to position [112, 0]
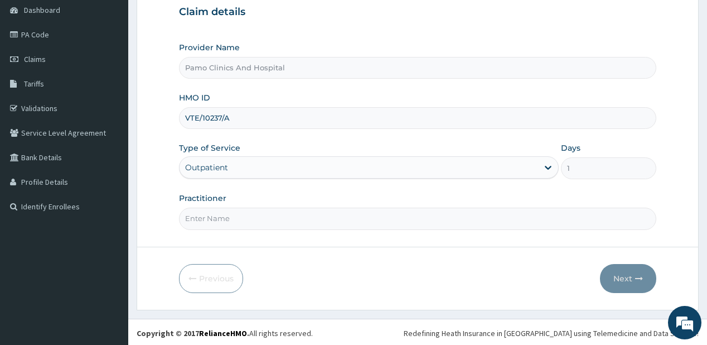
click at [238, 225] on input "Practitioner" at bounding box center [417, 218] width 477 height 22
type input "DR FESTUS DAVIES"
click at [622, 273] on button "Next" at bounding box center [628, 278] width 56 height 29
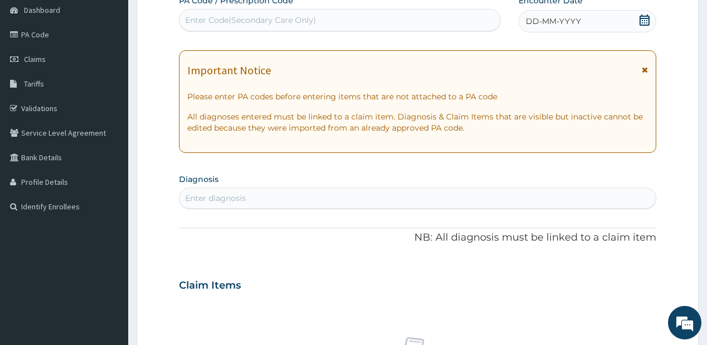
click at [547, 25] on span "DD-MM-YYYY" at bounding box center [553, 21] width 55 height 11
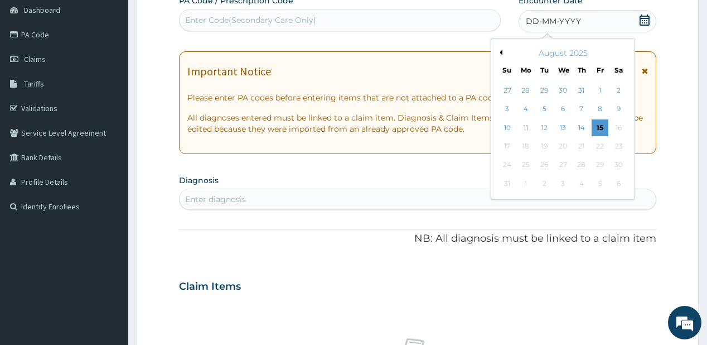
click at [498, 52] on button "Previous Month" at bounding box center [500, 53] width 6 height 6
click at [513, 164] on div "27" at bounding box center [506, 165] width 17 height 17
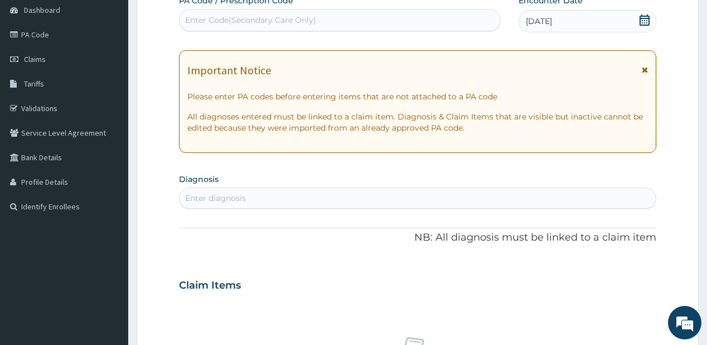
drag, startPoint x: 258, startPoint y: 194, endPoint x: 241, endPoint y: 182, distance: 21.2
click at [259, 193] on div "Enter diagnosis" at bounding box center [418, 198] width 476 height 18
type input "malaria"
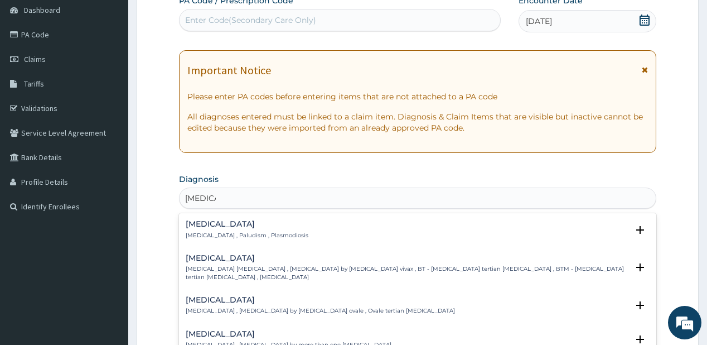
click at [203, 225] on h4 "Malaria" at bounding box center [247, 224] width 123 height 8
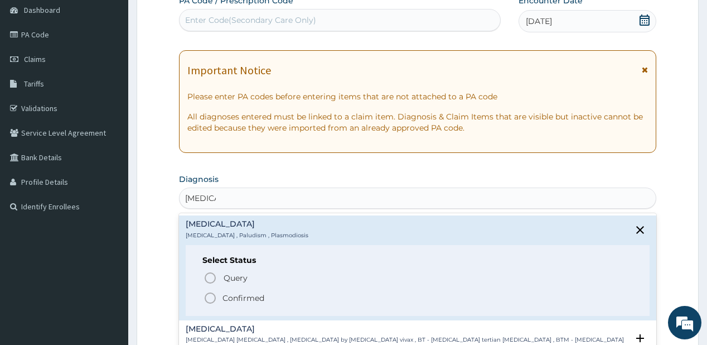
click at [223, 301] on p "Confirmed" at bounding box center [243, 297] width 42 height 11
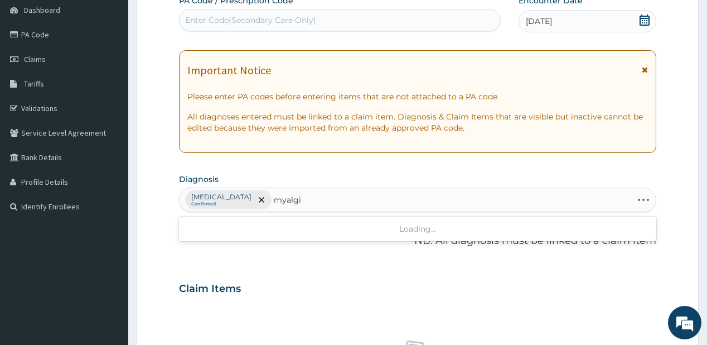
type input "myalgia"
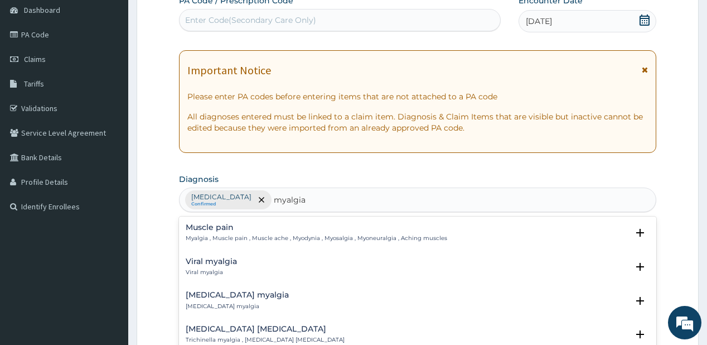
click at [219, 236] on p "Myalgia , Muscle pain , Muscle ache , Myodynia , Myosalgia , Myoneuralgia , Ach…" at bounding box center [316, 238] width 261 height 8
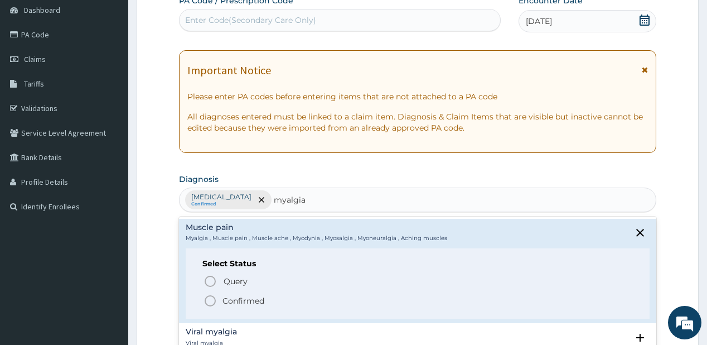
click at [219, 301] on span "Confirmed" at bounding box center [418, 300] width 429 height 13
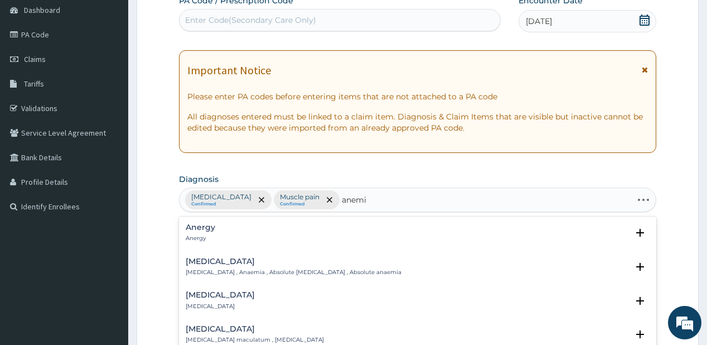
type input "anemia"
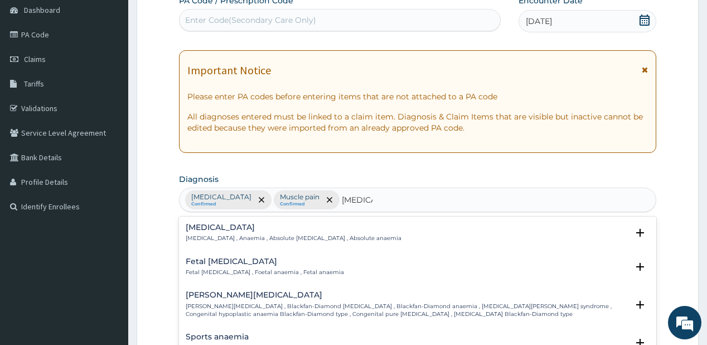
click at [214, 230] on h4 "Anemia" at bounding box center [294, 227] width 216 height 8
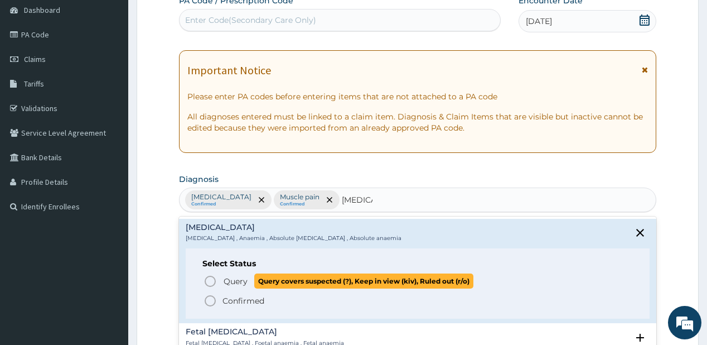
click at [212, 279] on icon "status option query" at bounding box center [210, 280] width 13 height 13
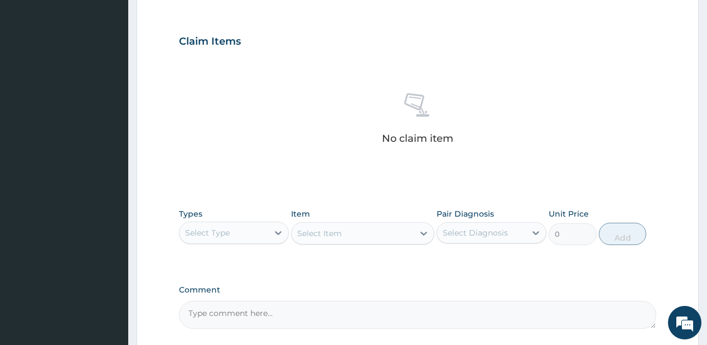
scroll to position [458, 0]
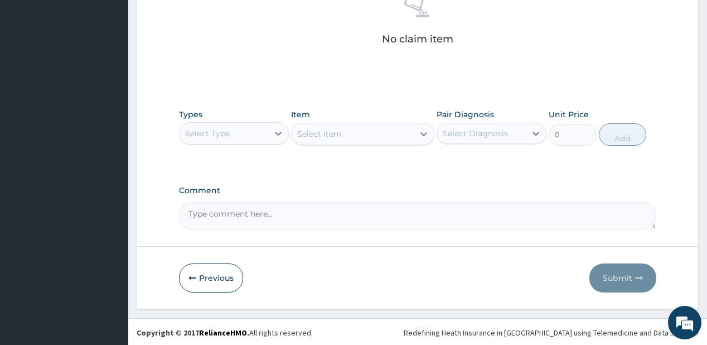
click at [240, 132] on div "Select Type" at bounding box center [224, 133] width 89 height 18
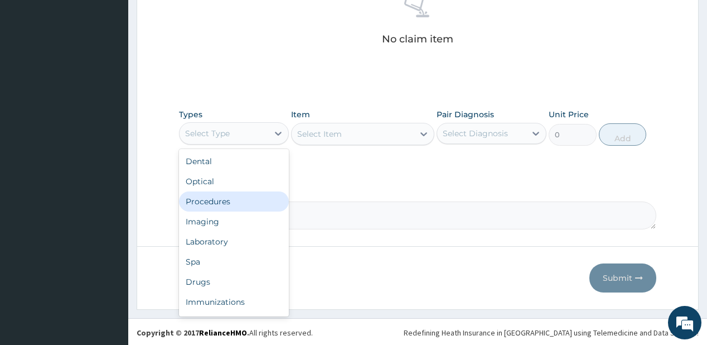
click at [210, 197] on div "Procedures" at bounding box center [234, 201] width 110 height 20
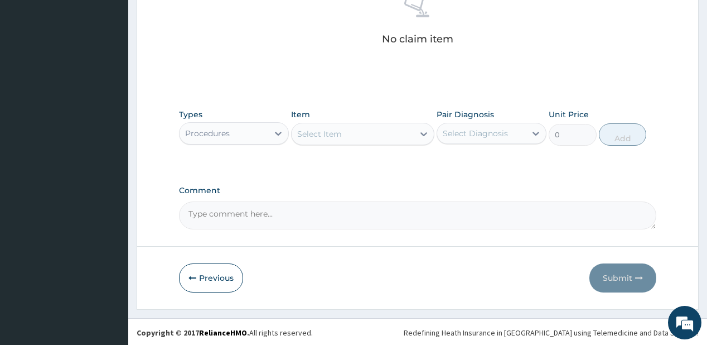
click at [348, 134] on div "Select Item" at bounding box center [353, 134] width 122 height 18
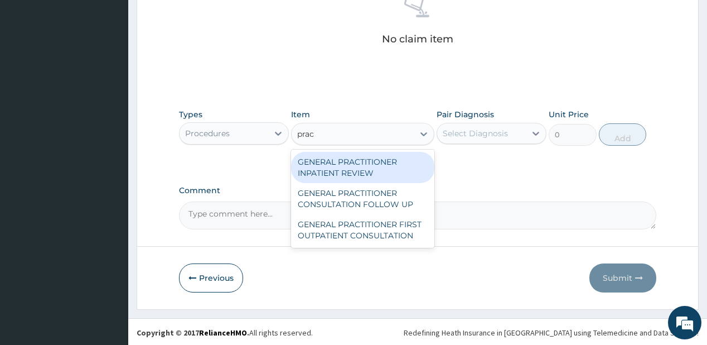
type input "pract"
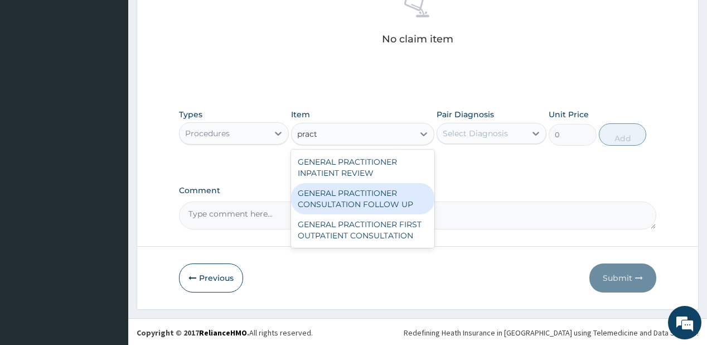
click at [329, 194] on div "GENERAL PRACTITIONER CONSULTATION FOLLOW UP" at bounding box center [362, 198] width 143 height 31
type input "1875"
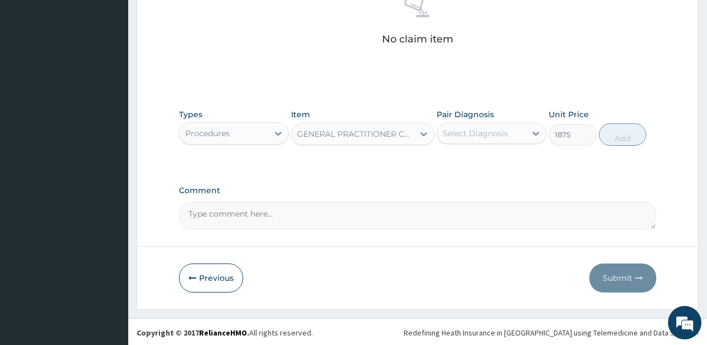
click at [479, 136] on div "Select Diagnosis" at bounding box center [475, 133] width 65 height 11
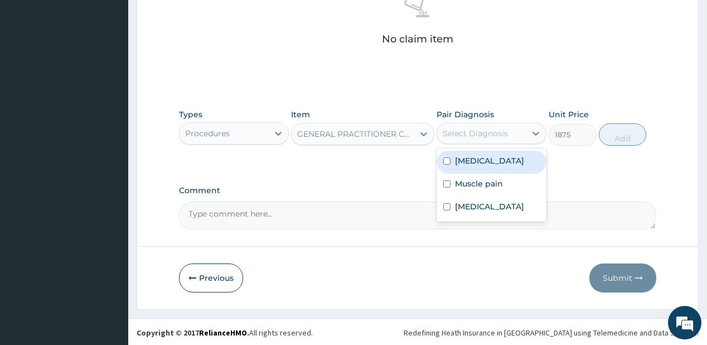
click at [463, 153] on div "Malaria" at bounding box center [492, 162] width 110 height 23
checkbox input "true"
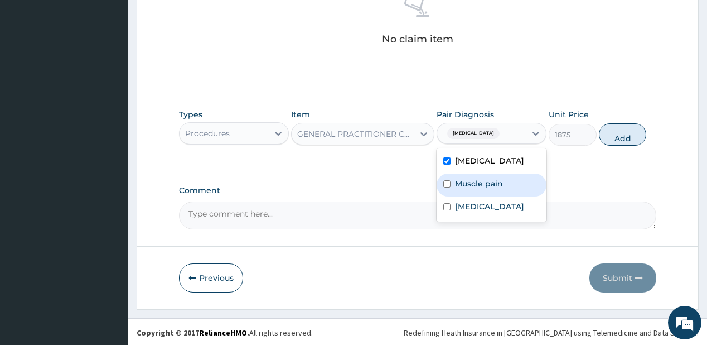
drag, startPoint x: 450, startPoint y: 181, endPoint x: 472, endPoint y: 205, distance: 32.0
click at [451, 181] on div "Muscle pain" at bounding box center [492, 184] width 110 height 23
checkbox input "true"
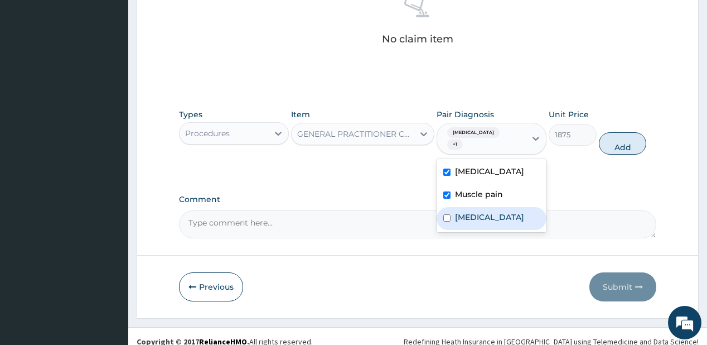
click at [473, 211] on label "Anemia" at bounding box center [489, 216] width 69 height 11
checkbox input "true"
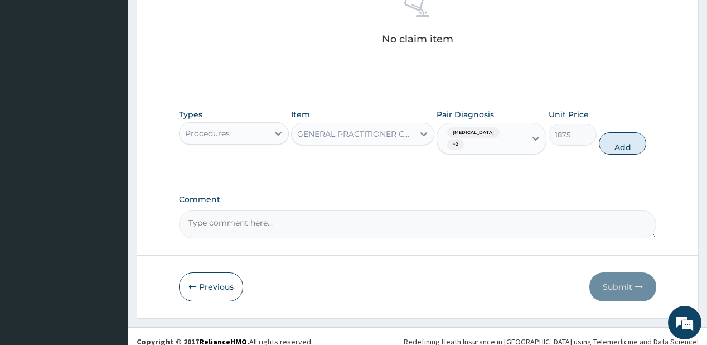
click at [623, 133] on button "Add" at bounding box center [623, 143] width 48 height 22
type input "0"
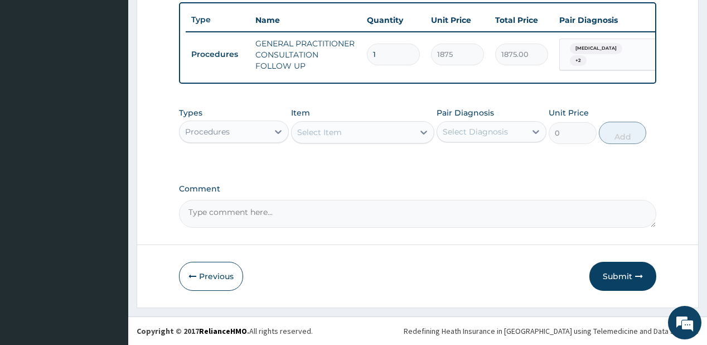
scroll to position [417, 0]
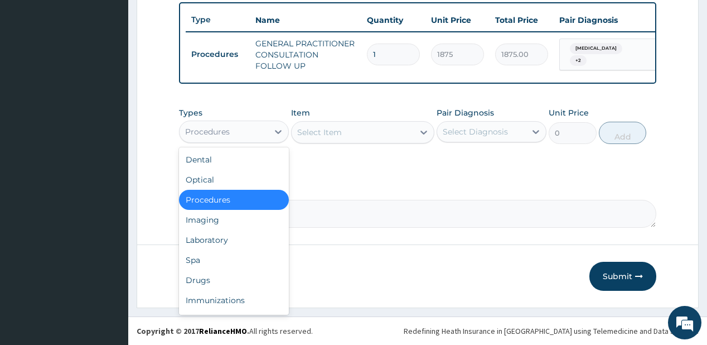
click at [242, 128] on div "Procedures" at bounding box center [224, 132] width 89 height 18
click at [214, 243] on div "Laboratory" at bounding box center [234, 240] width 110 height 20
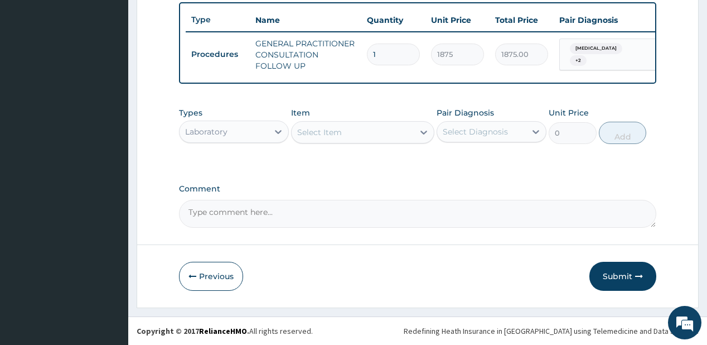
click at [301, 138] on div "Select Item" at bounding box center [353, 132] width 122 height 18
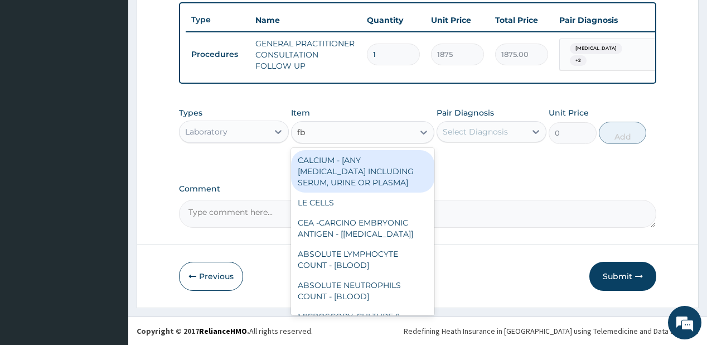
type input "fbc"
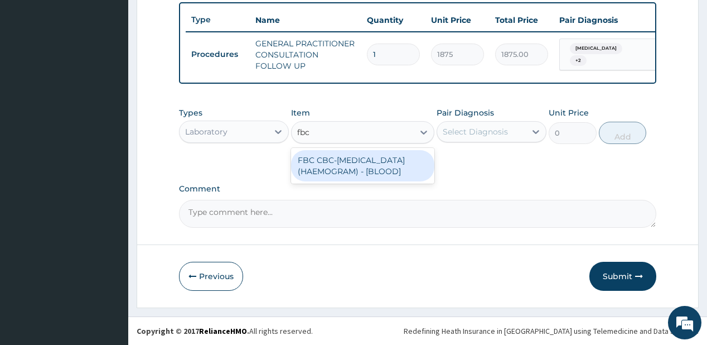
click at [343, 181] on div "FBC CBC-COMPLETE BLOOD COUNT (HAEMOGRAM) - [BLOOD]" at bounding box center [362, 165] width 143 height 31
type input "5000"
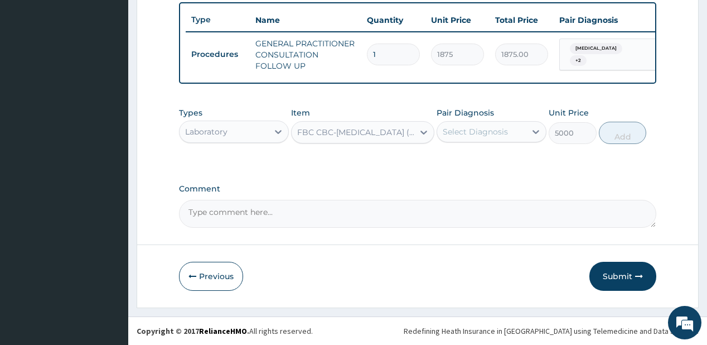
click at [488, 132] on div "Select Diagnosis" at bounding box center [475, 131] width 65 height 11
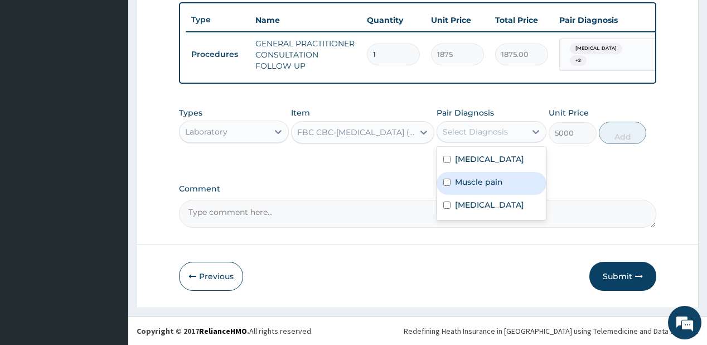
click at [471, 185] on label "Muscle pain" at bounding box center [479, 181] width 48 height 11
checkbox input "true"
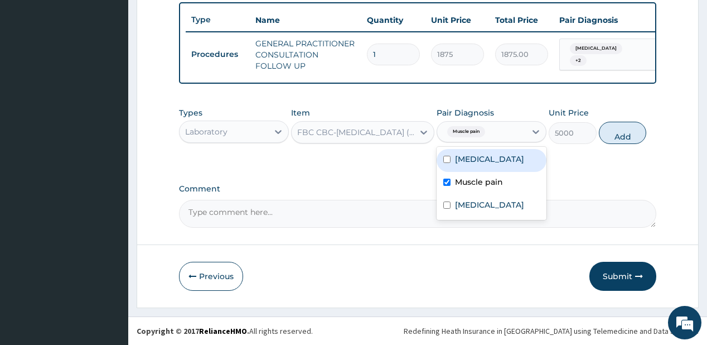
click at [474, 168] on div "Malaria" at bounding box center [492, 160] width 110 height 23
checkbox input "true"
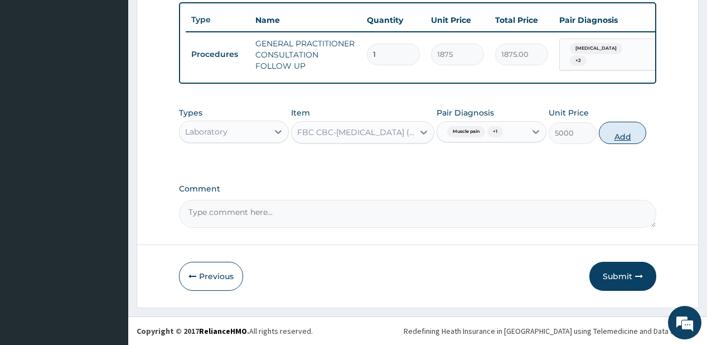
click at [621, 127] on button "Add" at bounding box center [623, 133] width 48 height 22
type input "0"
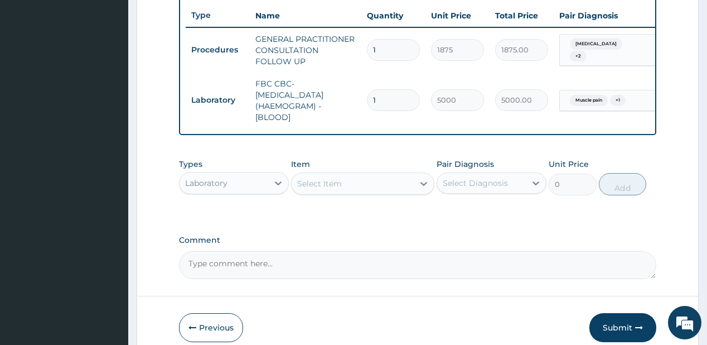
click at [332, 189] on div "Select Item" at bounding box center [319, 183] width 45 height 11
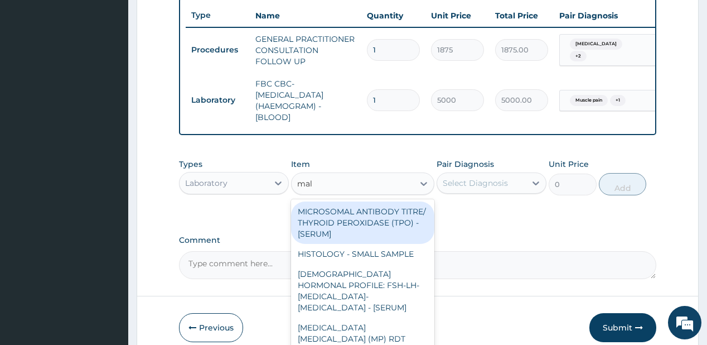
type input "mala"
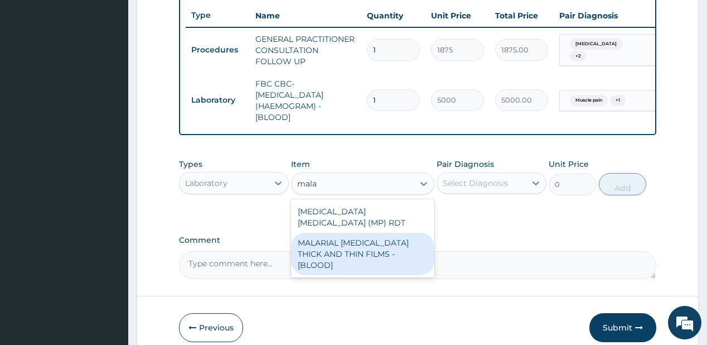
click at [338, 240] on div "MALARIAL PARASITE THICK AND THIN FILMS - [BLOOD]" at bounding box center [362, 253] width 143 height 42
type input "2187.5"
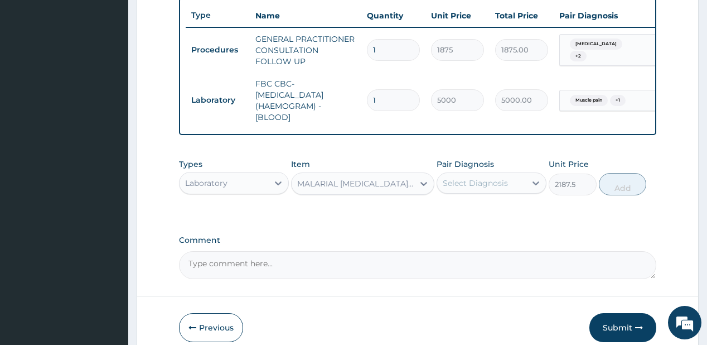
click at [520, 186] on div "Select Diagnosis" at bounding box center [481, 183] width 89 height 18
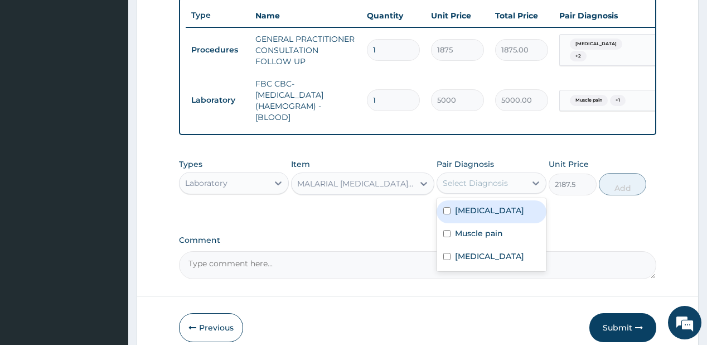
click at [484, 216] on label "Malaria" at bounding box center [489, 210] width 69 height 11
checkbox input "true"
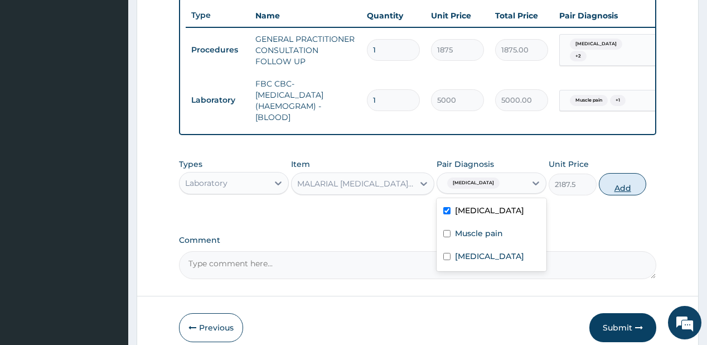
click at [629, 186] on button "Add" at bounding box center [623, 184] width 48 height 22
type input "0"
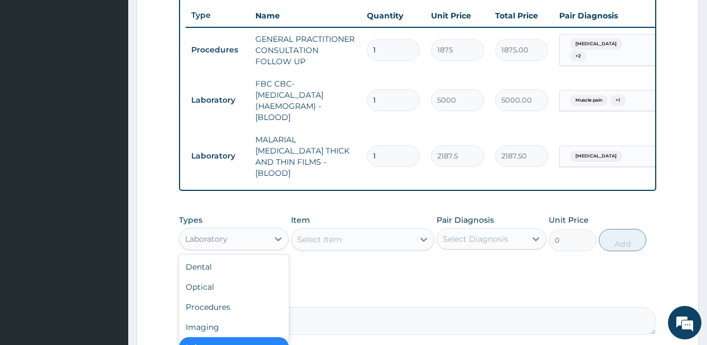
click at [261, 232] on div "Laboratory" at bounding box center [224, 239] width 89 height 18
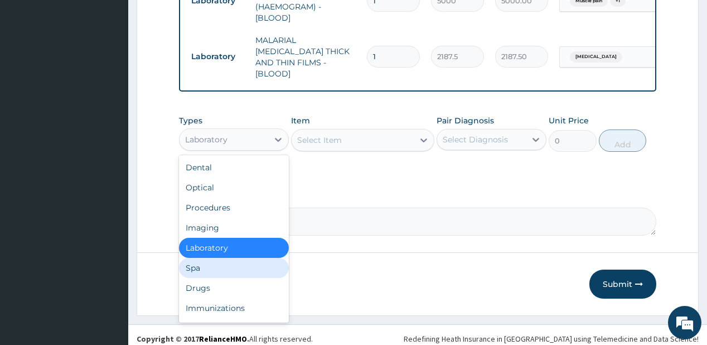
scroll to position [517, 0]
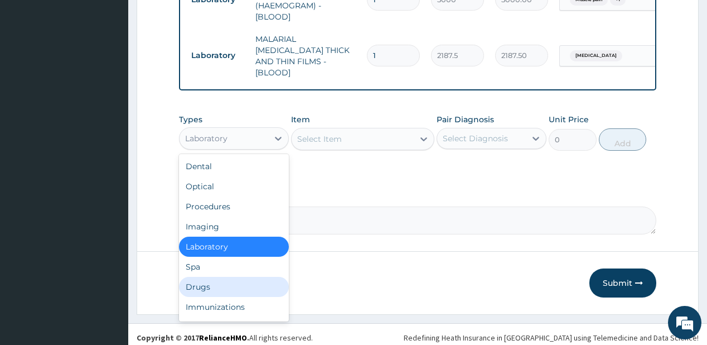
click at [199, 277] on div "Drugs" at bounding box center [234, 287] width 110 height 20
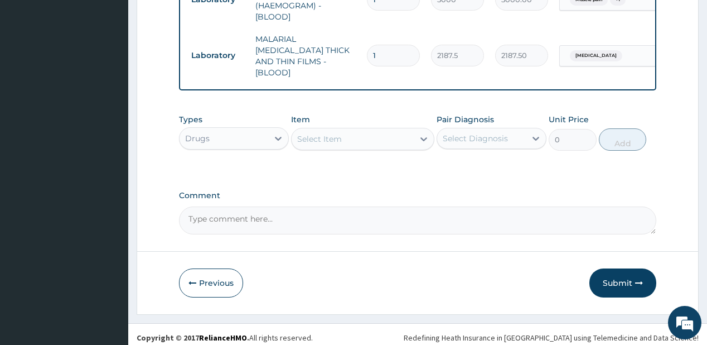
click at [322, 133] on div "Select Item" at bounding box center [319, 138] width 45 height 11
type input "ferr"
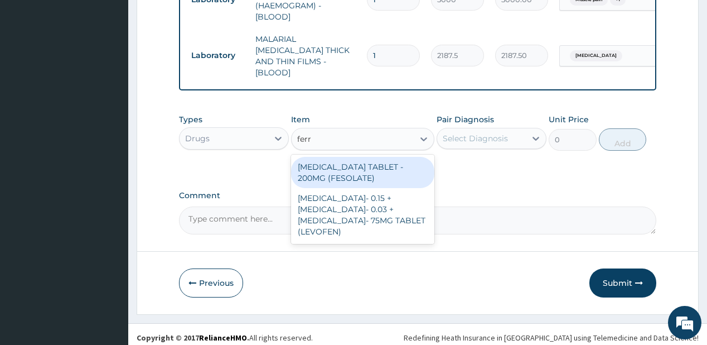
click at [332, 166] on div "FERROUS SULPHATE TABLET - 200MG (FESOLATE)" at bounding box center [362, 172] width 143 height 31
type input "28"
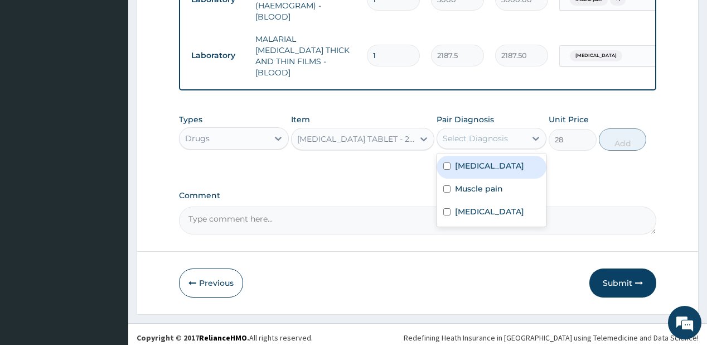
click at [504, 129] on div "Select Diagnosis" at bounding box center [481, 138] width 89 height 18
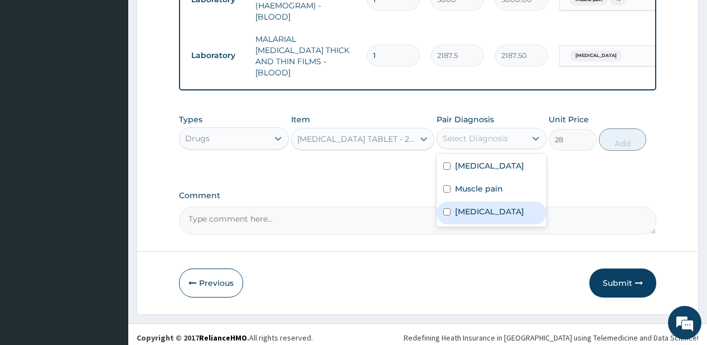
click at [474, 201] on div "[MEDICAL_DATA]" at bounding box center [492, 212] width 110 height 23
checkbox input "true"
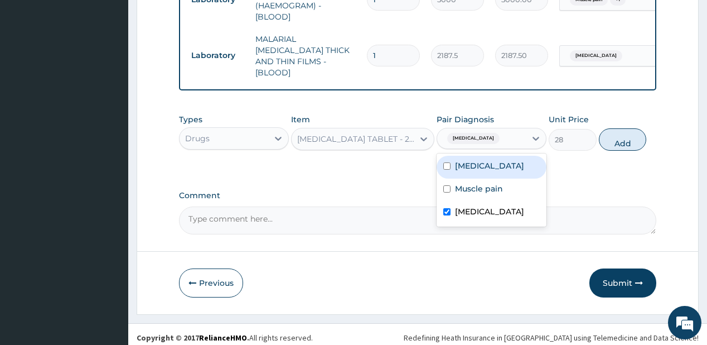
click at [604, 132] on button "Add" at bounding box center [623, 139] width 48 height 22
type input "0"
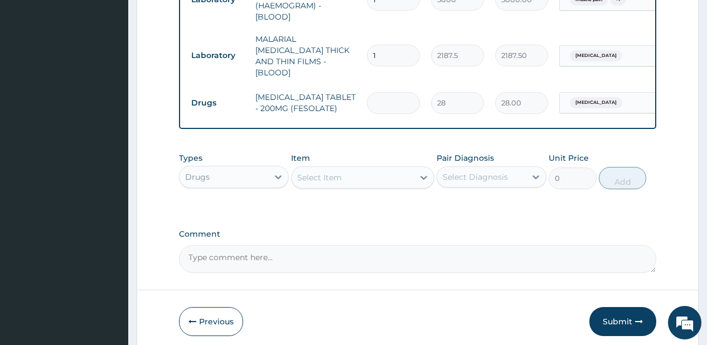
type input "0.00"
type input "2"
type input "56.00"
type input "20"
type input "560.00"
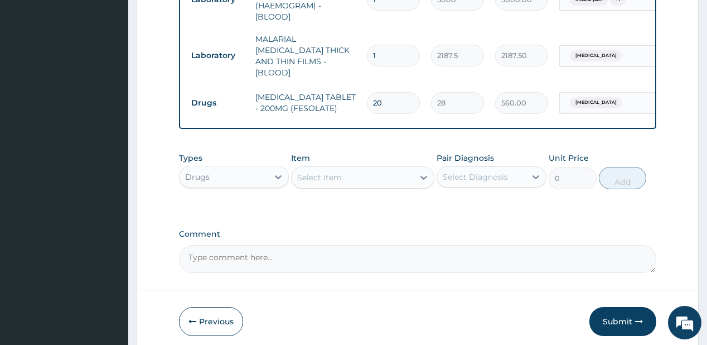
type input "20"
click at [357, 176] on div "Select Item" at bounding box center [353, 177] width 122 height 18
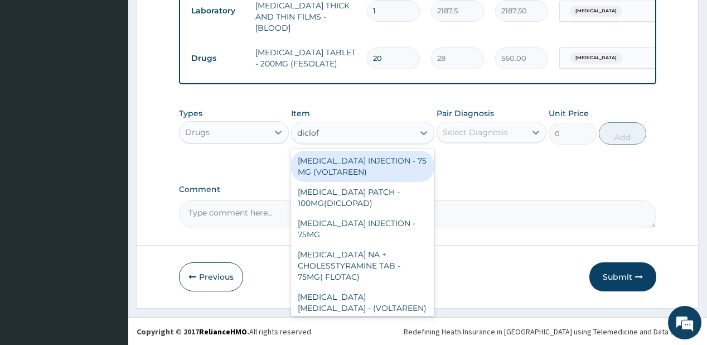
type input "diclofe"
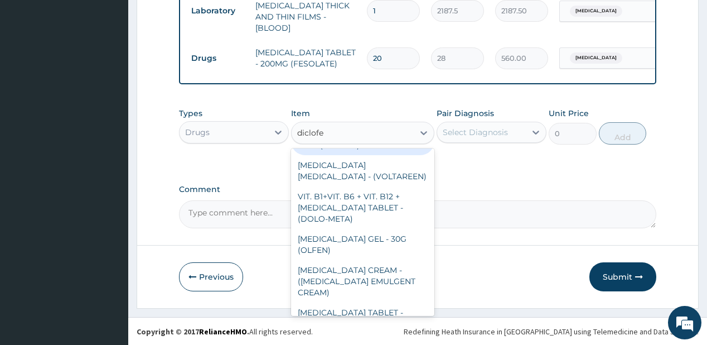
scroll to position [134, 0]
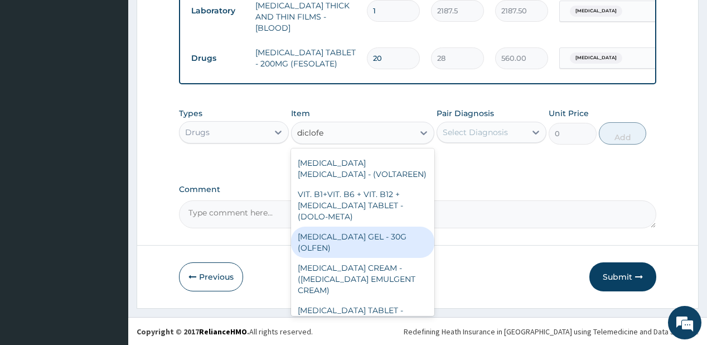
click at [333, 236] on div "DICLOFENAC GEL - 30G (OLFEN)" at bounding box center [362, 241] width 143 height 31
type input "1120"
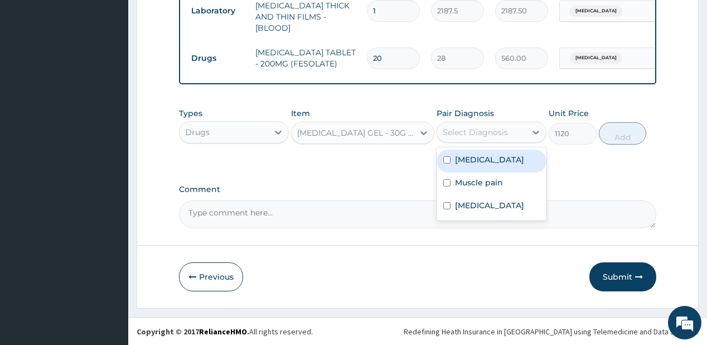
click at [479, 135] on div "Select Diagnosis" at bounding box center [475, 132] width 65 height 11
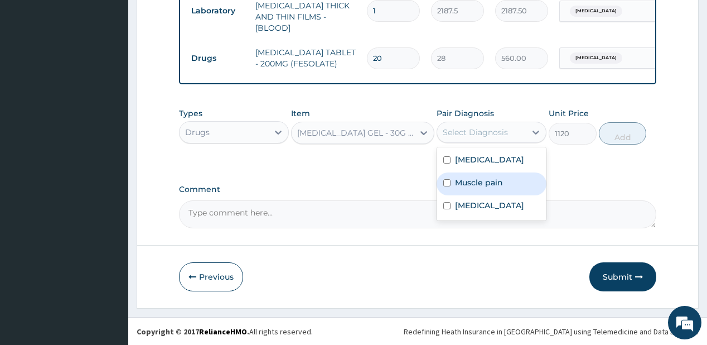
click at [460, 186] on label "Muscle pain" at bounding box center [479, 182] width 48 height 11
checkbox input "true"
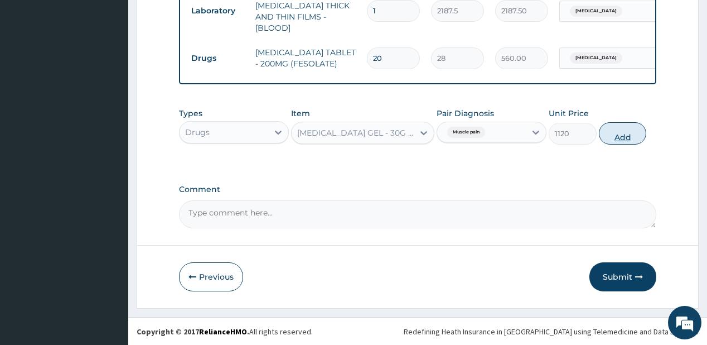
click at [613, 133] on button "Add" at bounding box center [623, 133] width 48 height 22
type input "0"
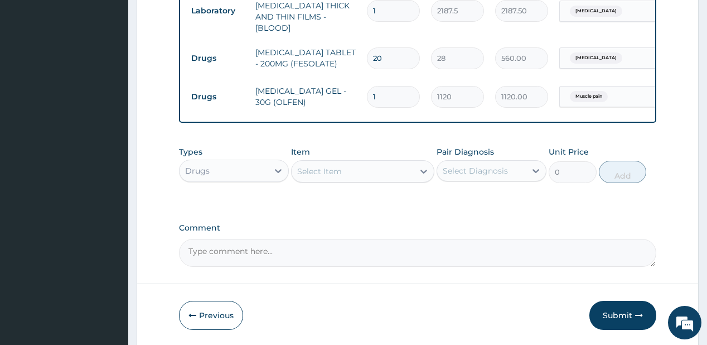
click at [322, 170] on div "Select Item" at bounding box center [319, 171] width 45 height 11
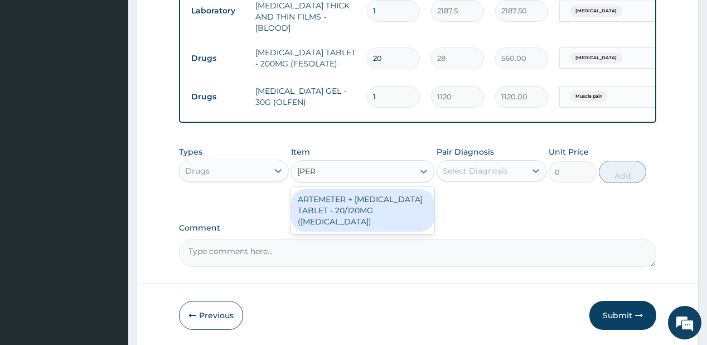
type input "coart"
click at [332, 205] on div "ARTEMETER + [MEDICAL_DATA] TABLET - 20/120MG ([MEDICAL_DATA])" at bounding box center [362, 210] width 143 height 42
type input "210"
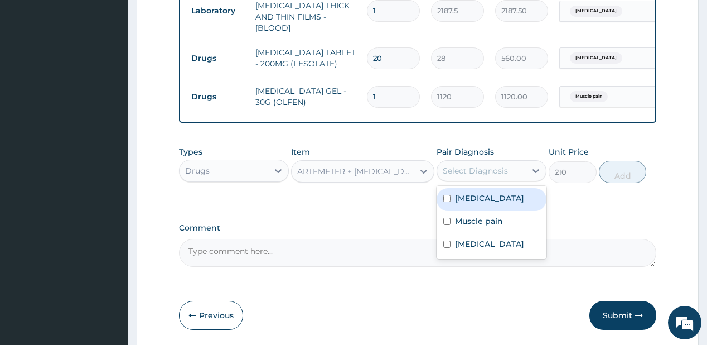
click at [472, 175] on div "Select Diagnosis" at bounding box center [475, 170] width 65 height 11
click at [472, 197] on label "[MEDICAL_DATA]" at bounding box center [489, 197] width 69 height 11
checkbox input "true"
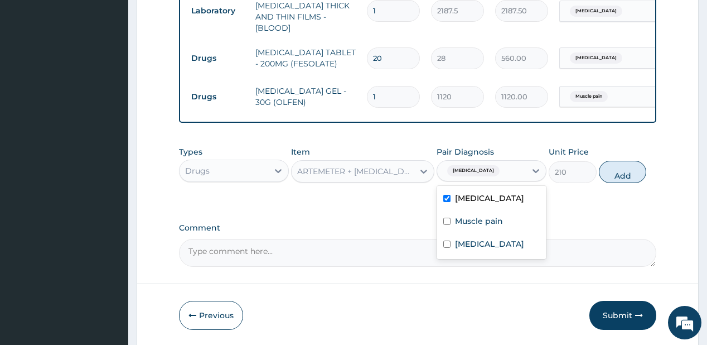
click at [614, 165] on button "Add" at bounding box center [623, 172] width 48 height 22
type input "0"
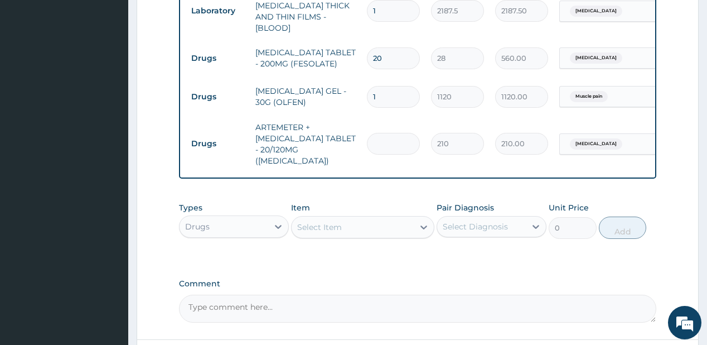
type input "2"
type input "420.00"
type input "24"
type input "5040.00"
type input "24"
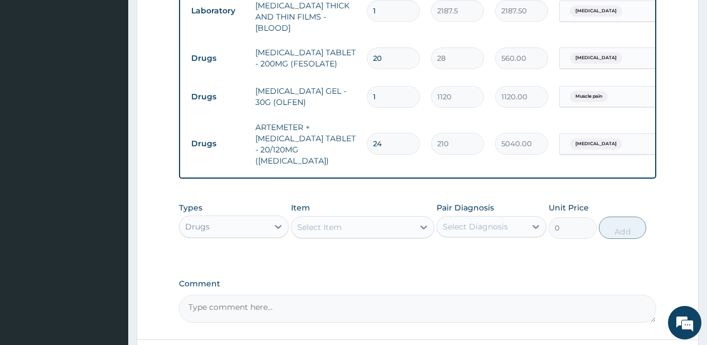
click at [395, 223] on div "Select Item" at bounding box center [353, 227] width 122 height 18
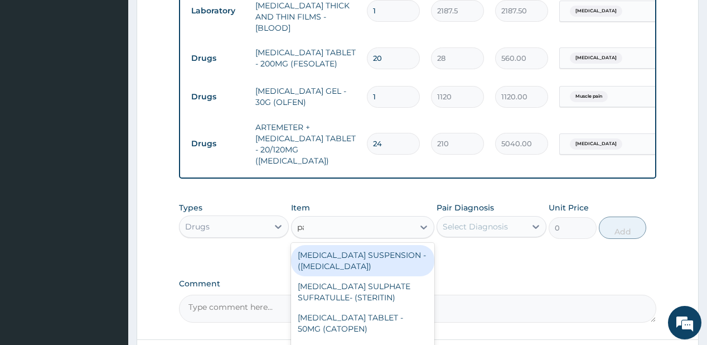
type input "parace"
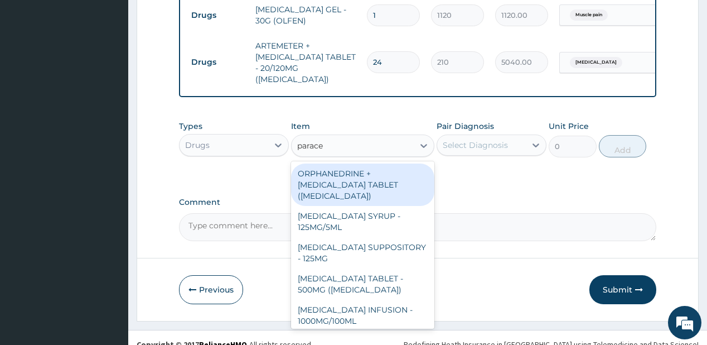
scroll to position [645, 0]
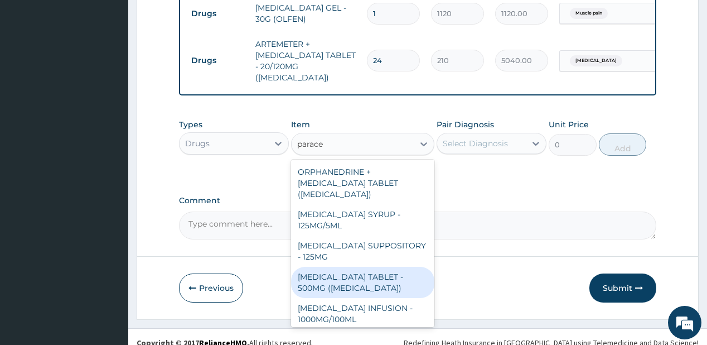
click at [351, 267] on div "[MEDICAL_DATA] TABLET - 500MG ([MEDICAL_DATA])" at bounding box center [362, 282] width 143 height 31
type input "42"
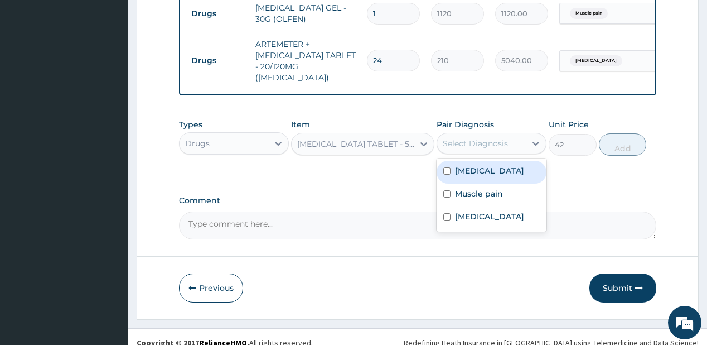
click at [476, 133] on div "Select Diagnosis" at bounding box center [492, 143] width 110 height 21
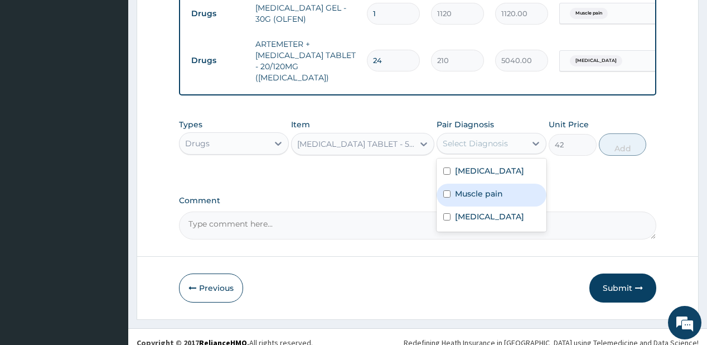
click at [468, 183] on div "Muscle pain" at bounding box center [492, 194] width 110 height 23
checkbox input "true"
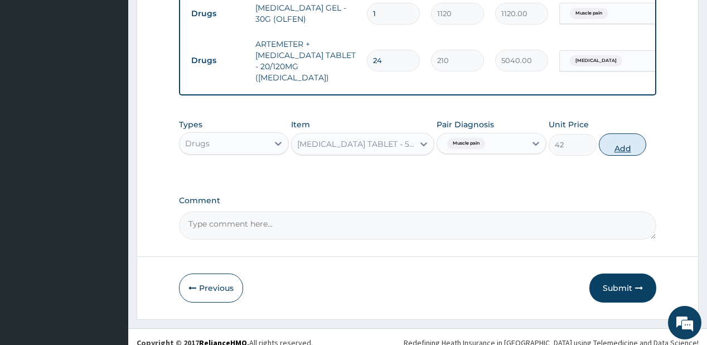
click at [633, 133] on button "Add" at bounding box center [623, 144] width 48 height 22
type input "0"
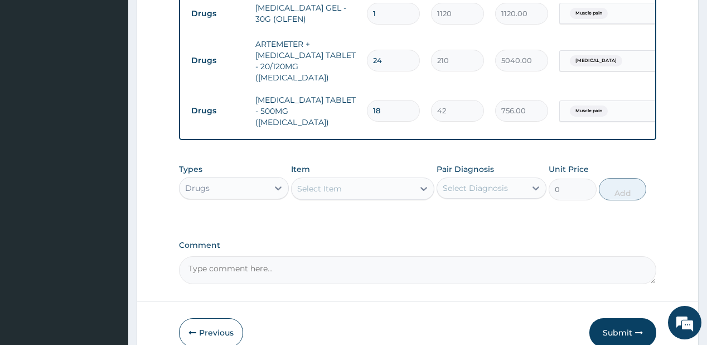
type input "18"
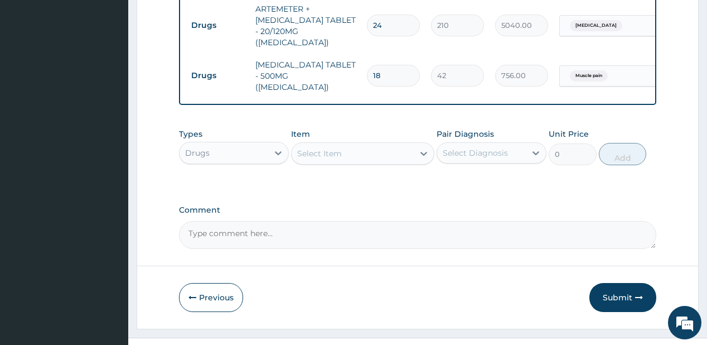
scroll to position [684, 0]
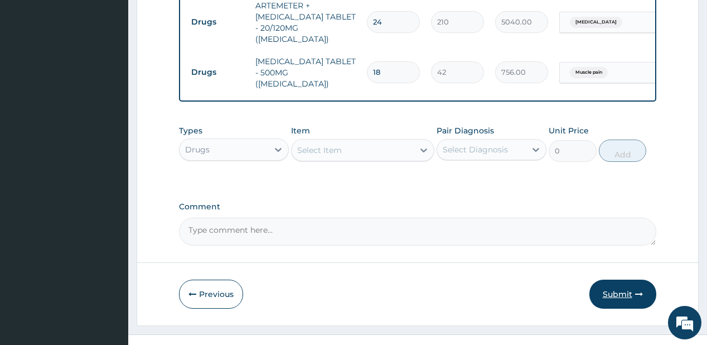
click at [612, 279] on button "Submit" at bounding box center [622, 293] width 67 height 29
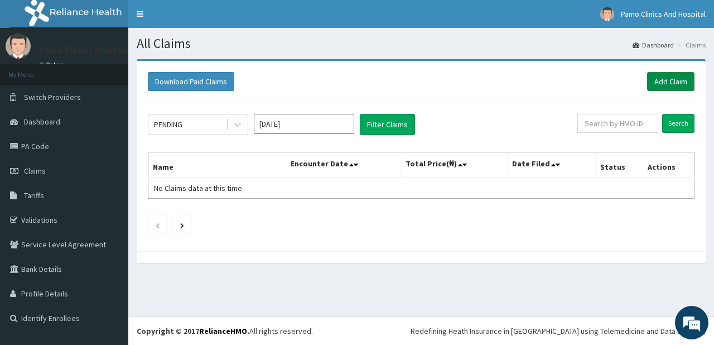
click at [662, 80] on link "Add Claim" at bounding box center [670, 81] width 47 height 19
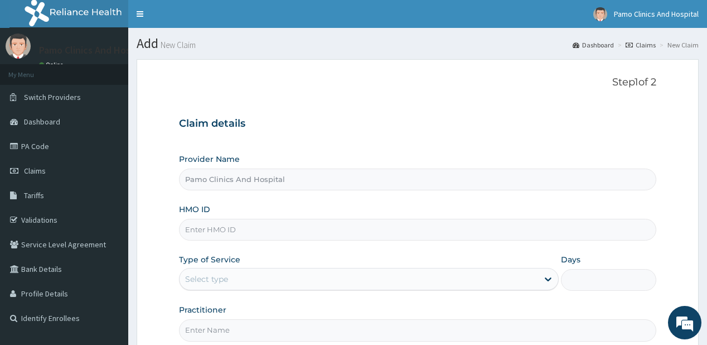
click at [210, 230] on input "HMO ID" at bounding box center [417, 230] width 477 height 22
paste input "CYA/10886/B"
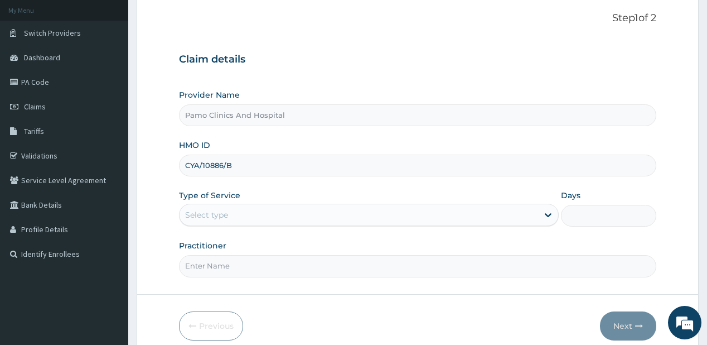
scroll to position [112, 0]
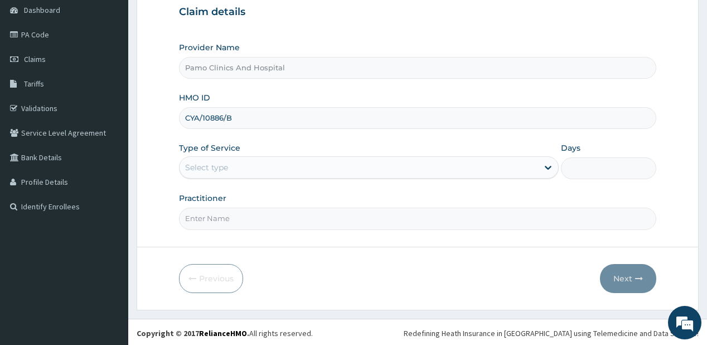
type input "CYA/10886/B"
click at [263, 163] on div "Select type" at bounding box center [359, 167] width 358 height 18
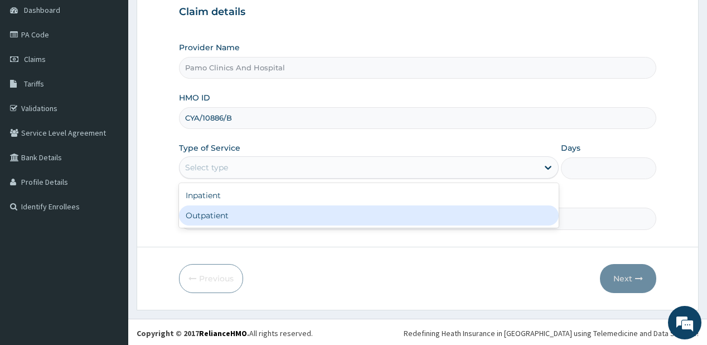
click at [241, 219] on div "Outpatient" at bounding box center [369, 215] width 380 height 20
type input "1"
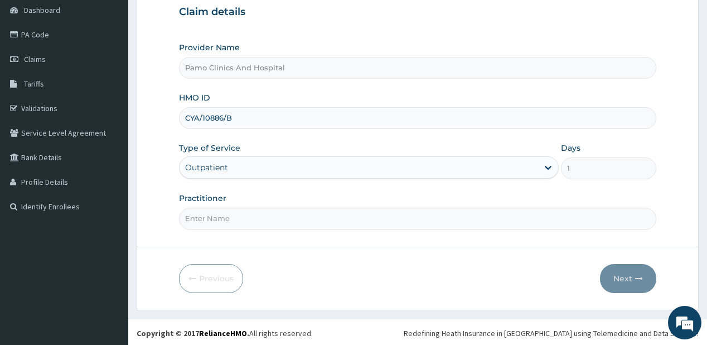
drag, startPoint x: 241, startPoint y: 219, endPoint x: 261, endPoint y: 226, distance: 21.5
click at [241, 219] on input "Practitioner" at bounding box center [417, 218] width 477 height 22
type input "[PERSON_NAME]"
click at [622, 270] on button "Next" at bounding box center [628, 278] width 56 height 29
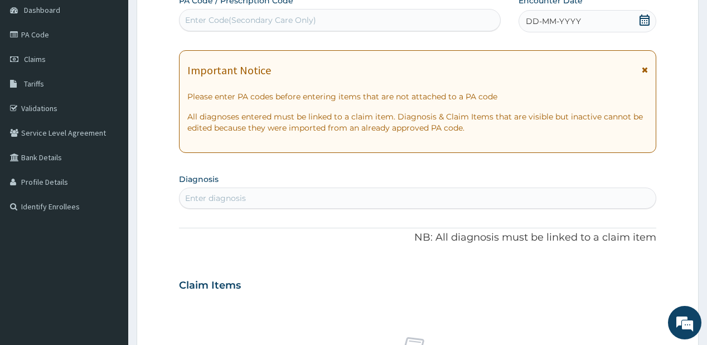
click at [284, 23] on div "Enter Code(Secondary Care Only)" at bounding box center [250, 19] width 131 height 11
paste input "PA/0CFBCC"
type input "PA/0CFBCC"
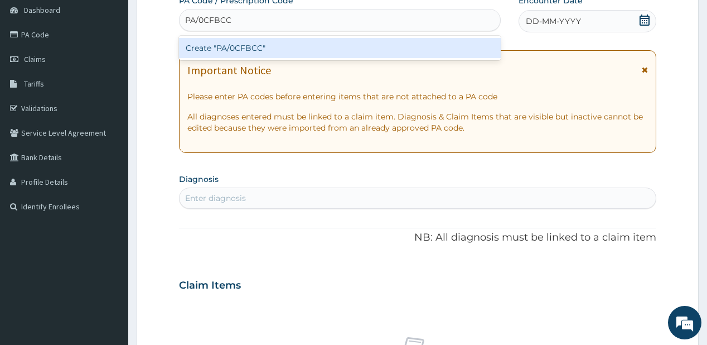
click at [273, 45] on div "Create "PA/0CFBCC"" at bounding box center [339, 48] width 321 height 20
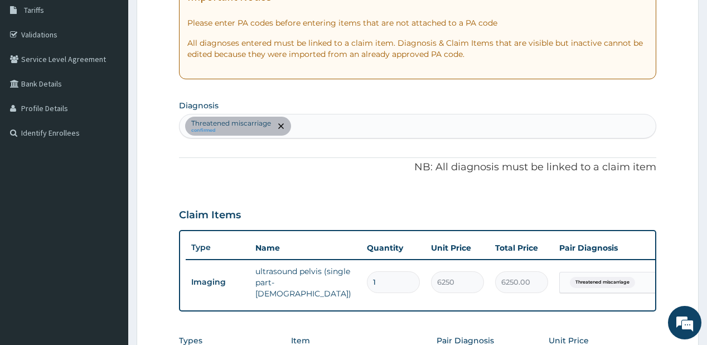
scroll to position [84, 0]
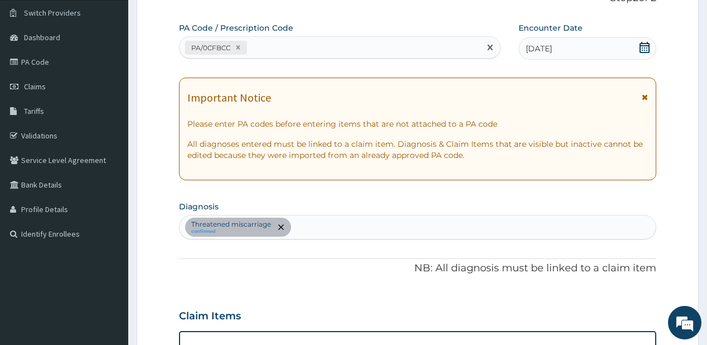
click at [260, 45] on div "PA/0CFBCC" at bounding box center [330, 47] width 300 height 18
paste input "PA/41DDD8"
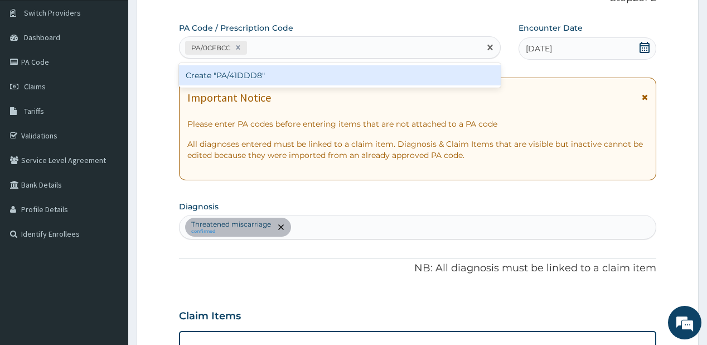
type input "PA/41DDD8"
click at [238, 80] on div "Create "PA/41DDD8"" at bounding box center [339, 75] width 321 height 20
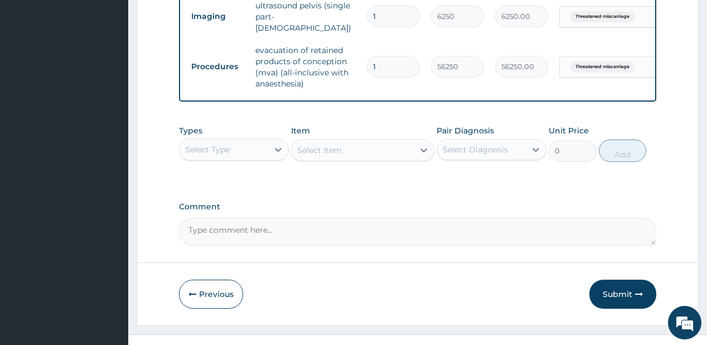
scroll to position [467, 0]
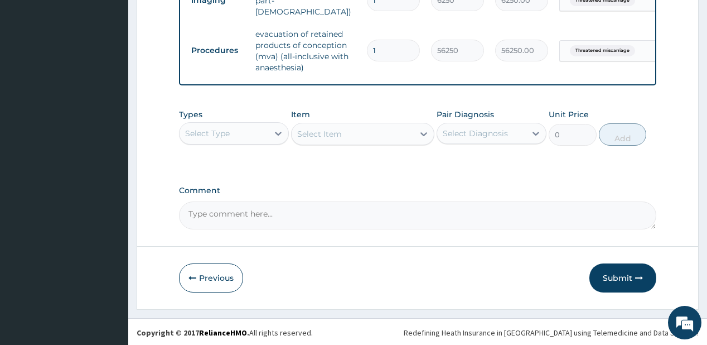
click at [253, 127] on div "Select Type" at bounding box center [224, 133] width 89 height 18
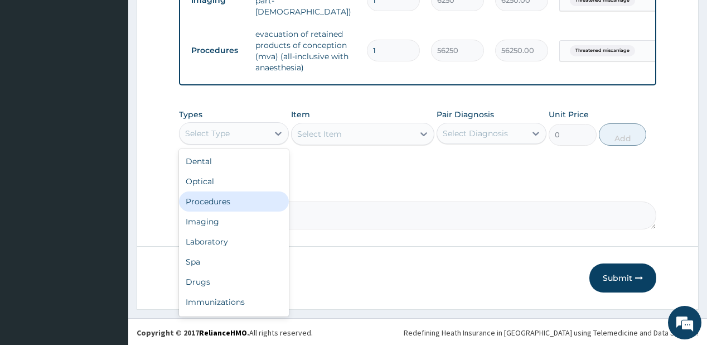
click at [198, 198] on div "Procedures" at bounding box center [234, 201] width 110 height 20
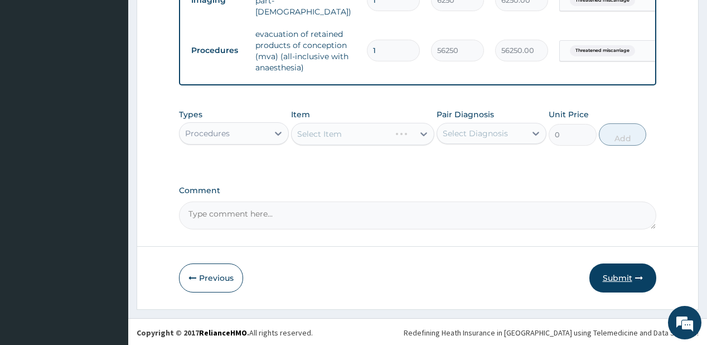
click at [616, 278] on button "Submit" at bounding box center [622, 277] width 67 height 29
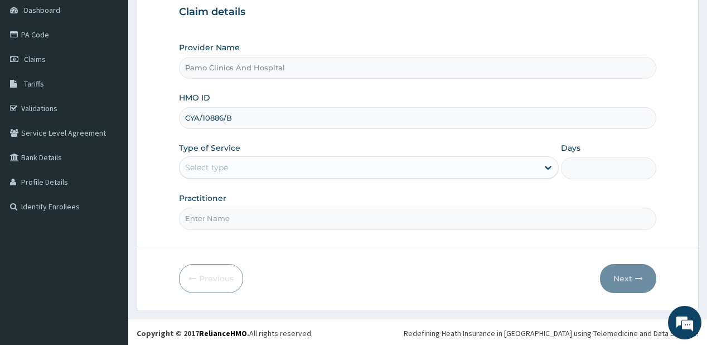
type input "CYA/10886/B"
click at [221, 167] on div "Select type" at bounding box center [206, 167] width 43 height 11
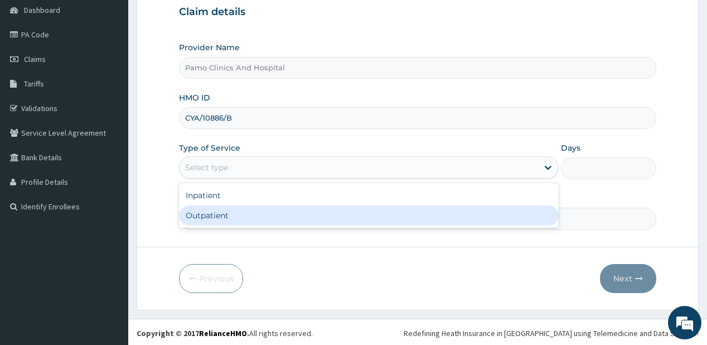
click at [206, 212] on div "Outpatient" at bounding box center [369, 215] width 380 height 20
type input "1"
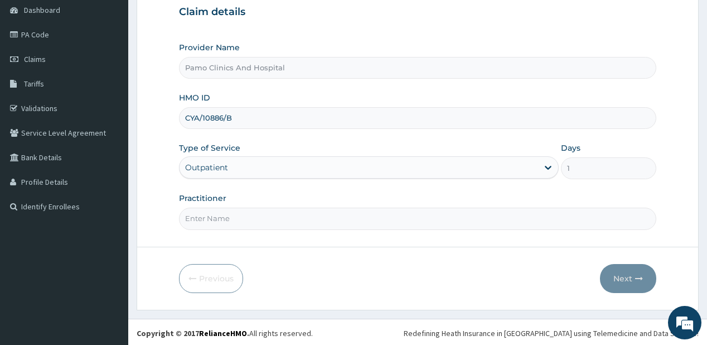
click at [206, 213] on input "Practitioner" at bounding box center [417, 218] width 477 height 22
type input "[PERSON_NAME]"
click at [633, 273] on button "Next" at bounding box center [628, 278] width 56 height 29
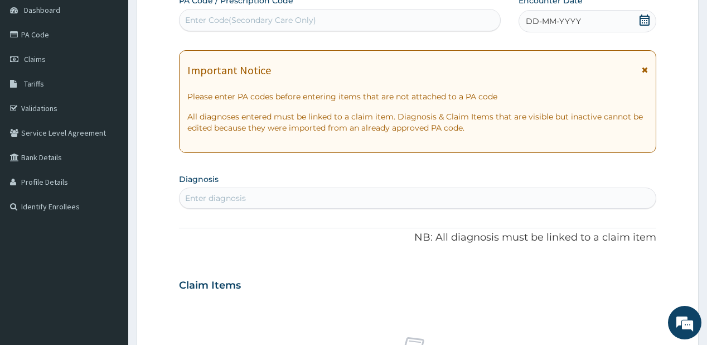
click at [533, 19] on span "DD-MM-YYYY" at bounding box center [553, 21] width 55 height 11
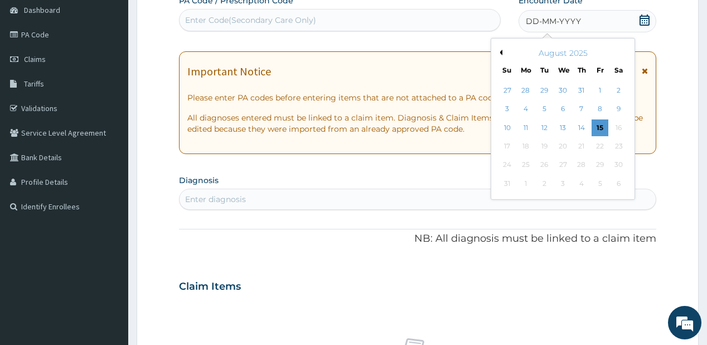
click at [501, 50] on button "Previous Month" at bounding box center [500, 53] width 6 height 6
click at [509, 163] on div "27" at bounding box center [506, 165] width 17 height 17
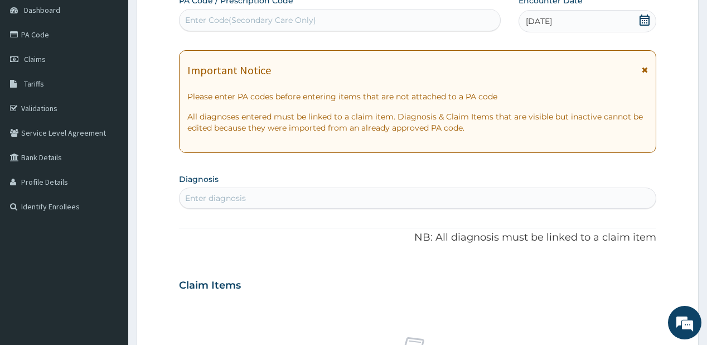
click at [212, 202] on div "Enter diagnosis" at bounding box center [215, 197] width 61 height 11
type input "[MEDICAL_DATA]"
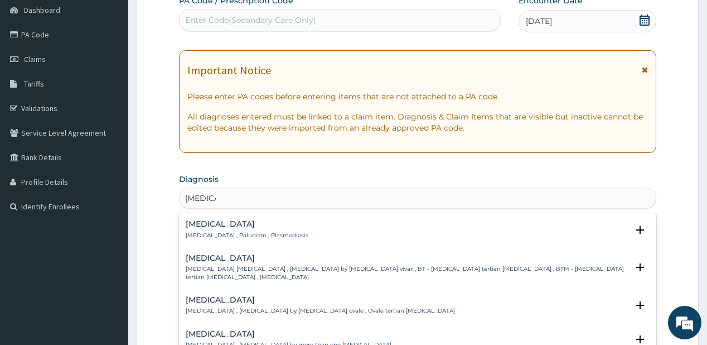
click at [212, 224] on h4 "Malaria" at bounding box center [247, 224] width 123 height 8
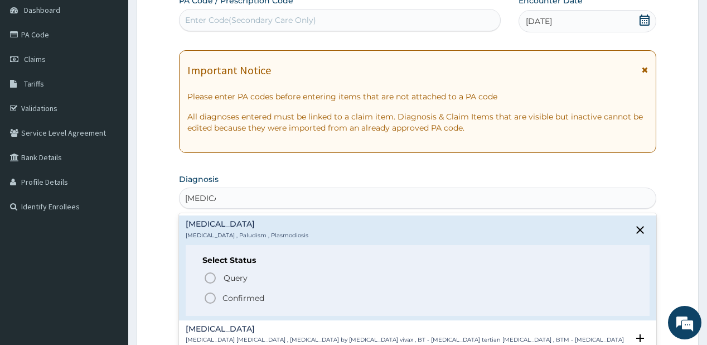
click at [210, 294] on icon "status option filled" at bounding box center [210, 297] width 13 height 13
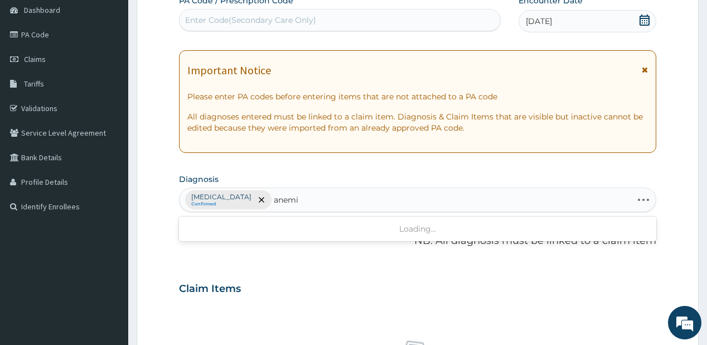
type input "anemia"
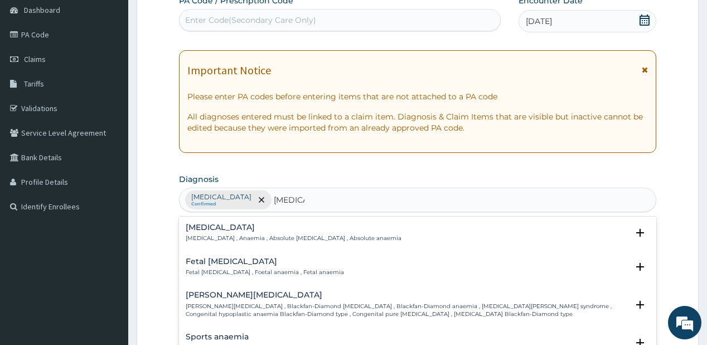
click at [205, 224] on h4 "Anemia" at bounding box center [294, 227] width 216 height 8
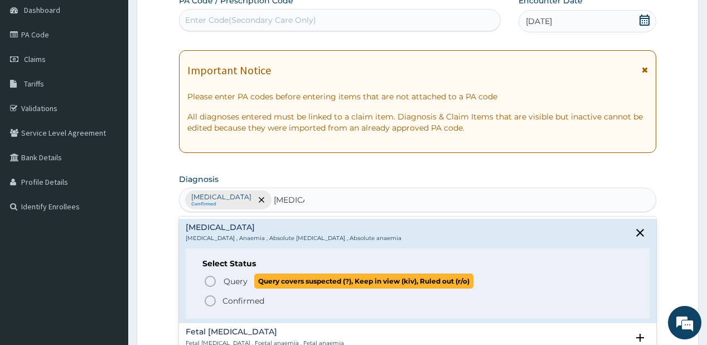
click at [219, 274] on span "Query Query covers suspected (?), Keep in view (kiv), Ruled out (r/o)" at bounding box center [418, 280] width 429 height 15
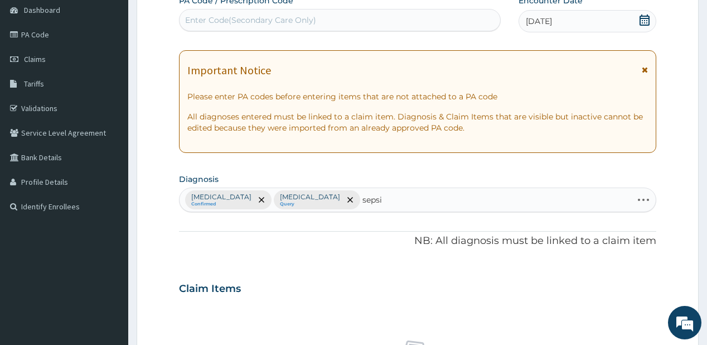
type input "sepsis"
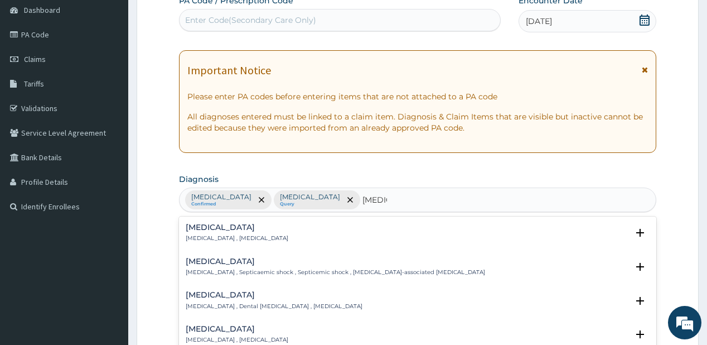
click at [212, 225] on h4 "Sepsis" at bounding box center [237, 227] width 103 height 8
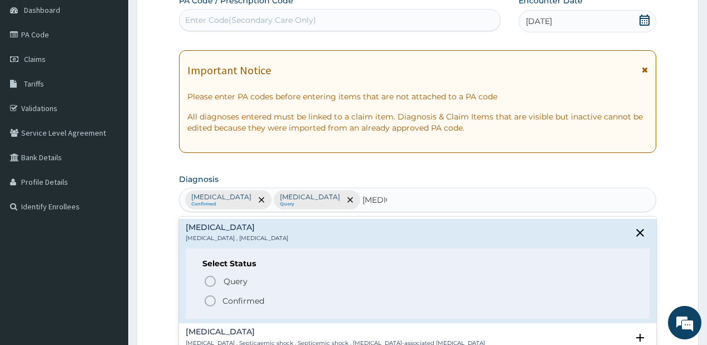
click at [226, 294] on span "Confirmed" at bounding box center [418, 300] width 429 height 13
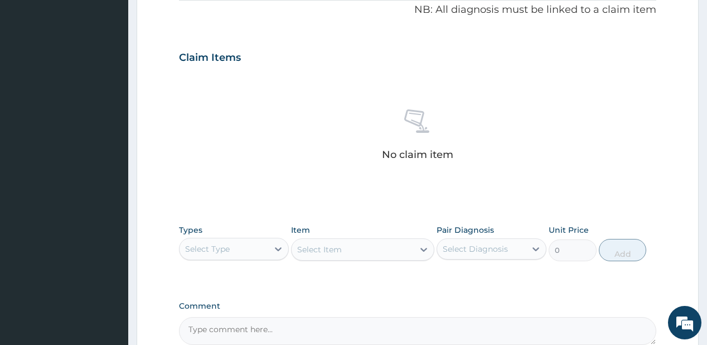
scroll to position [379, 0]
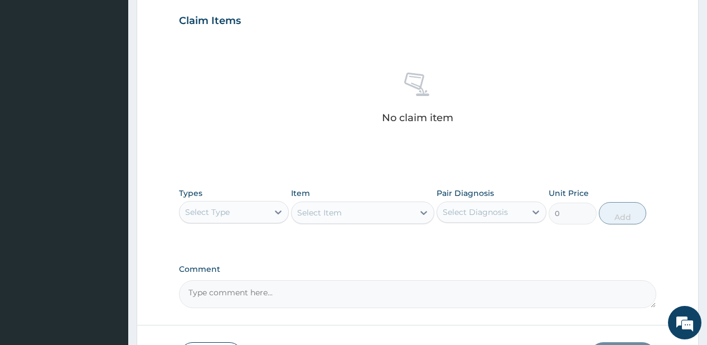
click at [228, 206] on div "Select Type" at bounding box center [207, 211] width 45 height 11
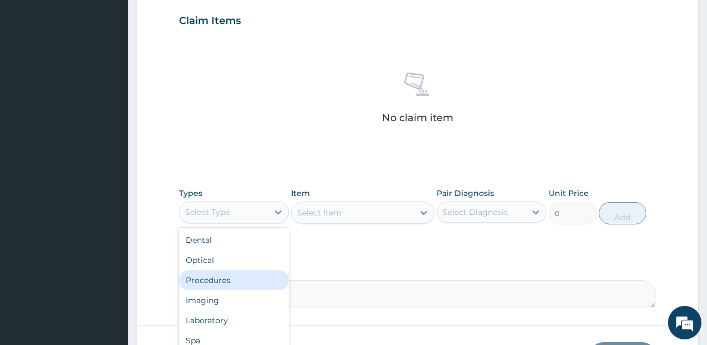
click at [224, 279] on div "Procedures" at bounding box center [234, 280] width 110 height 20
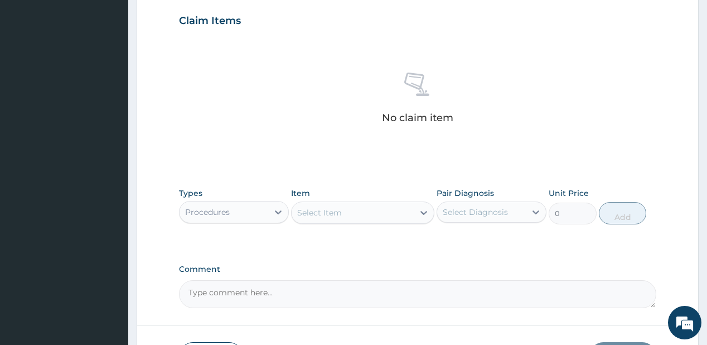
click at [334, 211] on div "Select Item" at bounding box center [319, 212] width 45 height 11
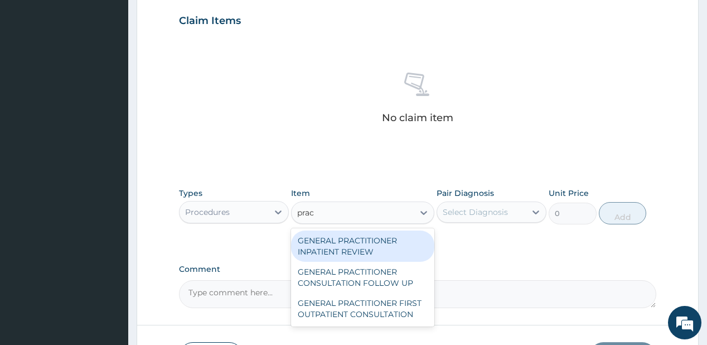
type input "pract"
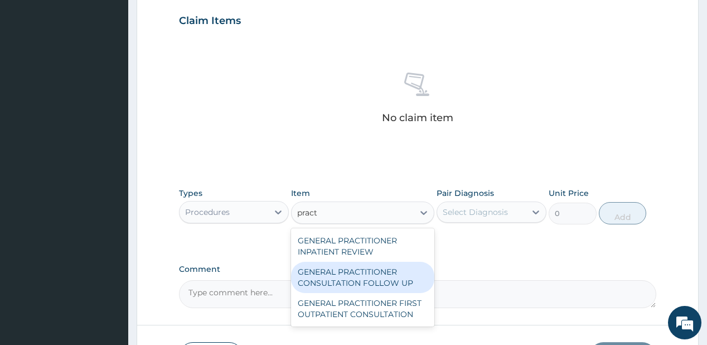
drag, startPoint x: 335, startPoint y: 274, endPoint x: 472, endPoint y: 205, distance: 153.6
click at [335, 274] on div "GENERAL PRACTITIONER CONSULTATION FOLLOW UP" at bounding box center [362, 276] width 143 height 31
type input "1875"
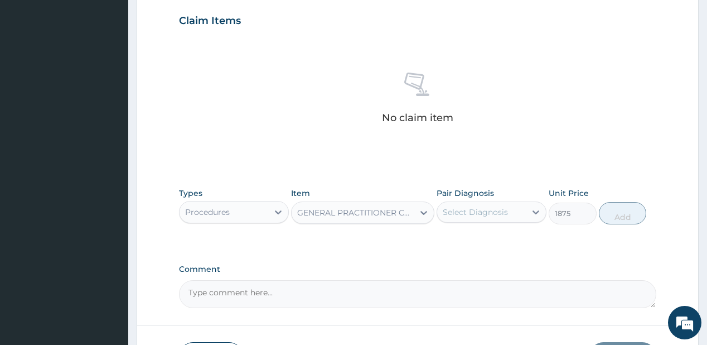
click at [506, 193] on div "Pair Diagnosis Select Diagnosis" at bounding box center [492, 205] width 110 height 37
click at [495, 203] on div "Select Diagnosis" at bounding box center [481, 212] width 89 height 18
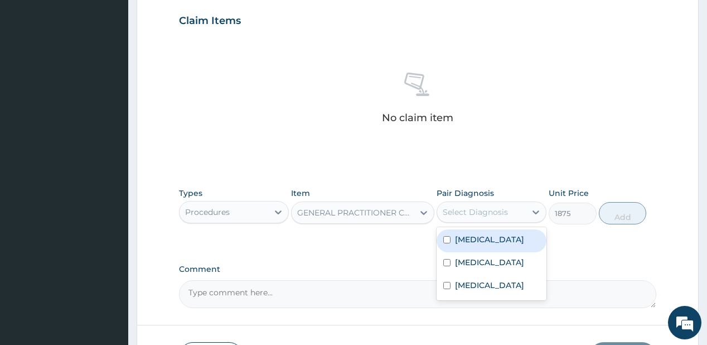
drag, startPoint x: 479, startPoint y: 236, endPoint x: 464, endPoint y: 267, distance: 33.7
click at [480, 243] on label "Malaria" at bounding box center [489, 239] width 69 height 11
checkbox input "true"
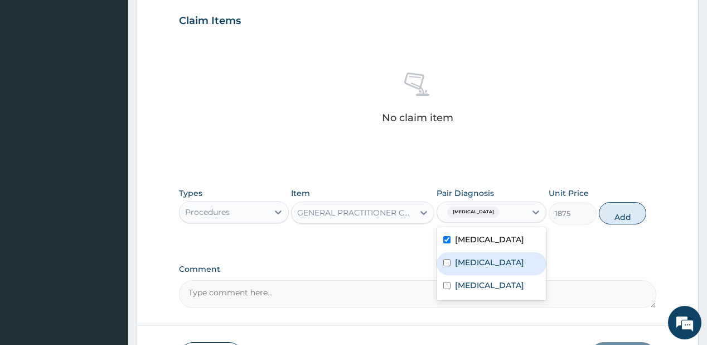
click at [464, 267] on div "Anemia" at bounding box center [492, 263] width 110 height 23
checkbox input "true"
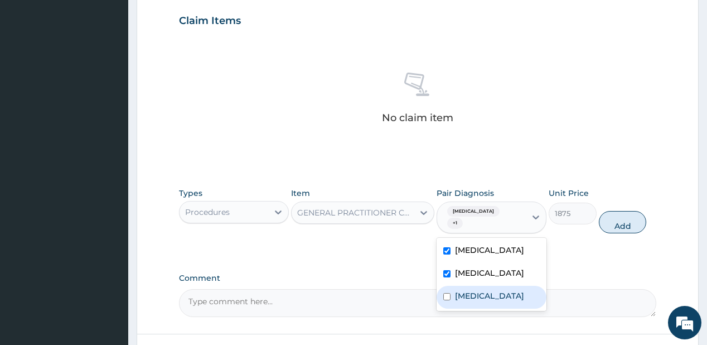
click at [459, 298] on div "Malaria Anemia Sepsis" at bounding box center [492, 274] width 110 height 73
drag, startPoint x: 463, startPoint y: 288, endPoint x: 485, endPoint y: 269, distance: 28.1
click at [463, 290] on label "Sepsis" at bounding box center [489, 295] width 69 height 11
checkbox input "true"
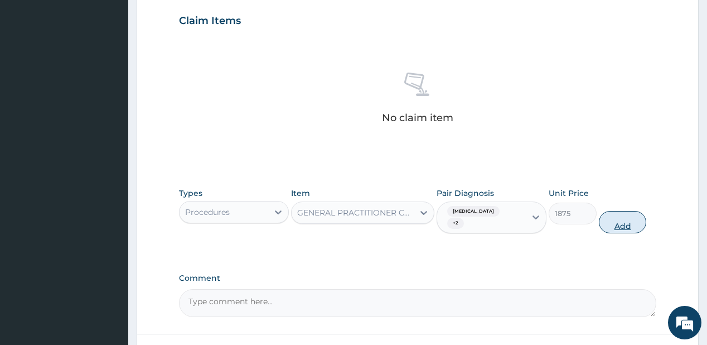
click at [631, 211] on button "Add" at bounding box center [623, 222] width 48 height 22
type input "0"
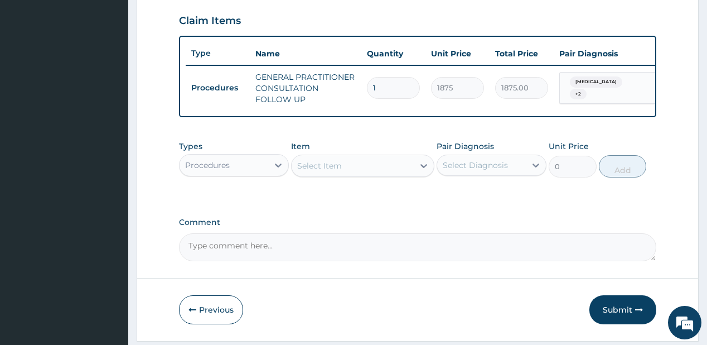
click at [265, 174] on div "Procedures" at bounding box center [224, 165] width 89 height 18
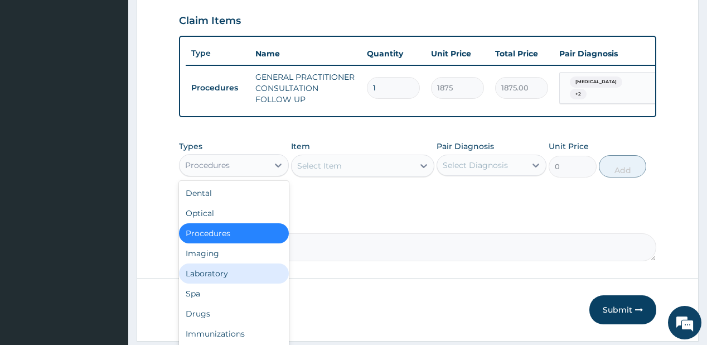
click at [230, 281] on div "Laboratory" at bounding box center [234, 273] width 110 height 20
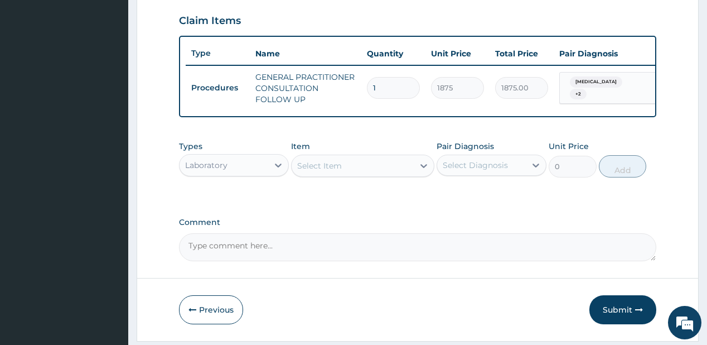
click at [346, 172] on div "Select Item" at bounding box center [353, 166] width 122 height 18
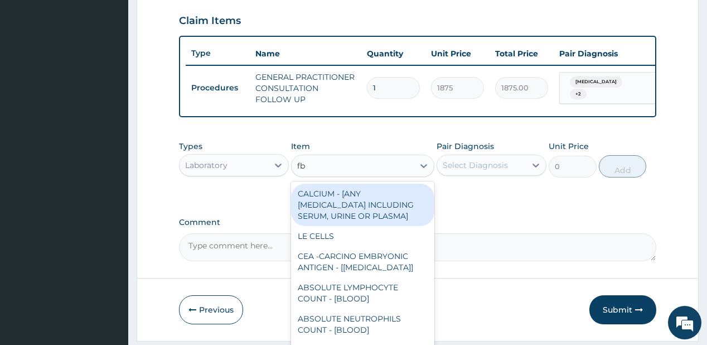
type input "fbc"
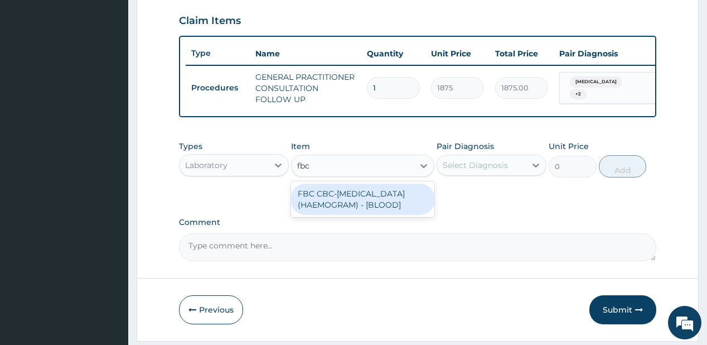
drag, startPoint x: 328, startPoint y: 206, endPoint x: 478, endPoint y: 164, distance: 155.6
click at [328, 205] on div "FBC CBC-COMPLETE BLOOD COUNT (HAEMOGRAM) - [BLOOD]" at bounding box center [362, 198] width 143 height 31
type input "5000"
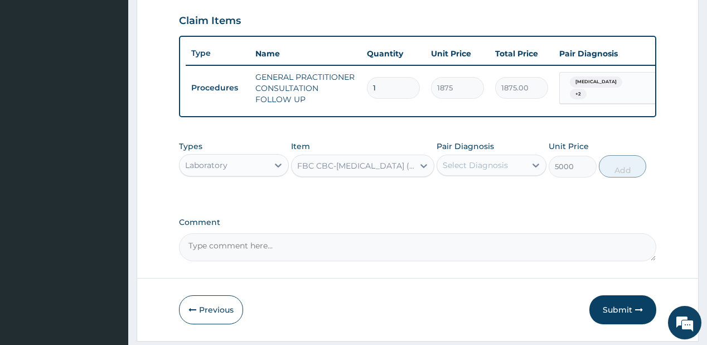
click at [478, 164] on div "Select Diagnosis" at bounding box center [475, 164] width 65 height 11
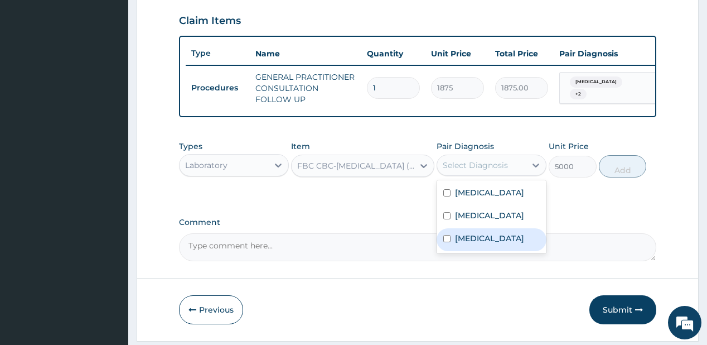
drag, startPoint x: 467, startPoint y: 245, endPoint x: 473, endPoint y: 246, distance: 6.2
click at [473, 244] on label "Sepsis" at bounding box center [489, 237] width 69 height 11
checkbox input "true"
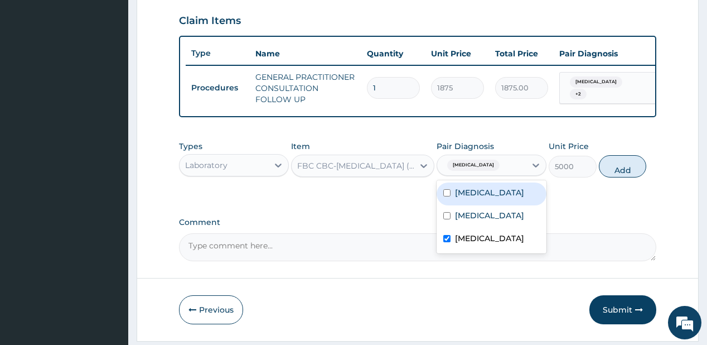
drag, startPoint x: 618, startPoint y: 174, endPoint x: 381, endPoint y: 219, distance: 241.1
click at [618, 174] on button "Add" at bounding box center [623, 166] width 48 height 22
type input "0"
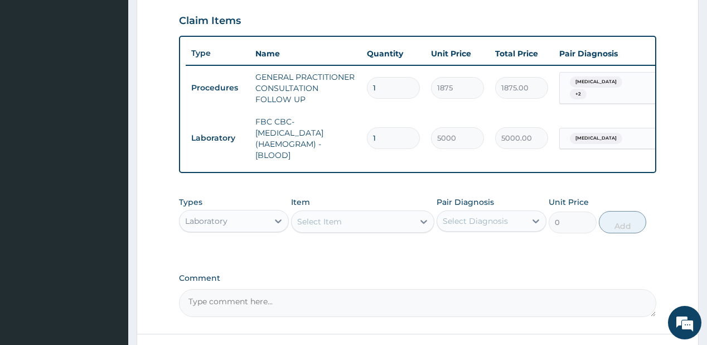
click at [326, 227] on div "Select Item" at bounding box center [319, 221] width 45 height 11
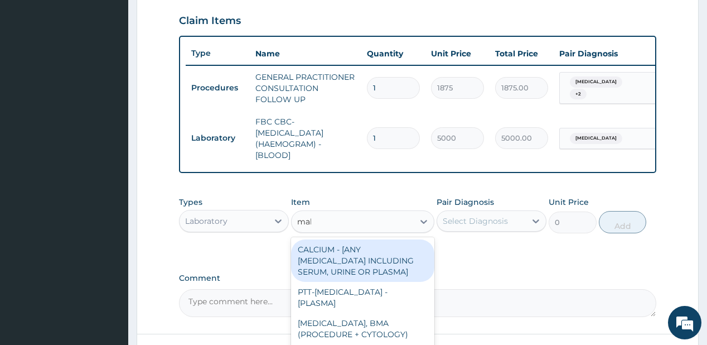
type input "mala"
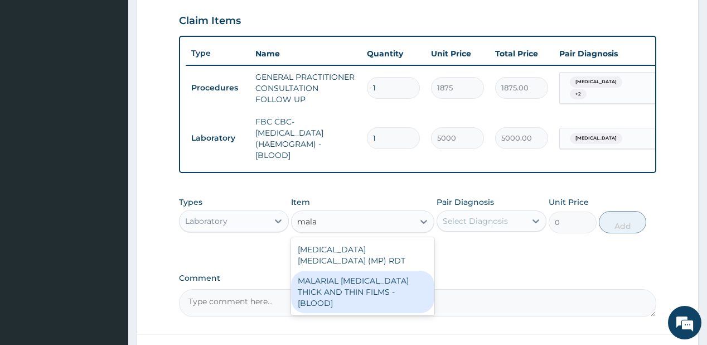
click at [317, 278] on div "MALARIAL PARASITE THICK AND THIN FILMS - [BLOOD]" at bounding box center [362, 291] width 143 height 42
type input "2187.5"
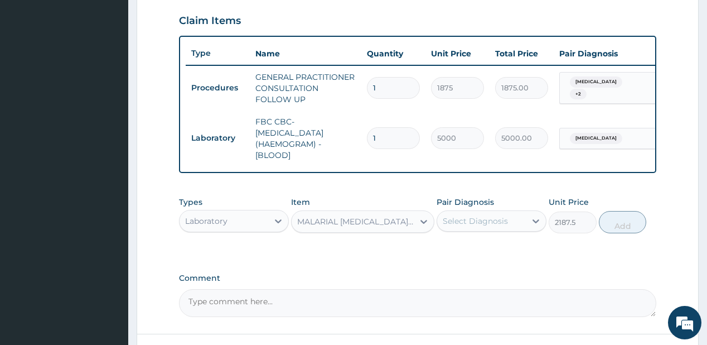
click at [490, 223] on div "Select Diagnosis" at bounding box center [475, 220] width 65 height 11
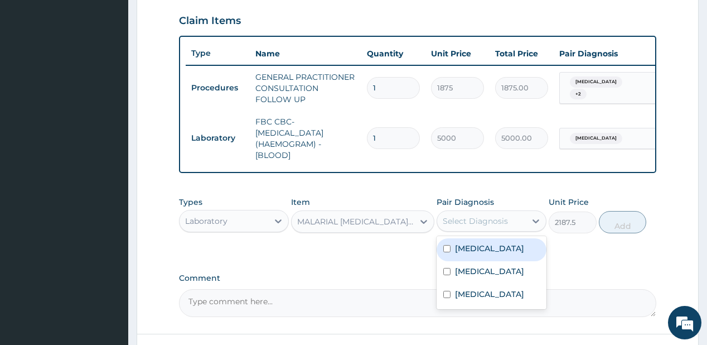
drag, startPoint x: 466, startPoint y: 259, endPoint x: 508, endPoint y: 244, distance: 45.3
click at [467, 259] on div "Malaria" at bounding box center [492, 249] width 110 height 23
checkbox input "true"
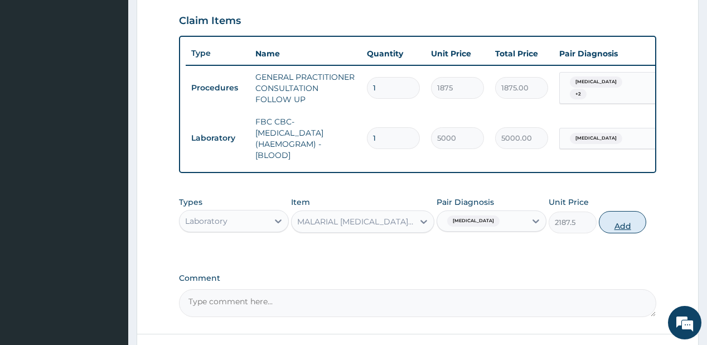
click at [619, 226] on button "Add" at bounding box center [623, 222] width 48 height 22
type input "0"
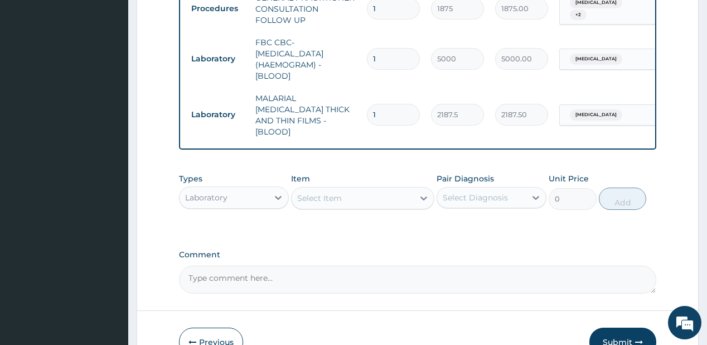
scroll to position [468, 0]
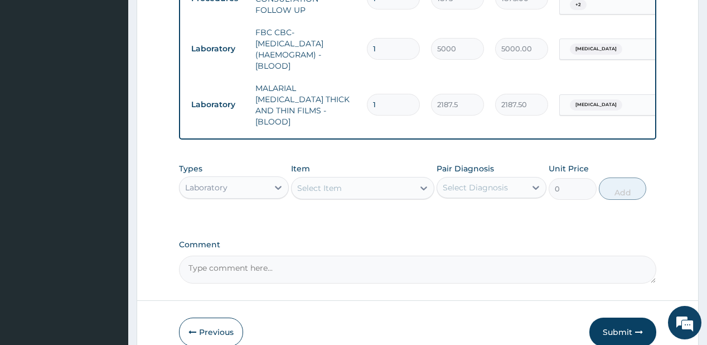
click at [231, 183] on div "Laboratory" at bounding box center [224, 187] width 89 height 18
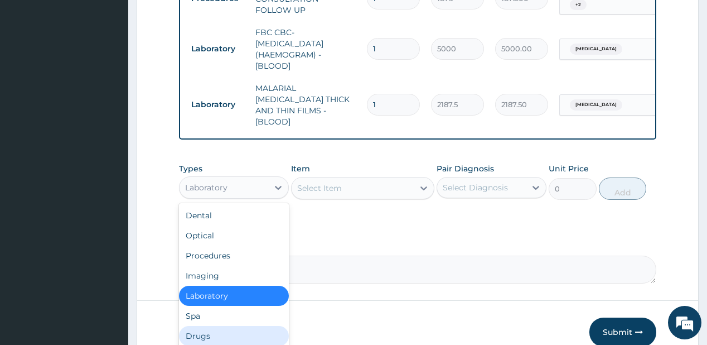
click at [208, 327] on div "Drugs" at bounding box center [234, 336] width 110 height 20
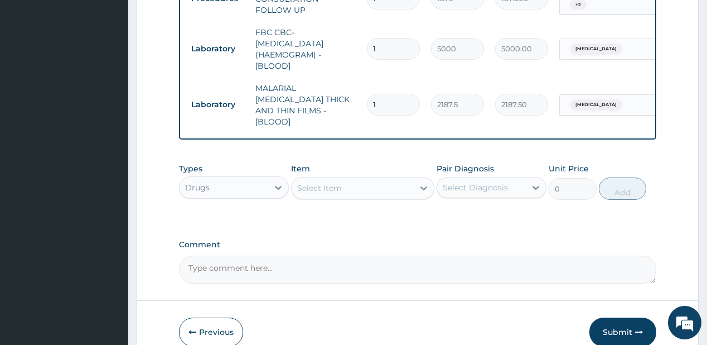
click at [326, 187] on div "Select Item" at bounding box center [353, 188] width 122 height 18
type input "arte"
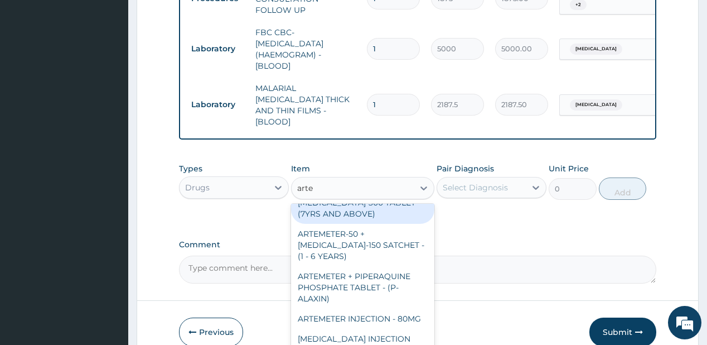
scroll to position [535, 0]
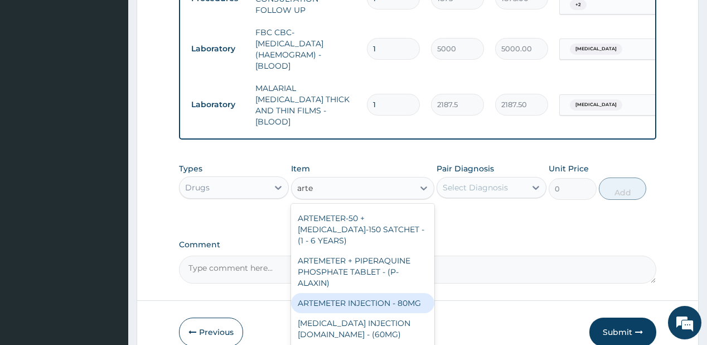
click at [350, 293] on div "ARTEMETER INJECTION - 80MG" at bounding box center [362, 303] width 143 height 20
type input "475.99999999999994"
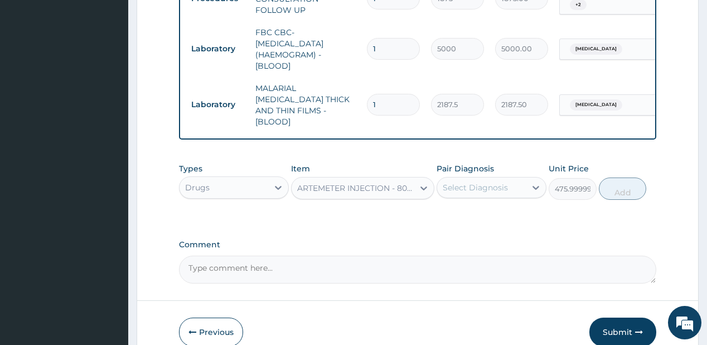
click at [470, 188] on div "Select Diagnosis" at bounding box center [481, 187] width 89 height 18
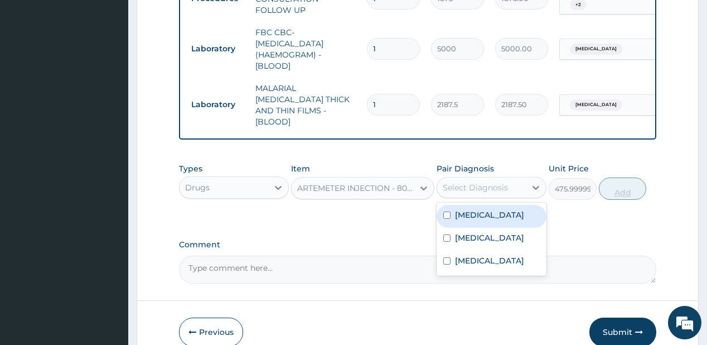
drag, startPoint x: 476, startPoint y: 214, endPoint x: 604, endPoint y: 184, distance: 132.1
click at [475, 214] on label "Malaria" at bounding box center [489, 214] width 69 height 11
checkbox input "true"
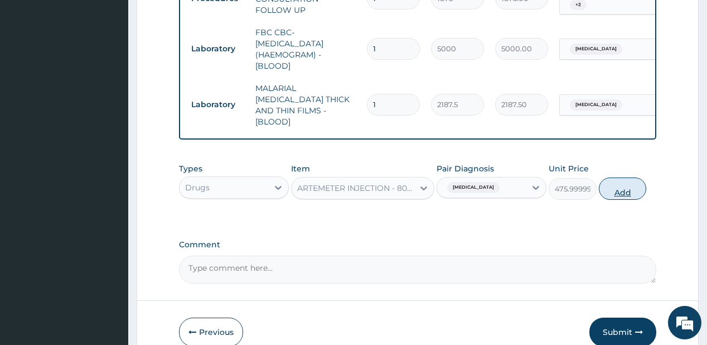
click at [639, 182] on button "Add" at bounding box center [623, 188] width 48 height 22
type input "0"
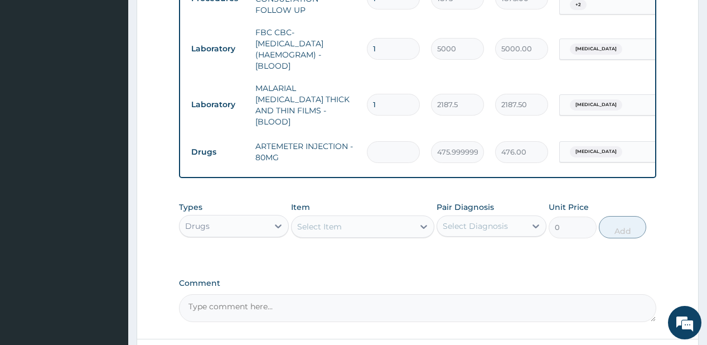
type input "0.00"
type input "6"
type input "2856.00"
type input "6"
click at [323, 221] on div "Select Item" at bounding box center [319, 226] width 45 height 11
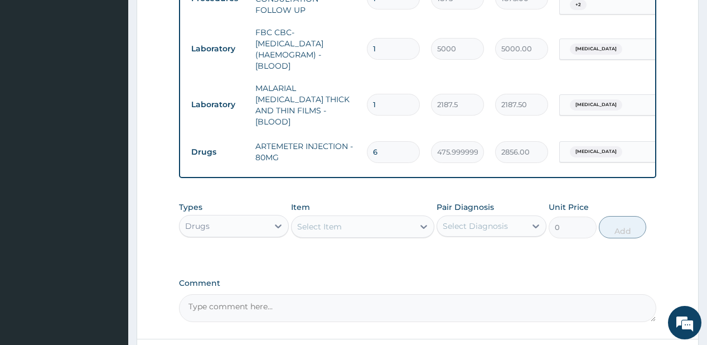
type input "parace"
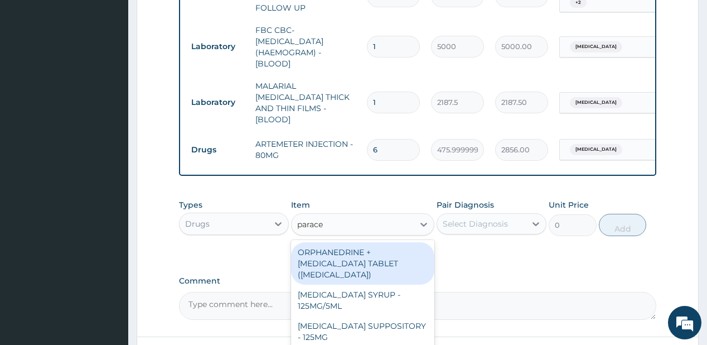
scroll to position [556, 0]
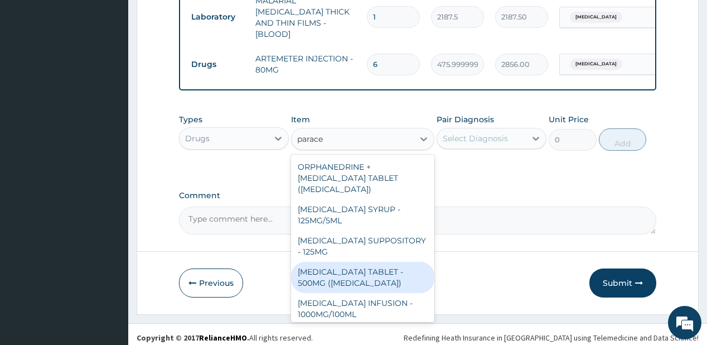
click at [325, 280] on div "PARACETAMOL TABLET - 500MG (PANADOL)" at bounding box center [362, 276] width 143 height 31
type input "42"
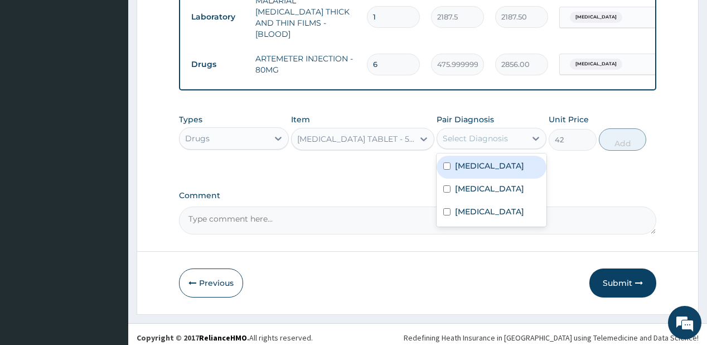
click at [476, 134] on div "Select Diagnosis" at bounding box center [475, 138] width 65 height 11
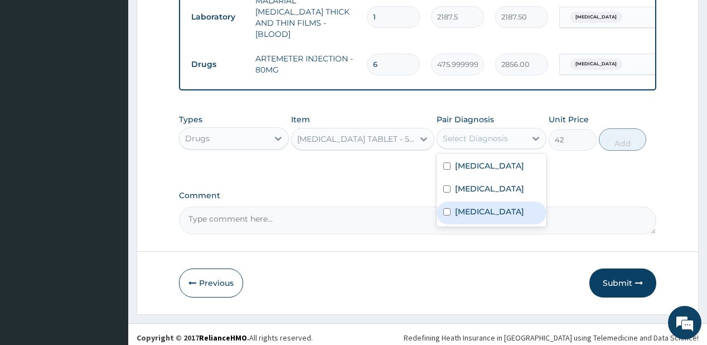
click at [458, 207] on label "Sepsis" at bounding box center [489, 211] width 69 height 11
checkbox input "true"
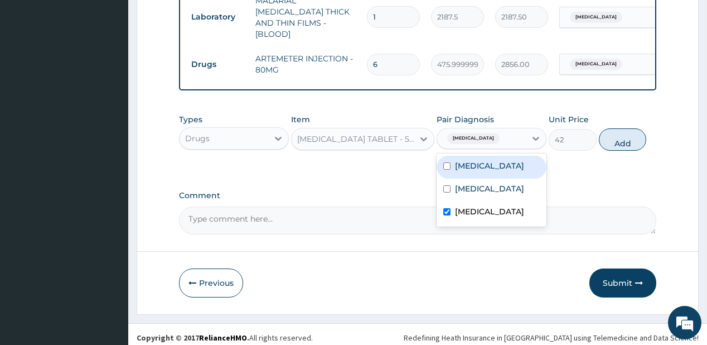
click at [495, 156] on div "Malaria" at bounding box center [492, 167] width 110 height 23
checkbox input "true"
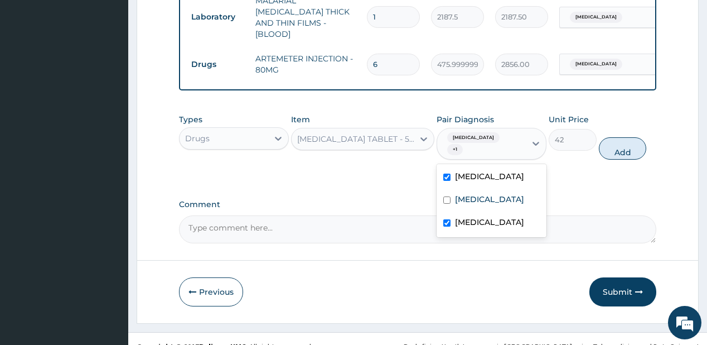
click at [629, 137] on button "Add" at bounding box center [623, 148] width 48 height 22
type input "0"
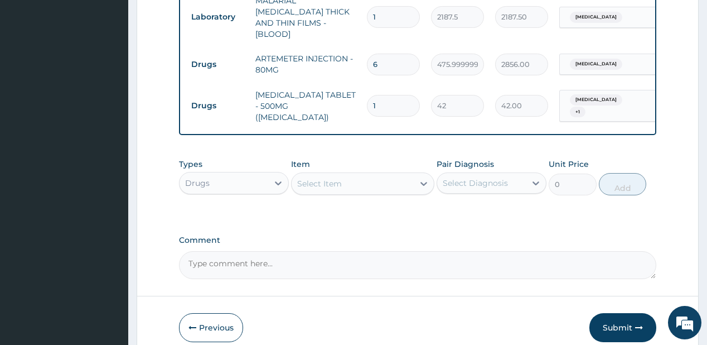
type input "18"
type input "756.00"
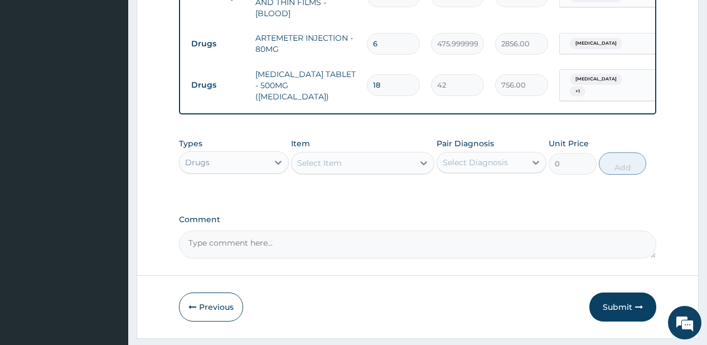
scroll to position [594, 0]
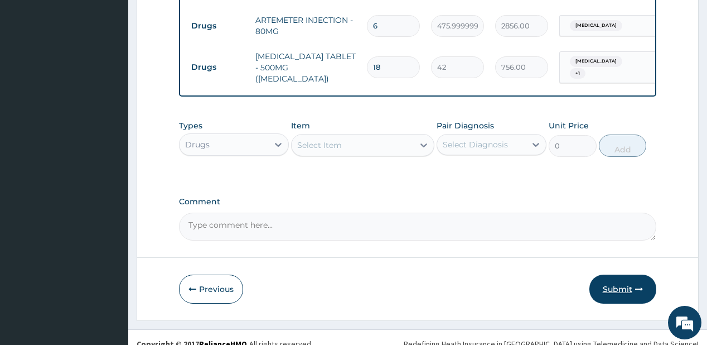
type input "18"
drag, startPoint x: 608, startPoint y: 275, endPoint x: 280, endPoint y: 3, distance: 426.1
click at [608, 274] on button "Submit" at bounding box center [622, 288] width 67 height 29
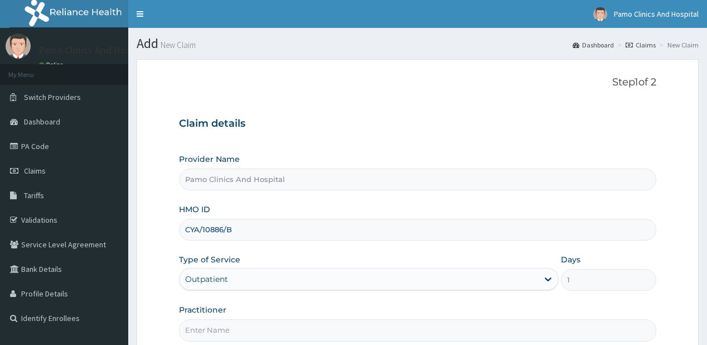
type input "[PERSON_NAME]"
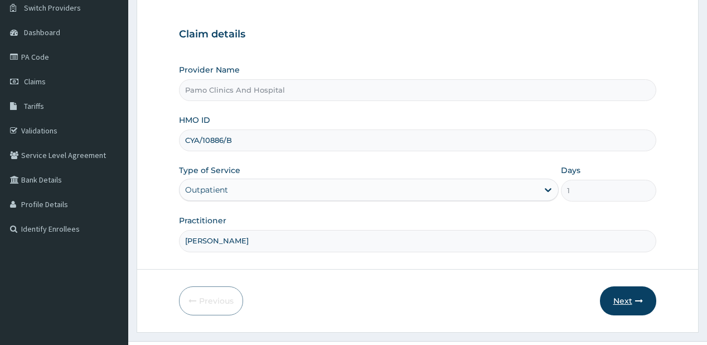
click at [619, 292] on button "Next" at bounding box center [628, 300] width 56 height 29
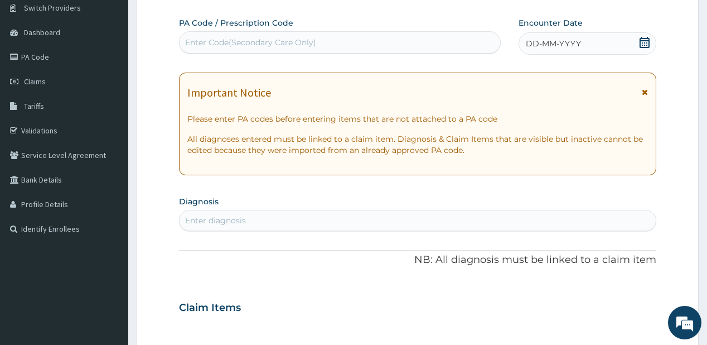
click at [544, 45] on span "DD-MM-YYYY" at bounding box center [553, 43] width 55 height 11
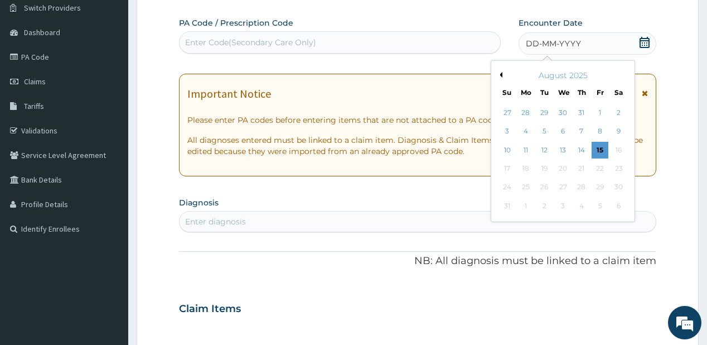
click at [498, 75] on button "Previous Month" at bounding box center [500, 75] width 6 height 6
click at [506, 187] on div "27" at bounding box center [506, 187] width 17 height 17
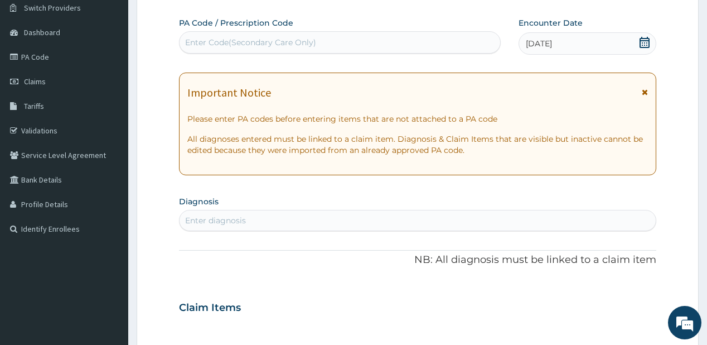
click at [343, 221] on div "Enter diagnosis" at bounding box center [418, 220] width 476 height 18
type input "[MEDICAL_DATA]"
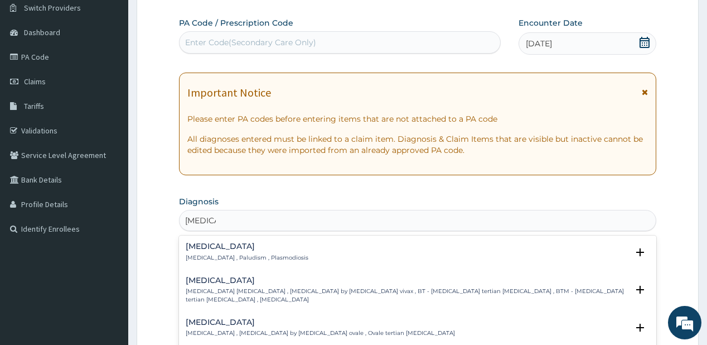
click at [214, 248] on h4 "[MEDICAL_DATA]" at bounding box center [247, 246] width 123 height 8
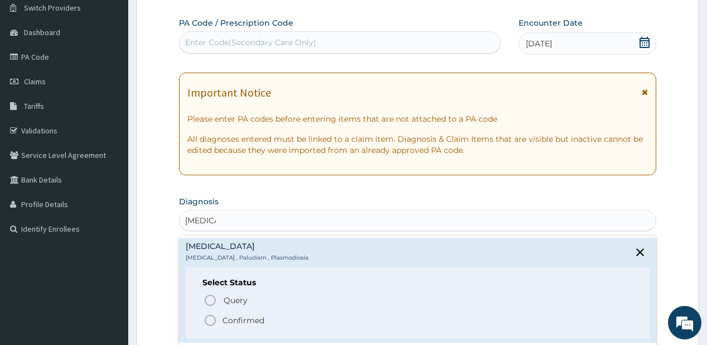
click at [210, 316] on icon "status option filled" at bounding box center [210, 319] width 13 height 13
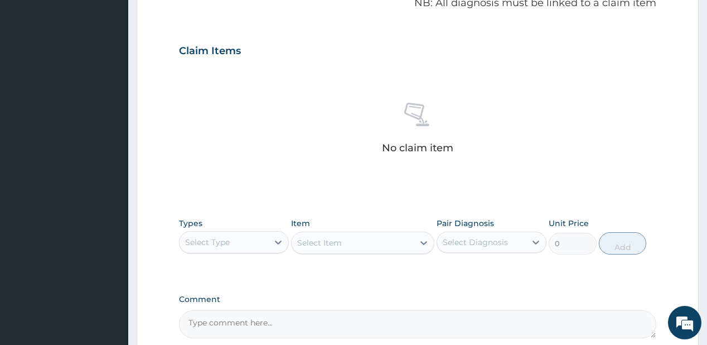
scroll to position [357, 0]
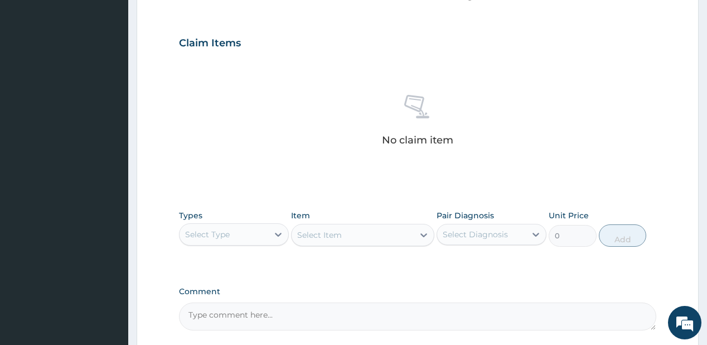
click at [207, 252] on div "Types Select Type Item Select Item Pair Diagnosis Select Diagnosis Unit Price 0…" at bounding box center [417, 236] width 477 height 65
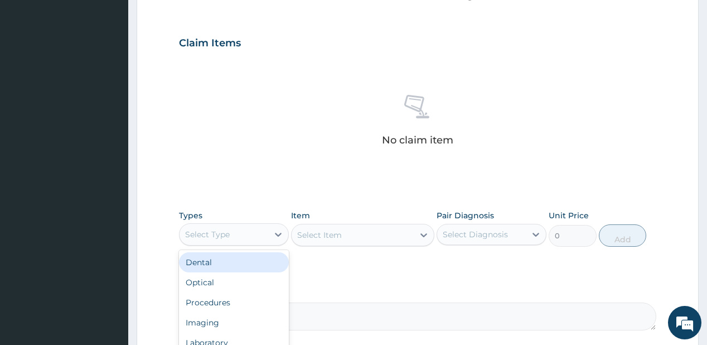
click at [226, 231] on div "Select Type" at bounding box center [207, 234] width 45 height 11
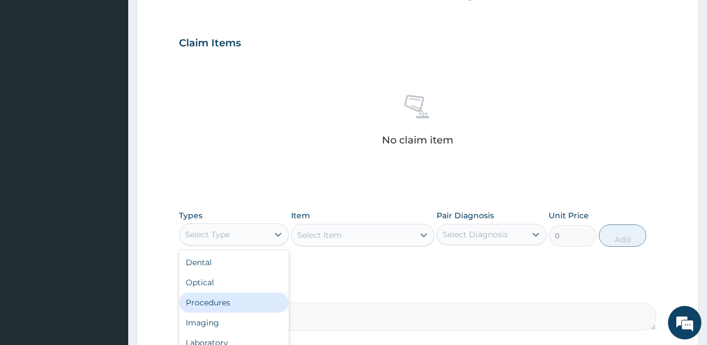
click at [201, 298] on div "Procedures" at bounding box center [234, 302] width 110 height 20
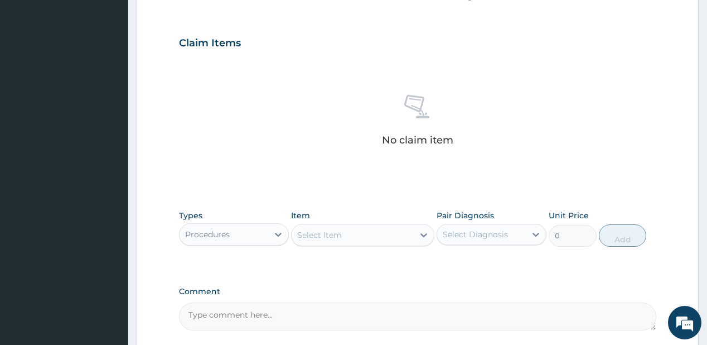
click at [389, 234] on div "Select Item" at bounding box center [353, 235] width 122 height 18
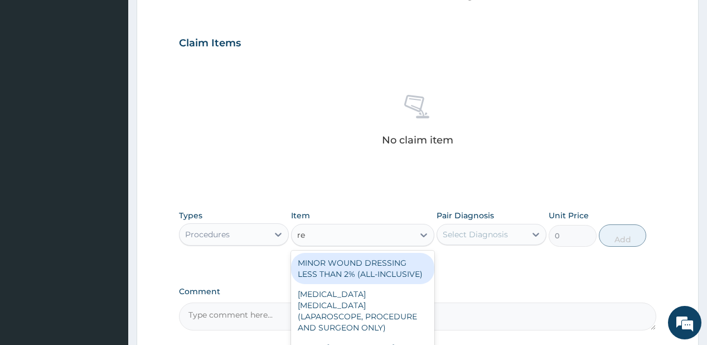
type input "reg"
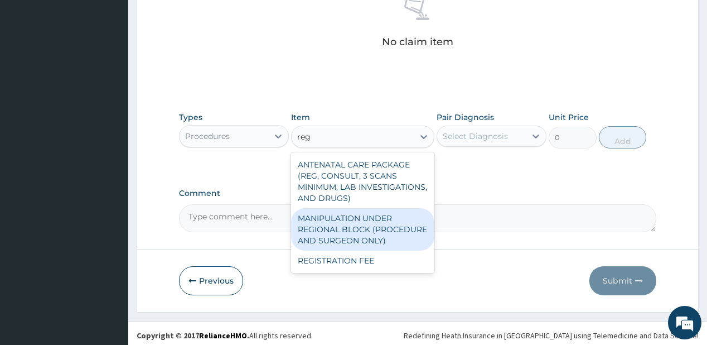
scroll to position [458, 0]
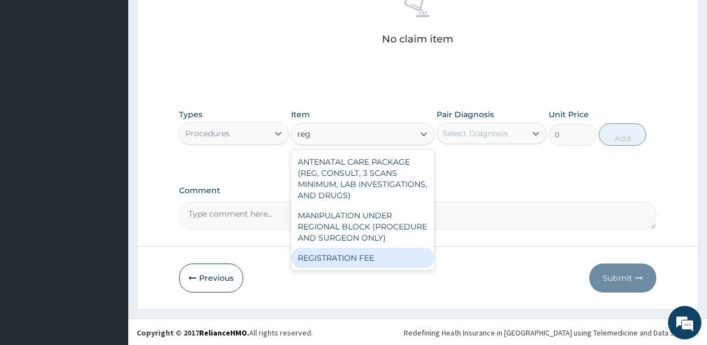
drag, startPoint x: 352, startPoint y: 263, endPoint x: 399, endPoint y: 231, distance: 56.5
click at [353, 263] on div "REGISTRATION FEE" at bounding box center [362, 258] width 143 height 20
type input "2500"
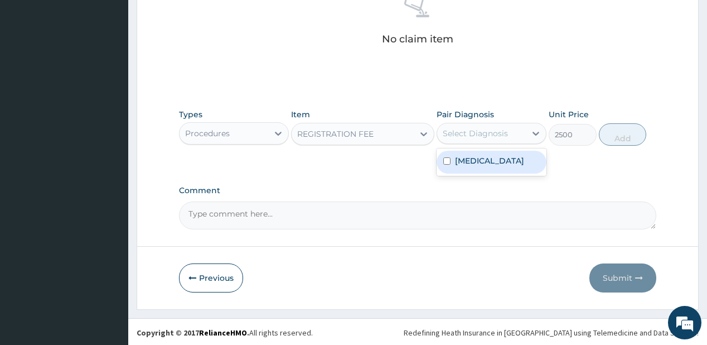
click at [473, 132] on div "Select Diagnosis" at bounding box center [475, 133] width 65 height 11
click at [478, 158] on label "[MEDICAL_DATA]" at bounding box center [489, 160] width 69 height 11
checkbox input "true"
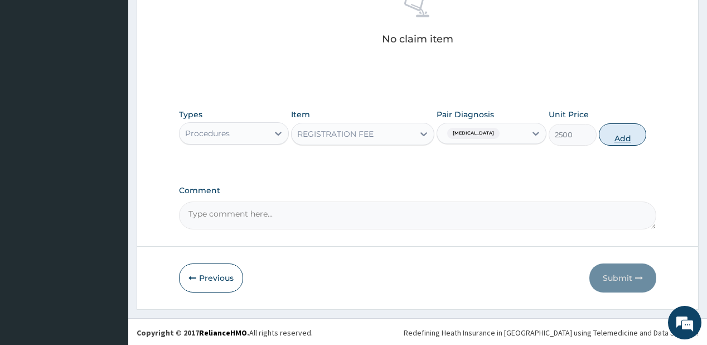
click at [638, 135] on button "Add" at bounding box center [623, 134] width 48 height 22
type input "0"
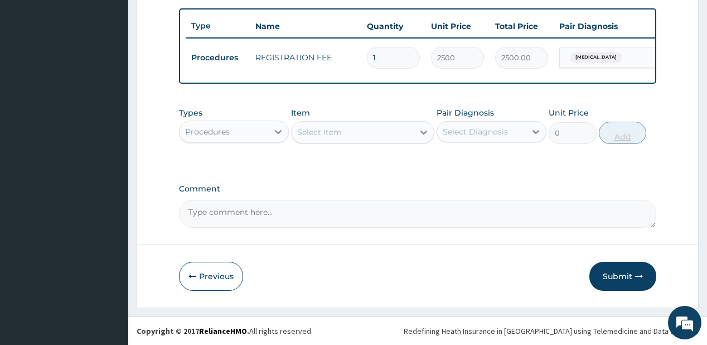
scroll to position [411, 0]
click at [613, 277] on button "Submit" at bounding box center [622, 275] width 67 height 29
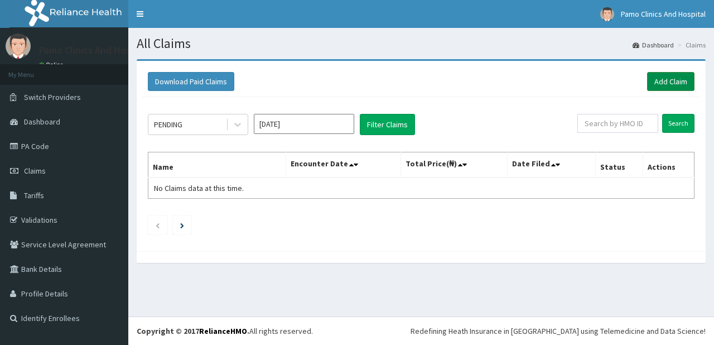
click at [660, 77] on link "Add Claim" at bounding box center [670, 81] width 47 height 19
click at [665, 75] on link "Add Claim" at bounding box center [670, 81] width 47 height 19
click at [668, 74] on link "Add Claim" at bounding box center [670, 81] width 47 height 19
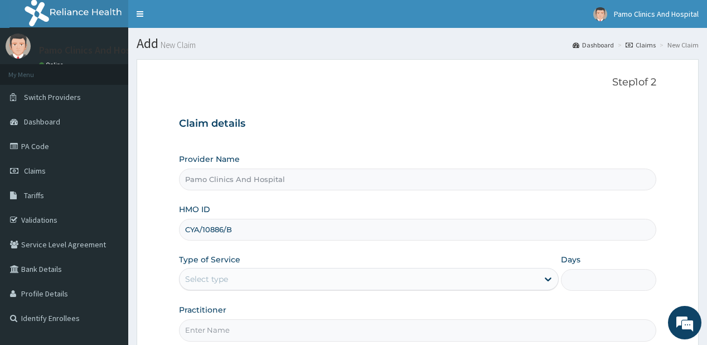
click at [190, 221] on input "CYA/10886/B" at bounding box center [417, 230] width 477 height 22
click at [198, 219] on input "CYA/10886/B" at bounding box center [417, 230] width 477 height 22
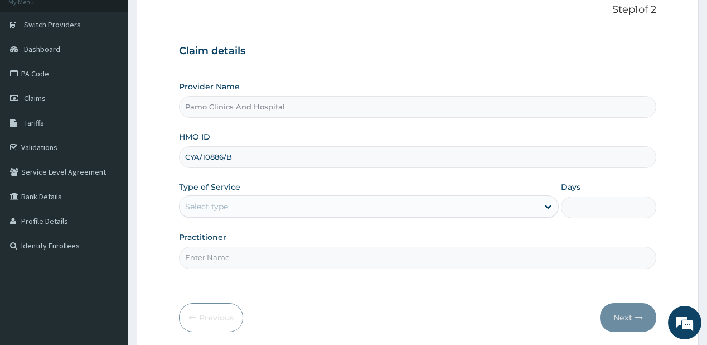
scroll to position [112, 0]
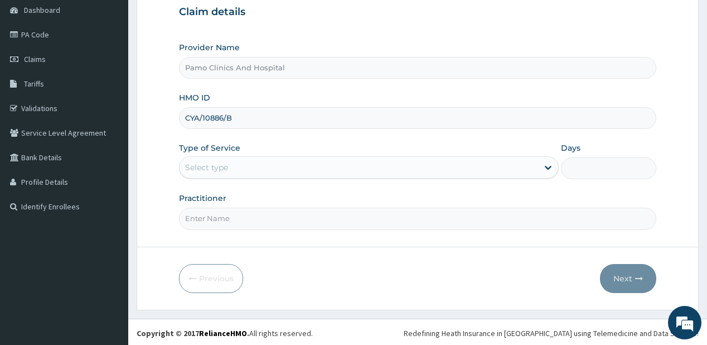
type input "CYA/10886/B"
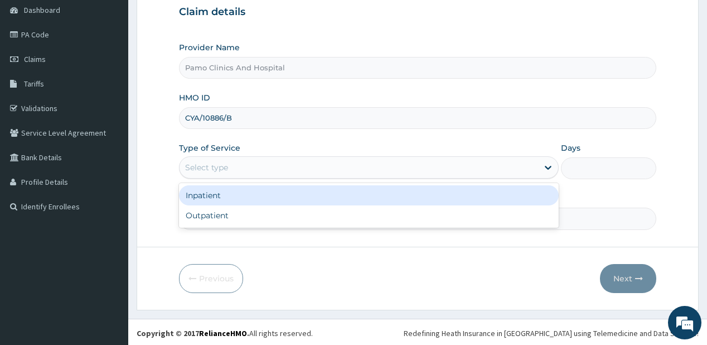
click at [213, 171] on div "Select type" at bounding box center [206, 167] width 43 height 11
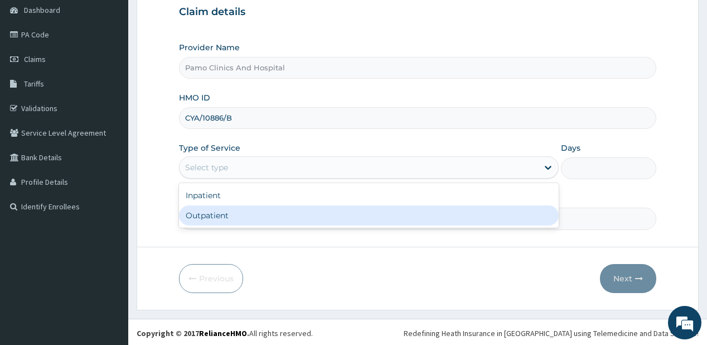
click at [200, 216] on div "Outpatient" at bounding box center [369, 215] width 380 height 20
type input "1"
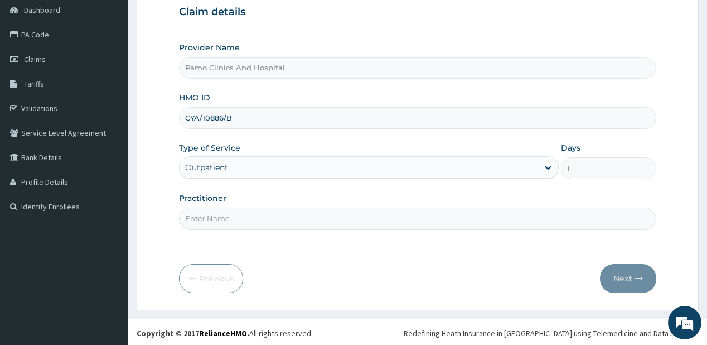
click at [200, 216] on input "Practitioner" at bounding box center [417, 218] width 477 height 22
drag, startPoint x: 267, startPoint y: 218, endPoint x: 263, endPoint y: 227, distance: 10.3
click at [265, 224] on input "Practitioner" at bounding box center [417, 218] width 477 height 22
type input "DR FESTUS DAVIES"
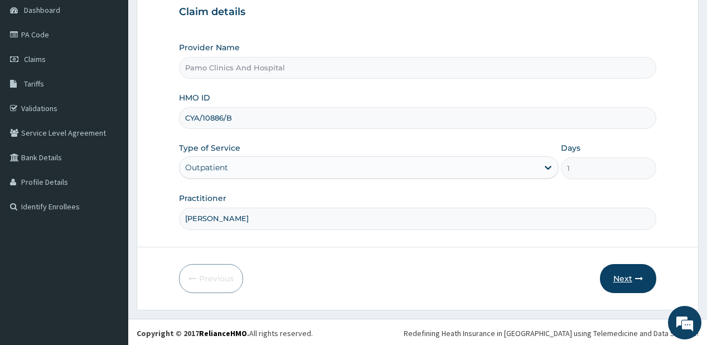
click at [638, 270] on button "Next" at bounding box center [628, 278] width 56 height 29
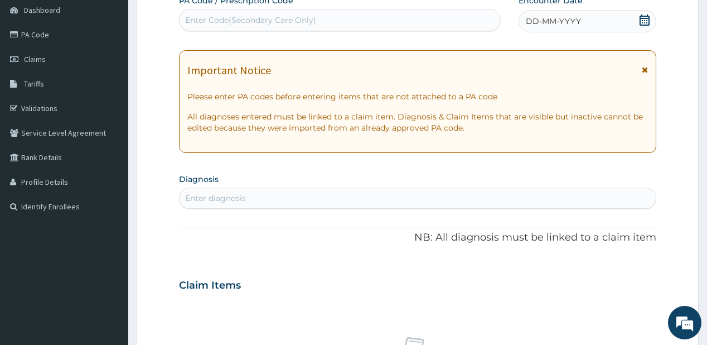
click at [532, 20] on span "DD-MM-YYYY" at bounding box center [553, 21] width 55 height 11
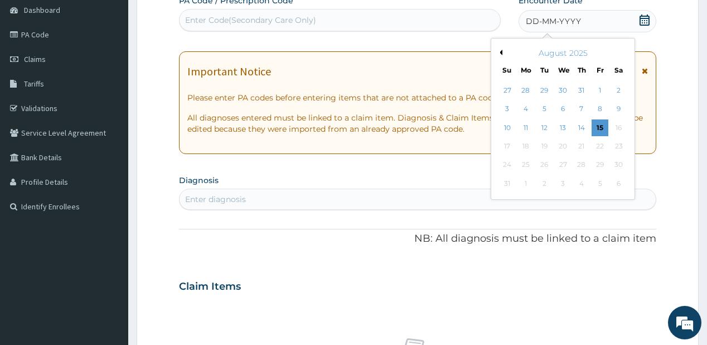
click at [500, 52] on button "Previous Month" at bounding box center [500, 53] width 6 height 6
click at [524, 164] on div "28" at bounding box center [525, 165] width 17 height 17
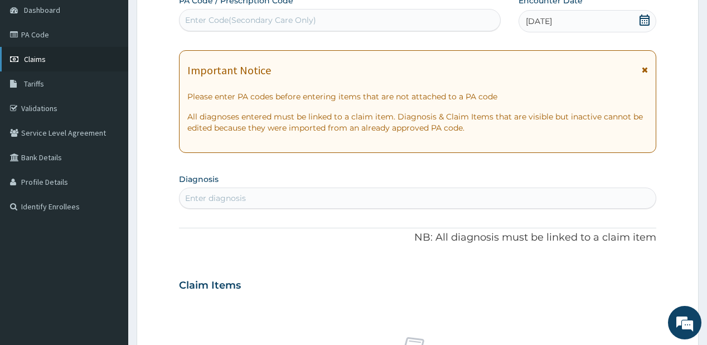
click at [31, 56] on span "Claims" at bounding box center [35, 59] width 22 height 10
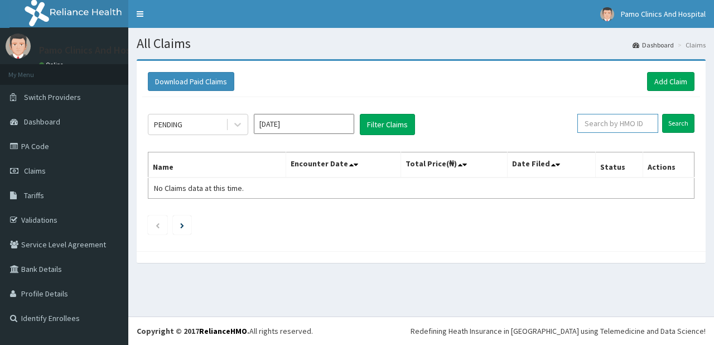
click at [600, 120] on input "text" at bounding box center [617, 123] width 81 height 19
paste input "CYA/10886/B"
type input "CYA/10886/B"
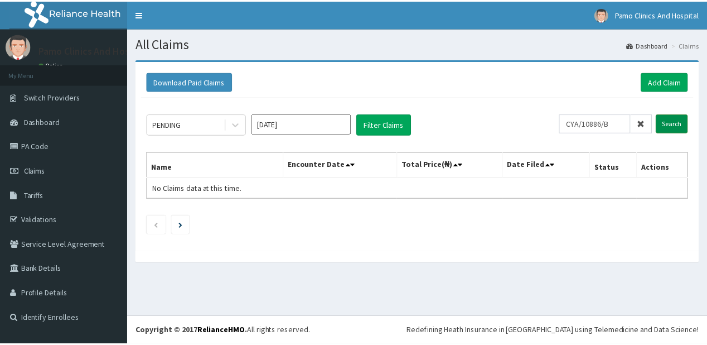
scroll to position [0, 0]
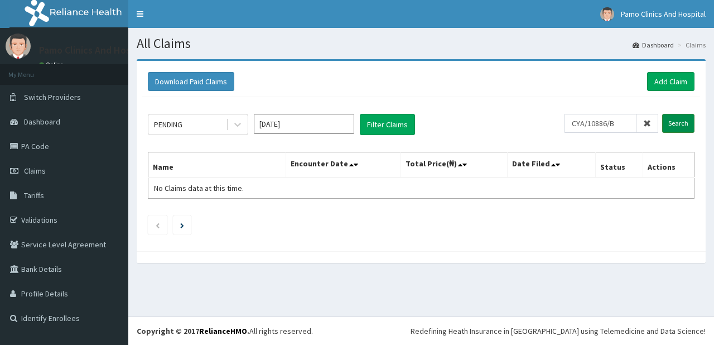
click at [674, 117] on input "Search" at bounding box center [678, 123] width 32 height 19
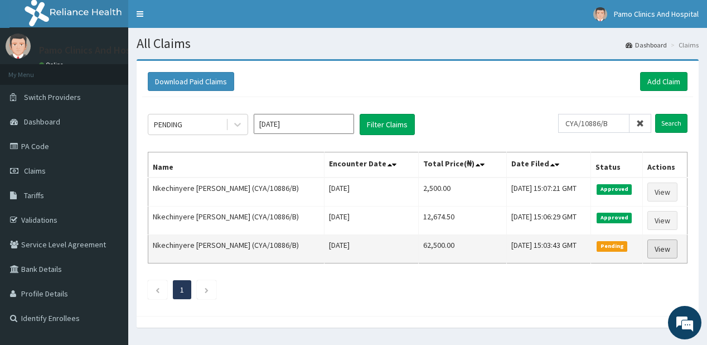
click at [670, 246] on link "View" at bounding box center [662, 248] width 30 height 19
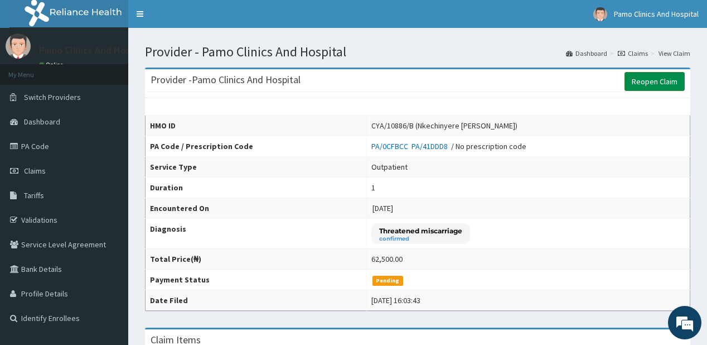
click at [654, 80] on link "Reopen Claim" at bounding box center [654, 81] width 60 height 19
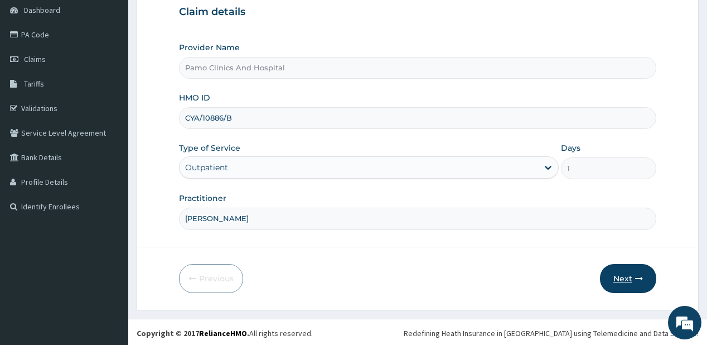
click at [640, 270] on button "Next" at bounding box center [628, 278] width 56 height 29
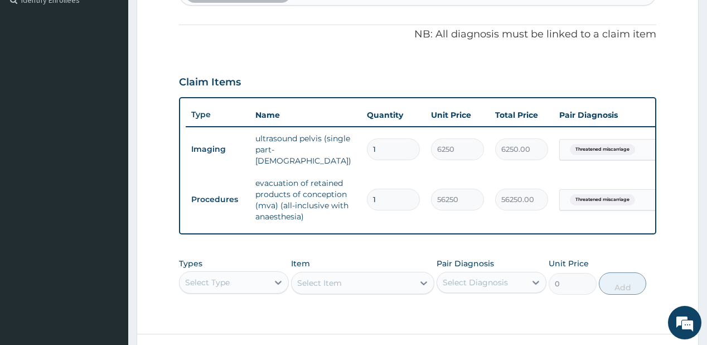
scroll to position [379, 0]
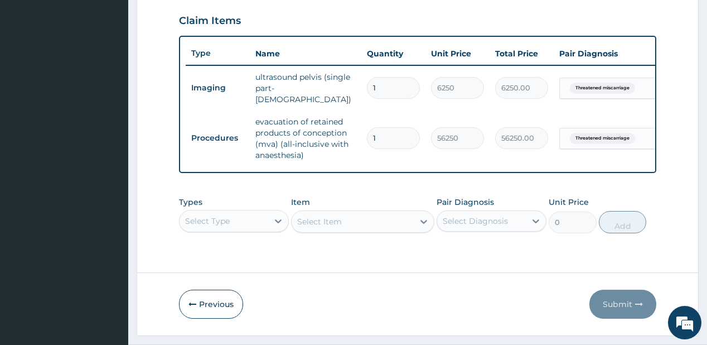
click at [240, 206] on div "Types Select Type" at bounding box center [234, 214] width 110 height 37
click at [239, 214] on div "Select Type" at bounding box center [234, 221] width 110 height 22
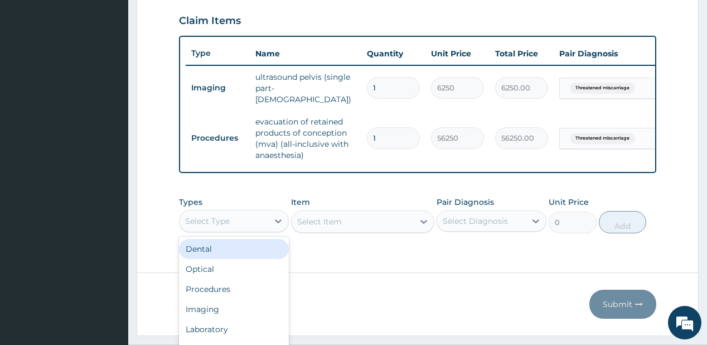
scroll to position [31, 0]
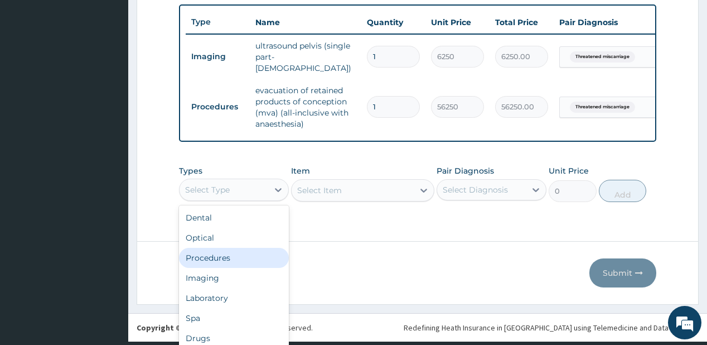
click at [226, 254] on div "Procedures" at bounding box center [234, 258] width 110 height 20
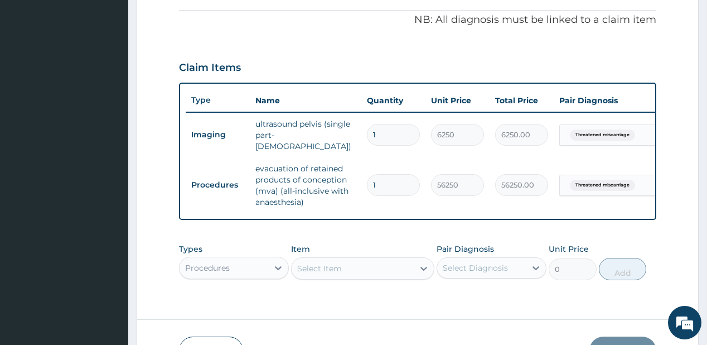
scroll to position [405, 0]
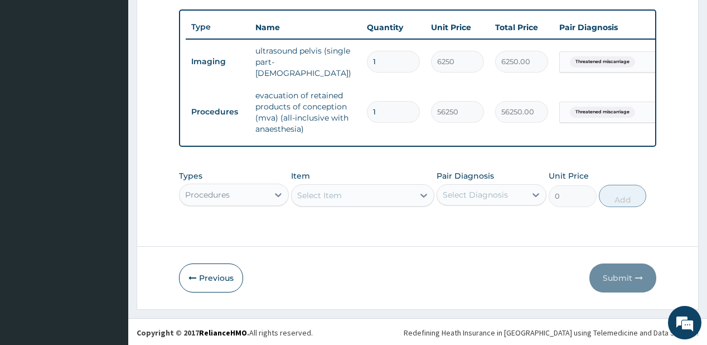
click at [340, 198] on div "Select Item" at bounding box center [362, 195] width 143 height 22
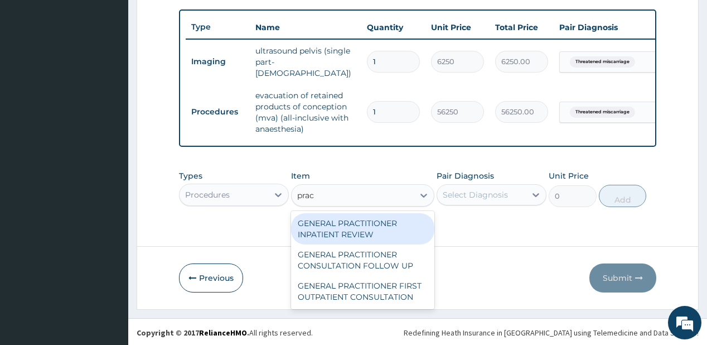
scroll to position [0, 0]
type input "pract"
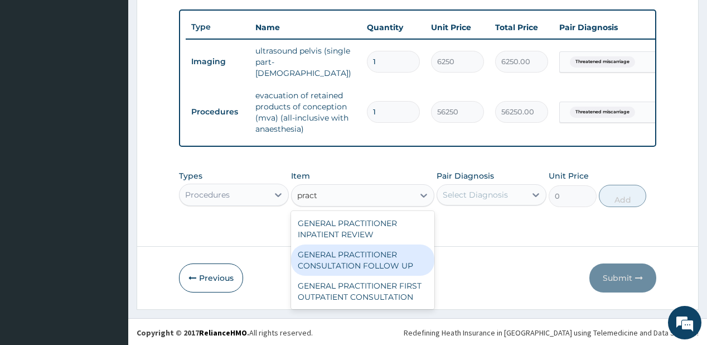
drag, startPoint x: 331, startPoint y: 251, endPoint x: 482, endPoint y: 196, distance: 160.5
click at [331, 252] on div "GENERAL PRACTITIONER CONSULTATION FOLLOW UP" at bounding box center [362, 259] width 143 height 31
type input "1875"
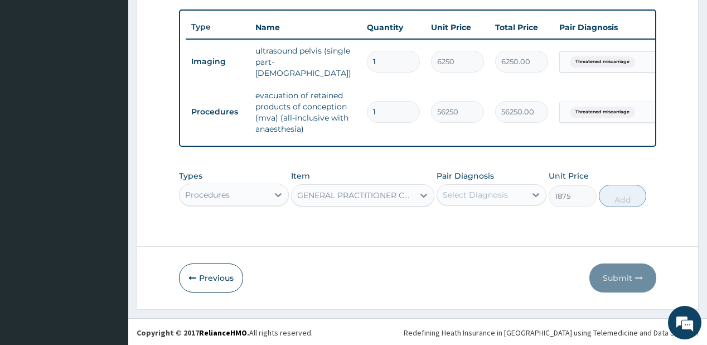
click at [483, 196] on div "Select Diagnosis" at bounding box center [475, 194] width 65 height 11
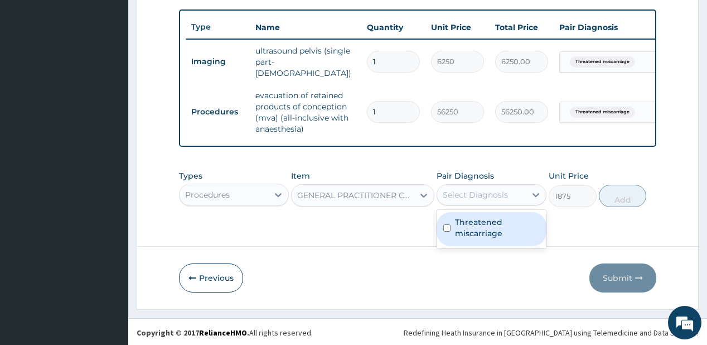
drag, startPoint x: 483, startPoint y: 217, endPoint x: 687, endPoint y: 187, distance: 206.2
click at [482, 217] on label "Threatened miscarriage" at bounding box center [497, 227] width 85 height 22
checkbox input "true"
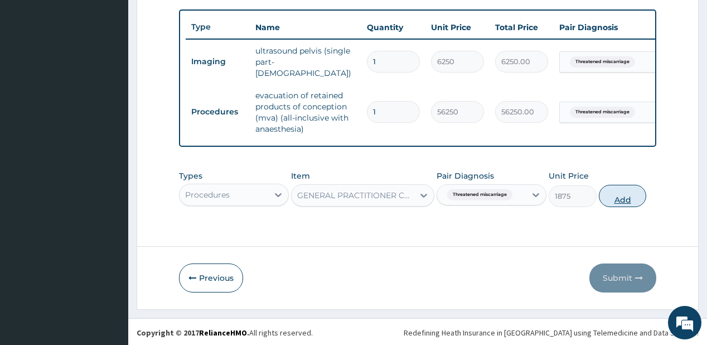
click at [620, 192] on button "Add" at bounding box center [623, 196] width 48 height 22
type input "0"
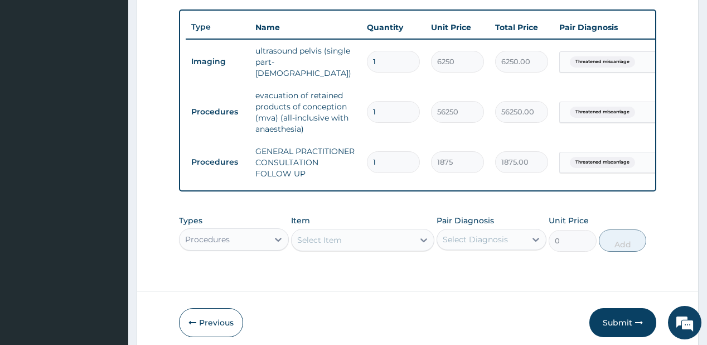
scroll to position [450, 0]
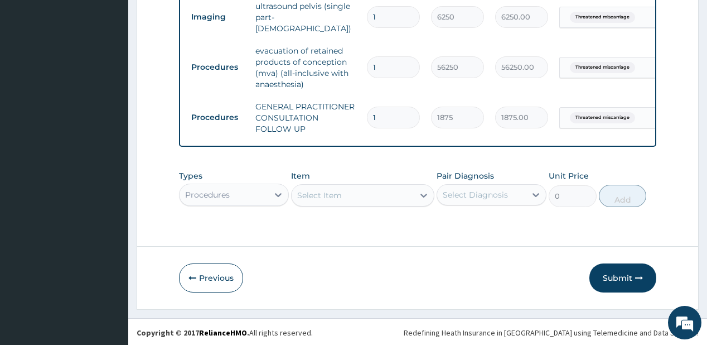
click at [225, 196] on div "Procedures" at bounding box center [234, 194] width 110 height 22
click at [215, 190] on div "Types option Procedures, selected. Select is focused ,type to refine list, pres…" at bounding box center [417, 188] width 477 height 48
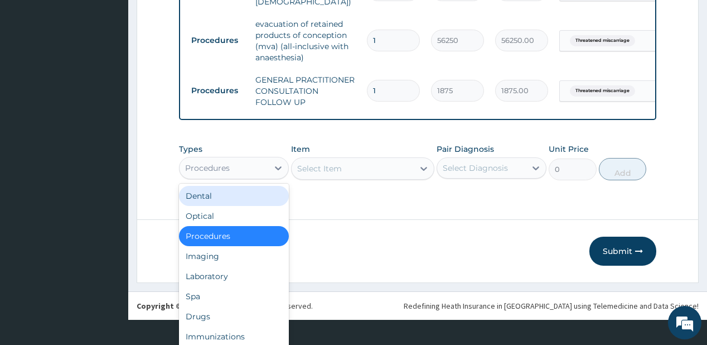
scroll to position [31, 0]
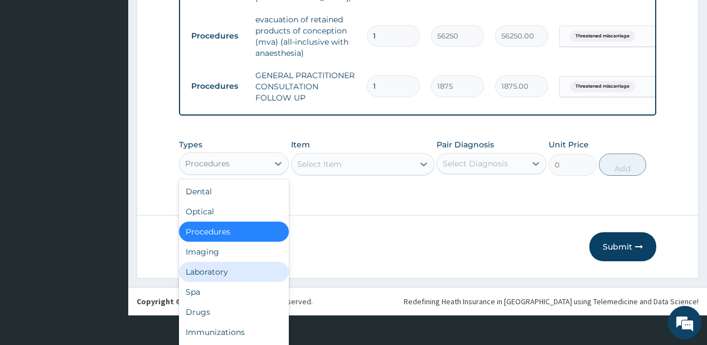
click at [195, 277] on div "Laboratory" at bounding box center [234, 271] width 110 height 20
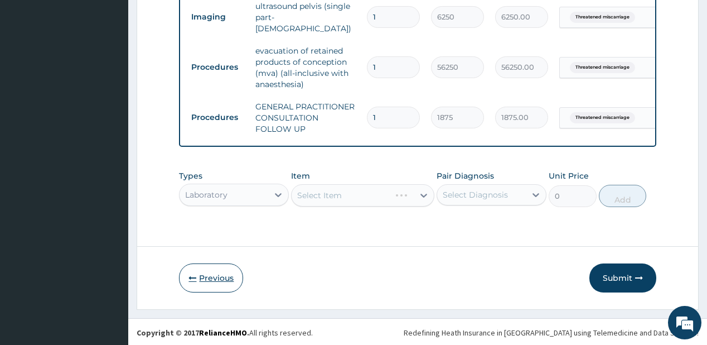
scroll to position [0, 0]
click at [356, 193] on div "Select Item" at bounding box center [353, 195] width 122 height 18
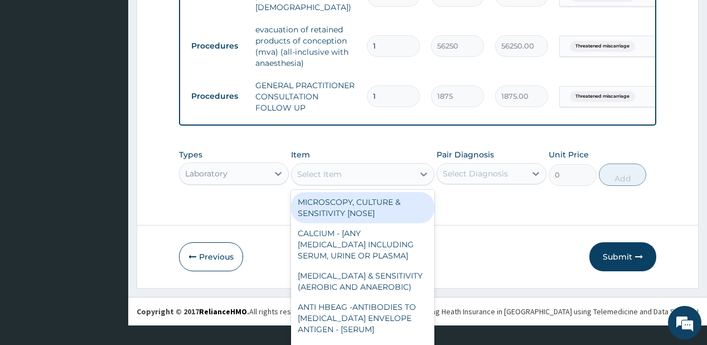
scroll to position [32, 0]
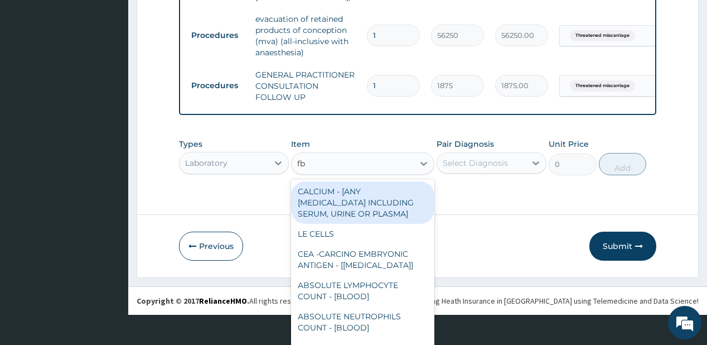
type input "fbc"
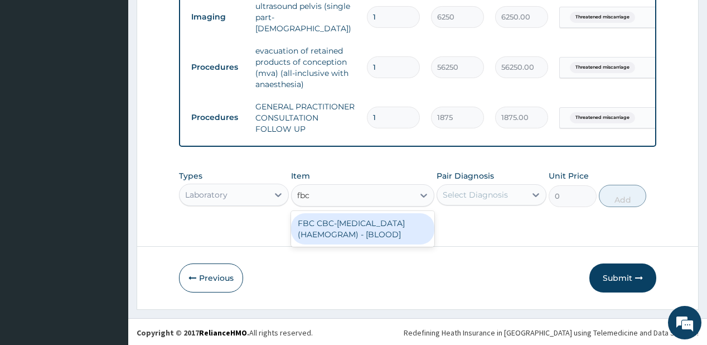
scroll to position [0, 0]
drag, startPoint x: 338, startPoint y: 229, endPoint x: 345, endPoint y: 223, distance: 8.7
click at [338, 226] on div "FBC CBC-[MEDICAL_DATA] (HAEMOGRAM) - [BLOOD]" at bounding box center [362, 228] width 143 height 31
type input "5000"
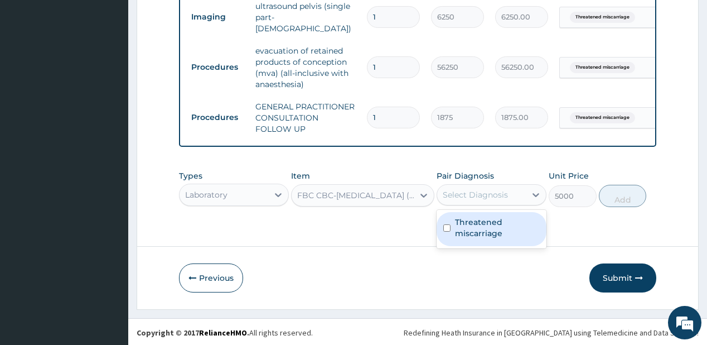
click at [460, 190] on div "Select Diagnosis" at bounding box center [475, 194] width 65 height 11
drag, startPoint x: 458, startPoint y: 231, endPoint x: 598, endPoint y: 181, distance: 148.5
click at [459, 230] on label "Threatened miscarriage" at bounding box center [497, 227] width 85 height 22
checkbox input "true"
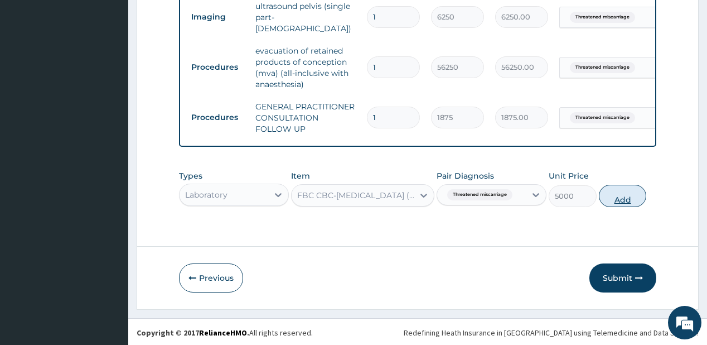
click at [629, 198] on button "Add" at bounding box center [623, 196] width 48 height 22
type input "0"
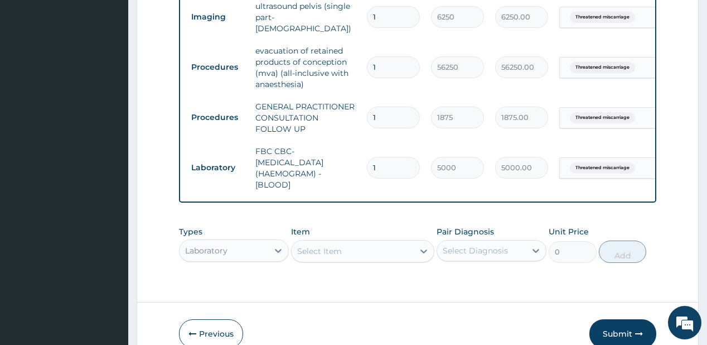
click at [234, 246] on div "Laboratory" at bounding box center [234, 250] width 110 height 22
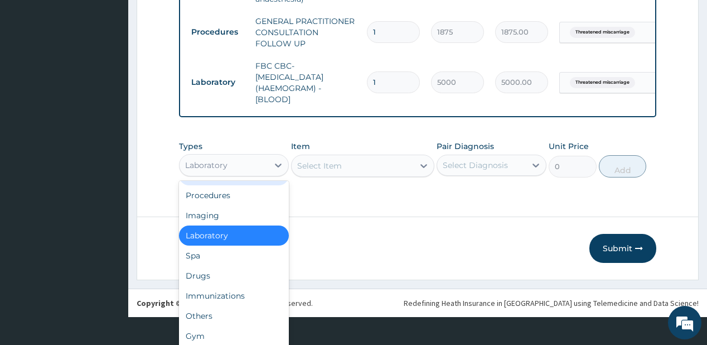
scroll to position [506, 0]
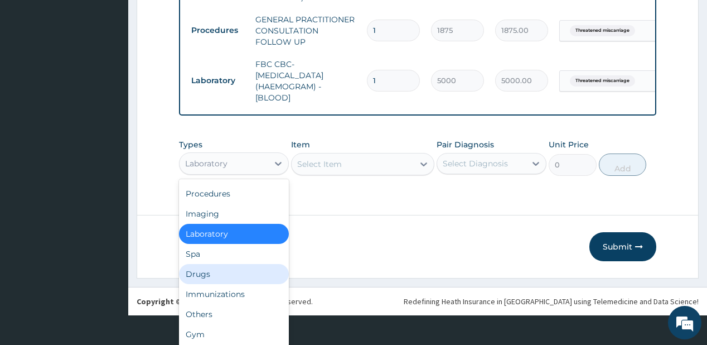
click at [196, 272] on div "Drugs" at bounding box center [234, 274] width 110 height 20
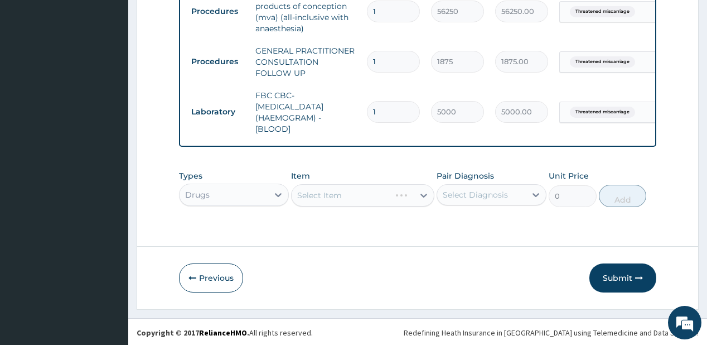
scroll to position [0, 0]
click at [330, 199] on div "Types option Drugs, selected. Select is focused ,type to refine list, press Dow…" at bounding box center [417, 188] width 477 height 48
type input "doxy"
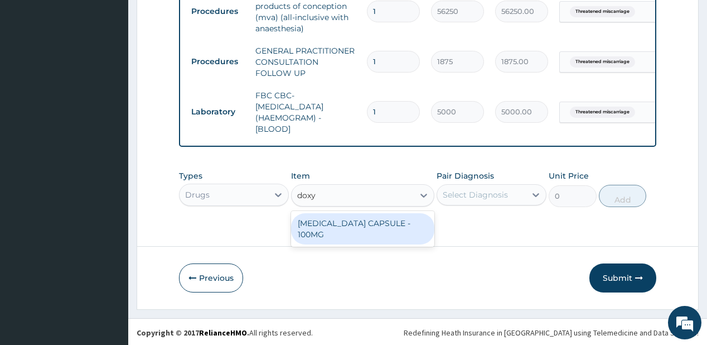
click at [335, 231] on div "[MEDICAL_DATA] CAPSULE - 100MG" at bounding box center [362, 228] width 143 height 31
type input "64.39999999999999"
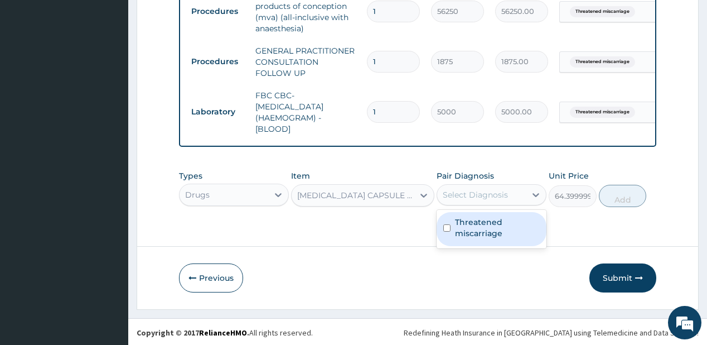
click at [449, 190] on div "Select Diagnosis" at bounding box center [475, 194] width 65 height 11
click at [483, 226] on label "Threatened miscarriage" at bounding box center [497, 227] width 85 height 22
checkbox input "true"
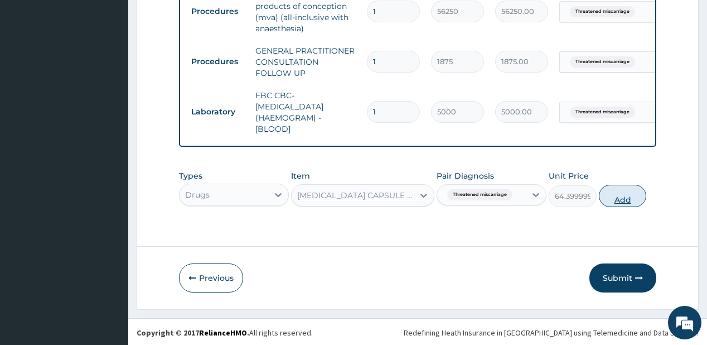
click at [619, 194] on button "Add" at bounding box center [623, 196] width 48 height 22
type input "0"
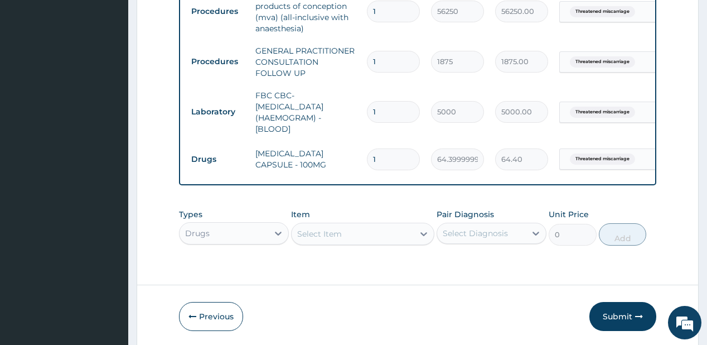
drag, startPoint x: 328, startPoint y: 232, endPoint x: 323, endPoint y: 230, distance: 6.2
click at [328, 232] on div "Types Drugs Item Select Item Pair Diagnosis Select Diagnosis Unit Price 0 Add" at bounding box center [417, 227] width 477 height 48
type input "ciprof"
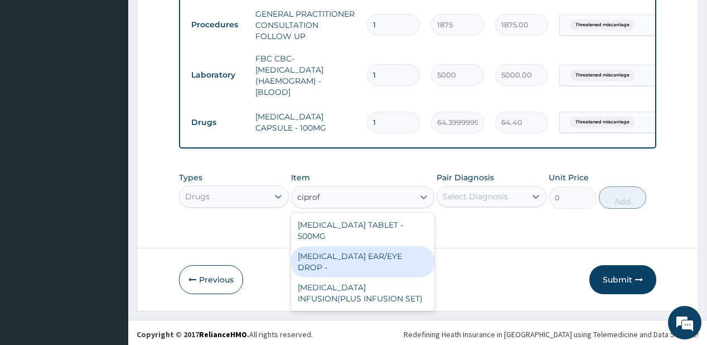
scroll to position [544, 0]
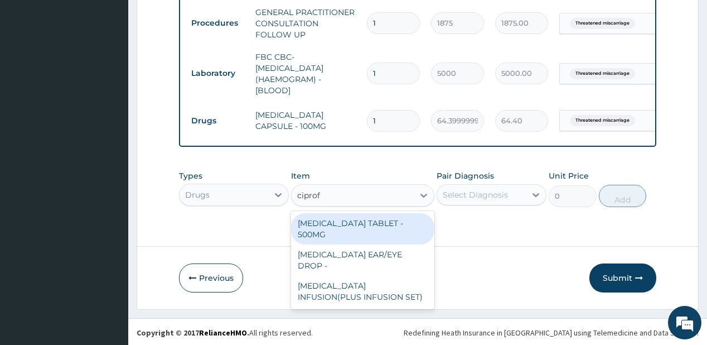
drag, startPoint x: 323, startPoint y: 233, endPoint x: 486, endPoint y: 213, distance: 164.6
click at [323, 232] on div "[MEDICAL_DATA] TABLET - 500MG" at bounding box center [362, 228] width 143 height 31
type input "196"
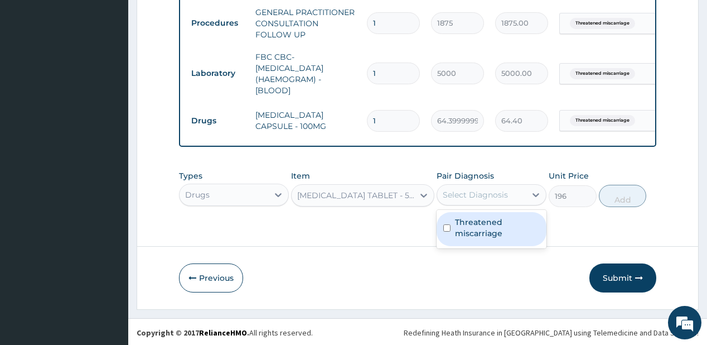
click at [479, 198] on div "Select Diagnosis" at bounding box center [475, 194] width 65 height 11
drag, startPoint x: 496, startPoint y: 230, endPoint x: 521, endPoint y: 217, distance: 28.7
click at [496, 229] on label "Threatened miscarriage" at bounding box center [497, 227] width 85 height 22
checkbox input "true"
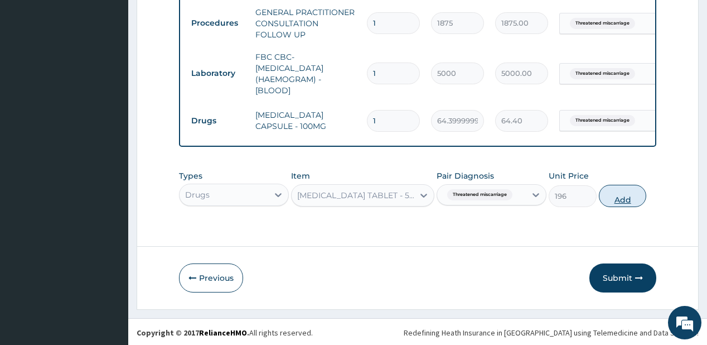
click at [611, 193] on button "Add" at bounding box center [623, 196] width 48 height 22
type input "0"
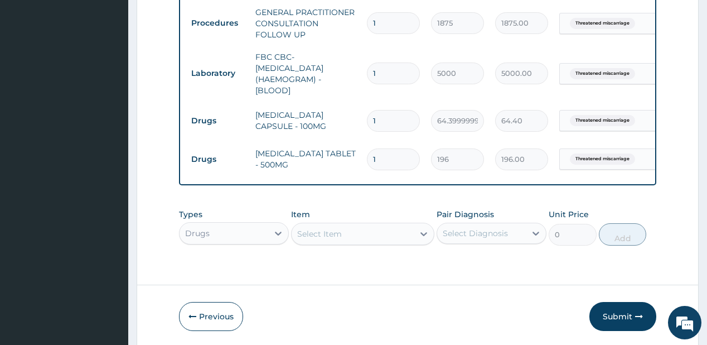
type input "10"
type input "1960.00"
type input "10"
click at [393, 110] on input "1" at bounding box center [393, 121] width 53 height 22
type input "10"
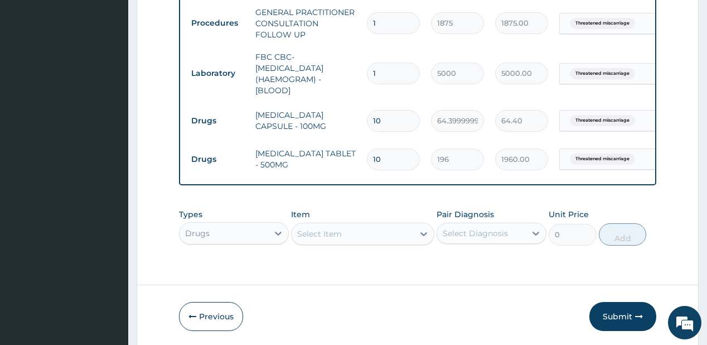
type input "644.00"
type input "10"
click at [325, 231] on div "Types Drugs Item Select Item Pair Diagnosis Select Diagnosis Unit Price 0 Add" at bounding box center [417, 227] width 477 height 48
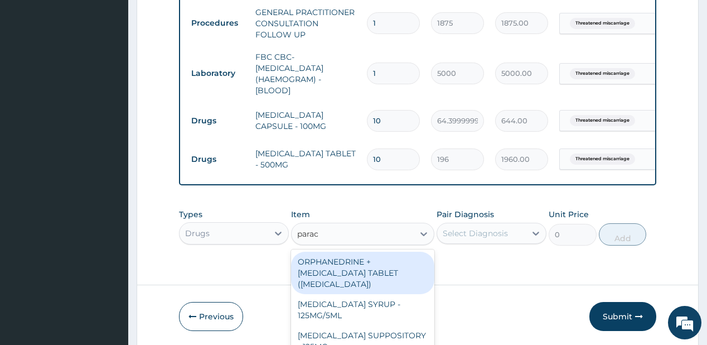
type input "parace"
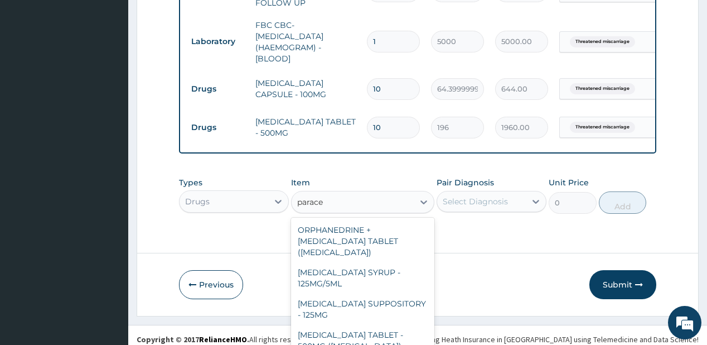
scroll to position [129, 0]
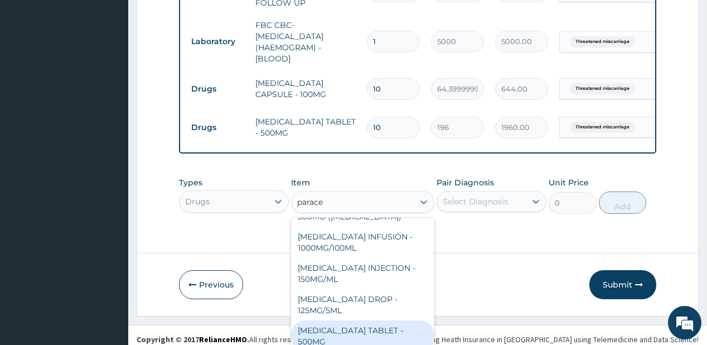
click at [314, 330] on div "[MEDICAL_DATA] TABLET - 500MG" at bounding box center [362, 335] width 143 height 31
type input "33.599999999999994"
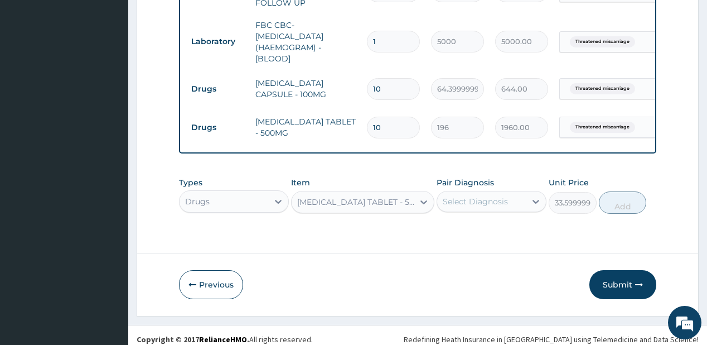
scroll to position [0, 0]
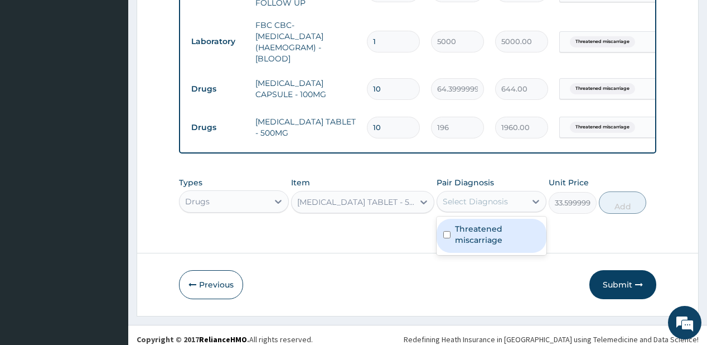
click at [461, 204] on div "Select Diagnosis" at bounding box center [475, 201] width 65 height 11
drag, startPoint x: 456, startPoint y: 235, endPoint x: 529, endPoint y: 216, distance: 75.3
click at [460, 231] on label "Threatened miscarriage" at bounding box center [497, 234] width 85 height 22
checkbox input "true"
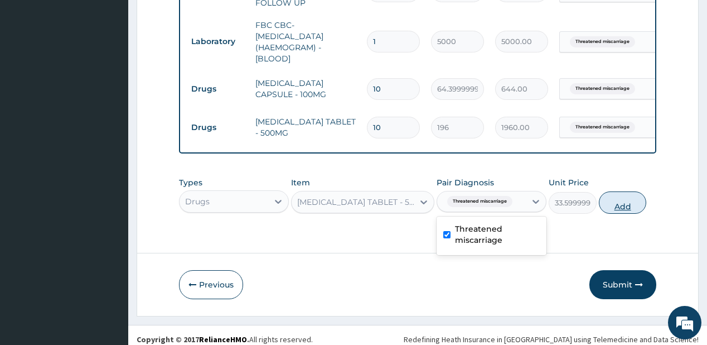
click at [604, 200] on button "Add" at bounding box center [623, 202] width 48 height 22
type input "0"
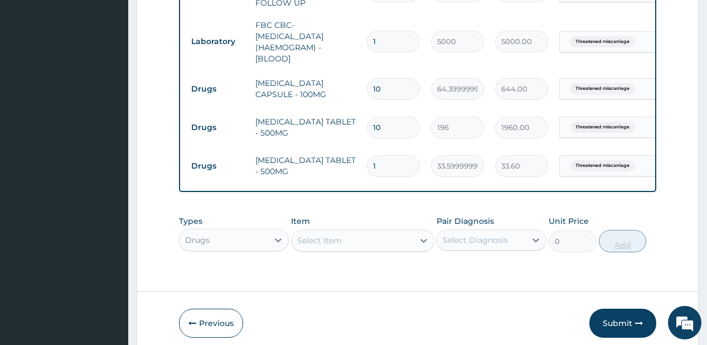
type input "18"
type input "604.80"
type input "18"
drag, startPoint x: 323, startPoint y: 241, endPoint x: 196, endPoint y: 307, distance: 143.1
click at [321, 236] on div "Types Drugs Item Select Item Pair Diagnosis Select Diagnosis Unit Price 0 Add" at bounding box center [417, 234] width 477 height 48
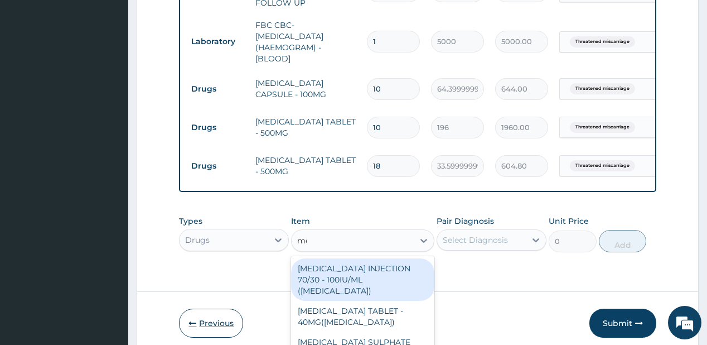
scroll to position [32, 0]
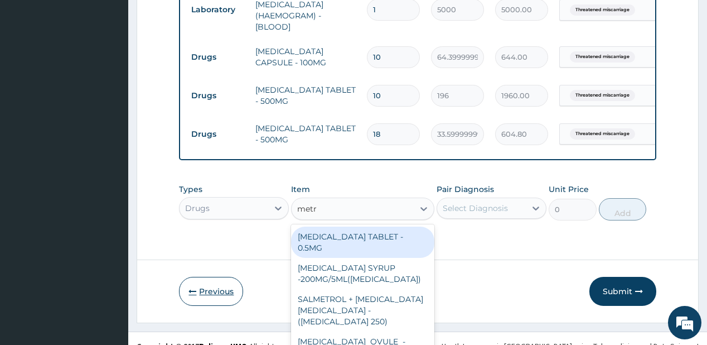
type input "metro"
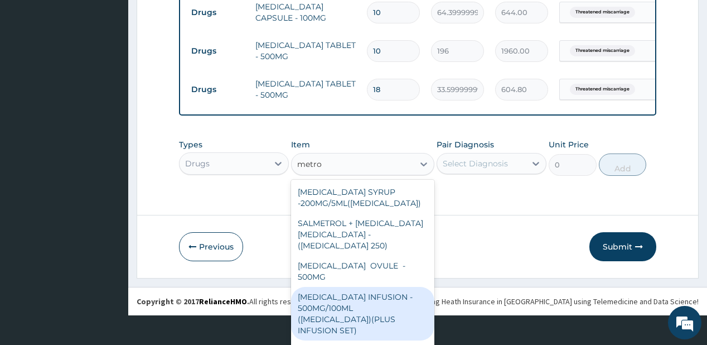
scroll to position [36, 0]
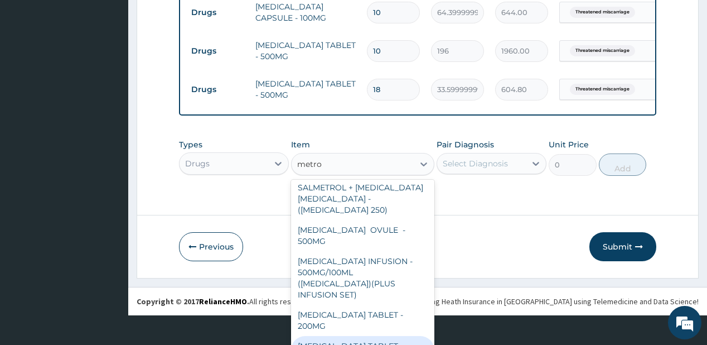
click at [314, 336] on div "[MEDICAL_DATA] TABLET - 400MG" at bounding box center [362, 351] width 143 height 31
type input "84"
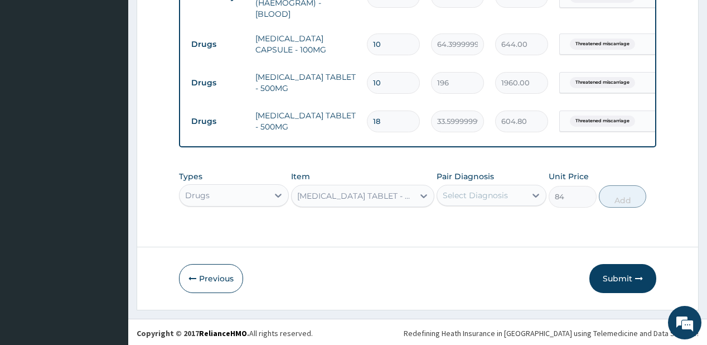
scroll to position [0, 0]
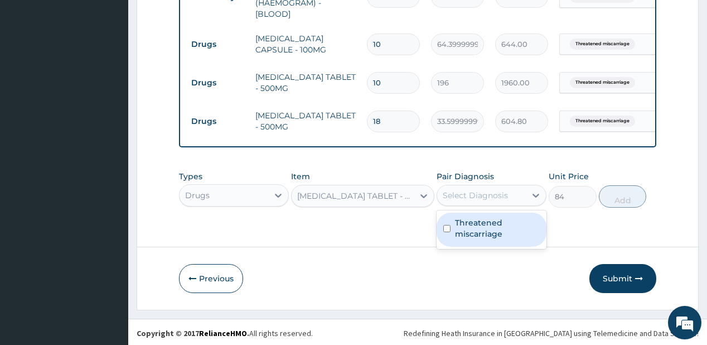
click at [482, 194] on div "Select Diagnosis" at bounding box center [475, 195] width 65 height 11
drag, startPoint x: 486, startPoint y: 234, endPoint x: 555, endPoint y: 206, distance: 74.8
click at [488, 231] on label "Threatened miscarriage" at bounding box center [497, 228] width 85 height 22
checkbox input "true"
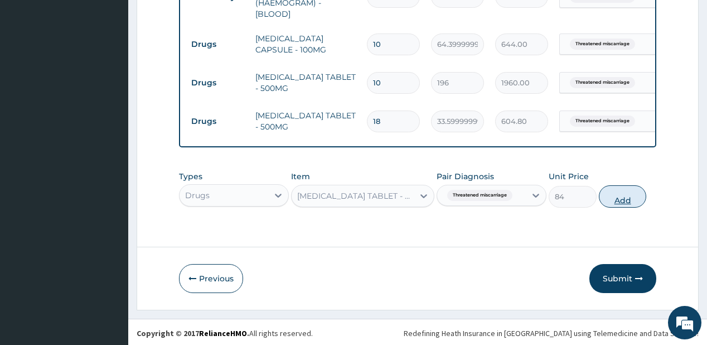
click at [611, 195] on button "Add" at bounding box center [623, 196] width 48 height 22
type input "0"
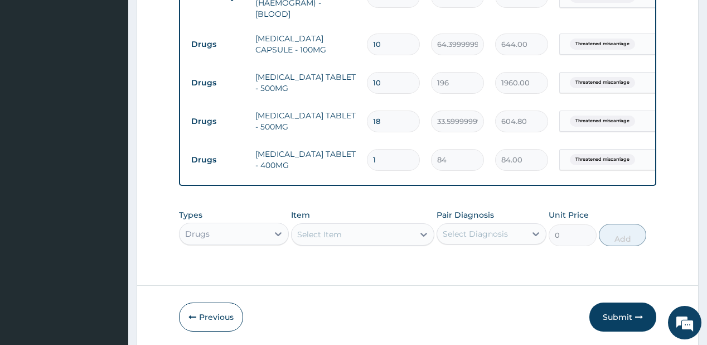
type input "15"
type input "1260.00"
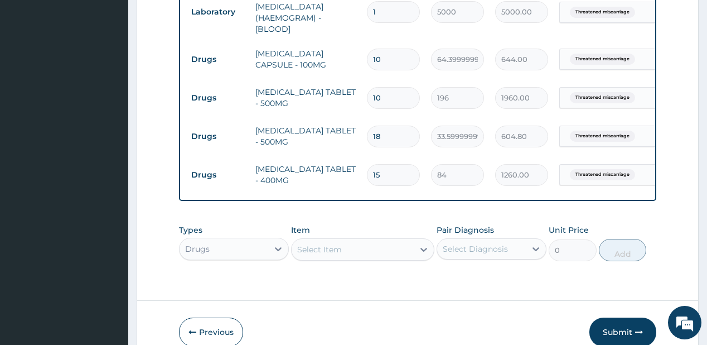
scroll to position [576, 0]
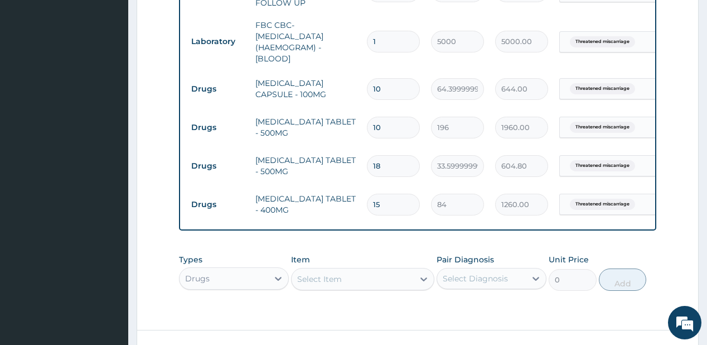
type input "15"
click at [355, 272] on div "Select Item" at bounding box center [362, 279] width 143 height 22
type input "diclof"
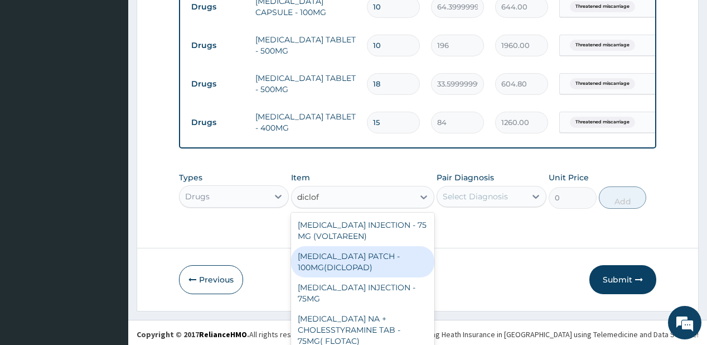
scroll to position [659, 0]
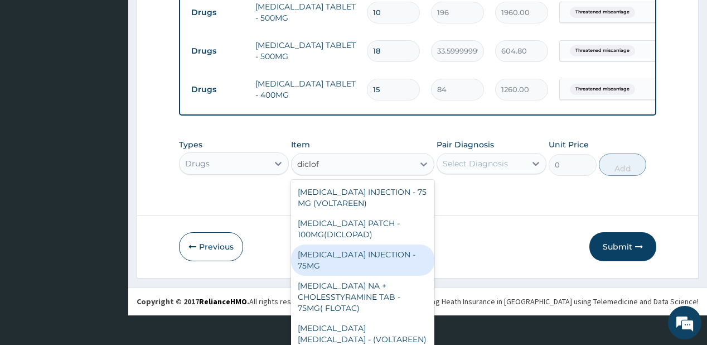
click at [323, 260] on div "[MEDICAL_DATA] INJECTION - 75MG" at bounding box center [362, 259] width 143 height 31
type input "420"
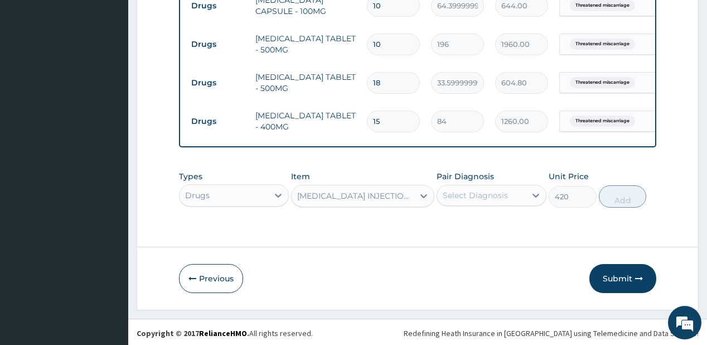
scroll to position [0, 0]
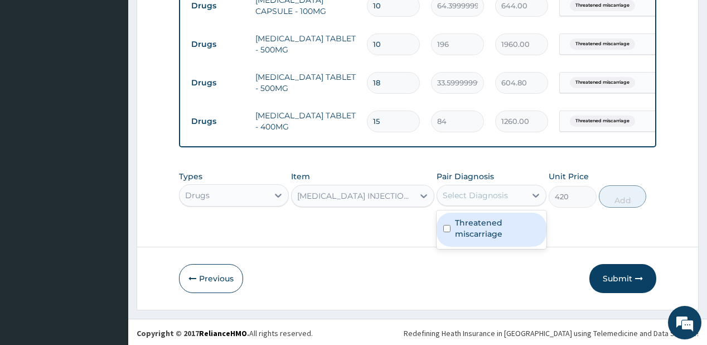
click at [473, 199] on div "Select Diagnosis" at bounding box center [481, 195] width 89 height 18
click at [478, 234] on label "Threatened miscarriage" at bounding box center [497, 228] width 85 height 22
checkbox input "true"
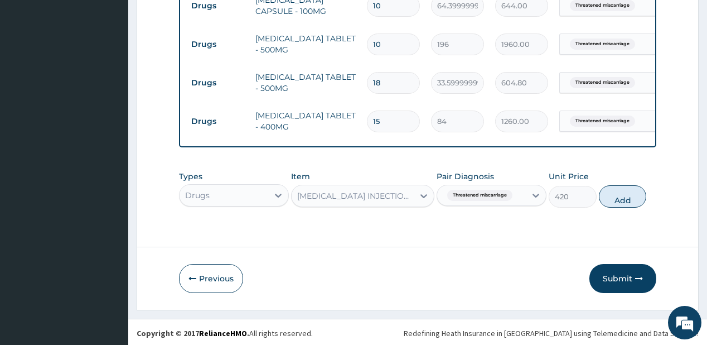
click at [613, 194] on button "Add" at bounding box center [623, 196] width 48 height 22
type input "0"
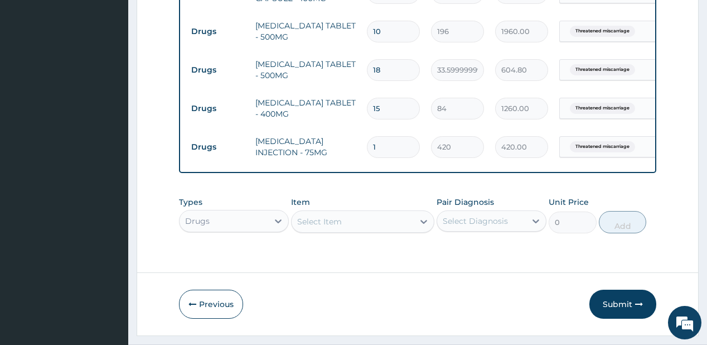
scroll to position [697, 0]
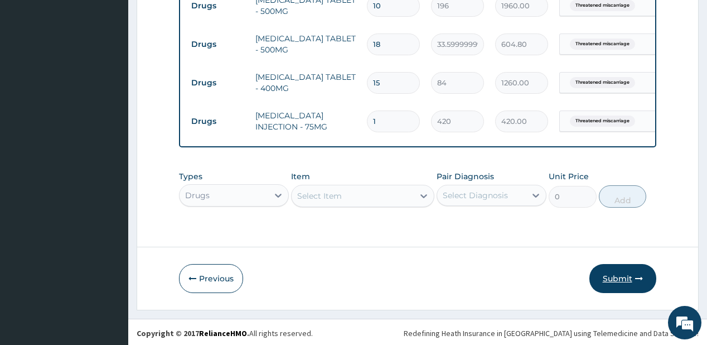
click at [613, 272] on button "Submit" at bounding box center [622, 278] width 67 height 29
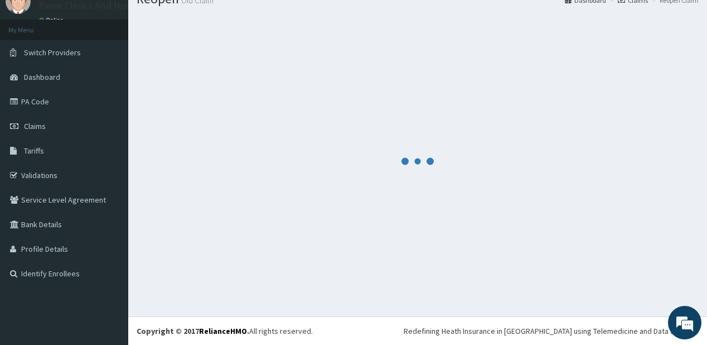
scroll to position [44, 0]
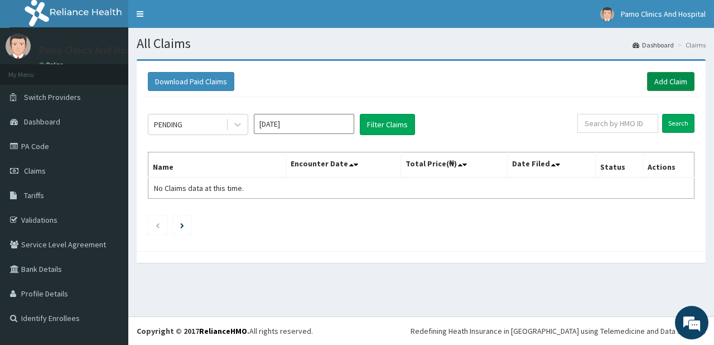
click at [664, 78] on link "Add Claim" at bounding box center [670, 81] width 47 height 19
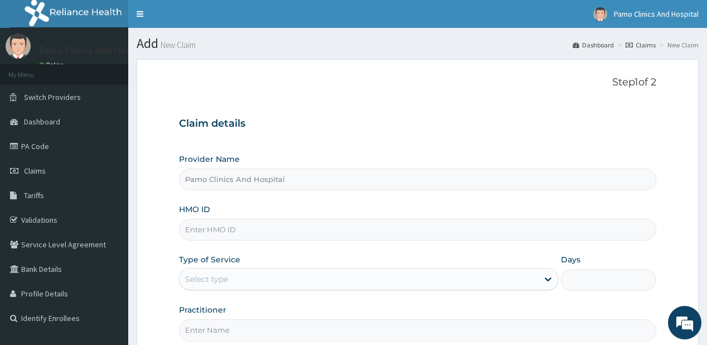
click at [219, 232] on input "HMO ID" at bounding box center [417, 230] width 477 height 22
paste input "CYA/10886/B"
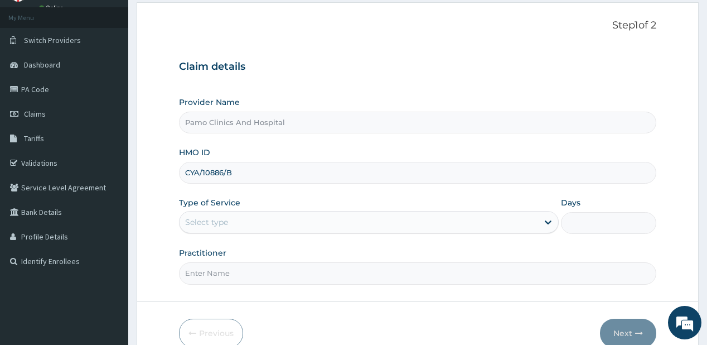
scroll to position [89, 0]
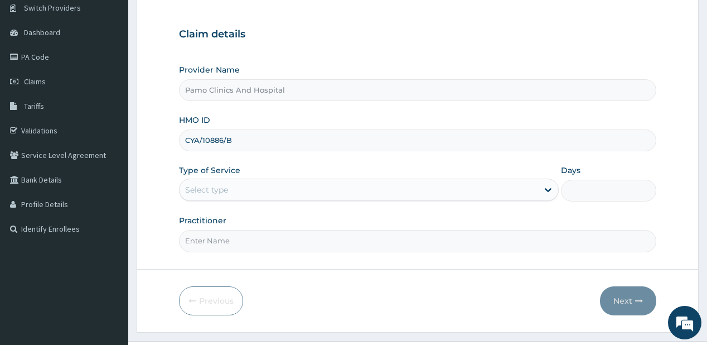
type input "CYA/10886/B"
click at [227, 191] on div "Select type" at bounding box center [206, 189] width 43 height 11
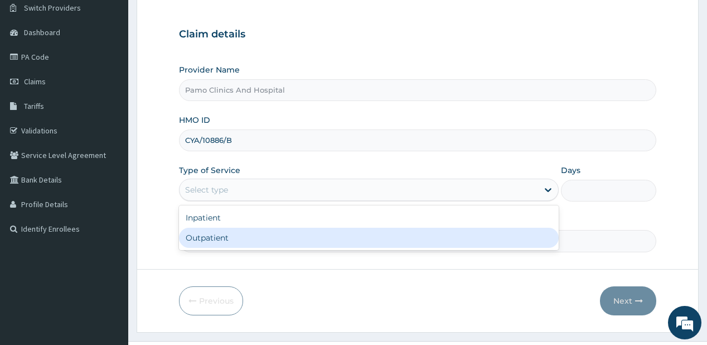
click at [212, 245] on div "Outpatient" at bounding box center [369, 237] width 380 height 20
type input "1"
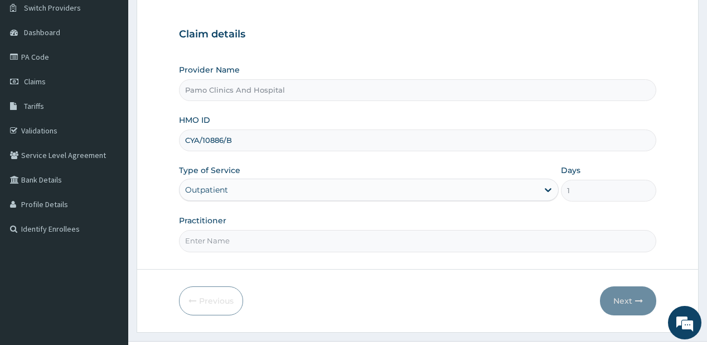
click at [212, 245] on input "Practitioner" at bounding box center [417, 241] width 477 height 22
type input "[PERSON_NAME]"
click at [622, 297] on button "Next" at bounding box center [628, 300] width 56 height 29
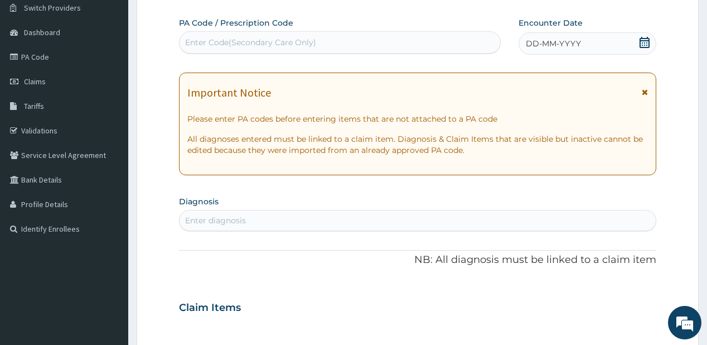
drag, startPoint x: 558, startPoint y: 37, endPoint x: 529, endPoint y: 56, distance: 33.9
click at [558, 38] on div "DD-MM-YYYY" at bounding box center [588, 43] width 138 height 22
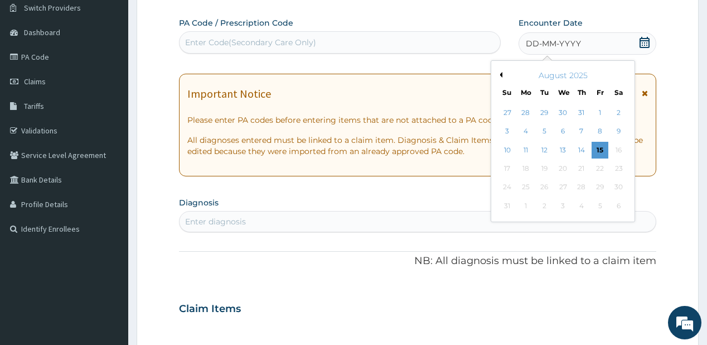
click at [501, 74] on button "Previous Month" at bounding box center [500, 75] width 6 height 6
click at [544, 185] on div "29" at bounding box center [544, 187] width 17 height 17
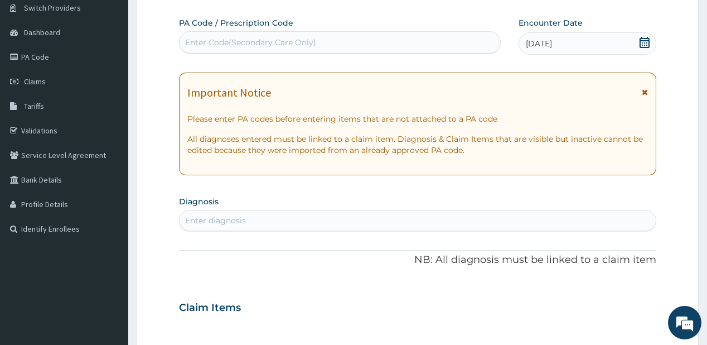
drag, startPoint x: 284, startPoint y: 222, endPoint x: 281, endPoint y: 212, distance: 10.6
click at [284, 221] on div "Enter diagnosis" at bounding box center [418, 220] width 476 height 18
type input "[MEDICAL_DATA]"
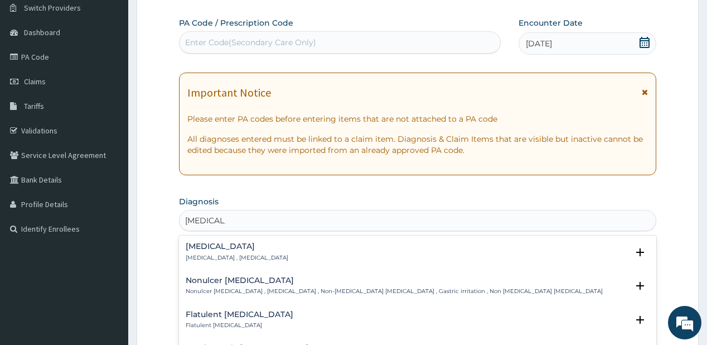
click at [207, 256] on p "[MEDICAL_DATA] , [MEDICAL_DATA]" at bounding box center [237, 258] width 103 height 8
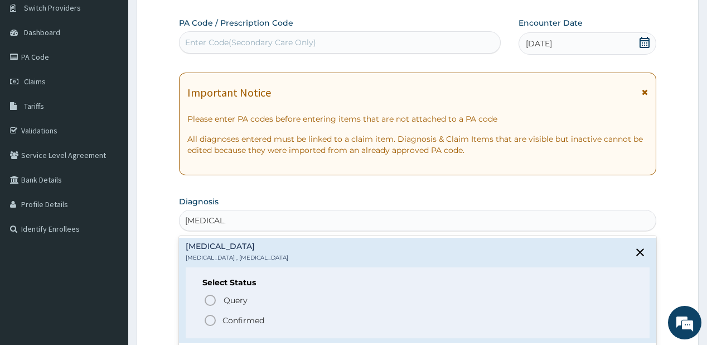
click at [209, 321] on icon "status option filled" at bounding box center [210, 319] width 13 height 13
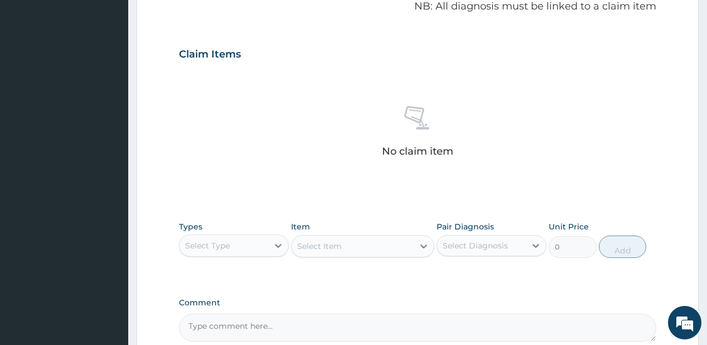
scroll to position [446, 0]
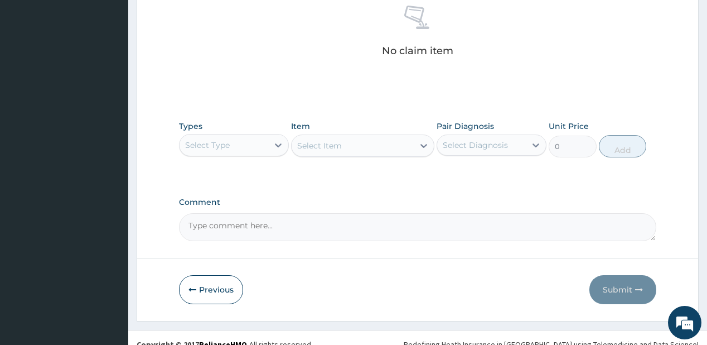
click at [241, 147] on div "Select Type" at bounding box center [224, 145] width 89 height 18
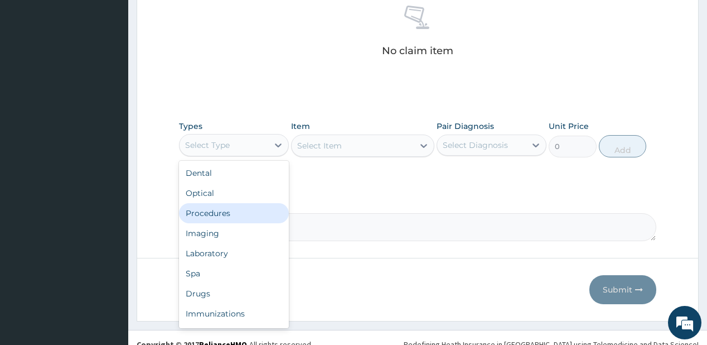
drag, startPoint x: 219, startPoint y: 210, endPoint x: 338, endPoint y: 165, distance: 127.6
click at [219, 210] on div "Procedures" at bounding box center [234, 213] width 110 height 20
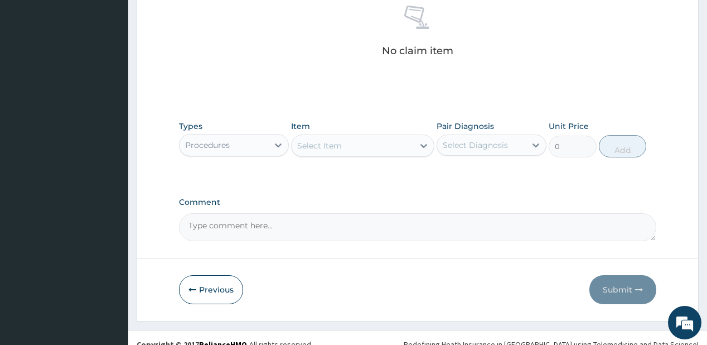
click at [347, 146] on div "Select Item" at bounding box center [353, 146] width 122 height 18
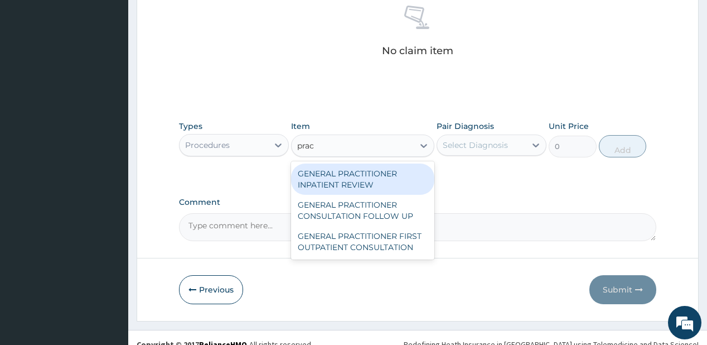
type input "pract"
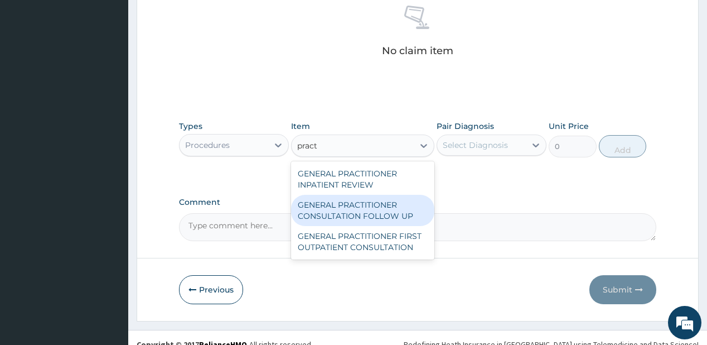
drag, startPoint x: 307, startPoint y: 203, endPoint x: 339, endPoint y: 185, distance: 37.2
click at [309, 203] on div "GENERAL PRACTITIONER CONSULTATION FOLLOW UP" at bounding box center [362, 210] width 143 height 31
type input "1875"
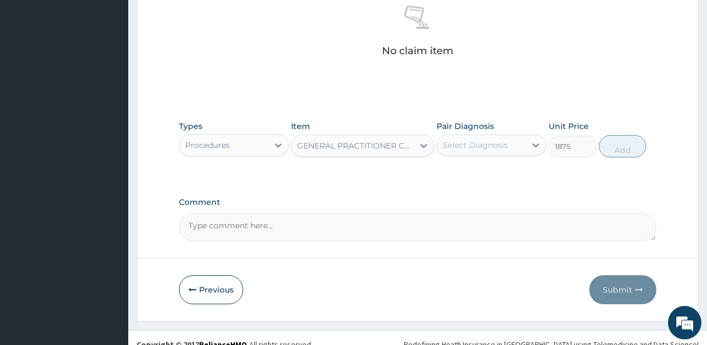
click at [462, 143] on div "Select Diagnosis" at bounding box center [475, 144] width 65 height 11
click at [481, 176] on label "[MEDICAL_DATA]" at bounding box center [489, 172] width 69 height 11
checkbox input "true"
drag, startPoint x: 616, startPoint y: 143, endPoint x: 564, endPoint y: 138, distance: 51.5
click at [616, 142] on button "Add" at bounding box center [623, 146] width 48 height 22
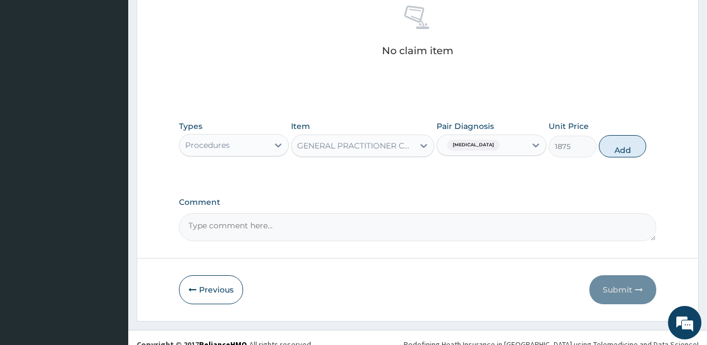
type input "0"
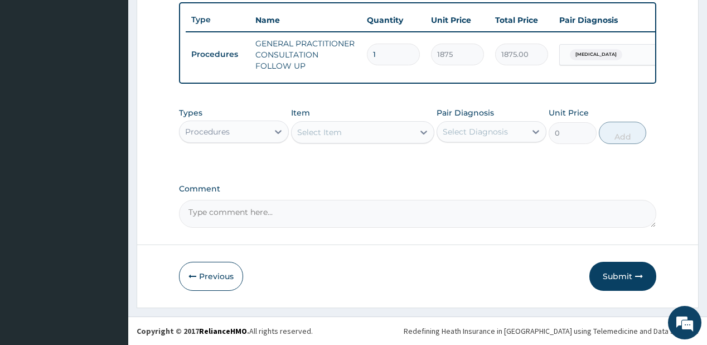
scroll to position [417, 0]
click at [269, 136] on div at bounding box center [278, 132] width 20 height 20
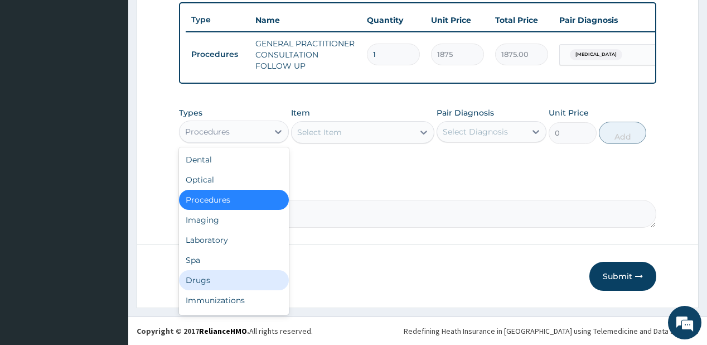
drag, startPoint x: 195, startPoint y: 280, endPoint x: 274, endPoint y: 3, distance: 288.2
click at [196, 280] on div "Drugs" at bounding box center [234, 280] width 110 height 20
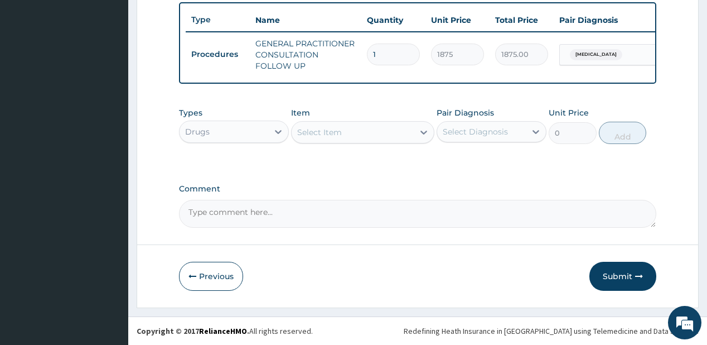
click at [345, 131] on div "Select Item" at bounding box center [353, 132] width 122 height 18
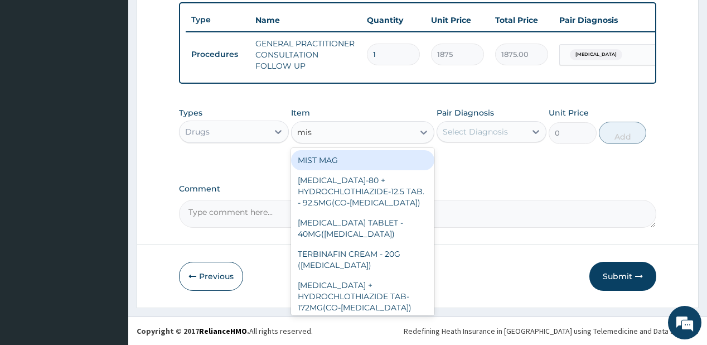
type input "mist"
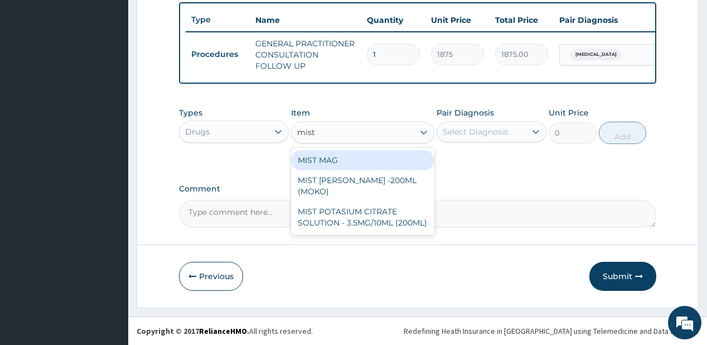
click at [330, 156] on div "MIST MAG" at bounding box center [362, 160] width 143 height 20
type input "1000"
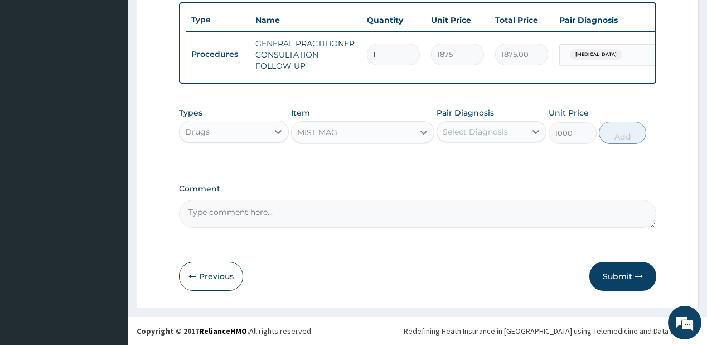
click at [464, 133] on div "Select Diagnosis" at bounding box center [475, 131] width 65 height 11
click at [458, 160] on label "Indigestion" at bounding box center [489, 158] width 69 height 11
checkbox input "true"
click at [618, 134] on button "Add" at bounding box center [623, 133] width 48 height 22
type input "0"
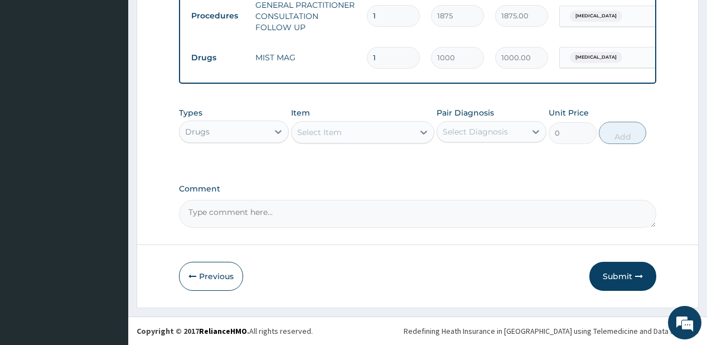
scroll to position [456, 0]
click at [612, 272] on button "Submit" at bounding box center [622, 275] width 67 height 29
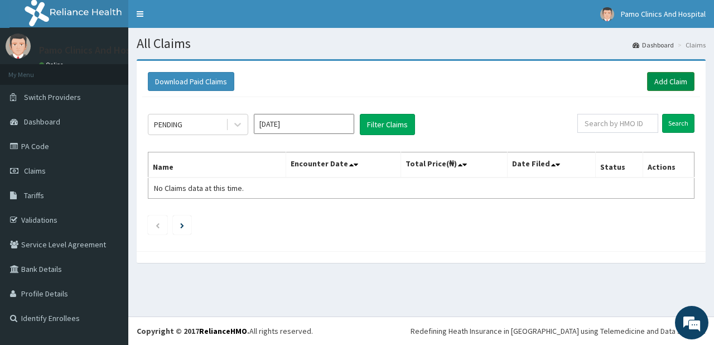
click at [660, 80] on link "Add Claim" at bounding box center [670, 81] width 47 height 19
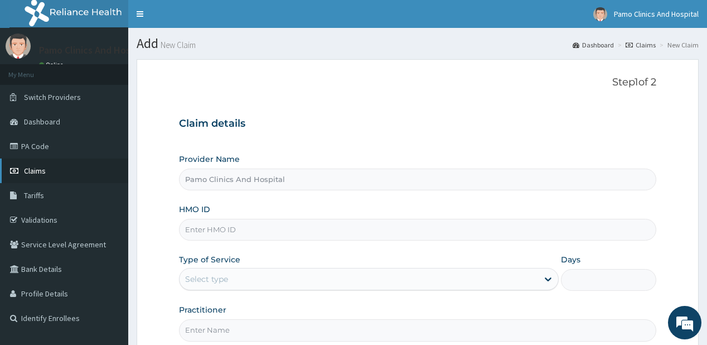
click at [52, 172] on link "Claims" at bounding box center [64, 170] width 128 height 25
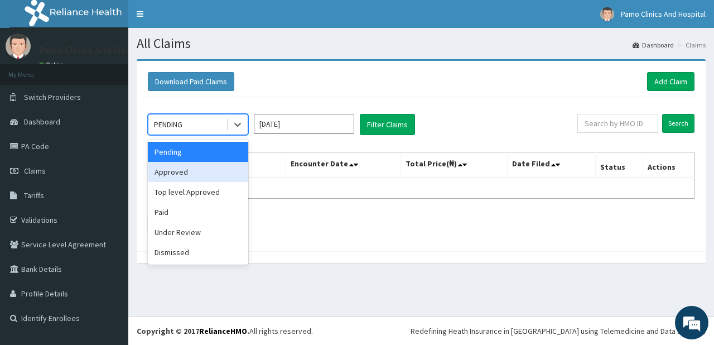
click at [297, 125] on input "[DATE]" at bounding box center [304, 124] width 100 height 20
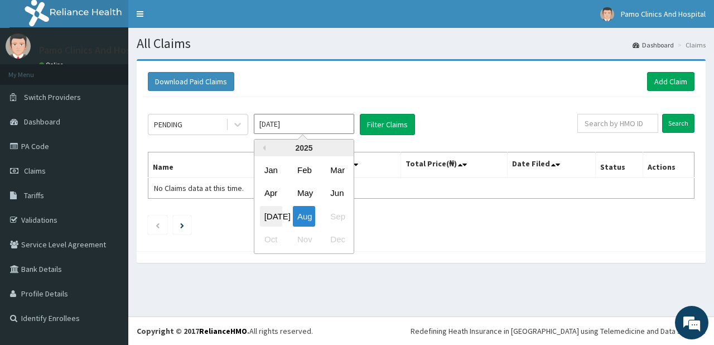
click at [270, 216] on div "[DATE]" at bounding box center [271, 216] width 22 height 21
type input "[DATE]"
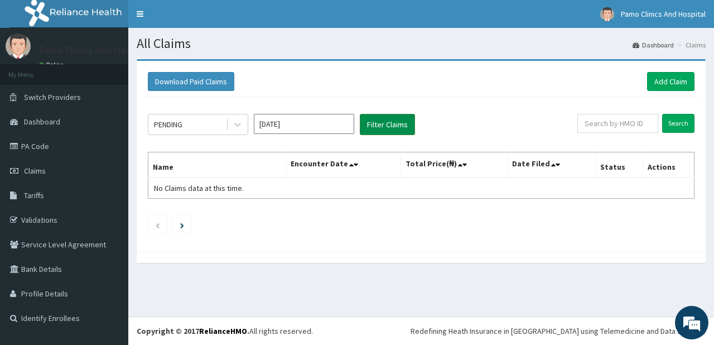
click at [371, 124] on button "Filter Claims" at bounding box center [387, 124] width 55 height 21
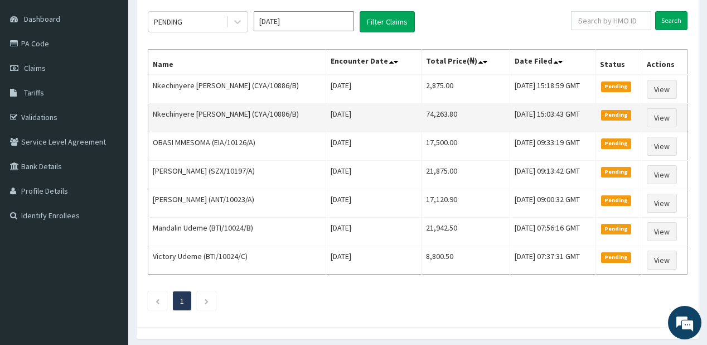
scroll to position [51, 0]
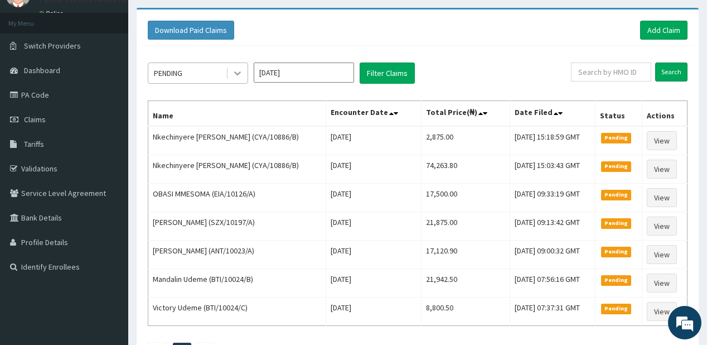
click at [239, 76] on icon at bounding box center [237, 72] width 11 height 11
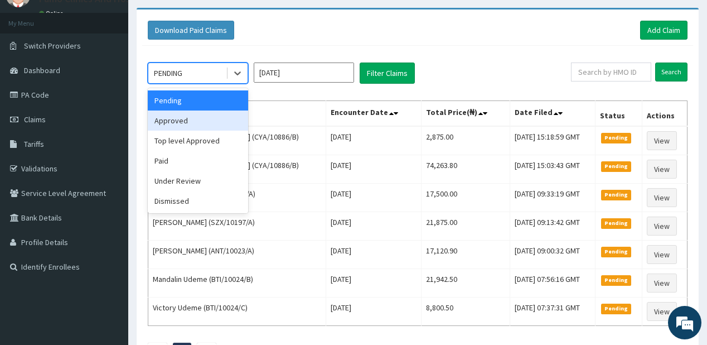
click at [178, 120] on div "Approved" at bounding box center [198, 120] width 100 height 20
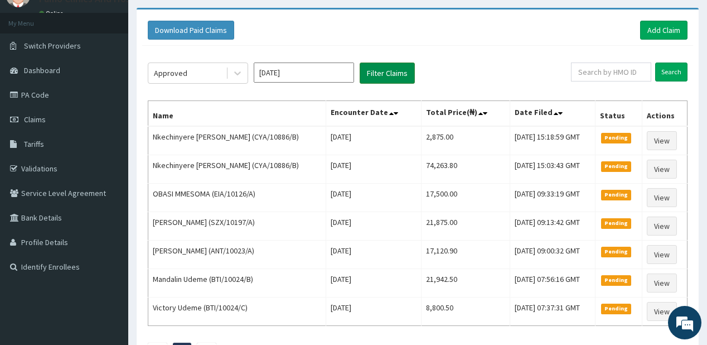
click at [372, 76] on button "Filter Claims" at bounding box center [387, 72] width 55 height 21
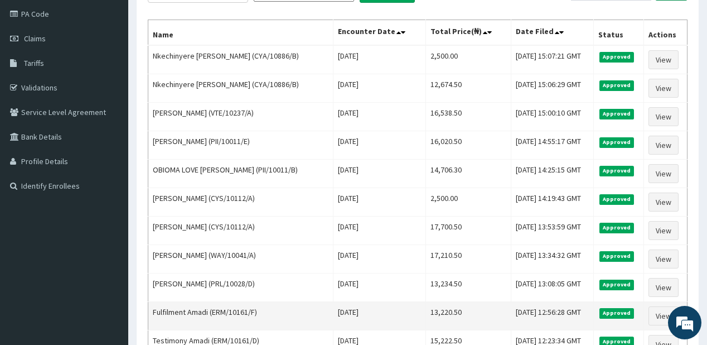
scroll to position [88, 0]
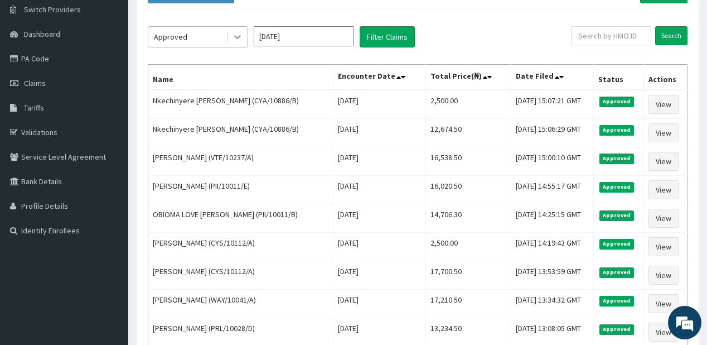
click at [239, 37] on icon at bounding box center [237, 38] width 7 height 4
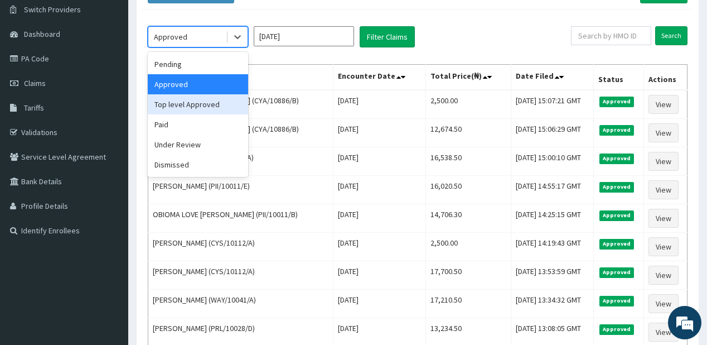
click at [188, 104] on div "Top level Approved" at bounding box center [198, 104] width 100 height 20
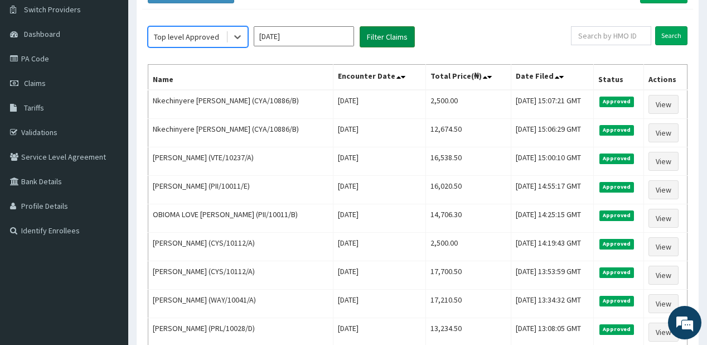
click at [385, 36] on button "Filter Claims" at bounding box center [387, 36] width 55 height 21
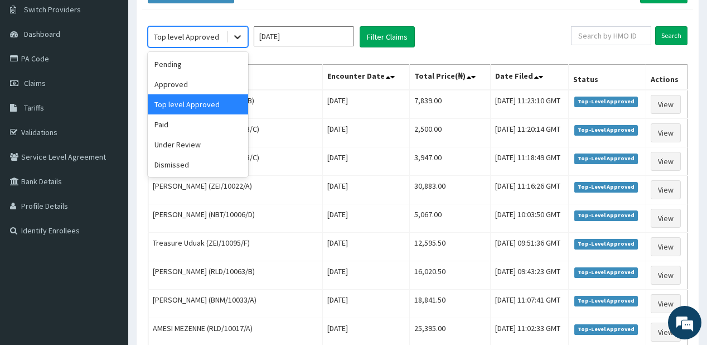
click at [236, 37] on icon at bounding box center [237, 36] width 11 height 11
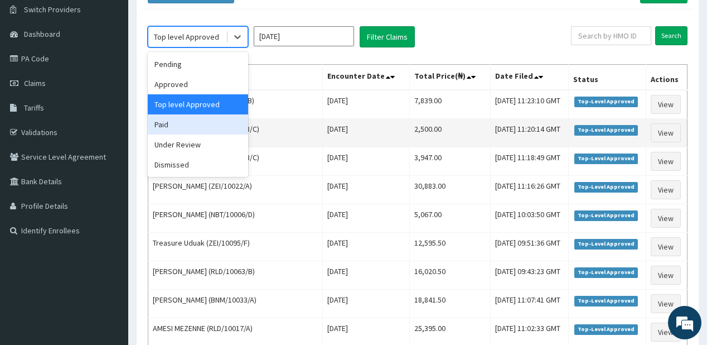
click at [170, 120] on div "Paid" at bounding box center [198, 124] width 100 height 20
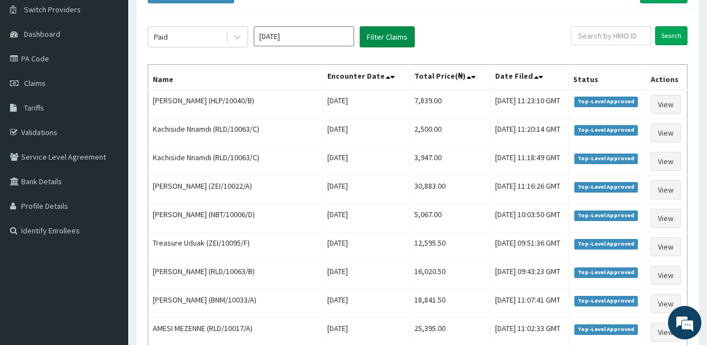
click at [387, 29] on button "Filter Claims" at bounding box center [387, 36] width 55 height 21
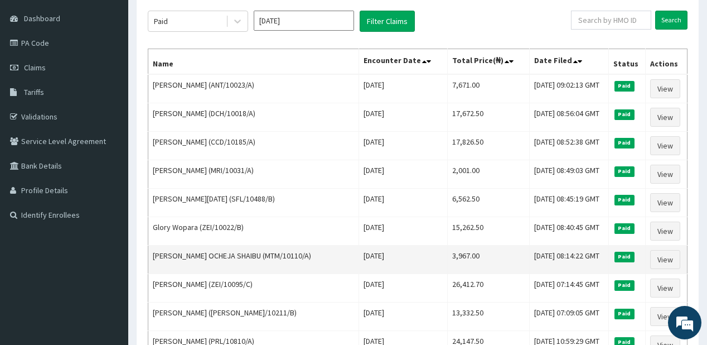
scroll to position [43, 0]
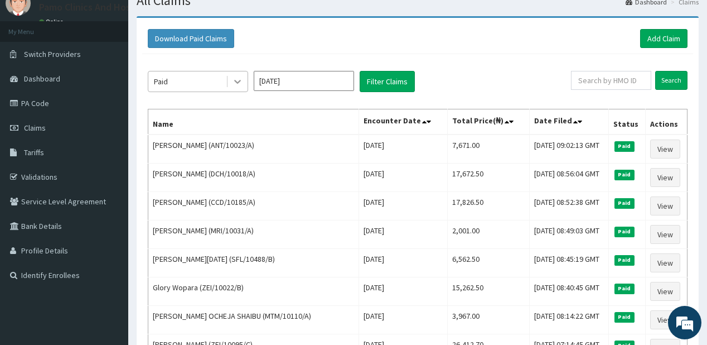
click at [239, 76] on icon at bounding box center [237, 81] width 11 height 11
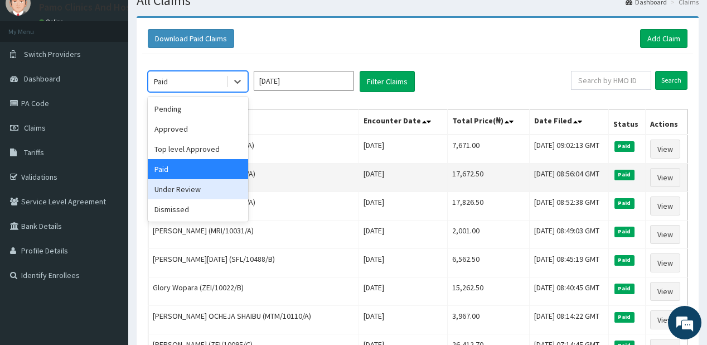
drag, startPoint x: 185, startPoint y: 187, endPoint x: 199, endPoint y: 170, distance: 22.1
click at [183, 186] on div "Under Review" at bounding box center [198, 189] width 100 height 20
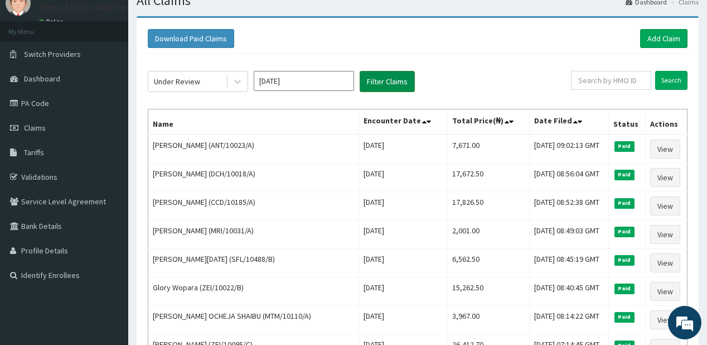
click at [379, 79] on button "Filter Claims" at bounding box center [387, 81] width 55 height 21
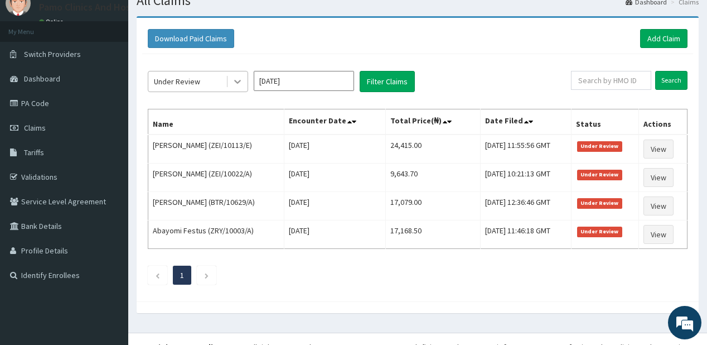
click at [239, 79] on icon at bounding box center [237, 81] width 11 height 11
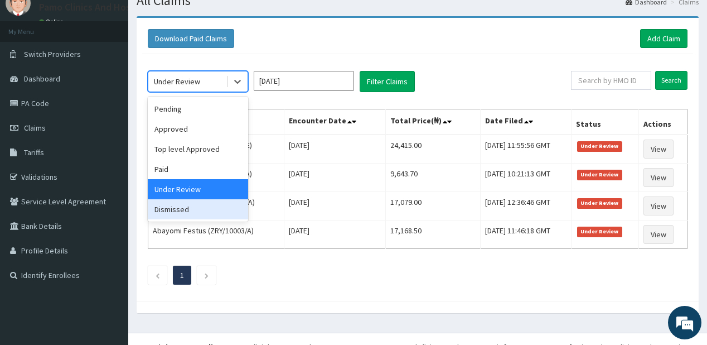
click at [164, 215] on div "Dismissed" at bounding box center [198, 209] width 100 height 20
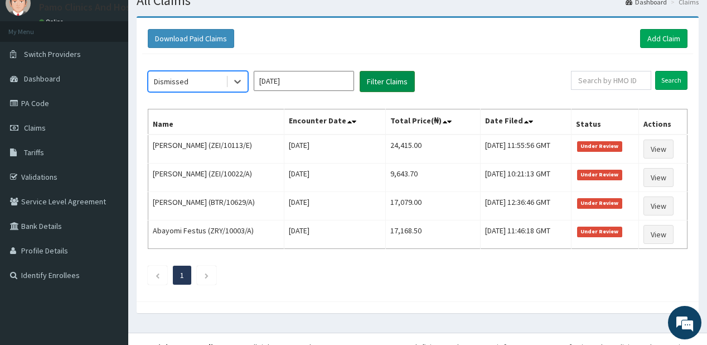
click at [372, 79] on button "Filter Claims" at bounding box center [387, 81] width 55 height 21
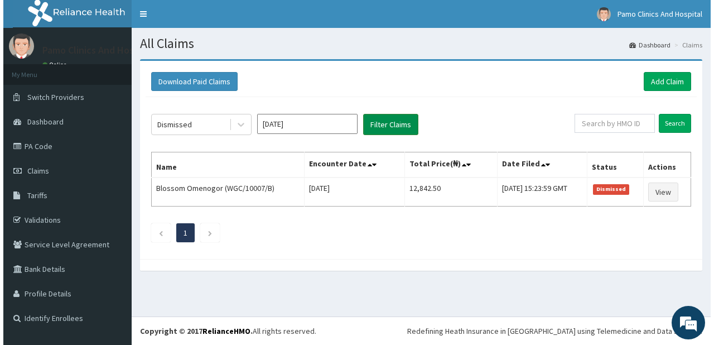
scroll to position [0, 0]
